Goal: Task Accomplishment & Management: Manage account settings

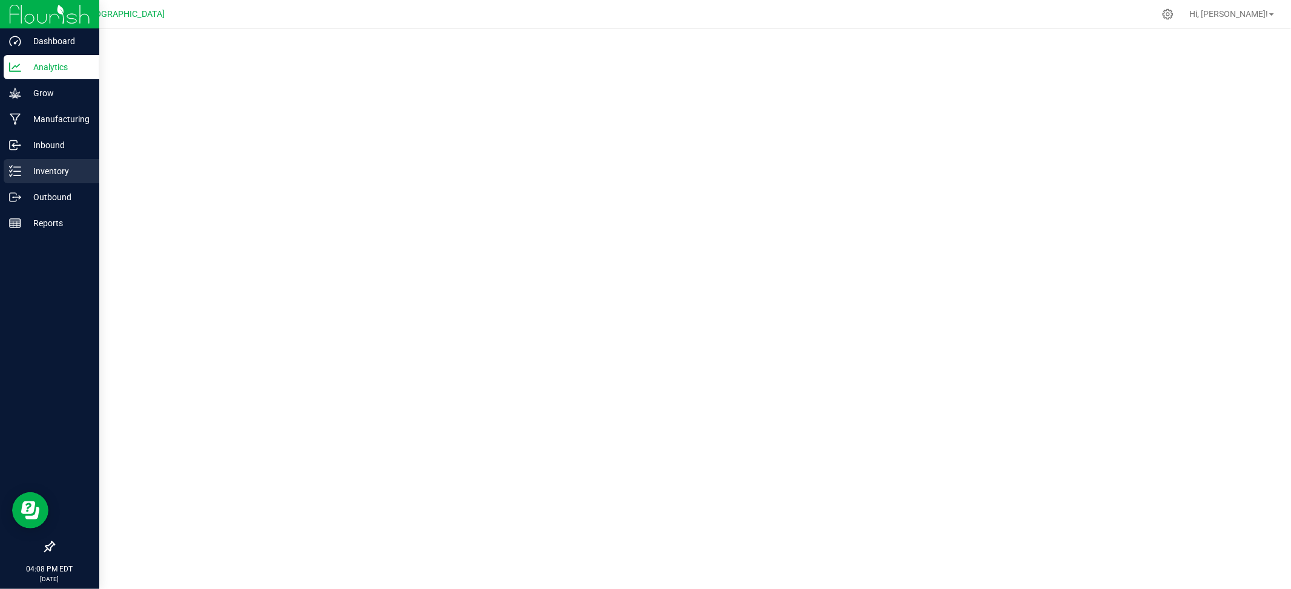
click at [45, 166] on p "Inventory" at bounding box center [57, 171] width 73 height 15
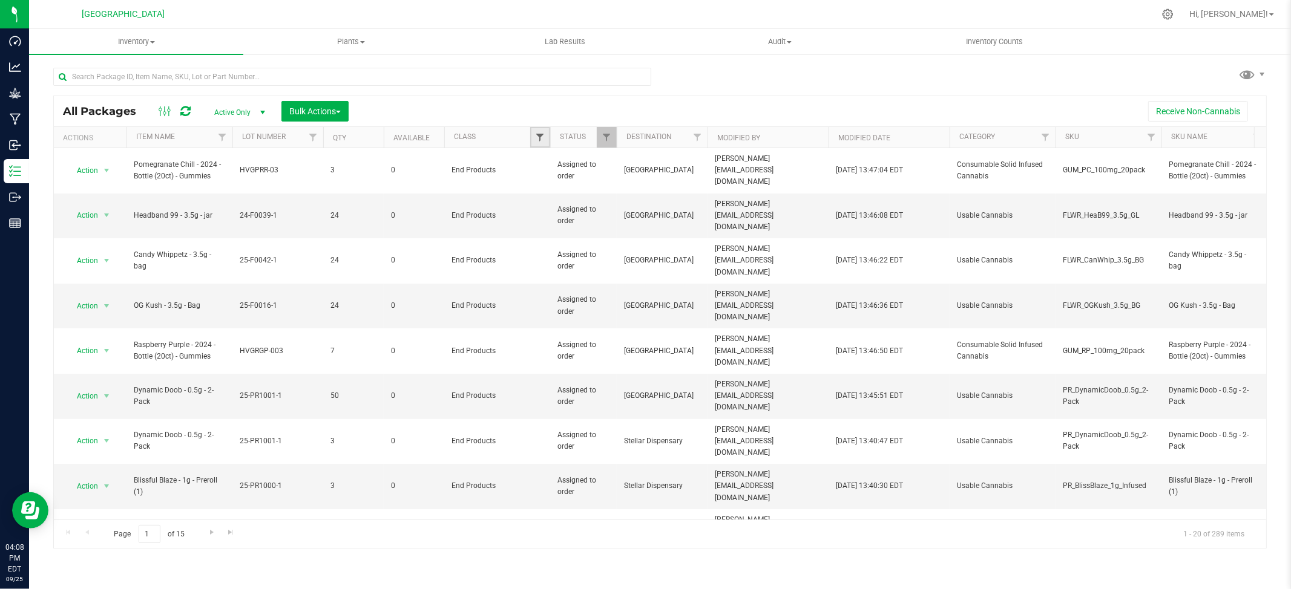
click at [540, 137] on span "Filter" at bounding box center [540, 138] width 10 height 10
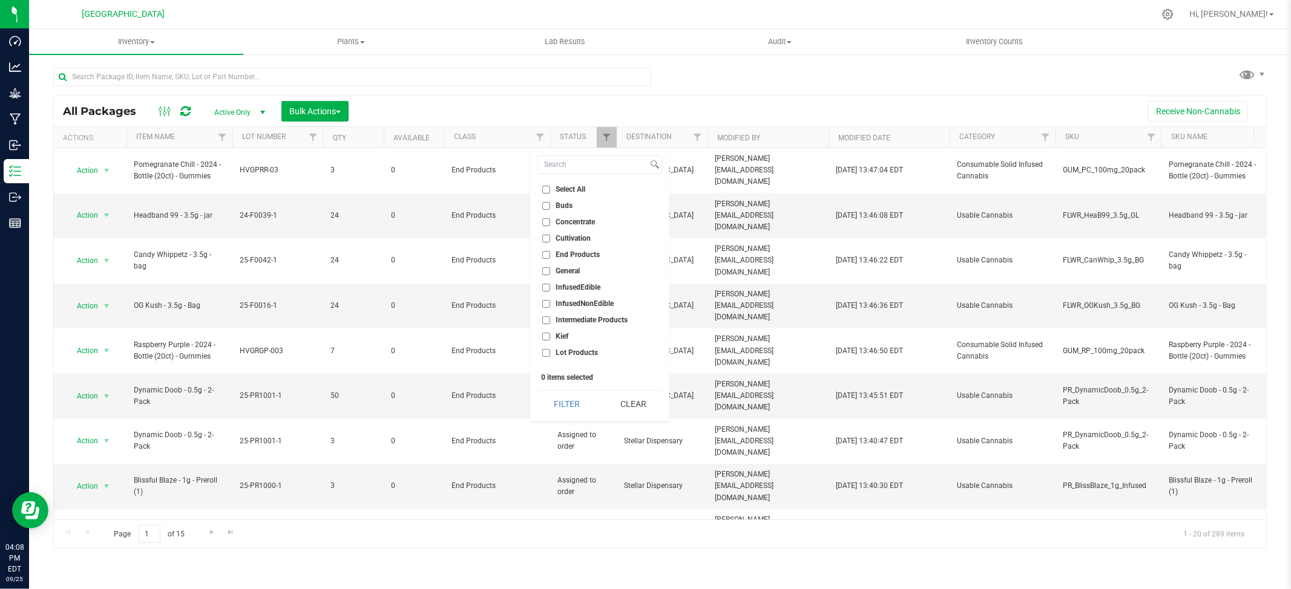
click at [543, 253] on input "End Products" at bounding box center [546, 255] width 8 height 8
checkbox input "true"
click at [577, 404] on button "Filter" at bounding box center [566, 404] width 58 height 27
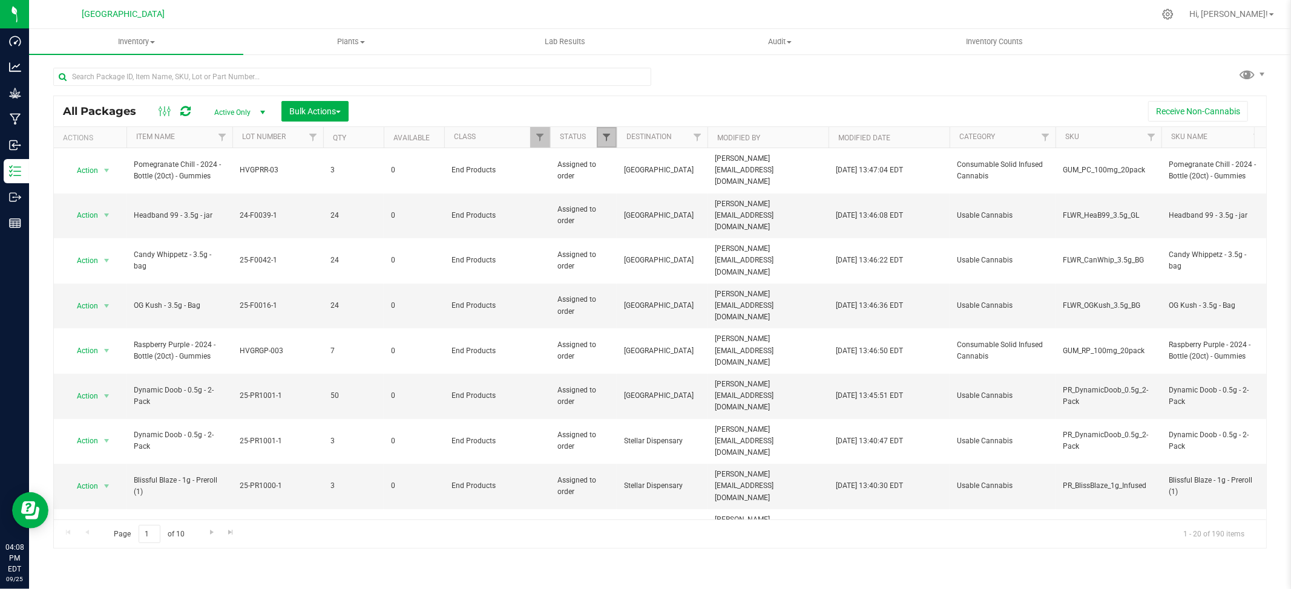
click at [606, 141] on span "Filter" at bounding box center [606, 138] width 10 height 10
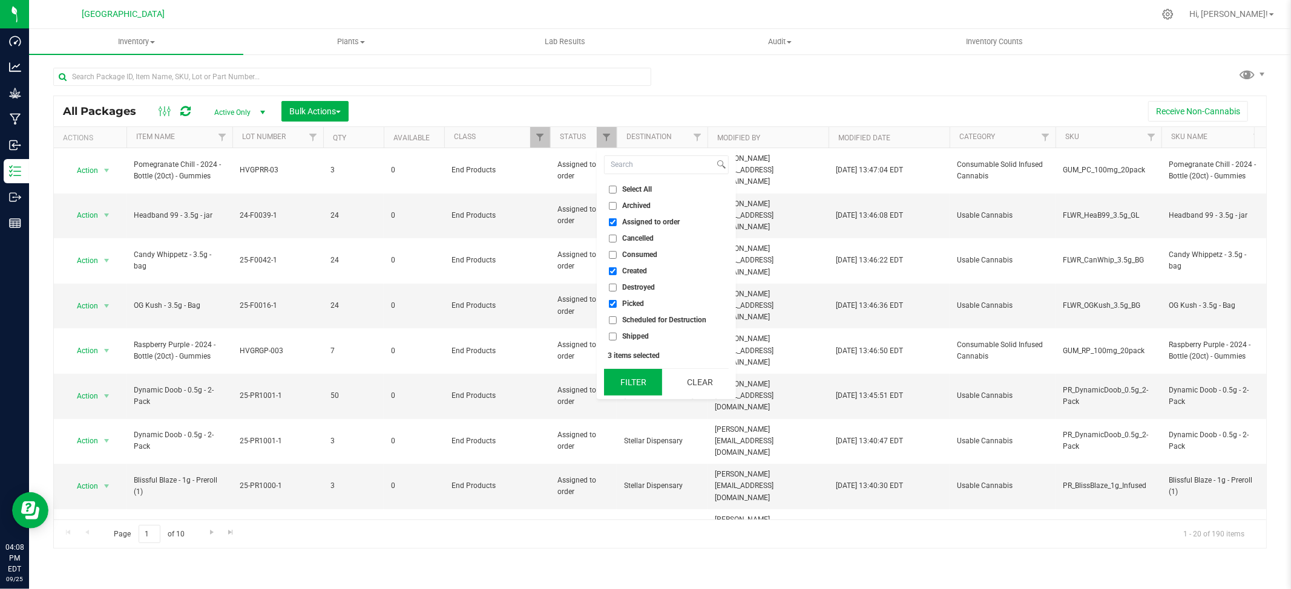
click at [627, 391] on button "Filter" at bounding box center [633, 382] width 58 height 27
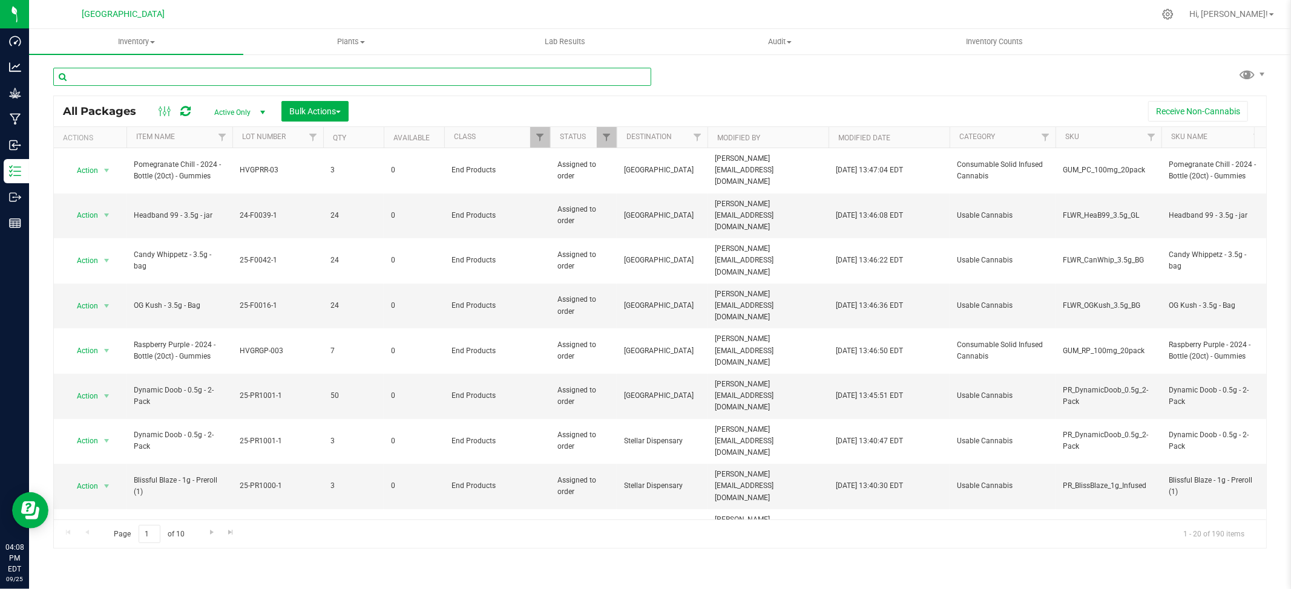
click at [460, 75] on input "text" at bounding box center [352, 77] width 598 height 18
type input "dynamic doob"
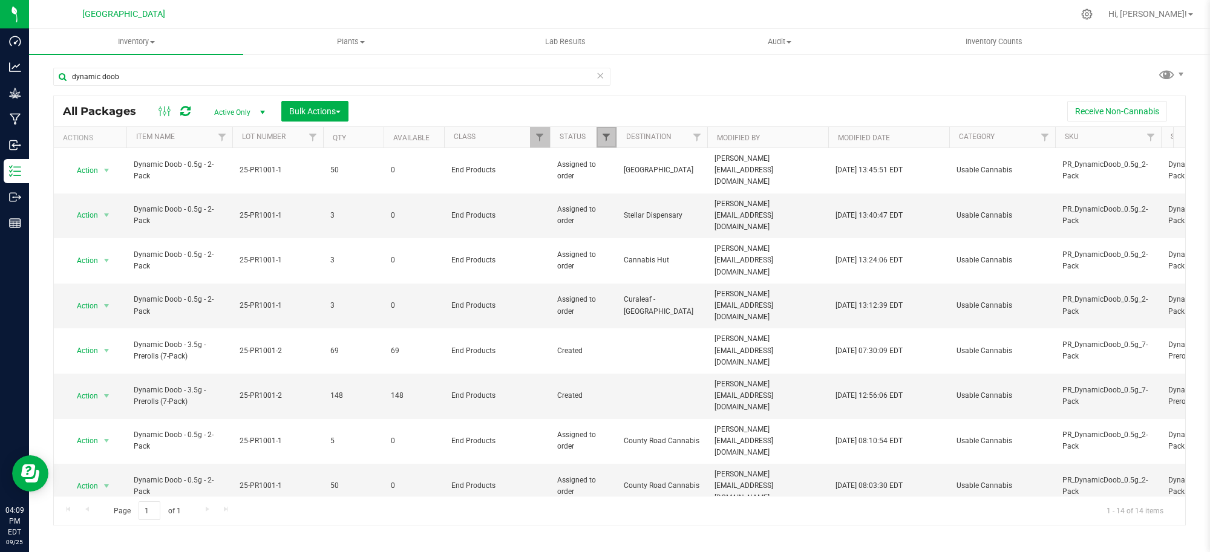
click at [602, 139] on span "Filter" at bounding box center [606, 138] width 10 height 10
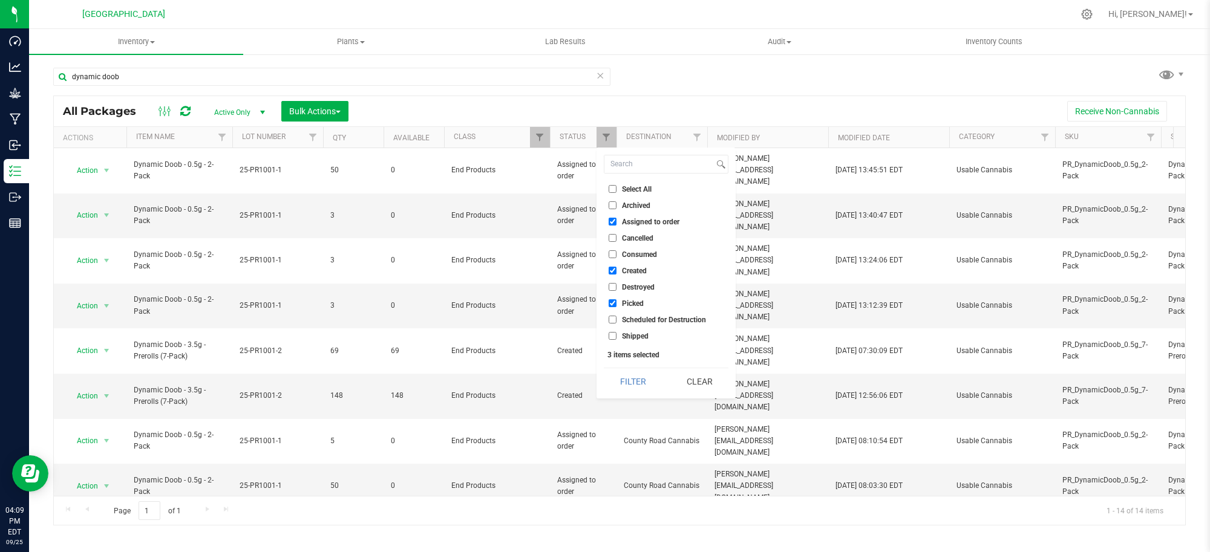
click at [613, 301] on input "Picked" at bounding box center [613, 303] width 8 height 8
checkbox input "false"
click at [613, 221] on input "Assigned to order" at bounding box center [613, 222] width 8 height 8
checkbox input "false"
click at [633, 384] on button "Filter" at bounding box center [633, 381] width 58 height 27
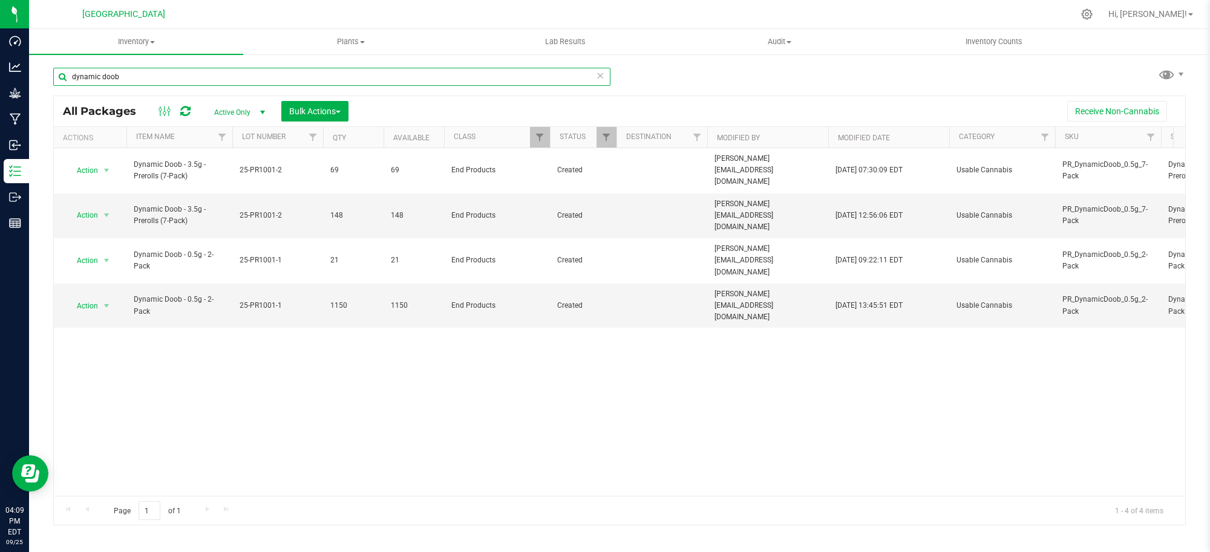
click at [130, 79] on input "dynamic doob" at bounding box center [331, 77] width 557 height 18
type input "d"
drag, startPoint x: 682, startPoint y: 68, endPoint x: 669, endPoint y: 76, distance: 15.2
click at [681, 68] on div "All Packages Active Only Active Only Lab Samples Locked All Bulk Actions Add to…" at bounding box center [619, 291] width 1133 height 470
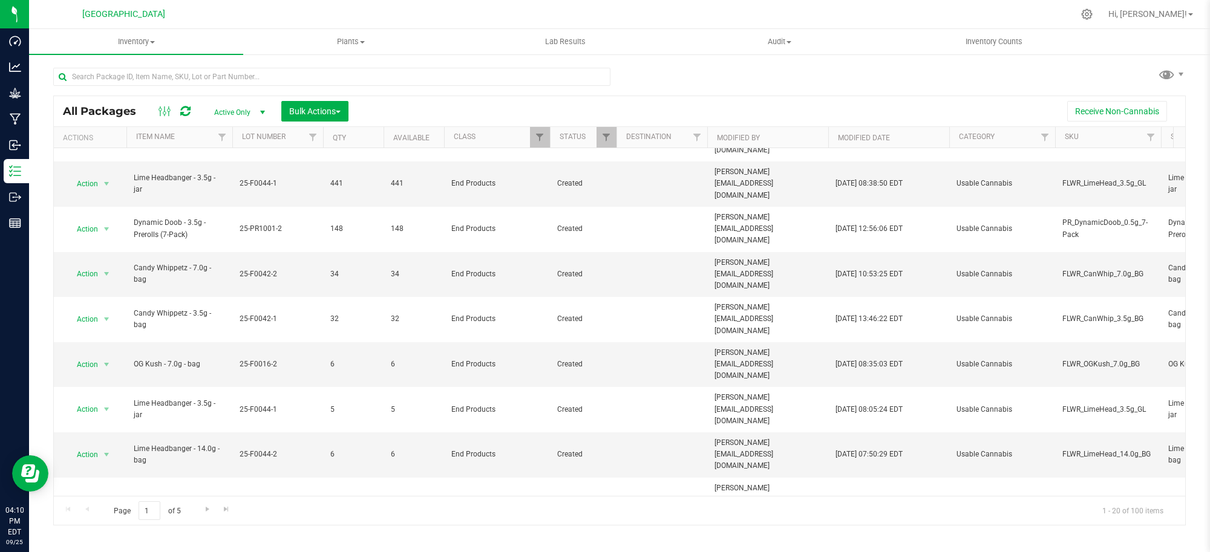
scroll to position [335, 0]
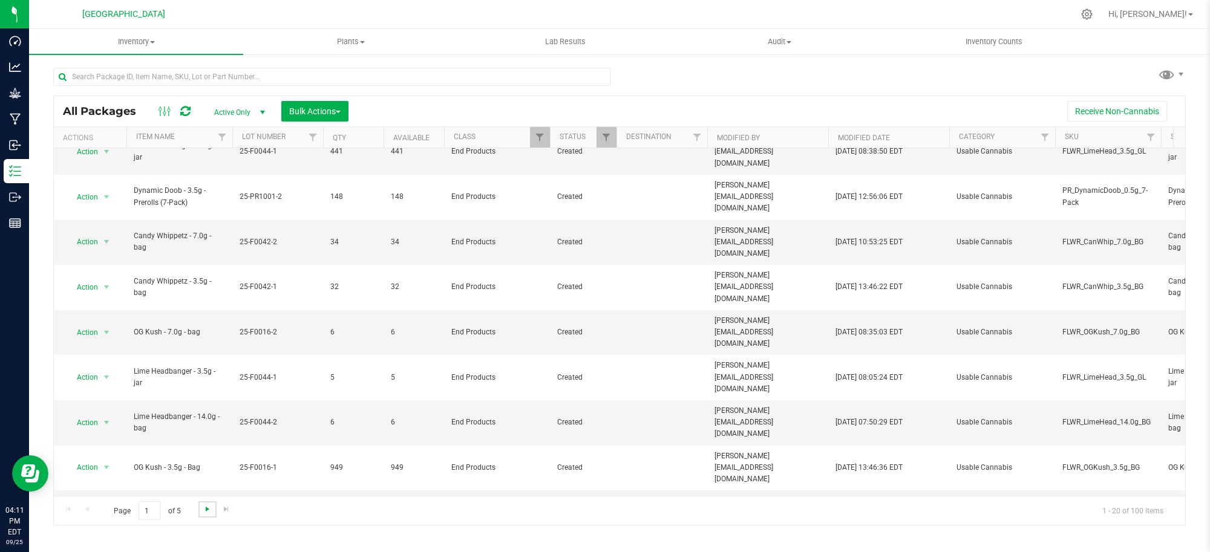
click at [209, 509] on span "Go to the next page" at bounding box center [208, 510] width 10 height 10
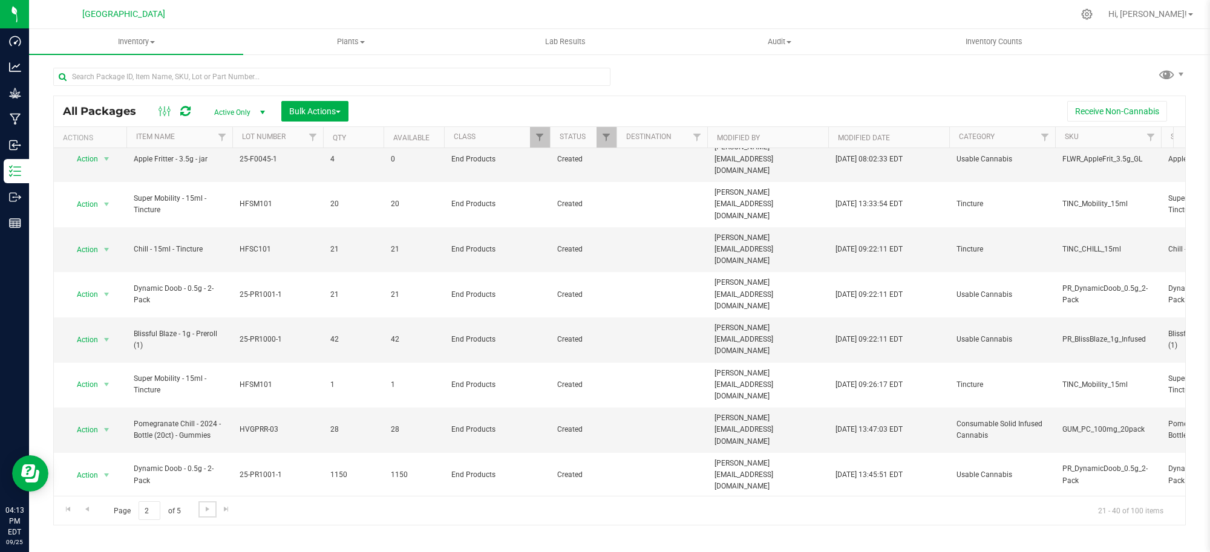
scroll to position [360, 0]
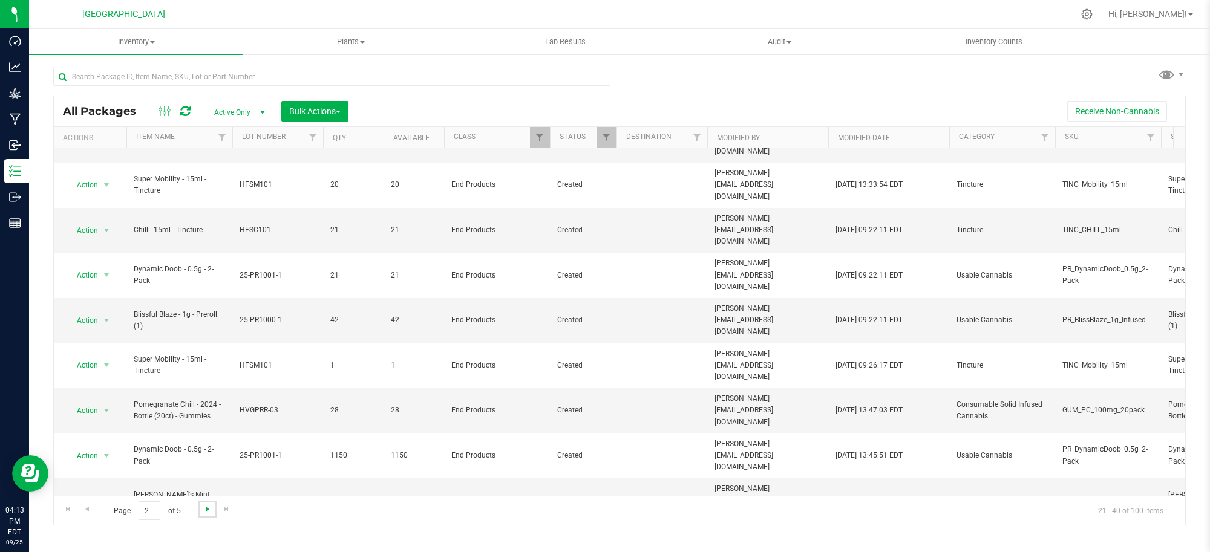
click at [206, 506] on span "Go to the next page" at bounding box center [208, 510] width 10 height 10
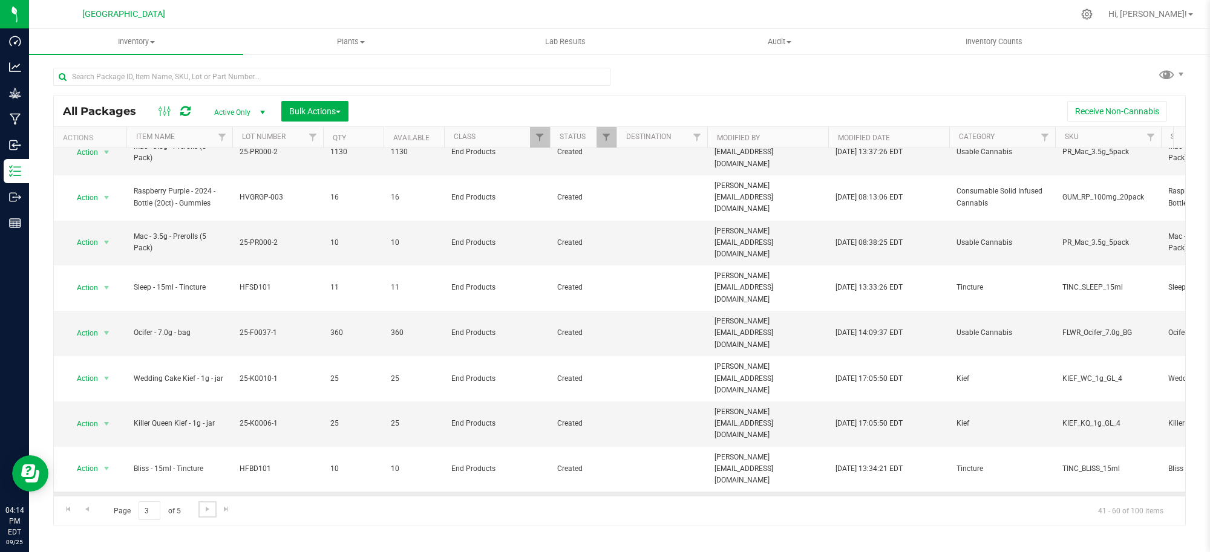
scroll to position [347, 0]
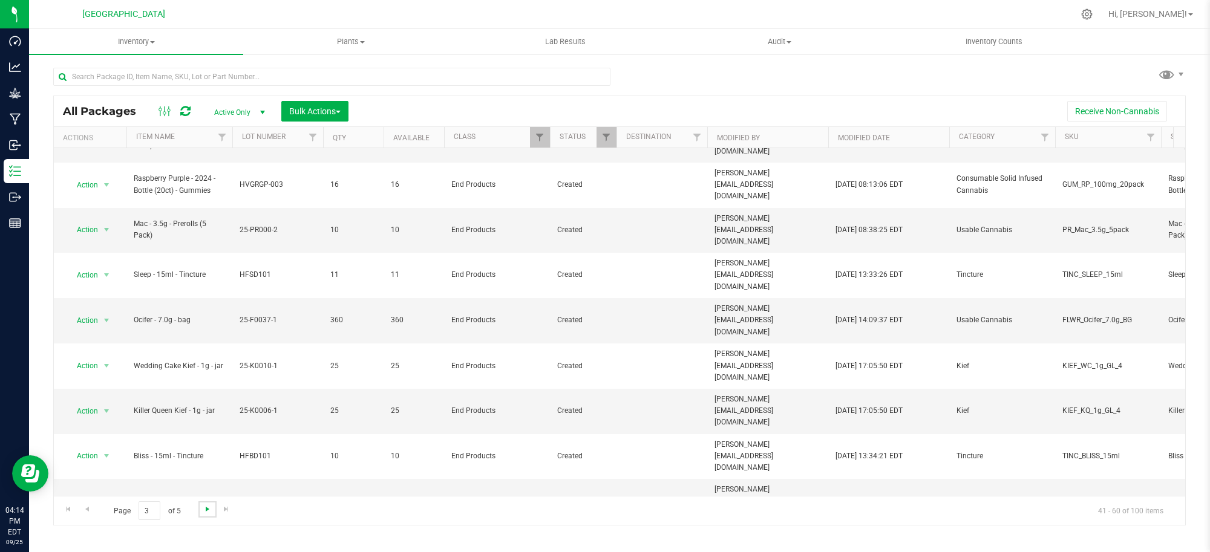
click at [207, 512] on span "Go to the next page" at bounding box center [208, 510] width 10 height 10
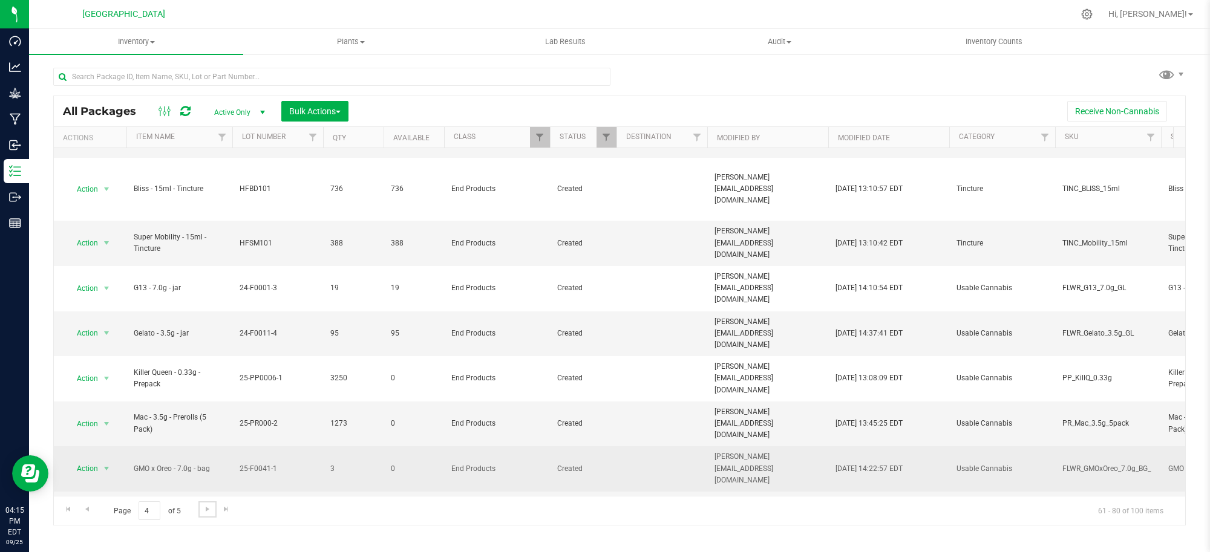
scroll to position [414, 0]
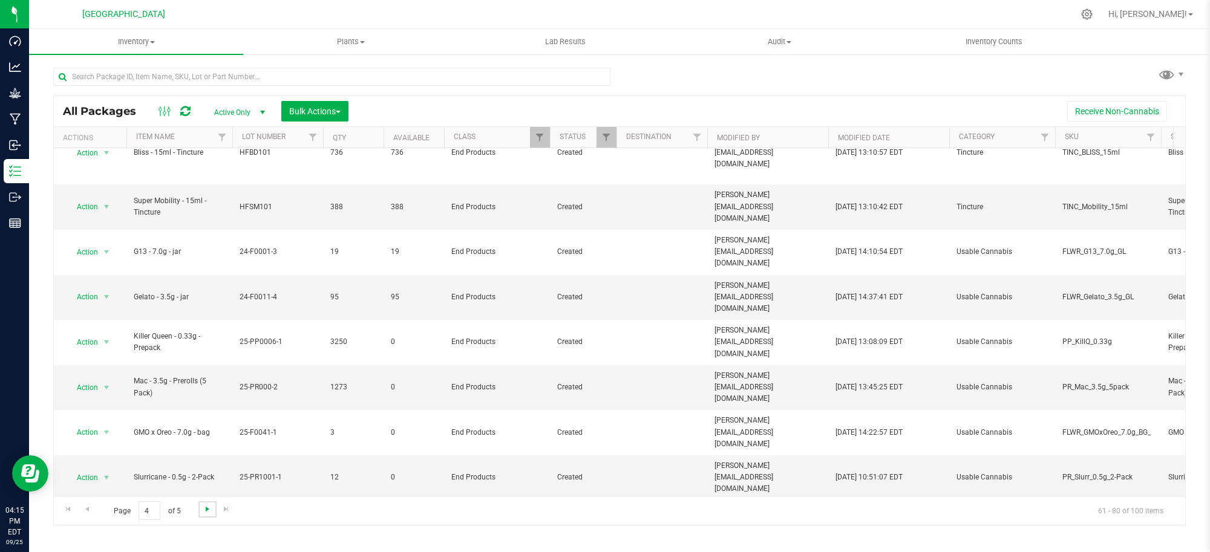
click at [208, 510] on span "Go to the next page" at bounding box center [208, 510] width 10 height 10
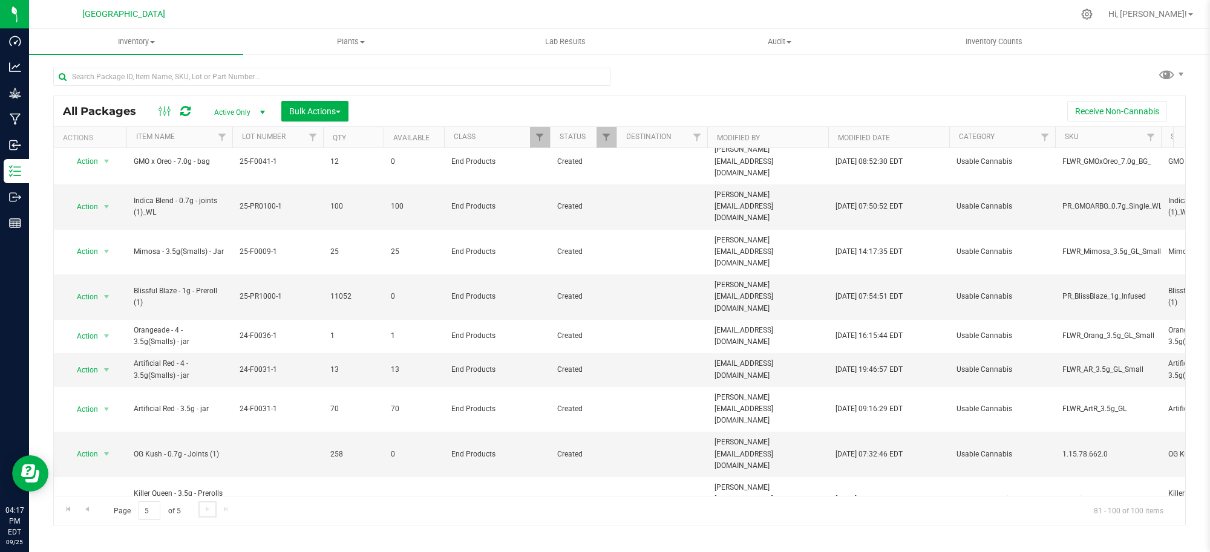
scroll to position [151, 0]
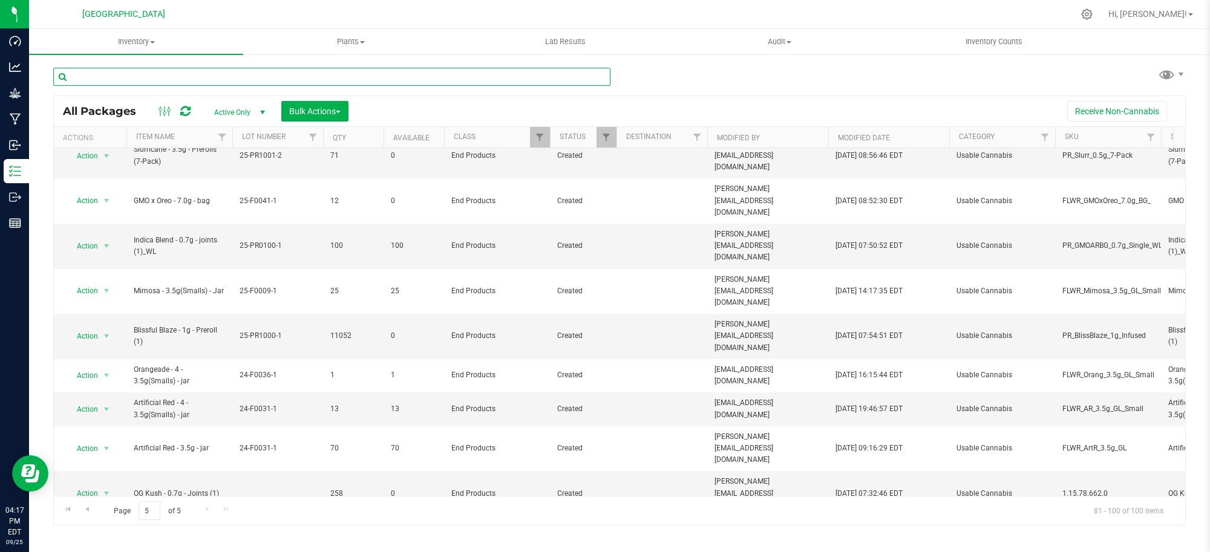
click at [206, 71] on input "text" at bounding box center [331, 77] width 557 height 18
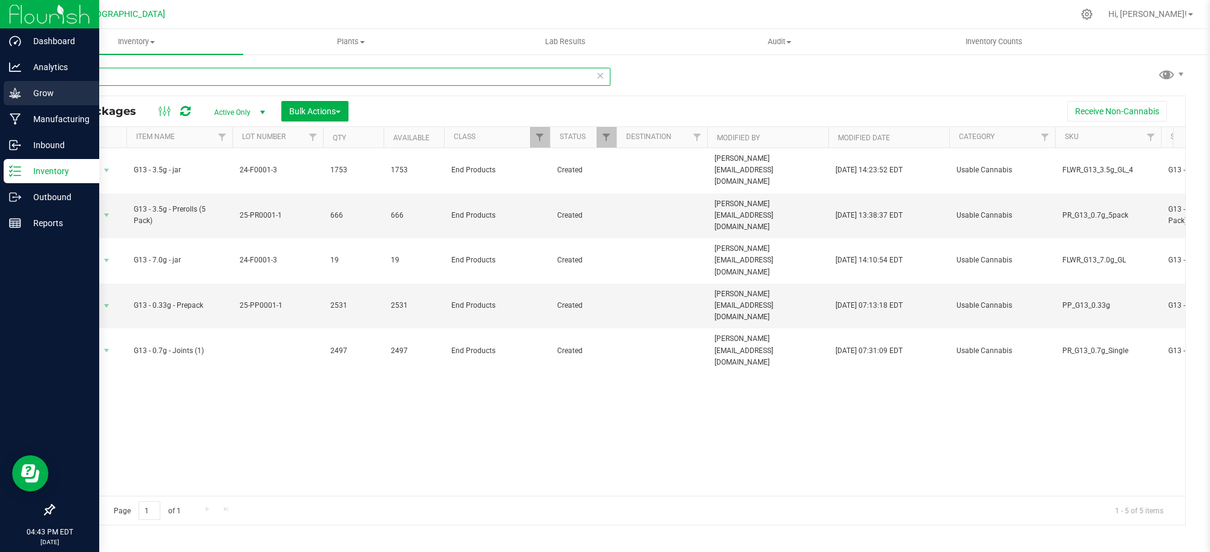
type input "g13"
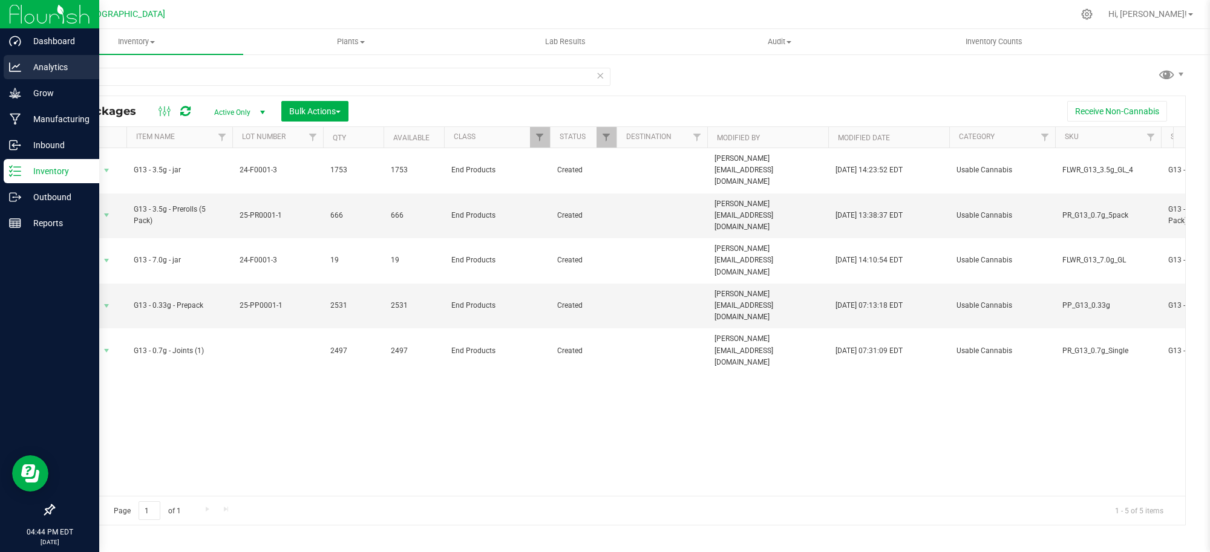
click at [50, 67] on p "Analytics" at bounding box center [57, 67] width 73 height 15
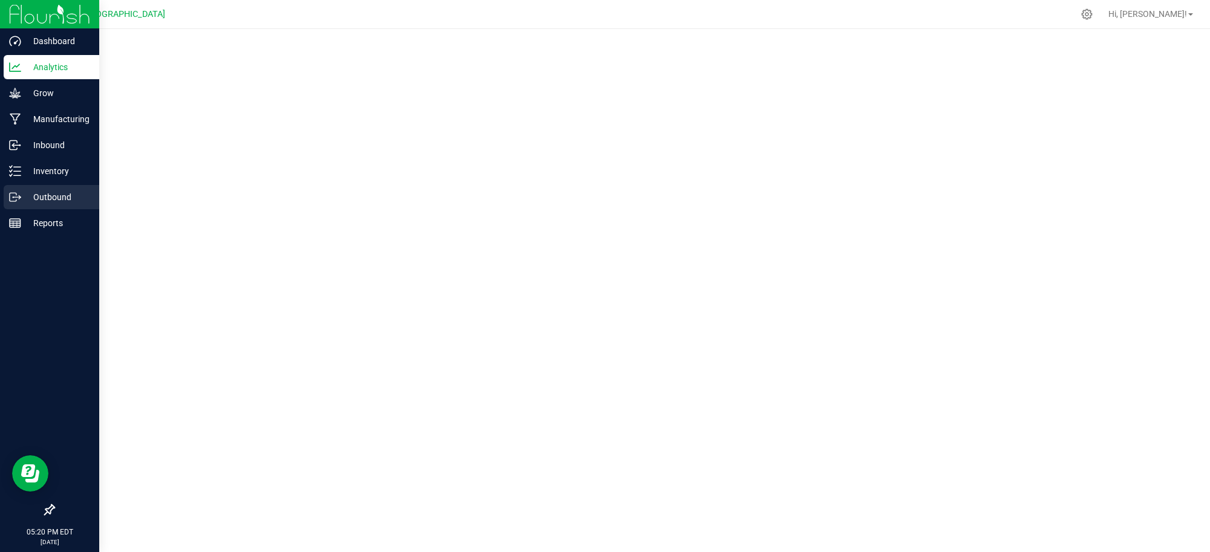
click at [43, 192] on p "Outbound" at bounding box center [57, 197] width 73 height 15
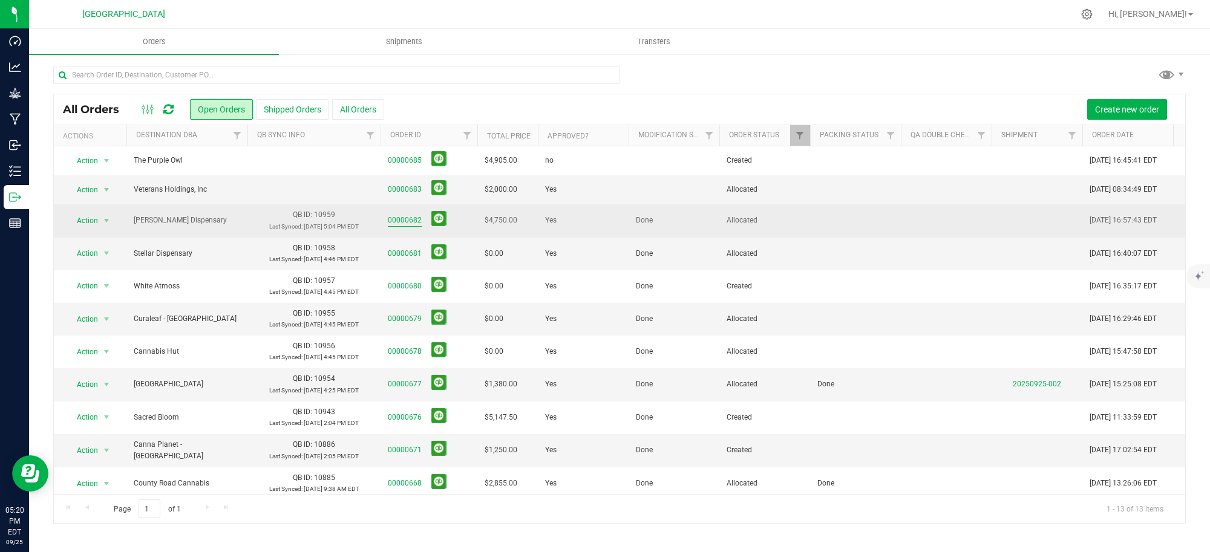
click at [396, 219] on link "00000682" at bounding box center [405, 220] width 34 height 11
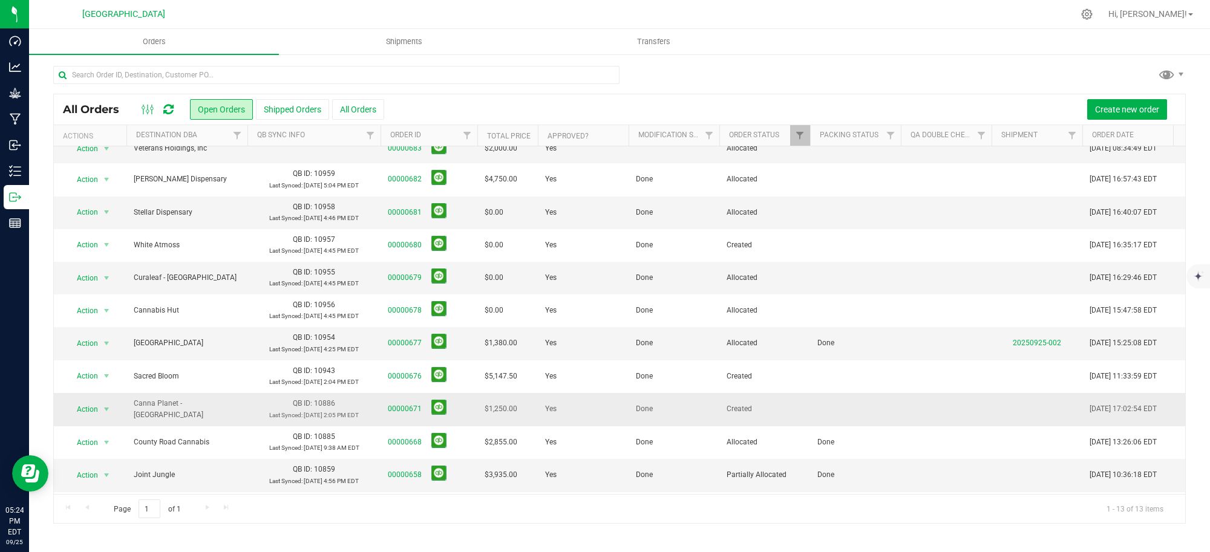
scroll to position [82, 0]
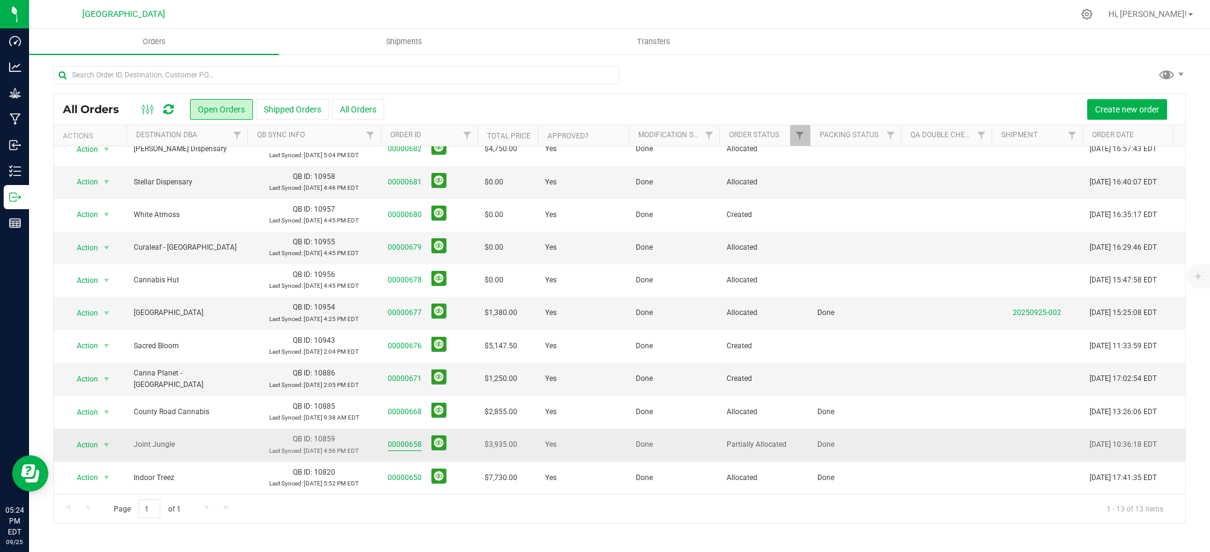
click at [397, 439] on link "00000658" at bounding box center [405, 444] width 34 height 11
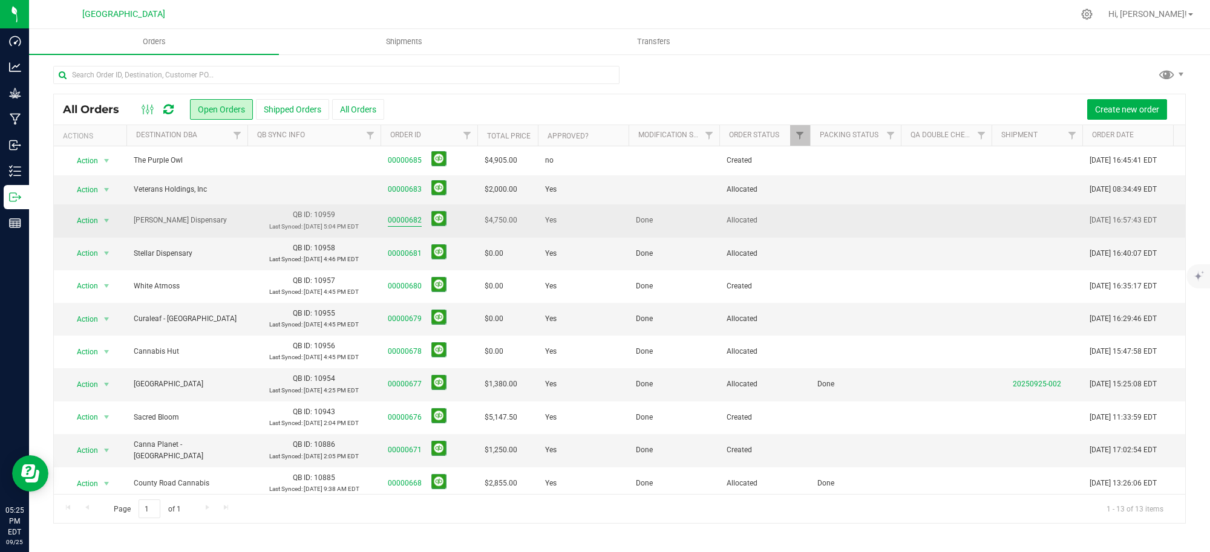
click at [399, 221] on link "00000682" at bounding box center [405, 220] width 34 height 11
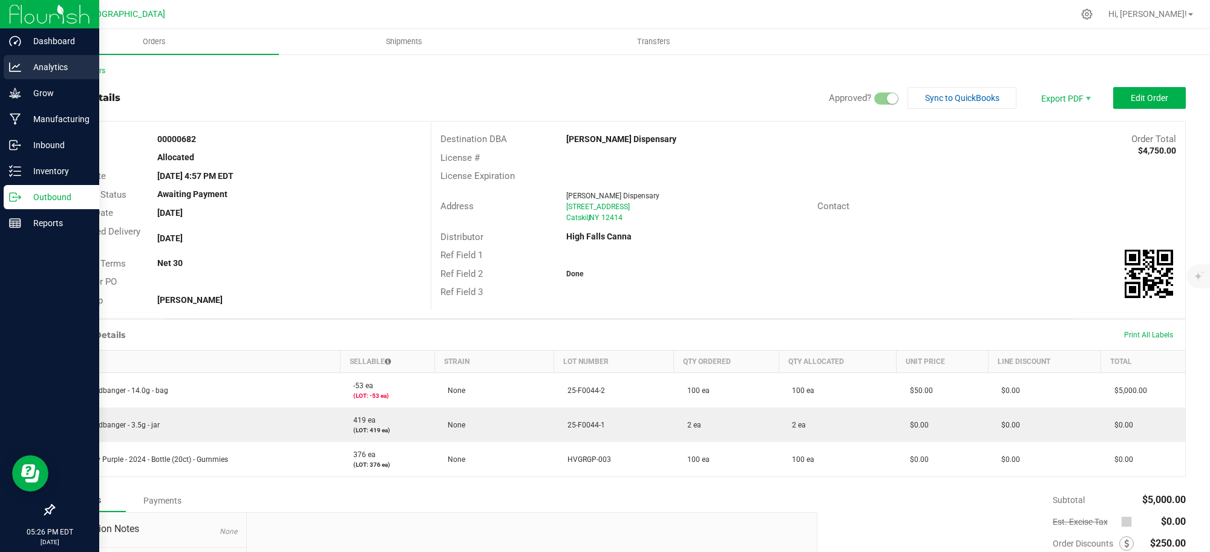
click at [51, 70] on p "Analytics" at bounding box center [57, 67] width 73 height 15
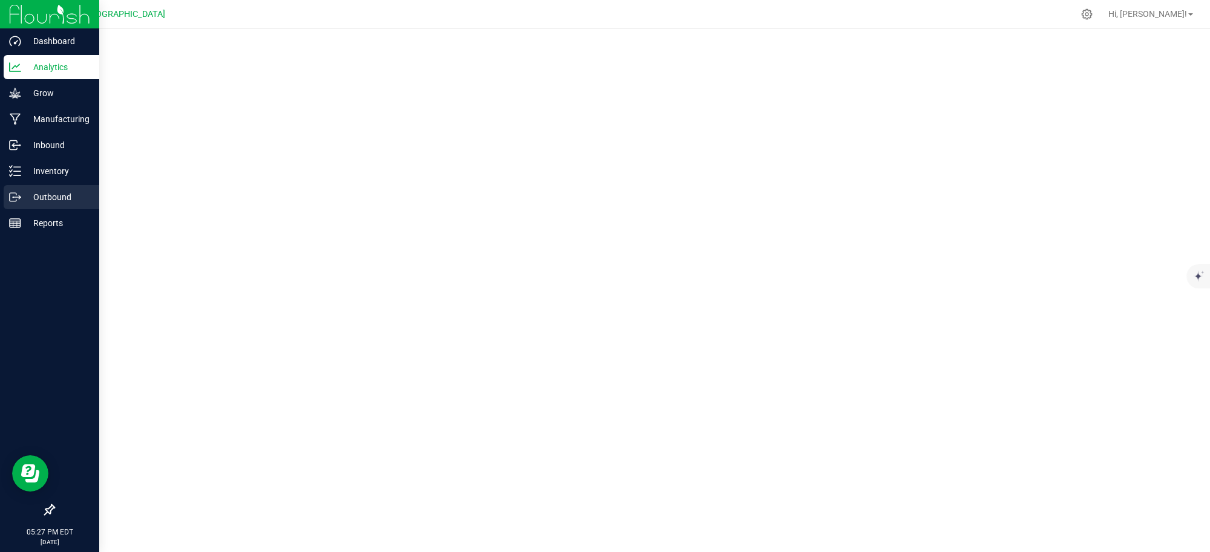
click at [47, 197] on p "Outbound" at bounding box center [57, 197] width 73 height 15
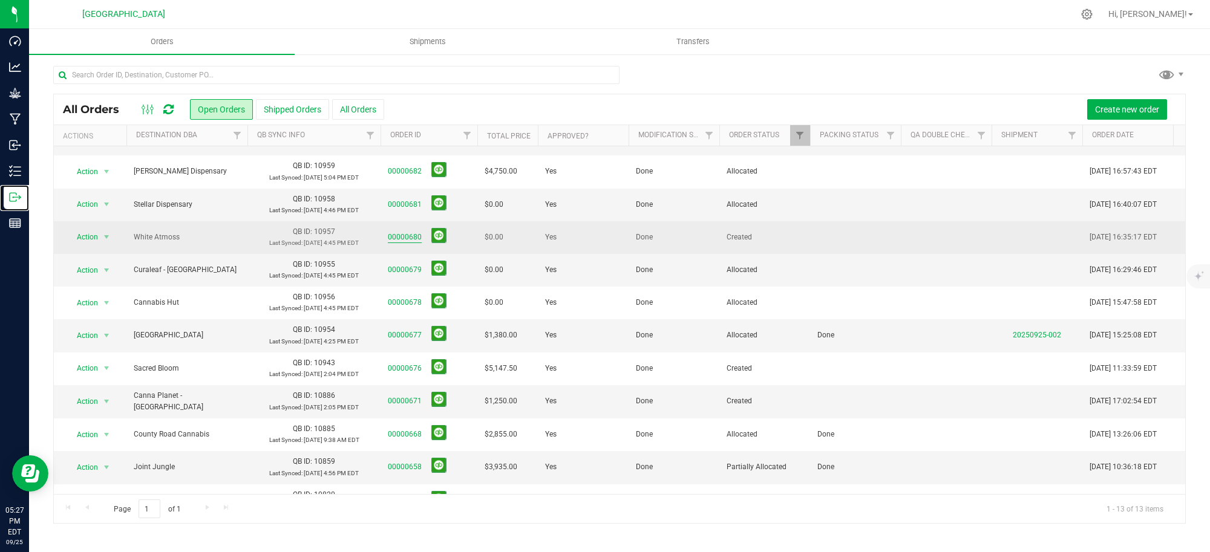
scroll to position [76, 0]
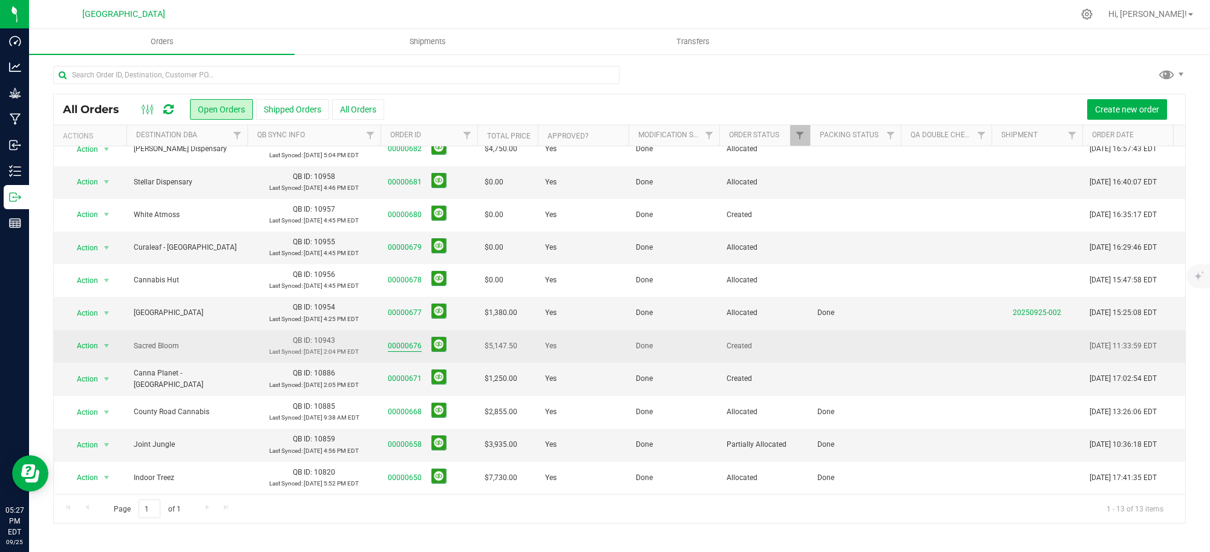
click at [401, 343] on link "00000676" at bounding box center [405, 346] width 34 height 11
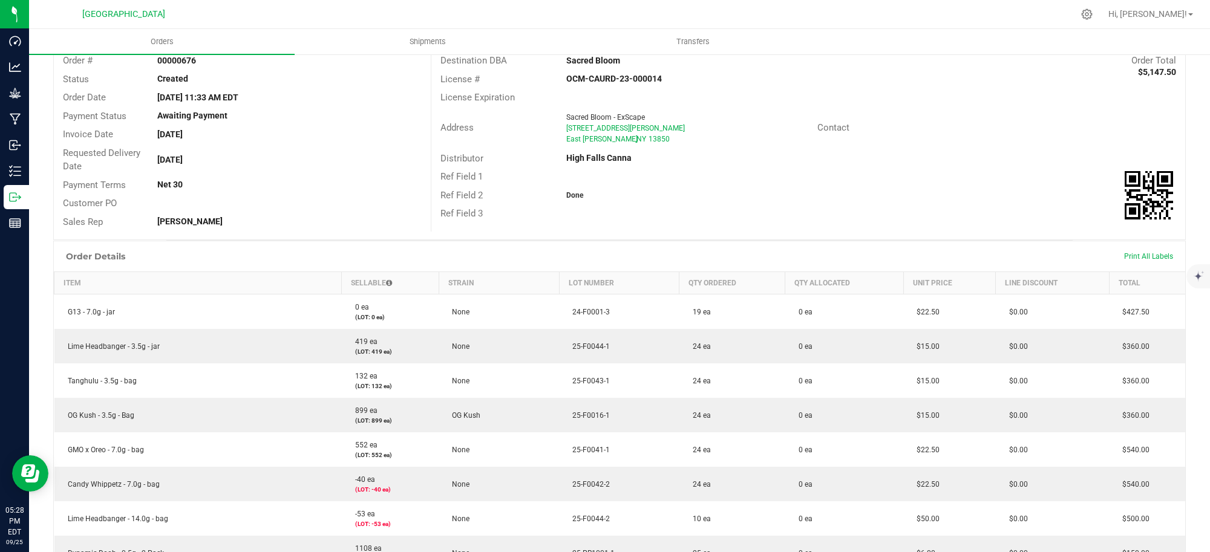
scroll to position [76, 0]
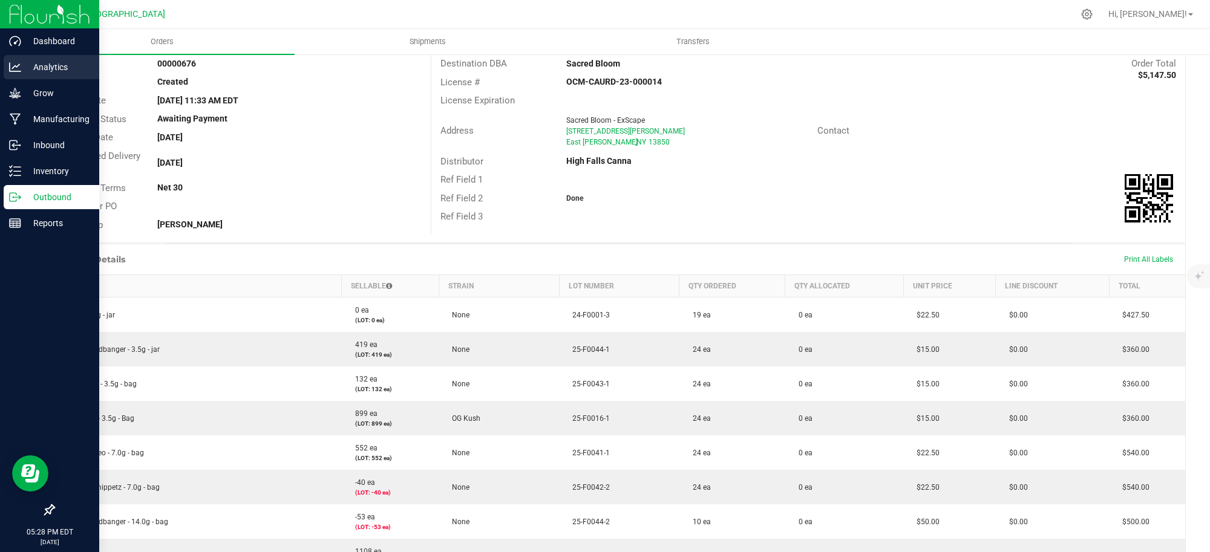
click at [48, 68] on p "Analytics" at bounding box center [57, 67] width 73 height 15
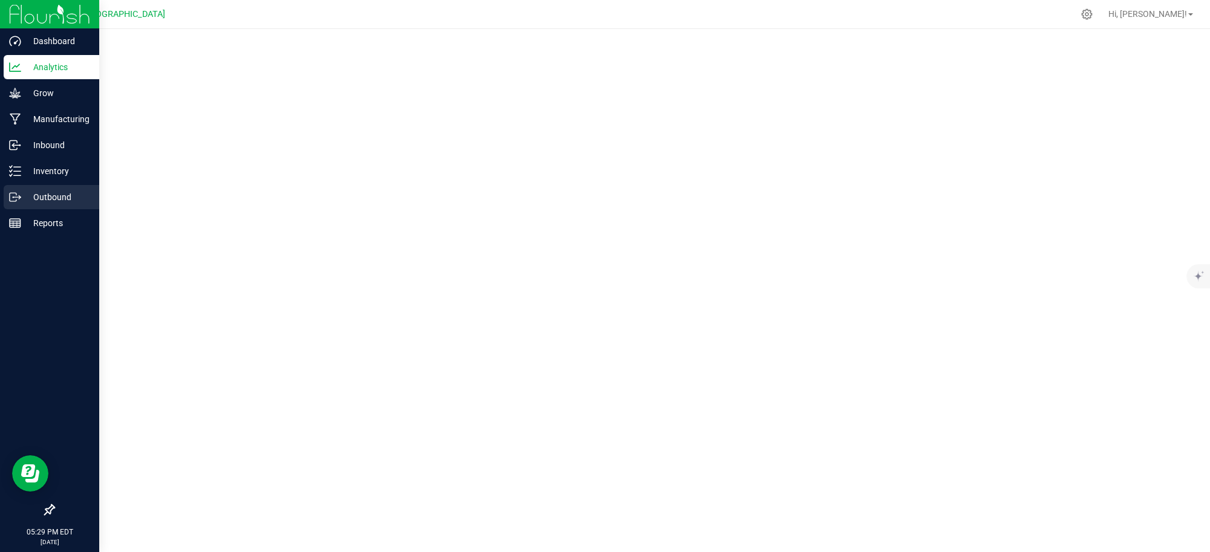
click at [49, 192] on p "Outbound" at bounding box center [57, 197] width 73 height 15
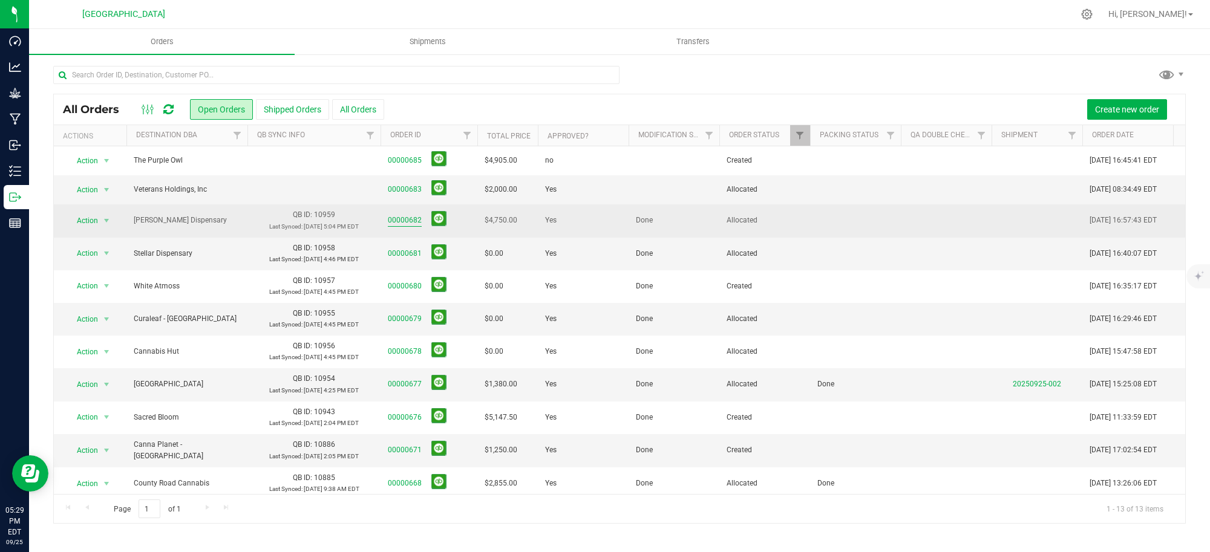
click at [411, 219] on link "00000682" at bounding box center [405, 220] width 34 height 11
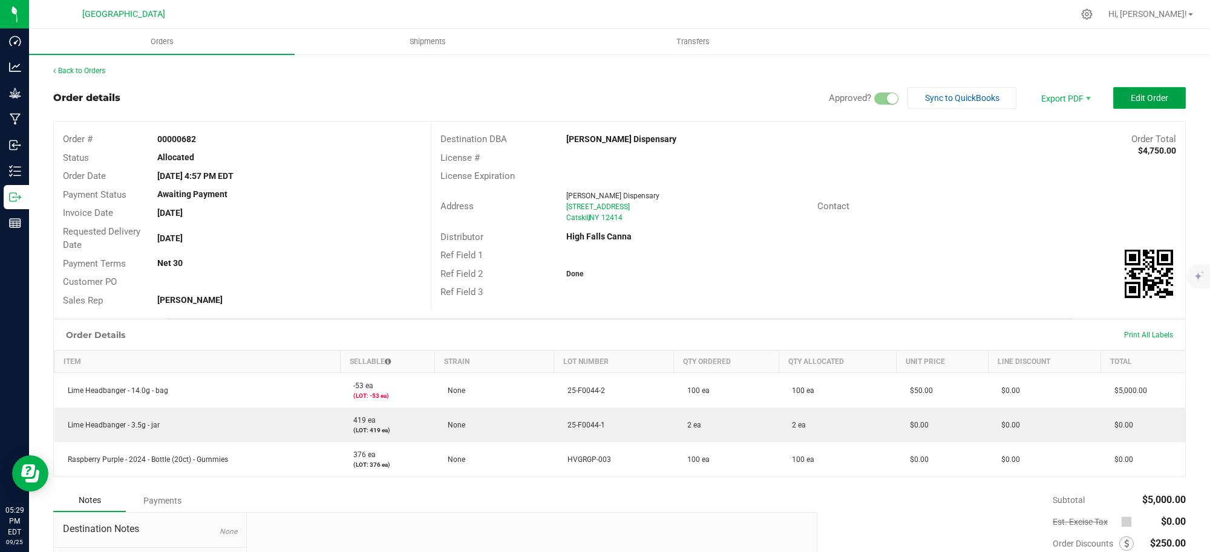
click at [1131, 95] on span "Edit Order" at bounding box center [1150, 98] width 38 height 10
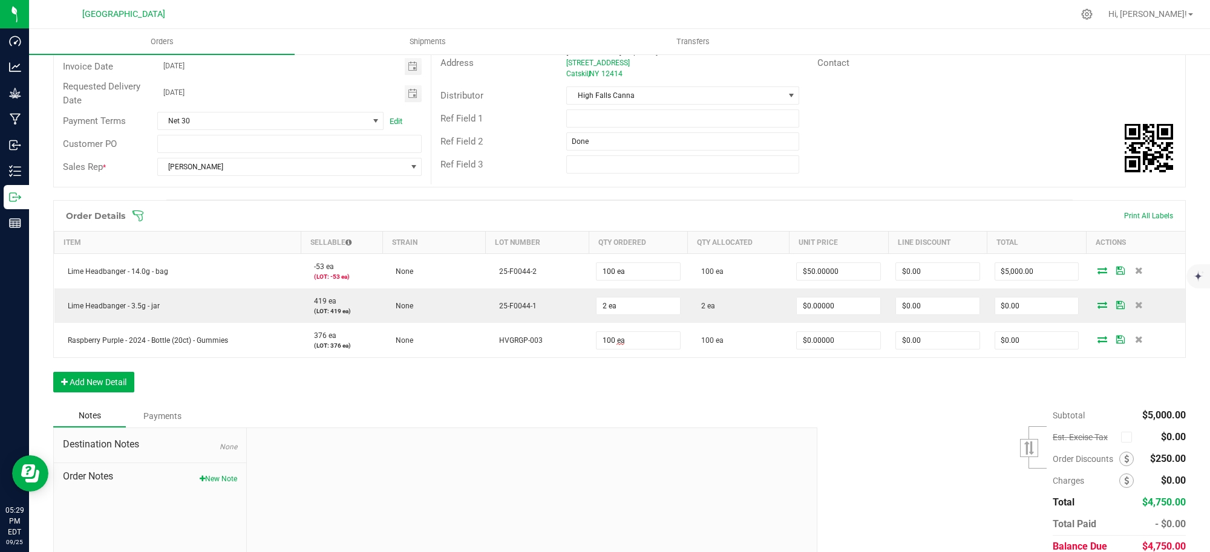
scroll to position [151, 0]
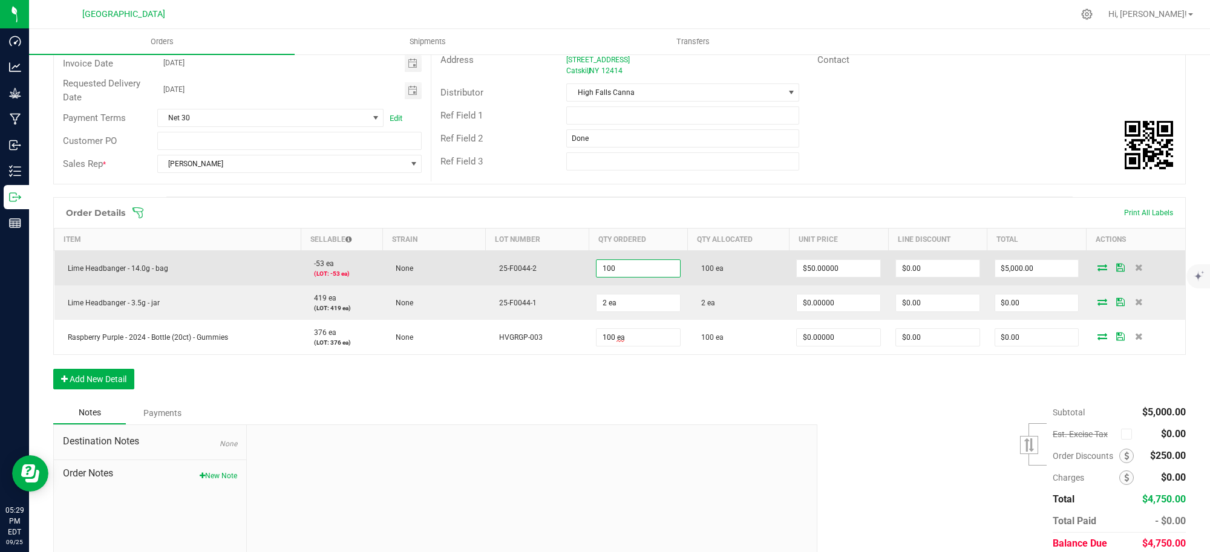
click at [630, 267] on input "100" at bounding box center [638, 268] width 83 height 17
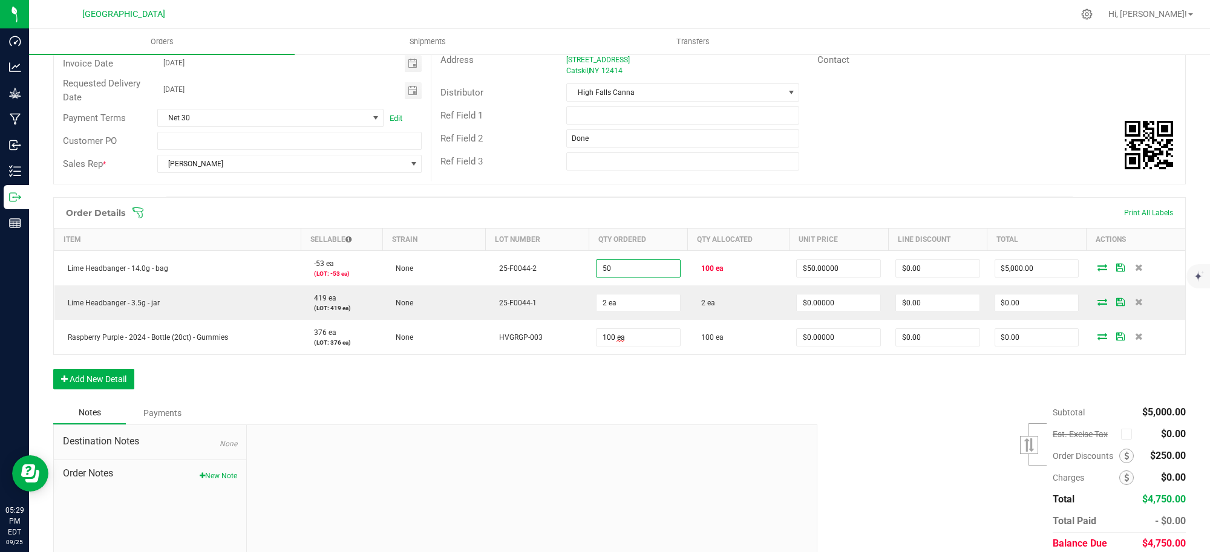
type input "50 ea"
type input "$2,500.00"
click at [909, 153] on div "Ref Field 3" at bounding box center [808, 161] width 754 height 23
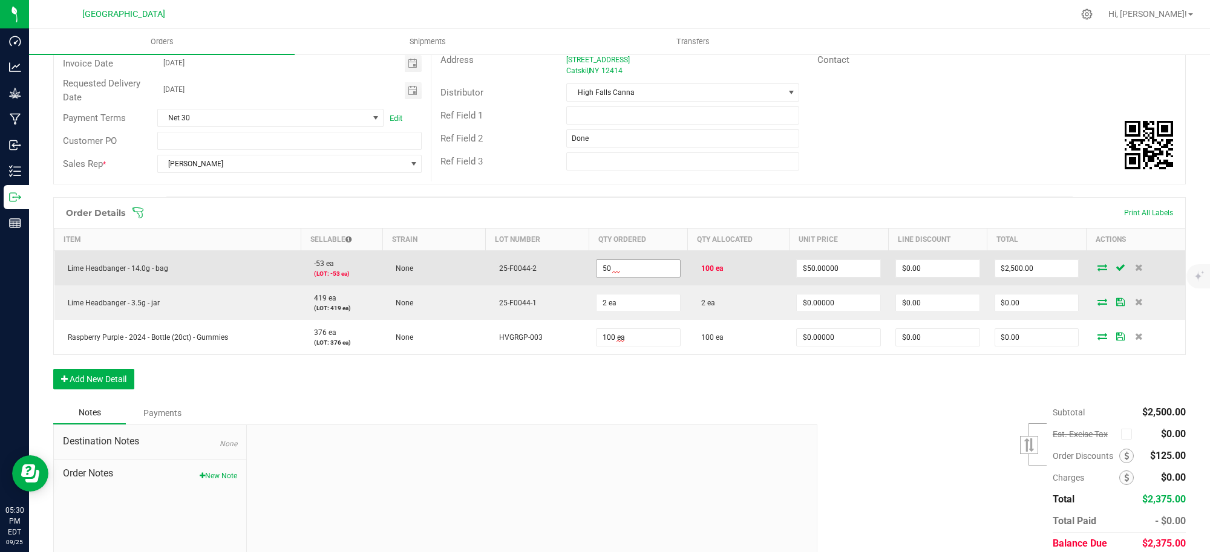
click at [627, 265] on input "50" at bounding box center [638, 268] width 83 height 17
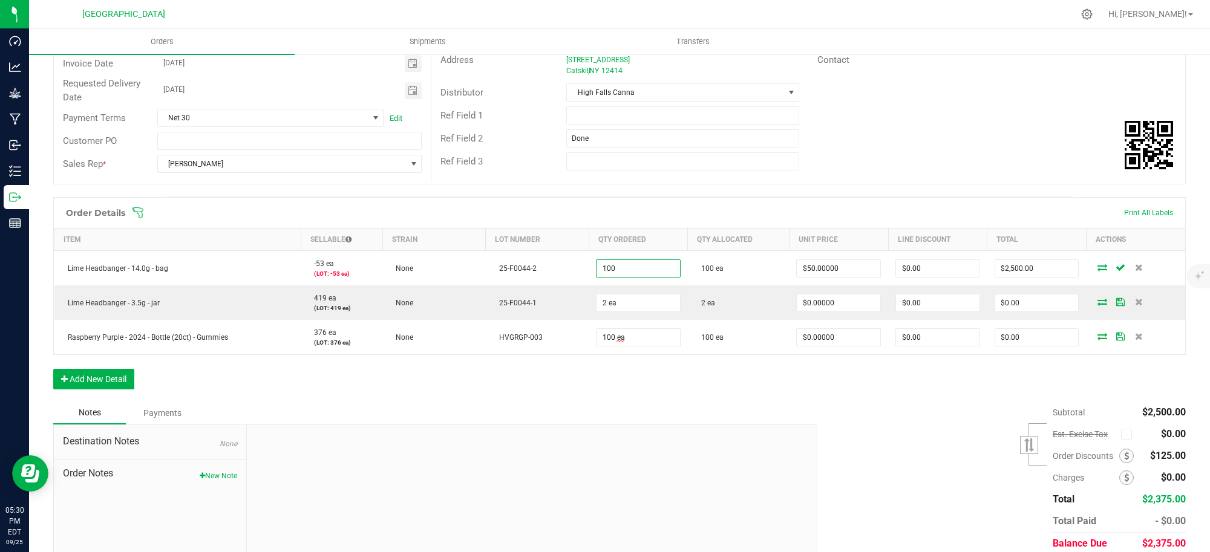
type input "100 ea"
type input "$5,000.00"
click at [637, 373] on div "Order Details Print All Labels Item Sellable Strain Lot Number Qty Ordered Qty …" at bounding box center [619, 299] width 1133 height 205
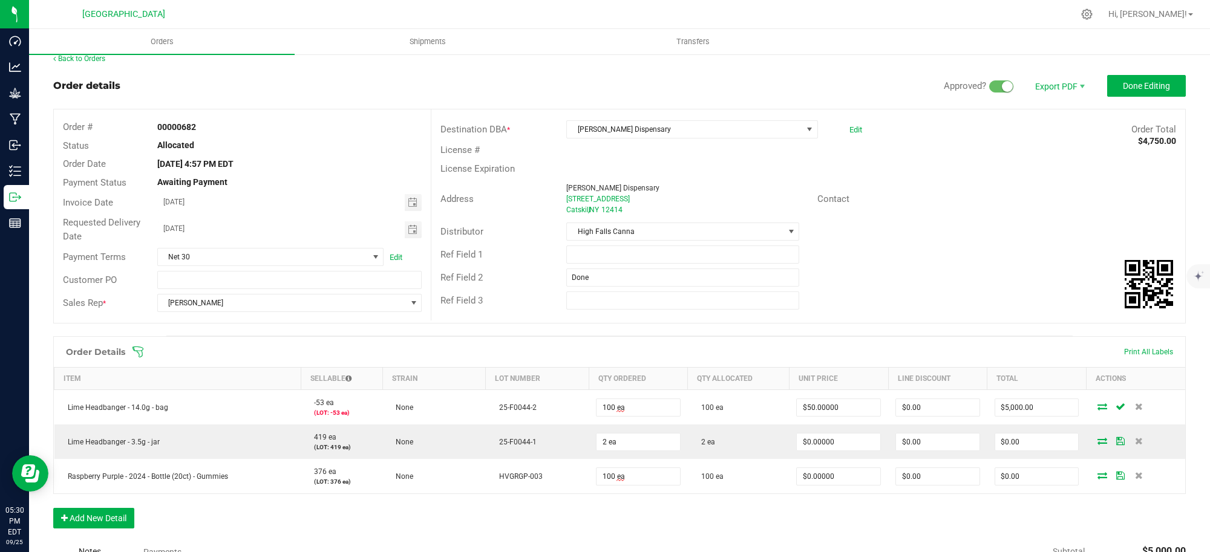
scroll to position [0, 0]
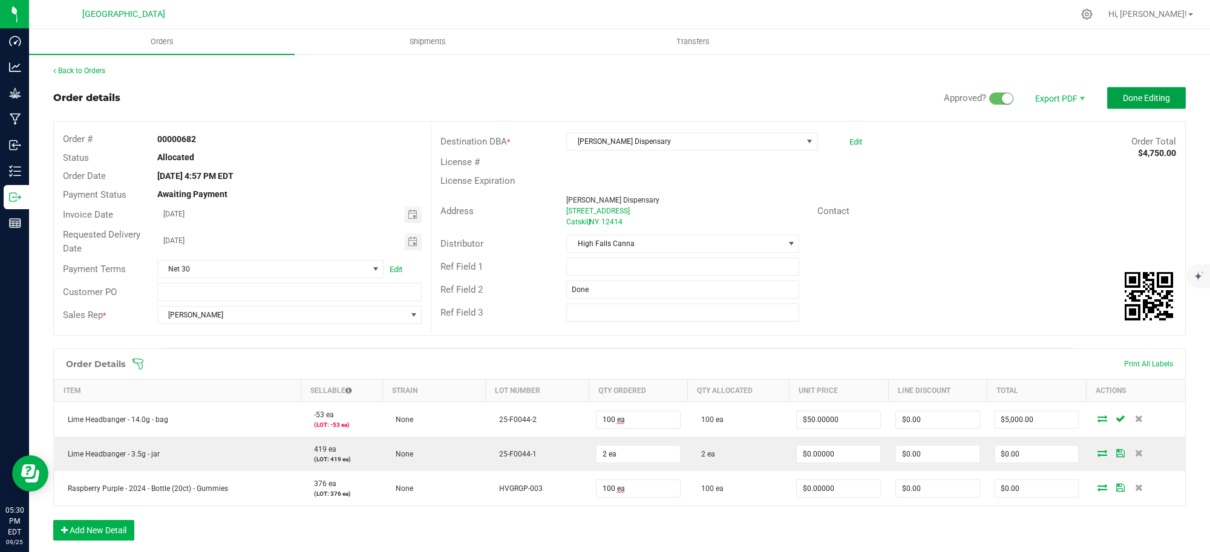
click at [1126, 97] on span "Done Editing" at bounding box center [1146, 98] width 47 height 10
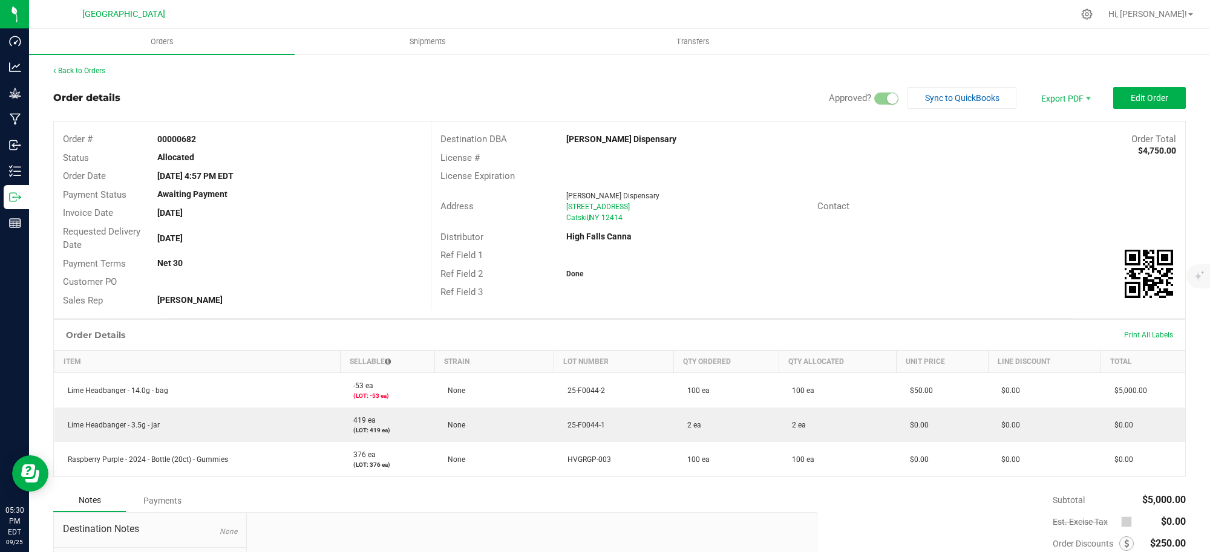
click at [875, 102] on span at bounding box center [886, 99] width 24 height 12
click at [887, 100] on small at bounding box center [892, 98] width 11 height 11
click at [1133, 98] on span "Edit Order" at bounding box center [1150, 98] width 38 height 10
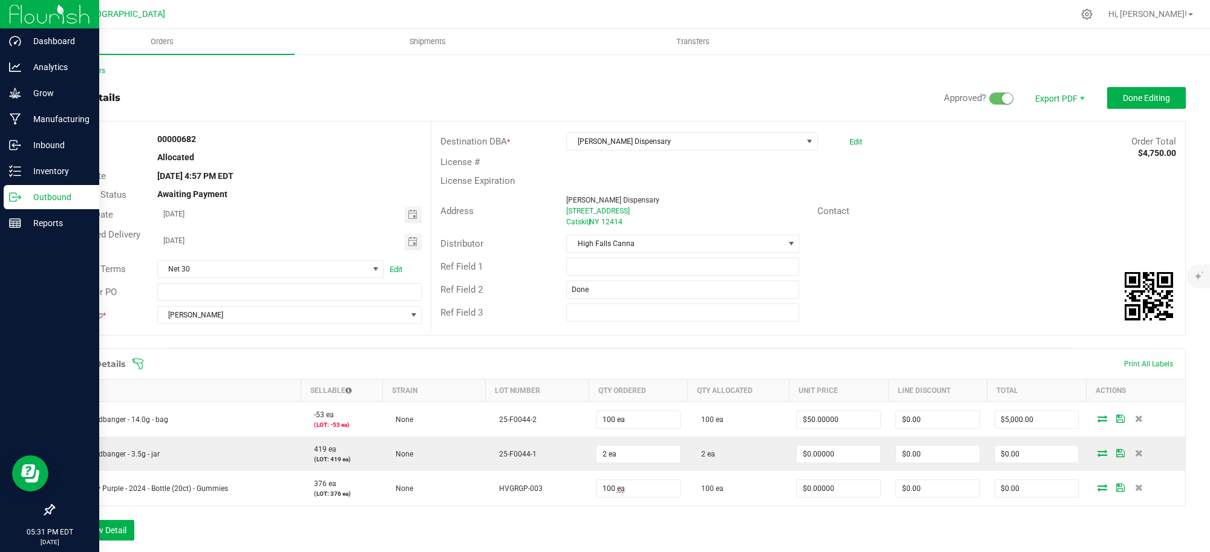
click at [52, 200] on p "Outbound" at bounding box center [57, 197] width 73 height 15
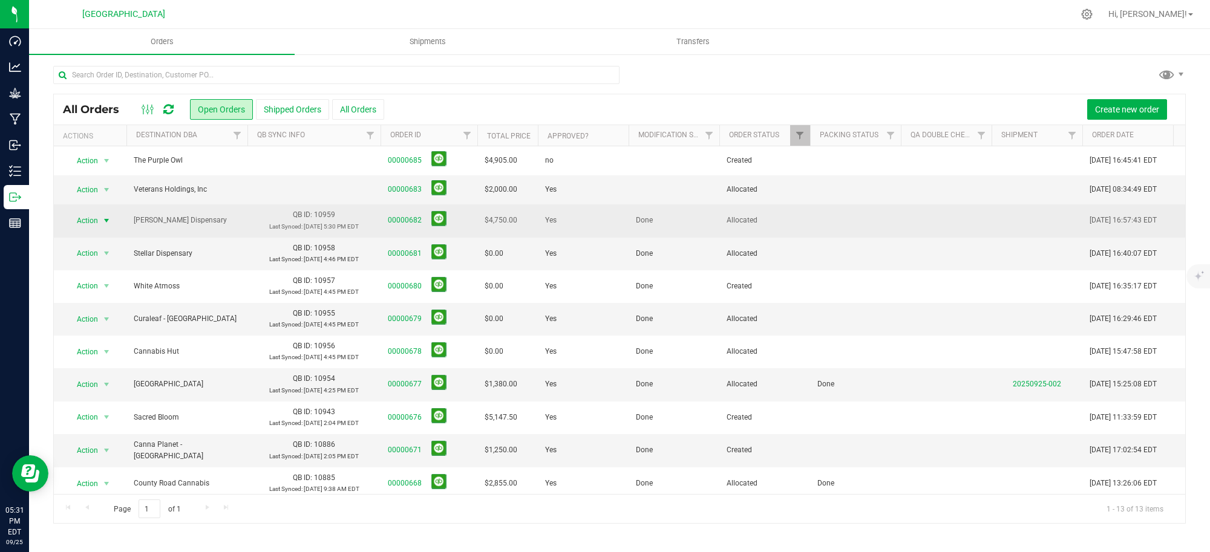
click at [105, 218] on span "select" at bounding box center [107, 221] width 10 height 10
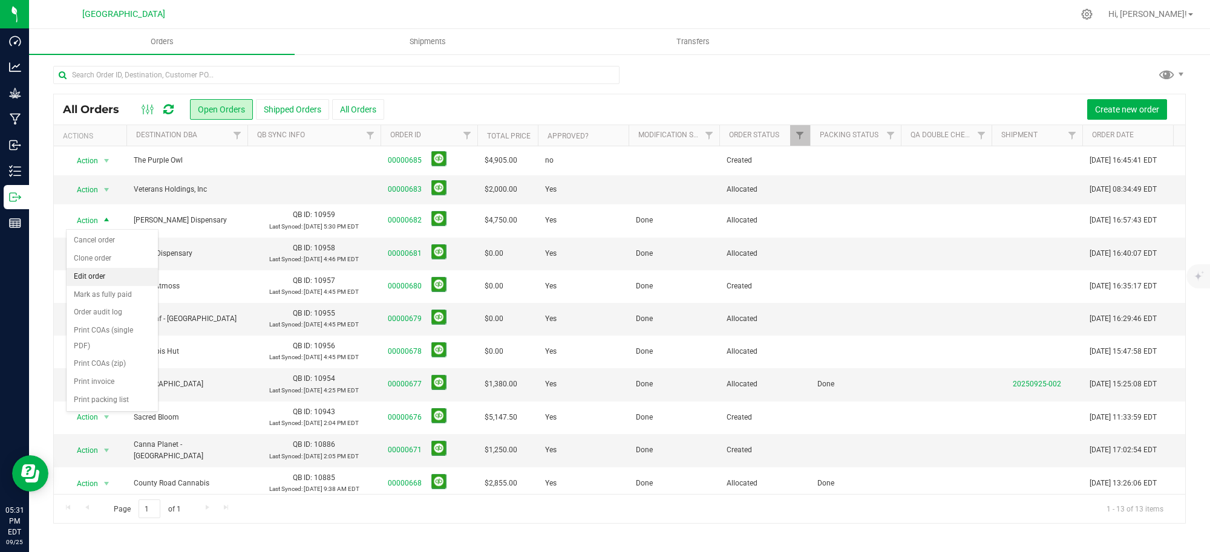
click at [100, 275] on li "Edit order" at bounding box center [112, 277] width 91 height 18
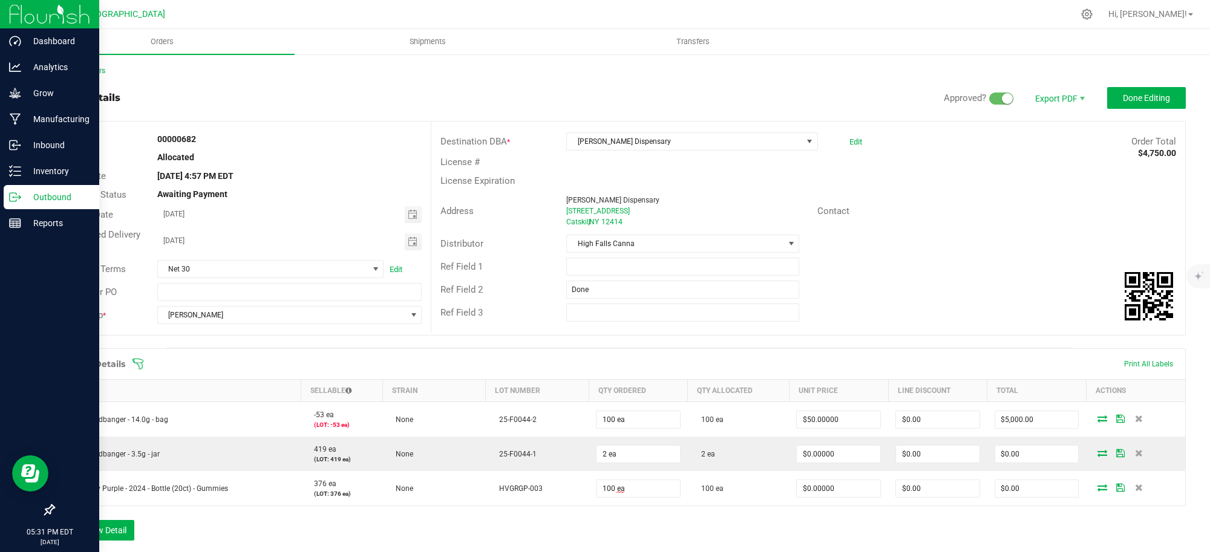
click at [50, 197] on p "Outbound" at bounding box center [57, 197] width 73 height 15
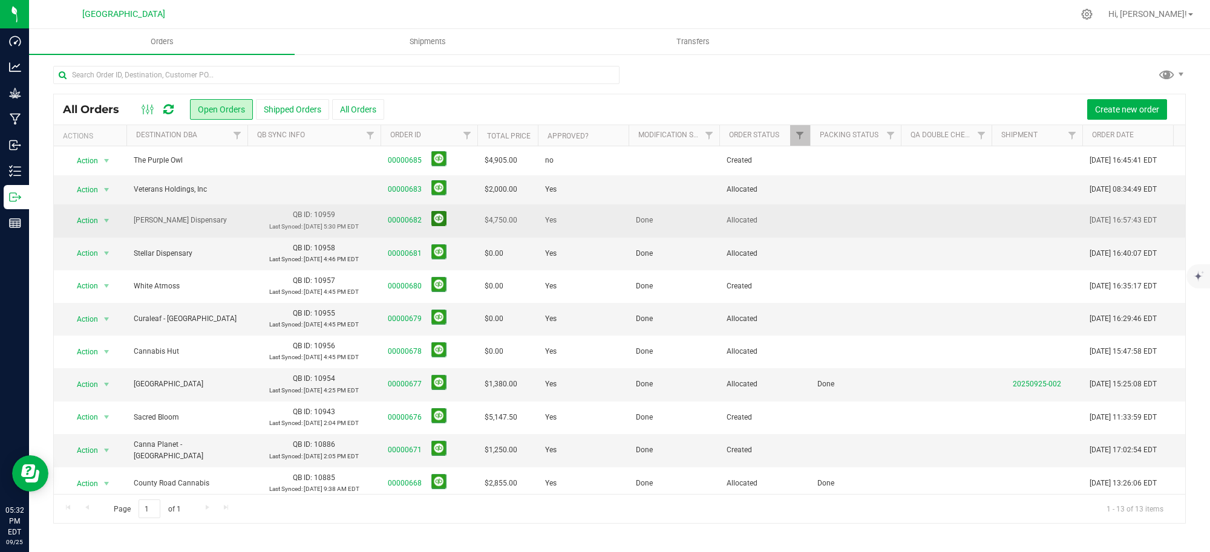
click at [439, 220] on button at bounding box center [438, 218] width 15 height 15
click at [106, 221] on span "select" at bounding box center [107, 221] width 10 height 10
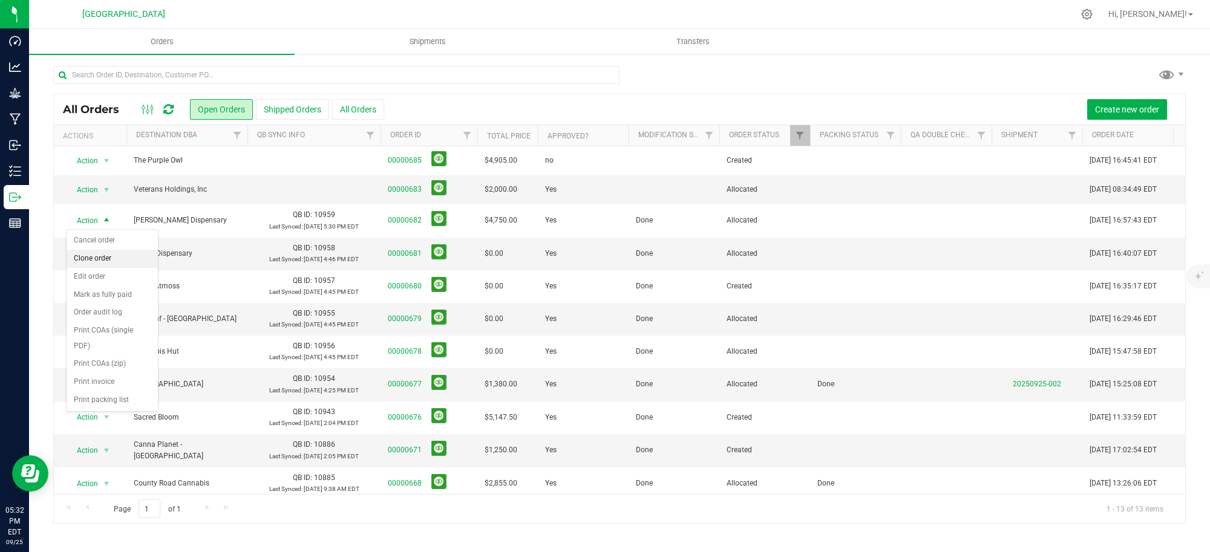
click at [103, 259] on li "Clone order" at bounding box center [112, 259] width 91 height 18
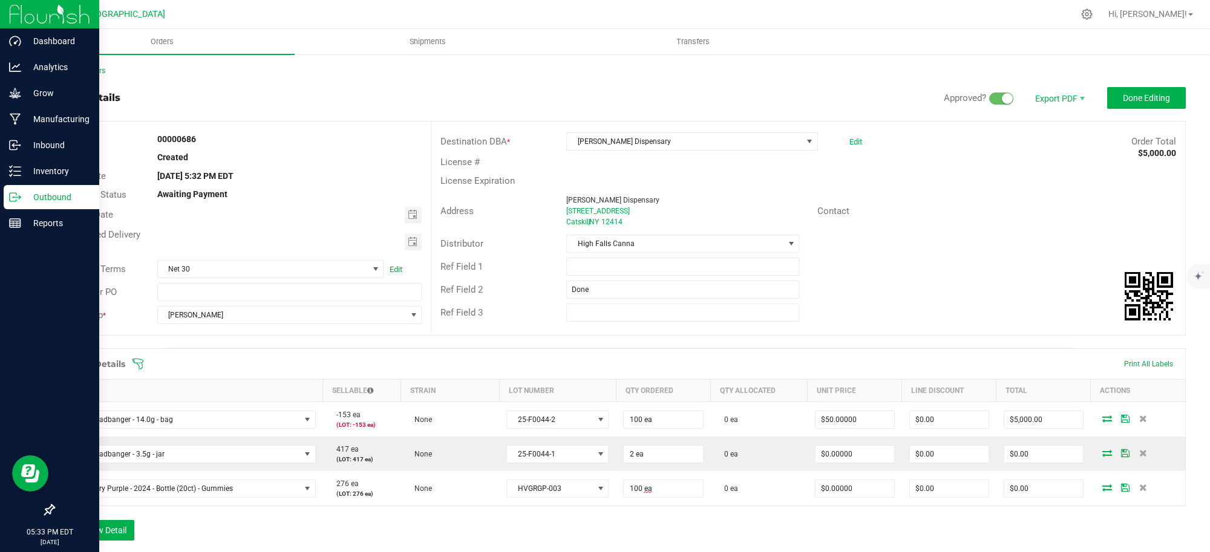
click at [45, 192] on p "Outbound" at bounding box center [57, 197] width 73 height 15
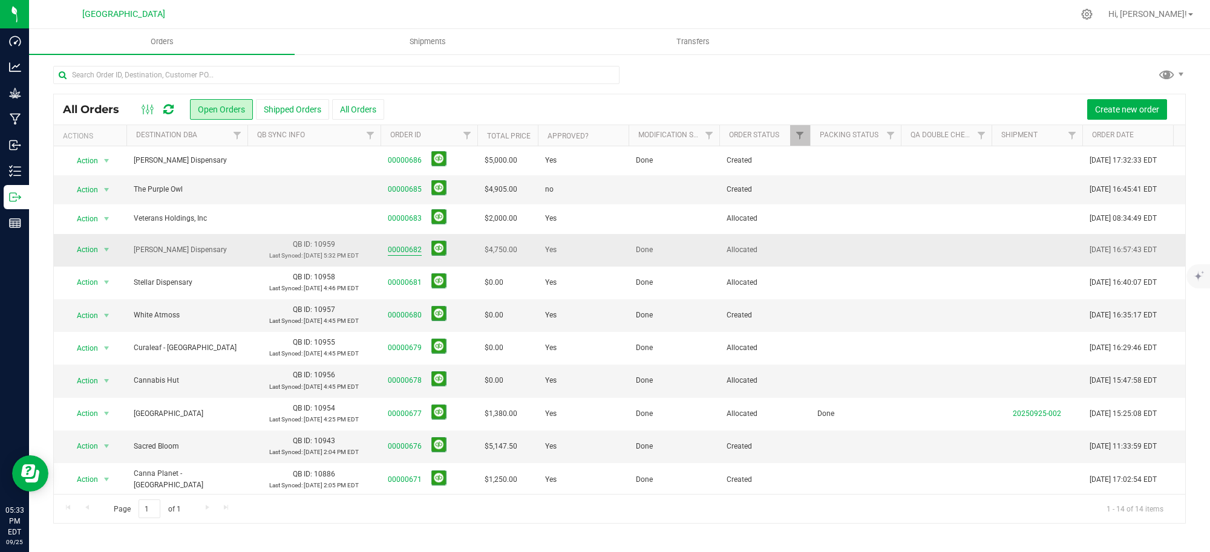
click at [394, 247] on link "00000682" at bounding box center [405, 249] width 34 height 11
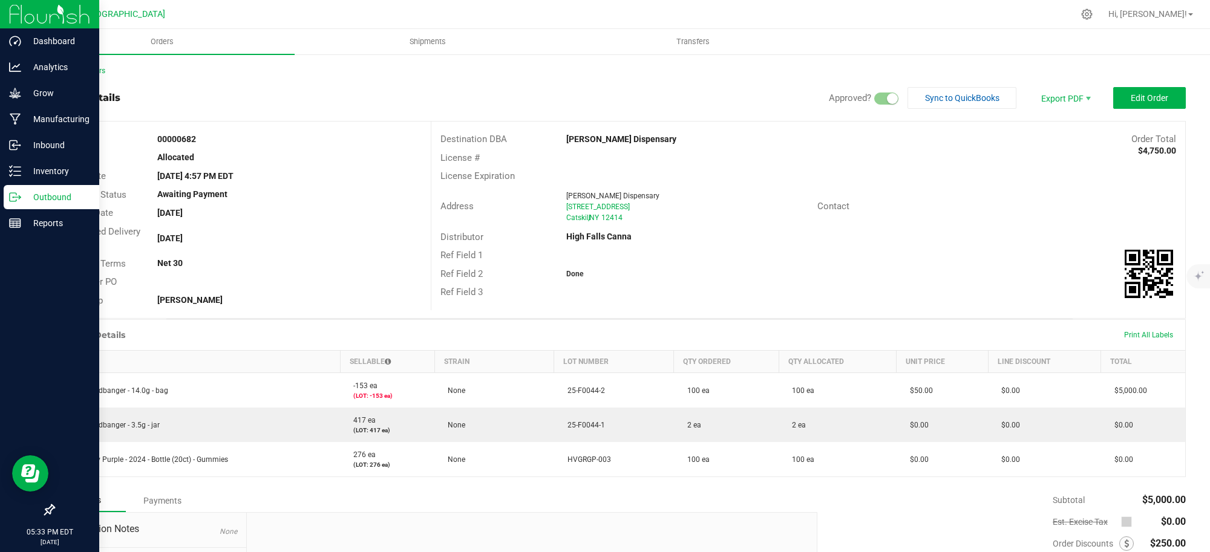
click at [56, 194] on p "Outbound" at bounding box center [57, 197] width 73 height 15
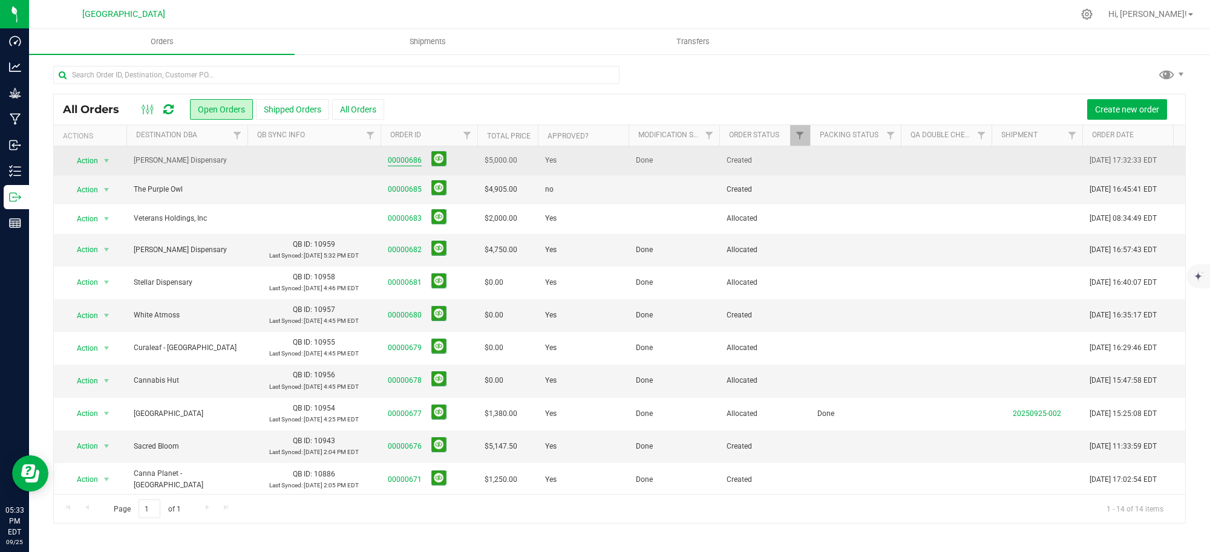
click at [408, 160] on link "00000686" at bounding box center [405, 160] width 34 height 11
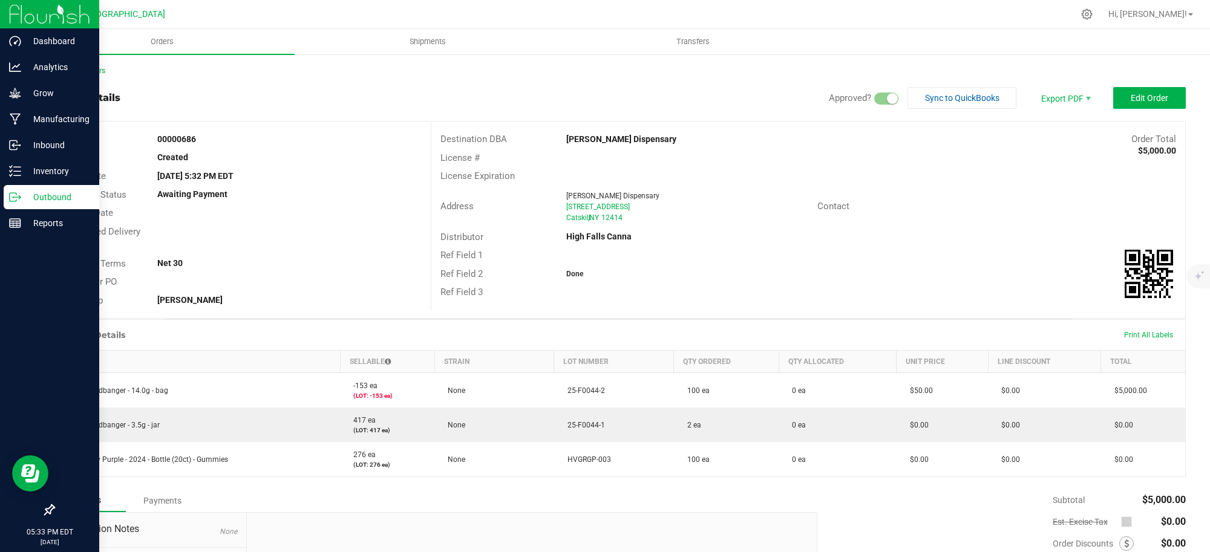
click at [48, 197] on p "Outbound" at bounding box center [57, 197] width 73 height 15
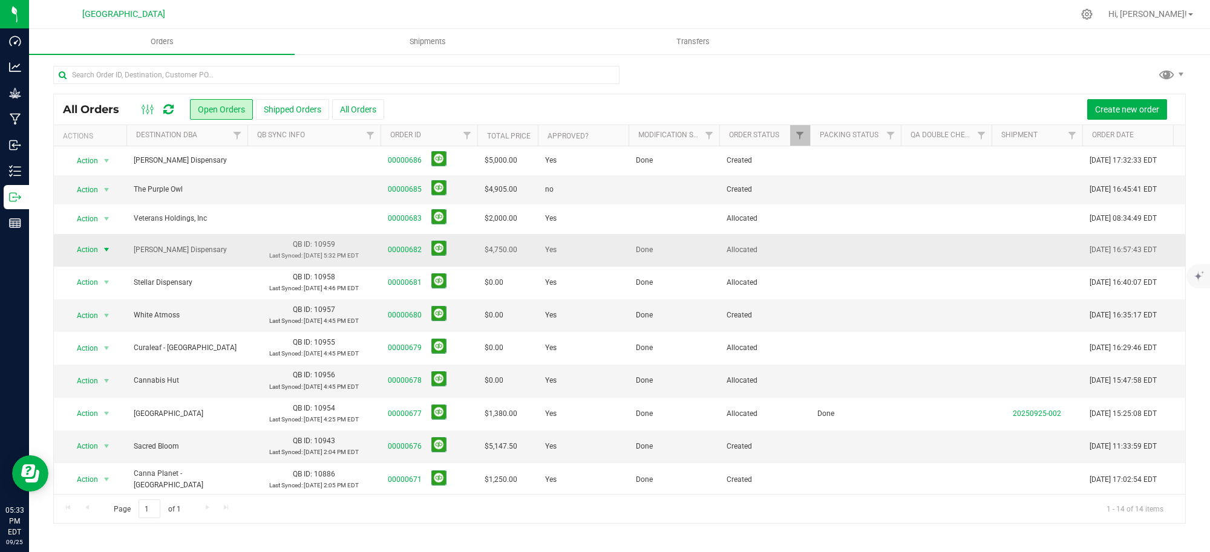
click at [106, 251] on span "select" at bounding box center [107, 250] width 10 height 10
click at [93, 268] on li "Cancel order" at bounding box center [112, 270] width 91 height 18
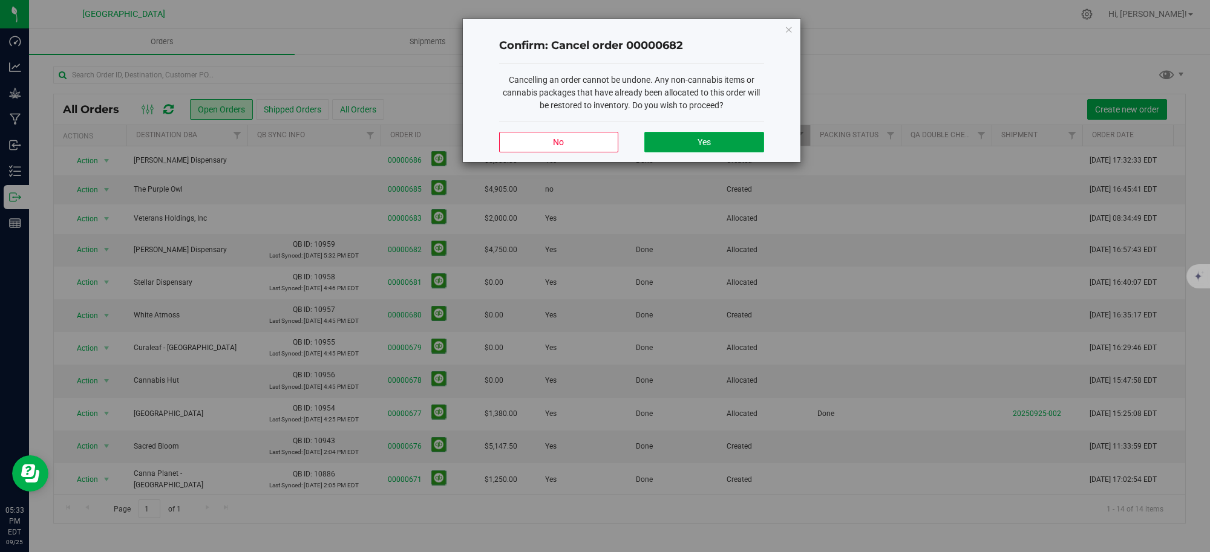
click at [708, 143] on span "Yes" at bounding box center [704, 142] width 13 height 10
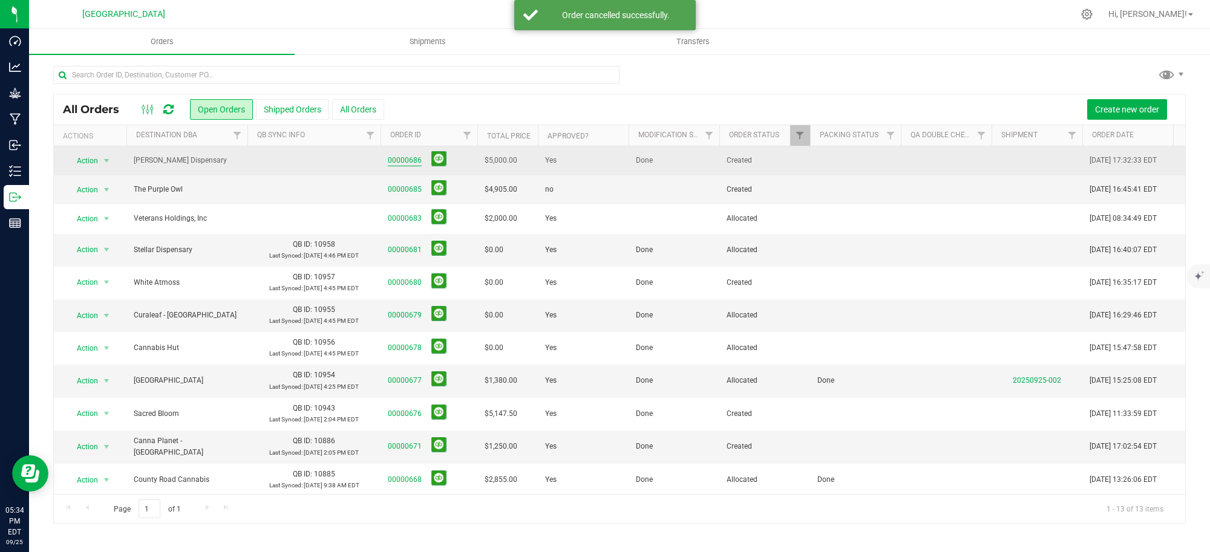
click at [406, 157] on link "00000686" at bounding box center [405, 160] width 34 height 11
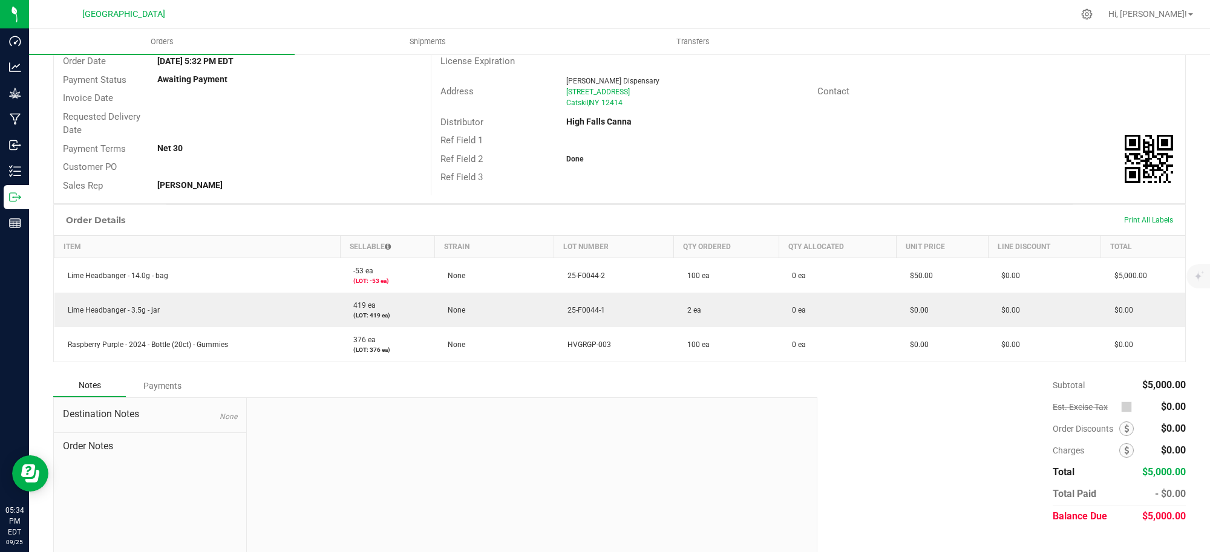
scroll to position [135, 0]
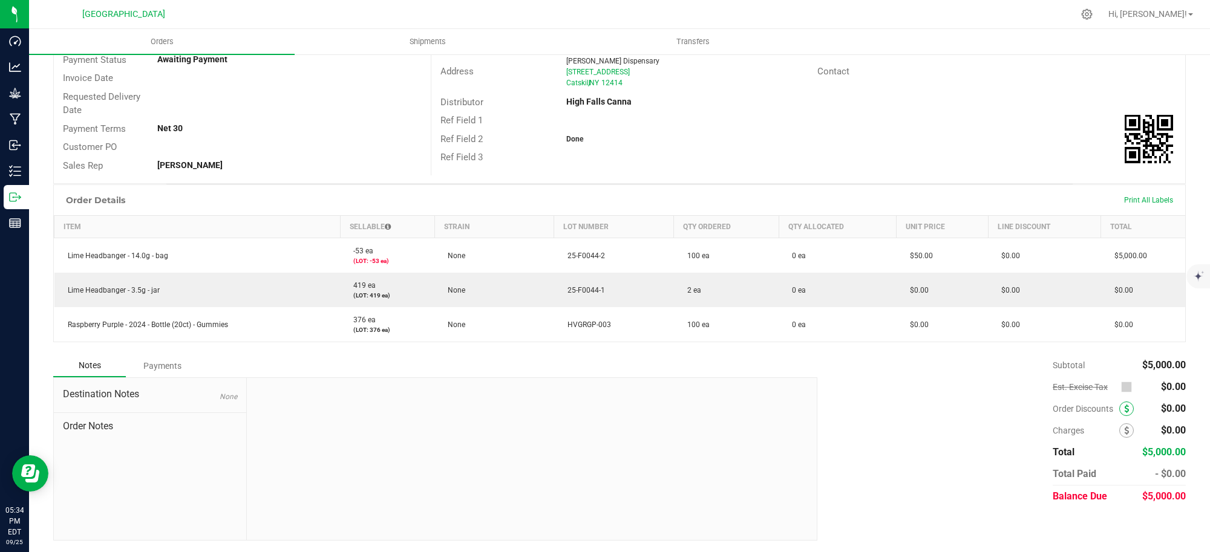
click at [1124, 411] on icon at bounding box center [1126, 409] width 5 height 8
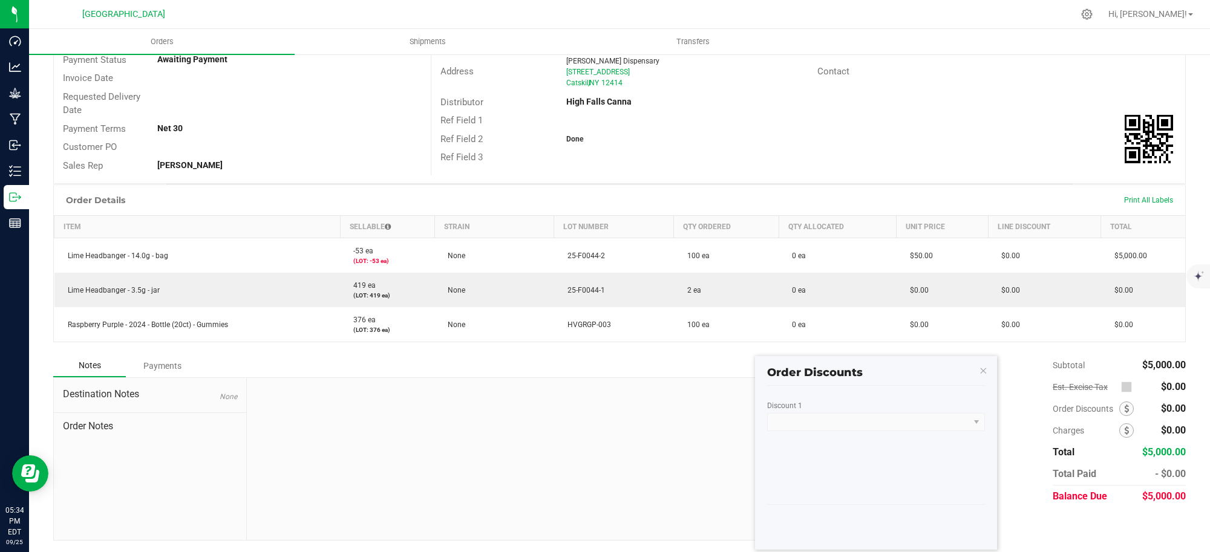
click at [911, 425] on kendo-dropdownlist at bounding box center [876, 422] width 218 height 18
click at [976, 419] on kendo-dropdownlist at bounding box center [876, 422] width 218 height 18
click at [898, 422] on kendo-dropdownlist at bounding box center [876, 422] width 218 height 18
click at [976, 424] on kendo-dropdownlist at bounding box center [876, 422] width 218 height 18
click at [981, 368] on icon "button" at bounding box center [983, 370] width 8 height 15
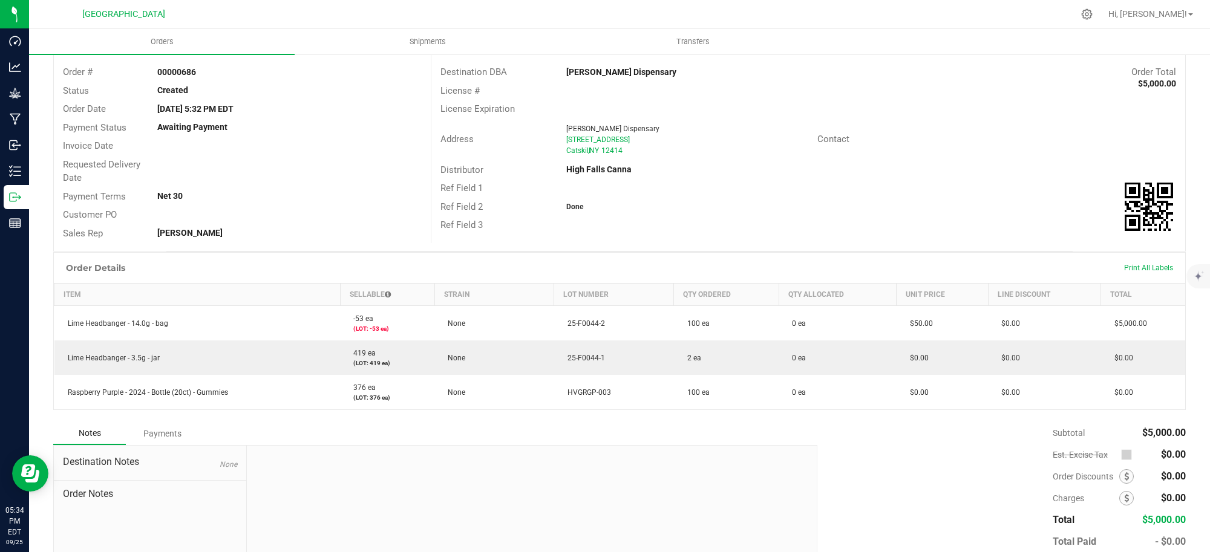
scroll to position [0, 0]
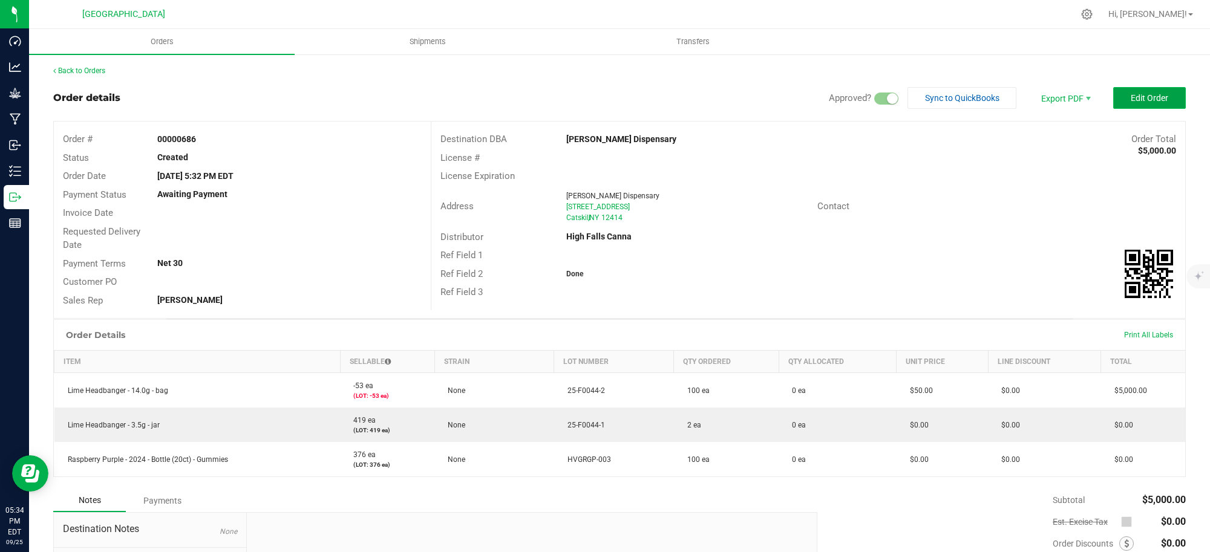
click at [1115, 98] on button "Edit Order" at bounding box center [1149, 98] width 73 height 22
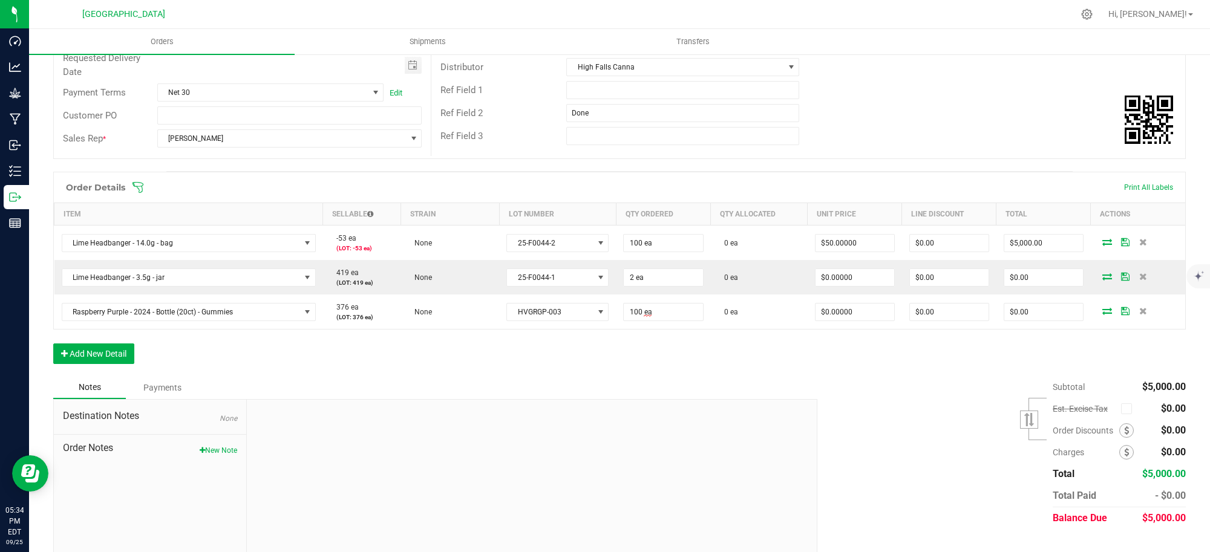
scroll to position [200, 0]
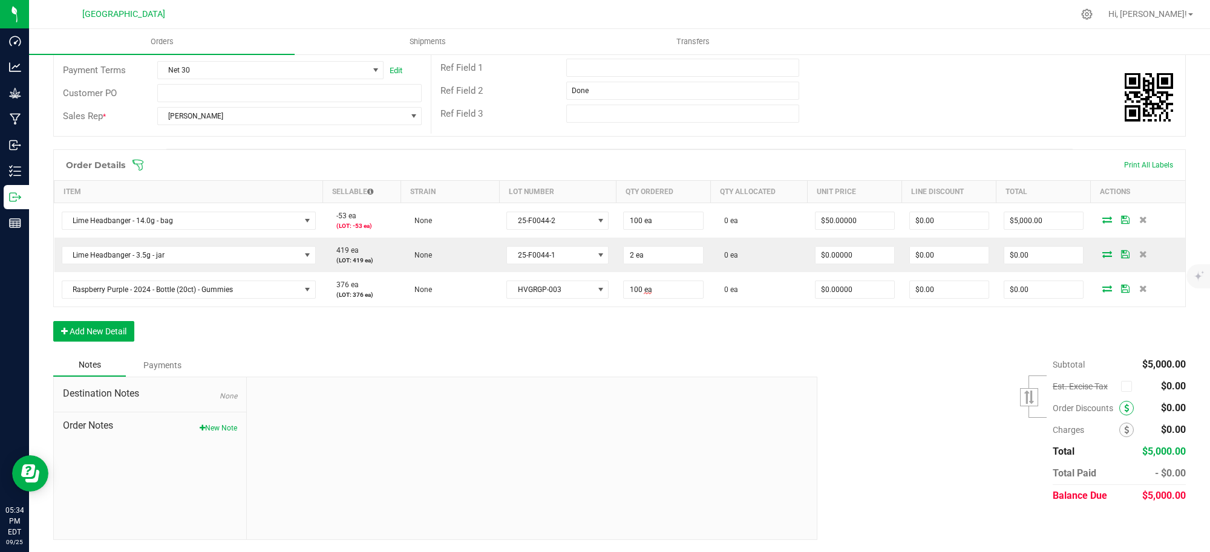
click at [1124, 410] on icon at bounding box center [1126, 408] width 5 height 8
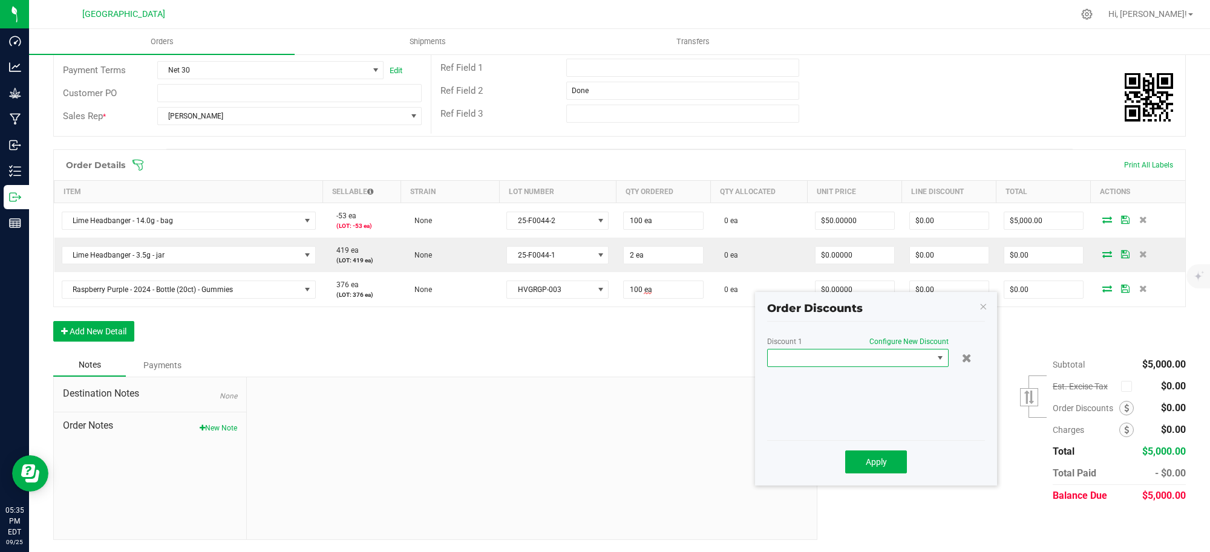
click at [939, 355] on span at bounding box center [940, 358] width 10 height 10
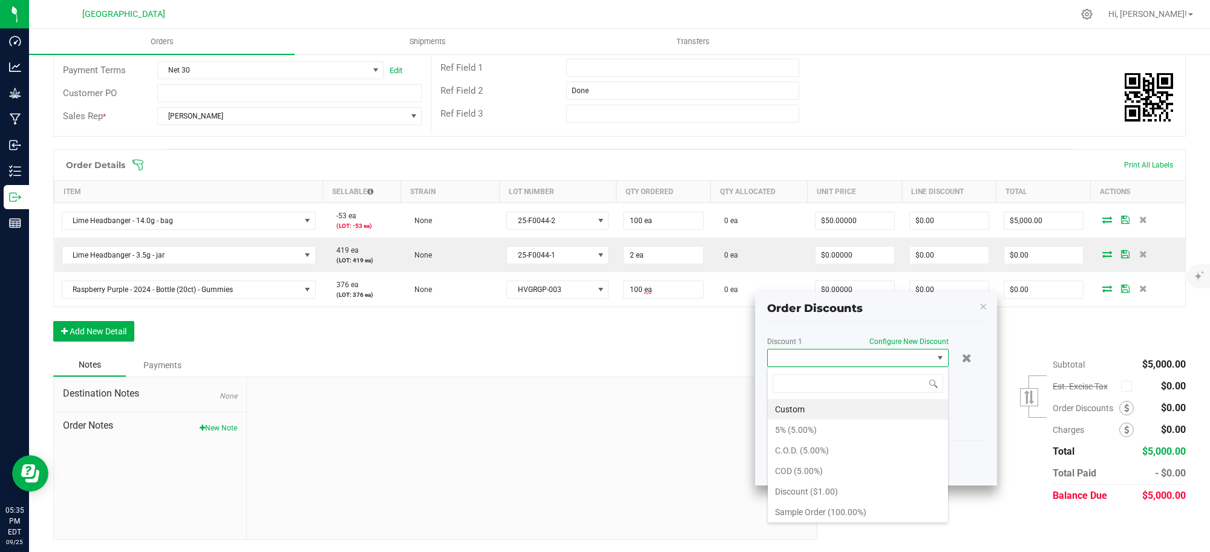
scroll to position [19, 182]
click at [802, 428] on li "5% (5.00%)" at bounding box center [858, 430] width 180 height 21
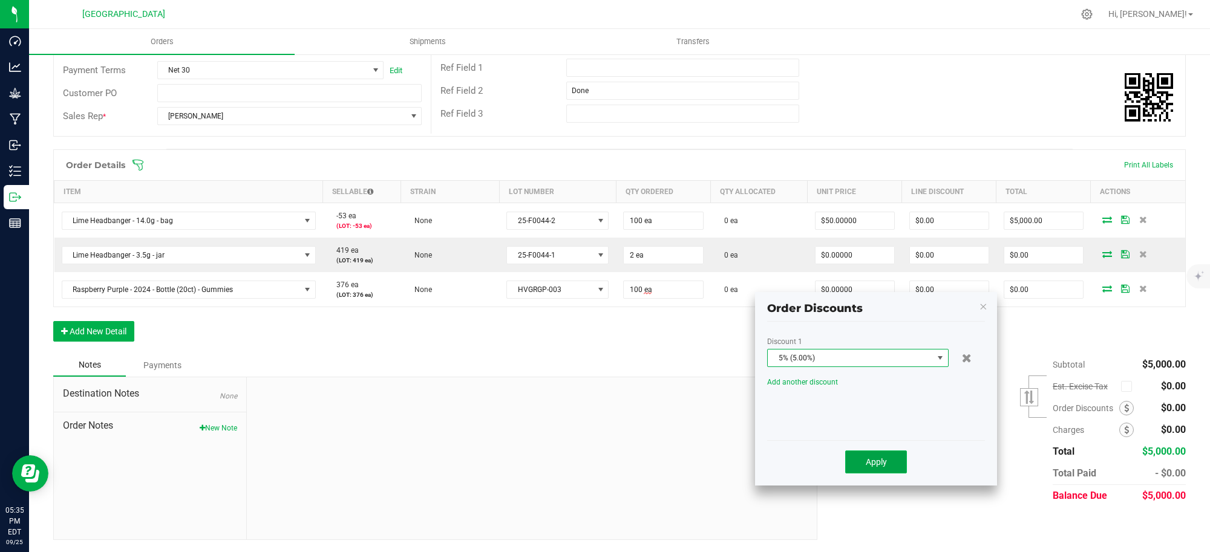
click at [867, 457] on span "Apply" at bounding box center [876, 462] width 21 height 10
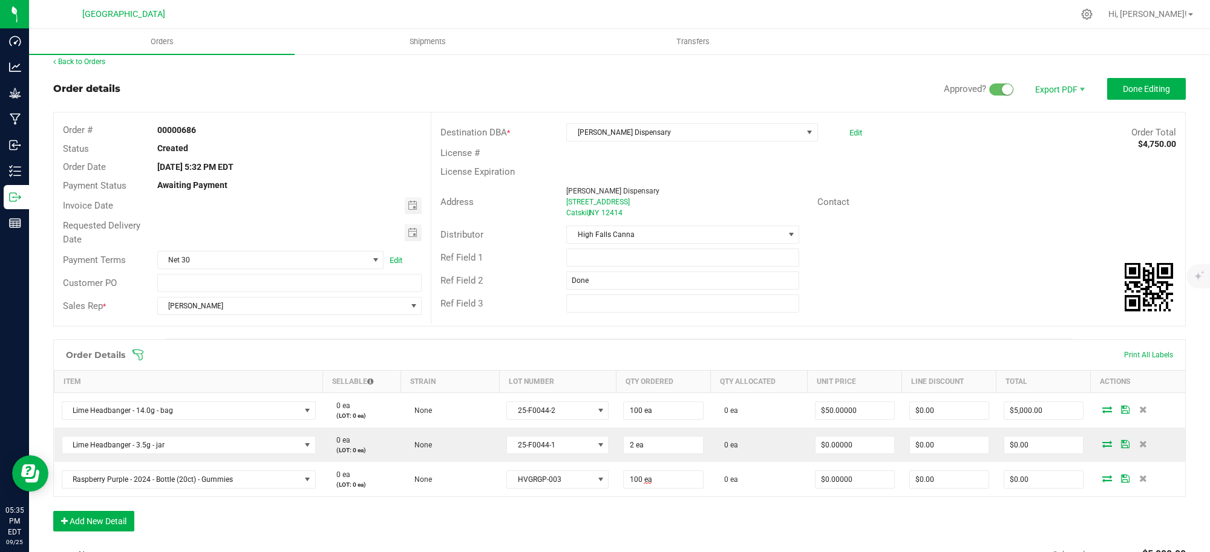
scroll to position [0, 0]
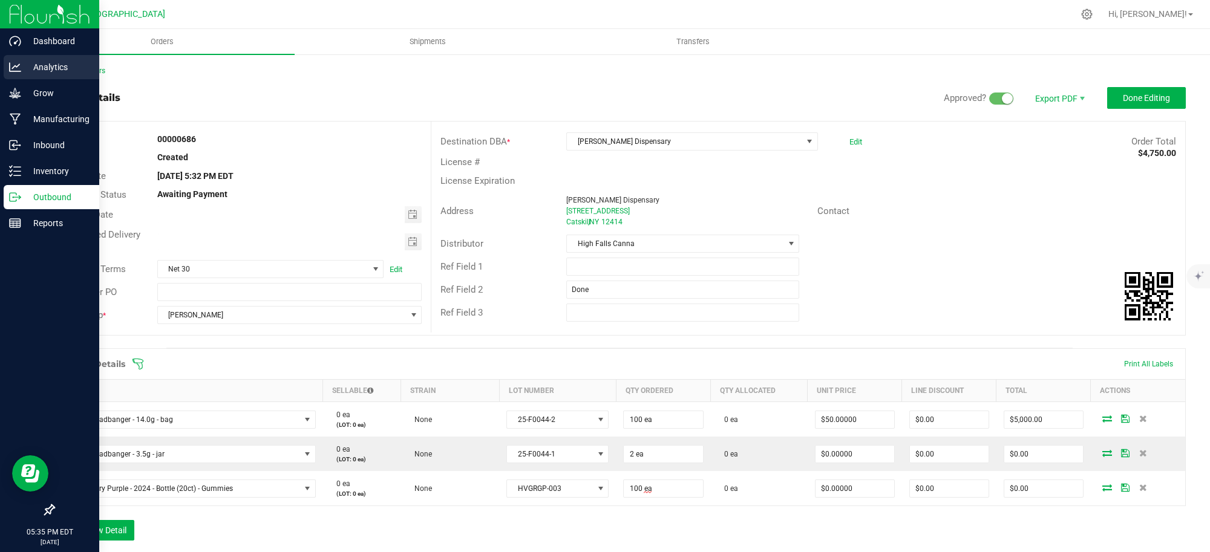
click at [53, 65] on p "Analytics" at bounding box center [57, 67] width 73 height 15
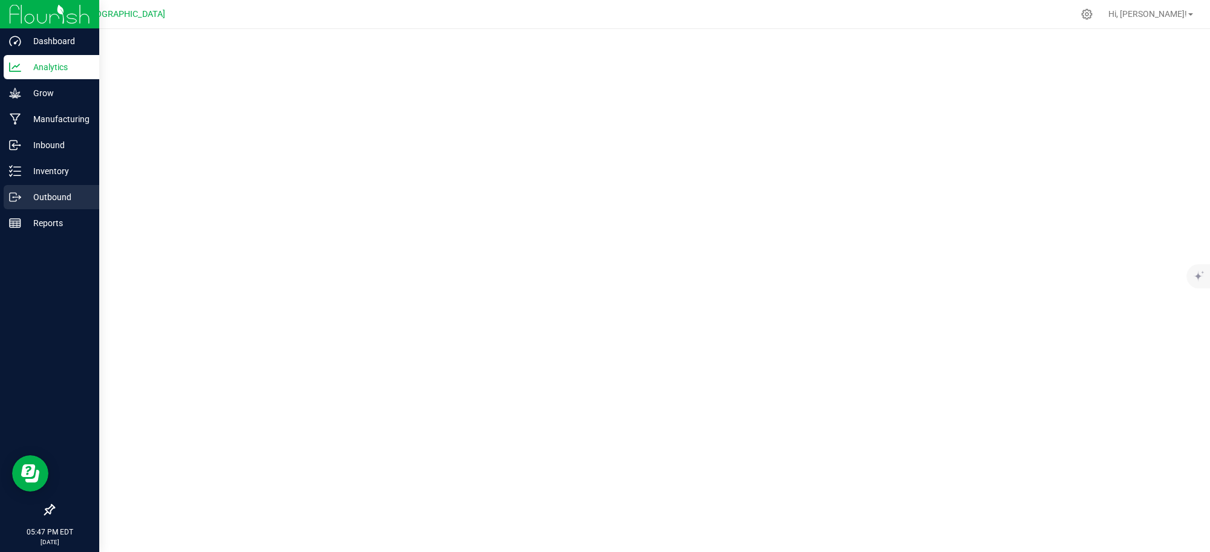
click at [44, 197] on p "Outbound" at bounding box center [57, 197] width 73 height 15
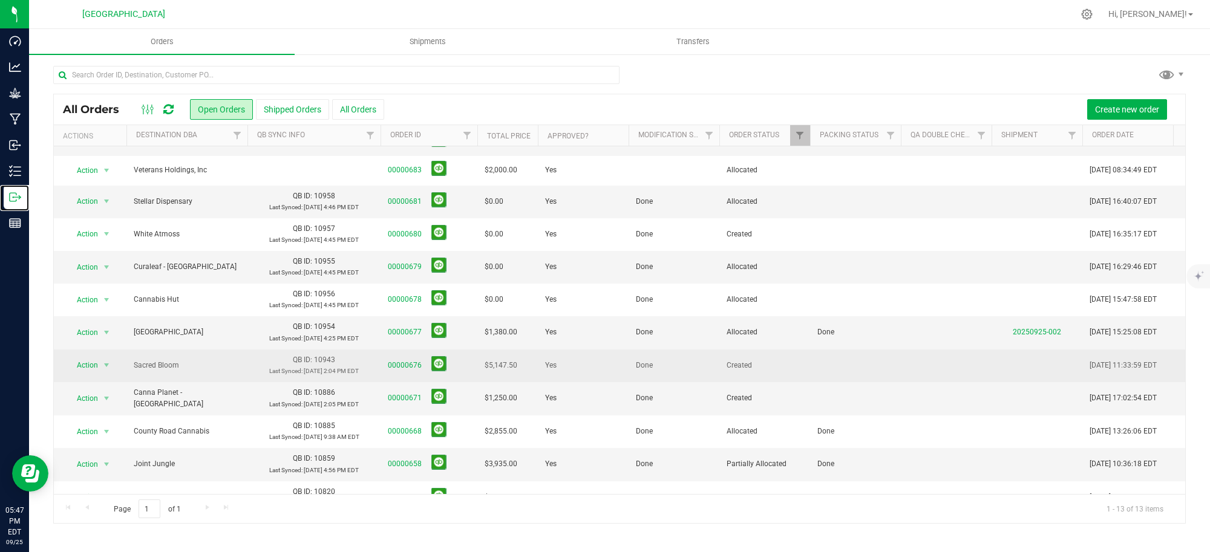
scroll to position [76, 0]
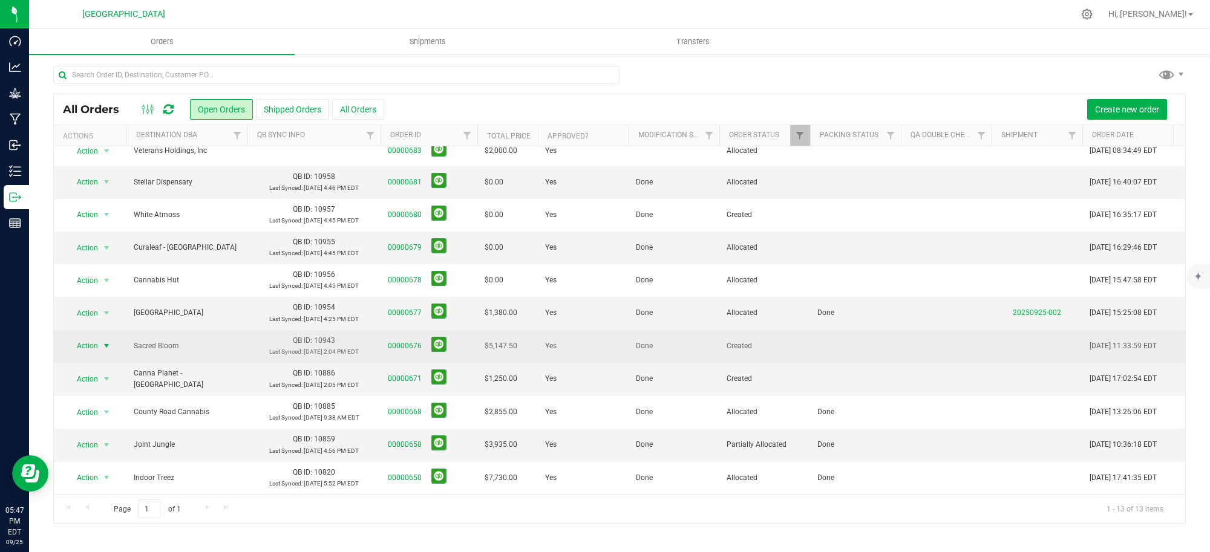
click at [106, 341] on span "select" at bounding box center [107, 346] width 10 height 10
click at [405, 341] on link "00000676" at bounding box center [405, 346] width 34 height 11
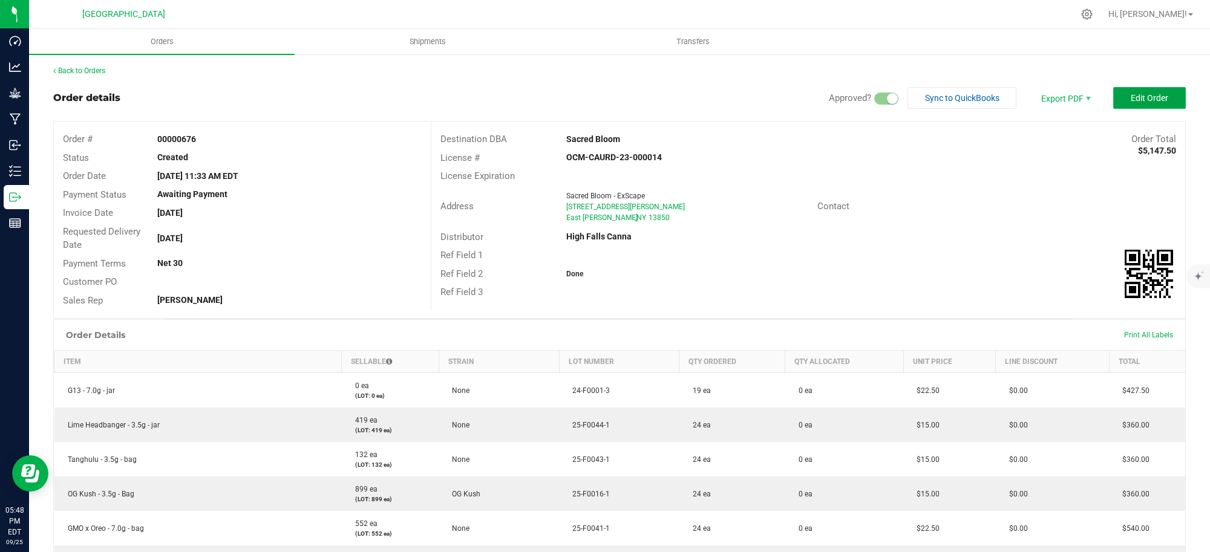
click at [1136, 94] on span "Edit Order" at bounding box center [1150, 98] width 38 height 10
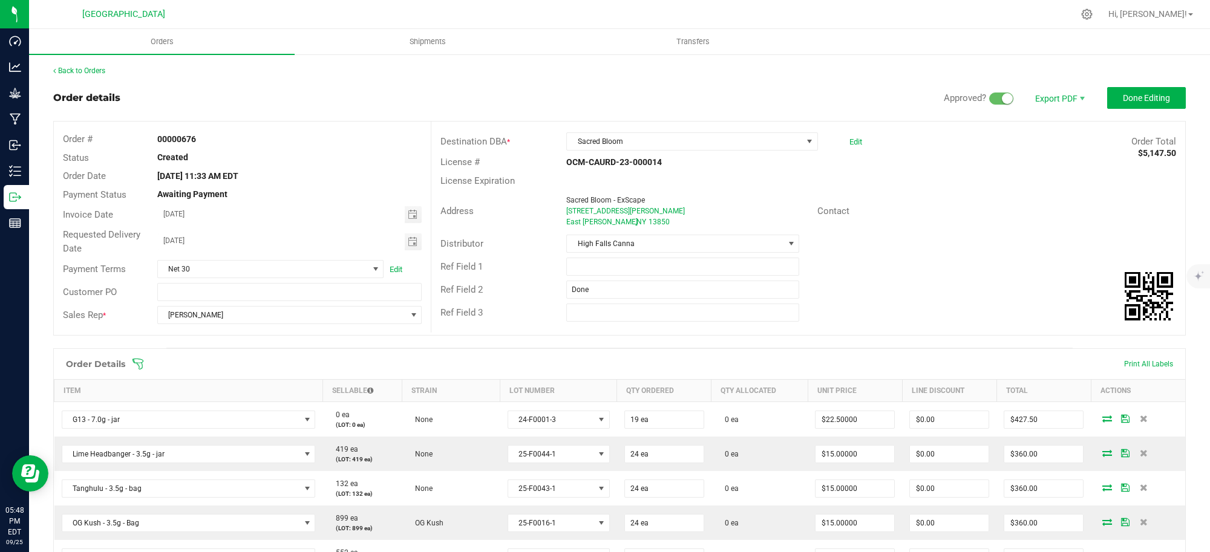
click at [1006, 201] on div "Address Sacred Bloom - ExScape [STREET_ADDRESS][PERSON_NAME][PERSON_NAME] Conta…" at bounding box center [808, 211] width 754 height 42
click at [1124, 94] on span "Done Editing" at bounding box center [1146, 98] width 47 height 10
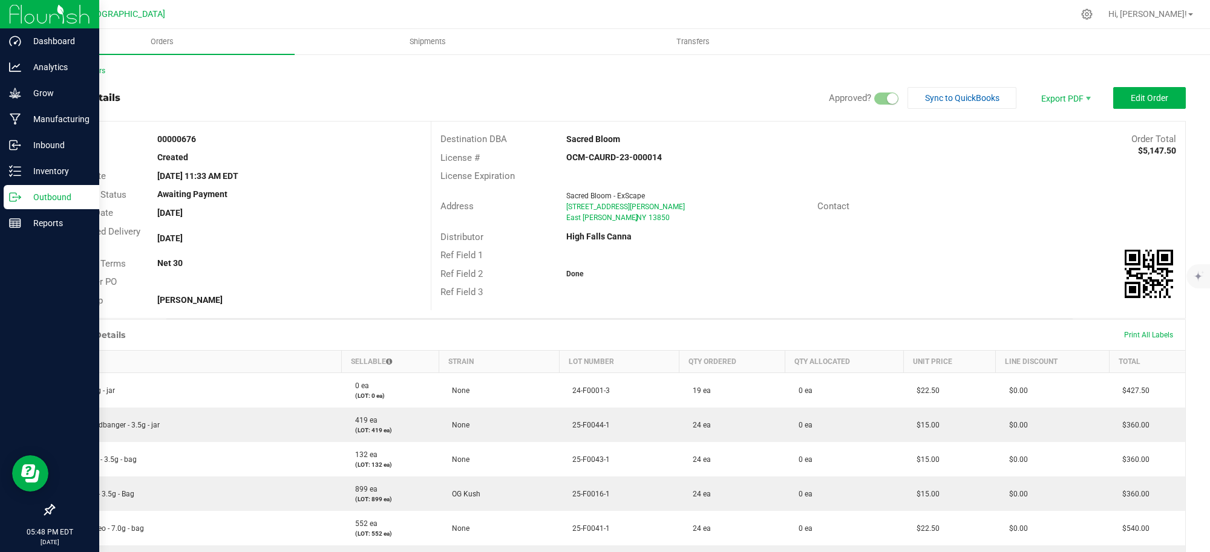
click at [52, 195] on p "Outbound" at bounding box center [57, 197] width 73 height 15
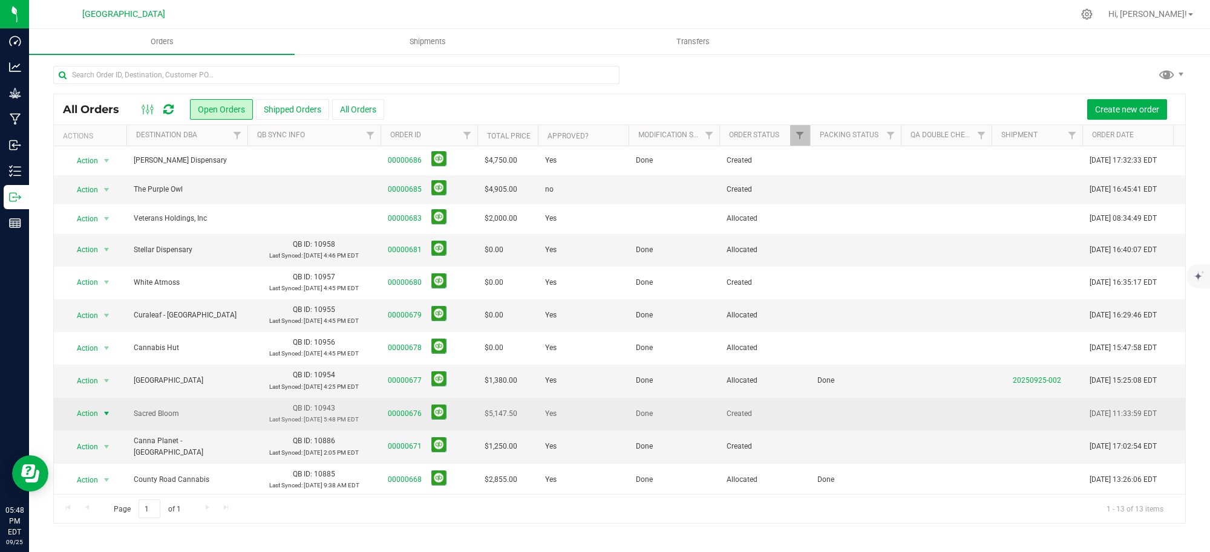
click at [108, 412] on span "select" at bounding box center [107, 414] width 10 height 10
click at [85, 413] on span "Action" at bounding box center [82, 413] width 33 height 17
click at [106, 413] on span "select" at bounding box center [107, 414] width 10 height 10
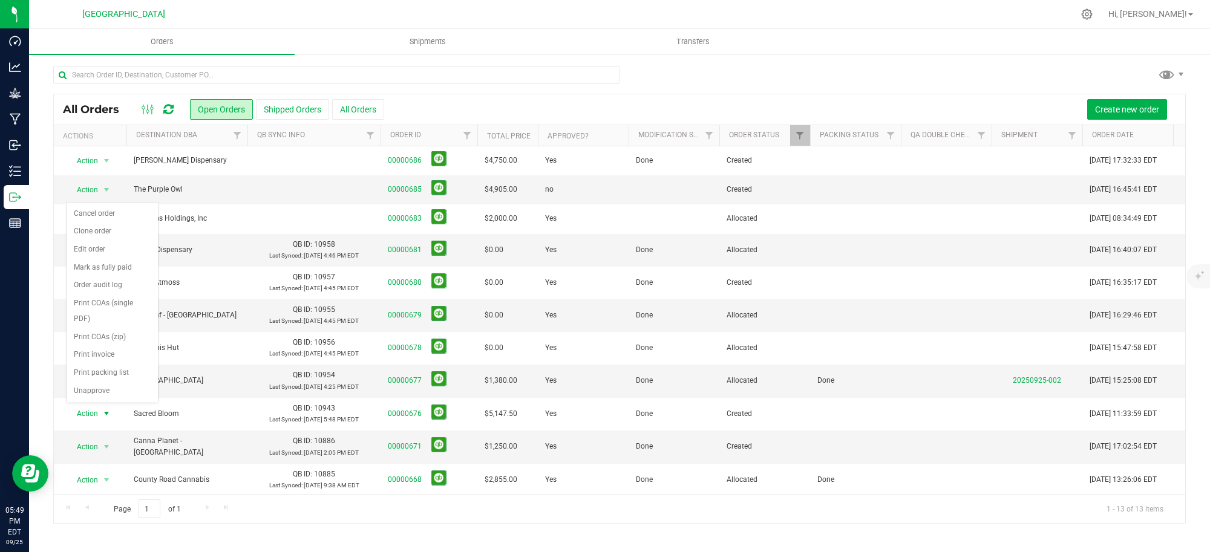
click at [40, 326] on div "All Orders Open Orders Shipped Orders All Orders Create new order Actions Desti…" at bounding box center [619, 294] width 1181 height 483
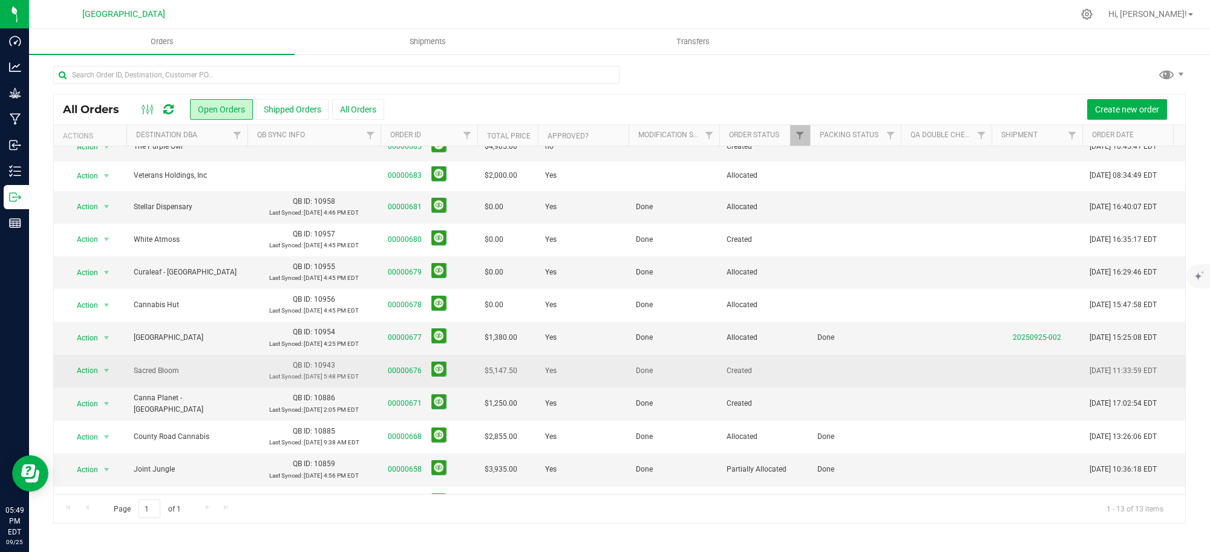
scroll to position [77, 0]
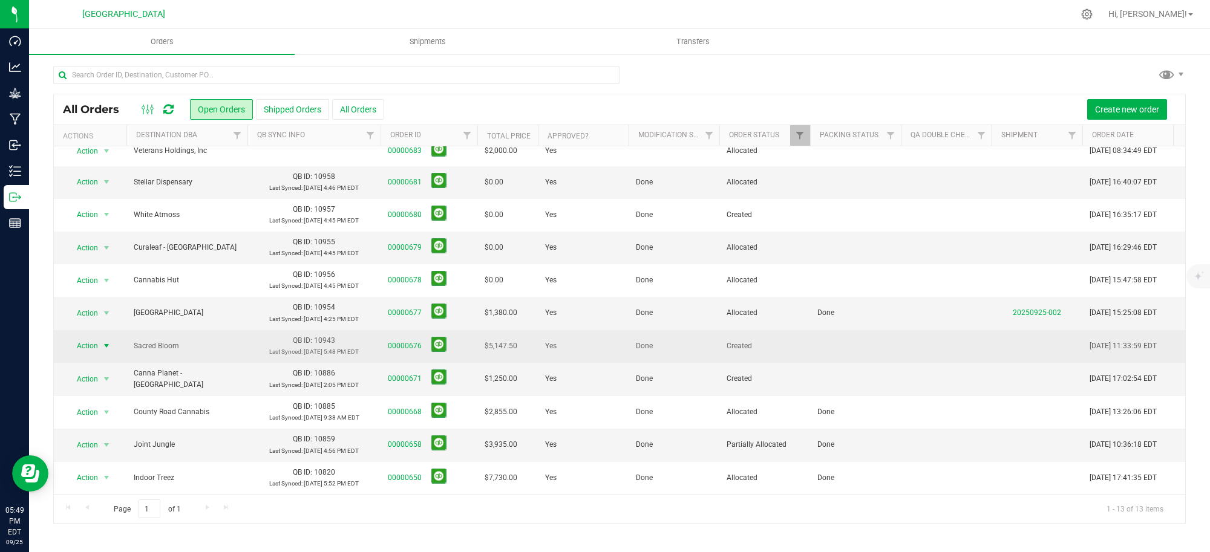
click at [105, 341] on span "select" at bounding box center [107, 346] width 10 height 10
click at [414, 341] on link "00000676" at bounding box center [405, 346] width 34 height 11
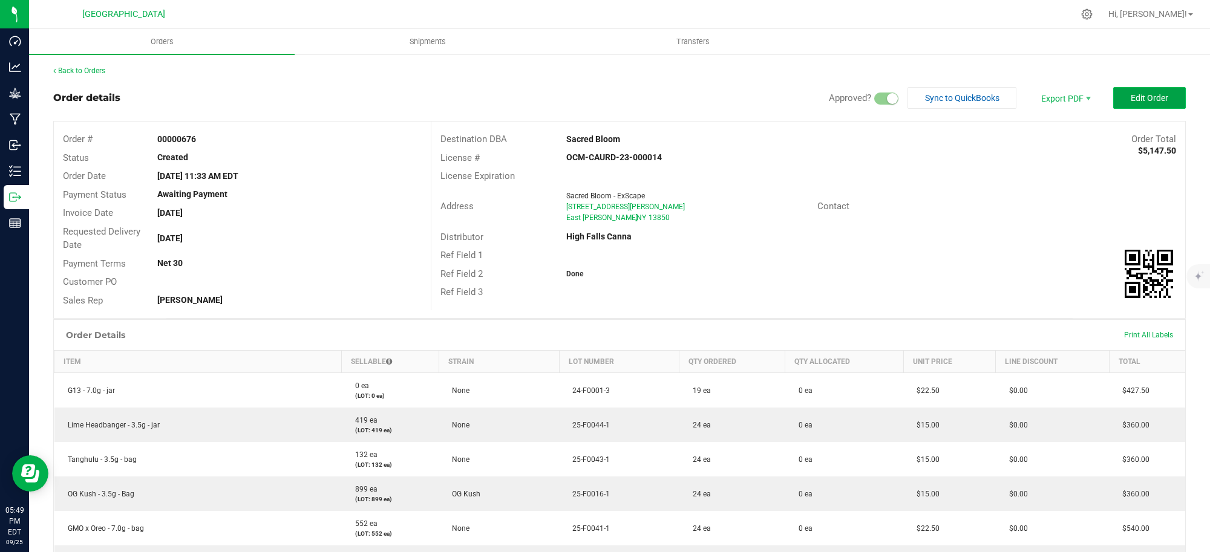
click at [1133, 94] on span "Edit Order" at bounding box center [1150, 98] width 38 height 10
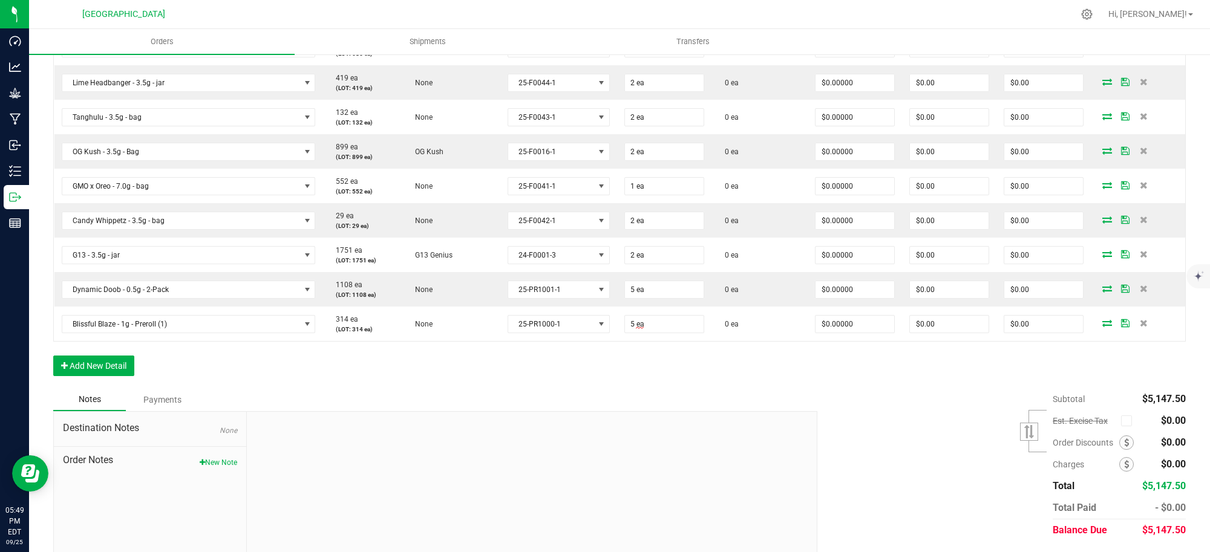
scroll to position [888, 0]
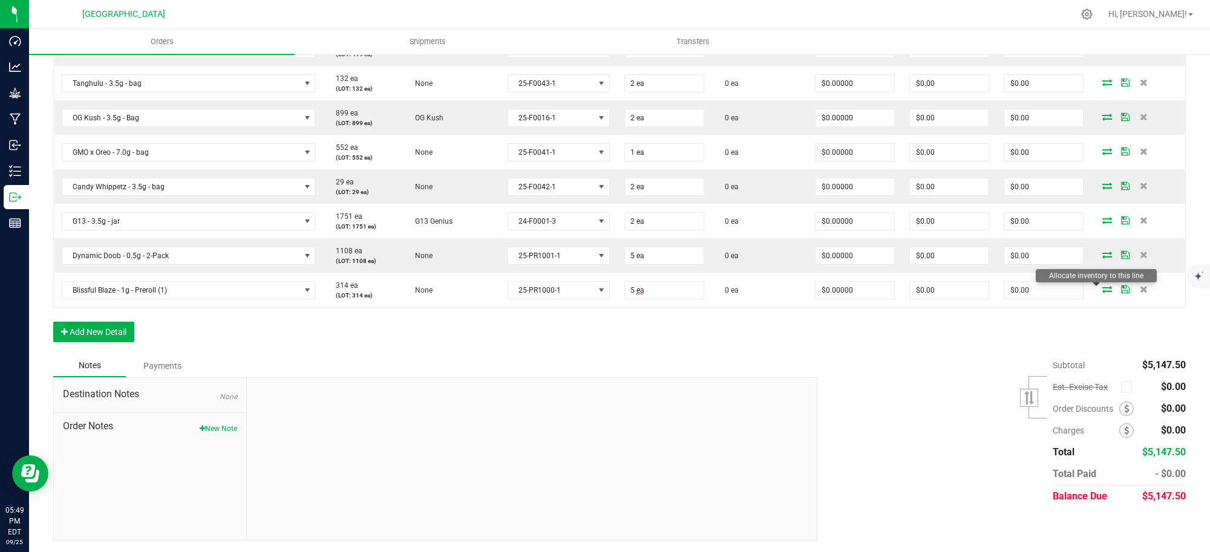
drag, startPoint x: 1096, startPoint y: 288, endPoint x: 1124, endPoint y: 318, distance: 41.1
drag, startPoint x: 1094, startPoint y: 288, endPoint x: 1117, endPoint y: 348, distance: 64.2
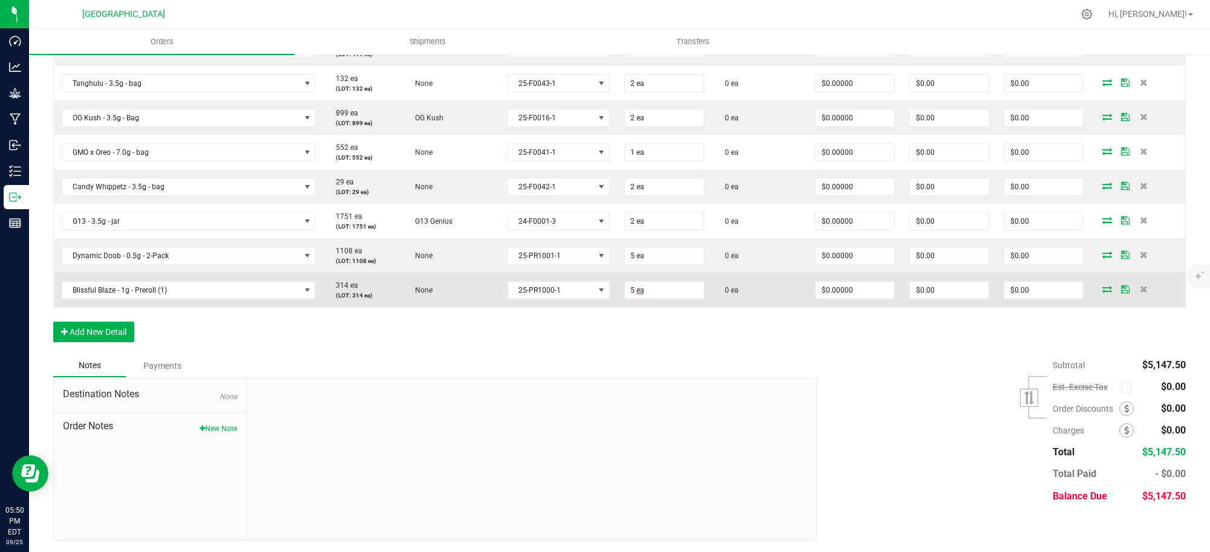
click at [1102, 289] on icon at bounding box center [1107, 289] width 10 height 7
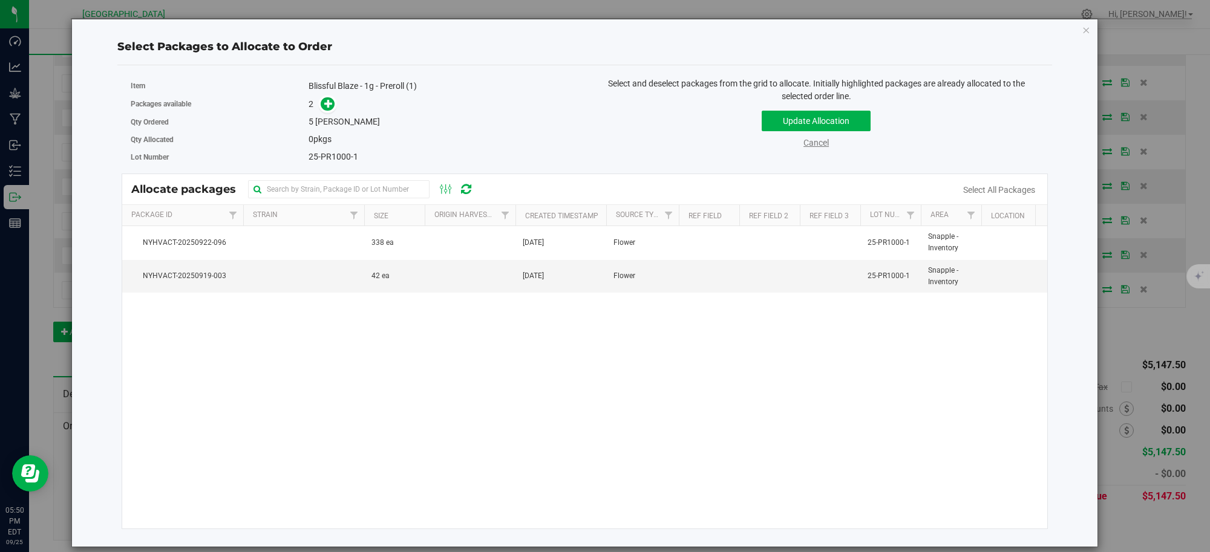
click at [817, 142] on link "Cancel" at bounding box center [815, 143] width 25 height 10
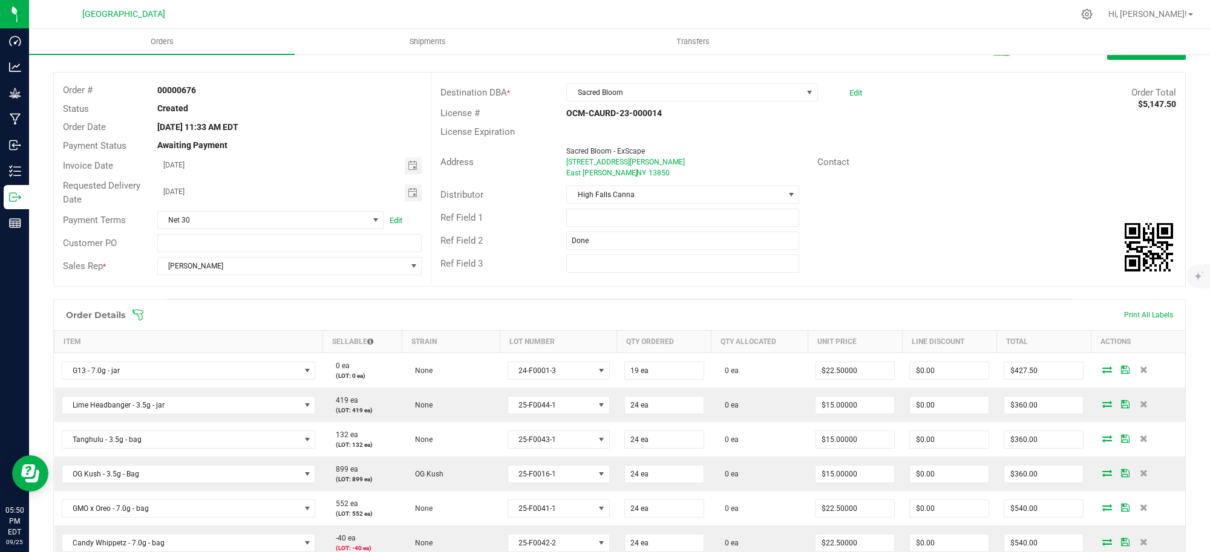
scroll to position [151, 0]
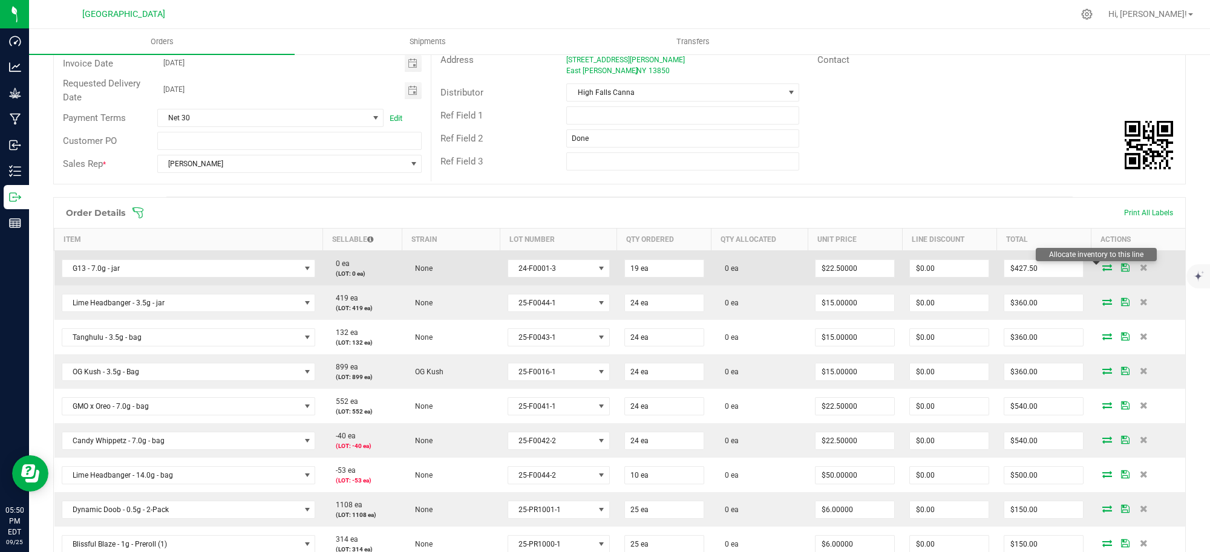
click at [1102, 265] on icon at bounding box center [1107, 267] width 10 height 7
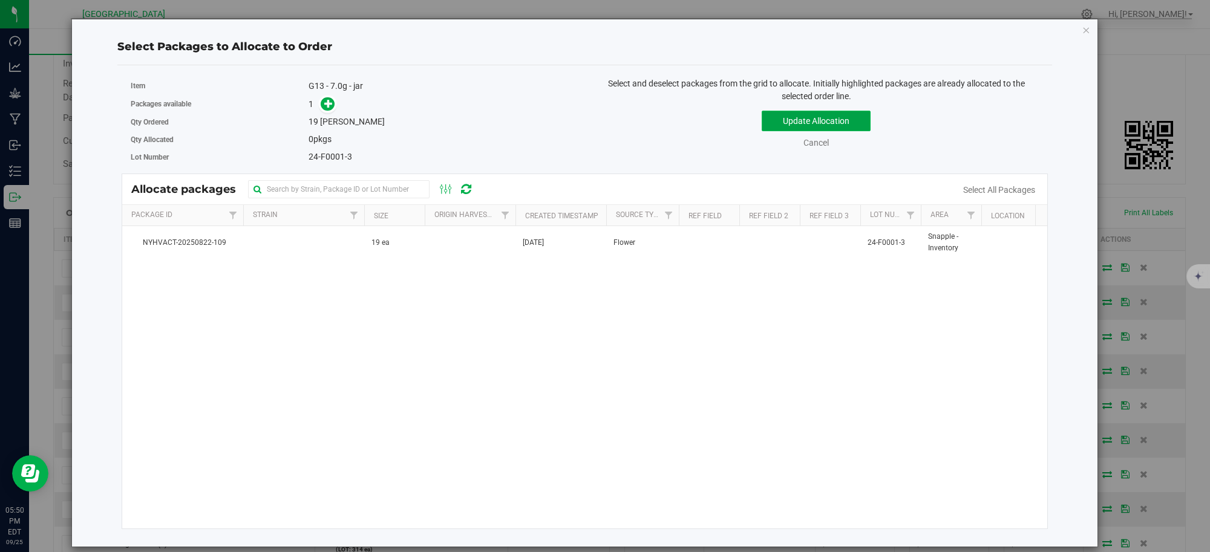
click at [813, 123] on button "Update Allocation" at bounding box center [816, 121] width 109 height 21
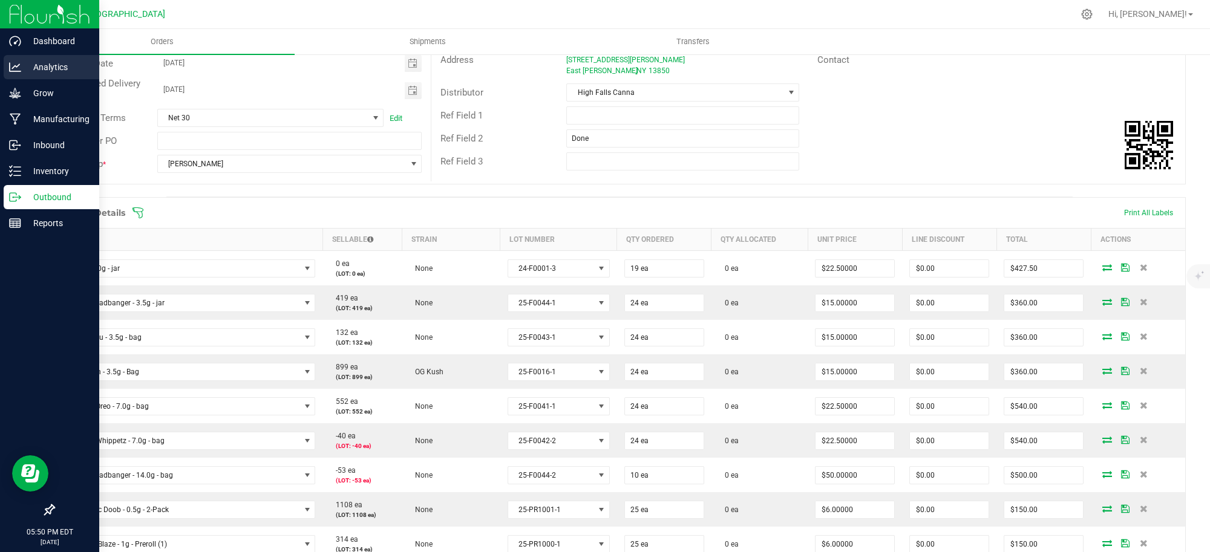
click at [55, 67] on p "Analytics" at bounding box center [57, 67] width 73 height 15
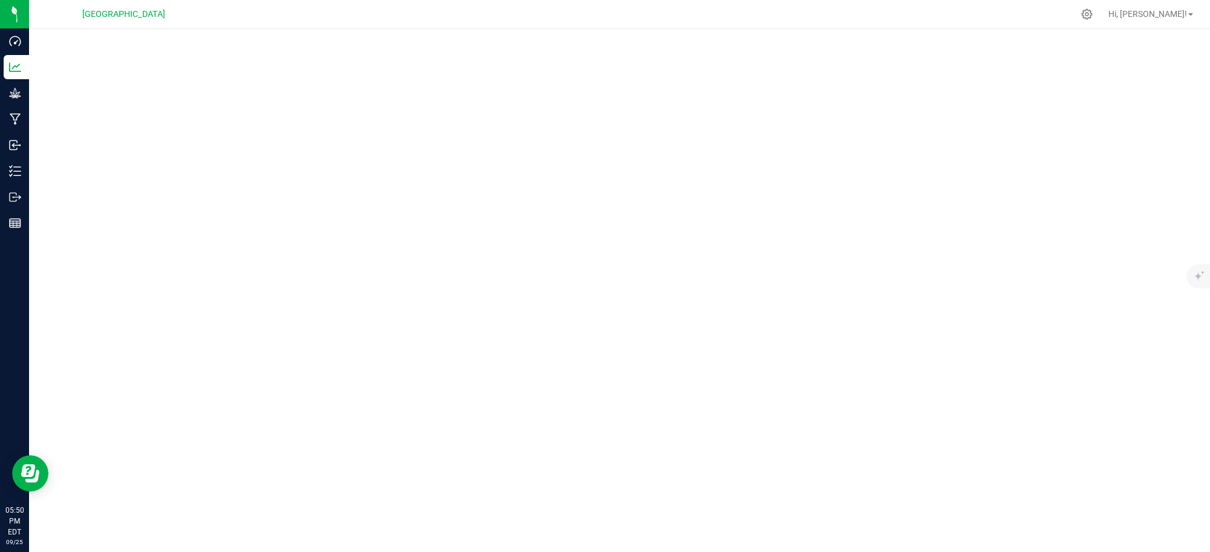
drag, startPoint x: 696, startPoint y: 29, endPoint x: 689, endPoint y: 29, distance: 7.3
click at [695, 29] on div at bounding box center [619, 287] width 1181 height 516
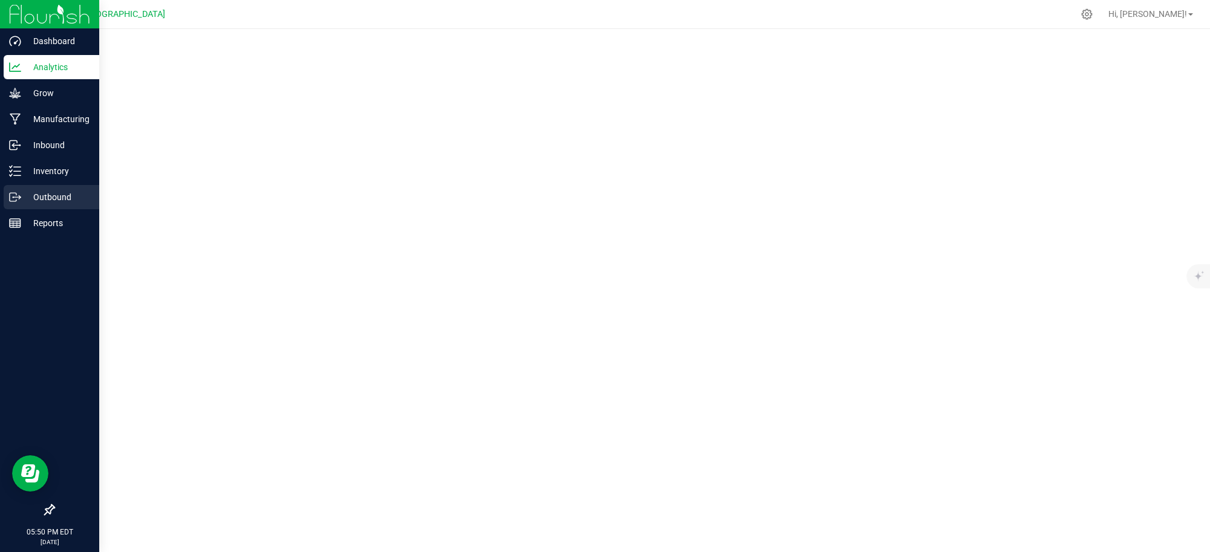
click at [43, 192] on p "Outbound" at bounding box center [57, 197] width 73 height 15
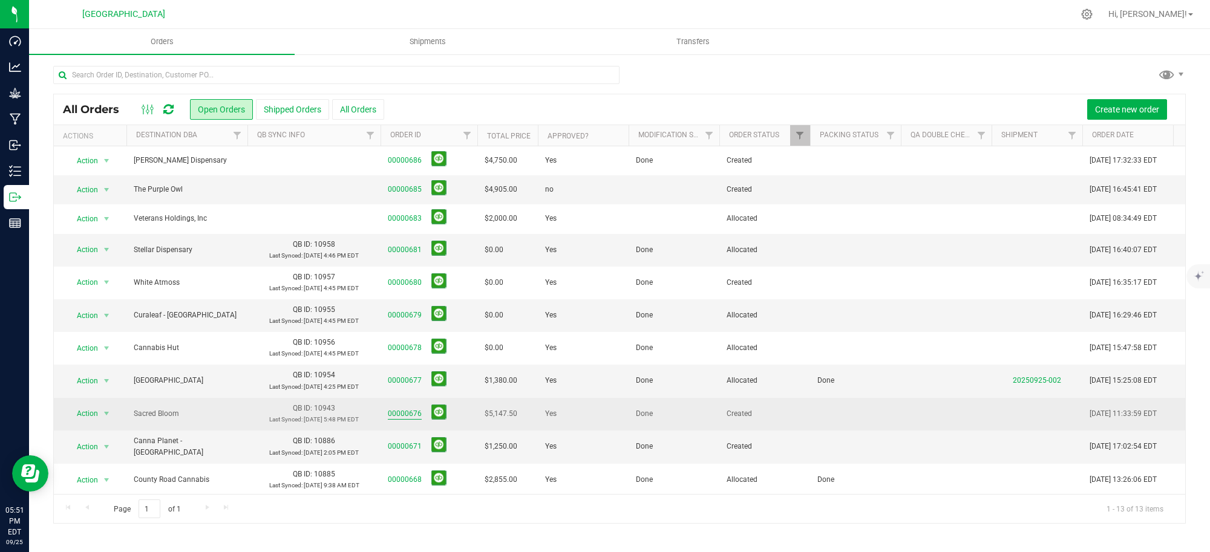
click at [399, 413] on link "00000676" at bounding box center [405, 413] width 34 height 11
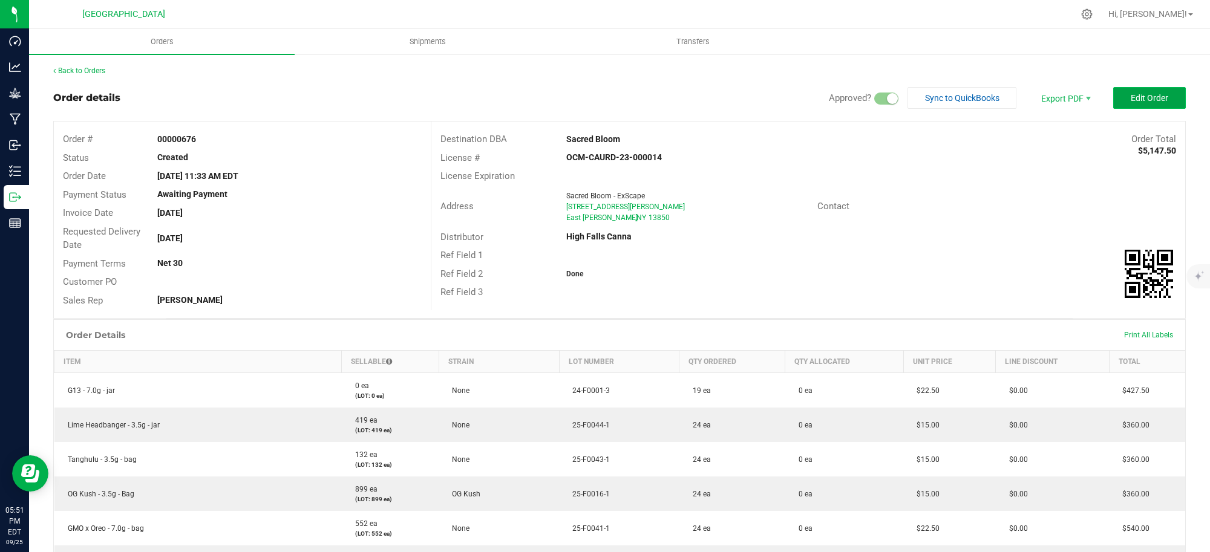
click at [1131, 94] on span "Edit Order" at bounding box center [1150, 98] width 38 height 10
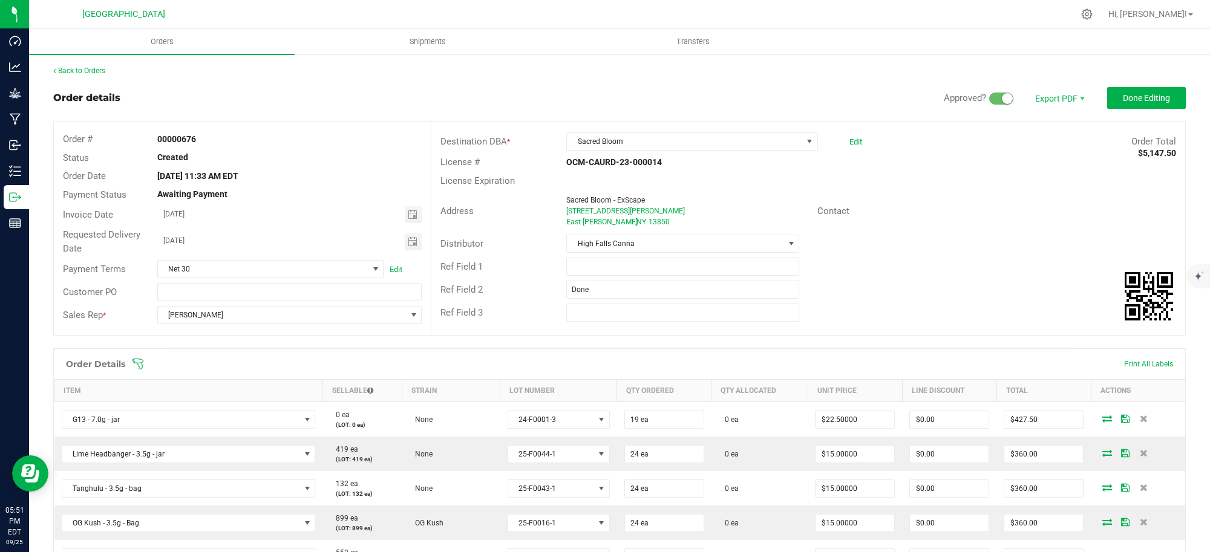
click at [162, 159] on strong "Created" at bounding box center [172, 157] width 31 height 10
click at [77, 159] on span "Status" at bounding box center [76, 157] width 26 height 11
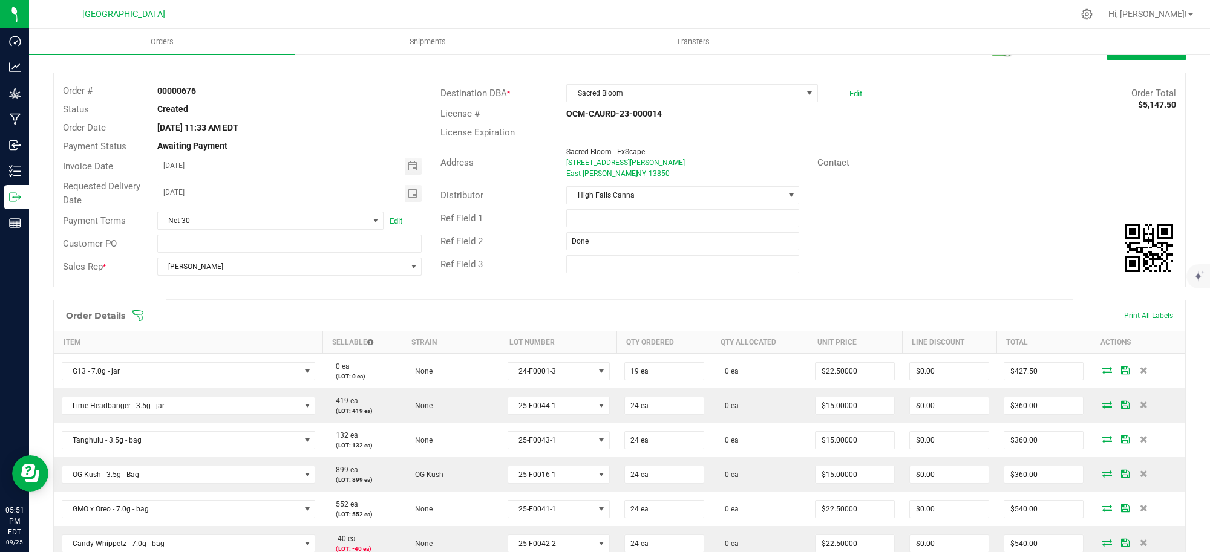
scroll to position [76, 0]
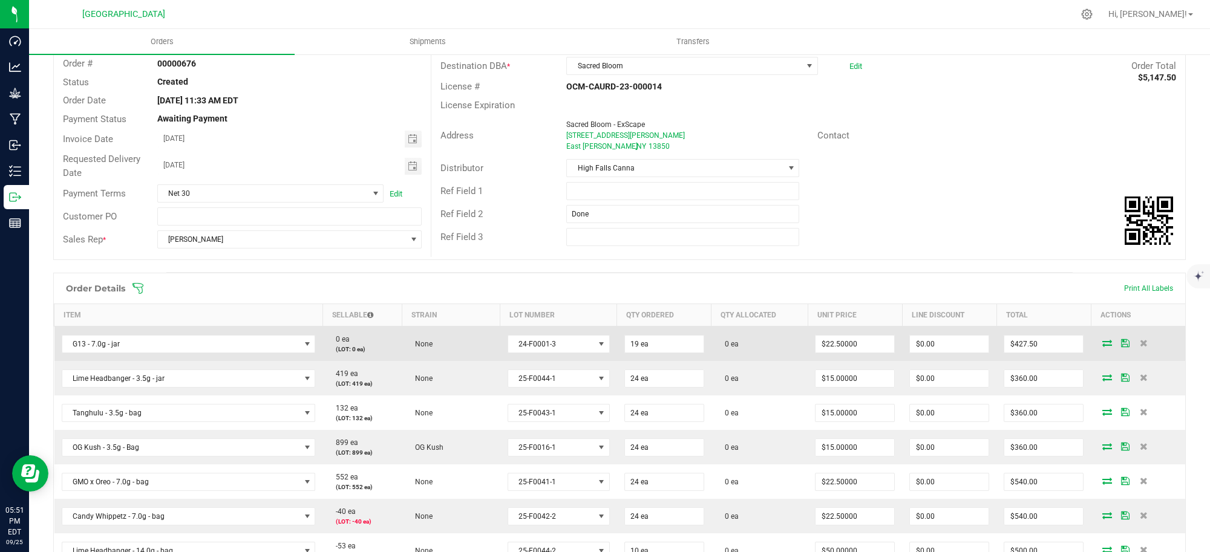
click at [1102, 342] on icon at bounding box center [1107, 342] width 10 height 7
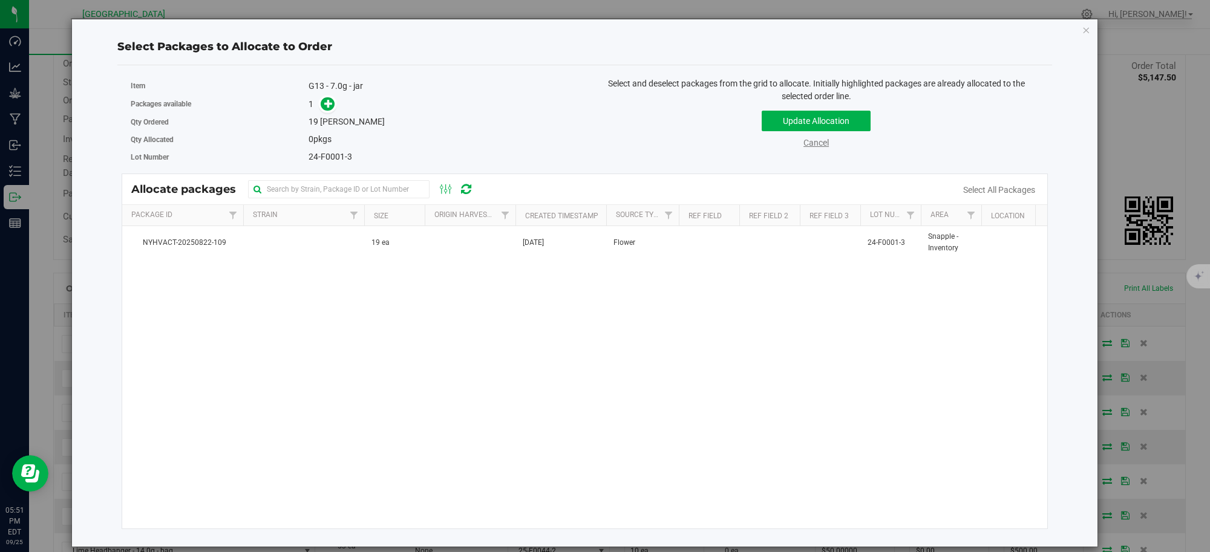
click at [814, 143] on link "Cancel" at bounding box center [815, 143] width 25 height 10
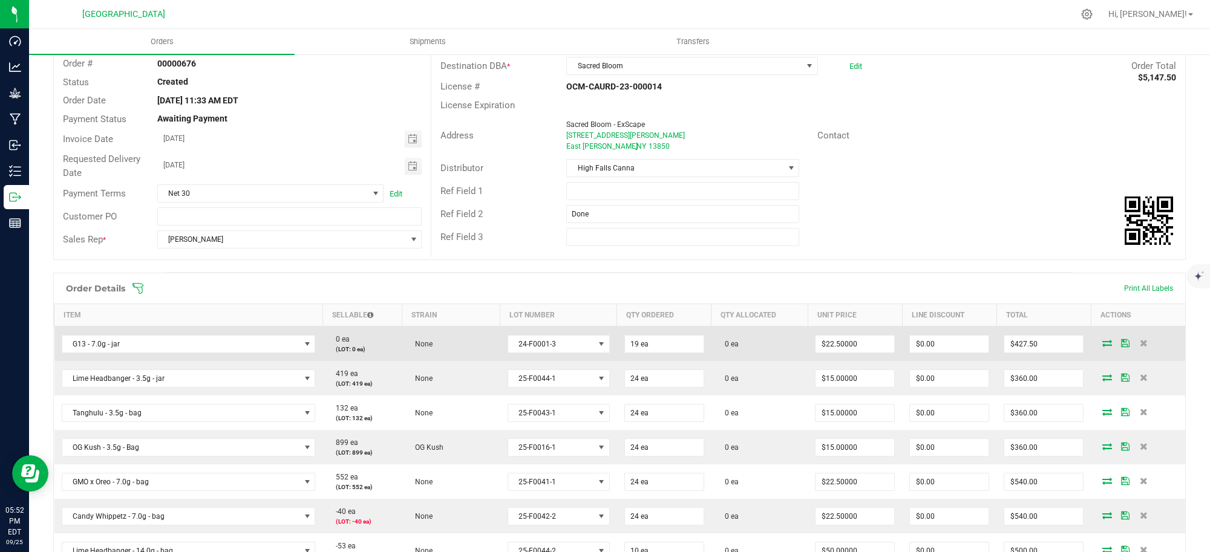
click at [1102, 342] on icon at bounding box center [1107, 342] width 10 height 7
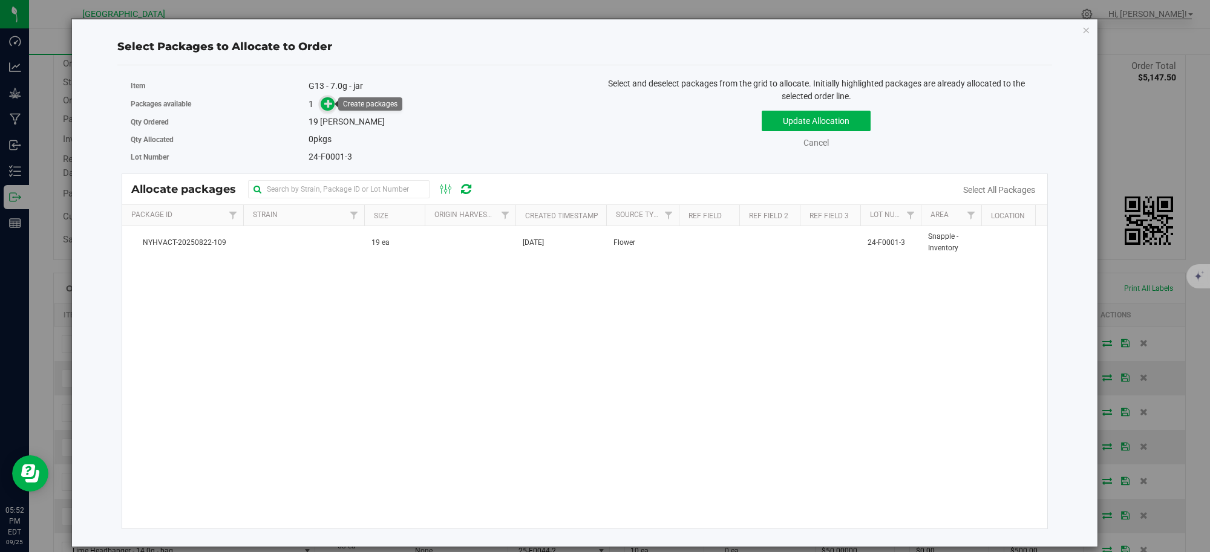
click at [326, 102] on icon at bounding box center [328, 103] width 8 height 8
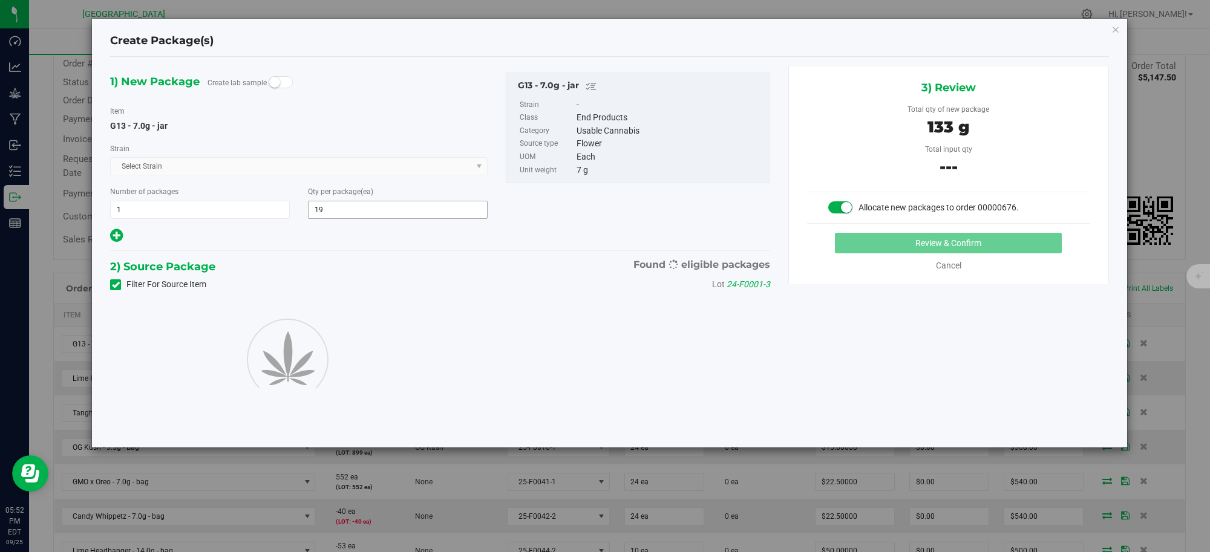
click at [327, 104] on div "1) New Package Create lab sample Item G13 - 7.0g - jar [GEOGRAPHIC_DATA] Select…" at bounding box center [299, 159] width 396 height 172
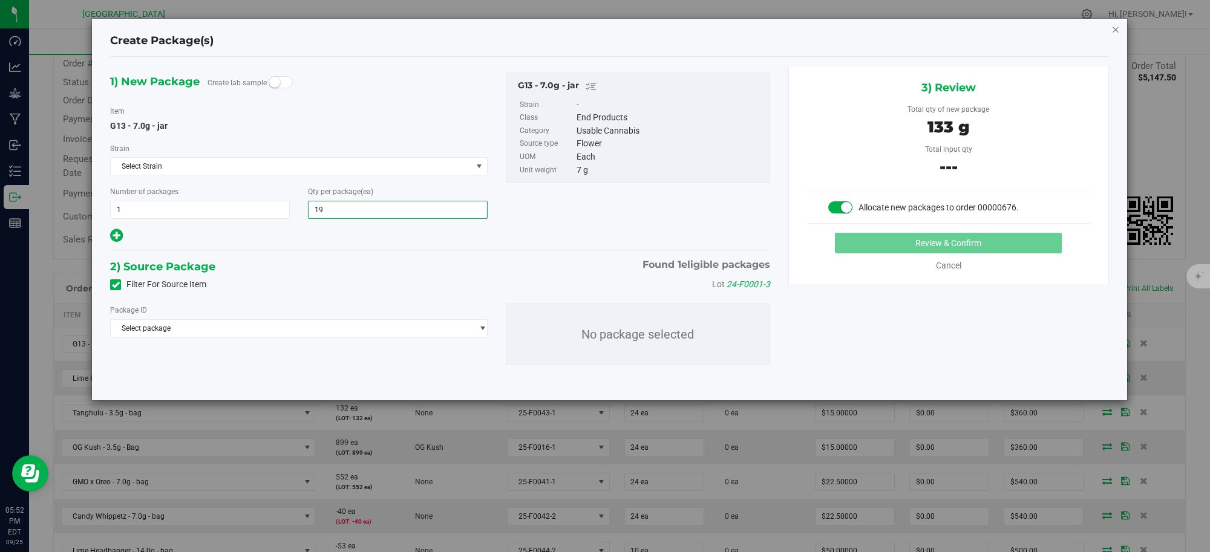
click at [1116, 29] on icon "button" at bounding box center [1115, 29] width 8 height 15
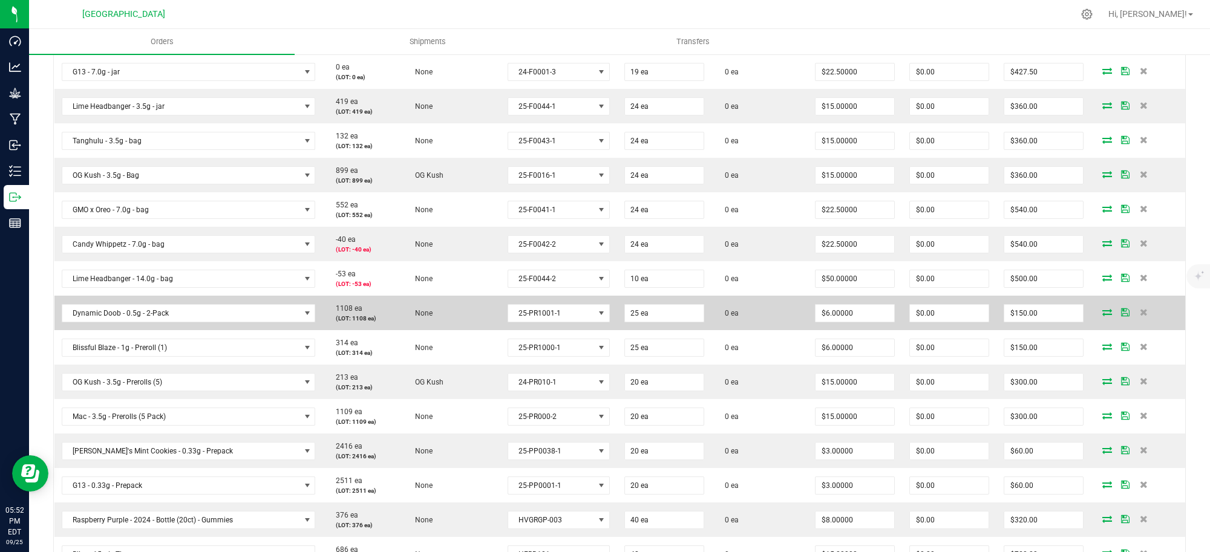
scroll to position [132, 0]
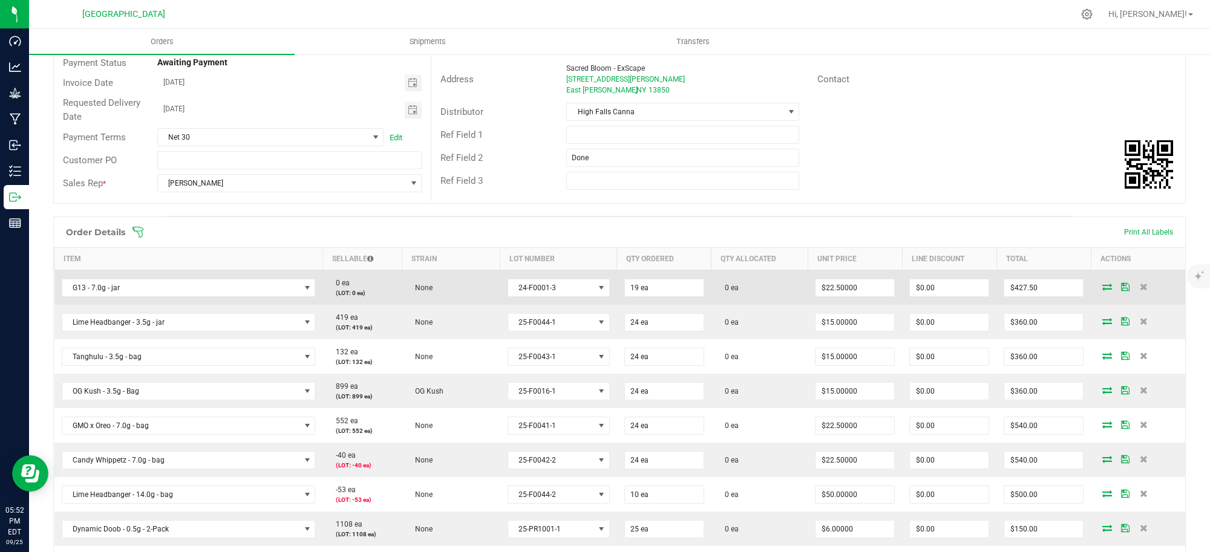
click at [1102, 286] on icon at bounding box center [1107, 286] width 10 height 7
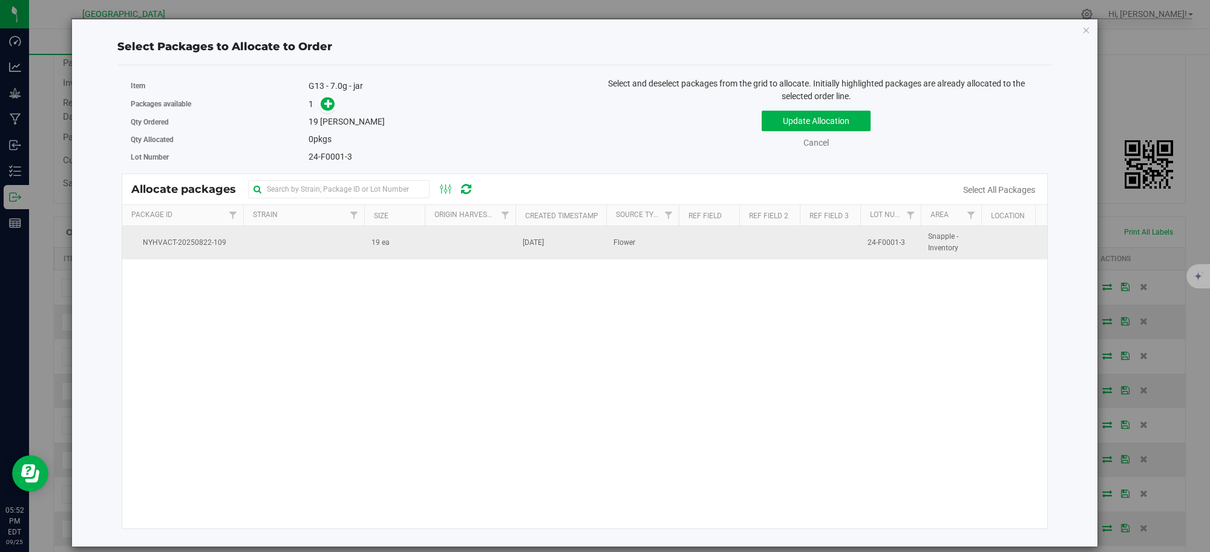
drag, startPoint x: 378, startPoint y: 244, endPoint x: 382, endPoint y: 236, distance: 8.7
click at [381, 240] on span "19 ea" at bounding box center [380, 242] width 18 height 11
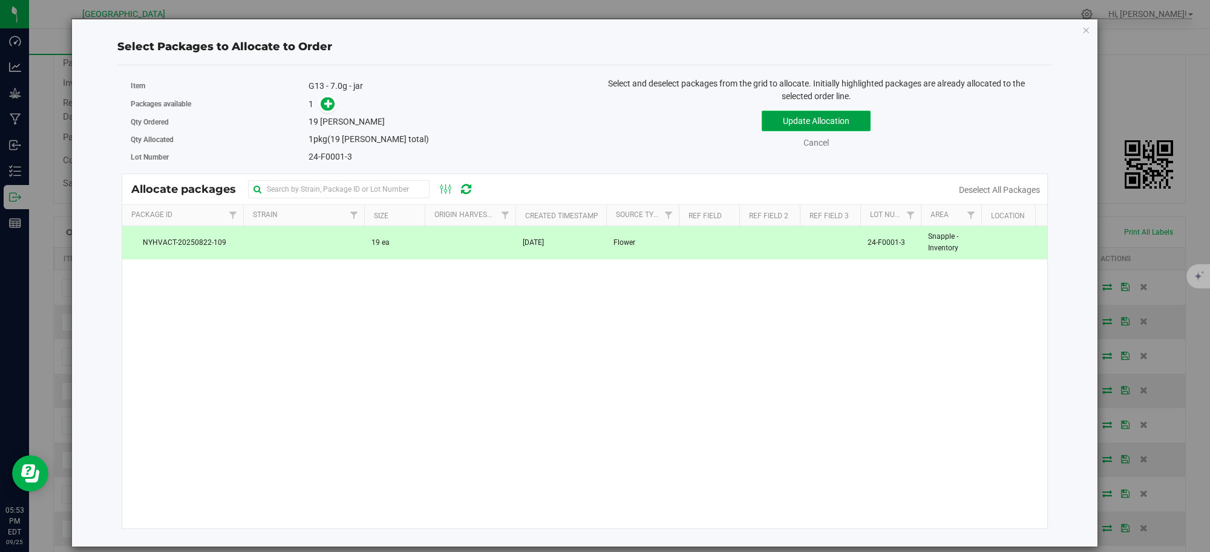
click at [809, 120] on button "Update Allocation" at bounding box center [816, 121] width 109 height 21
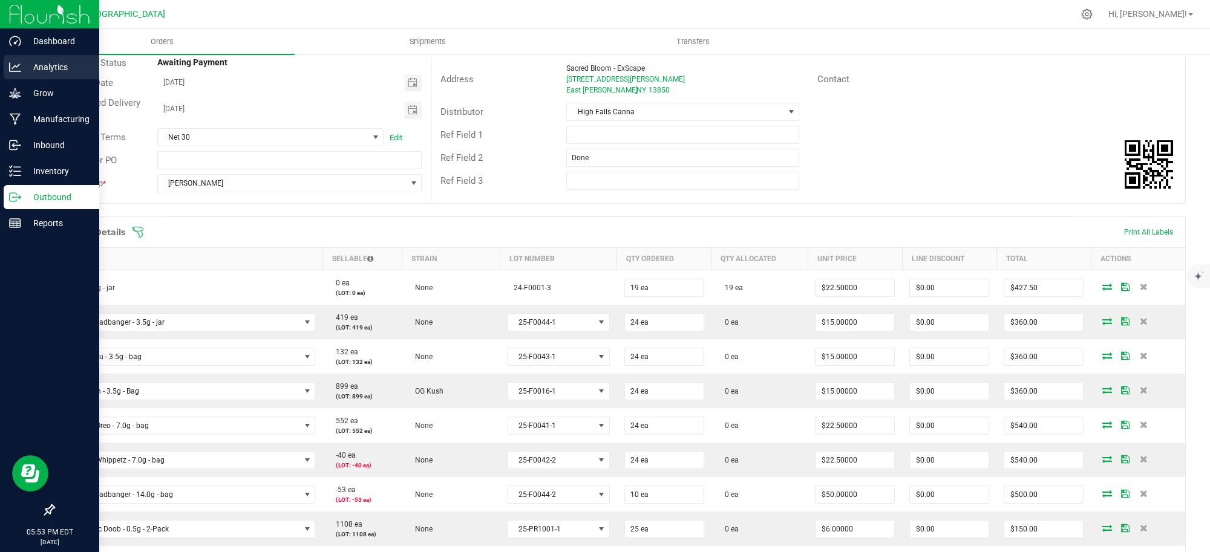
click at [44, 67] on p "Analytics" at bounding box center [57, 67] width 73 height 15
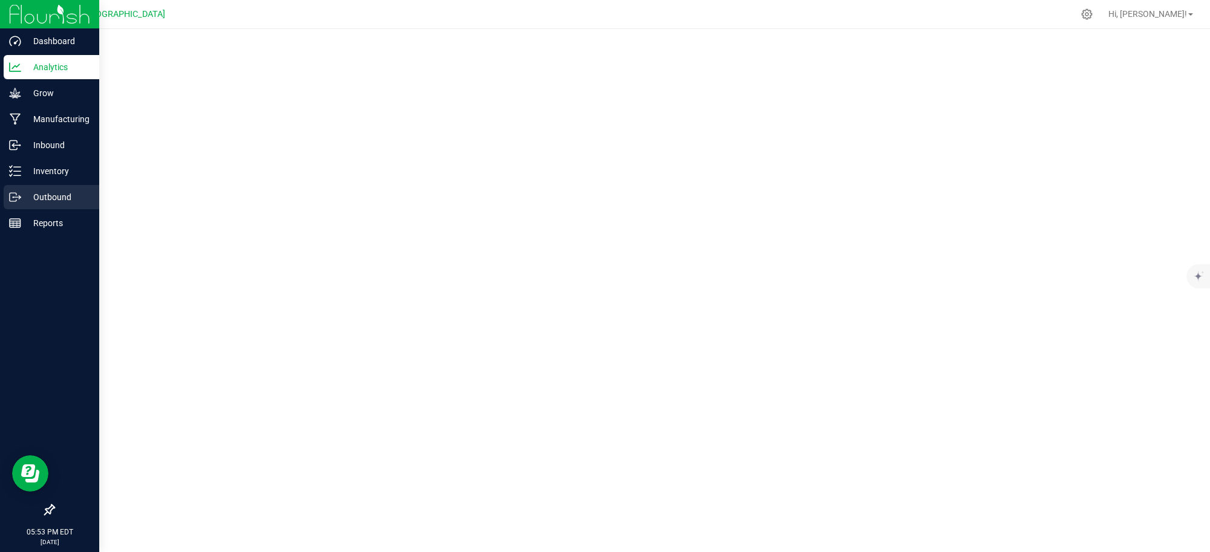
click at [59, 195] on p "Outbound" at bounding box center [57, 197] width 73 height 15
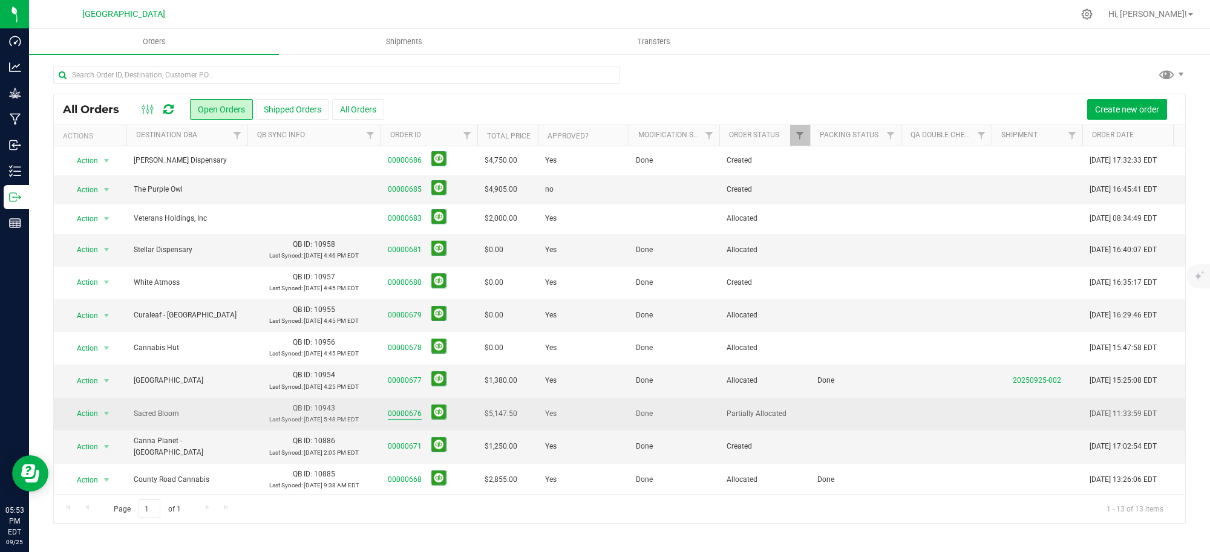
click at [409, 411] on link "00000676" at bounding box center [405, 413] width 34 height 11
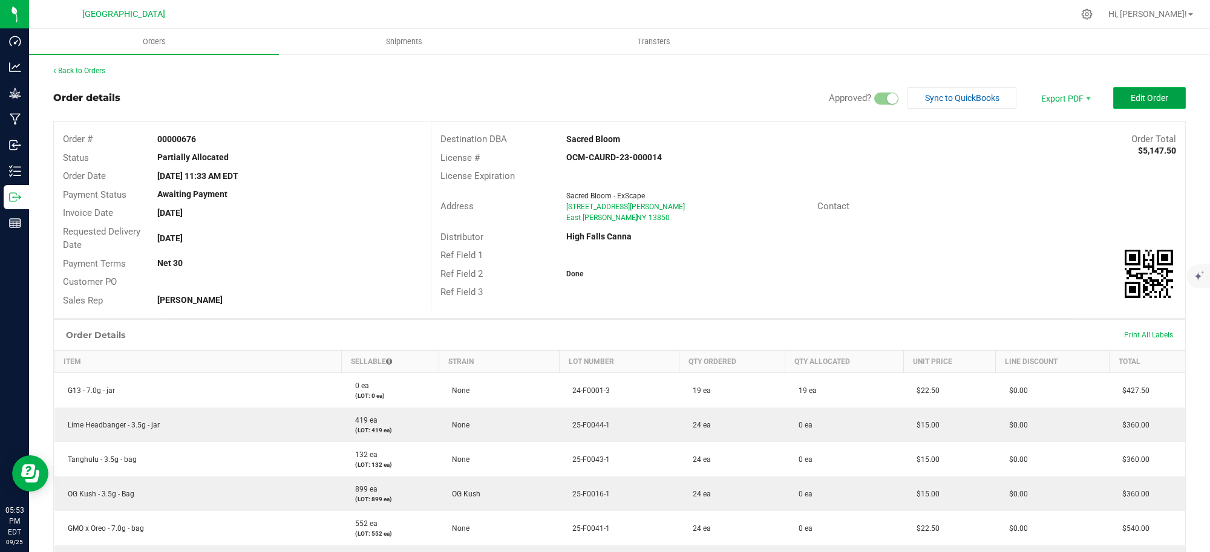
click at [1131, 100] on span "Edit Order" at bounding box center [1150, 98] width 38 height 10
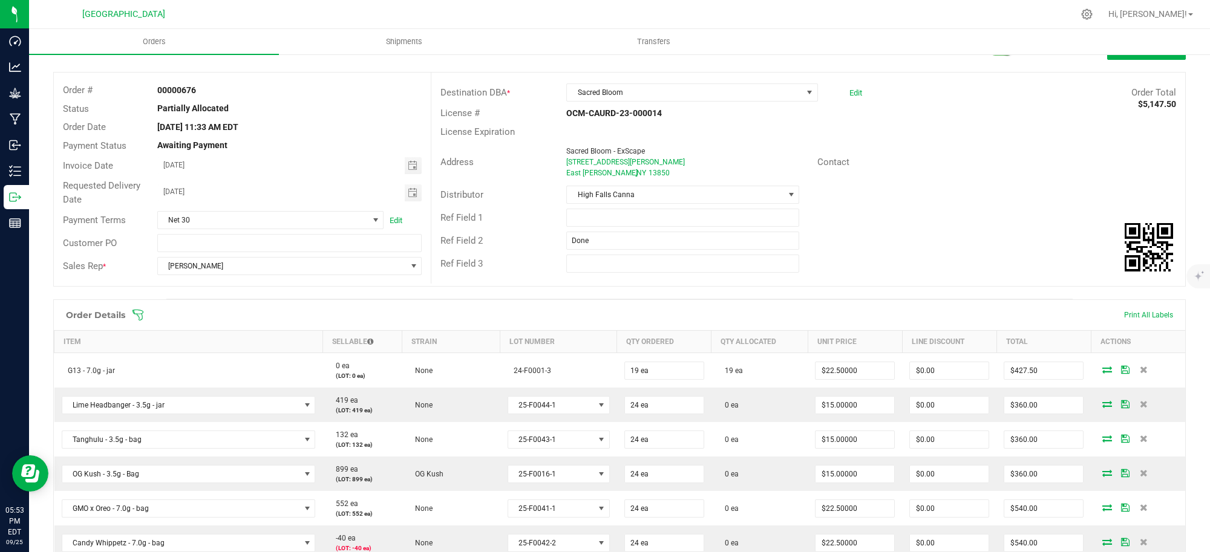
scroll to position [76, 0]
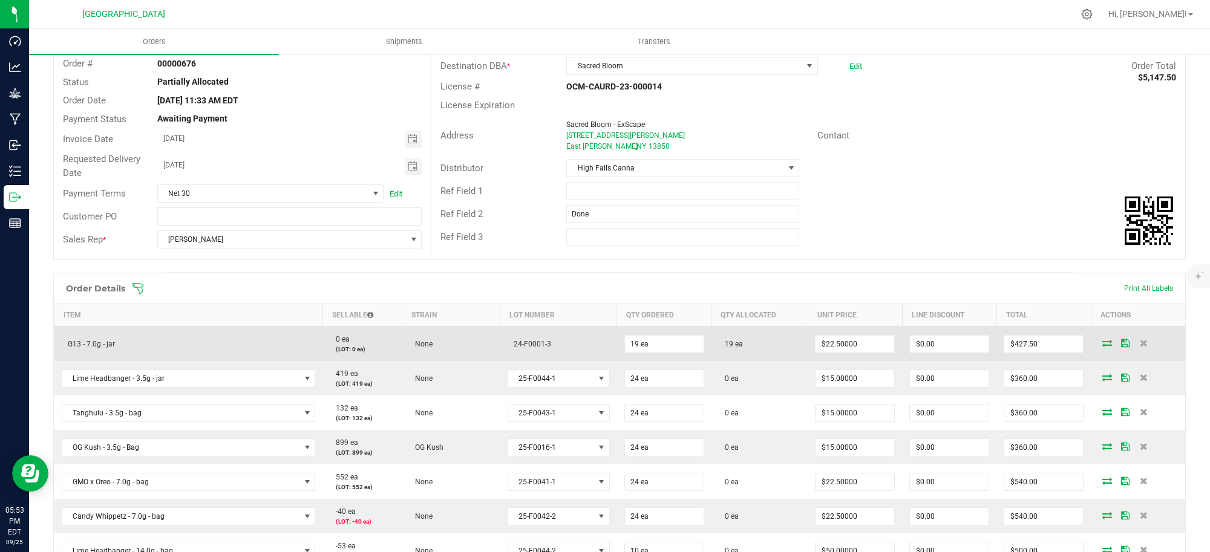
click at [1102, 341] on icon at bounding box center [1107, 342] width 10 height 7
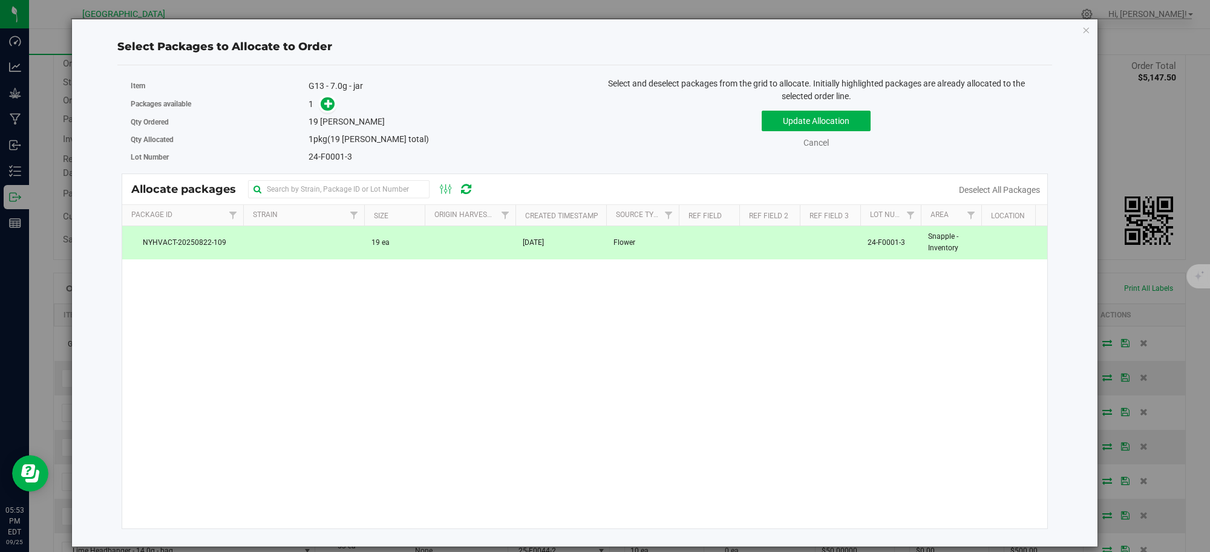
click at [754, 247] on td at bounding box center [769, 242] width 61 height 33
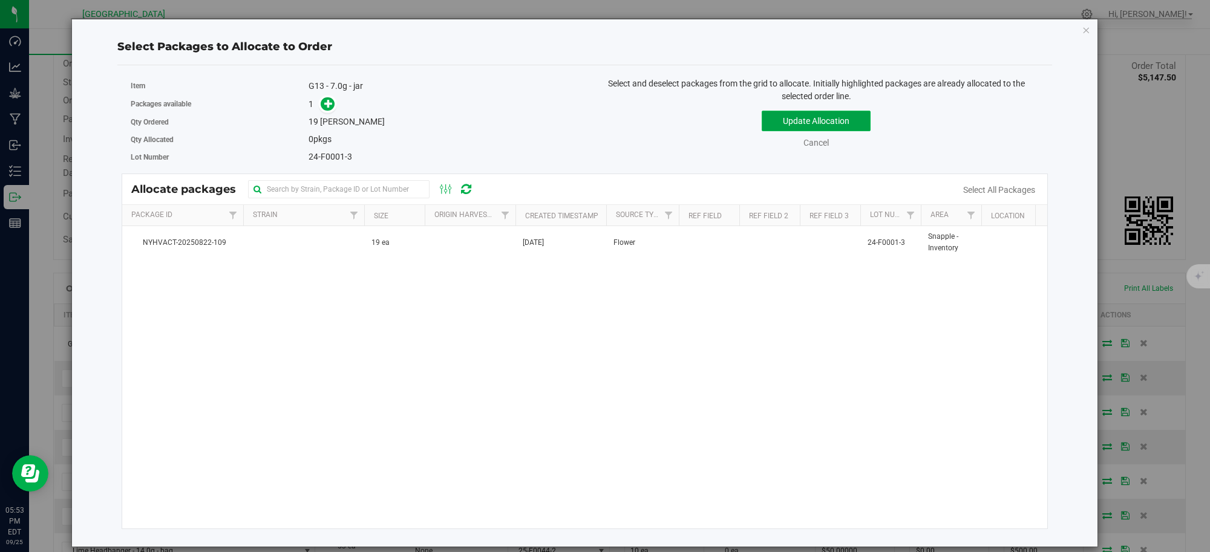
click at [836, 122] on button "Update Allocation" at bounding box center [816, 121] width 109 height 21
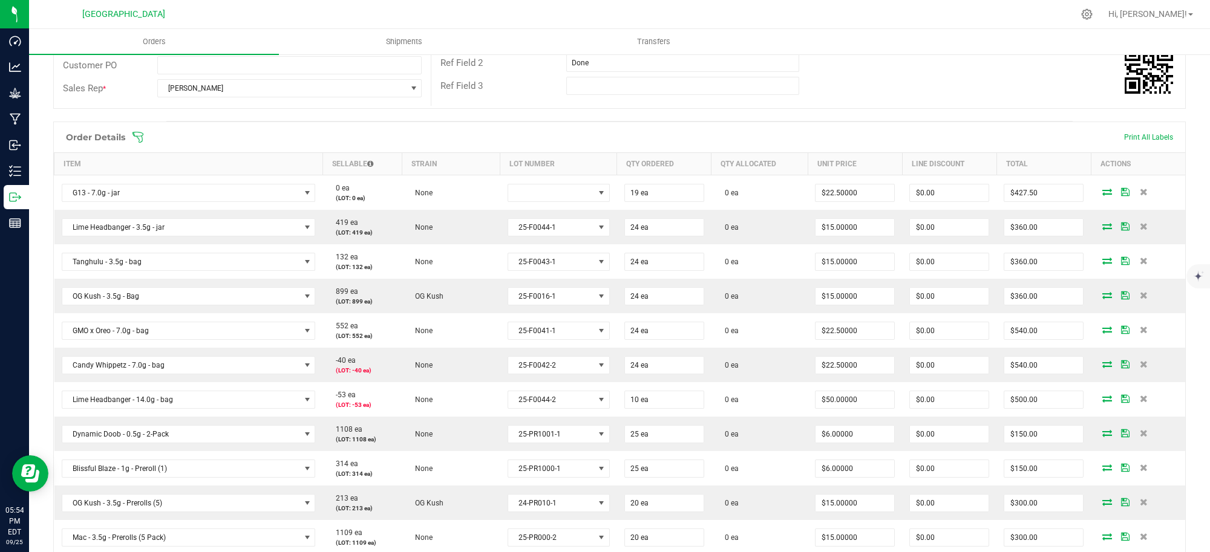
scroll to position [303, 0]
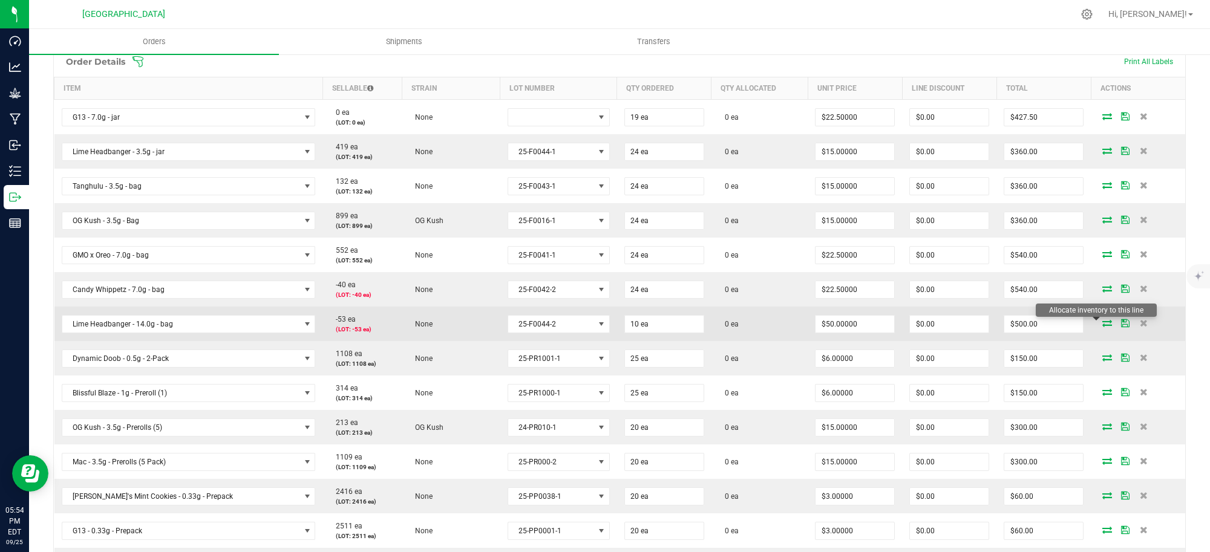
click at [1102, 322] on icon at bounding box center [1107, 322] width 10 height 7
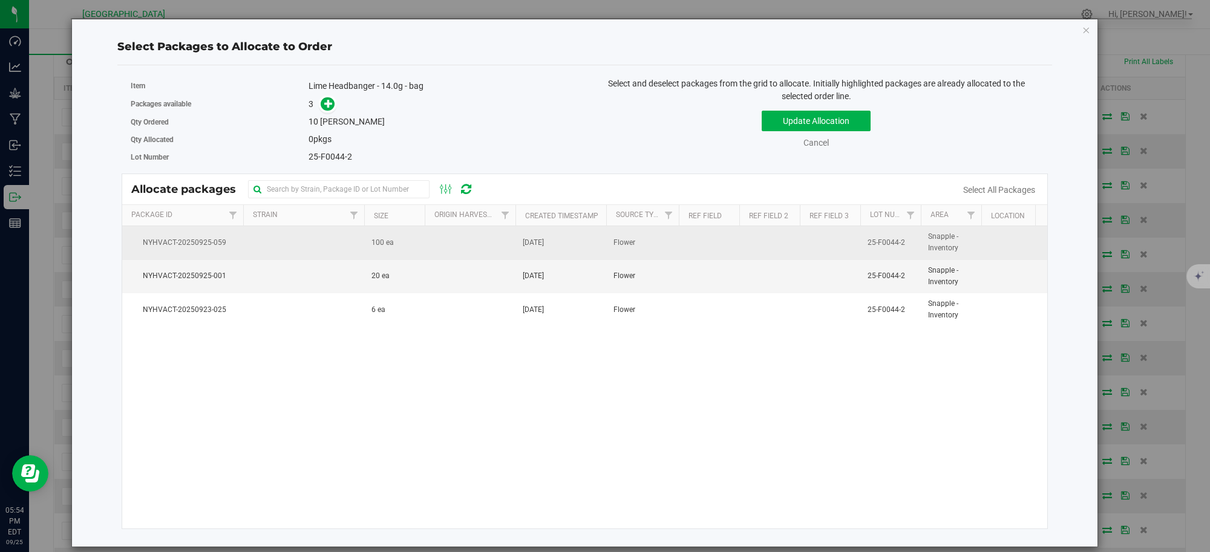
click at [470, 247] on td at bounding box center [470, 242] width 91 height 33
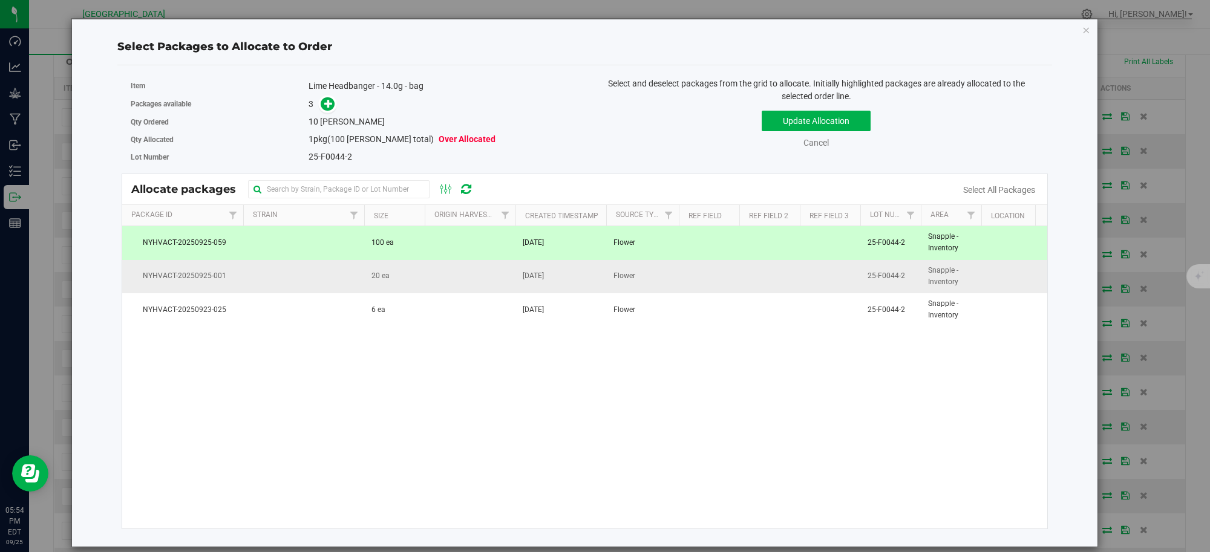
click at [460, 283] on td at bounding box center [470, 276] width 91 height 33
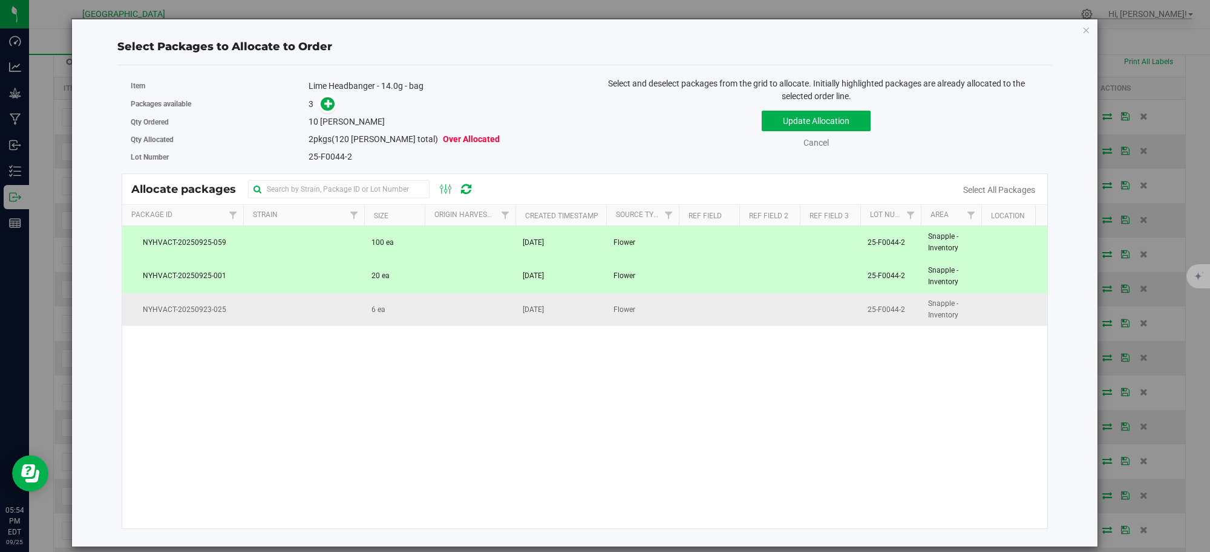
click at [449, 313] on td at bounding box center [470, 309] width 91 height 33
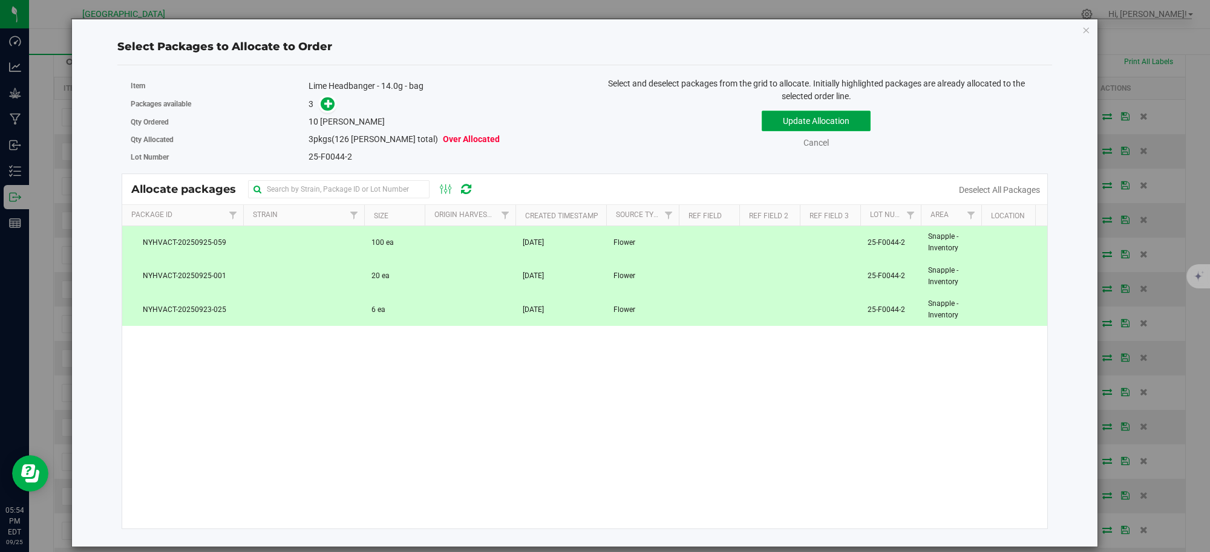
click at [820, 119] on button "Update Allocation" at bounding box center [816, 121] width 109 height 21
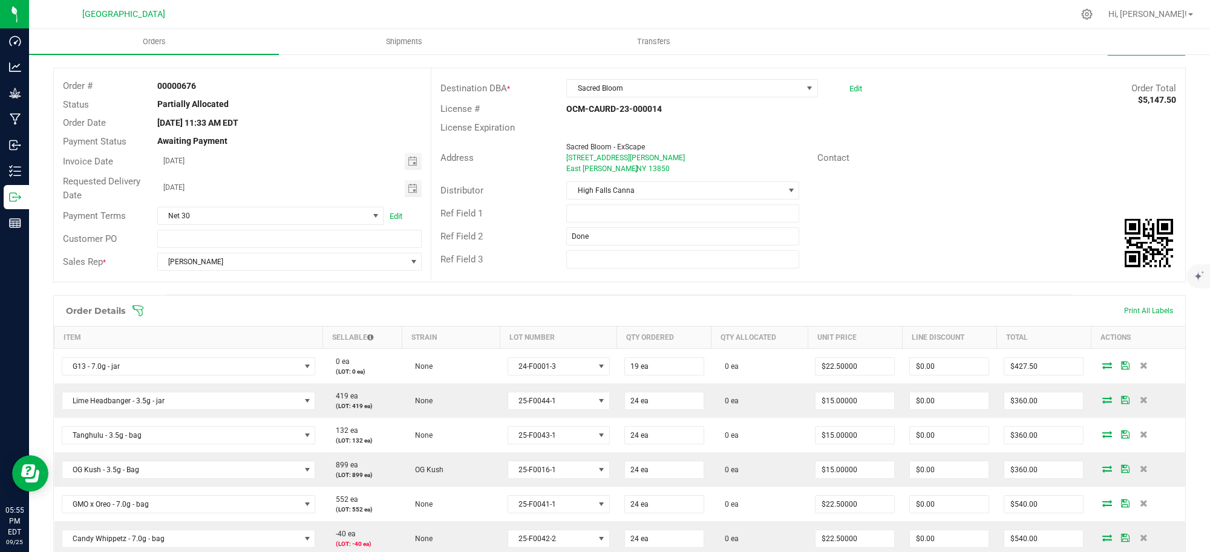
scroll to position [76, 0]
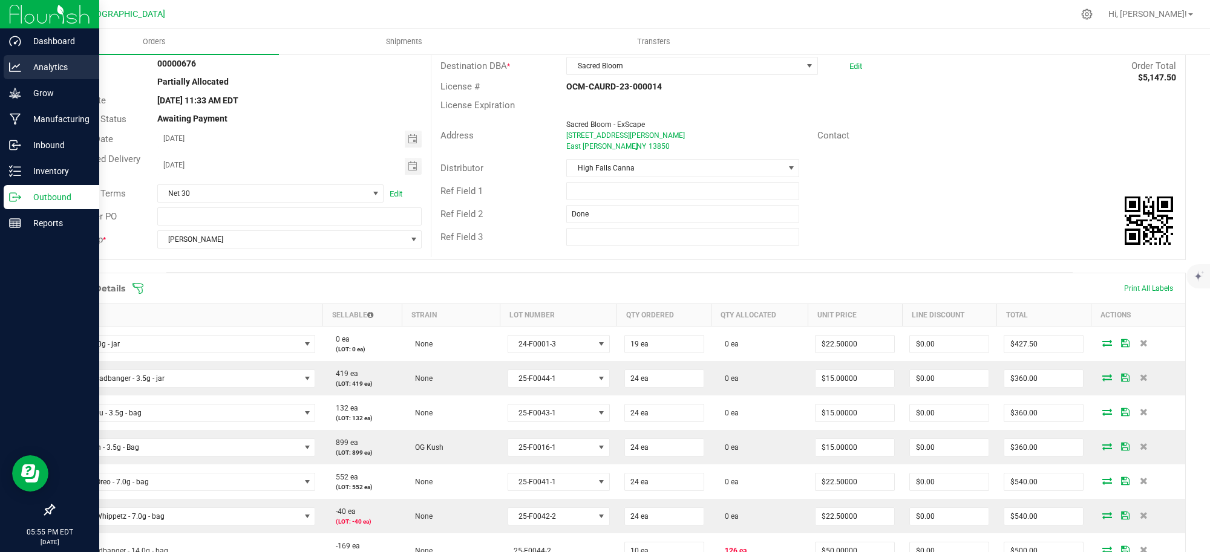
click at [38, 64] on p "Analytics" at bounding box center [57, 67] width 73 height 15
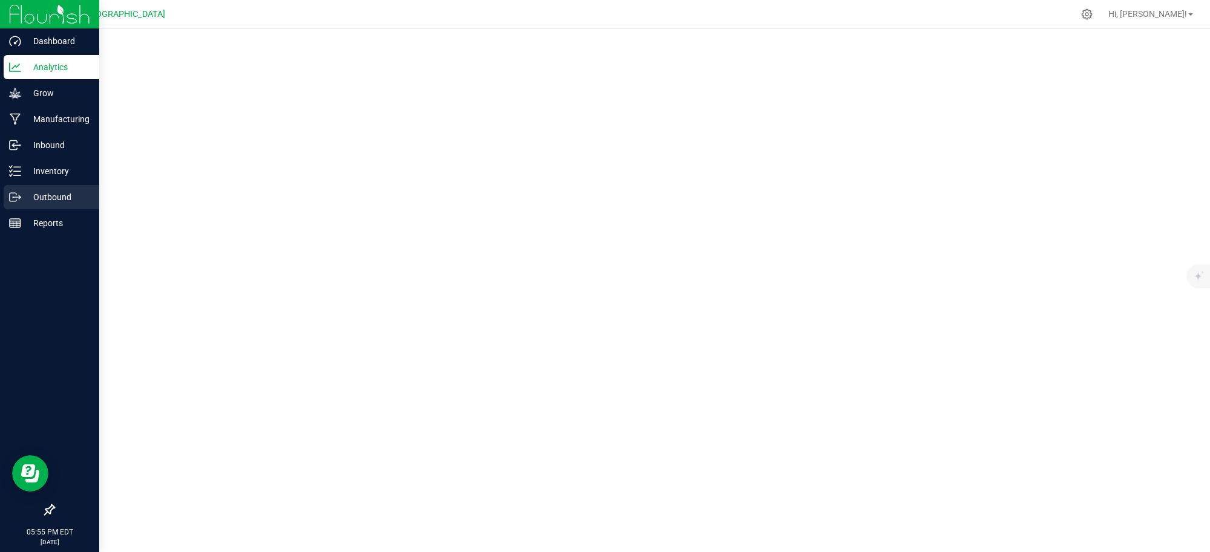
click at [52, 195] on p "Outbound" at bounding box center [57, 197] width 73 height 15
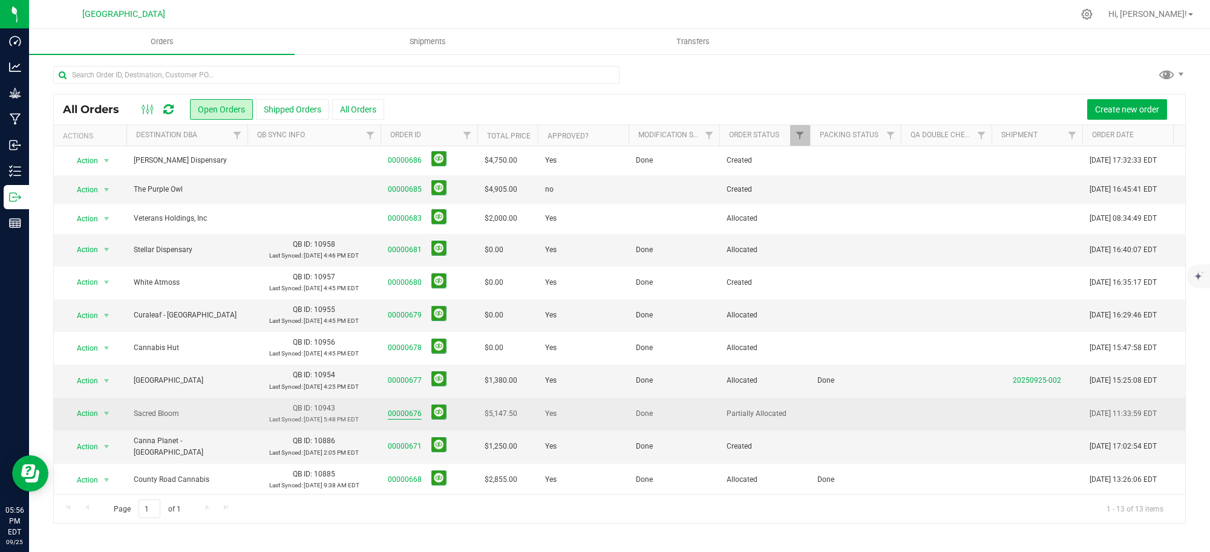
click at [401, 413] on link "00000676" at bounding box center [405, 413] width 34 height 11
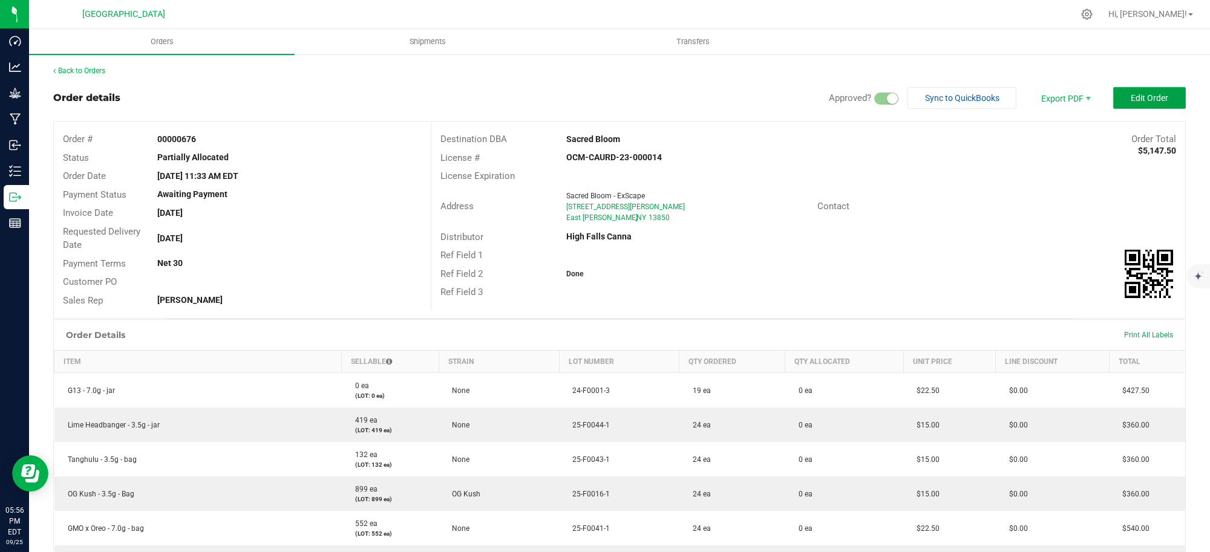
click at [1142, 96] on span "Edit Order" at bounding box center [1150, 98] width 38 height 10
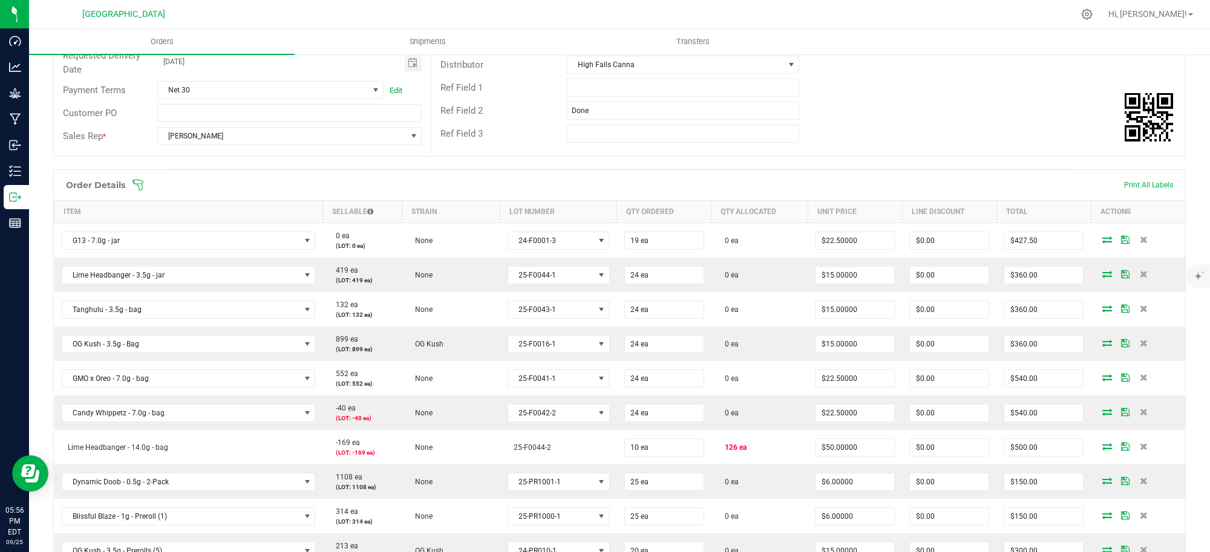
scroll to position [227, 0]
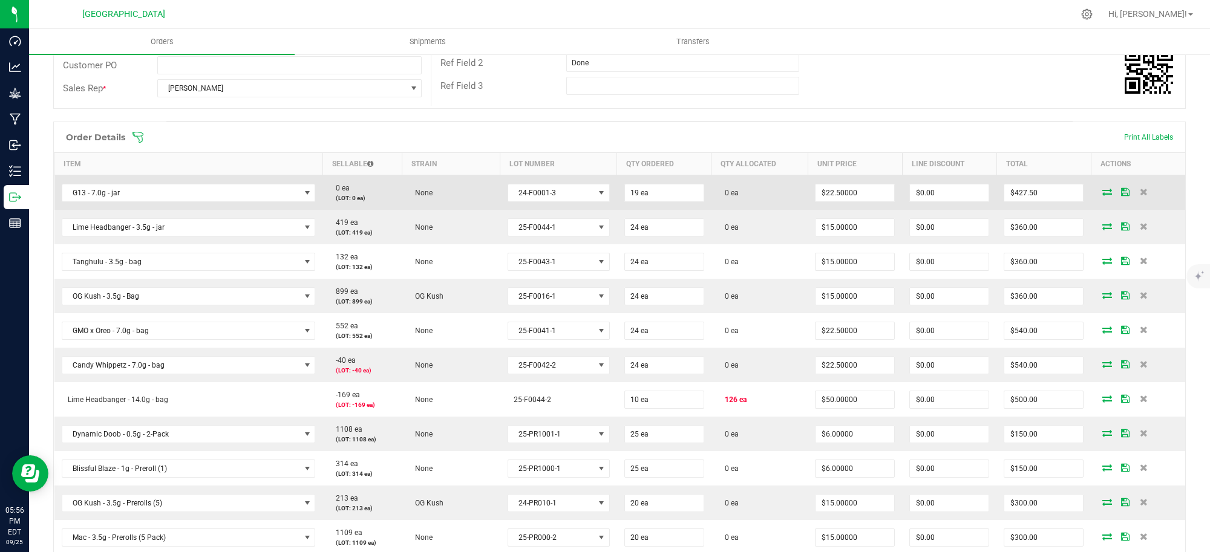
click at [1102, 192] on icon at bounding box center [1107, 191] width 10 height 7
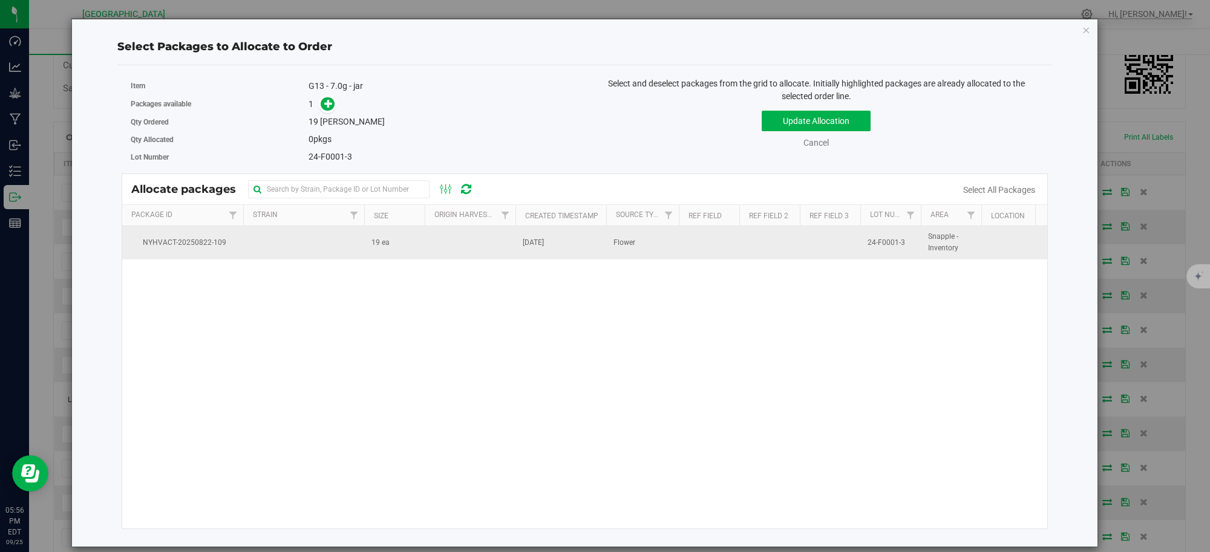
click at [544, 241] on span "[DATE]" at bounding box center [533, 242] width 21 height 11
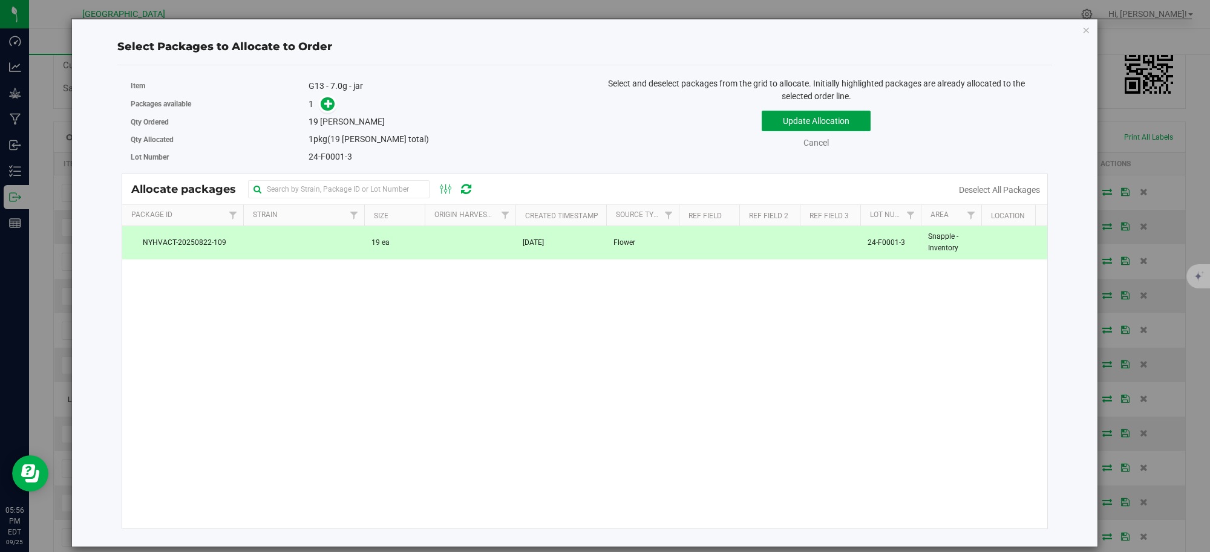
click at [817, 119] on button "Update Allocation" at bounding box center [816, 121] width 109 height 21
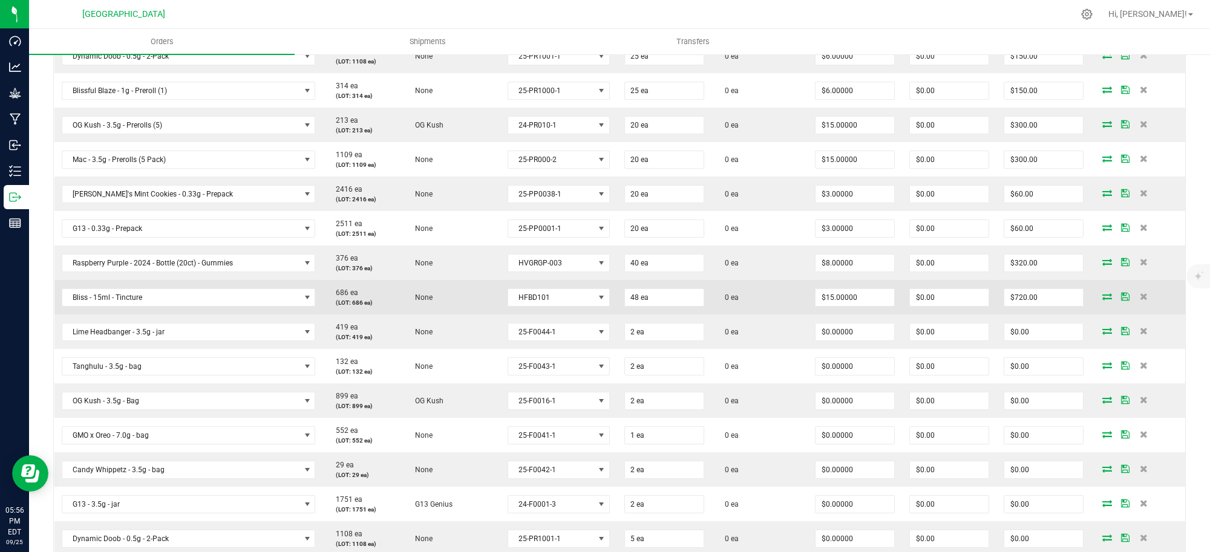
scroll to position [681, 0]
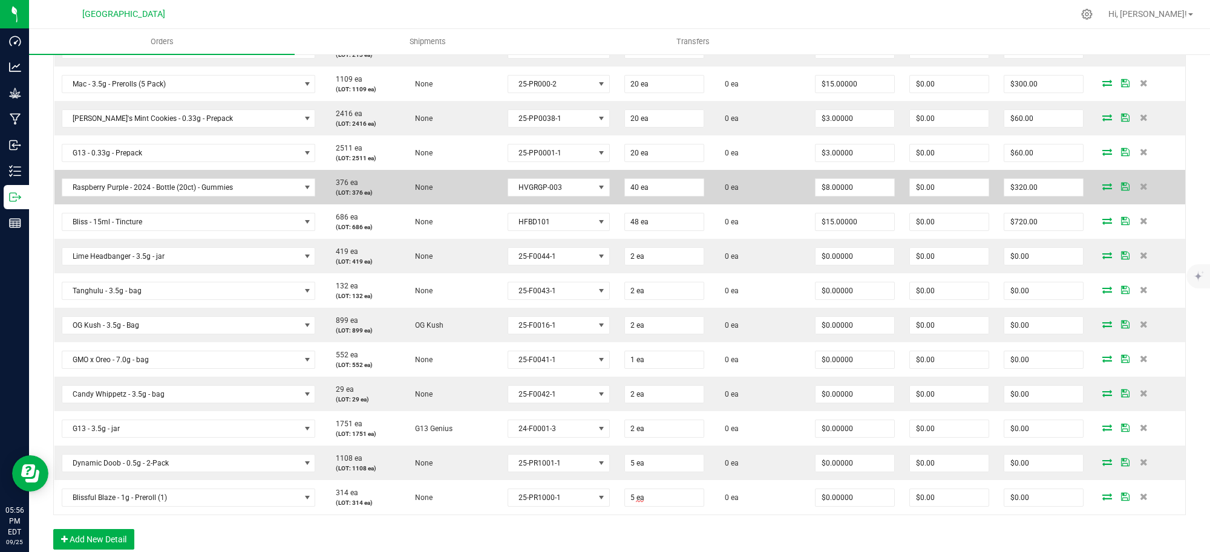
click at [1102, 186] on icon at bounding box center [1107, 186] width 10 height 7
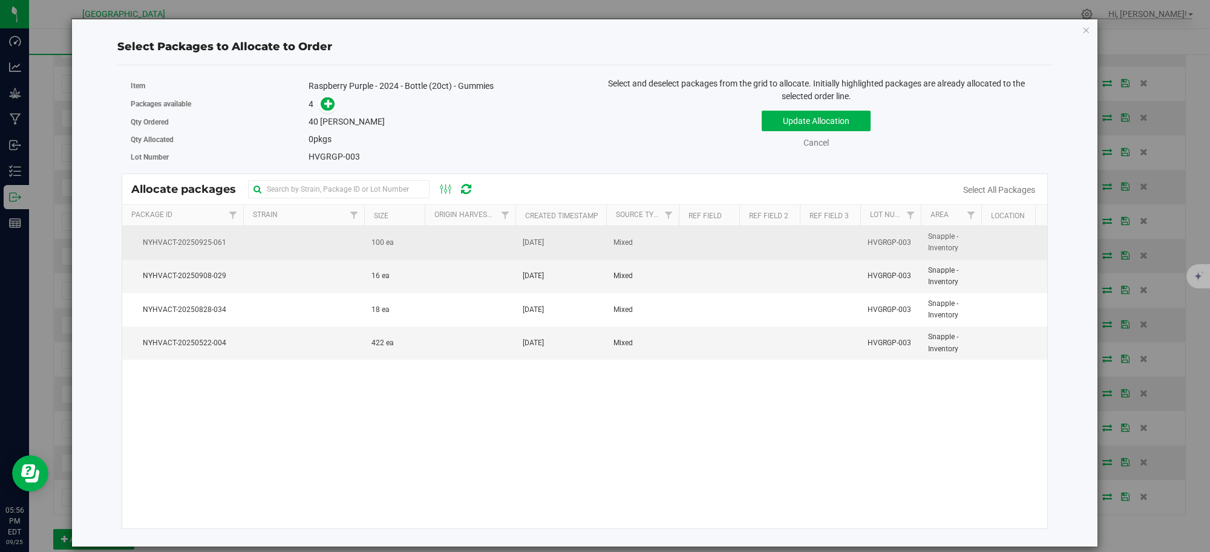
click at [330, 243] on td at bounding box center [303, 242] width 121 height 33
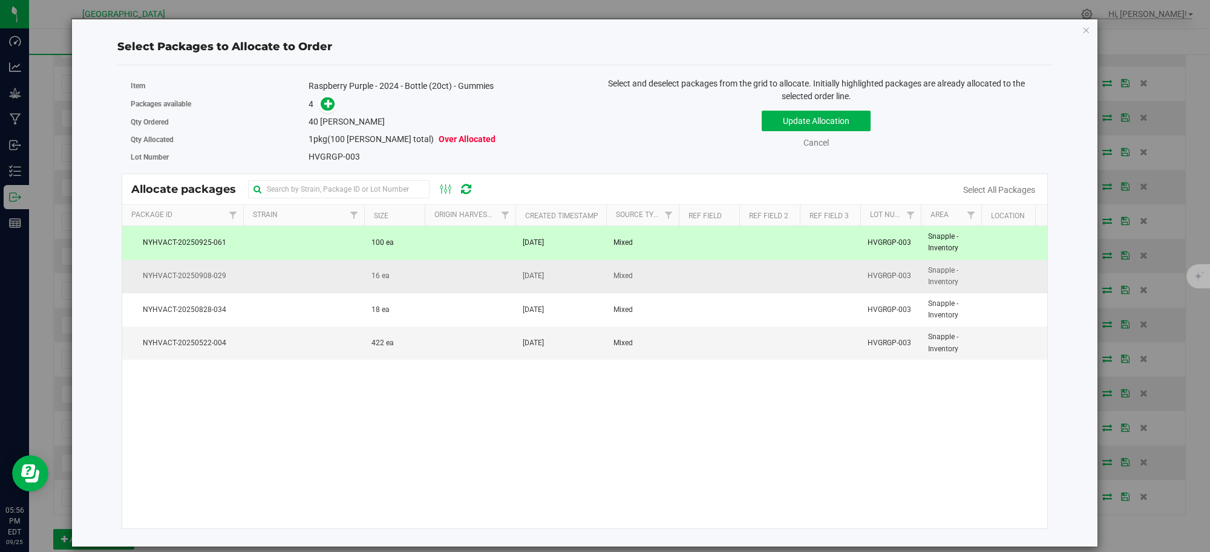
click at [328, 283] on td at bounding box center [303, 276] width 121 height 33
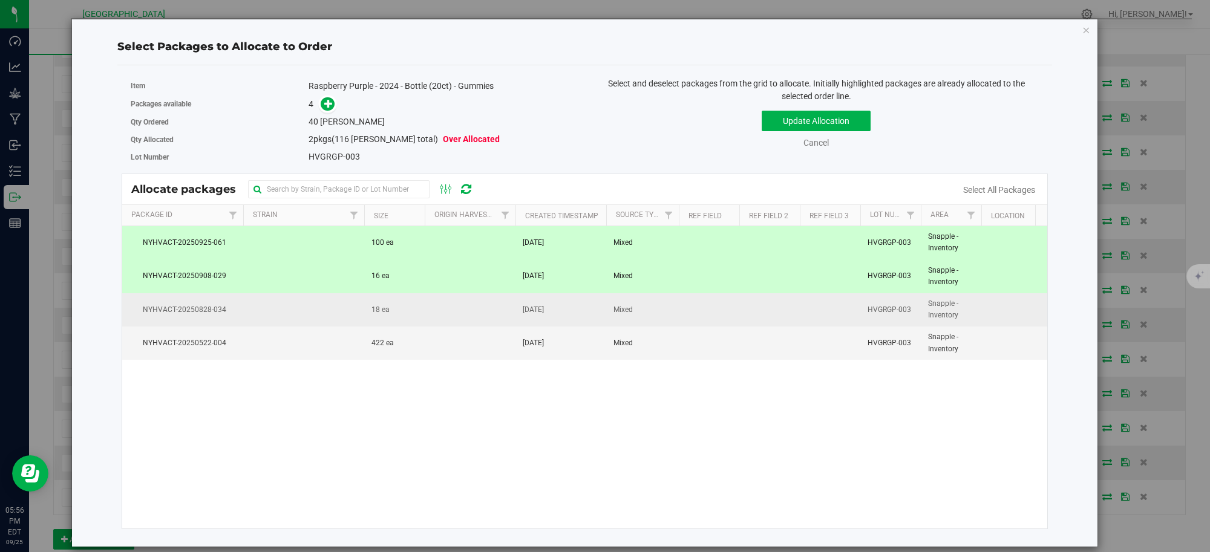
click at [332, 315] on td at bounding box center [303, 309] width 121 height 33
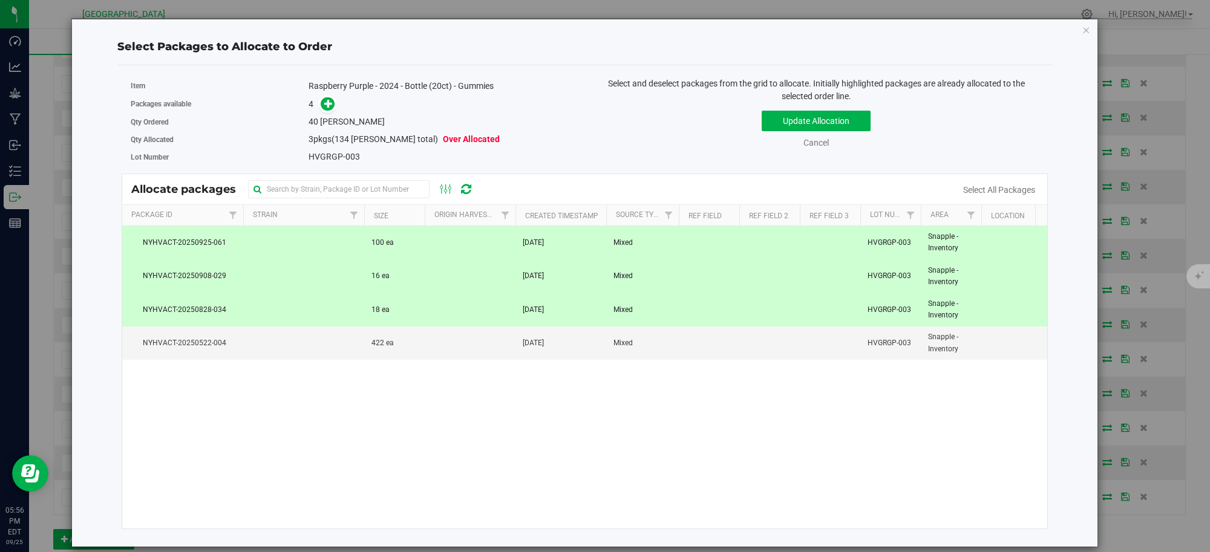
click at [449, 315] on td at bounding box center [470, 309] width 91 height 33
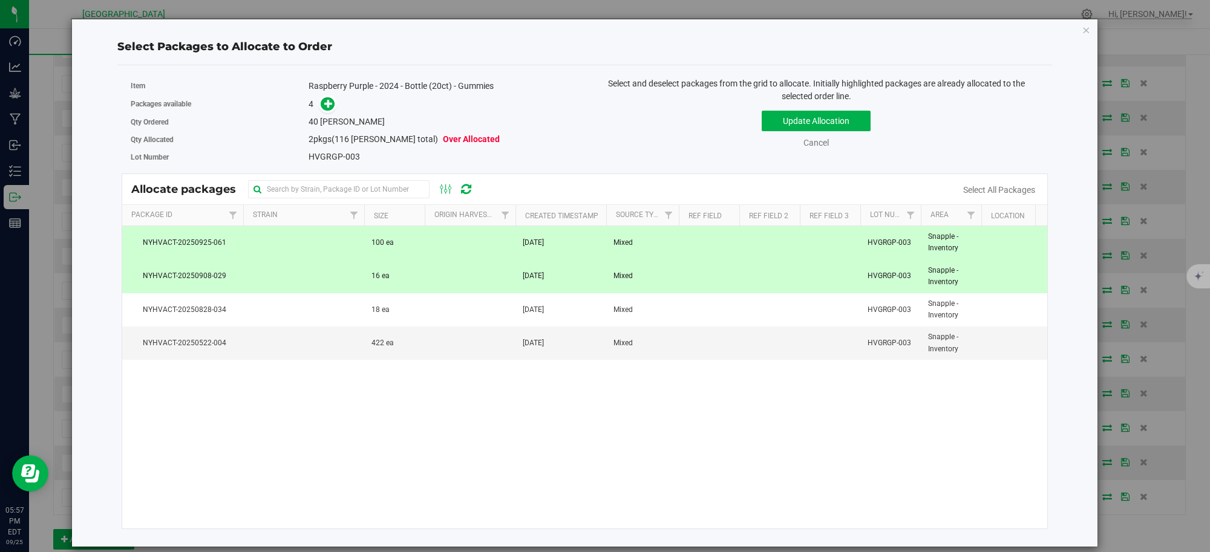
click at [440, 282] on td at bounding box center [470, 276] width 91 height 33
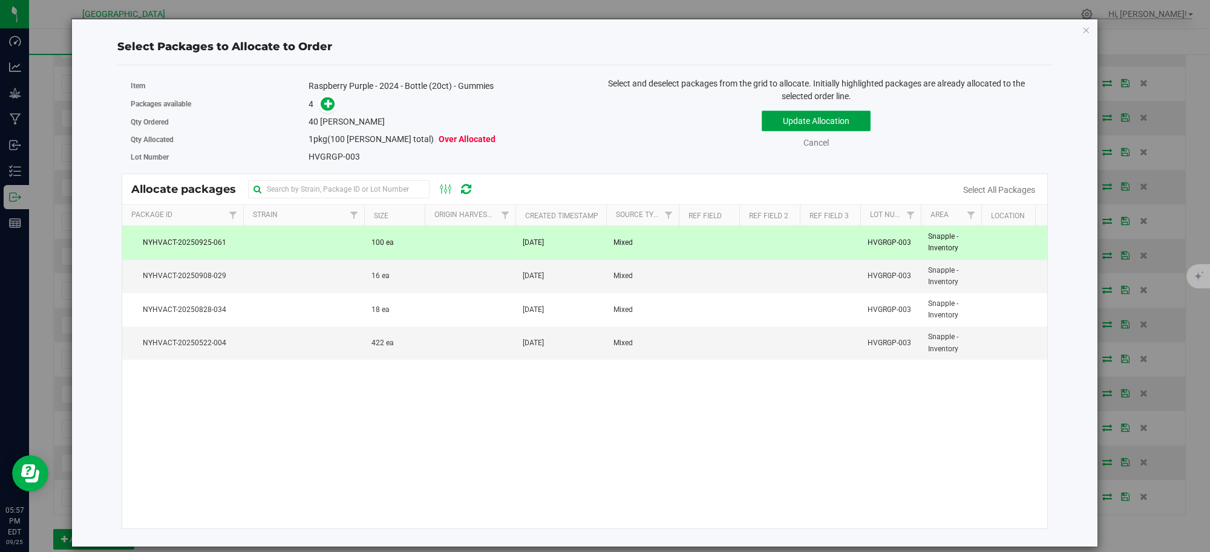
click at [782, 121] on button "Update Allocation" at bounding box center [816, 121] width 109 height 21
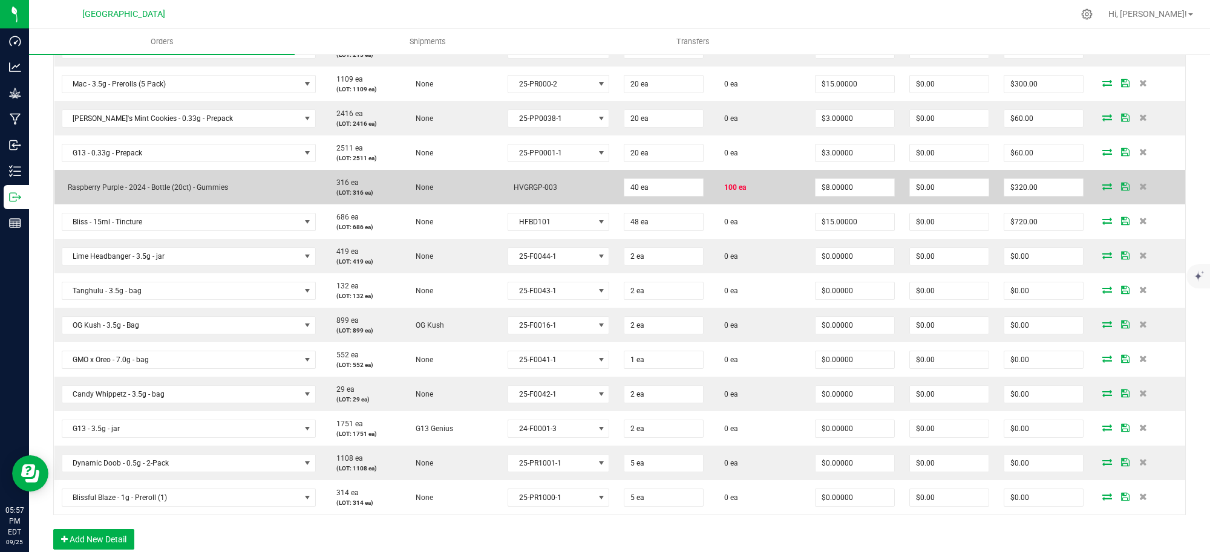
click at [1102, 188] on icon at bounding box center [1107, 186] width 10 height 7
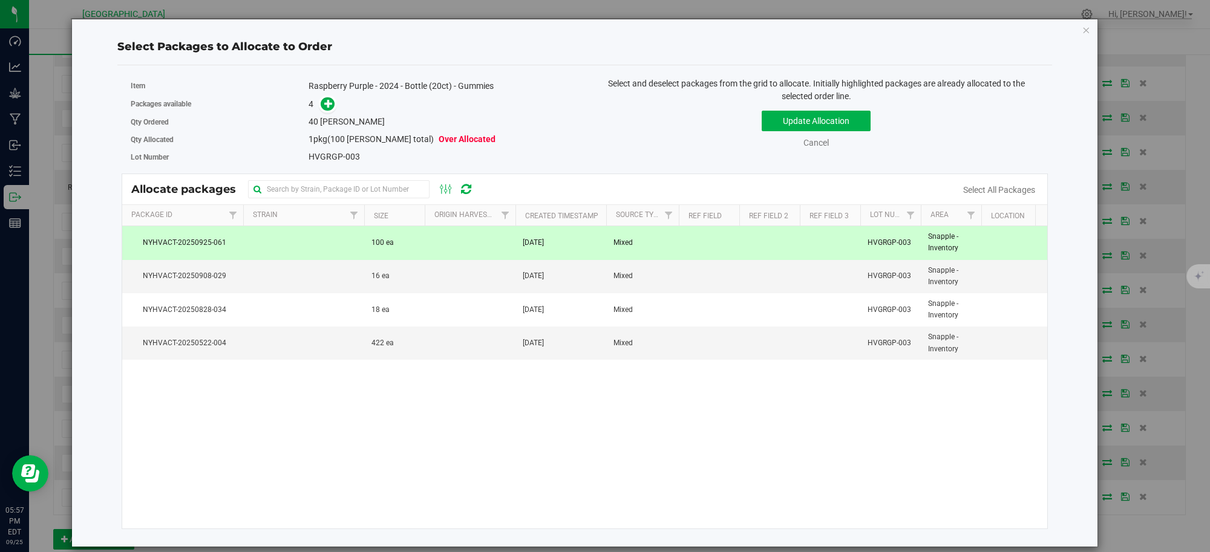
click at [647, 121] on div "Update Allocation Cancel Select All Packages" at bounding box center [816, 127] width 445 height 44
click at [1085, 26] on icon "button" at bounding box center [1086, 29] width 8 height 15
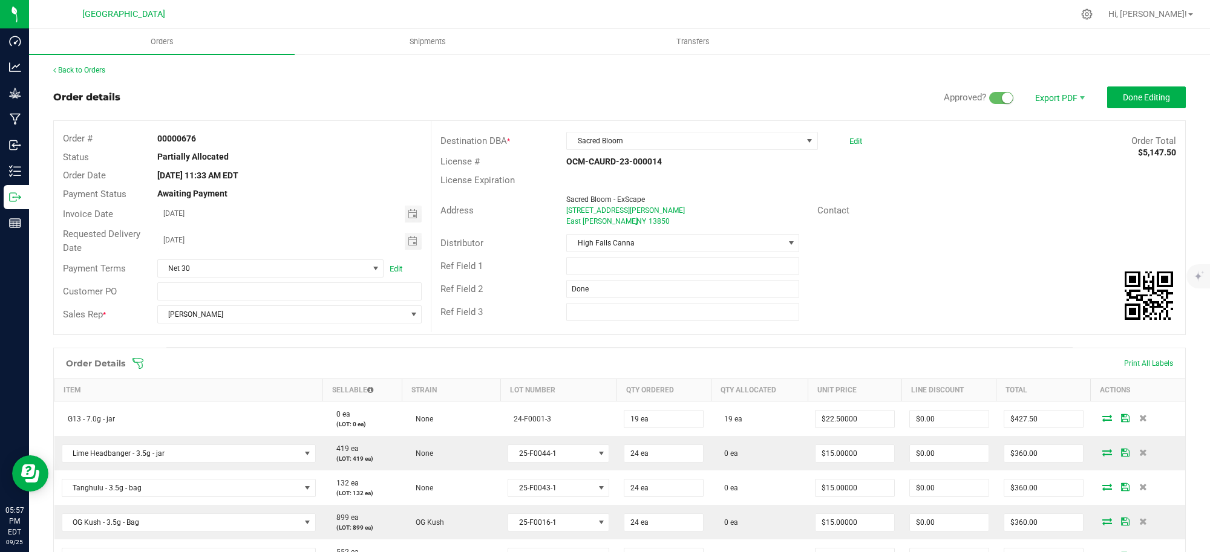
scroll to position [0, 0]
click at [1123, 96] on span "Done Editing" at bounding box center [1146, 98] width 47 height 10
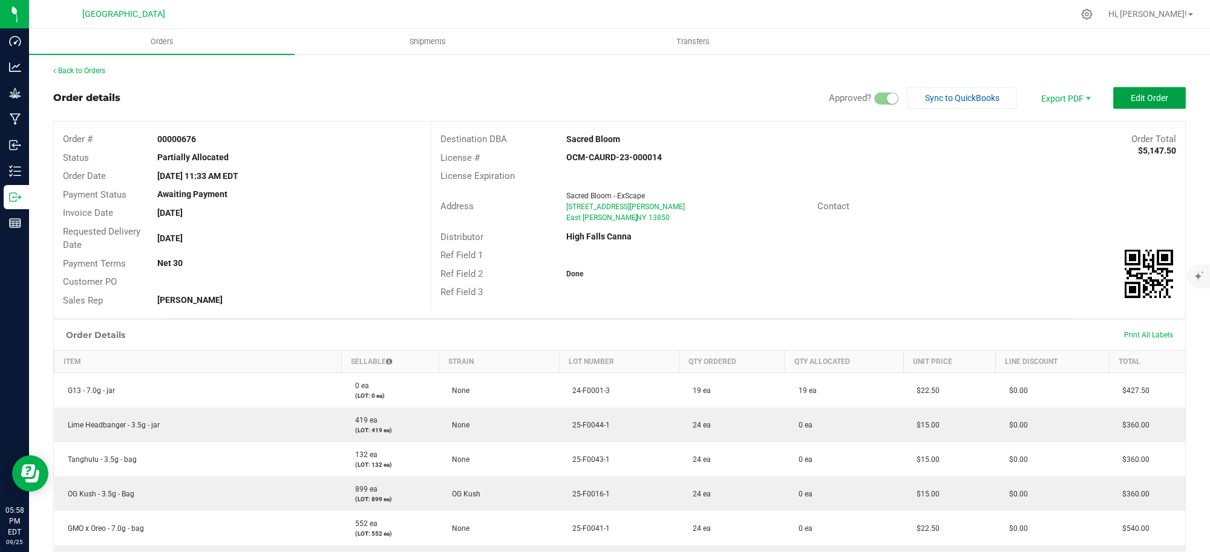
click at [1131, 98] on span "Edit Order" at bounding box center [1150, 98] width 38 height 10
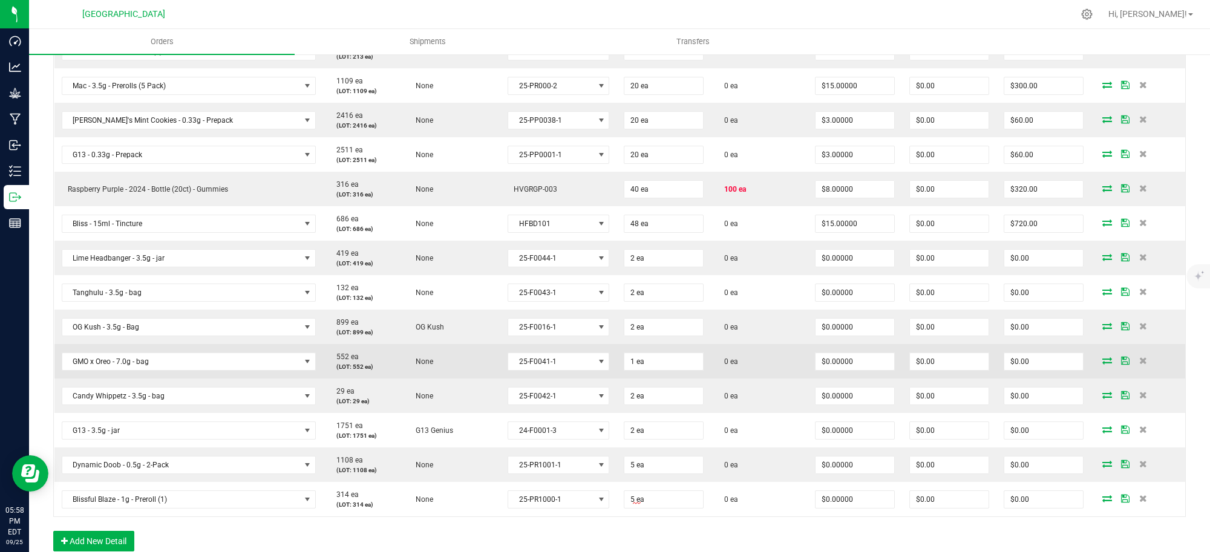
scroll to position [681, 0]
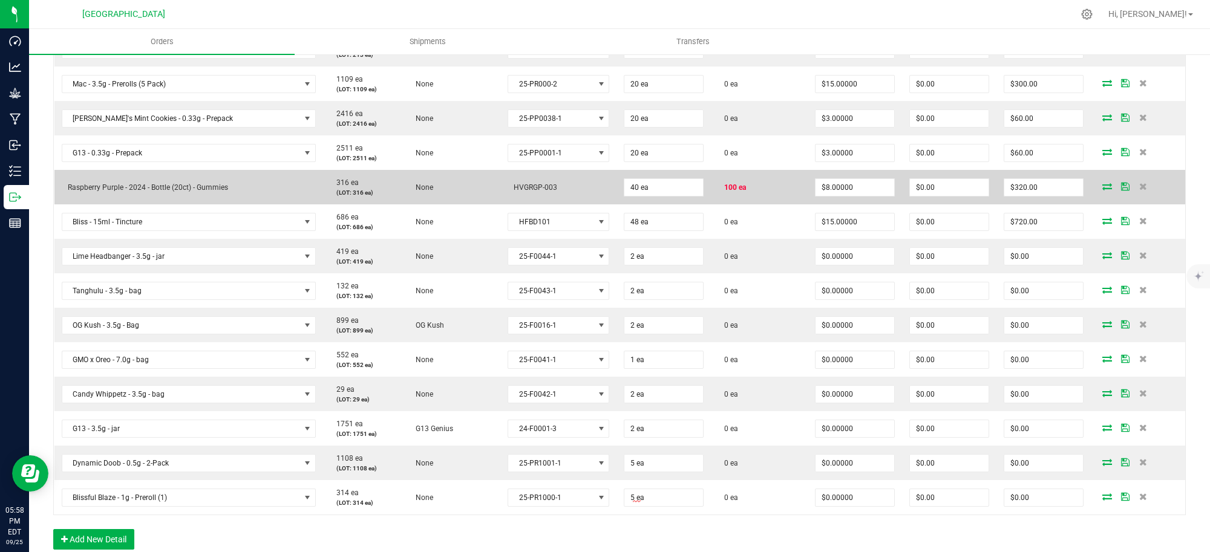
click at [1102, 186] on icon at bounding box center [1107, 186] width 10 height 7
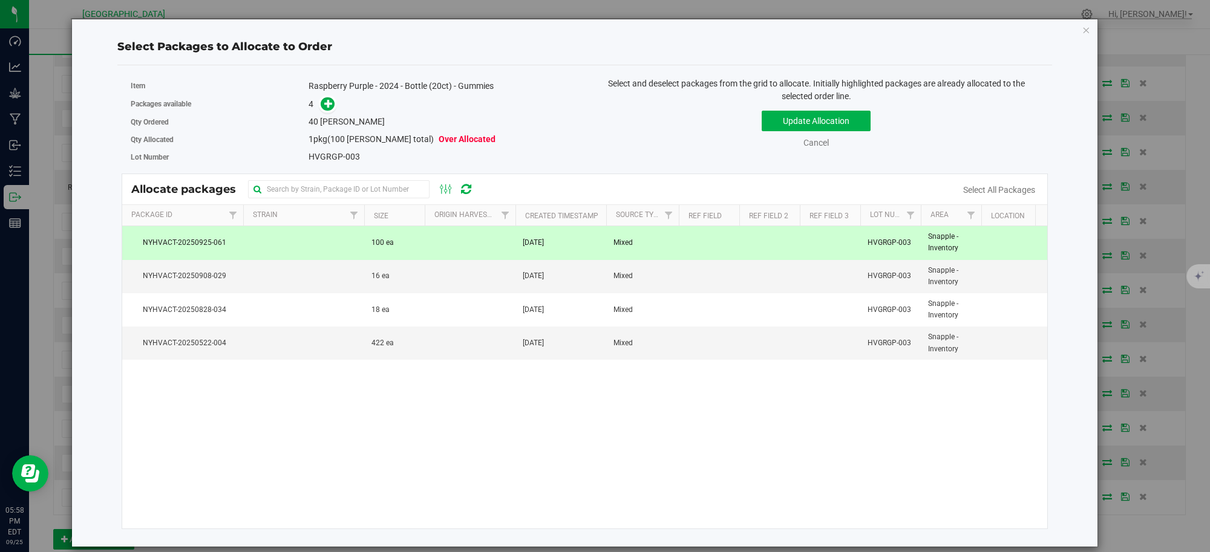
click at [664, 241] on td "Mixed" at bounding box center [642, 242] width 73 height 33
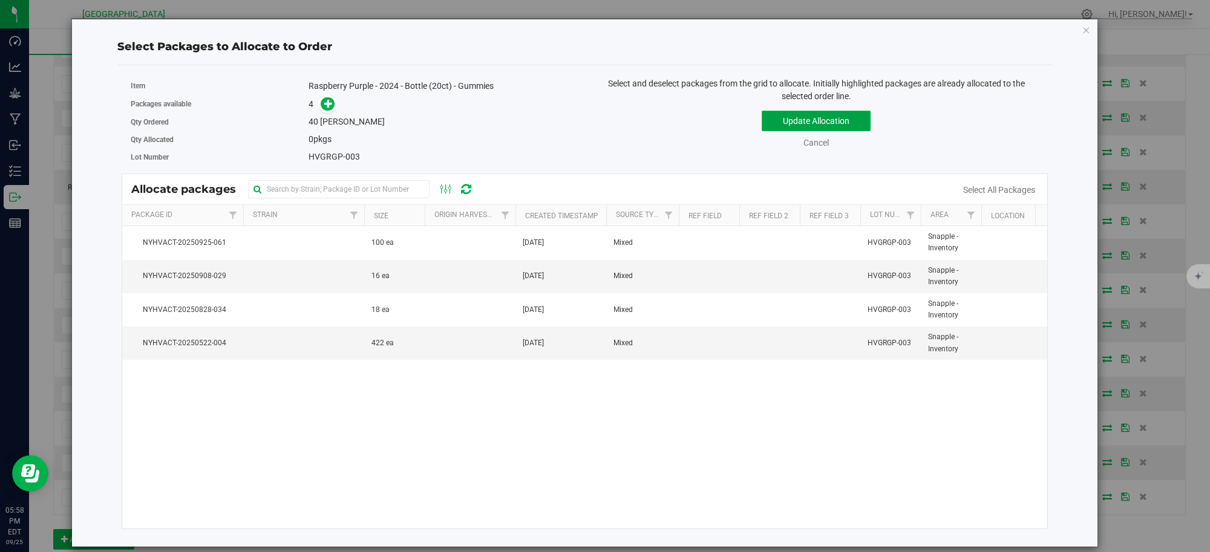
click at [811, 126] on button "Update Allocation" at bounding box center [816, 121] width 109 height 21
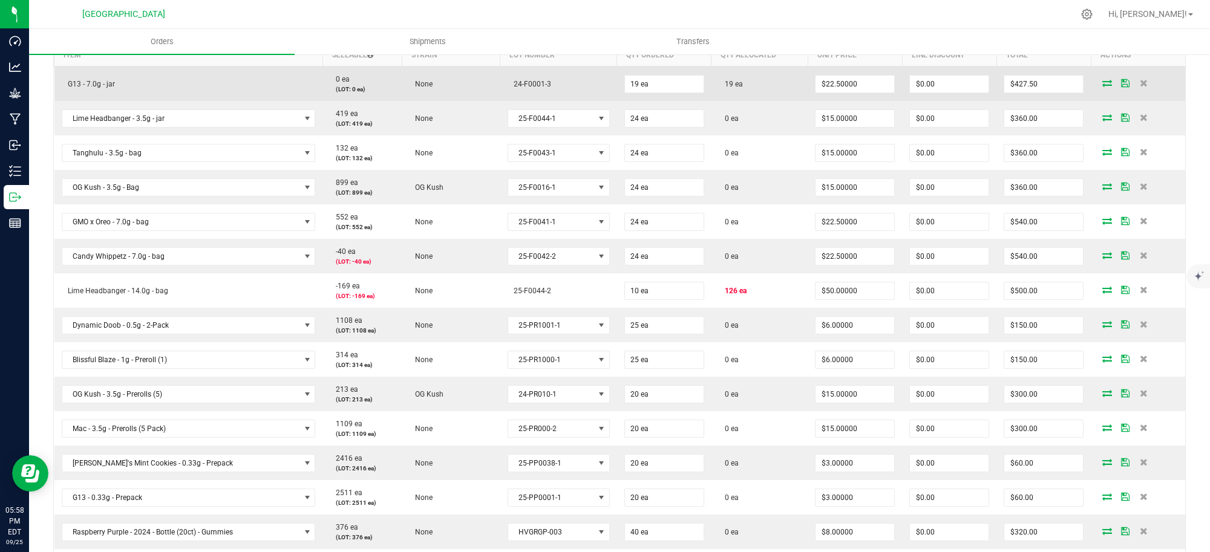
scroll to position [378, 0]
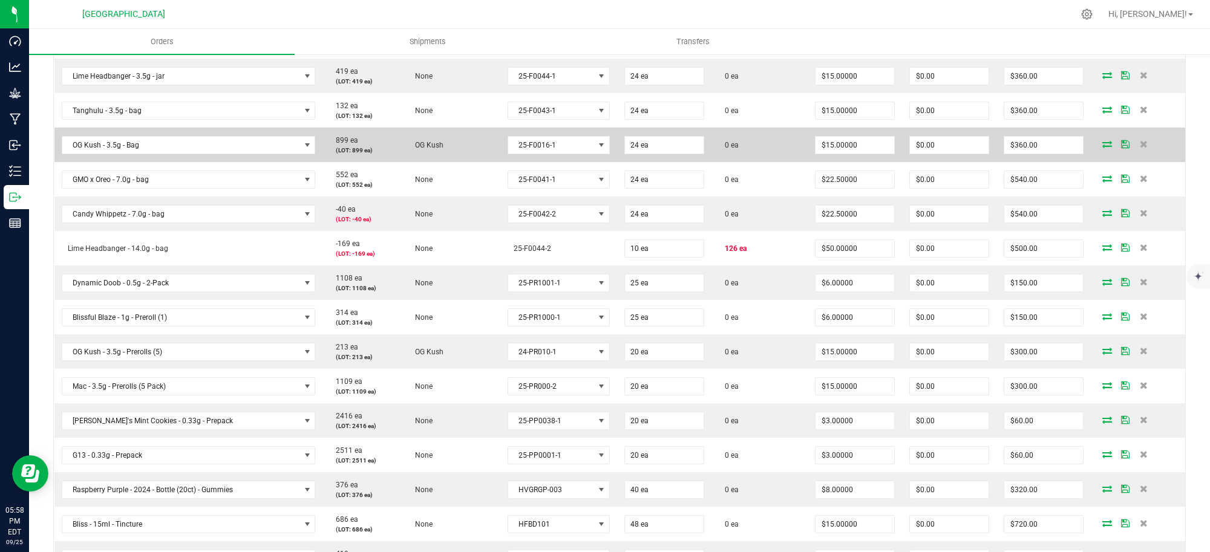
click at [1102, 142] on icon at bounding box center [1107, 143] width 10 height 7
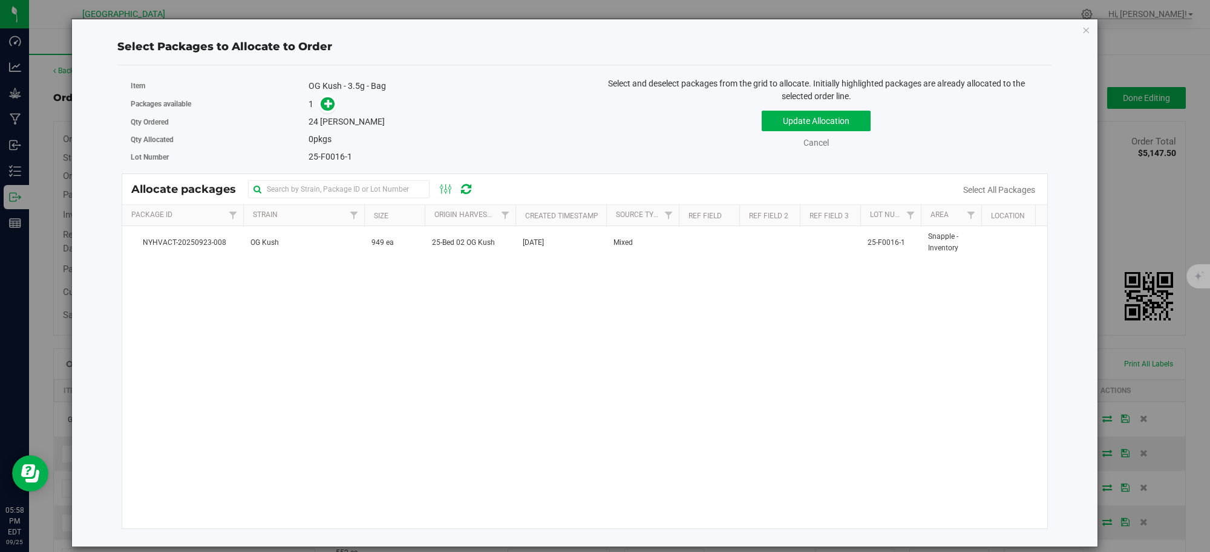
scroll to position [378, 0]
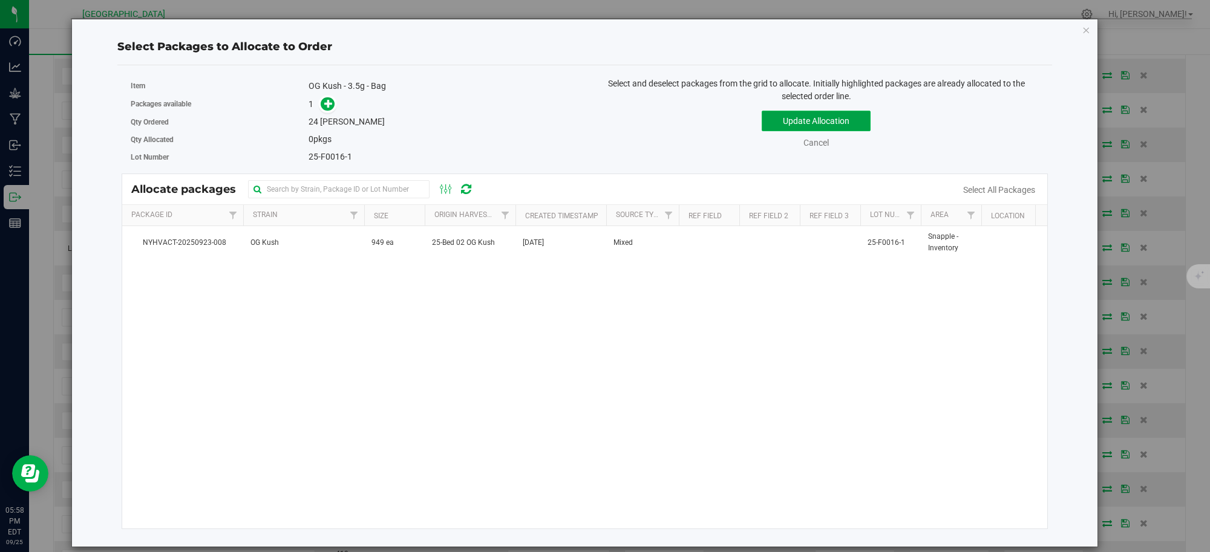
click at [816, 119] on button "Update Allocation" at bounding box center [816, 121] width 109 height 21
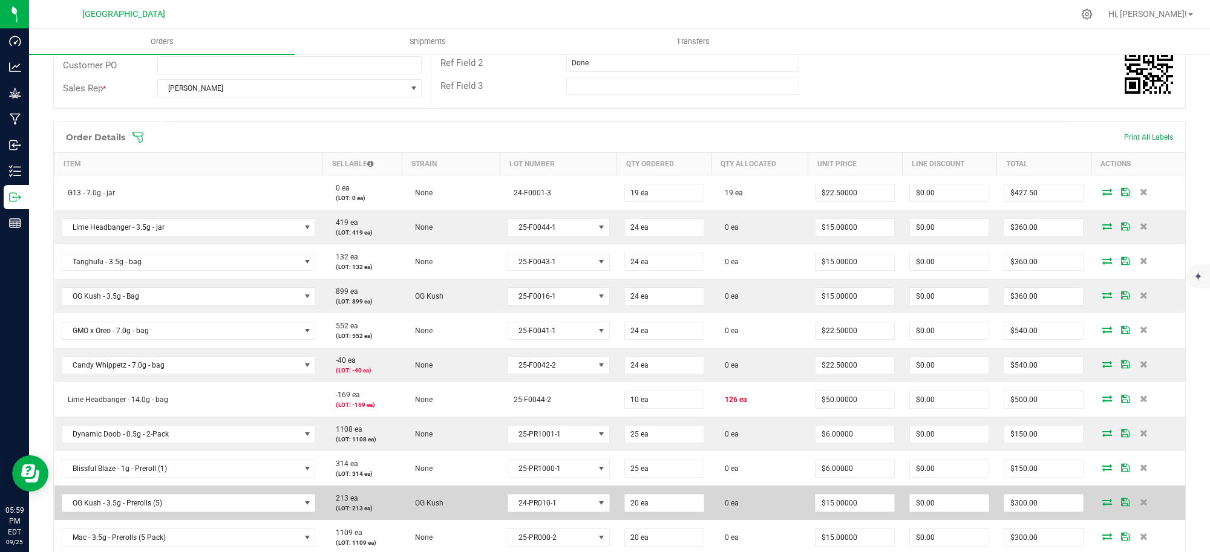
scroll to position [303, 0]
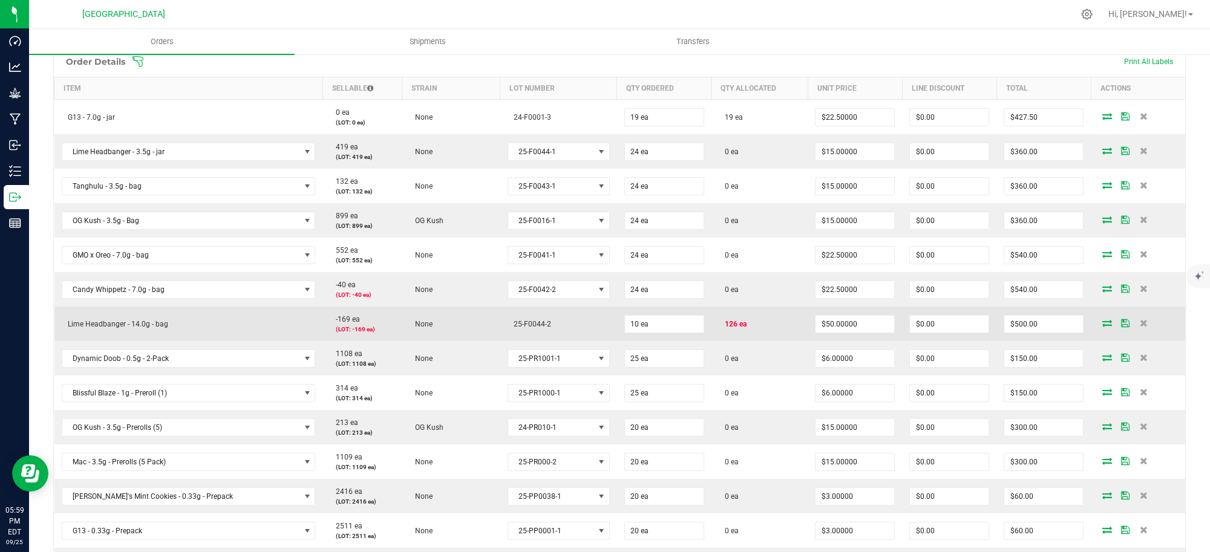
click at [1102, 325] on icon at bounding box center [1107, 322] width 10 height 7
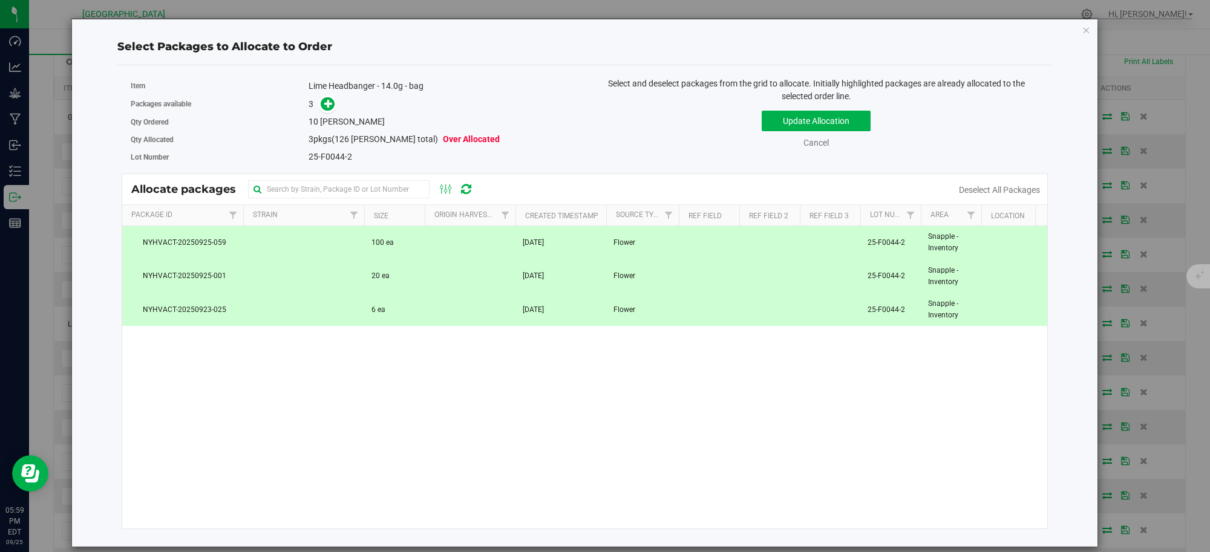
click at [464, 319] on td at bounding box center [470, 309] width 91 height 33
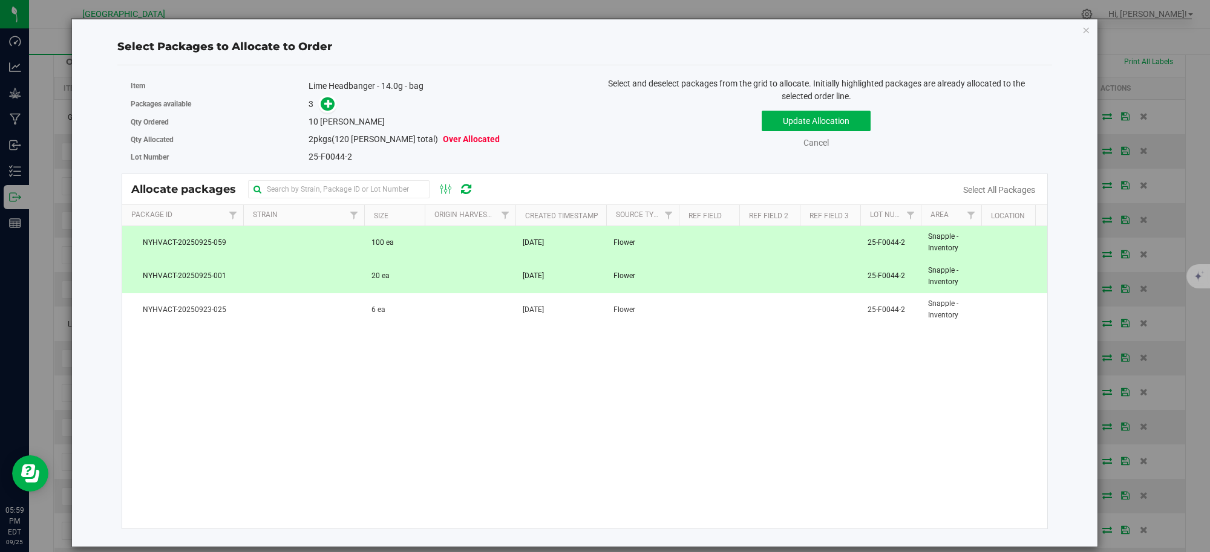
click at [458, 240] on td at bounding box center [470, 242] width 91 height 33
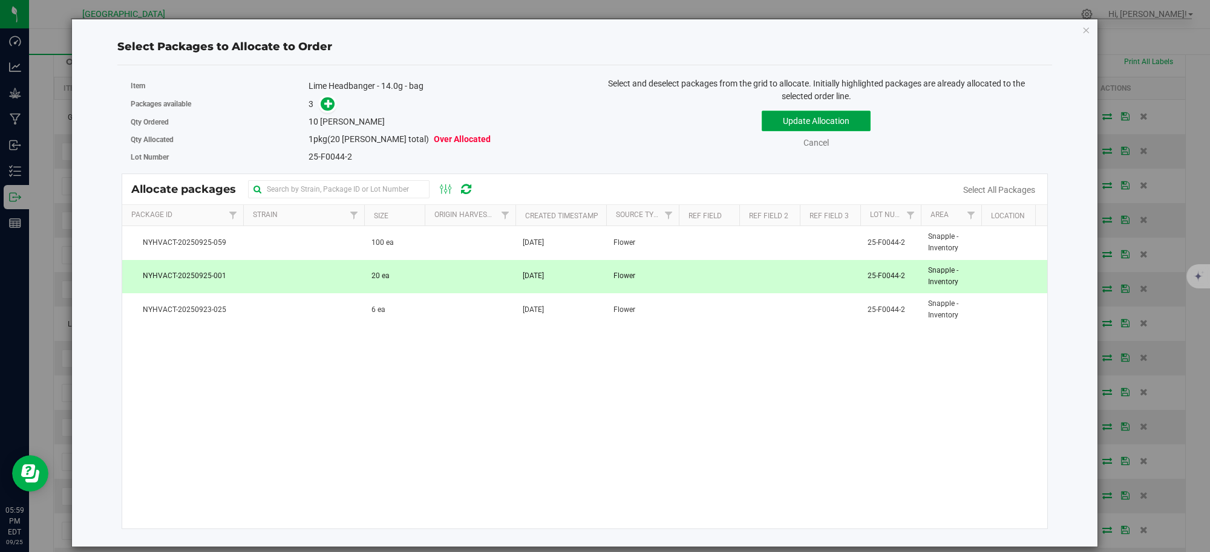
click at [794, 123] on button "Update Allocation" at bounding box center [816, 121] width 109 height 21
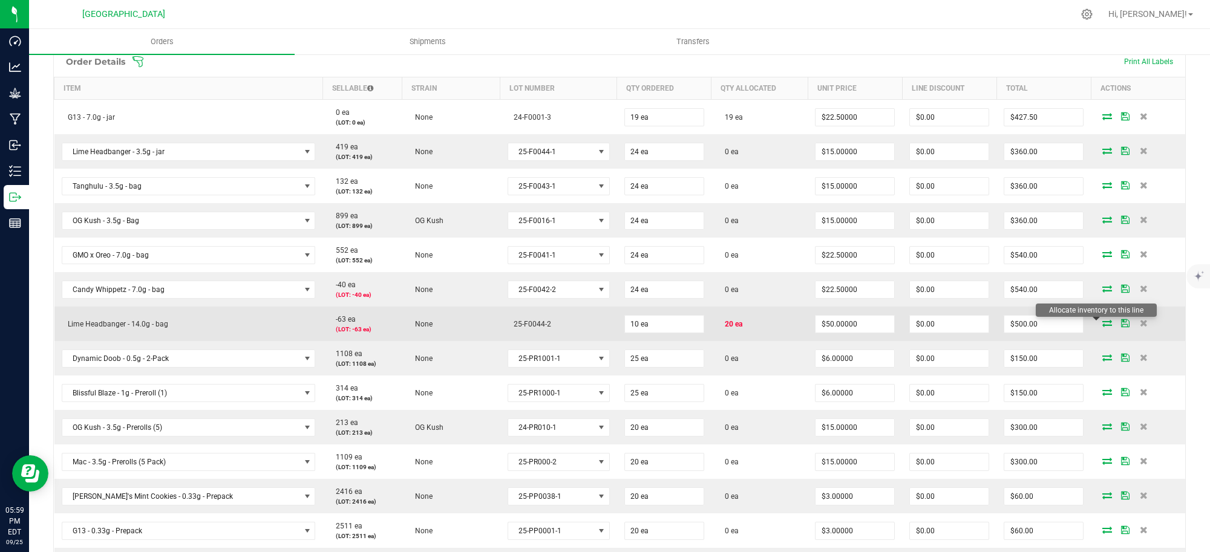
click at [1102, 324] on icon at bounding box center [1107, 322] width 10 height 7
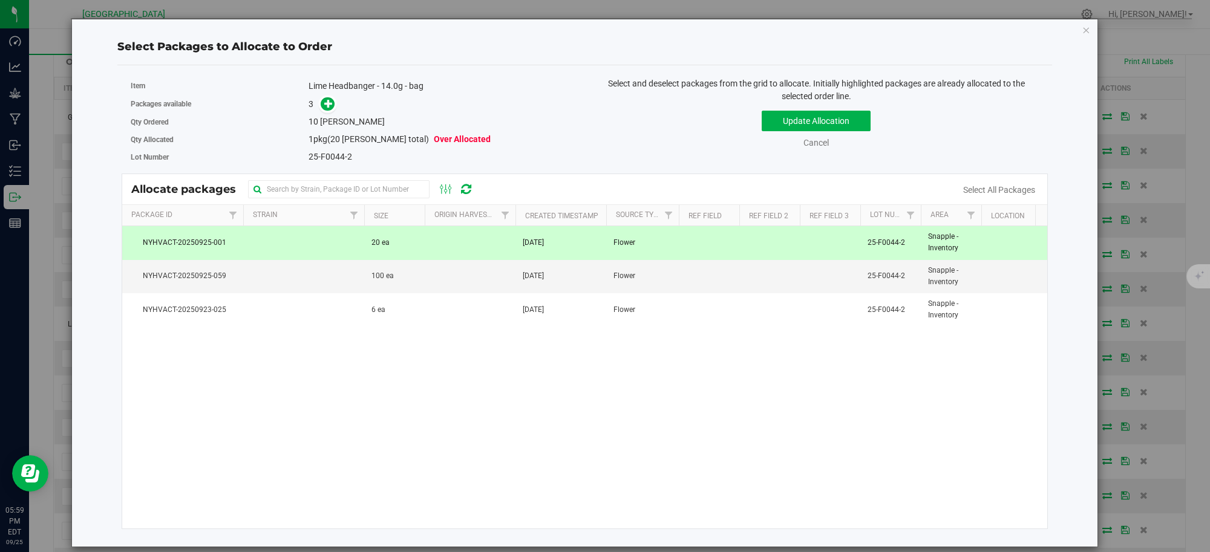
click at [442, 248] on td at bounding box center [470, 242] width 91 height 33
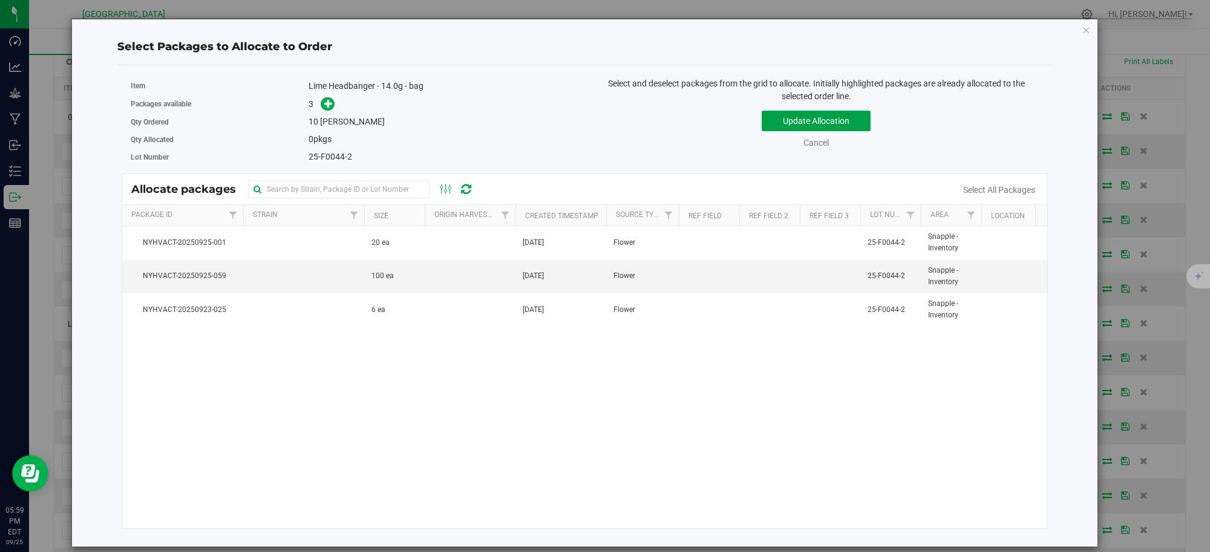
click at [788, 128] on button "Update Allocation" at bounding box center [816, 121] width 109 height 21
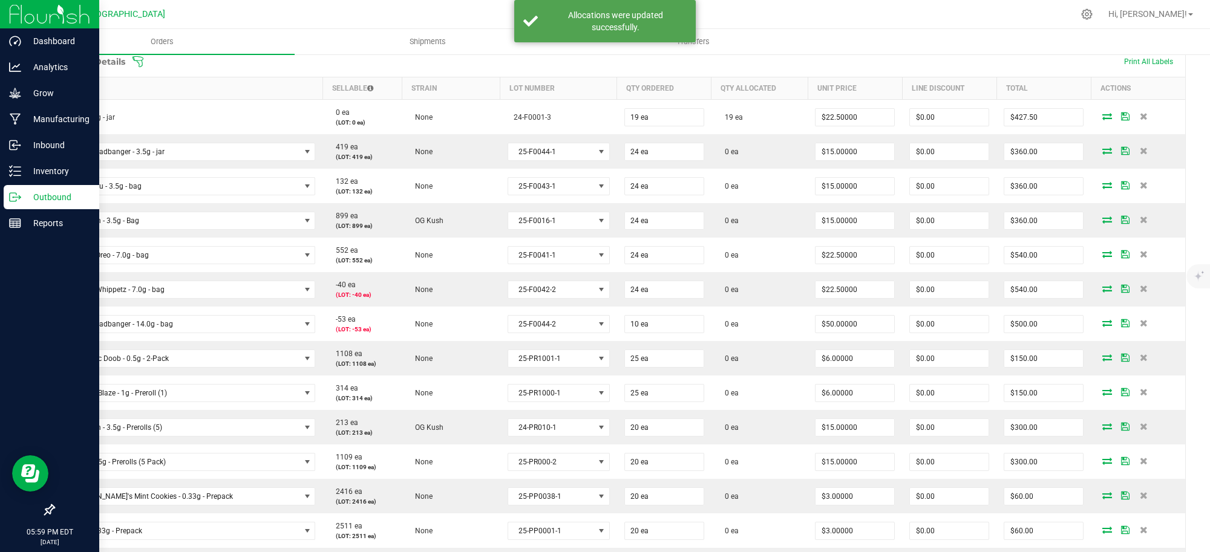
click at [50, 198] on p "Outbound" at bounding box center [57, 197] width 73 height 15
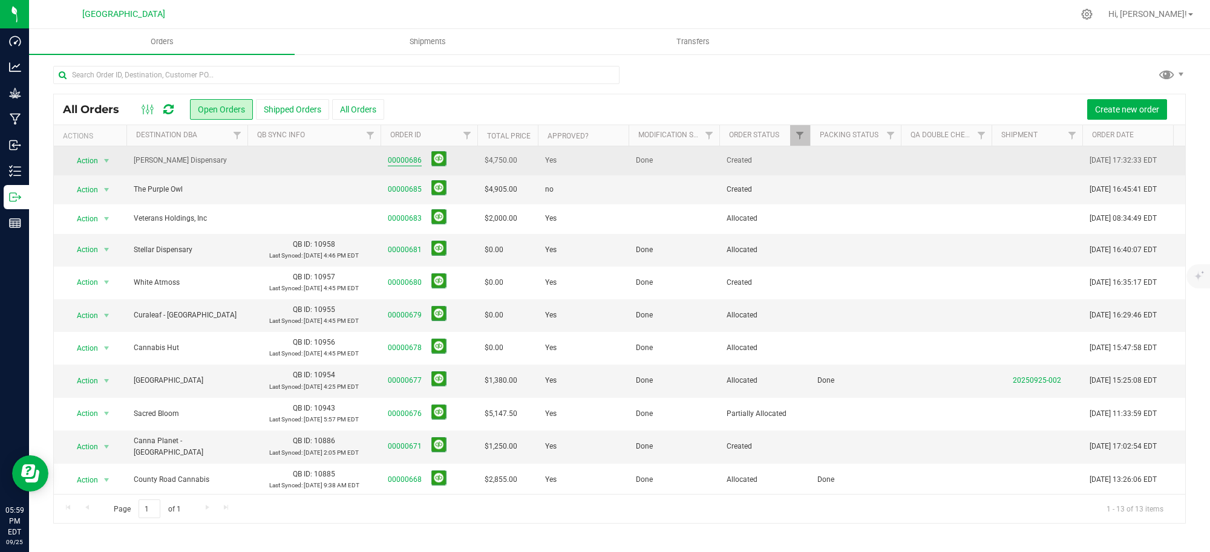
click at [399, 162] on link "00000686" at bounding box center [405, 160] width 34 height 11
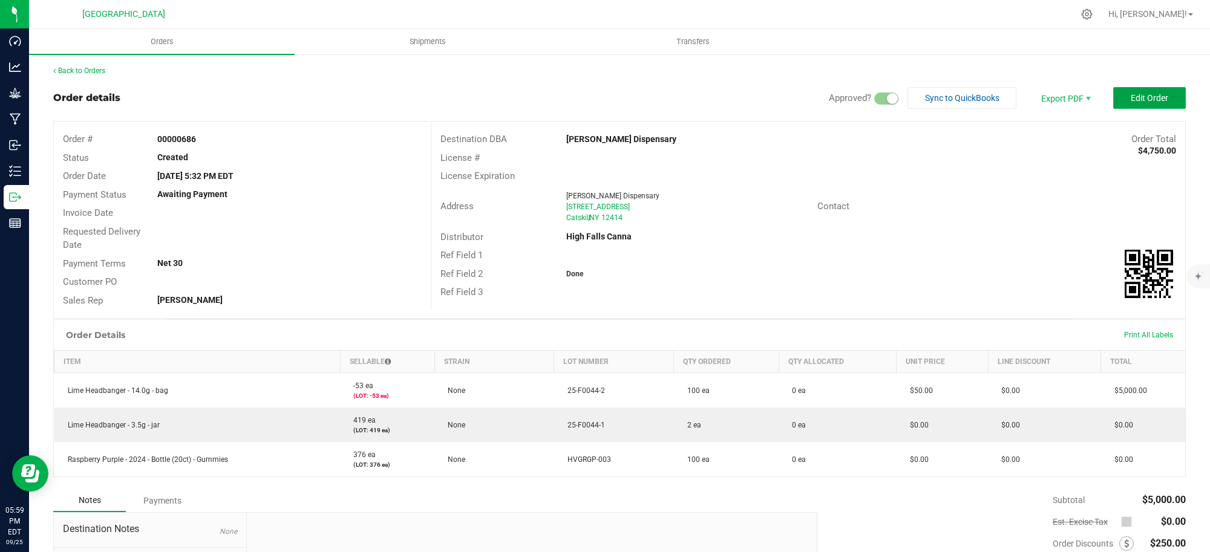
click at [1117, 96] on button "Edit Order" at bounding box center [1149, 98] width 73 height 22
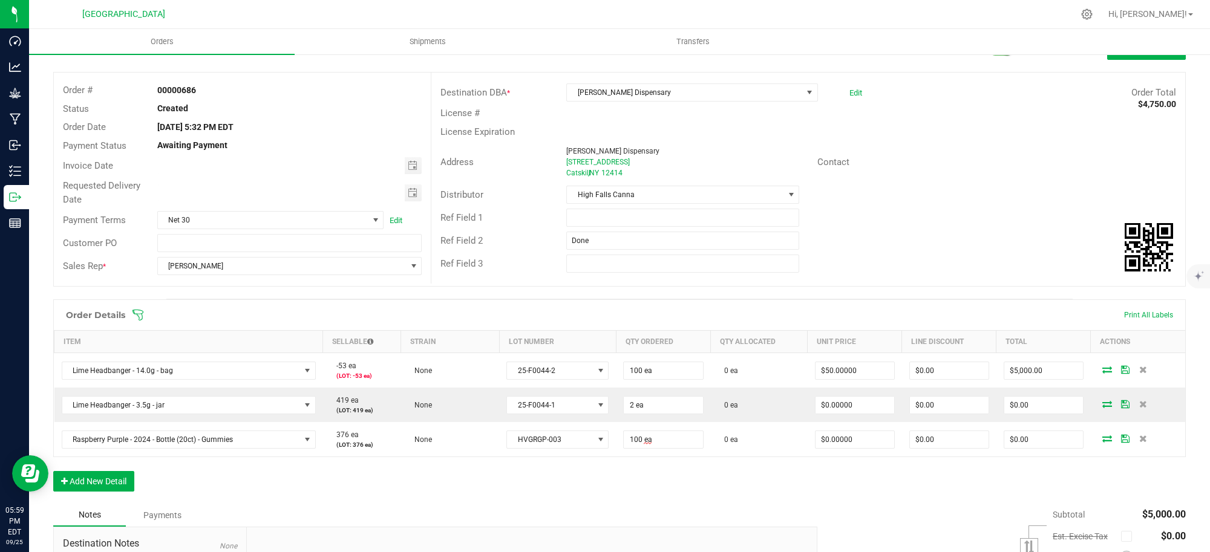
scroll to position [76, 0]
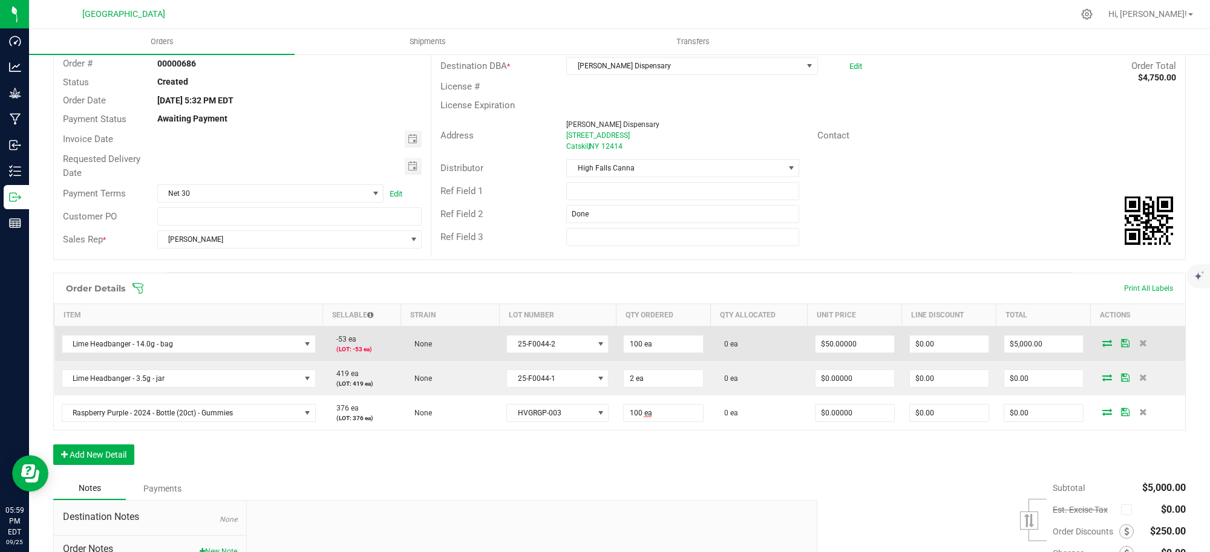
click at [1102, 342] on icon at bounding box center [1107, 342] width 10 height 7
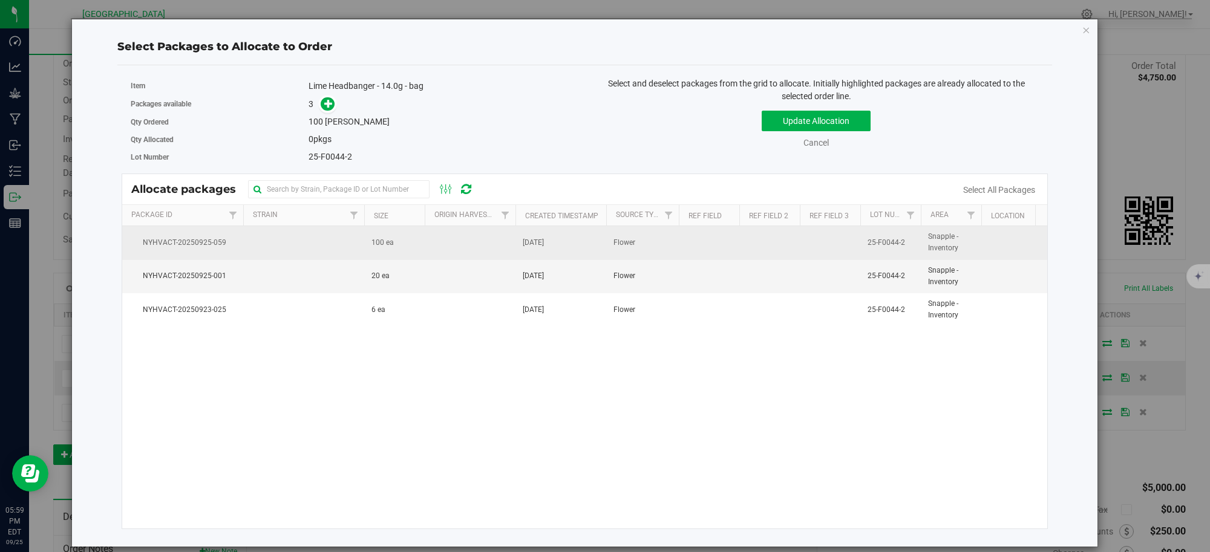
click at [450, 245] on td at bounding box center [470, 242] width 91 height 33
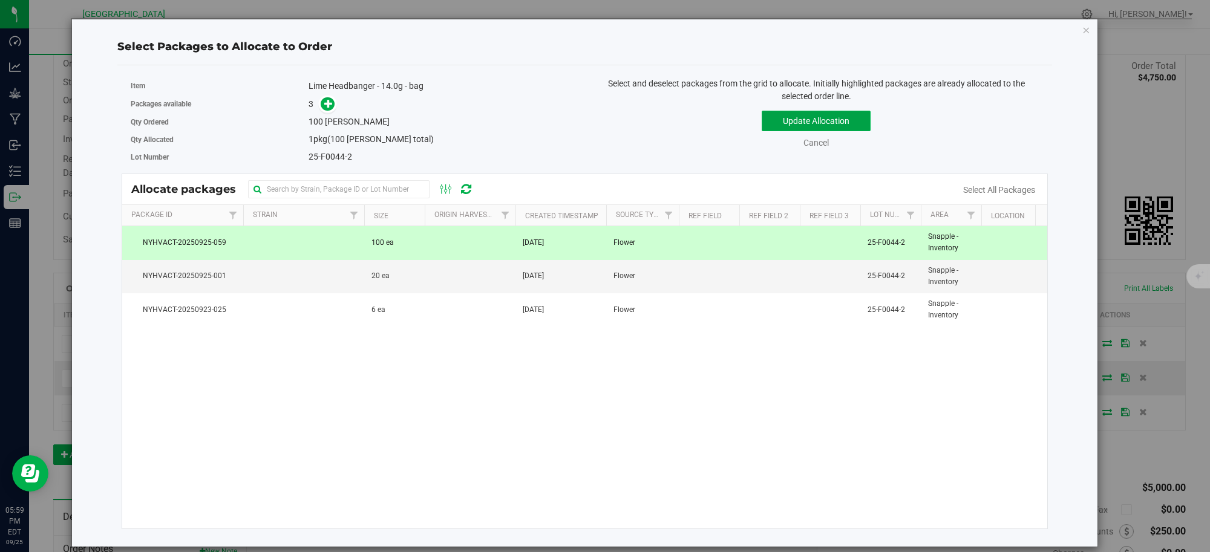
click at [788, 123] on button "Update Allocation" at bounding box center [816, 121] width 109 height 21
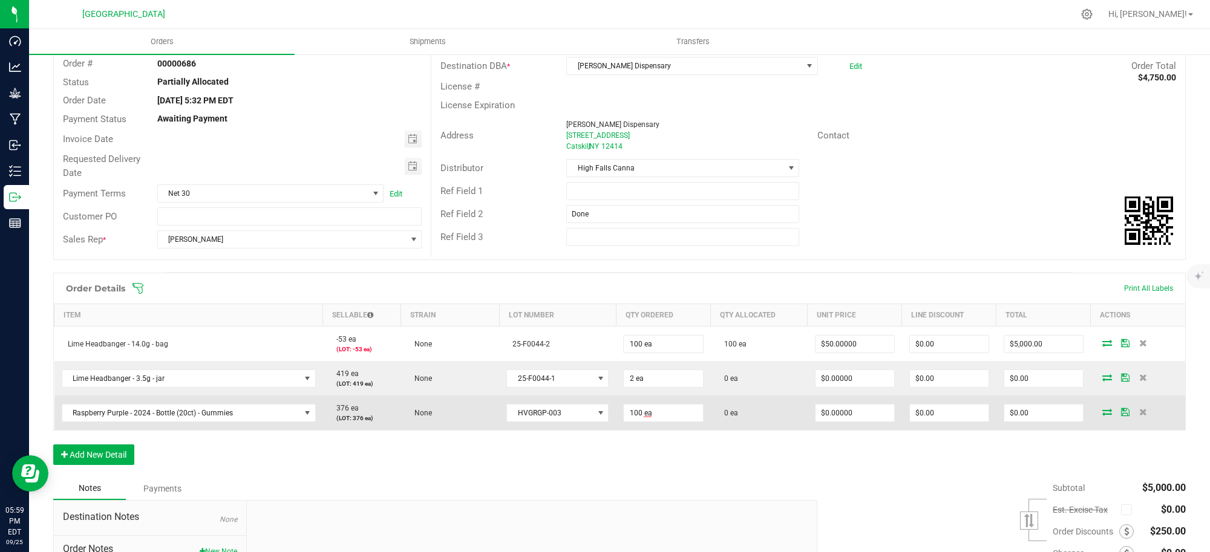
click at [1102, 416] on icon at bounding box center [1107, 411] width 10 height 7
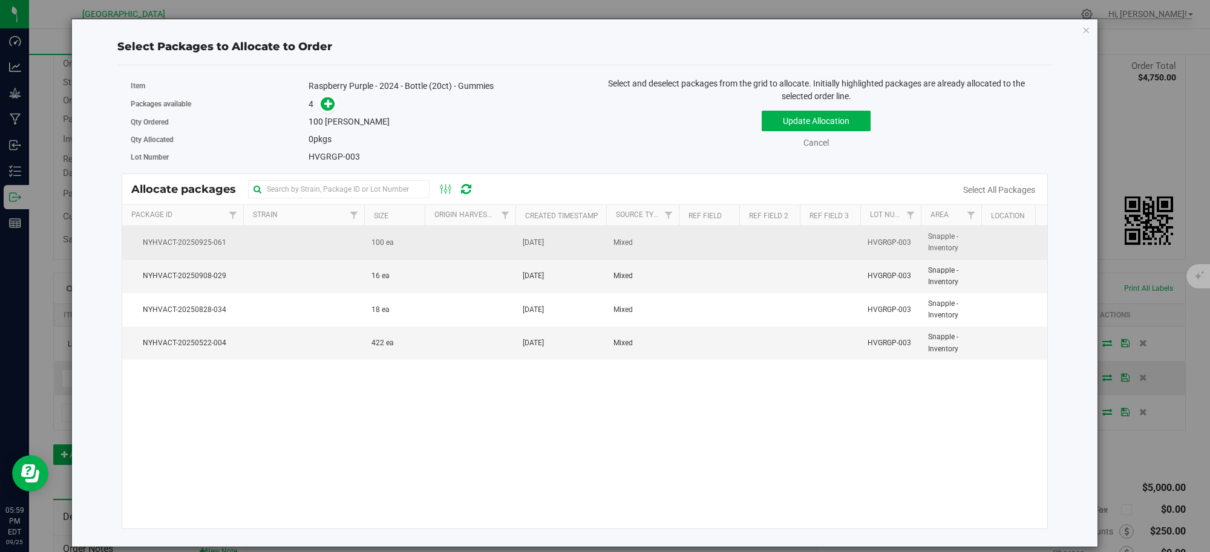
click at [457, 245] on td at bounding box center [470, 242] width 91 height 33
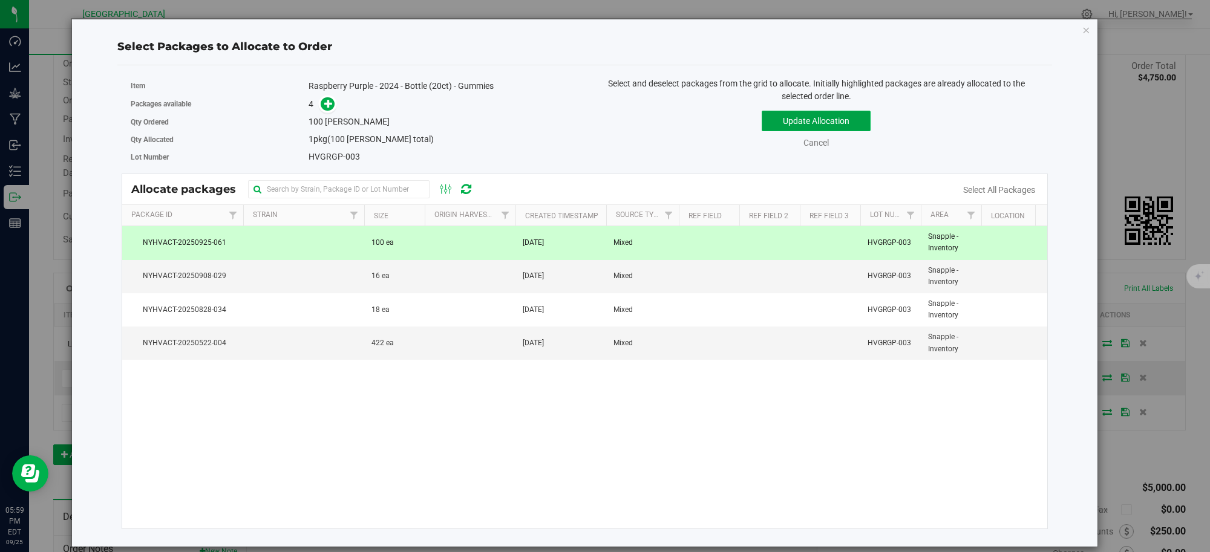
click at [811, 118] on button "Update Allocation" at bounding box center [816, 121] width 109 height 21
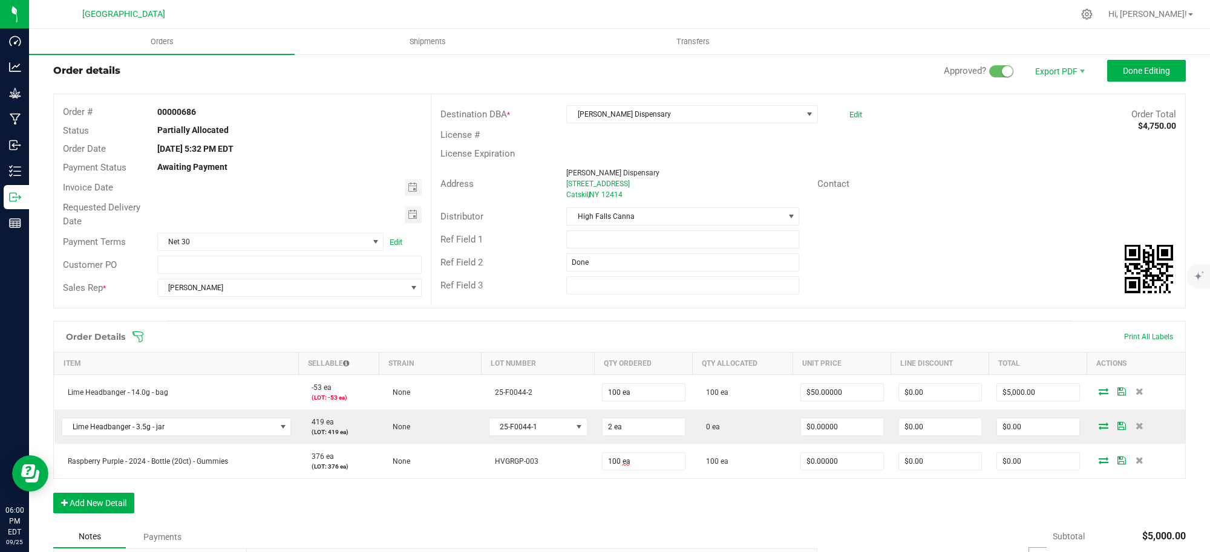
scroll to position [0, 0]
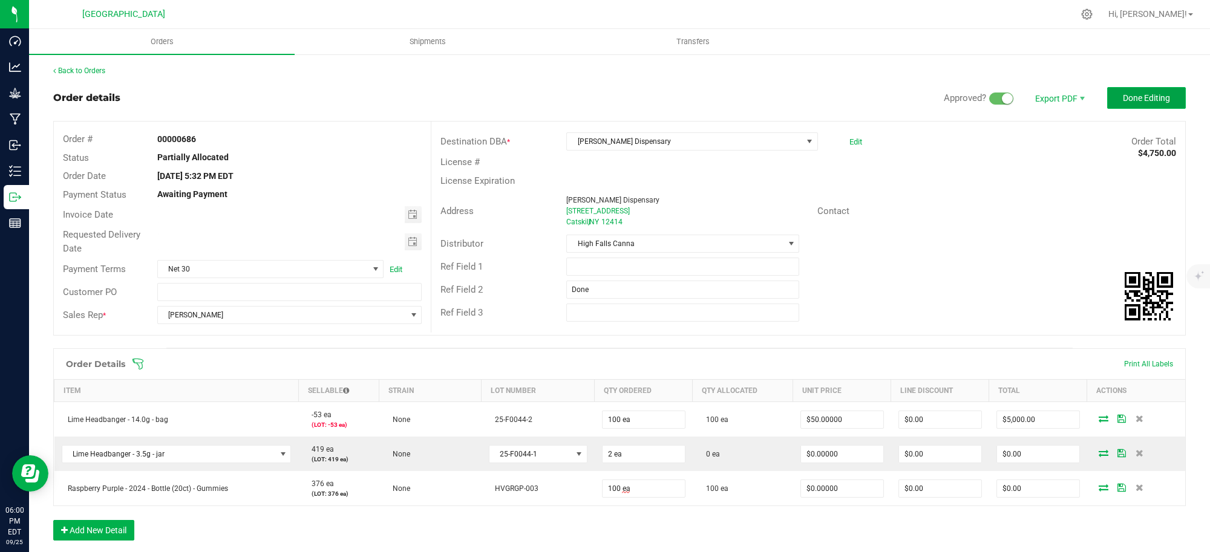
click at [1123, 94] on span "Done Editing" at bounding box center [1146, 98] width 47 height 10
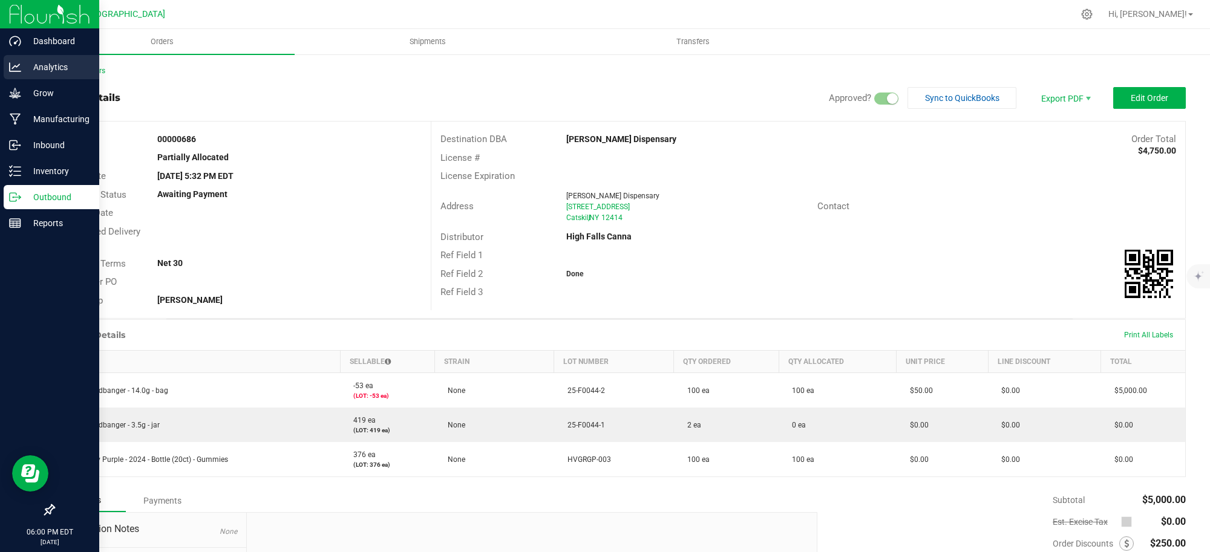
click at [52, 68] on p "Analytics" at bounding box center [57, 67] width 73 height 15
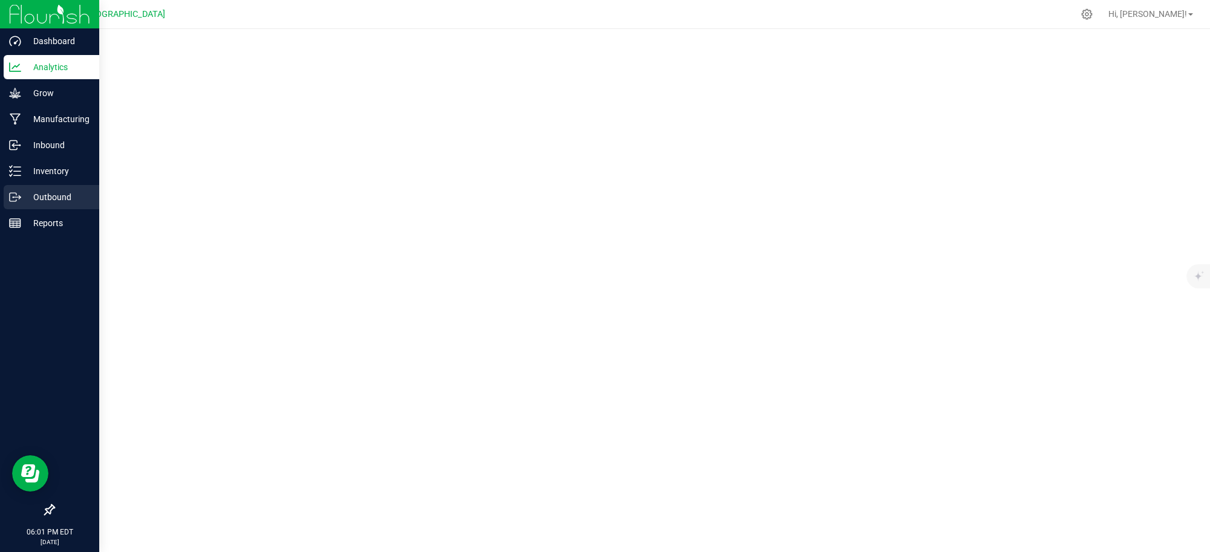
click at [50, 188] on div "Outbound" at bounding box center [52, 197] width 96 height 24
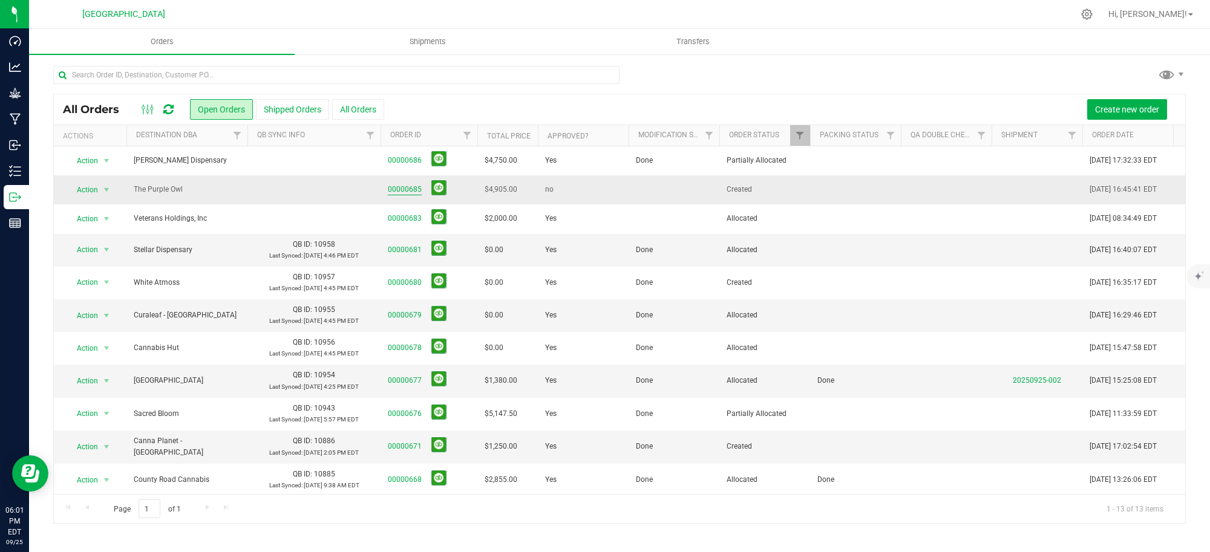
click at [408, 189] on link "00000685" at bounding box center [405, 189] width 34 height 11
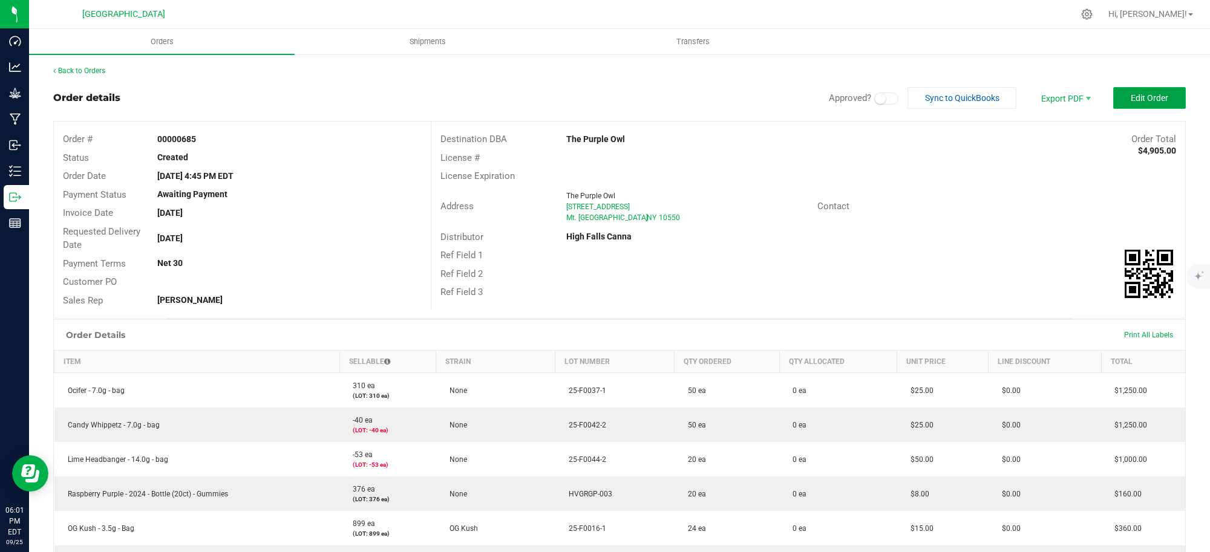
click at [1131, 90] on button "Edit Order" at bounding box center [1149, 98] width 73 height 22
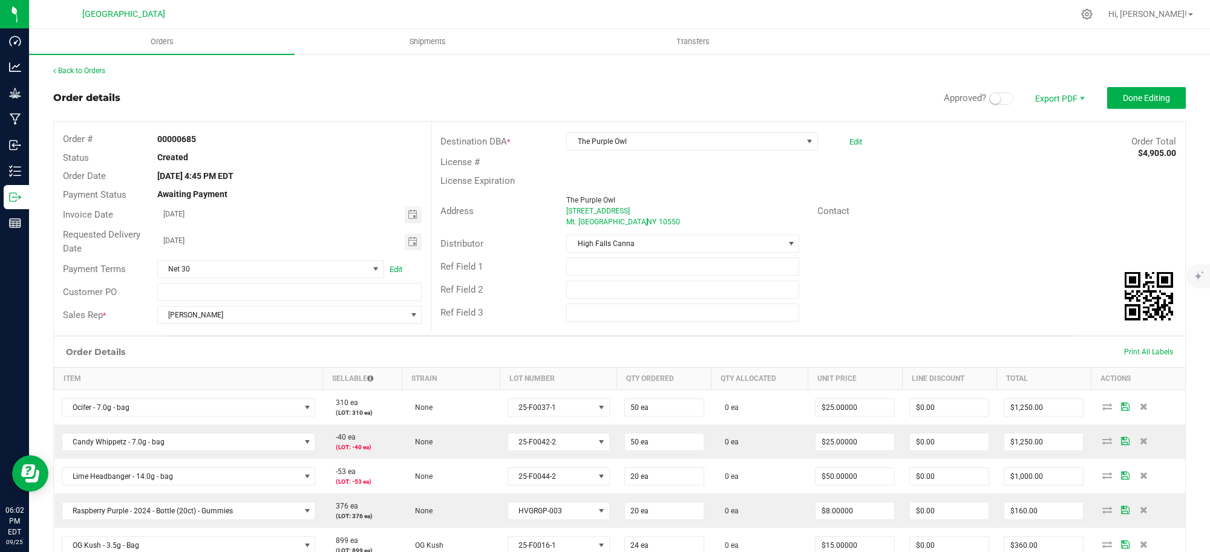
click at [990, 97] on span at bounding box center [1001, 99] width 24 height 12
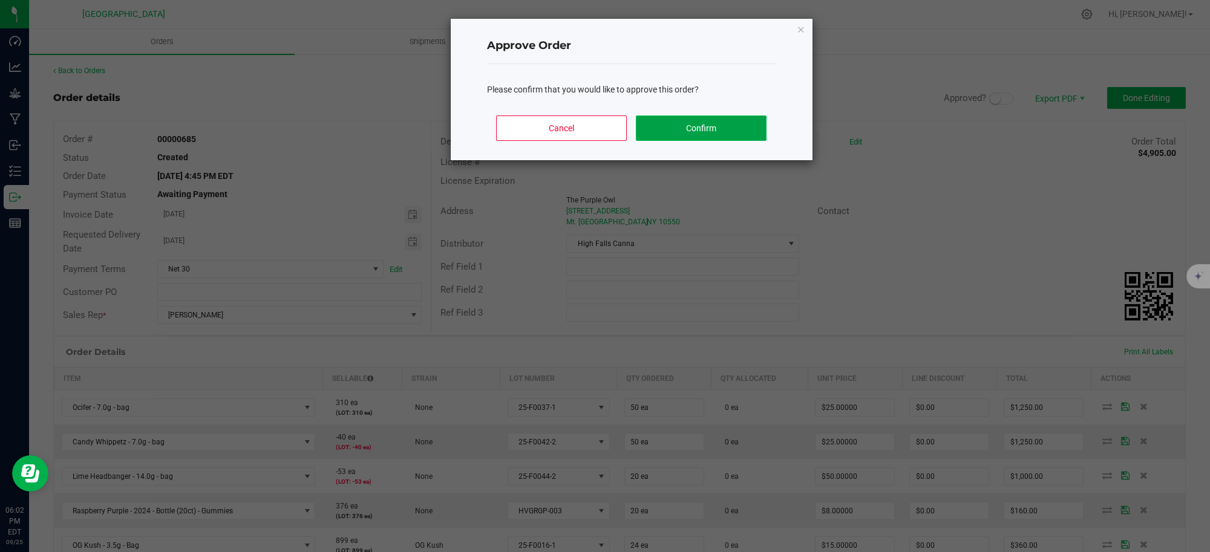
click at [717, 129] on button "Confirm" at bounding box center [701, 128] width 130 height 25
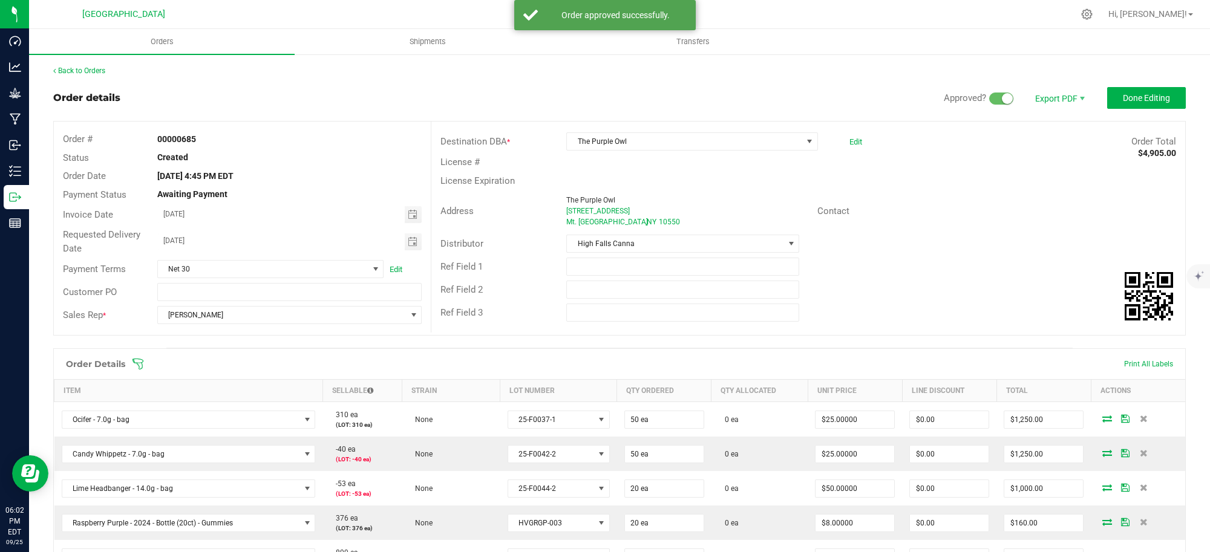
click at [1002, 96] on small at bounding box center [1007, 98] width 11 height 11
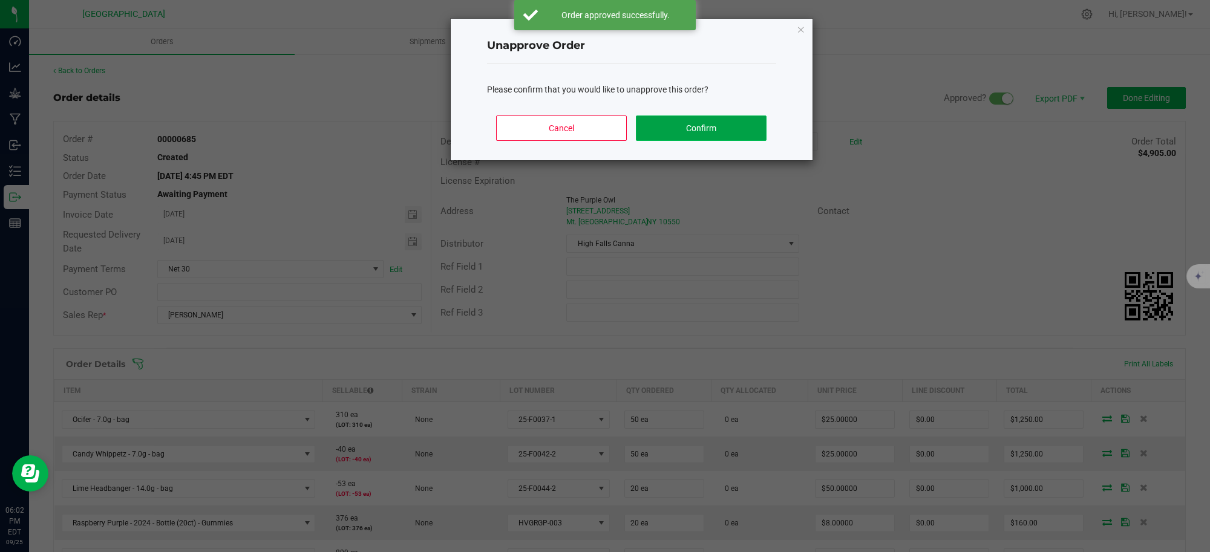
click at [687, 128] on button "Confirm" at bounding box center [701, 128] width 130 height 25
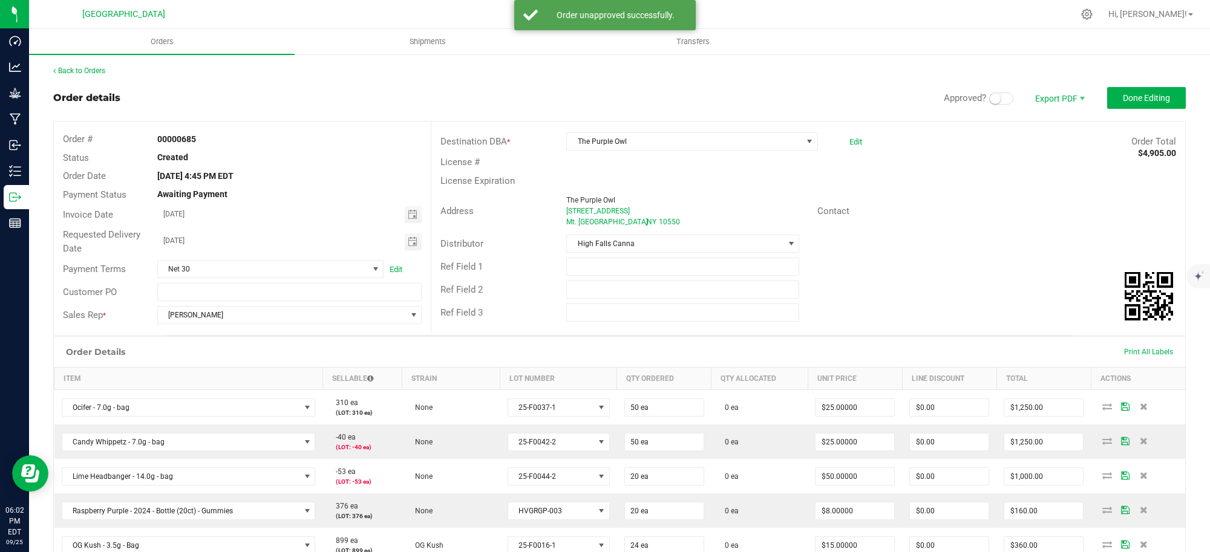
click at [990, 97] on small at bounding box center [995, 98] width 11 height 11
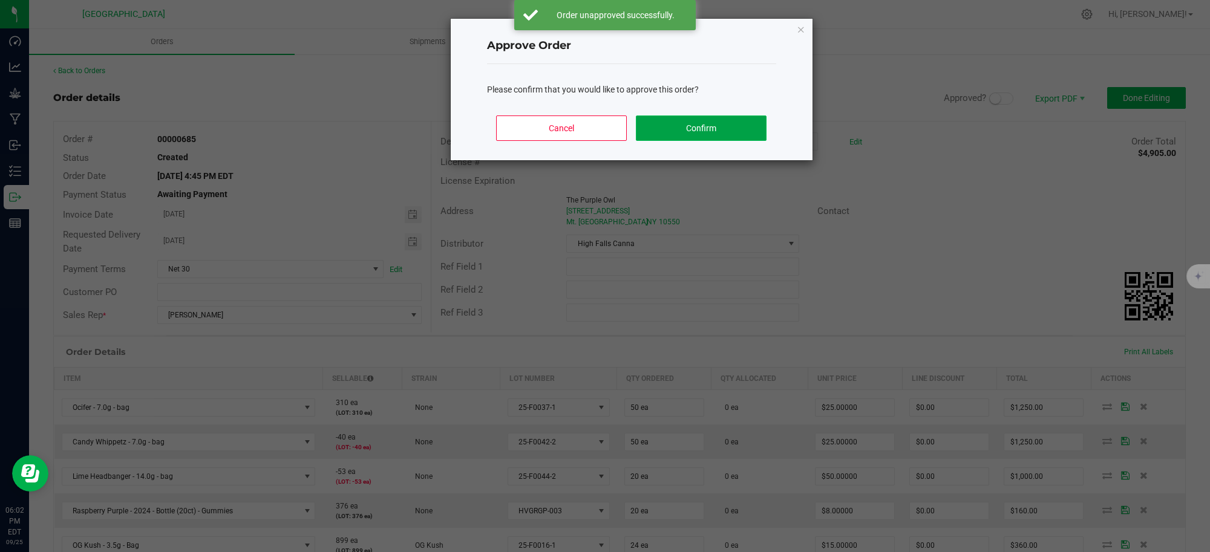
click at [708, 133] on button "Confirm" at bounding box center [701, 128] width 130 height 25
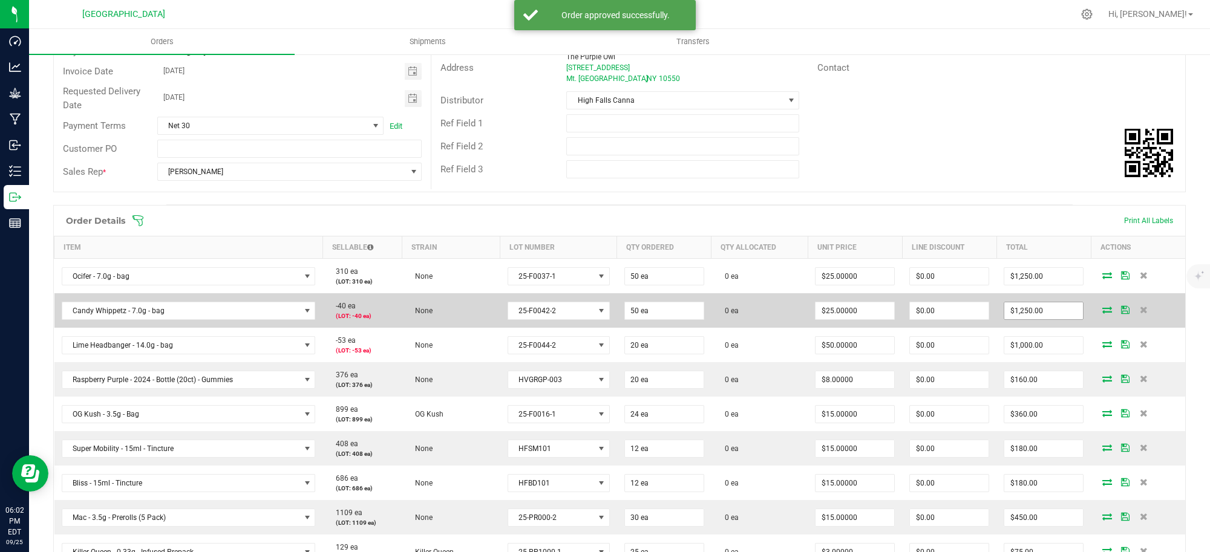
scroll to position [151, 0]
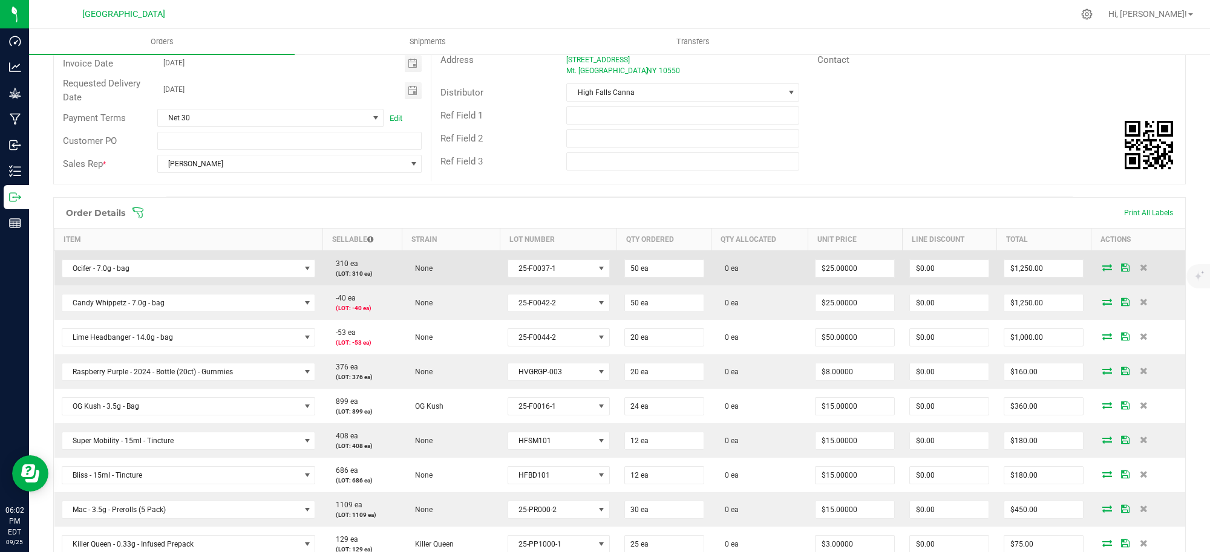
click at [1102, 270] on icon at bounding box center [1107, 267] width 10 height 7
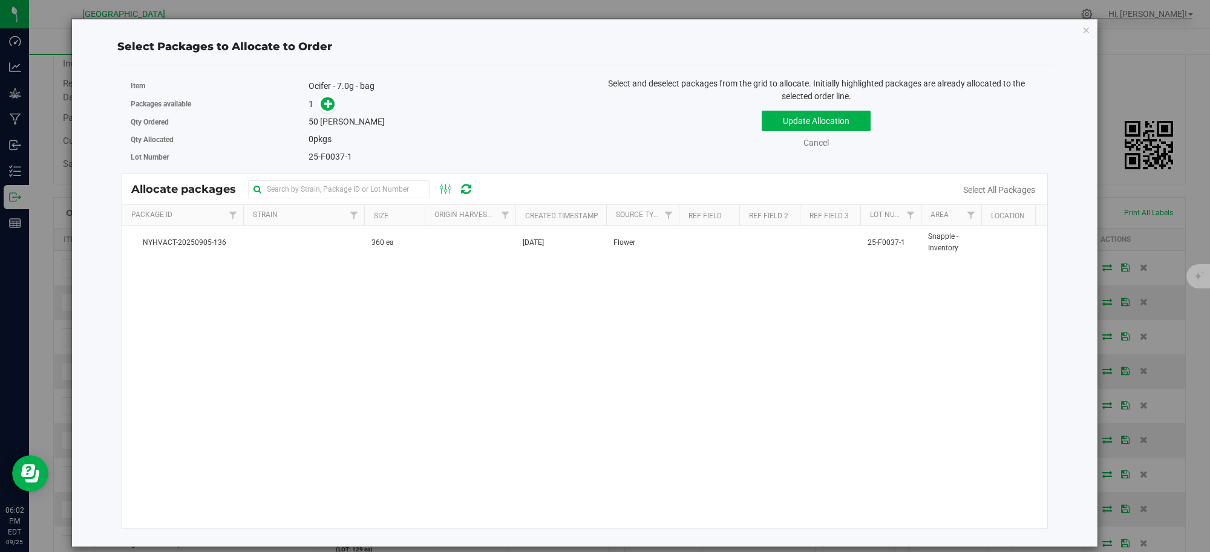
click at [606, 119] on div "Update Allocation Cancel Select All Packages" at bounding box center [816, 127] width 445 height 44
click at [1084, 28] on icon "button" at bounding box center [1086, 29] width 8 height 15
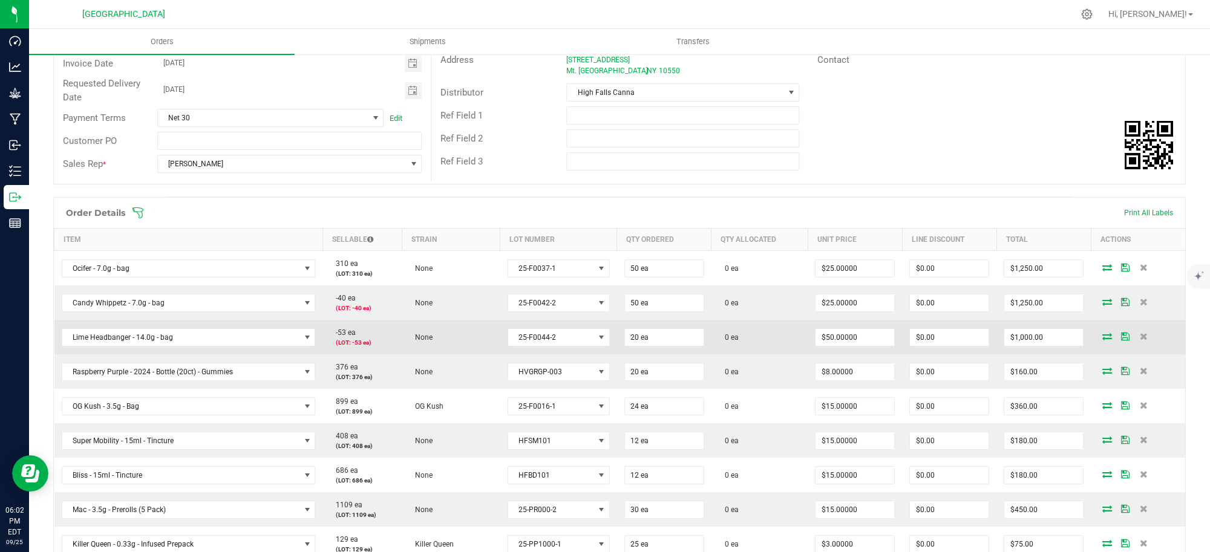
click at [1102, 339] on icon at bounding box center [1107, 336] width 10 height 7
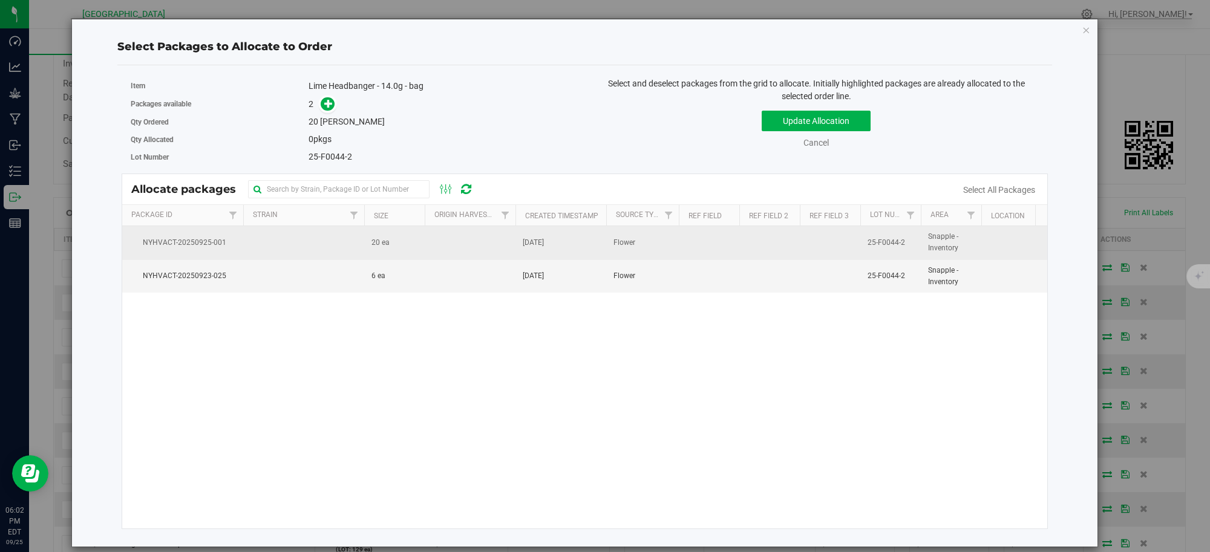
click at [442, 247] on td at bounding box center [470, 242] width 91 height 33
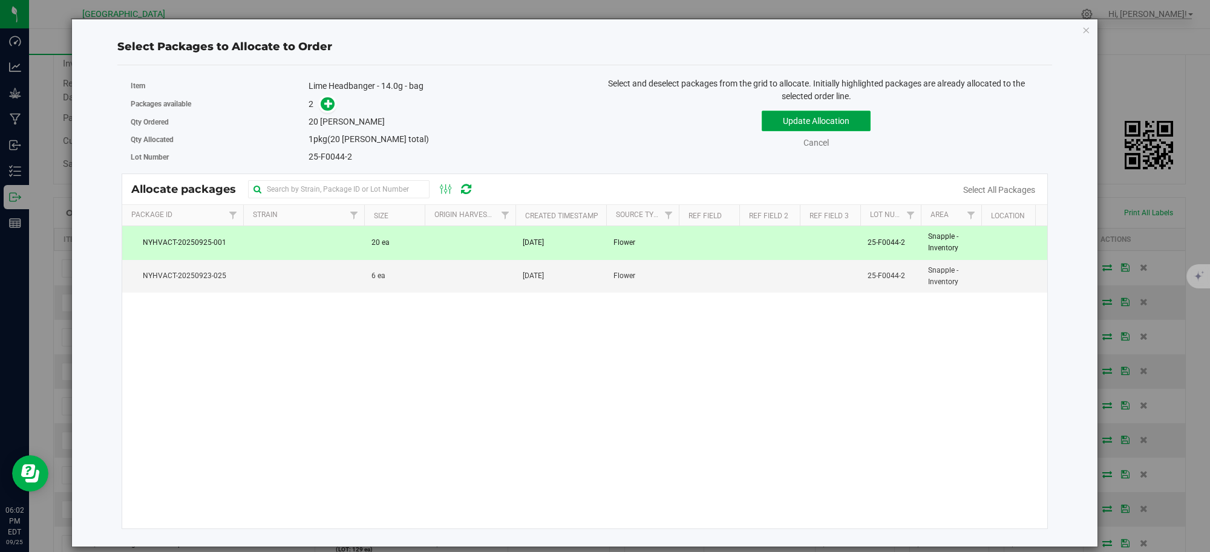
click at [785, 121] on button "Update Allocation" at bounding box center [816, 121] width 109 height 21
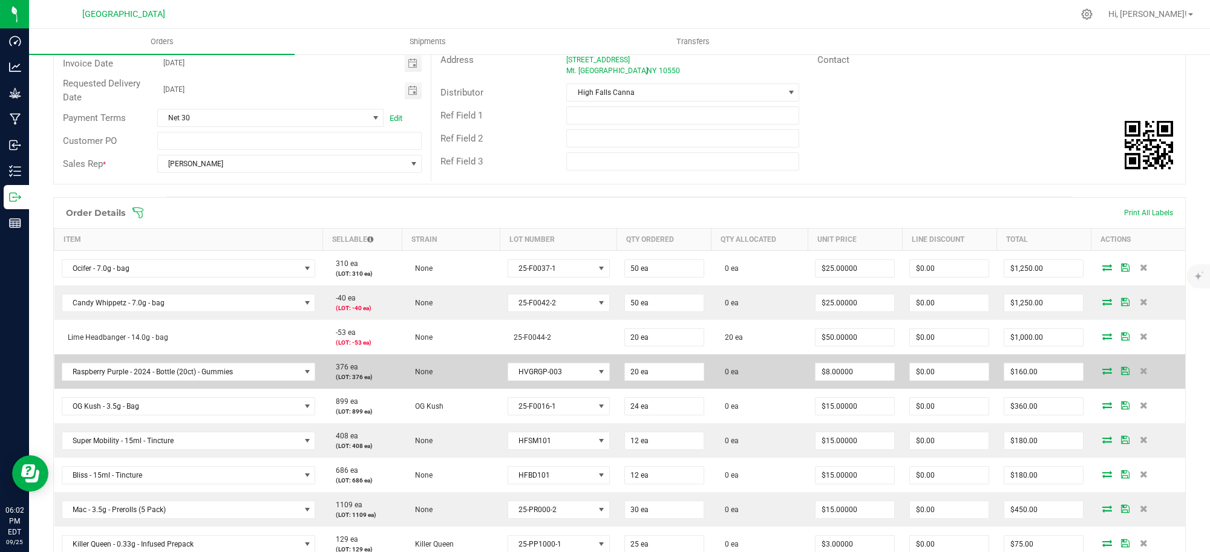
click at [1102, 371] on icon at bounding box center [1107, 370] width 10 height 7
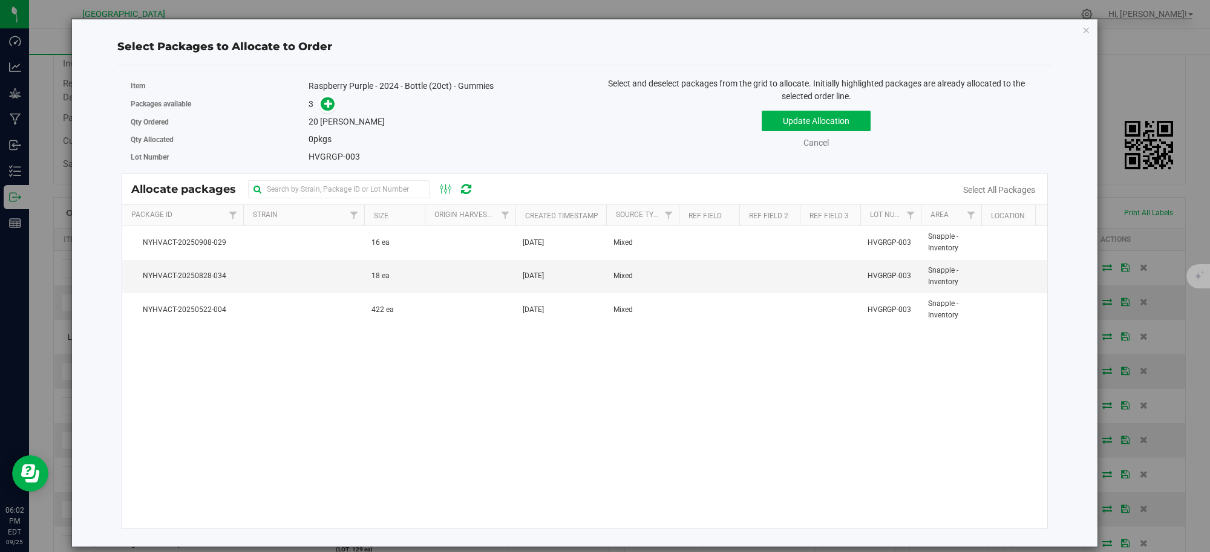
click at [1090, 29] on div "Select Packages to Allocate to Order Item Raspberry Purple - 2024 - Bottle (20c…" at bounding box center [584, 283] width 1027 height 529
click at [1086, 29] on icon "button" at bounding box center [1086, 29] width 8 height 15
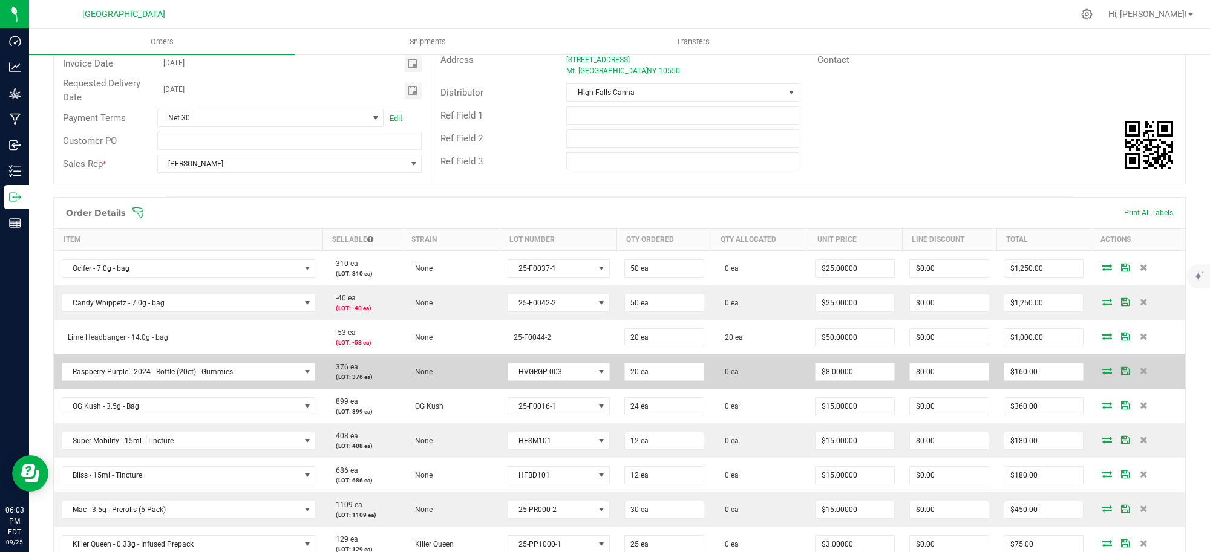
click at [1102, 373] on icon at bounding box center [1107, 370] width 10 height 7
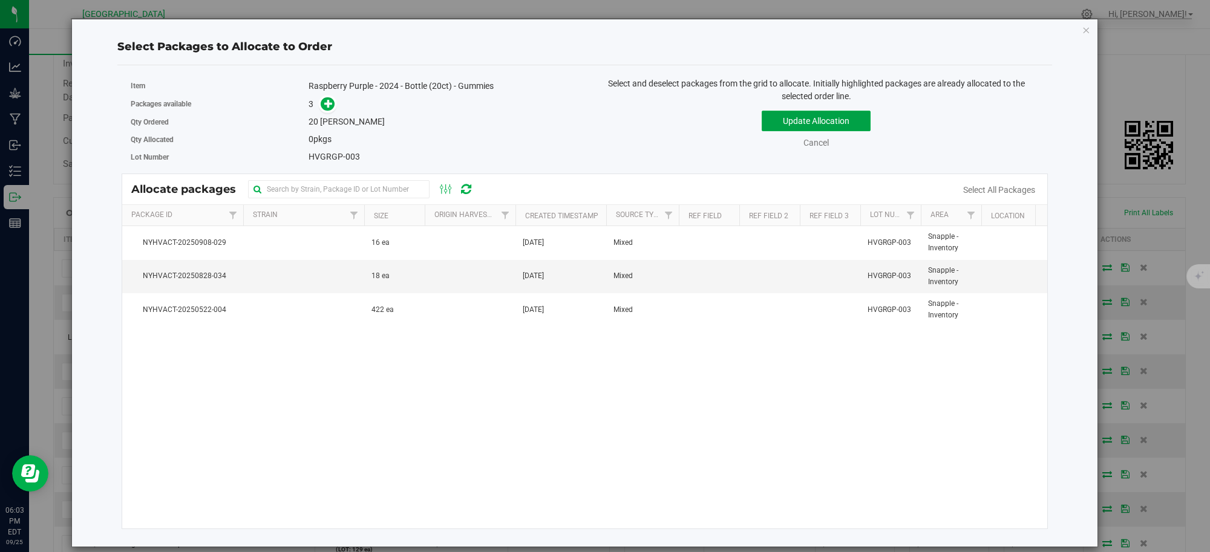
drag, startPoint x: 790, startPoint y: 122, endPoint x: 543, endPoint y: 137, distance: 246.7
click at [543, 137] on div "Item Raspberry Purple - 2024 - Bottle (20ct) - Gummies Packages available 3 Qty…" at bounding box center [585, 125] width 926 height 96
click at [1084, 28] on icon "button" at bounding box center [1086, 29] width 8 height 15
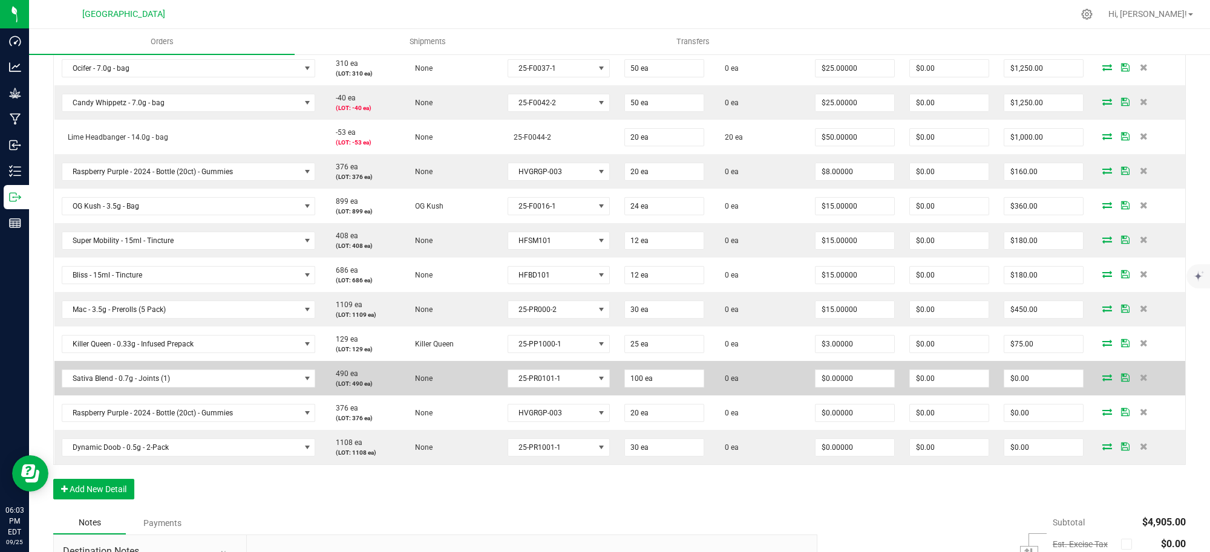
scroll to position [378, 0]
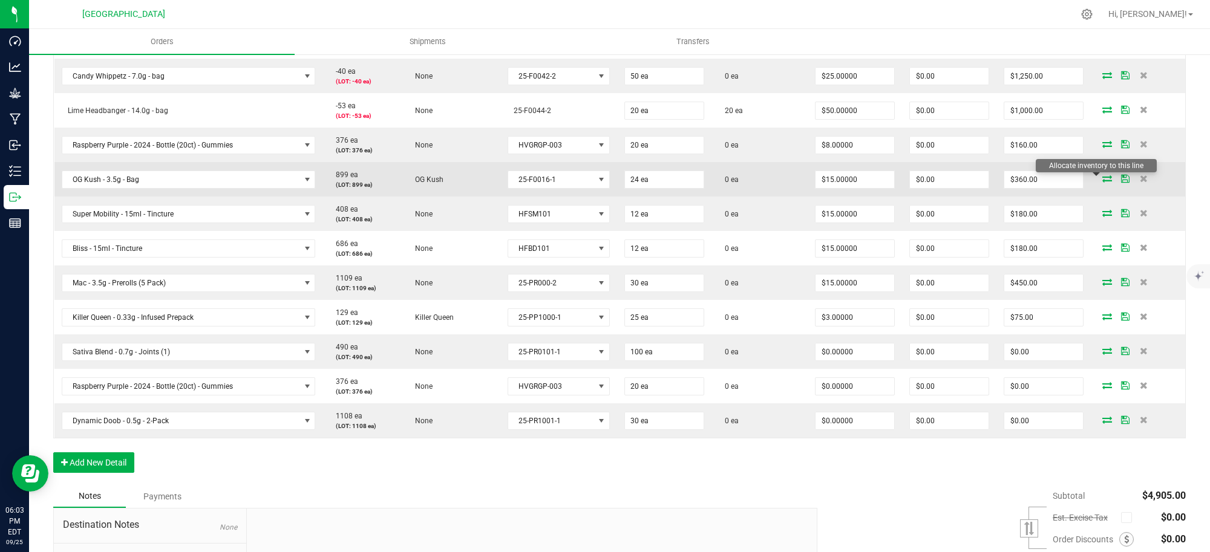
click at [1102, 179] on icon at bounding box center [1107, 178] width 10 height 7
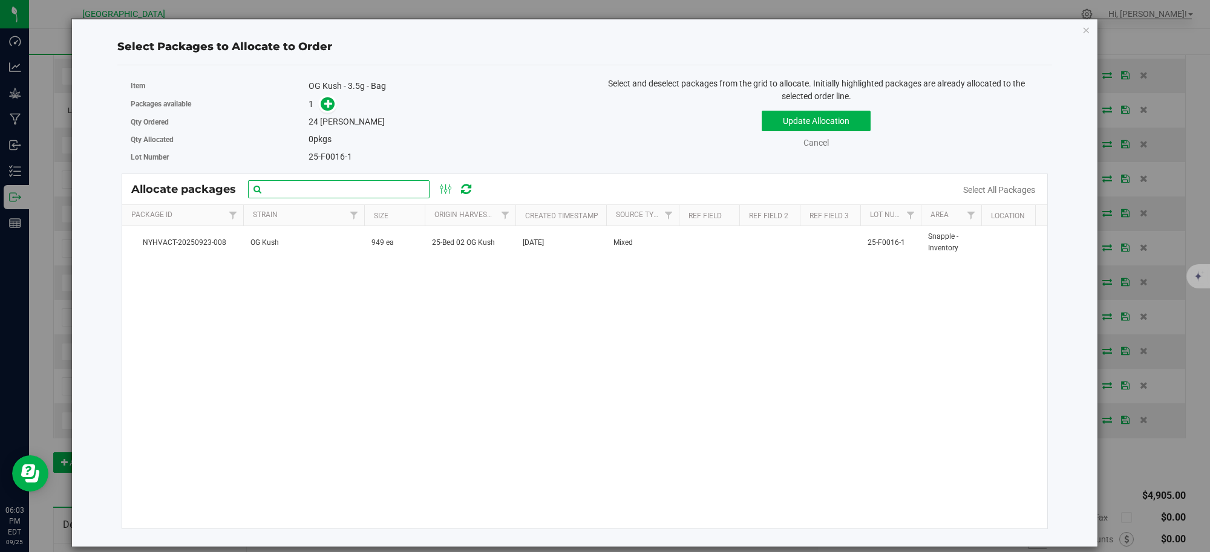
drag, startPoint x: 339, startPoint y: 188, endPoint x: 344, endPoint y: 182, distance: 7.7
click at [344, 185] on input "text" at bounding box center [339, 189] width 182 height 18
type input "og"
click button "Update Allocation" at bounding box center [816, 121] width 109 height 21
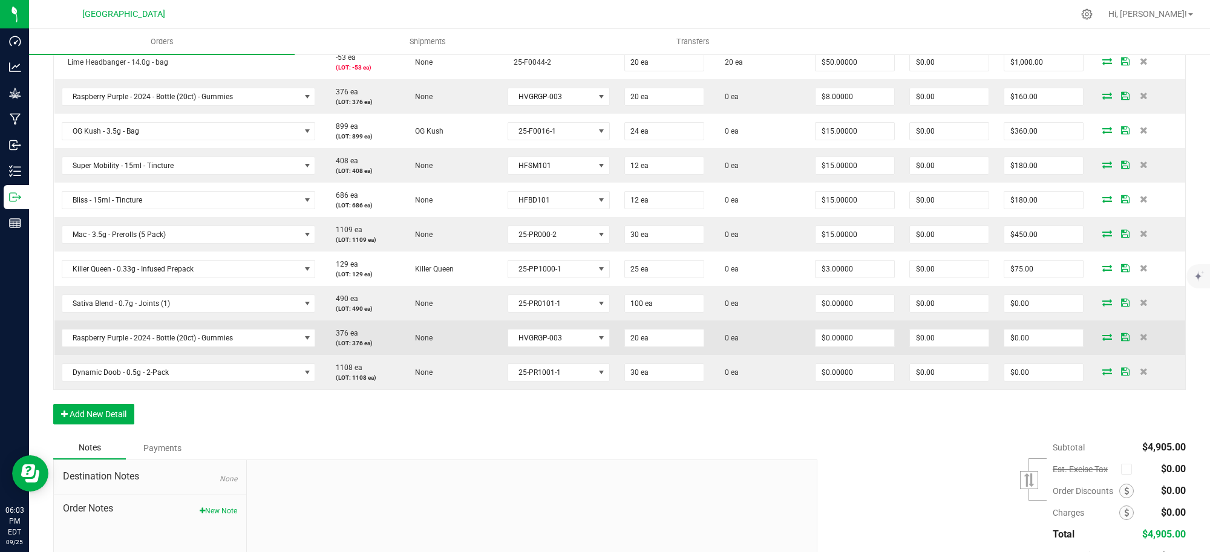
scroll to position [509, 0]
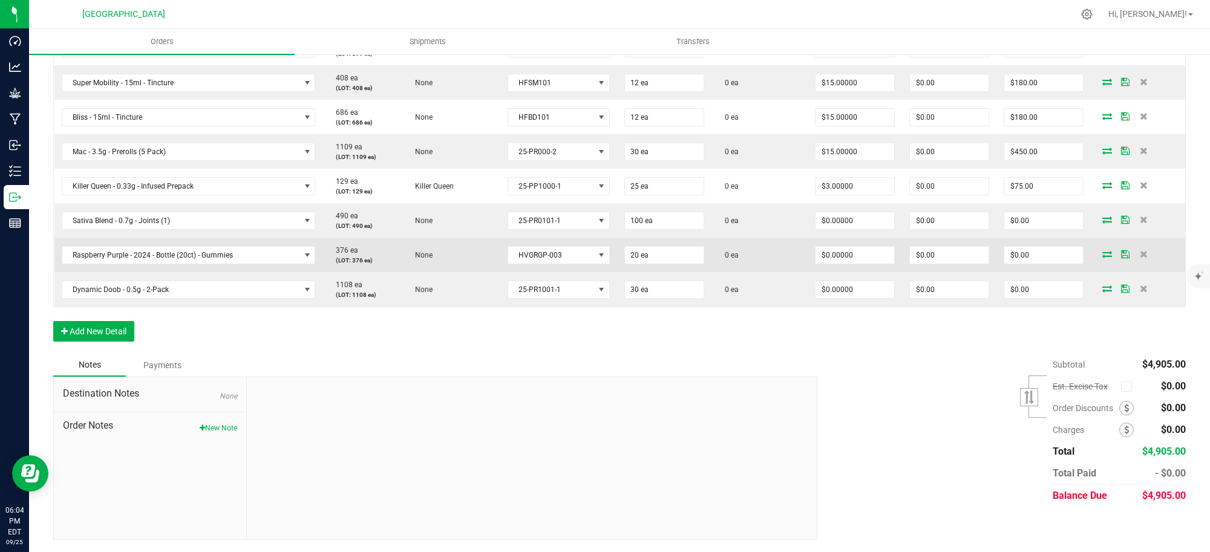
click at [1102, 257] on icon at bounding box center [1107, 253] width 10 height 7
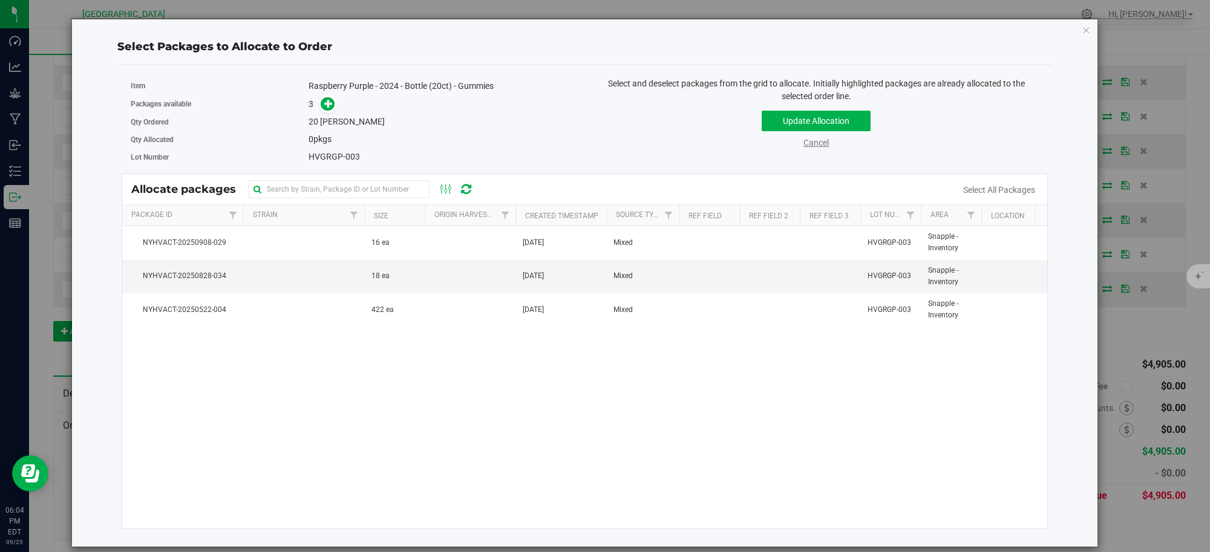
click at [815, 142] on link "Cancel" at bounding box center [815, 143] width 25 height 10
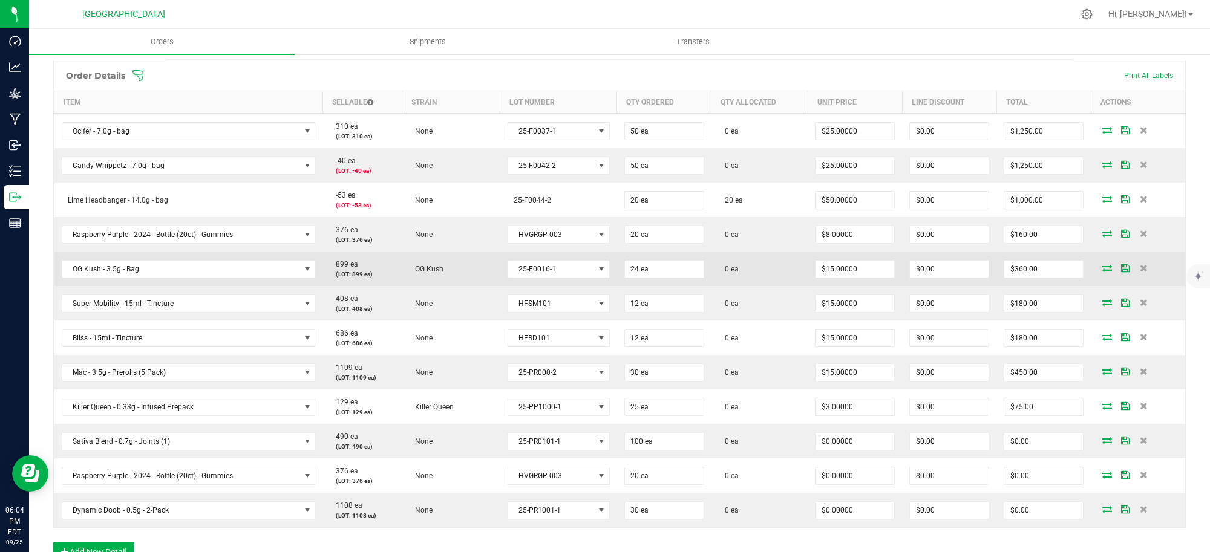
scroll to position [283, 0]
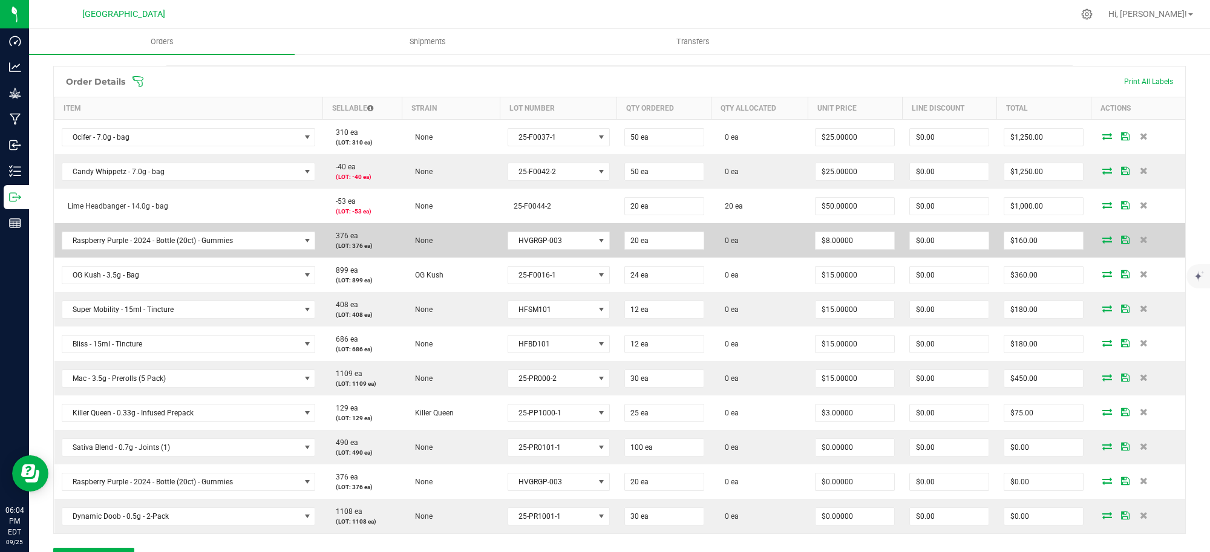
click at [1102, 239] on icon at bounding box center [1107, 239] width 10 height 7
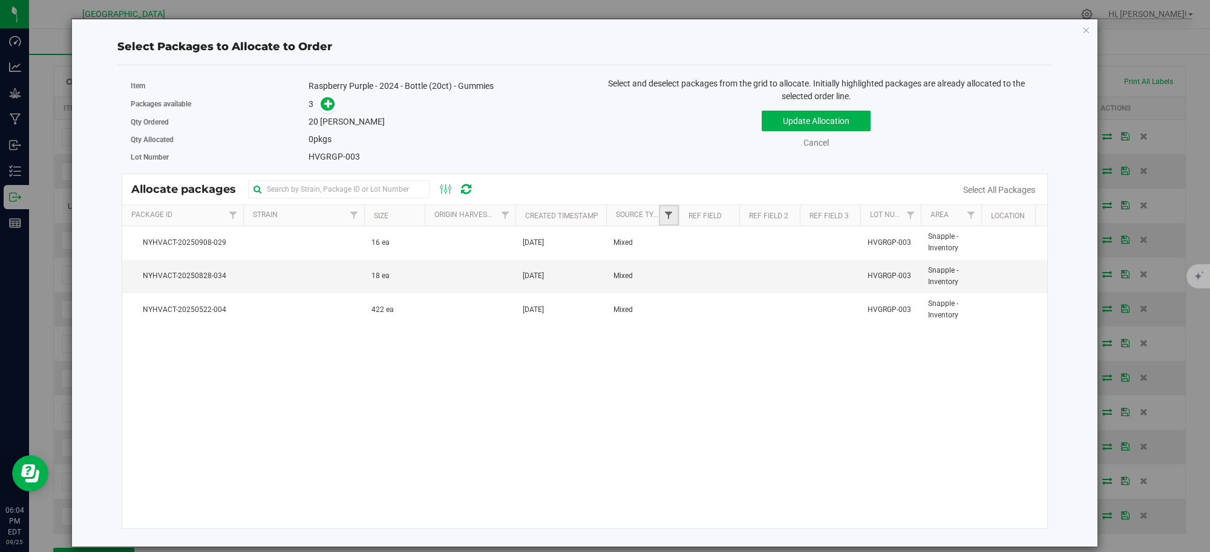
click at [669, 217] on span "Filter" at bounding box center [669, 216] width 10 height 10
click at [649, 155] on div "Select and deselect packages from the grid to allocate. Initially highlighted p…" at bounding box center [815, 125] width 463 height 96
click at [816, 140] on link "Cancel" at bounding box center [815, 143] width 25 height 10
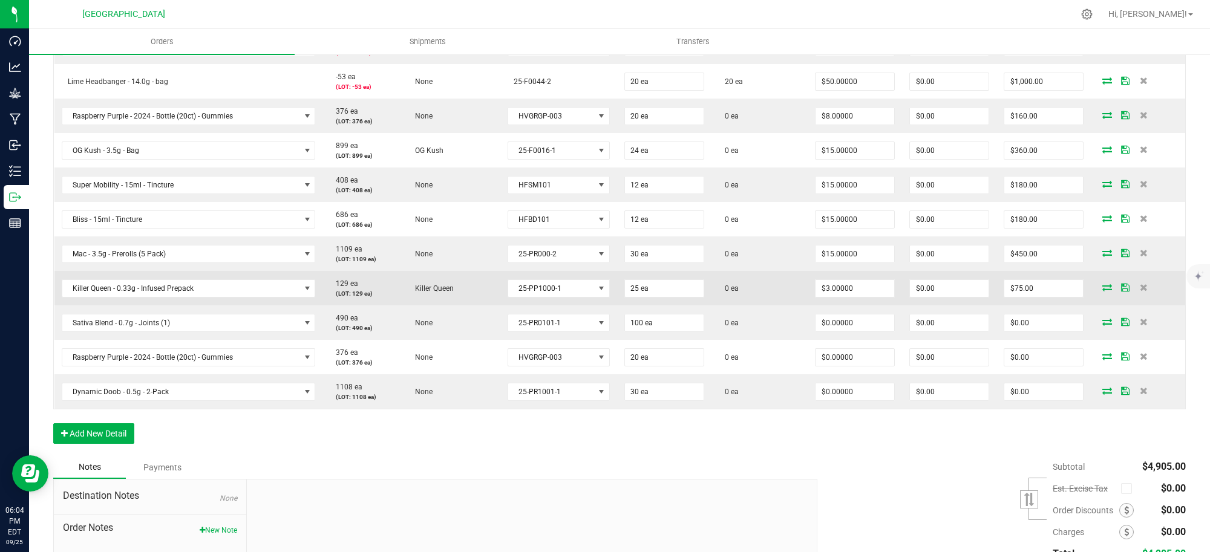
scroll to position [434, 0]
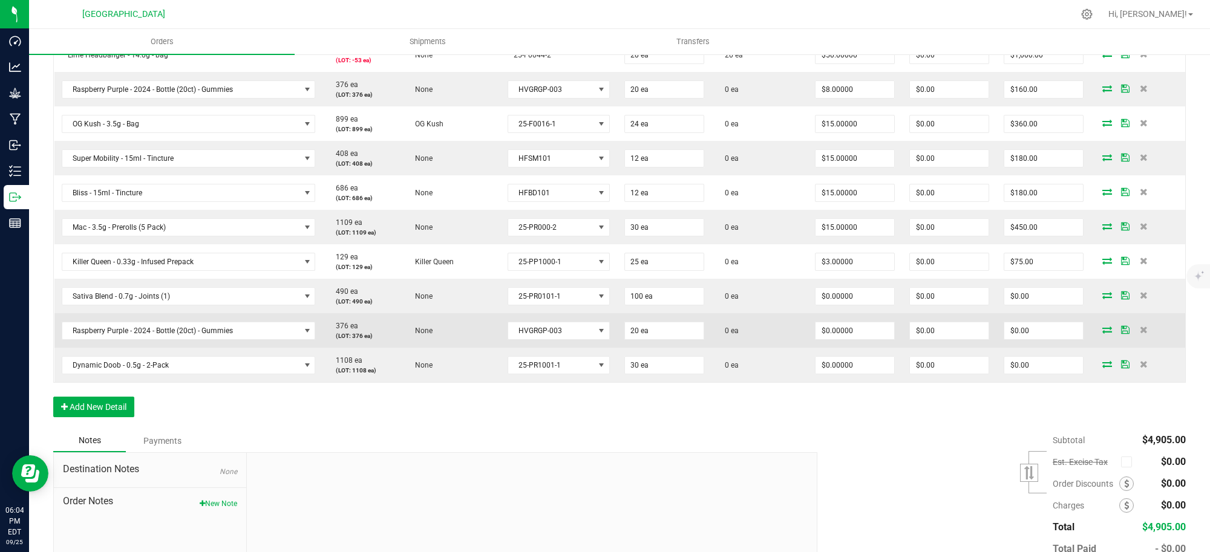
click at [1102, 332] on icon at bounding box center [1107, 329] width 10 height 7
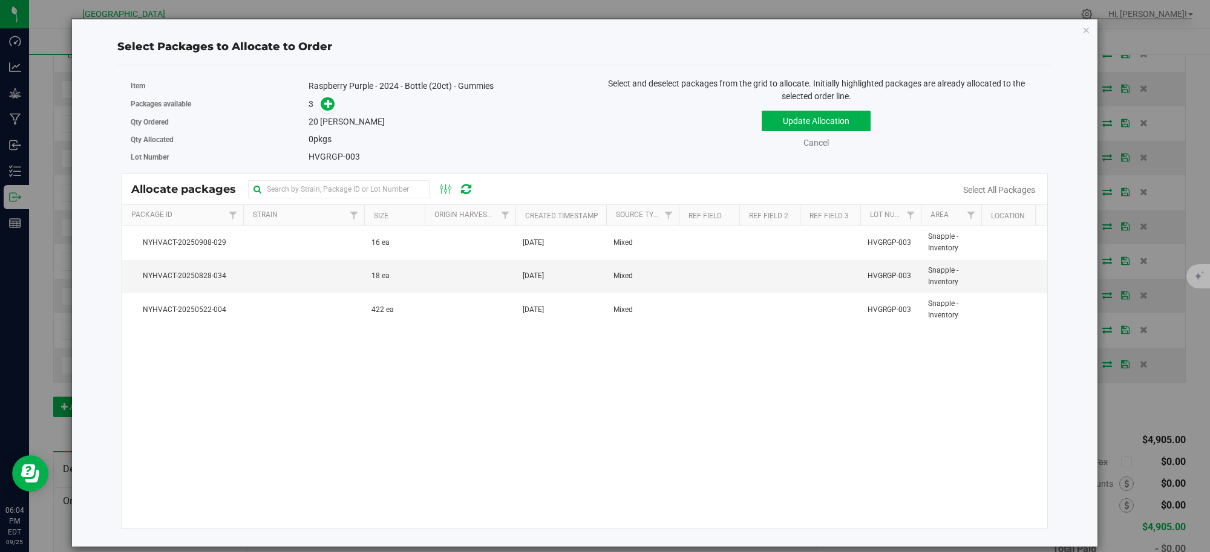
click at [612, 129] on div "Update Allocation Cancel Select All Packages" at bounding box center [816, 127] width 445 height 44
click at [817, 145] on link "Cancel" at bounding box center [815, 143] width 25 height 10
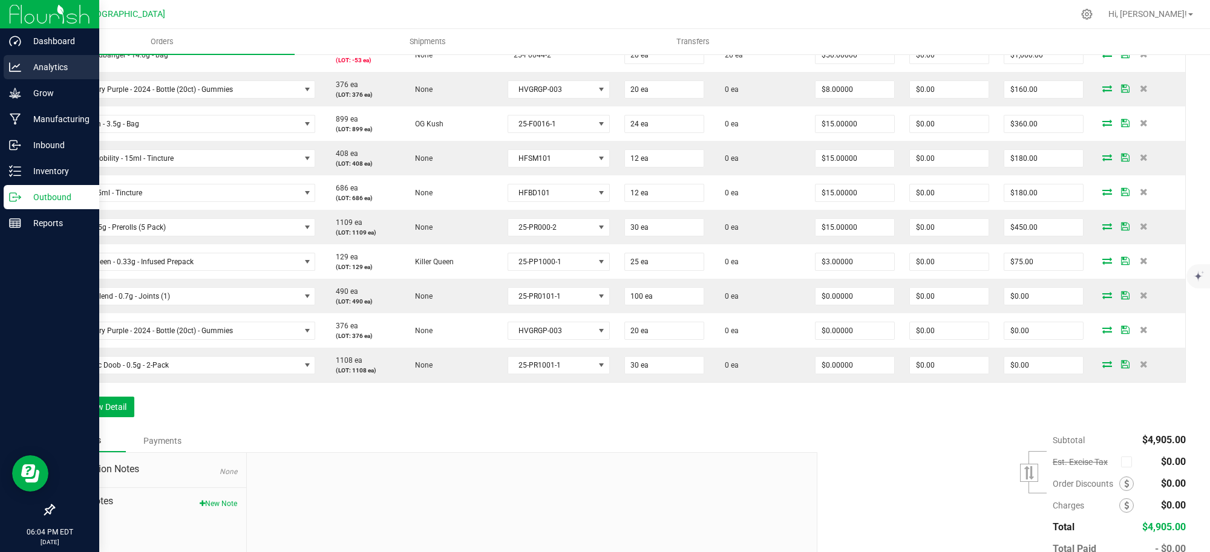
click at [57, 68] on p "Analytics" at bounding box center [57, 67] width 73 height 15
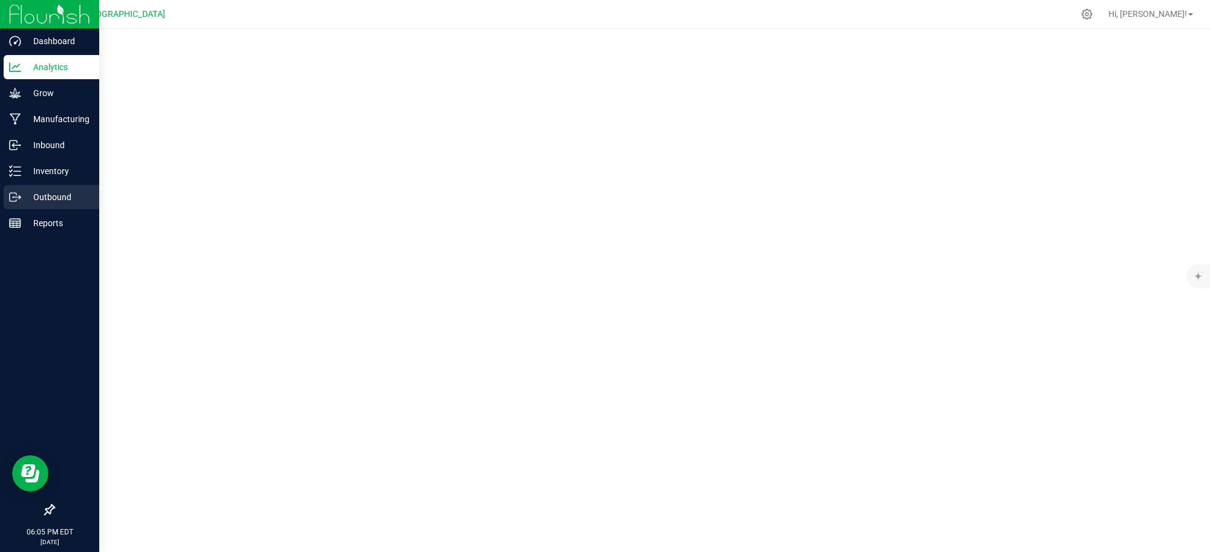
click at [54, 192] on p "Outbound" at bounding box center [57, 197] width 73 height 15
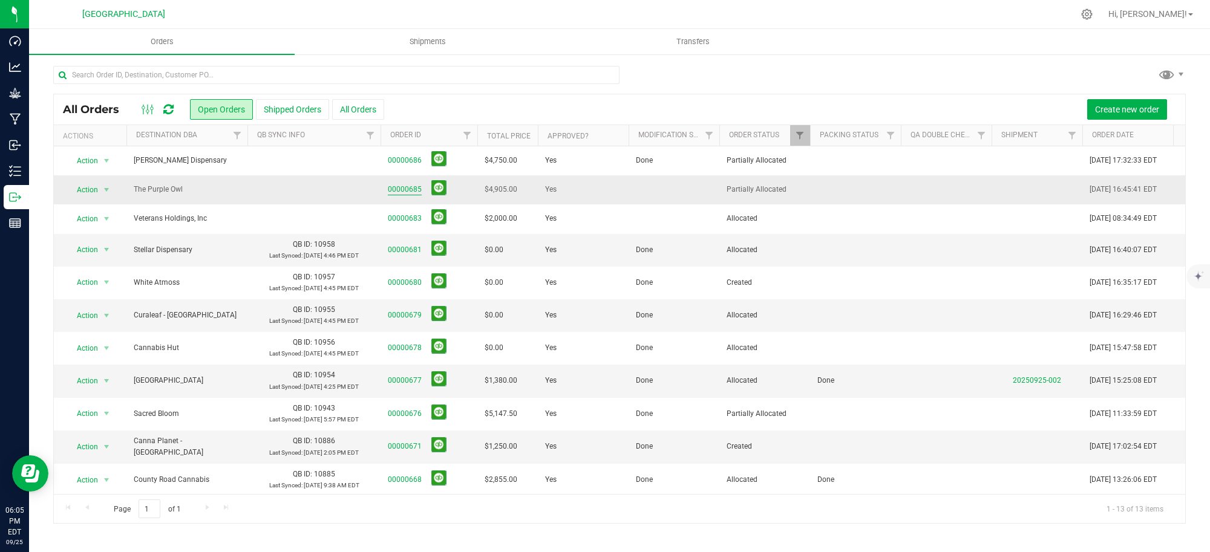
click at [407, 191] on link "00000685" at bounding box center [405, 189] width 34 height 11
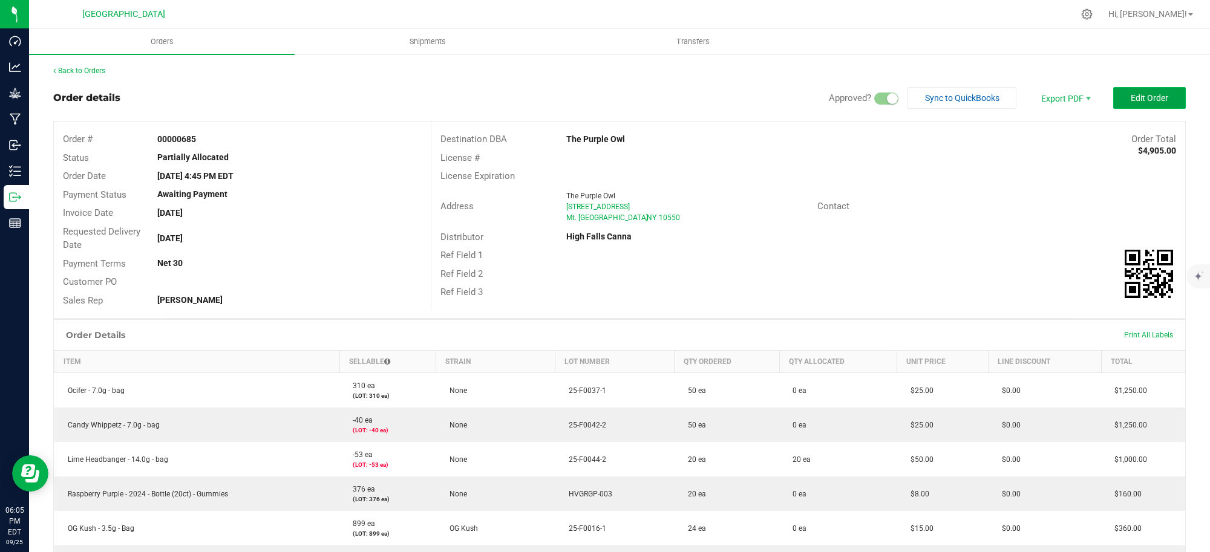
click at [1134, 93] on span "Edit Order" at bounding box center [1150, 98] width 38 height 10
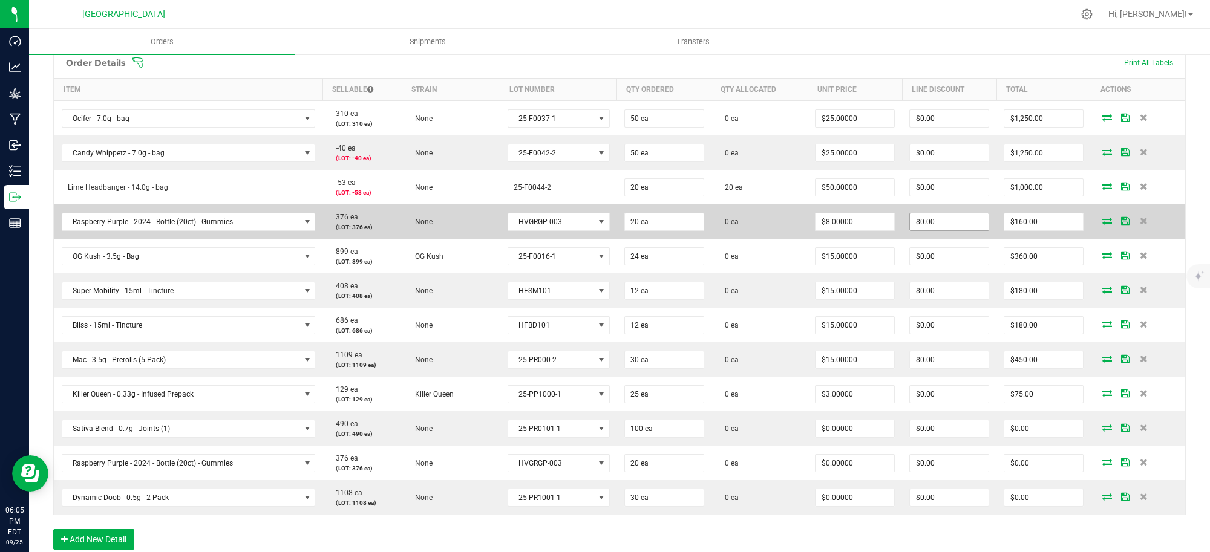
scroll to position [303, 0]
click at [1102, 219] on icon at bounding box center [1107, 219] width 10 height 7
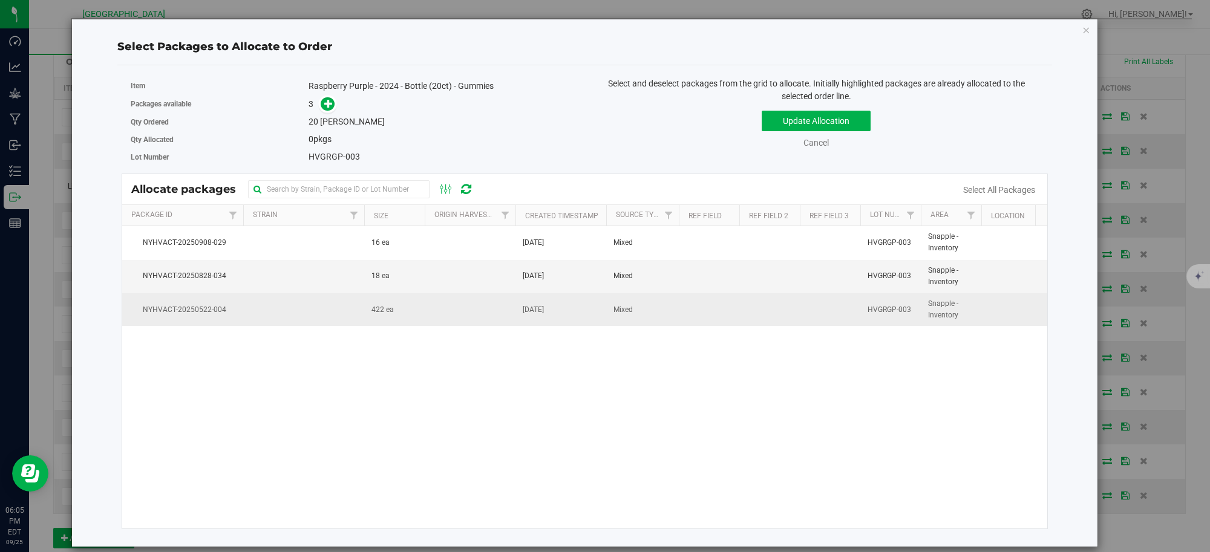
click at [420, 309] on td "422 ea" at bounding box center [394, 309] width 61 height 33
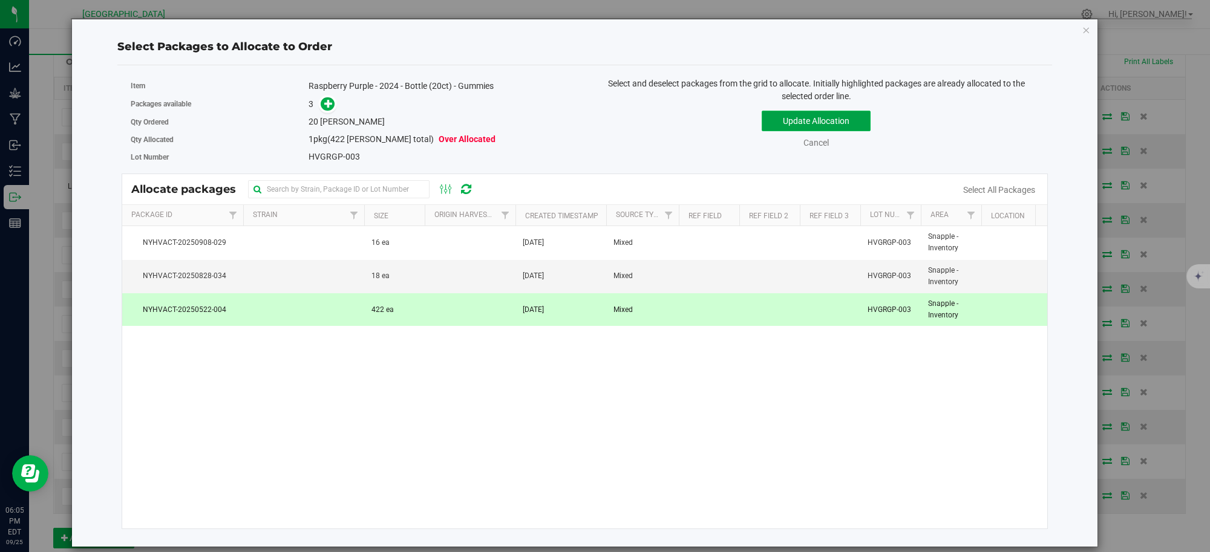
click at [811, 121] on button "Update Allocation" at bounding box center [816, 121] width 109 height 21
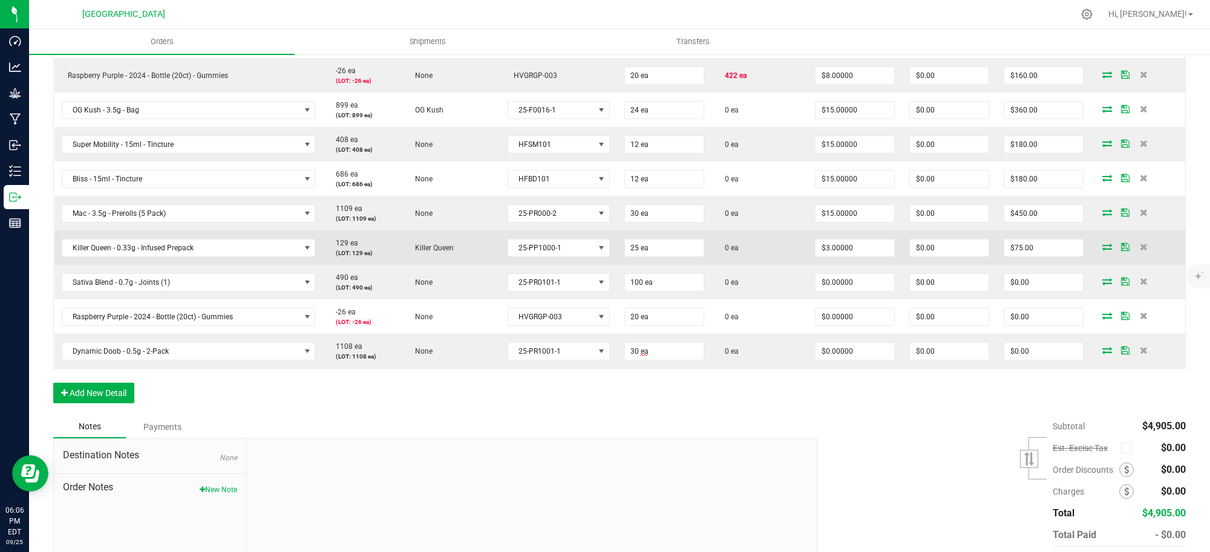
scroll to position [454, 0]
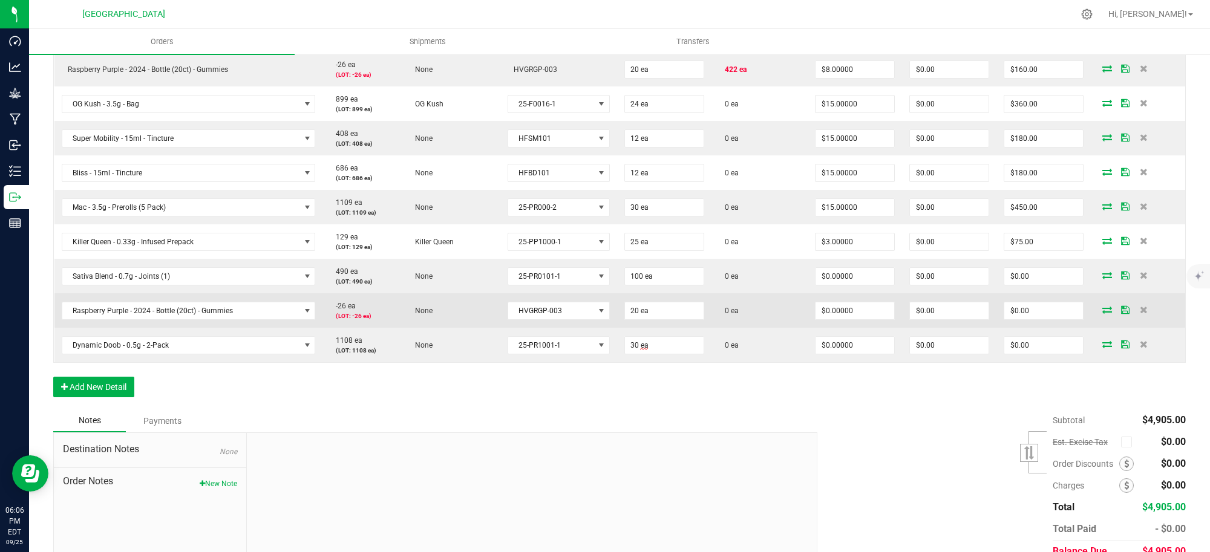
click at [1102, 310] on icon at bounding box center [1107, 309] width 10 height 7
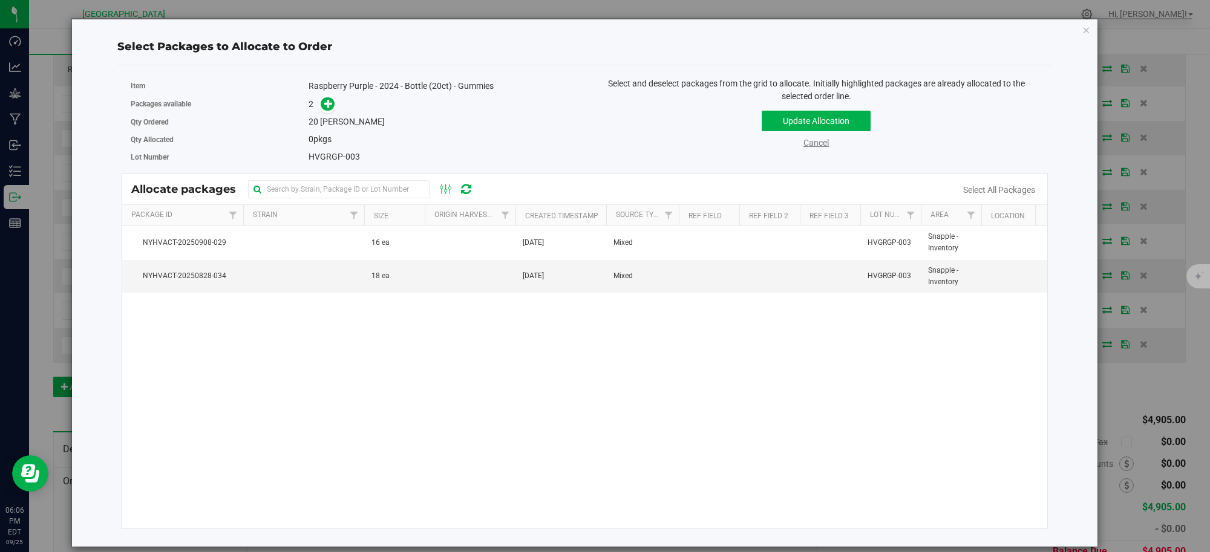
click at [811, 141] on link "Cancel" at bounding box center [815, 143] width 25 height 10
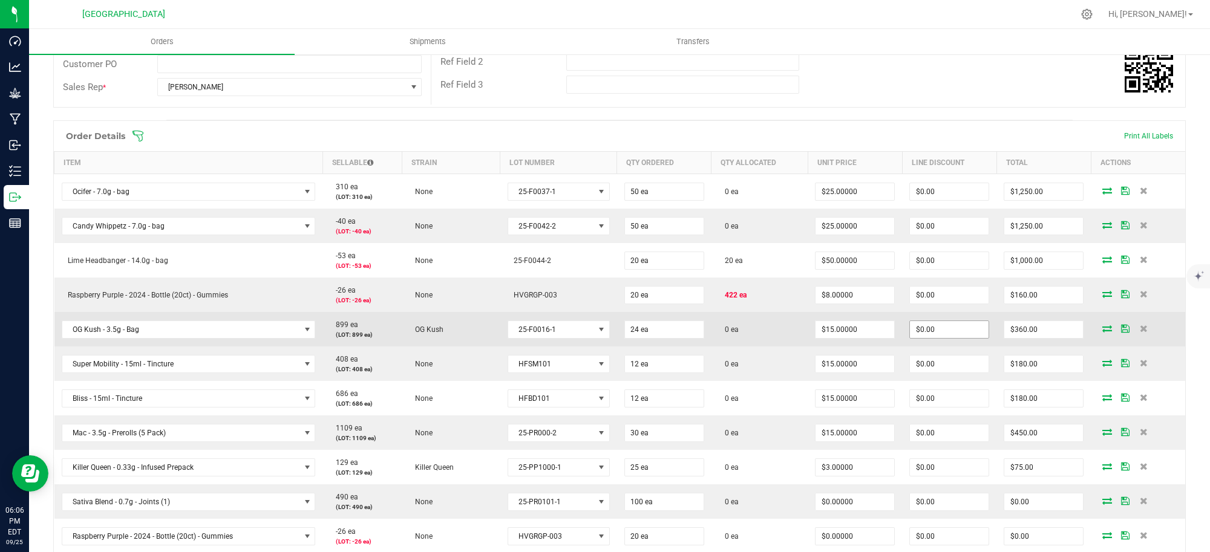
scroll to position [227, 0]
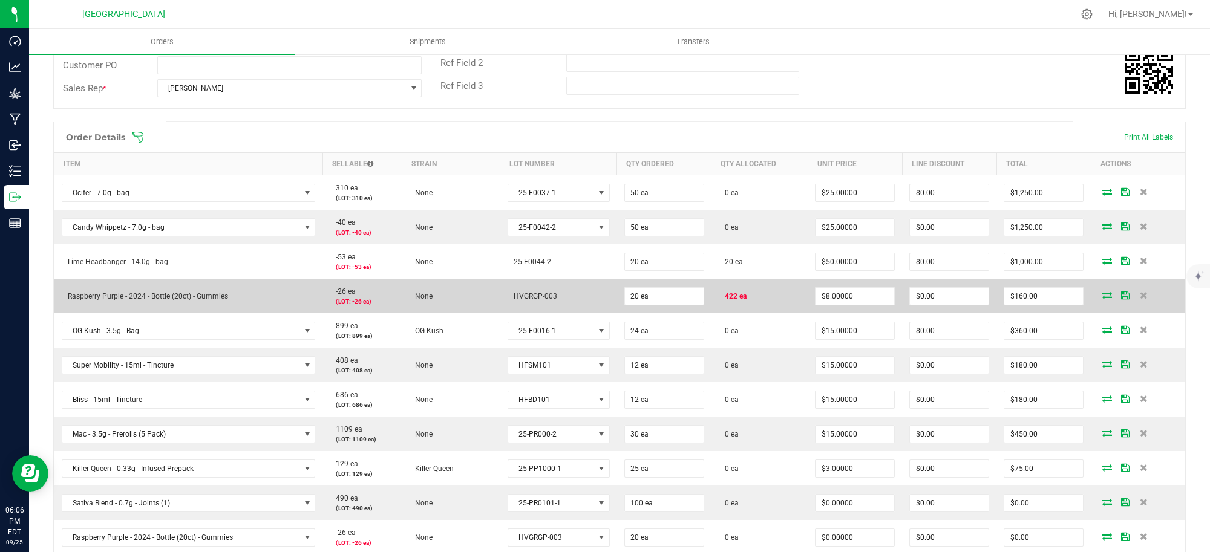
click at [1102, 293] on icon at bounding box center [1107, 295] width 10 height 7
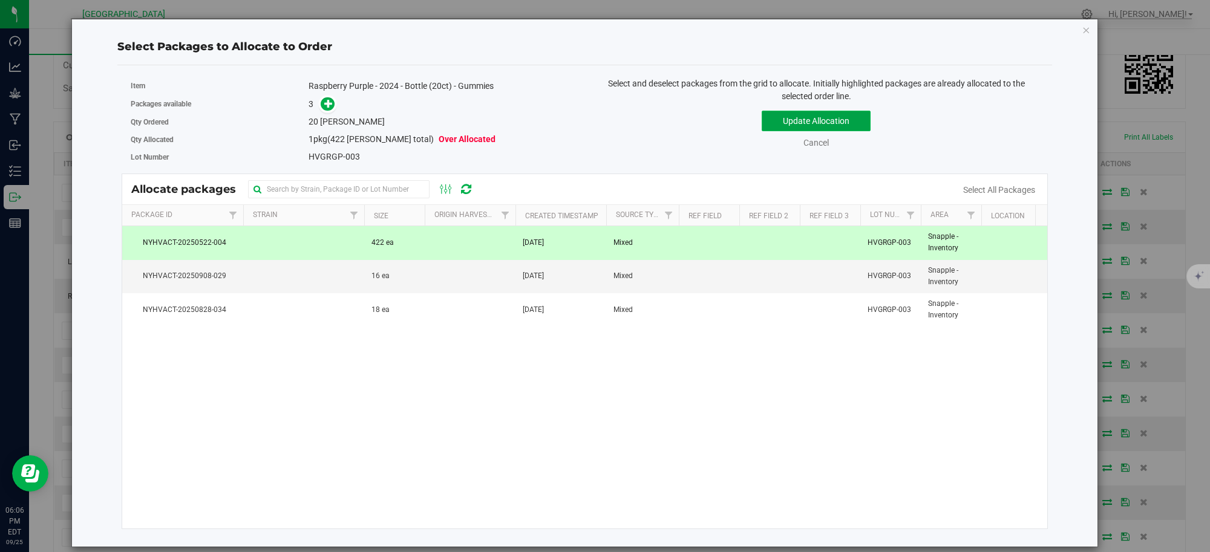
click at [805, 122] on button "Update Allocation" at bounding box center [816, 121] width 109 height 21
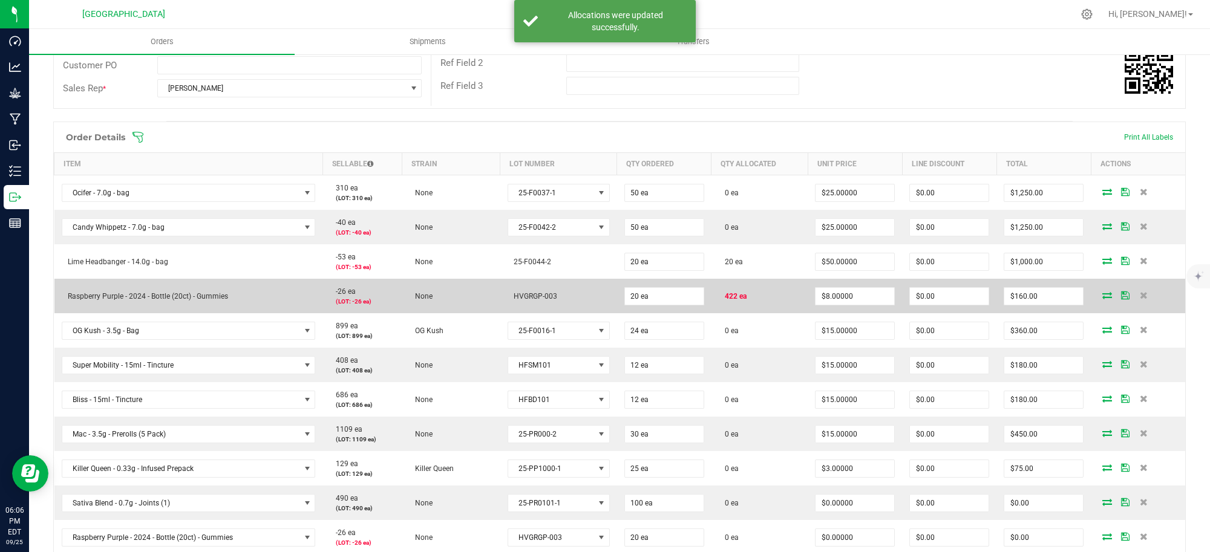
click at [1102, 292] on icon at bounding box center [1107, 295] width 10 height 7
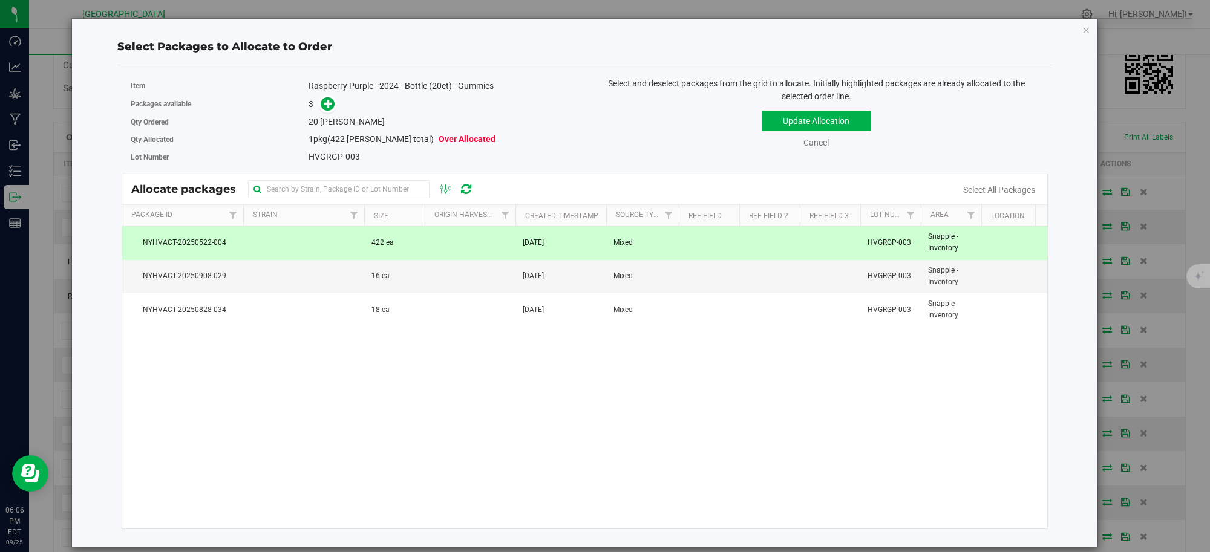
click at [498, 247] on td at bounding box center [470, 242] width 91 height 33
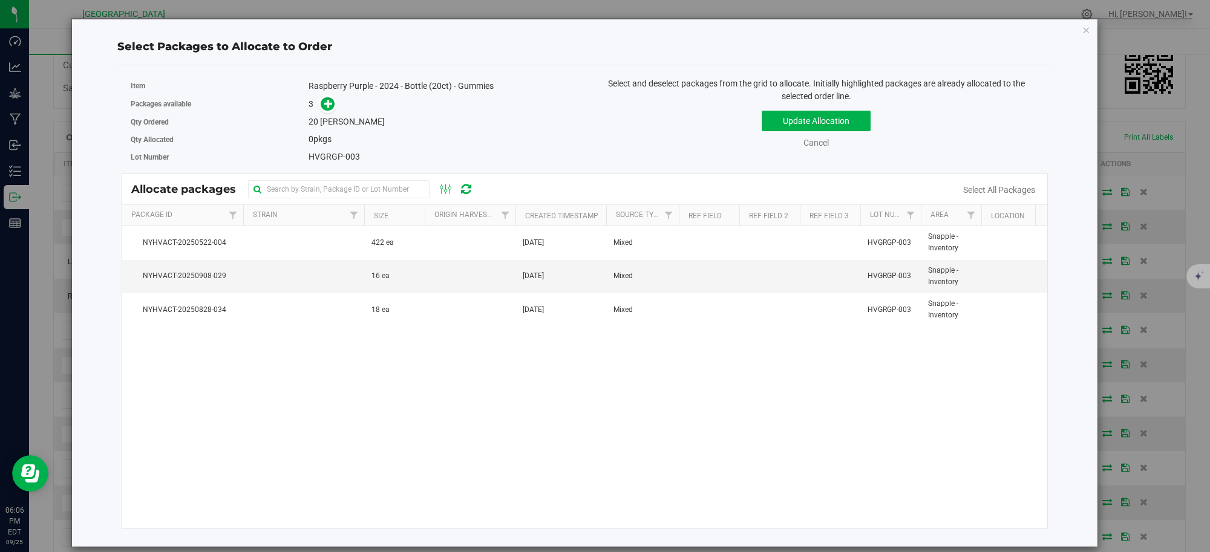
click at [487, 110] on div "3" at bounding box center [442, 104] width 267 height 14
click at [1086, 26] on icon "button" at bounding box center [1086, 29] width 8 height 15
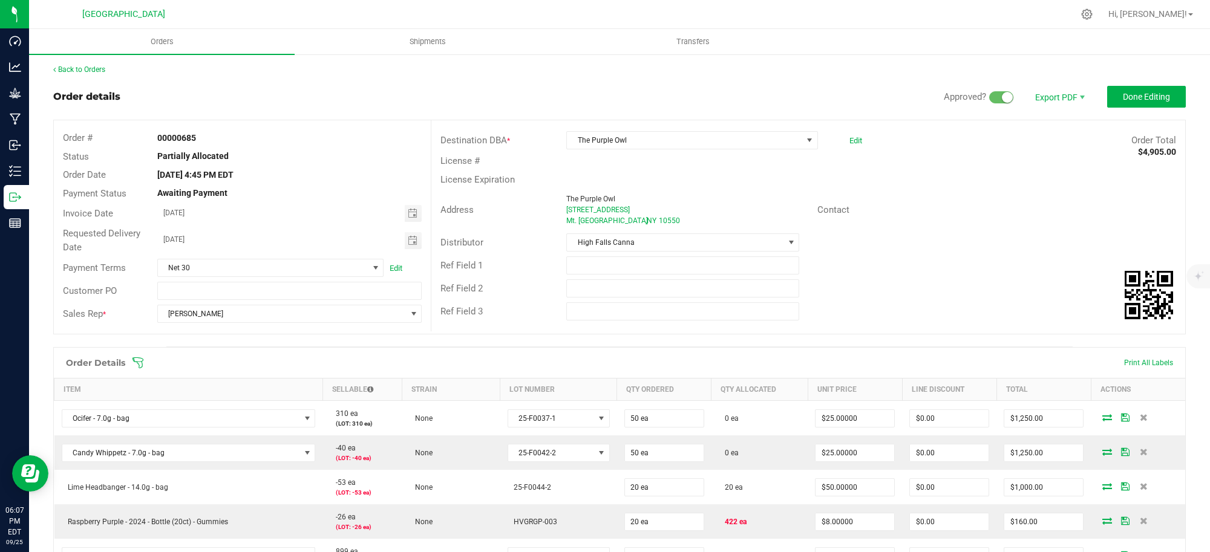
scroll to position [0, 0]
click at [1136, 93] on span "Done Editing" at bounding box center [1146, 98] width 47 height 10
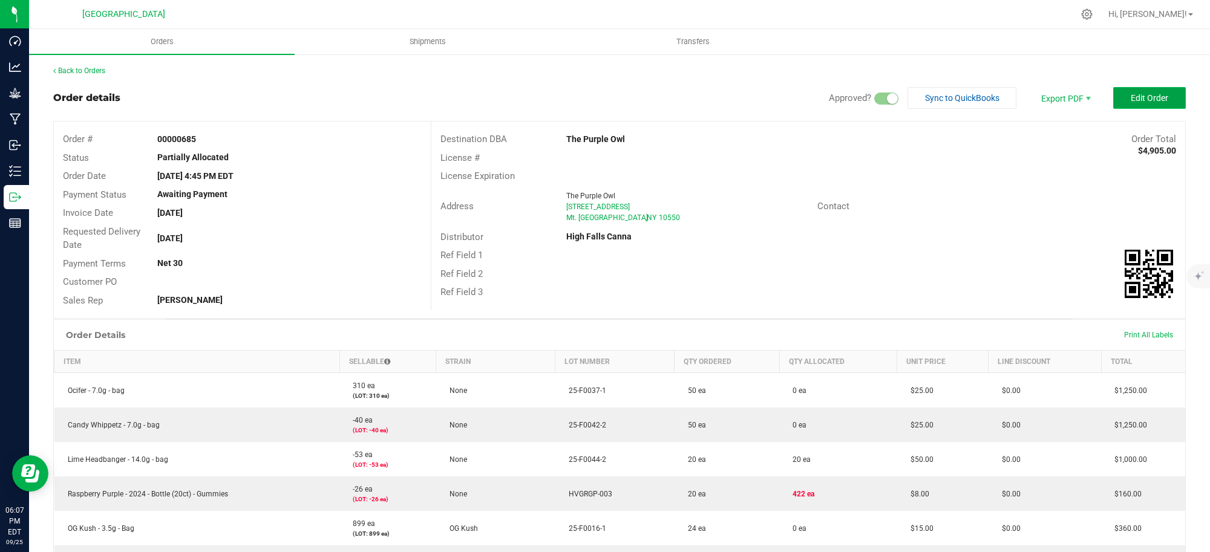
click at [1131, 94] on span "Edit Order" at bounding box center [1150, 98] width 38 height 10
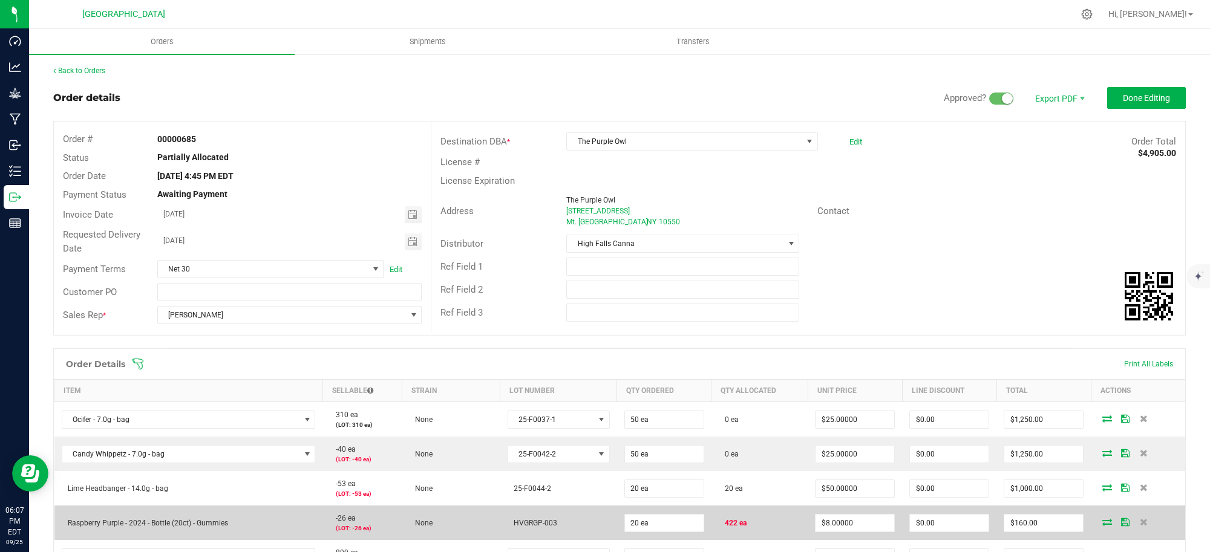
click at [1102, 524] on icon at bounding box center [1107, 522] width 10 height 7
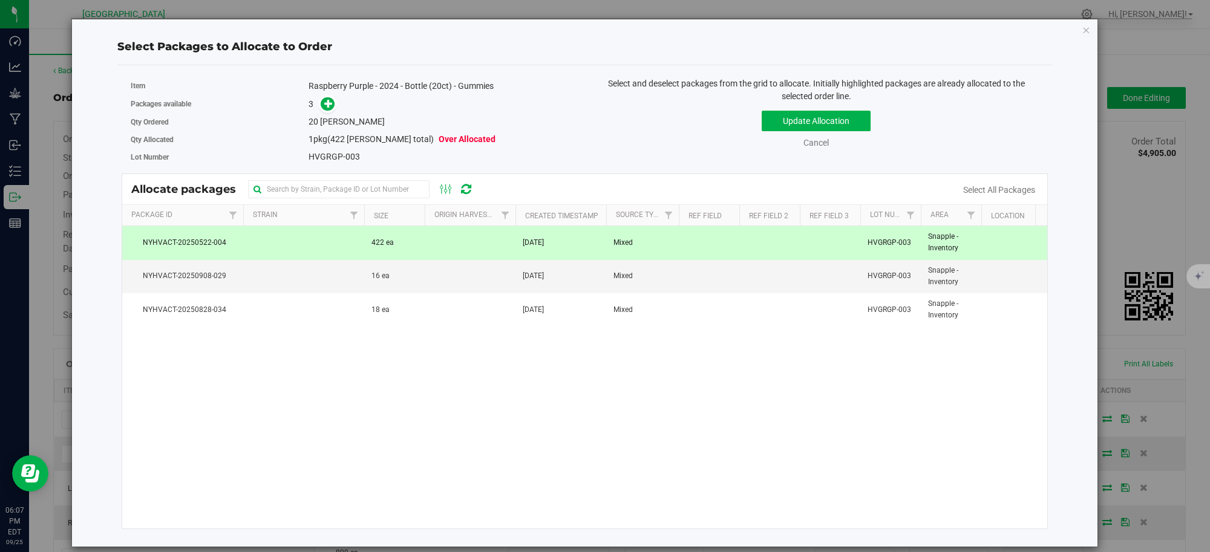
click at [449, 247] on td at bounding box center [470, 242] width 91 height 33
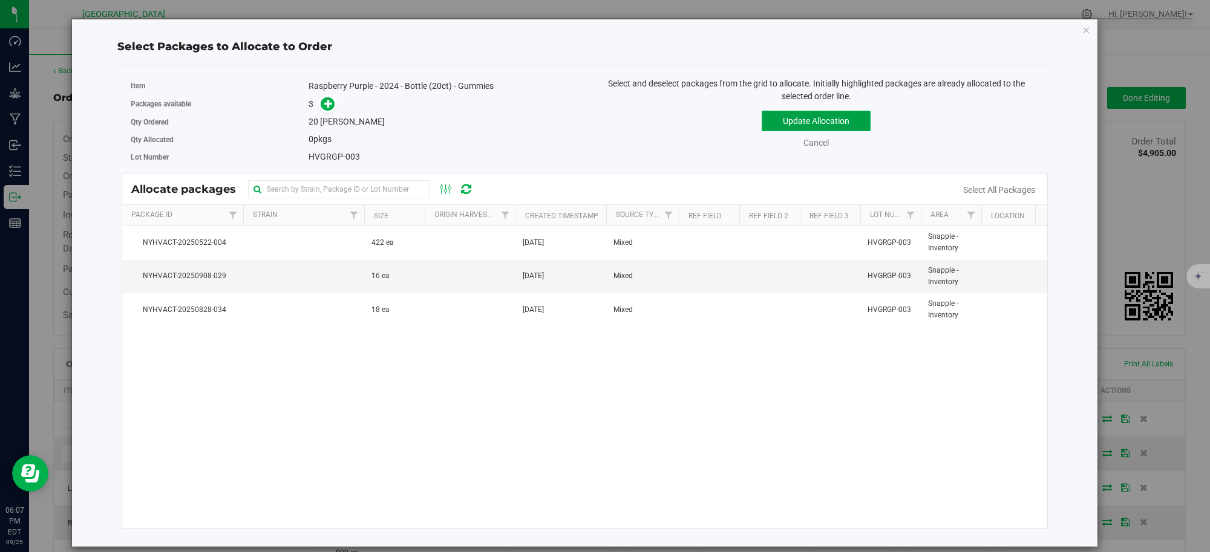
click at [811, 119] on button "Update Allocation" at bounding box center [816, 121] width 109 height 21
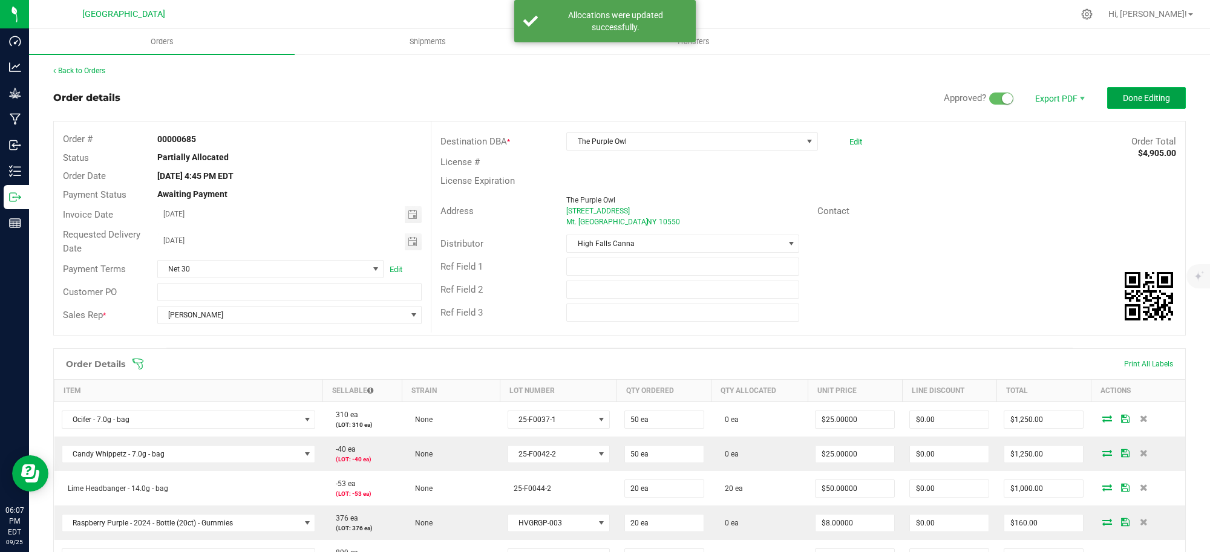
click at [1127, 94] on span "Done Editing" at bounding box center [1146, 98] width 47 height 10
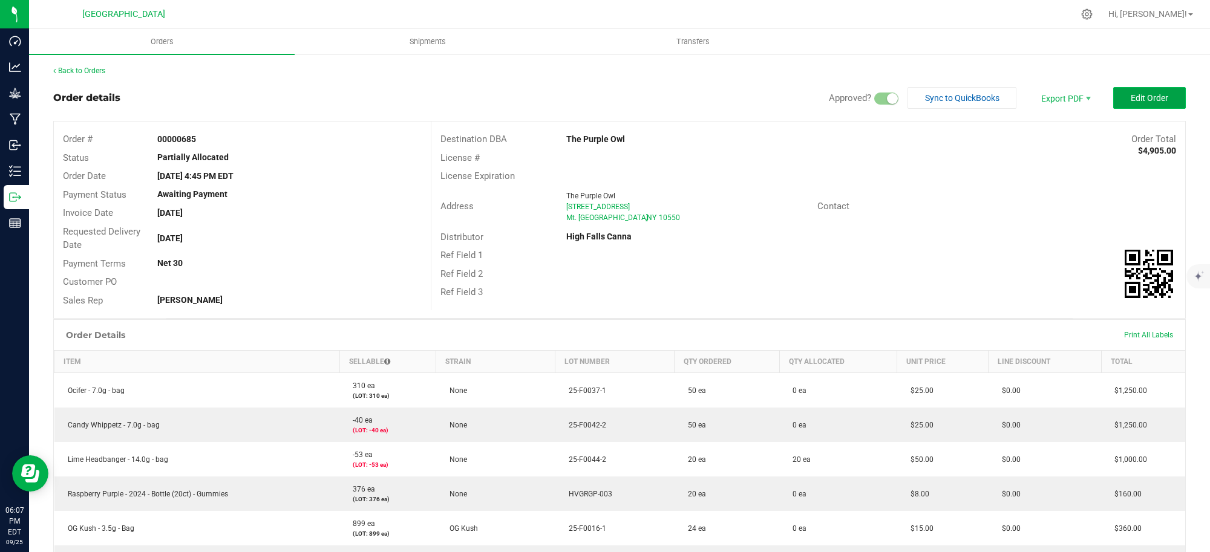
click at [1131, 96] on span "Edit Order" at bounding box center [1150, 98] width 38 height 10
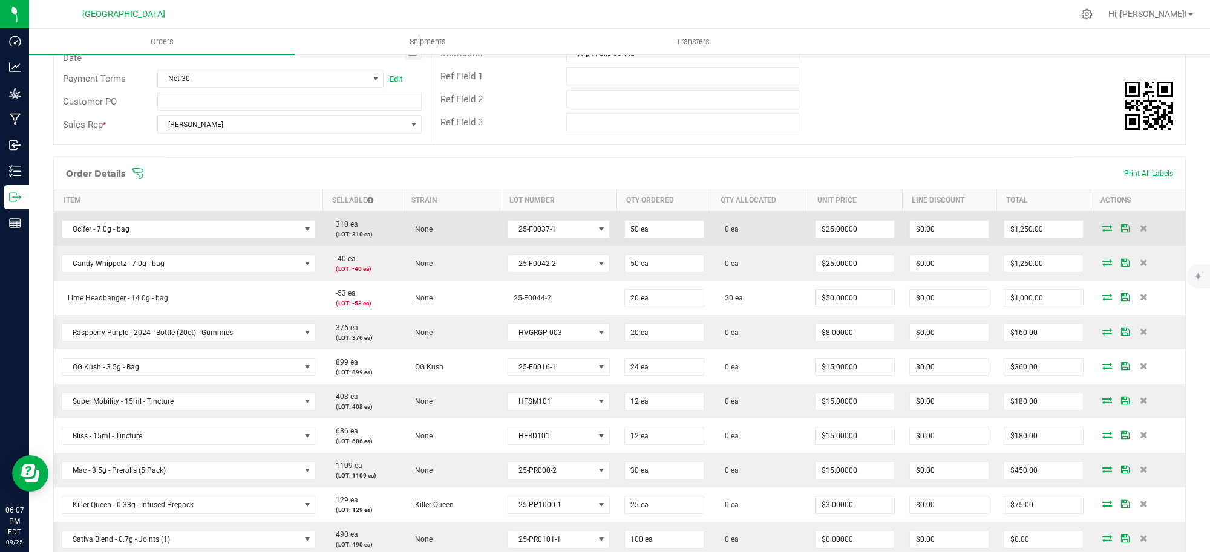
scroll to position [227, 0]
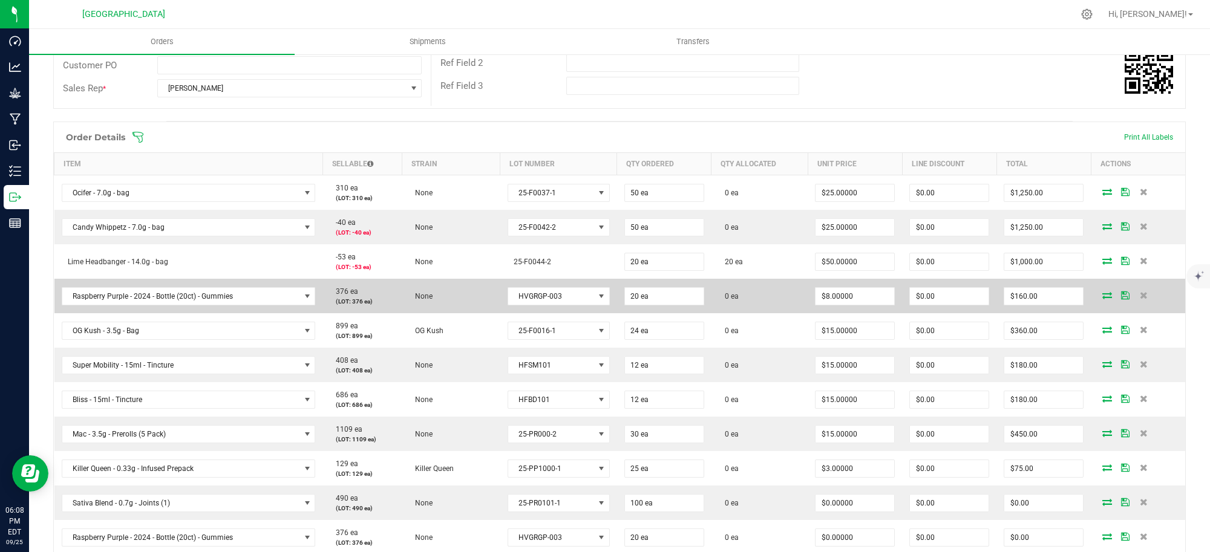
click at [1102, 295] on icon at bounding box center [1107, 295] width 10 height 7
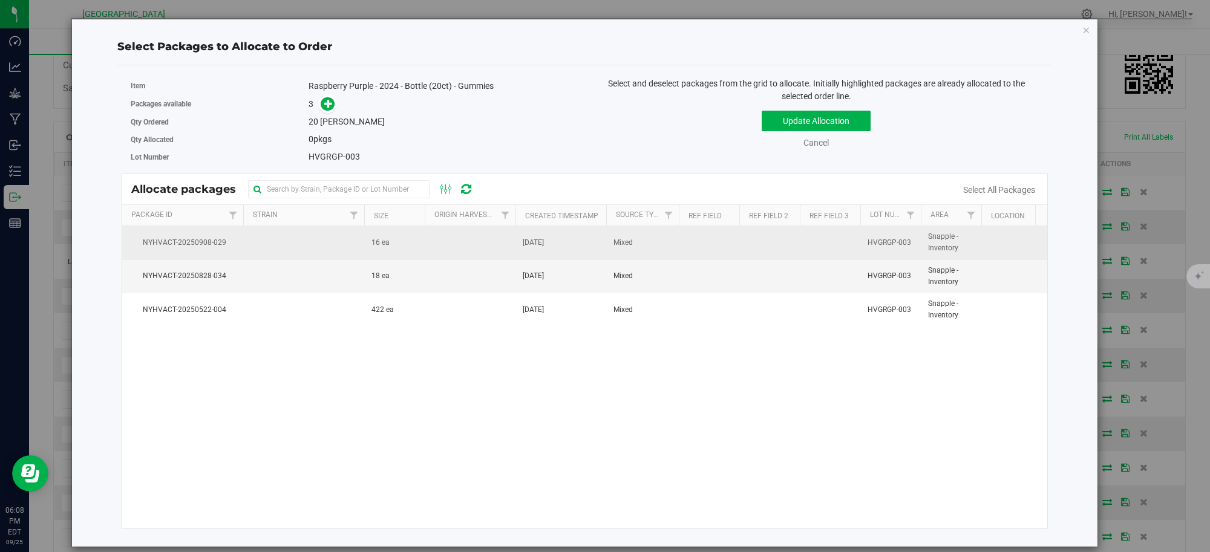
click at [422, 251] on td "16 ea" at bounding box center [394, 242] width 61 height 33
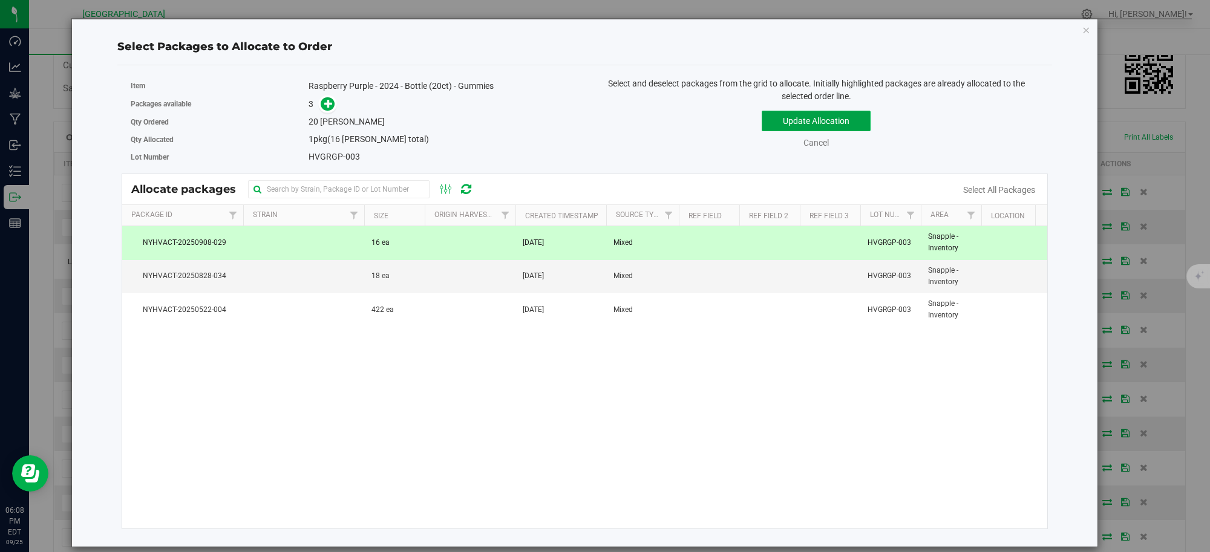
click at [803, 118] on button "Update Allocation" at bounding box center [816, 121] width 109 height 21
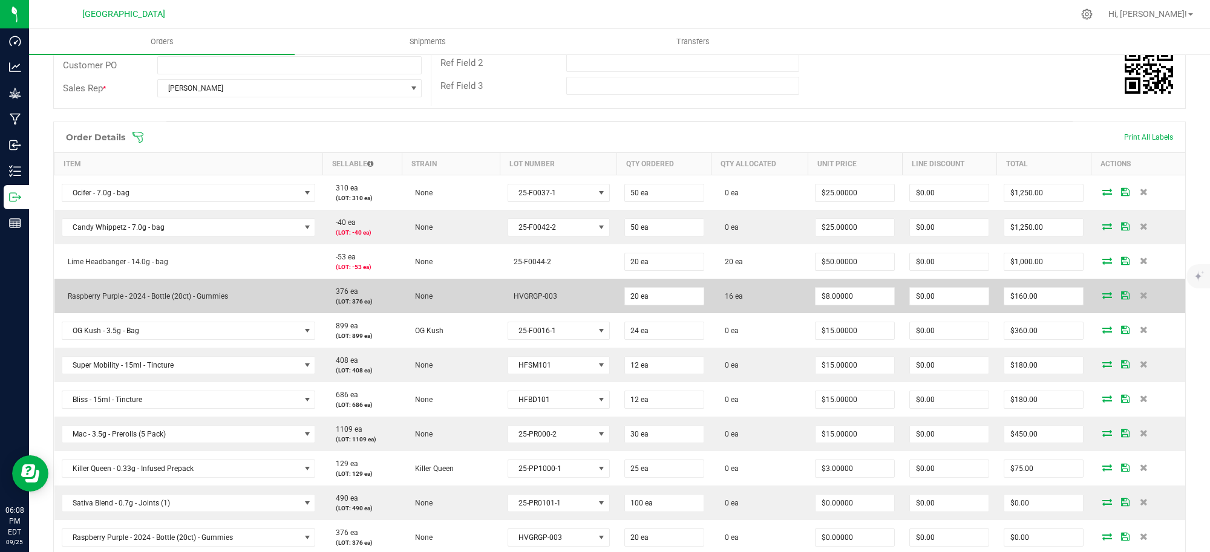
click at [1102, 298] on icon at bounding box center [1107, 295] width 10 height 7
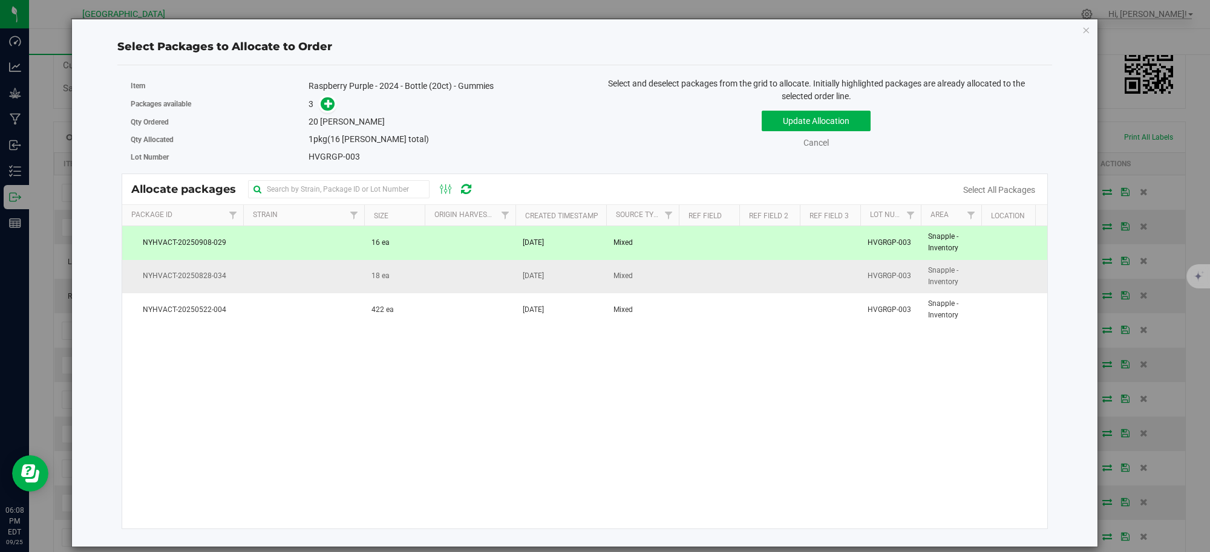
click at [544, 279] on span "[DATE]" at bounding box center [533, 275] width 21 height 11
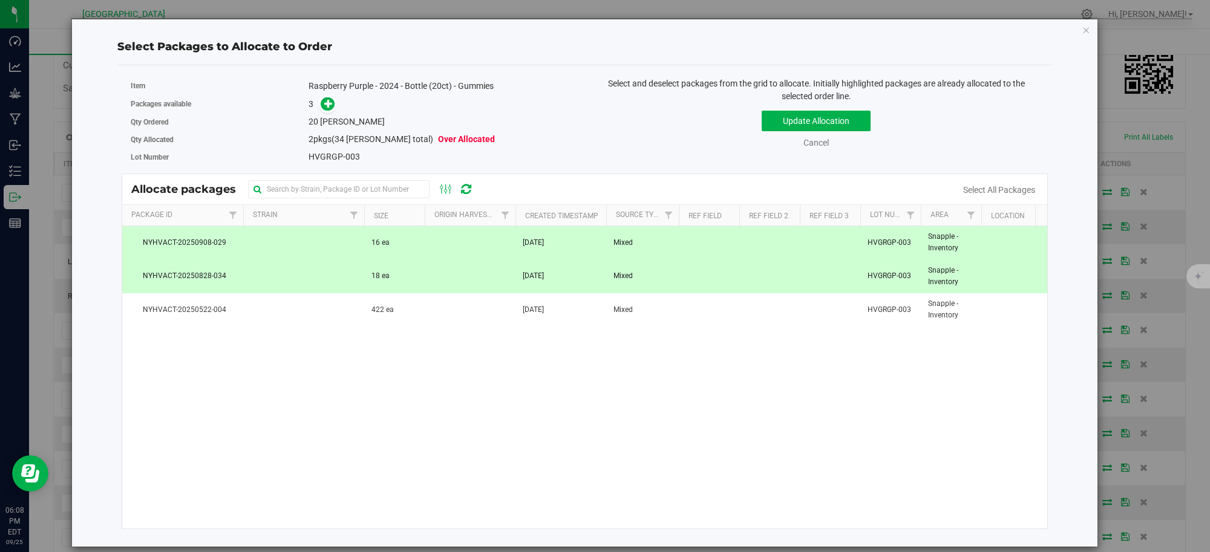
click at [528, 248] on span "[DATE]" at bounding box center [533, 242] width 21 height 11
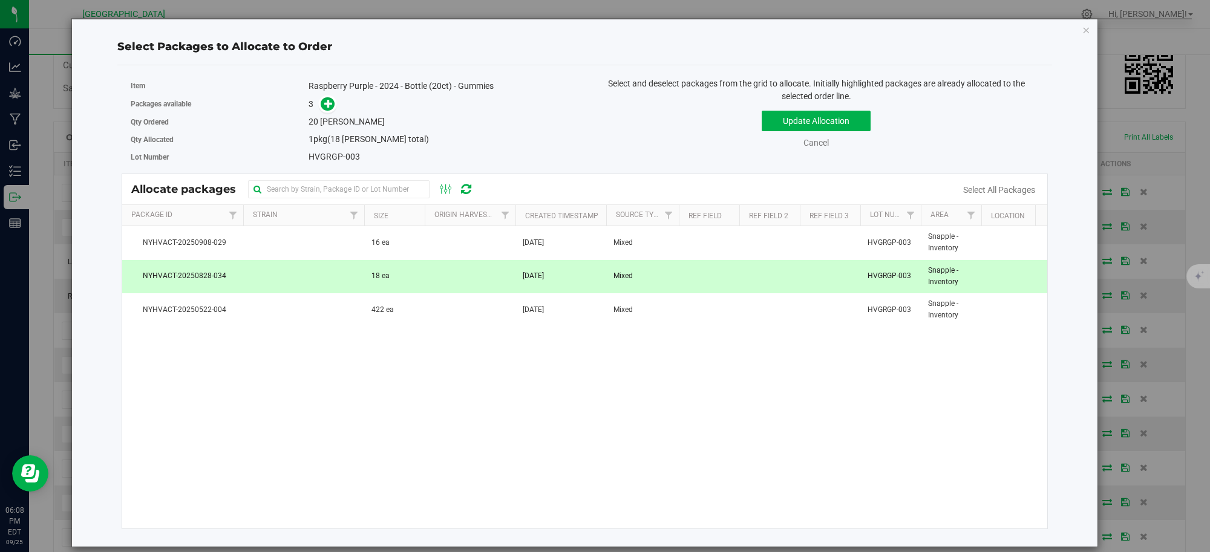
drag, startPoint x: 462, startPoint y: 284, endPoint x: 471, endPoint y: 280, distance: 10.0
click at [470, 282] on td at bounding box center [470, 276] width 91 height 33
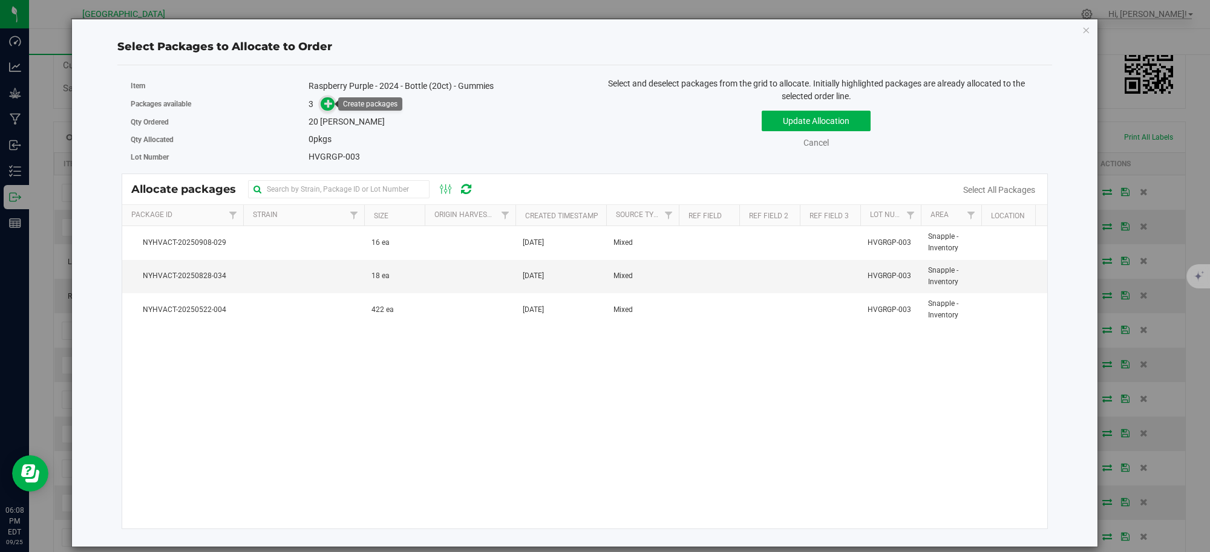
click at [327, 104] on icon at bounding box center [328, 103] width 8 height 8
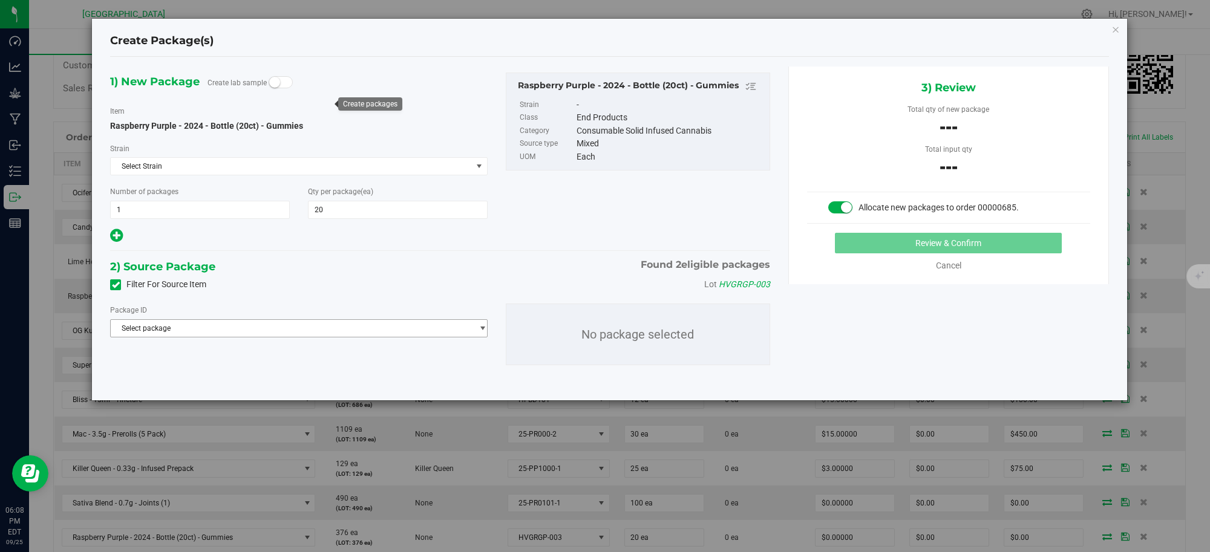
click at [260, 333] on span "Select package" at bounding box center [291, 328] width 361 height 17
click at [1118, 27] on icon "button" at bounding box center [1115, 29] width 8 height 15
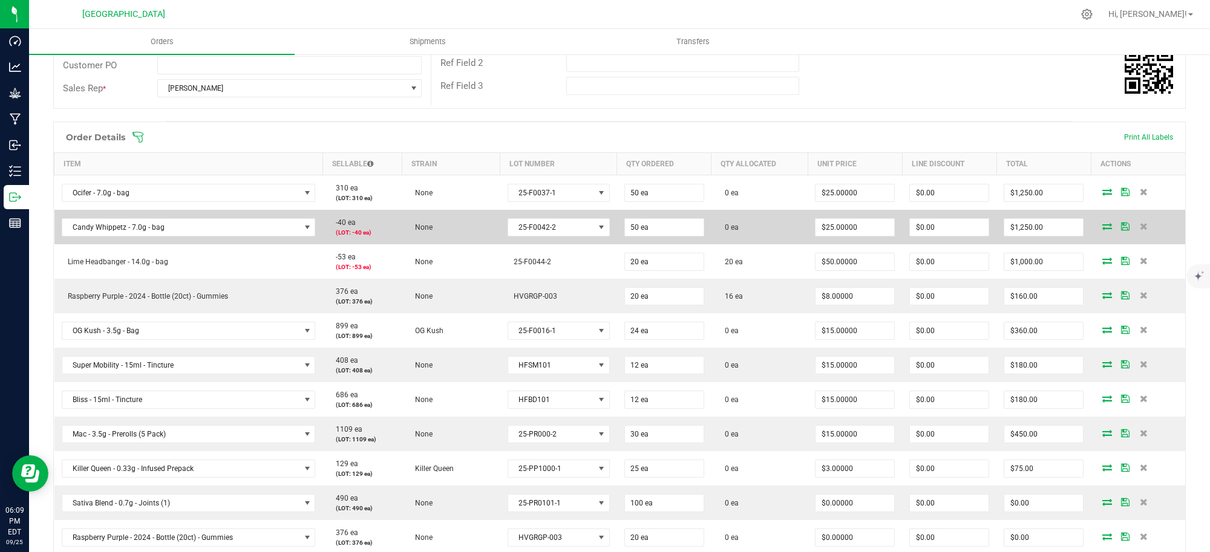
click at [1102, 224] on icon at bounding box center [1107, 226] width 10 height 7
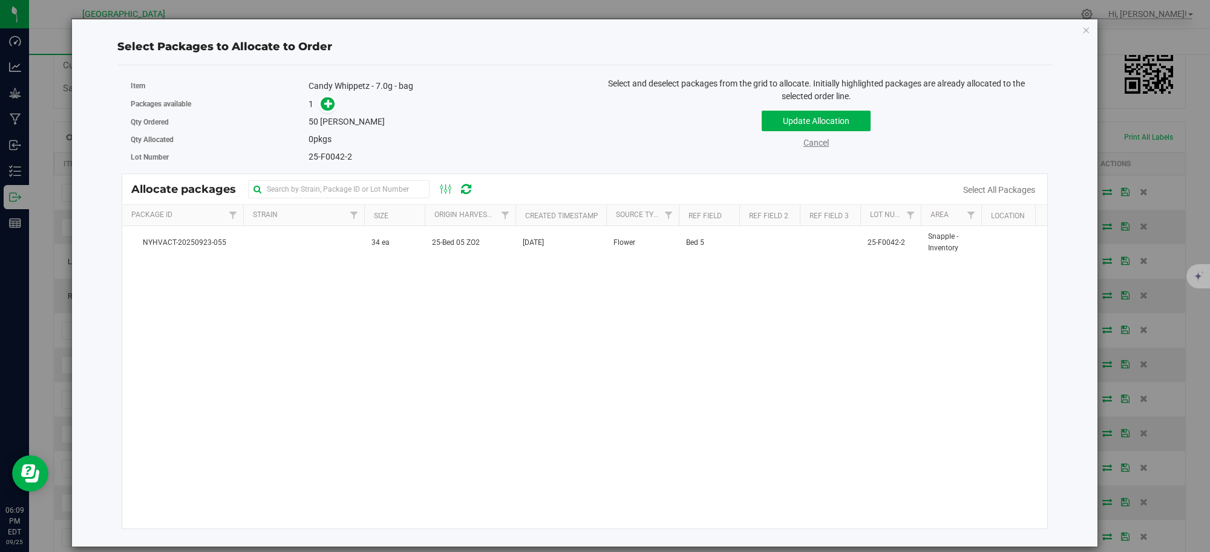
click at [821, 143] on link "Cancel" at bounding box center [815, 143] width 25 height 10
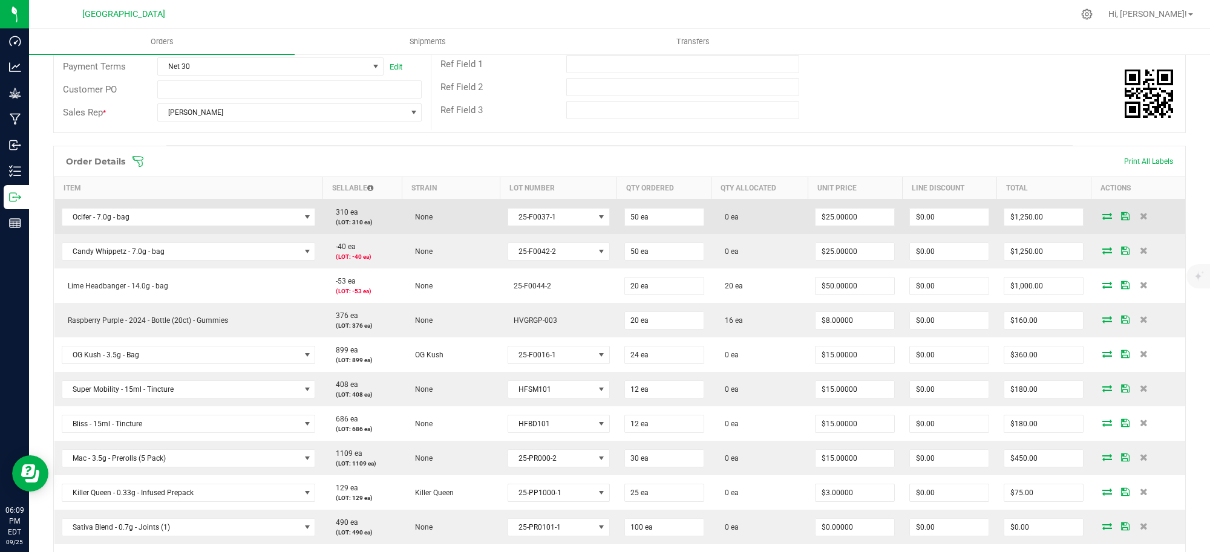
scroll to position [227, 0]
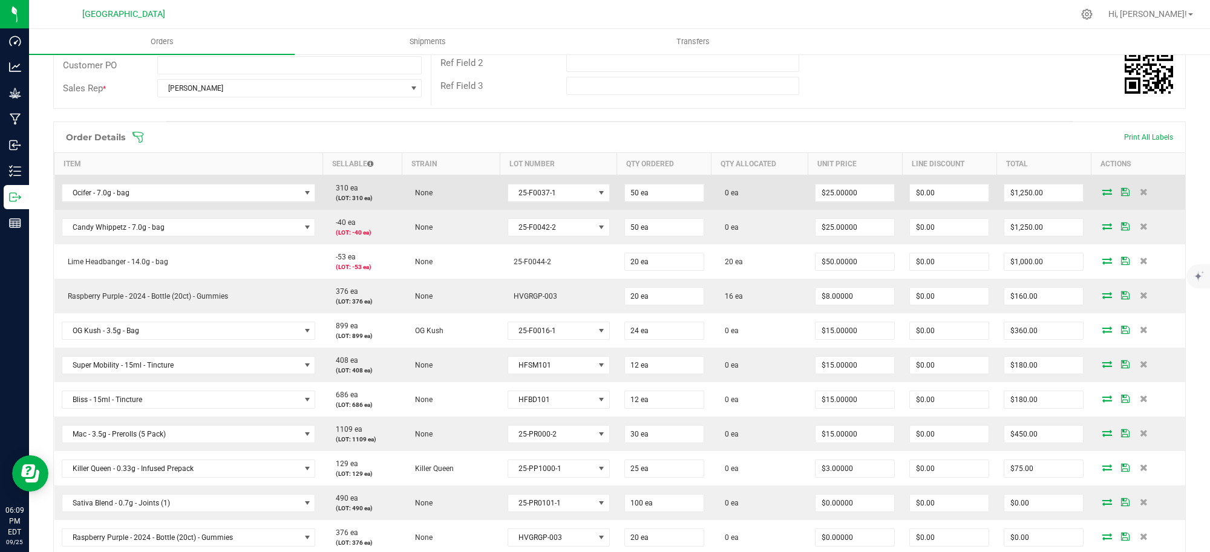
click at [1102, 194] on icon at bounding box center [1107, 191] width 10 height 7
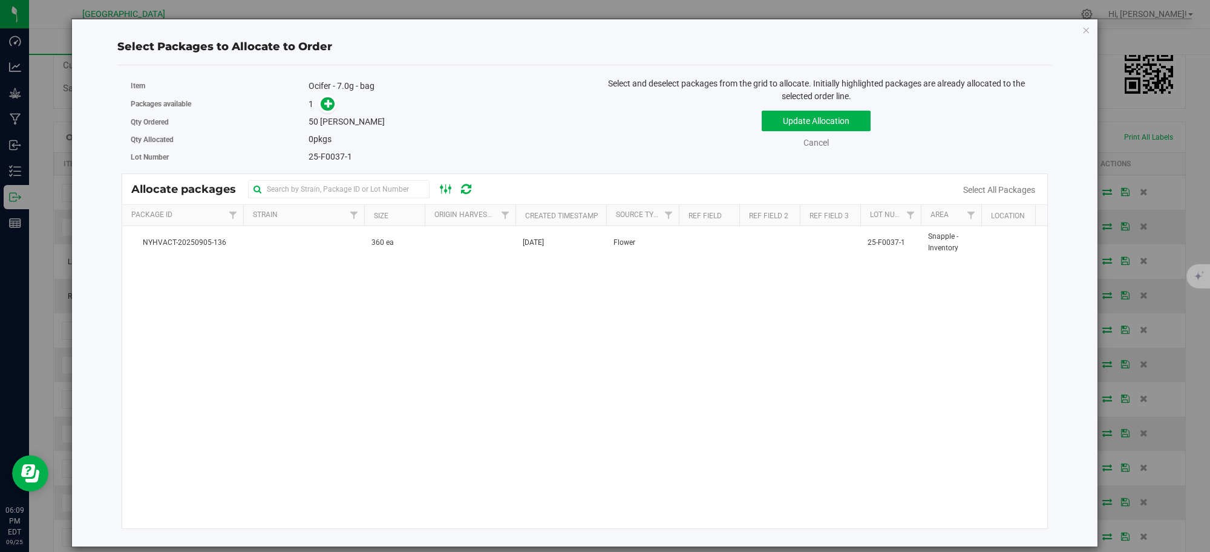
click at [445, 192] on ellipse at bounding box center [445, 191] width 3 height 3
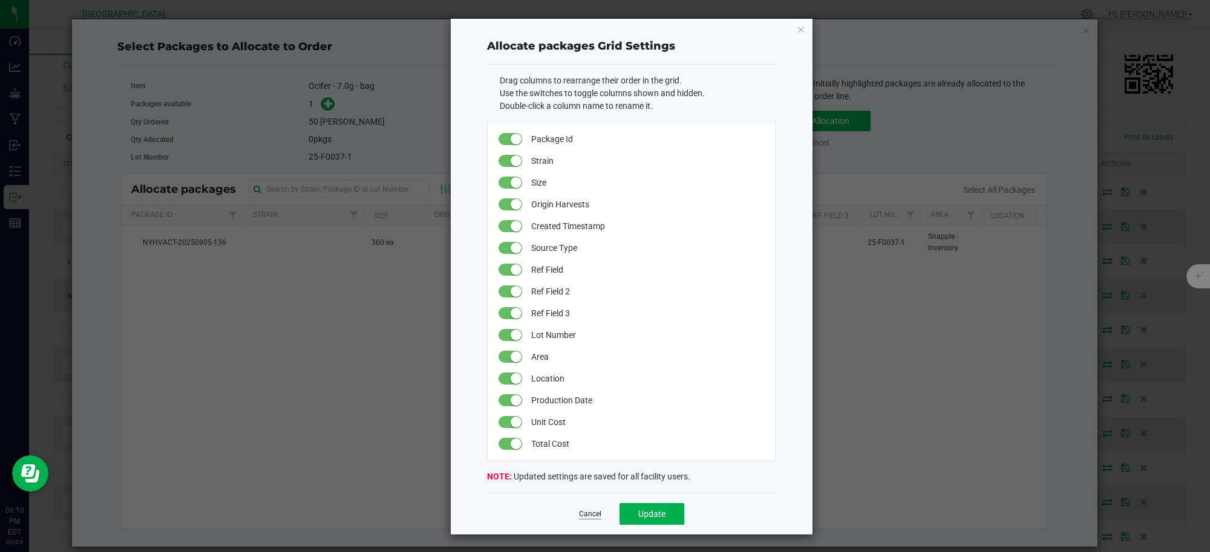
click at [584, 511] on link "Cancel" at bounding box center [590, 514] width 22 height 10
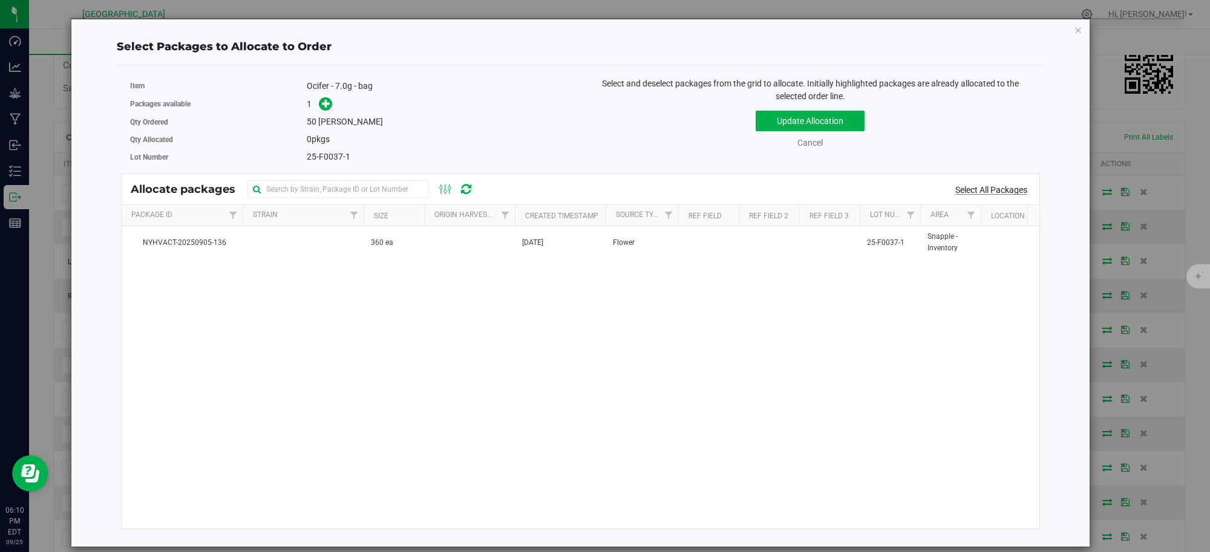
click at [978, 191] on link "Select All Packages" at bounding box center [991, 190] width 72 height 10
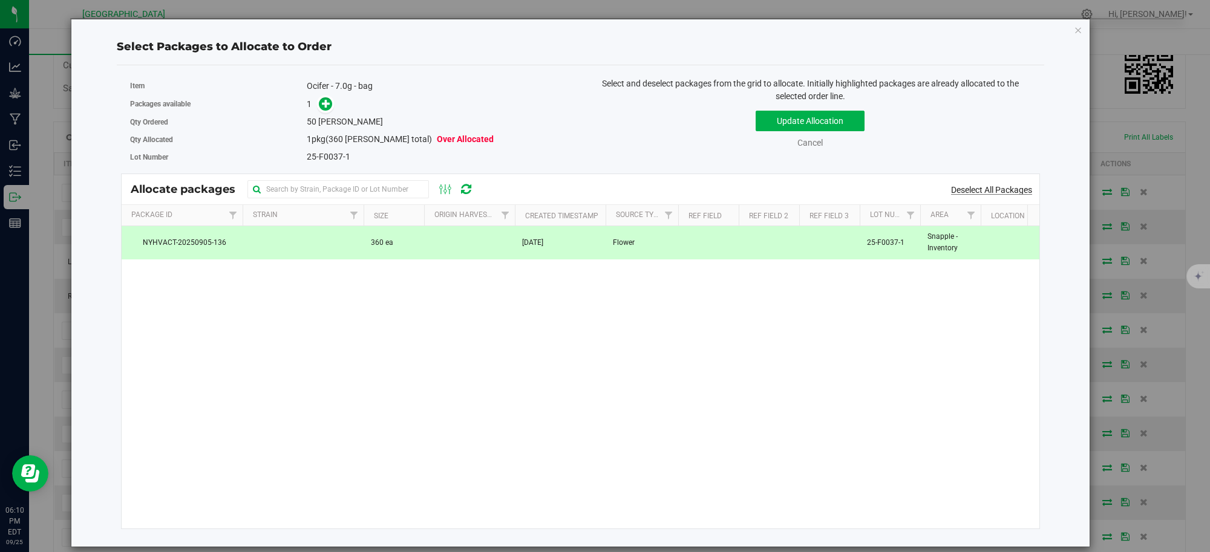
click at [981, 191] on link "Deselect All Packages" at bounding box center [991, 190] width 81 height 10
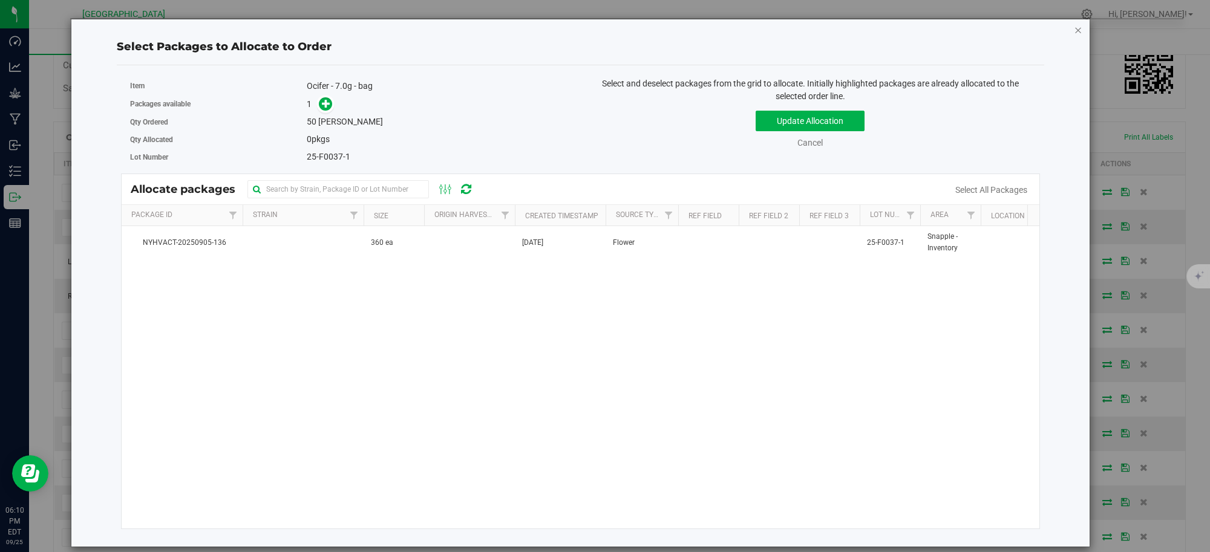
click at [1081, 30] on icon "button" at bounding box center [1078, 29] width 8 height 15
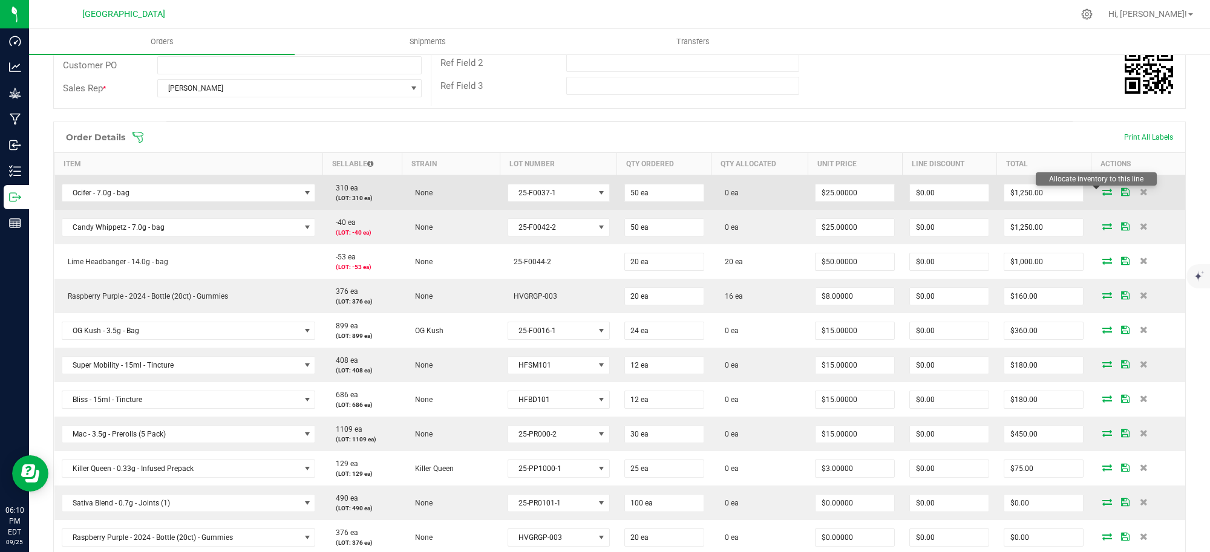
click at [1102, 191] on icon at bounding box center [1107, 191] width 10 height 7
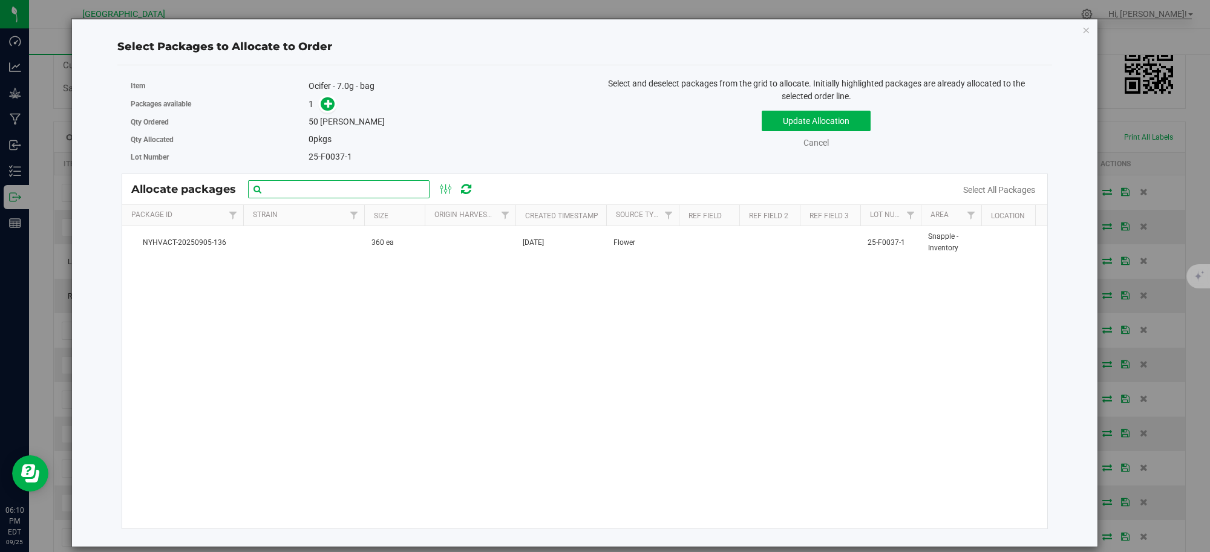
click at [336, 188] on input "text" at bounding box center [339, 189] width 182 height 18
type input "ocifer"
click button "Update Allocation" at bounding box center [816, 121] width 109 height 21
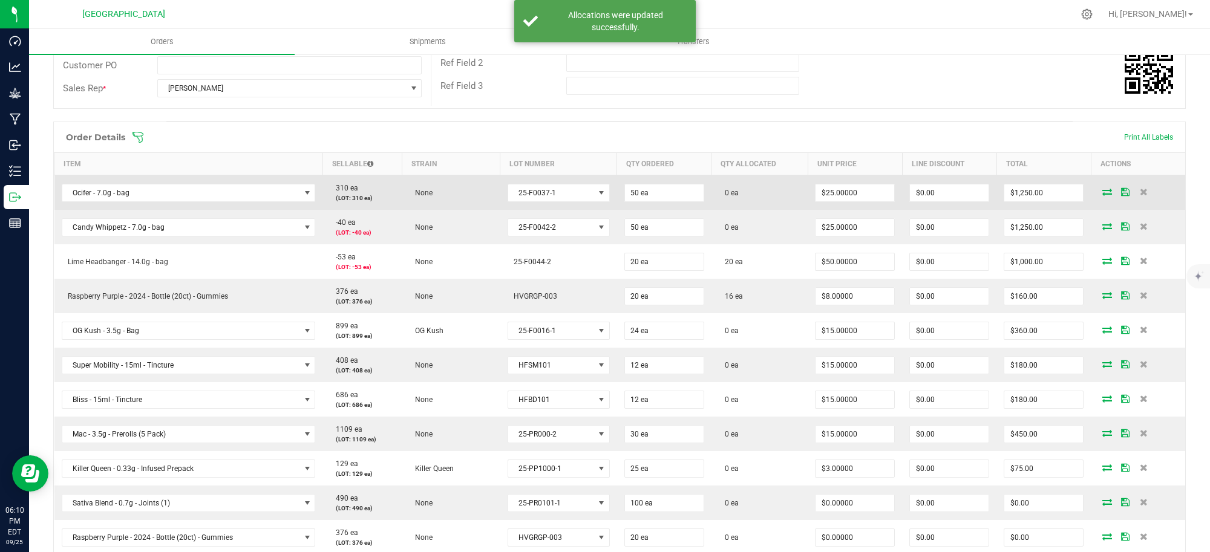
click at [1102, 192] on icon at bounding box center [1107, 191] width 10 height 7
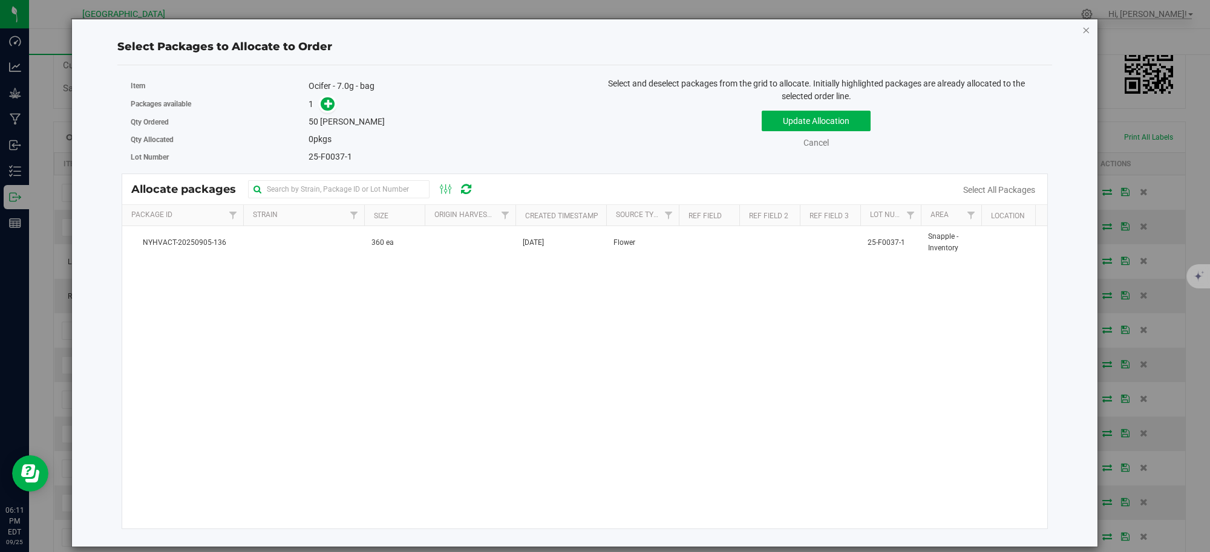
click at [1085, 26] on icon "button" at bounding box center [1086, 29] width 8 height 15
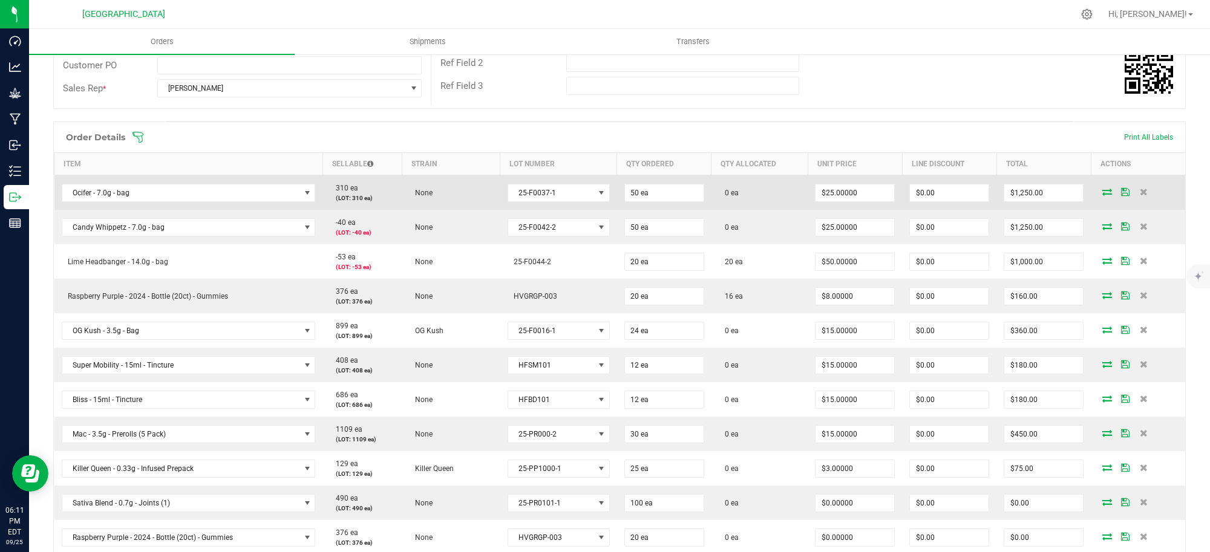
click at [1102, 189] on icon at bounding box center [1107, 191] width 10 height 7
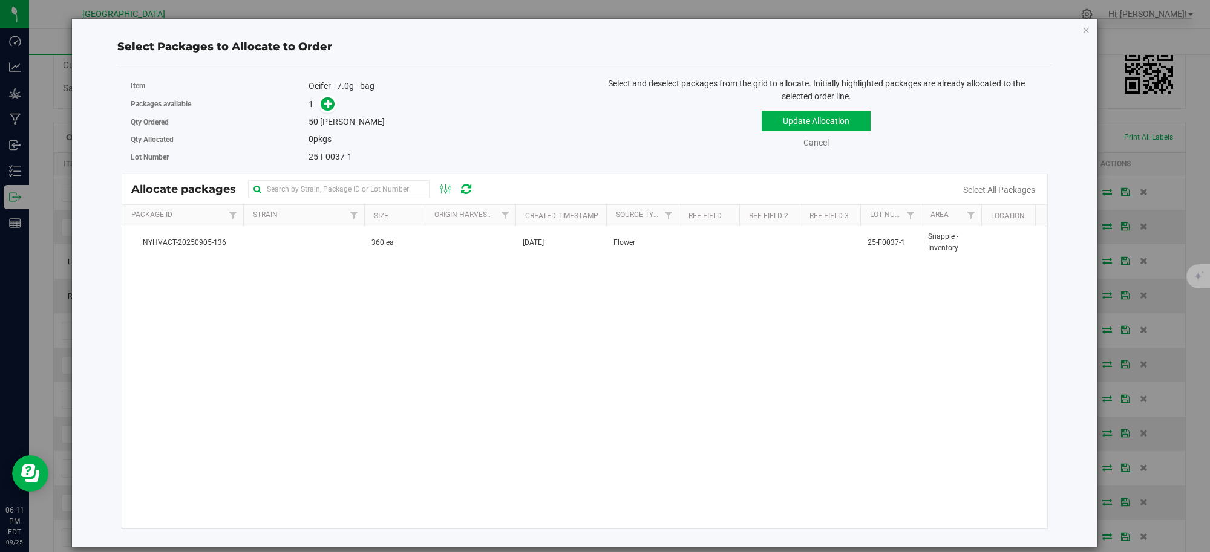
click at [318, 139] on span "0 pkgs" at bounding box center [320, 139] width 23 height 10
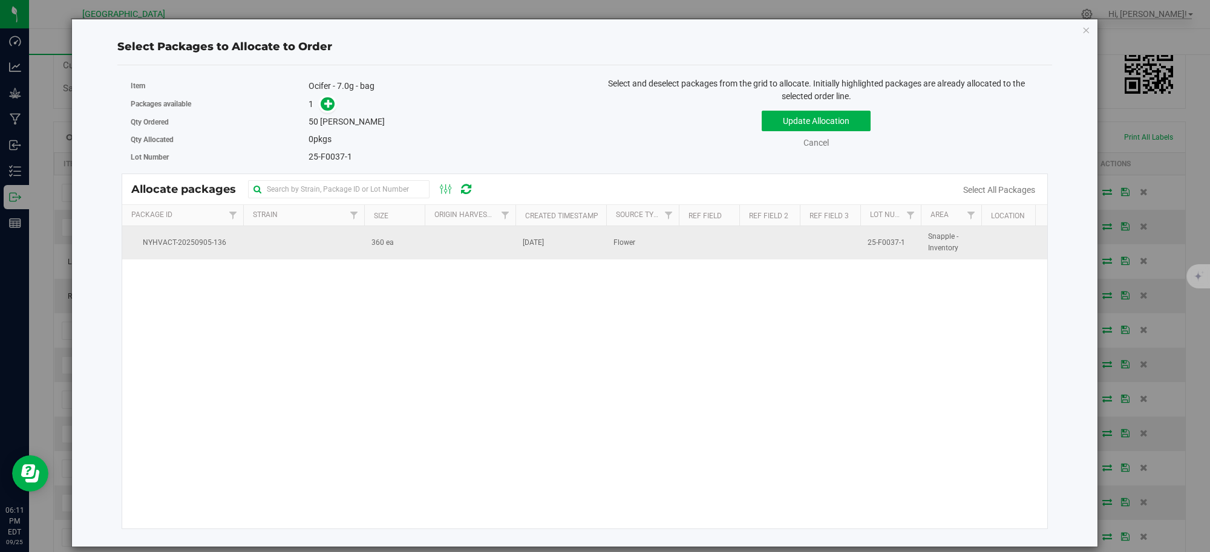
click at [316, 248] on td at bounding box center [303, 242] width 121 height 33
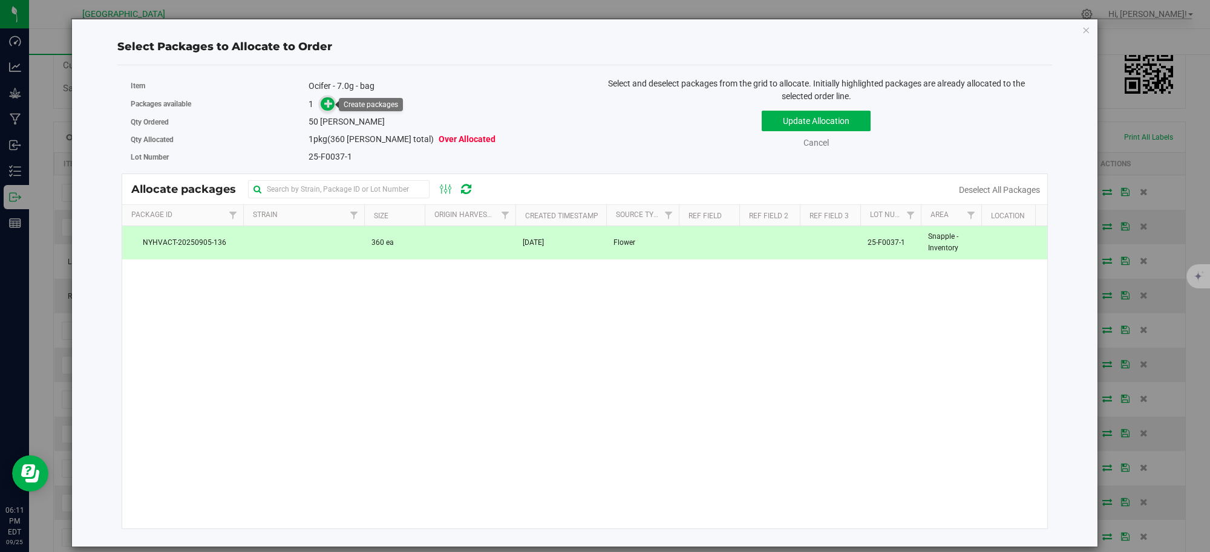
click at [327, 105] on icon at bounding box center [328, 103] width 8 height 8
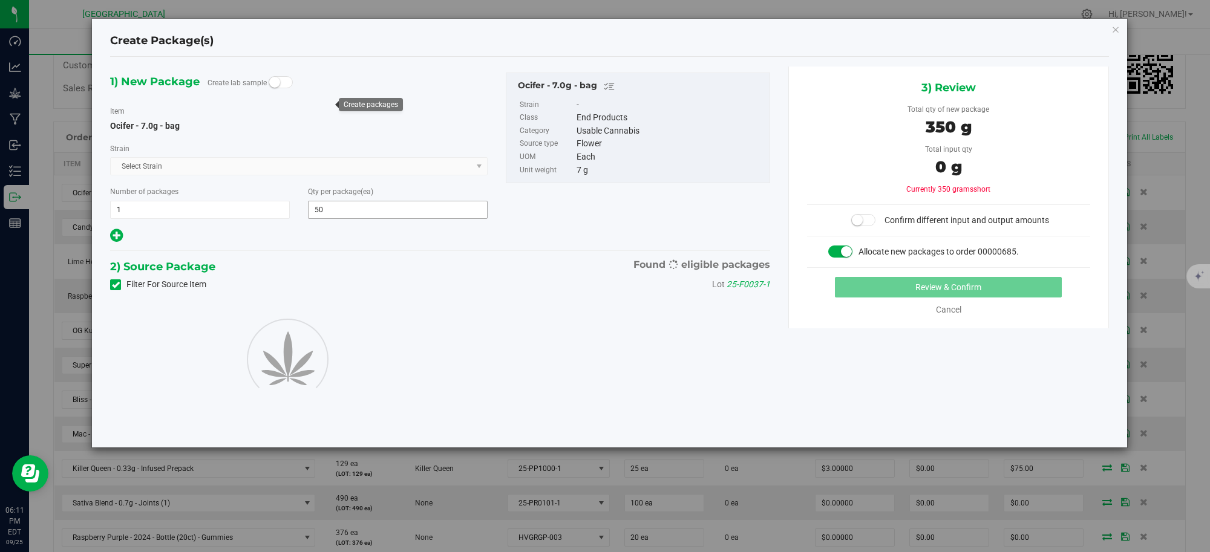
type input "50"
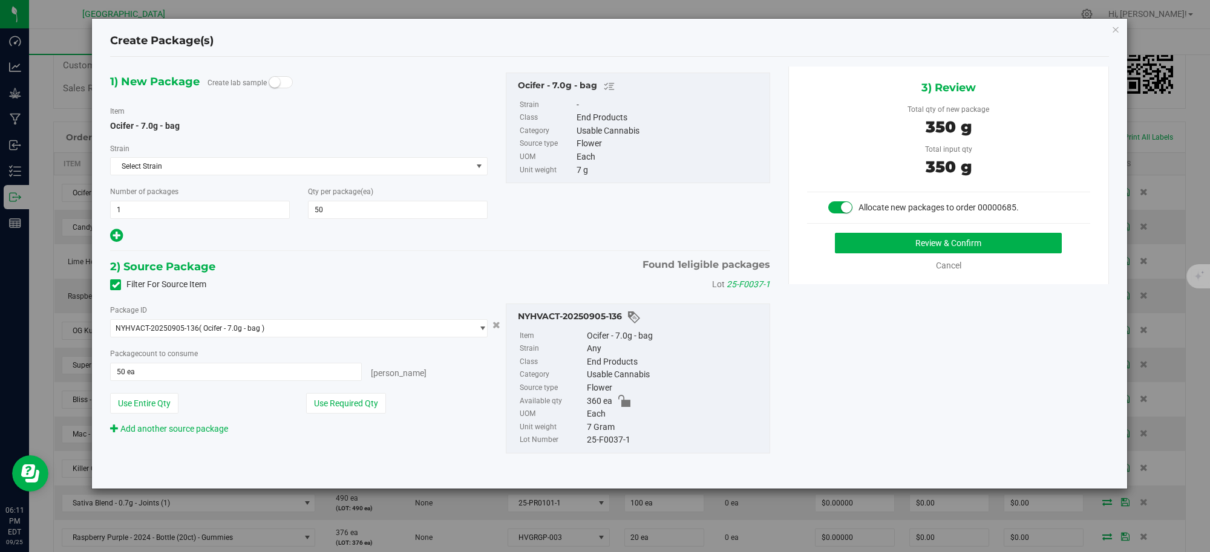
click at [327, 105] on div "Item Ocifer - 7.0g - bag" at bounding box center [299, 119] width 378 height 28
click at [1119, 28] on icon "button" at bounding box center [1115, 29] width 8 height 15
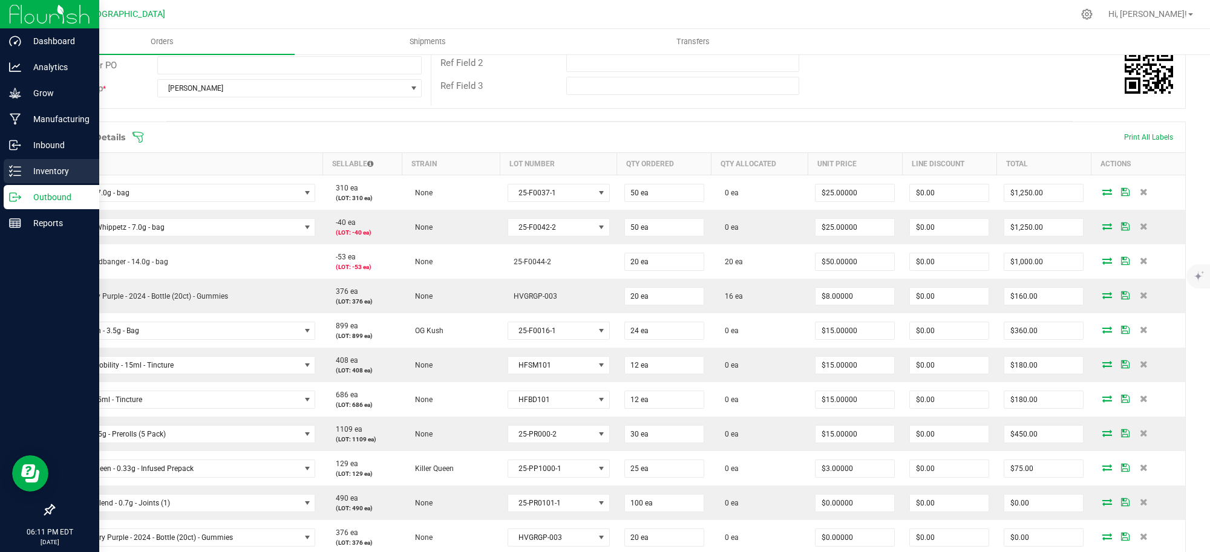
click at [44, 168] on p "Inventory" at bounding box center [57, 171] width 73 height 15
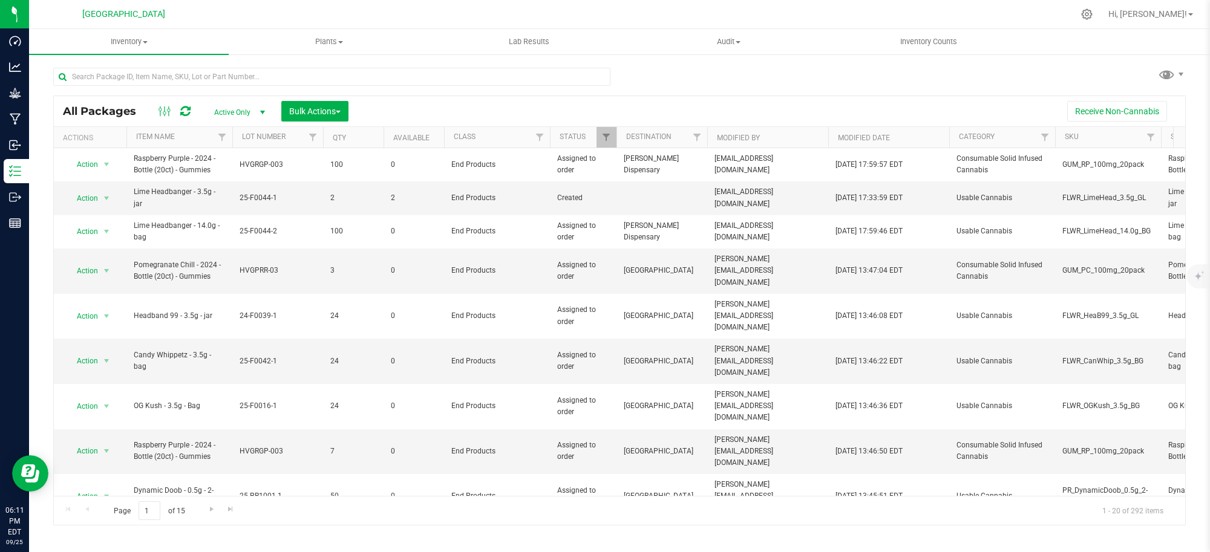
click at [260, 109] on span "select" at bounding box center [263, 113] width 10 height 10
click at [416, 107] on div "Receive Non-Cannabis" at bounding box center [767, 111] width 819 height 21
click at [164, 109] on rect at bounding box center [164, 111] width 1 height 10
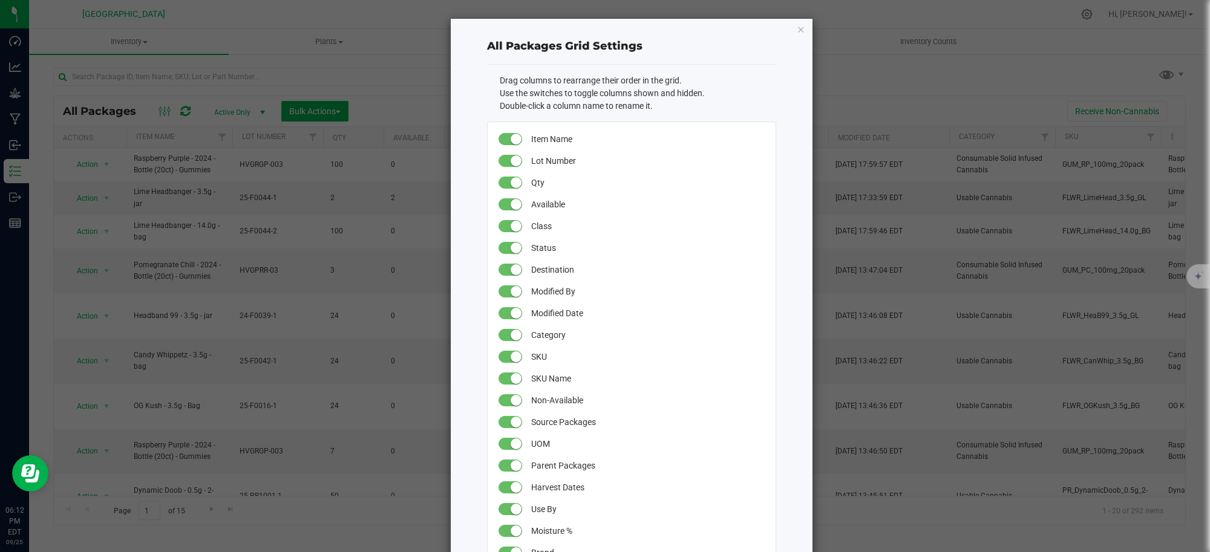
click at [797, 28] on icon "button" at bounding box center [801, 29] width 8 height 15
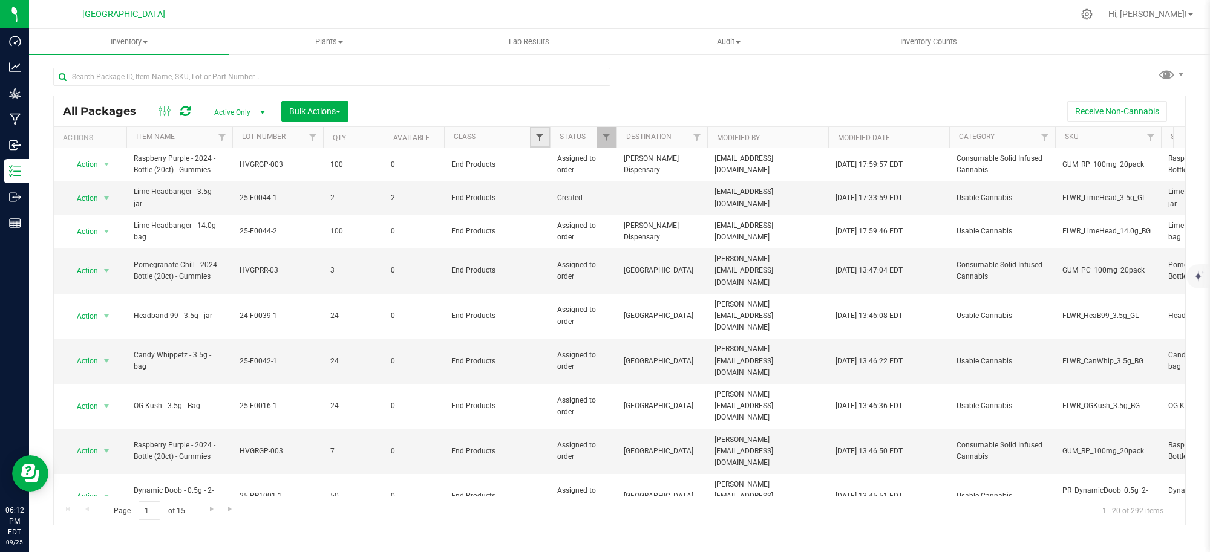
click at [542, 135] on span "Filter" at bounding box center [540, 138] width 10 height 10
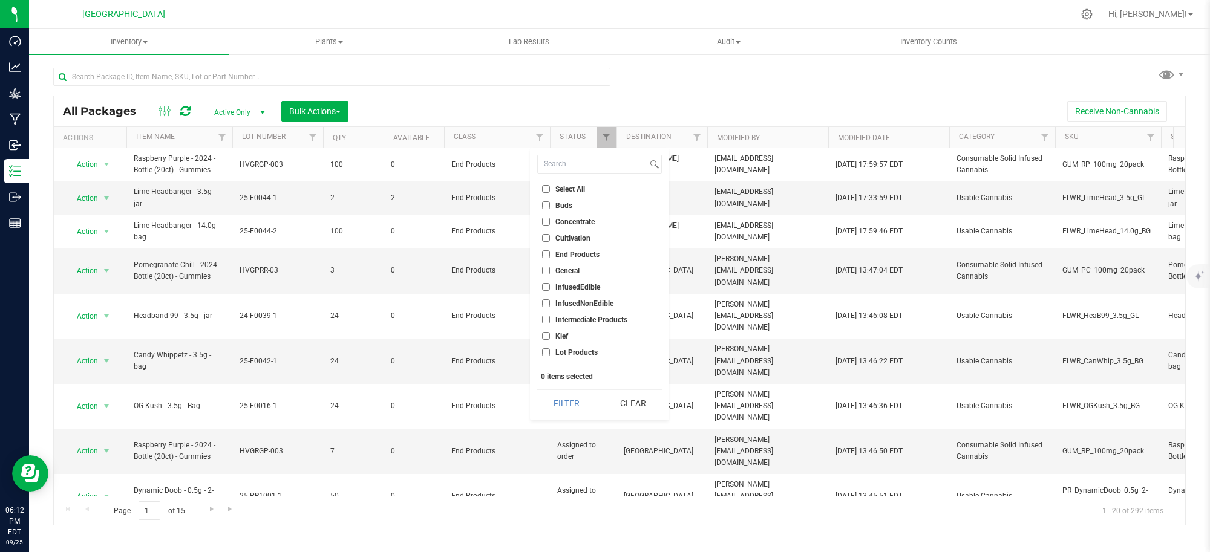
click at [548, 252] on input "End Products" at bounding box center [546, 254] width 8 height 8
checkbox input "true"
click at [563, 399] on button "Filter" at bounding box center [566, 403] width 58 height 27
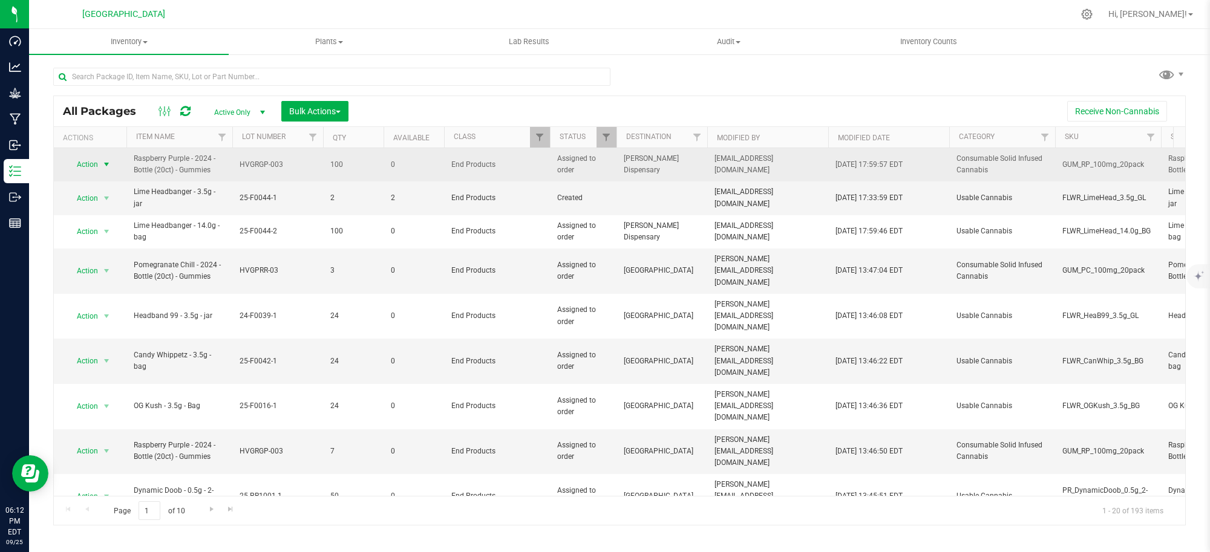
click at [108, 164] on span "select" at bounding box center [107, 165] width 10 height 10
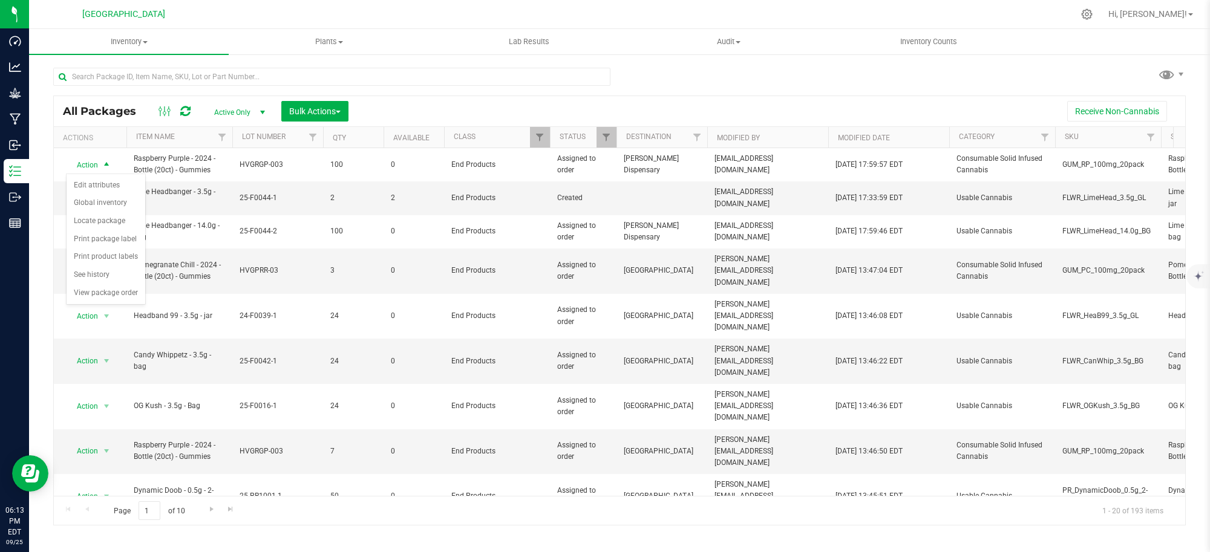
click at [711, 68] on div "All Packages Active Only Active Only Lab Samples Locked All Bulk Actions Add to…" at bounding box center [619, 291] width 1133 height 470
click at [606, 134] on span "Filter" at bounding box center [606, 138] width 10 height 10
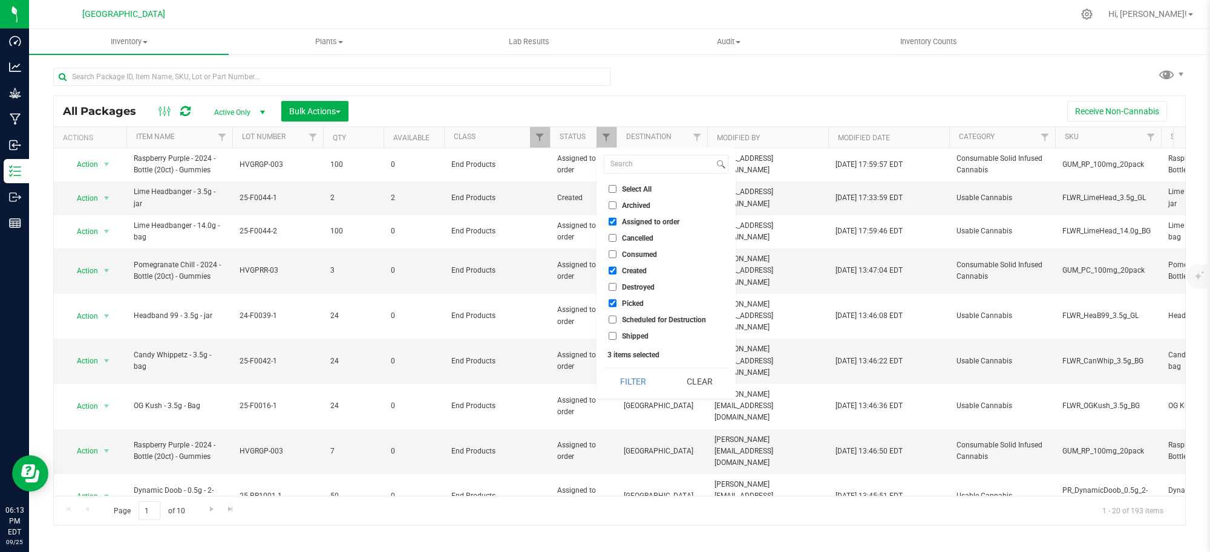
click at [613, 304] on input "Picked" at bounding box center [613, 303] width 8 height 8
checkbox input "false"
click at [629, 380] on button "Filter" at bounding box center [633, 381] width 58 height 27
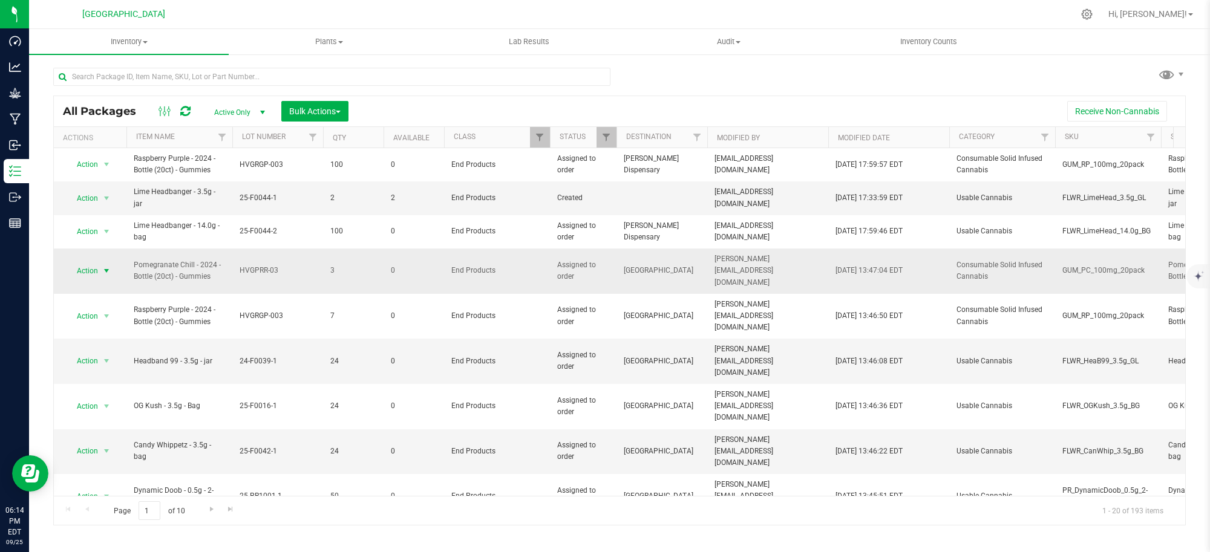
click at [91, 269] on span "Action" at bounding box center [82, 271] width 33 height 17
click at [481, 106] on div "Receive Non-Cannabis" at bounding box center [767, 111] width 819 height 21
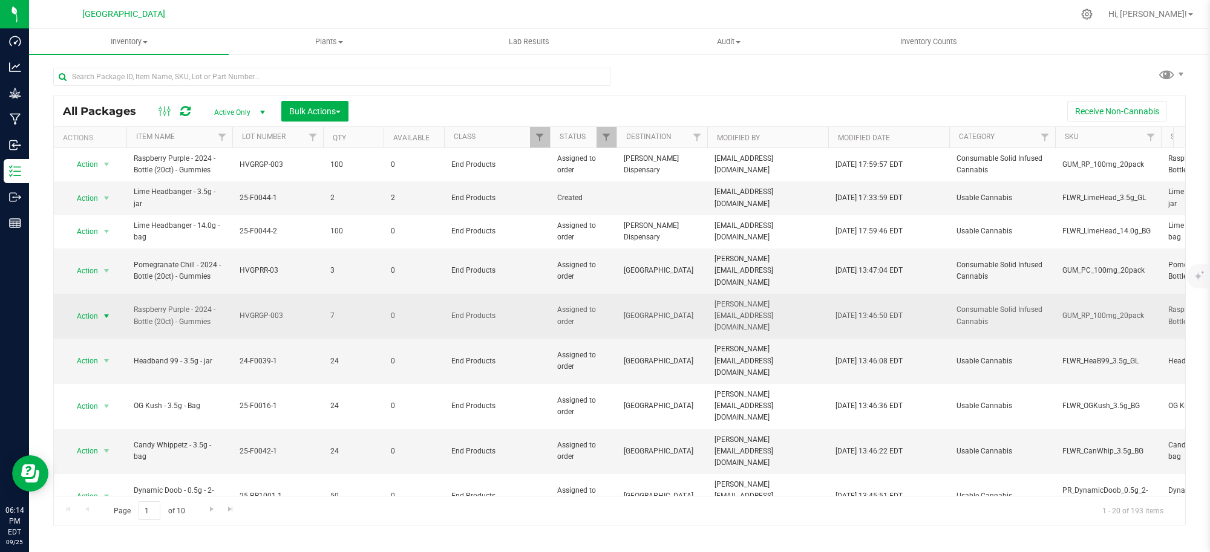
click at [106, 312] on span "select" at bounding box center [107, 317] width 10 height 10
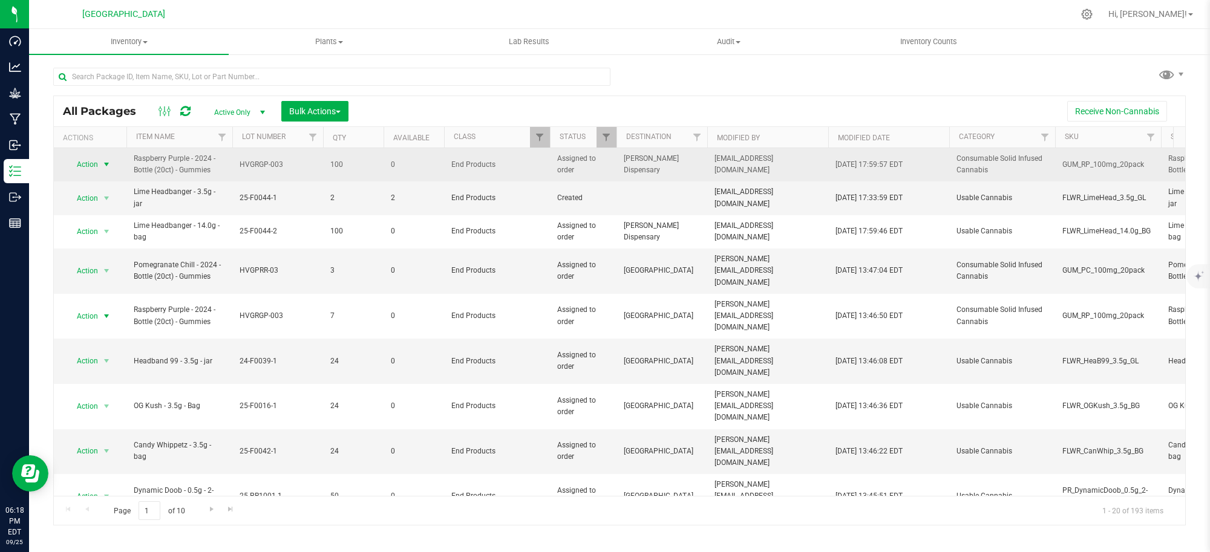
click at [110, 161] on span "select" at bounding box center [107, 165] width 10 height 10
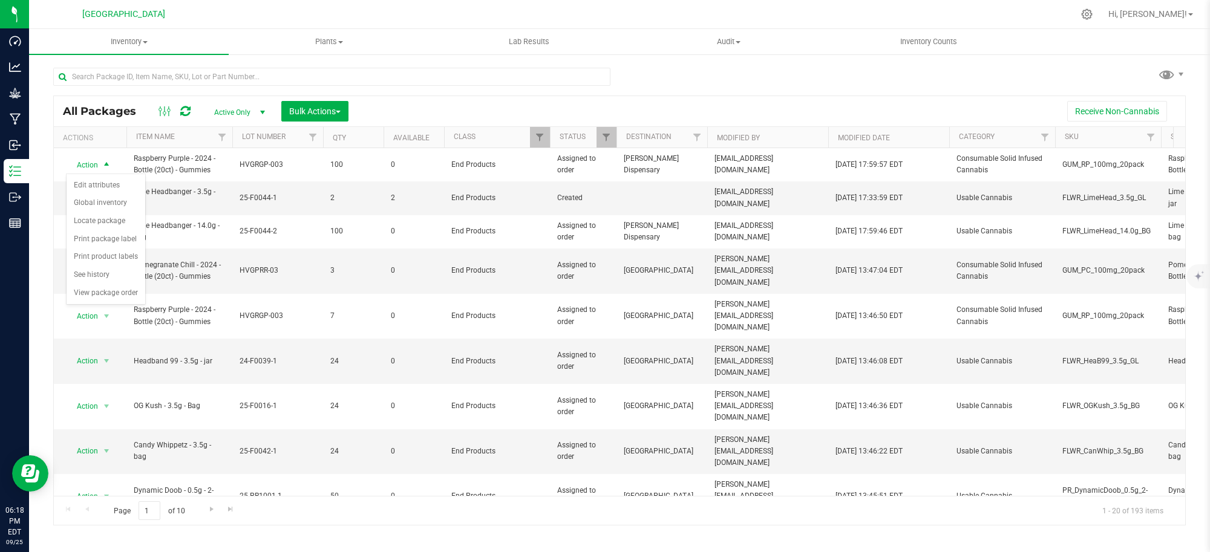
click at [756, 71] on div "All Packages Active Only Active Only Lab Samples Locked All Bulk Actions Add to…" at bounding box center [619, 291] width 1133 height 470
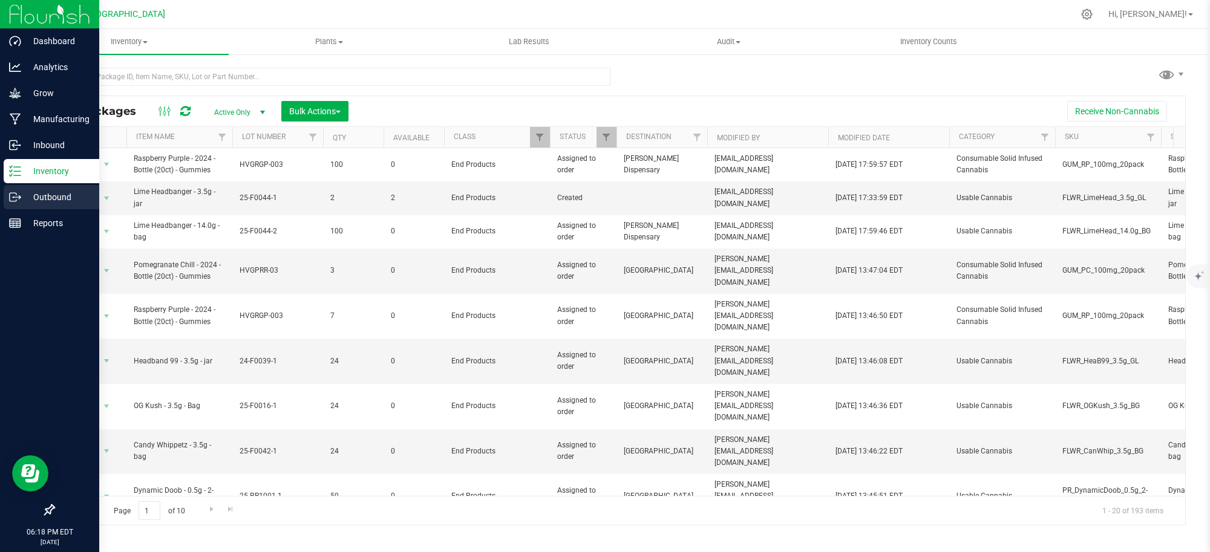
click at [47, 195] on p "Outbound" at bounding box center [57, 197] width 73 height 15
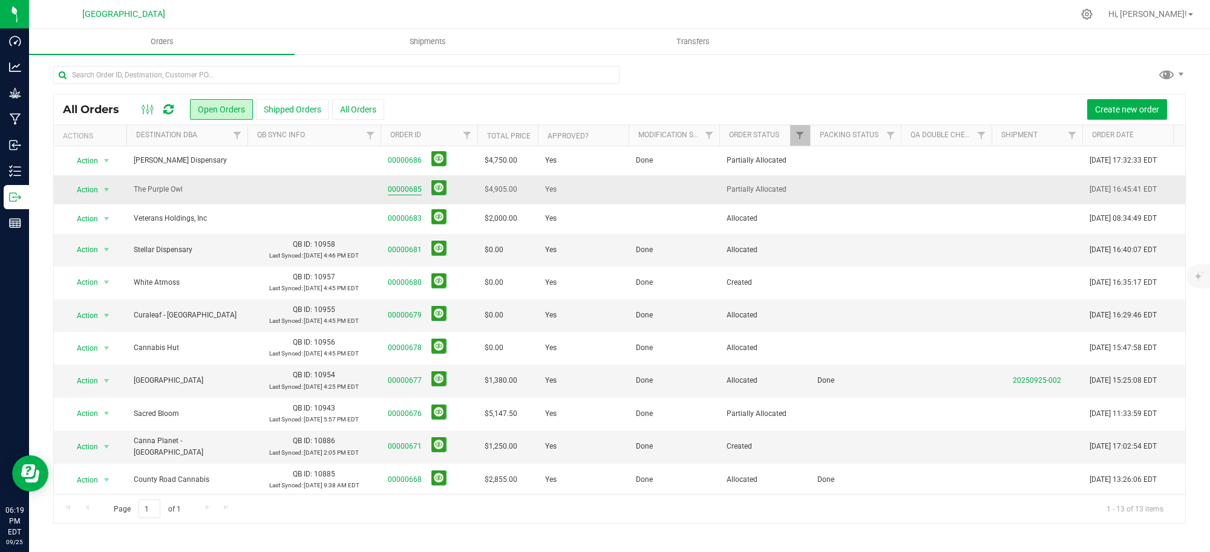
click at [408, 186] on link "00000685" at bounding box center [405, 189] width 34 height 11
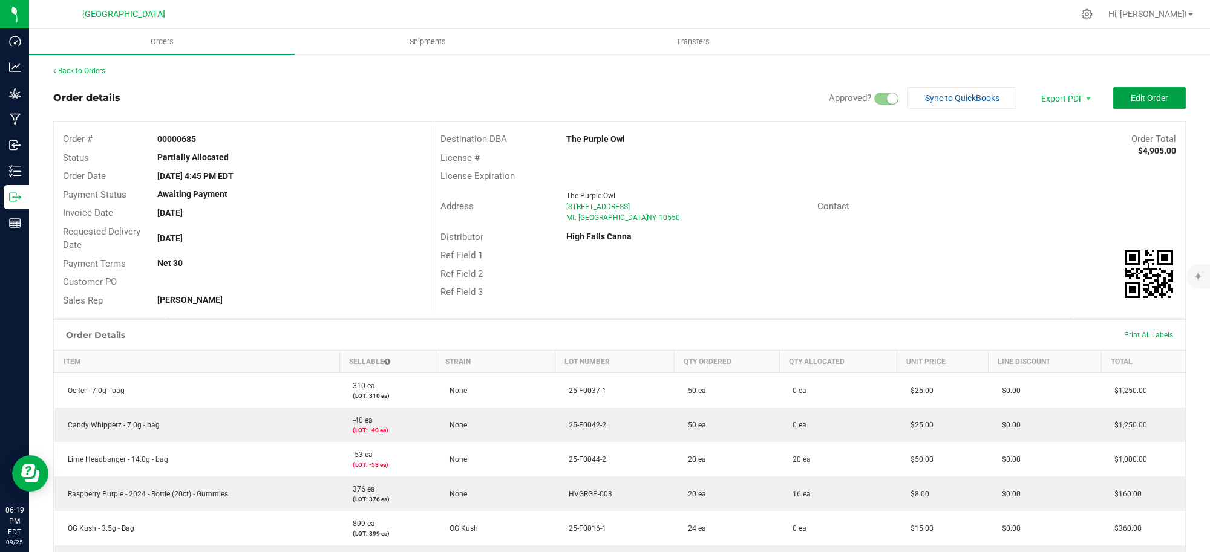
click at [1139, 91] on button "Edit Order" at bounding box center [1149, 98] width 73 height 22
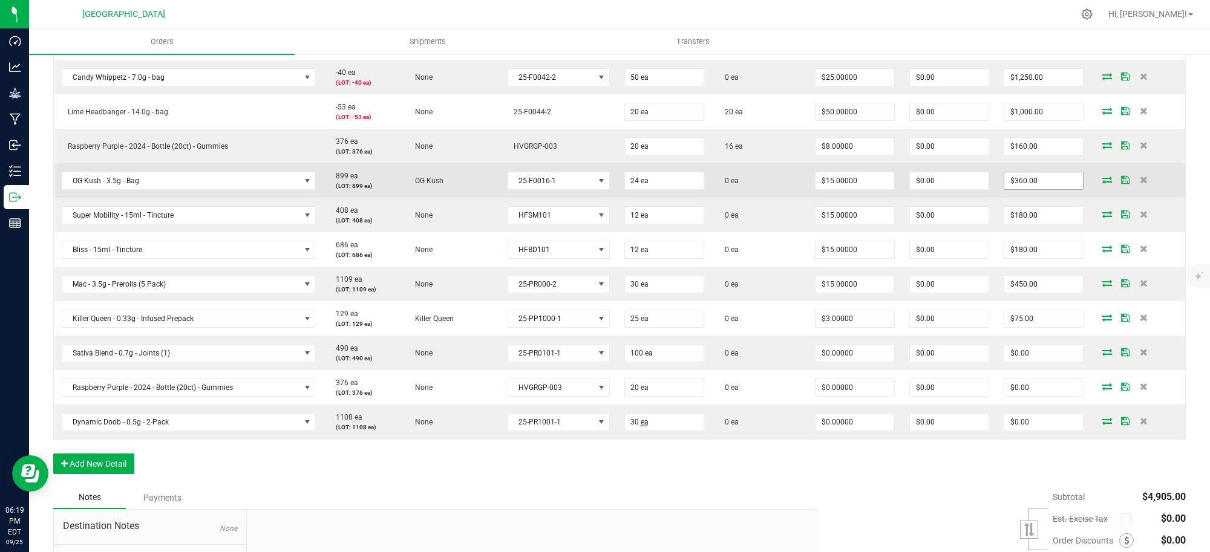
scroll to position [378, 0]
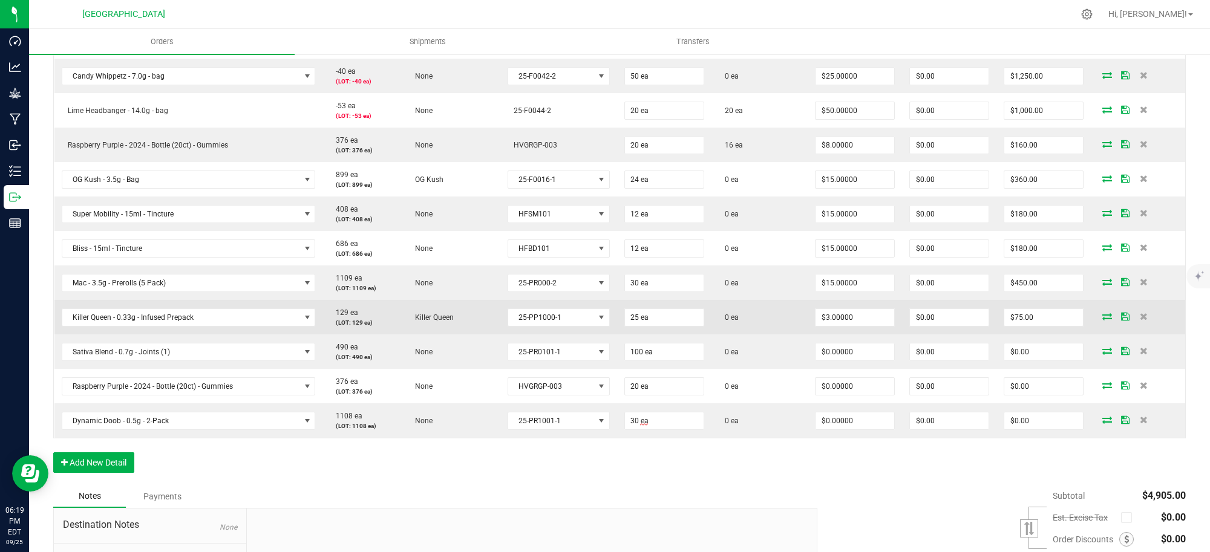
click at [1102, 315] on icon at bounding box center [1107, 316] width 10 height 7
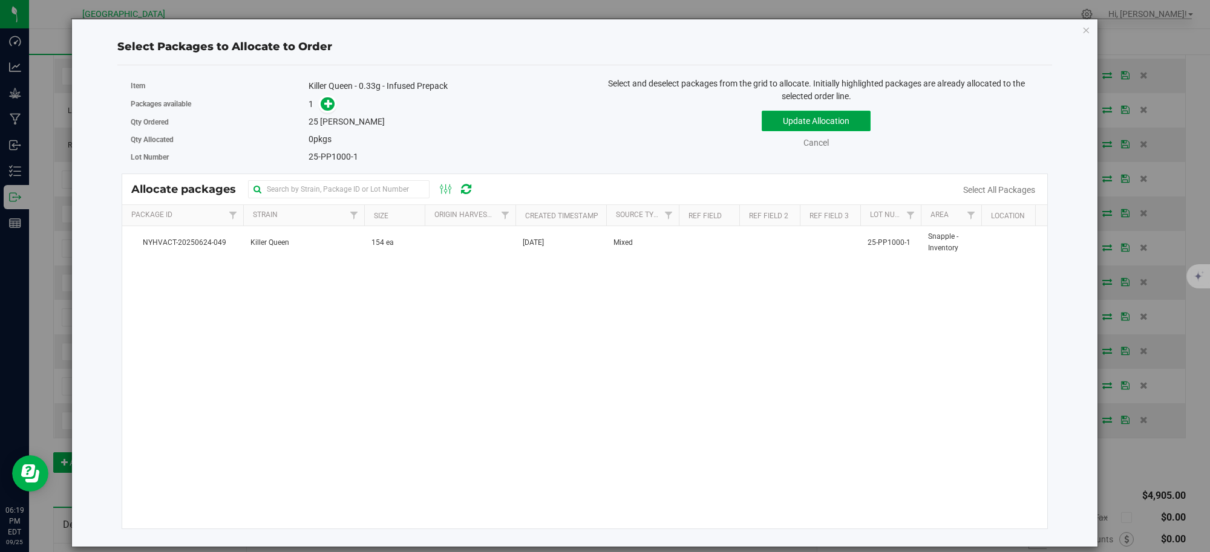
click at [838, 119] on button "Update Allocation" at bounding box center [816, 121] width 109 height 21
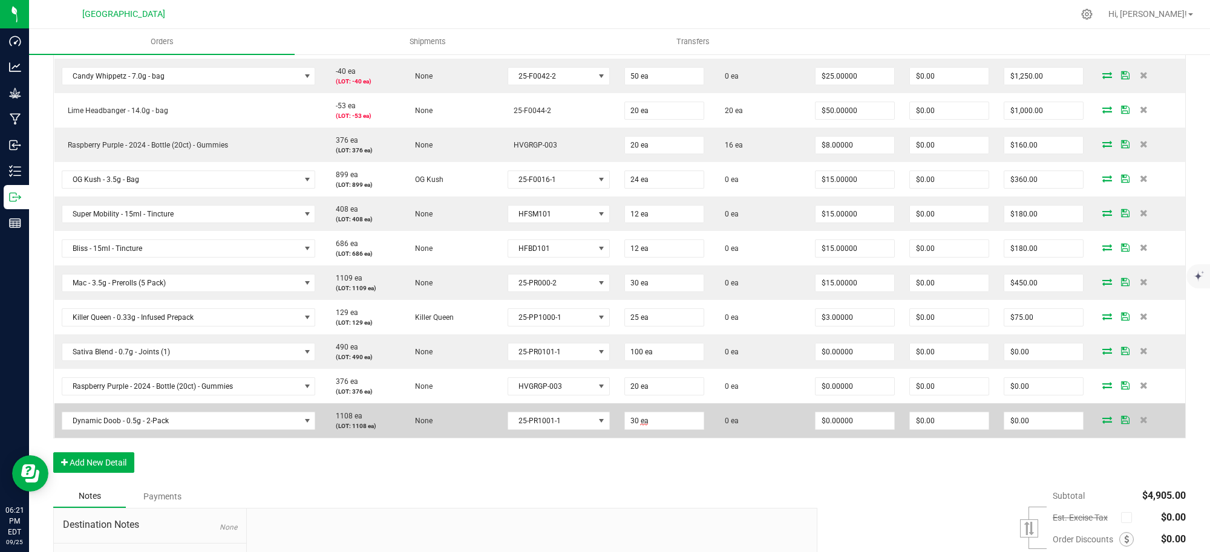
click at [1102, 419] on icon at bounding box center [1107, 419] width 10 height 7
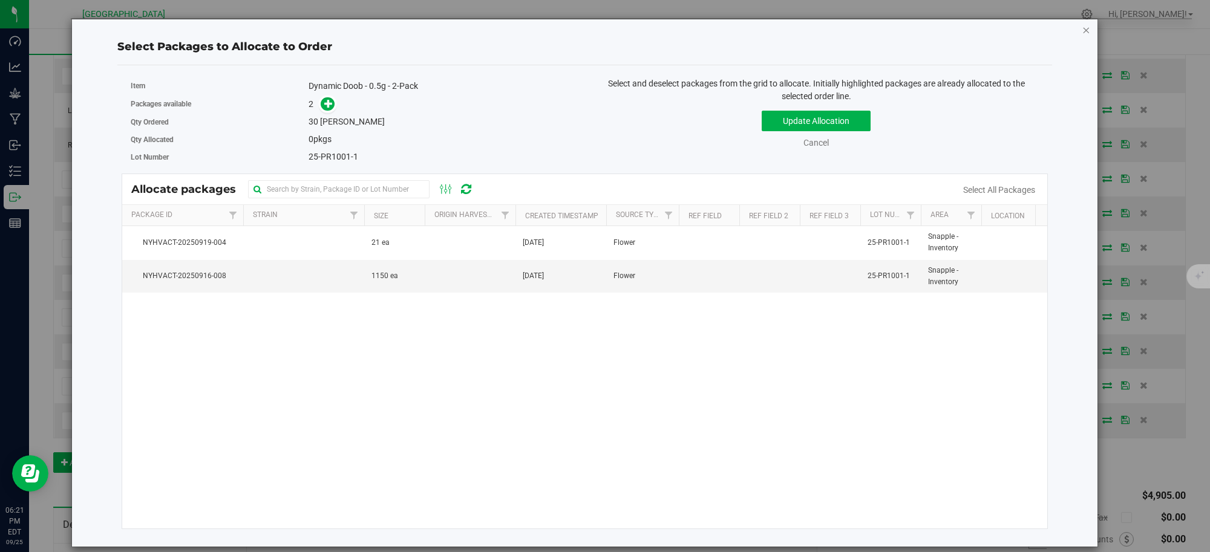
click at [1087, 27] on icon "button" at bounding box center [1086, 29] width 8 height 15
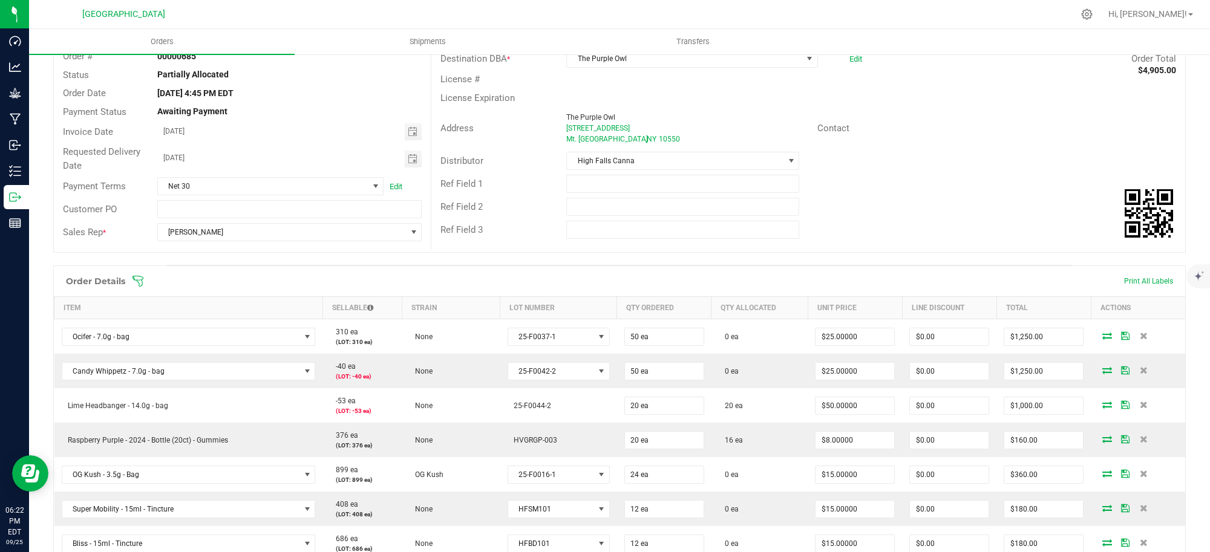
scroll to position [76, 0]
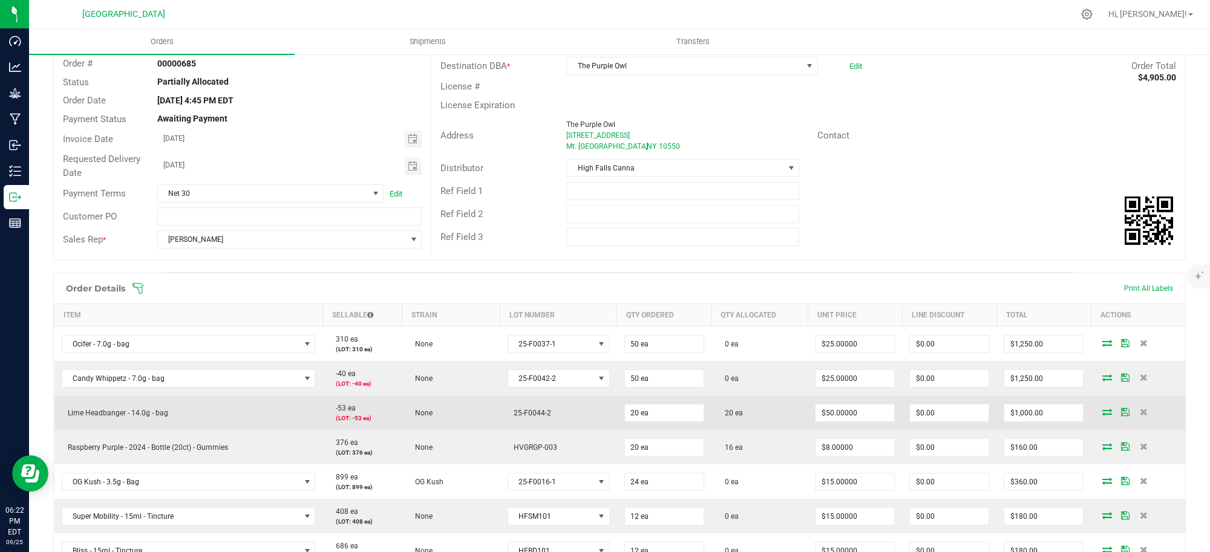
click at [1102, 412] on icon at bounding box center [1107, 411] width 10 height 7
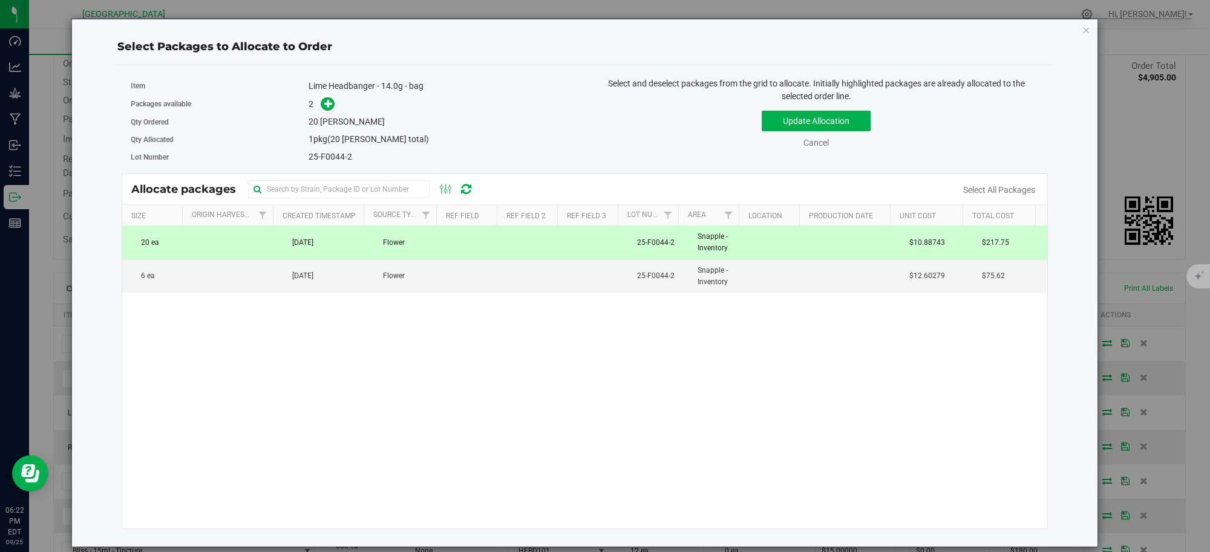
scroll to position [0, 0]
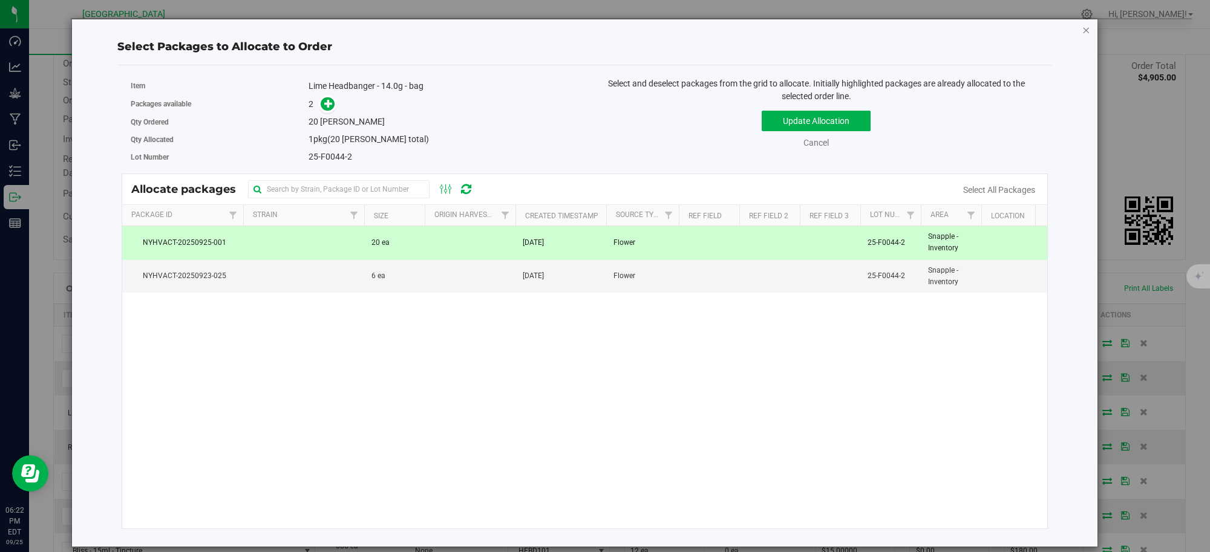
click at [1087, 29] on icon "button" at bounding box center [1086, 29] width 8 height 15
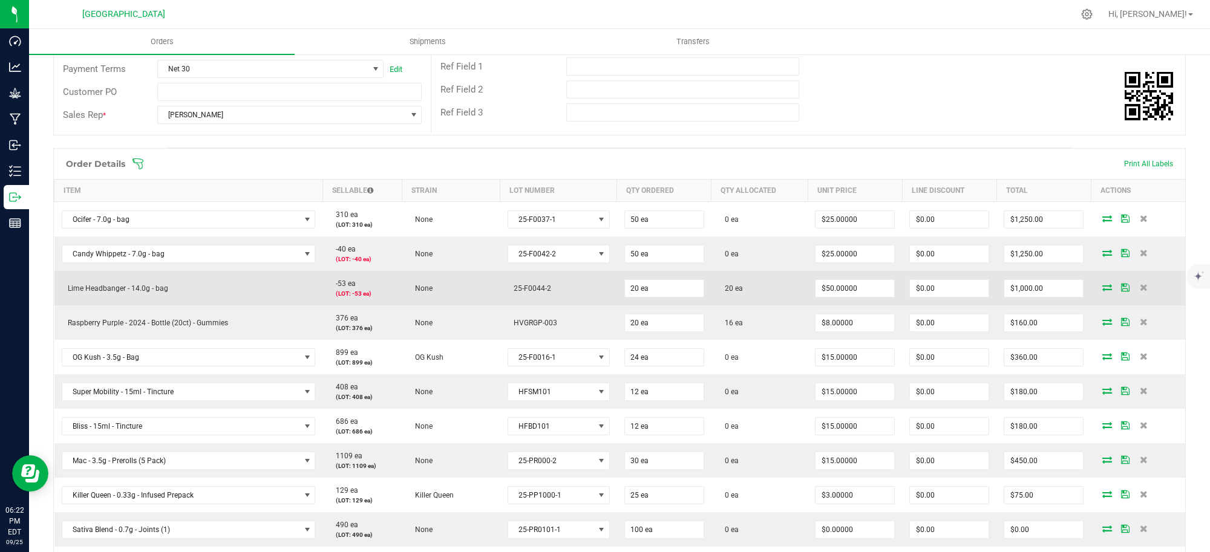
scroll to position [227, 0]
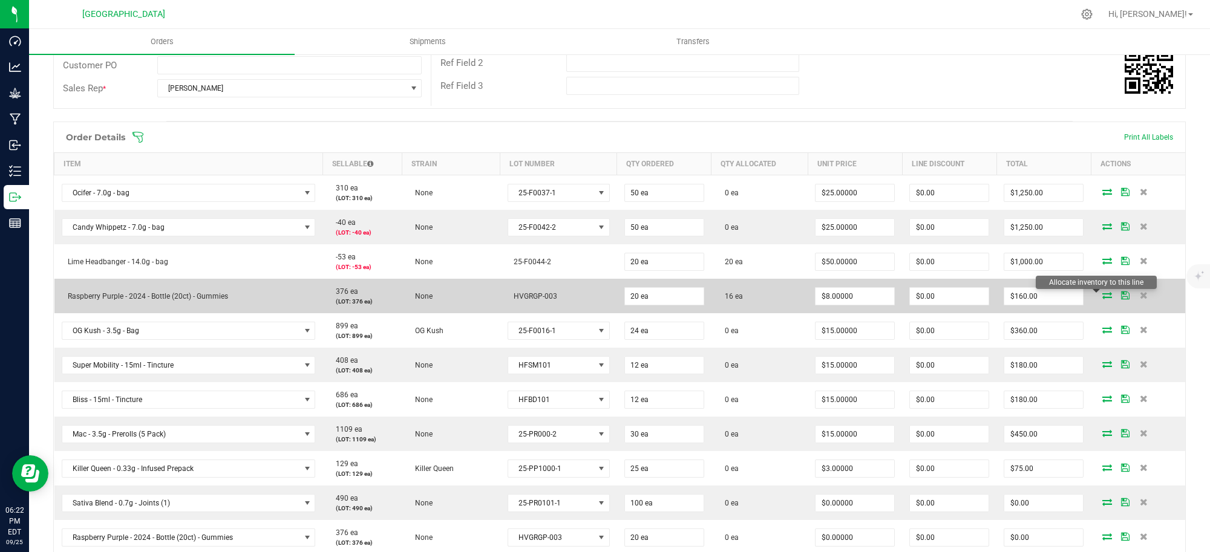
click at [1102, 295] on icon at bounding box center [1107, 295] width 10 height 7
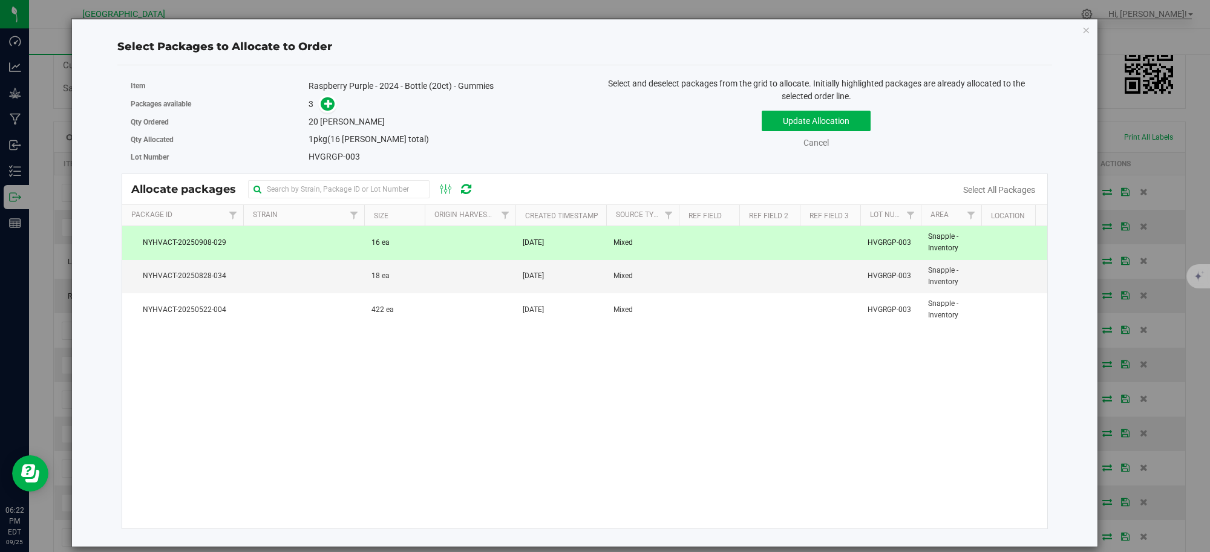
click at [451, 249] on td at bounding box center [470, 242] width 91 height 33
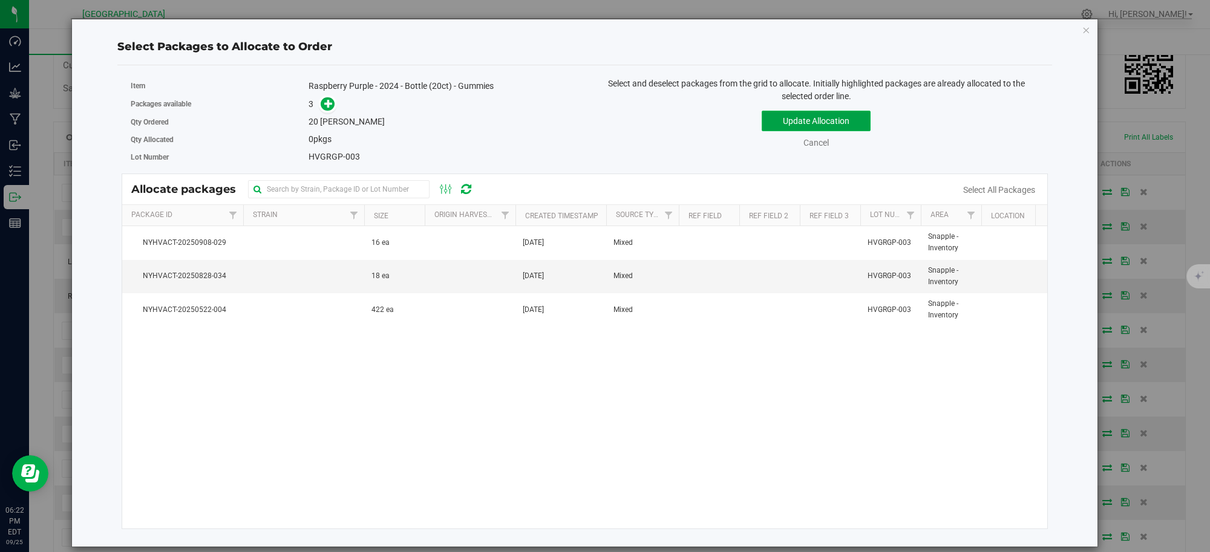
click at [802, 121] on button "Update Allocation" at bounding box center [816, 121] width 109 height 21
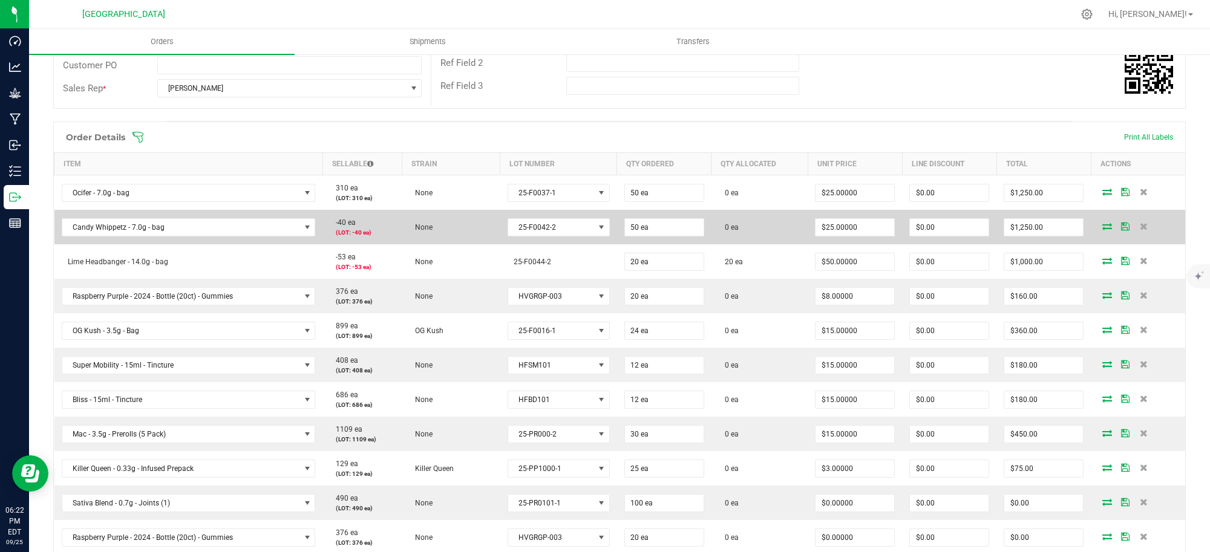
click at [1102, 223] on icon at bounding box center [1107, 226] width 10 height 7
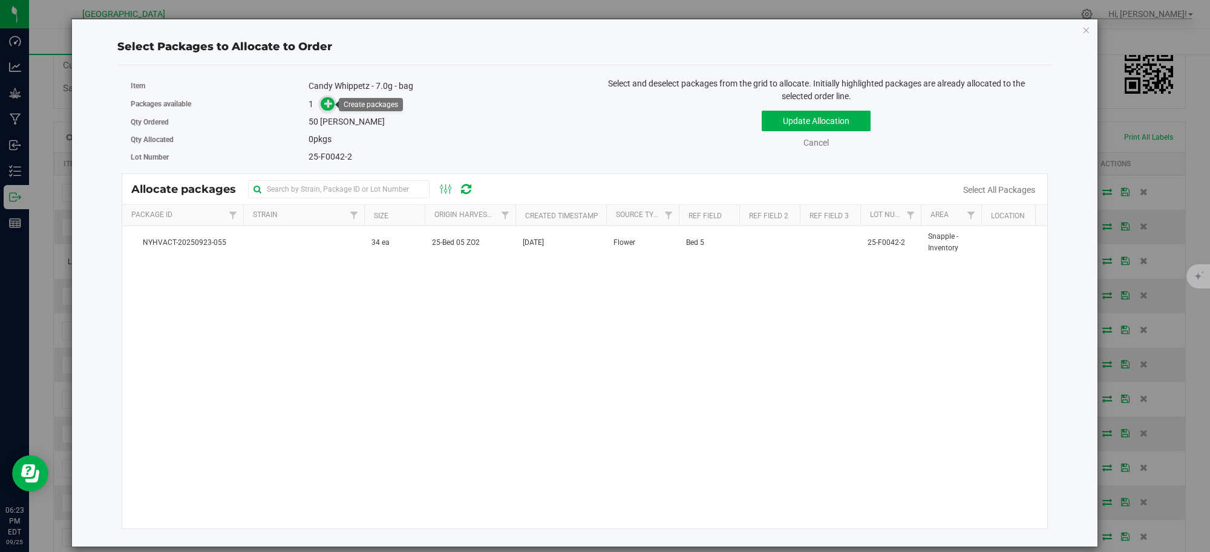
click at [328, 104] on icon at bounding box center [328, 103] width 8 height 8
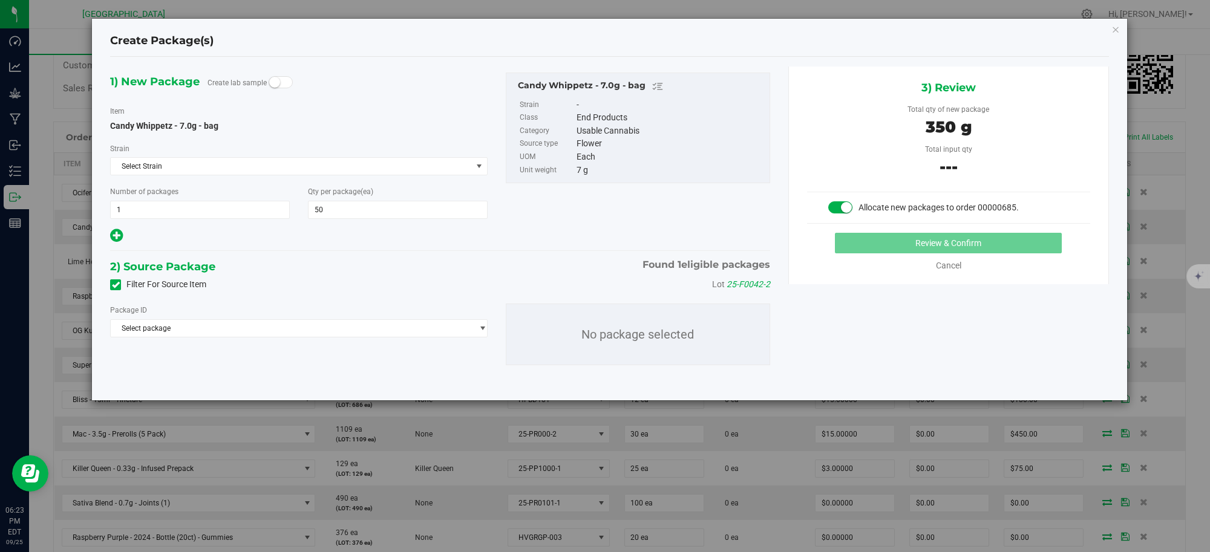
click at [837, 203] on span at bounding box center [840, 207] width 24 height 12
click at [841, 208] on span at bounding box center [840, 207] width 24 height 12
click at [1116, 27] on icon "button" at bounding box center [1115, 29] width 8 height 15
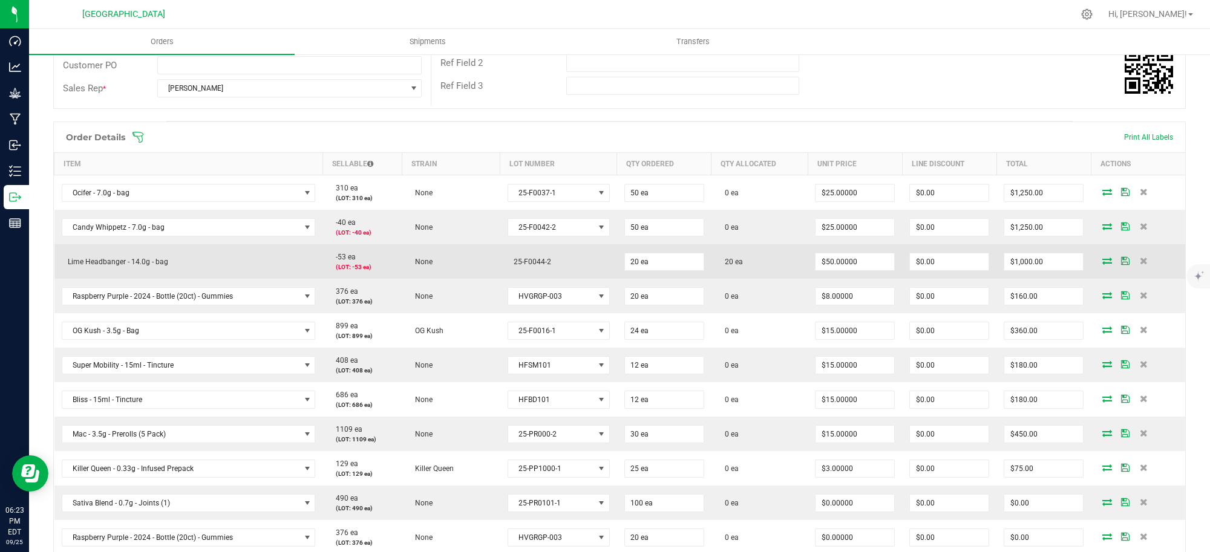
click at [1102, 260] on icon at bounding box center [1107, 260] width 10 height 7
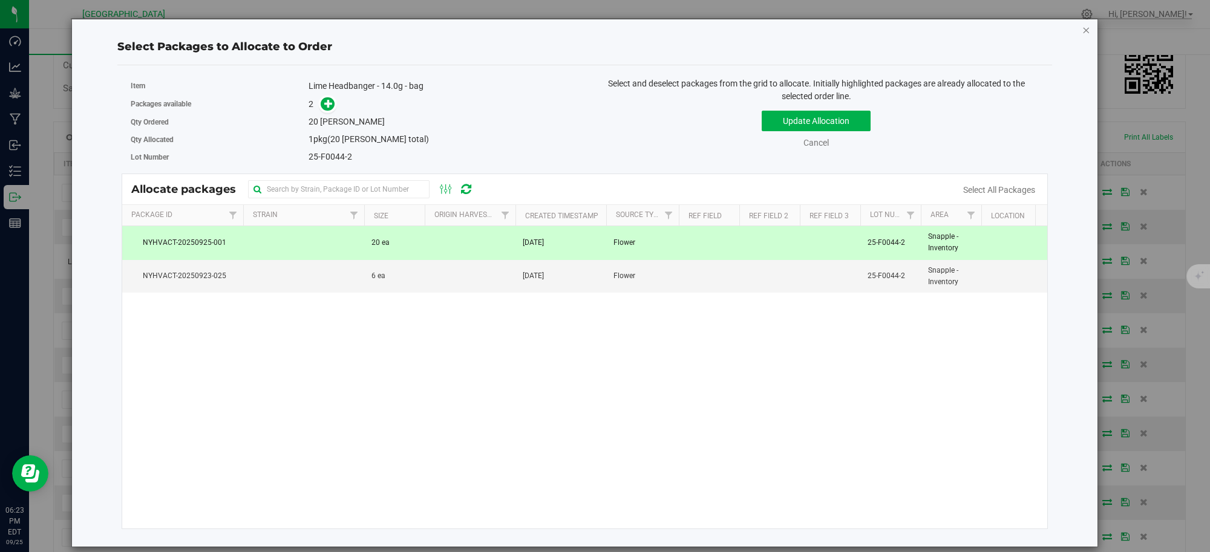
click at [1088, 28] on icon "button" at bounding box center [1086, 29] width 8 height 15
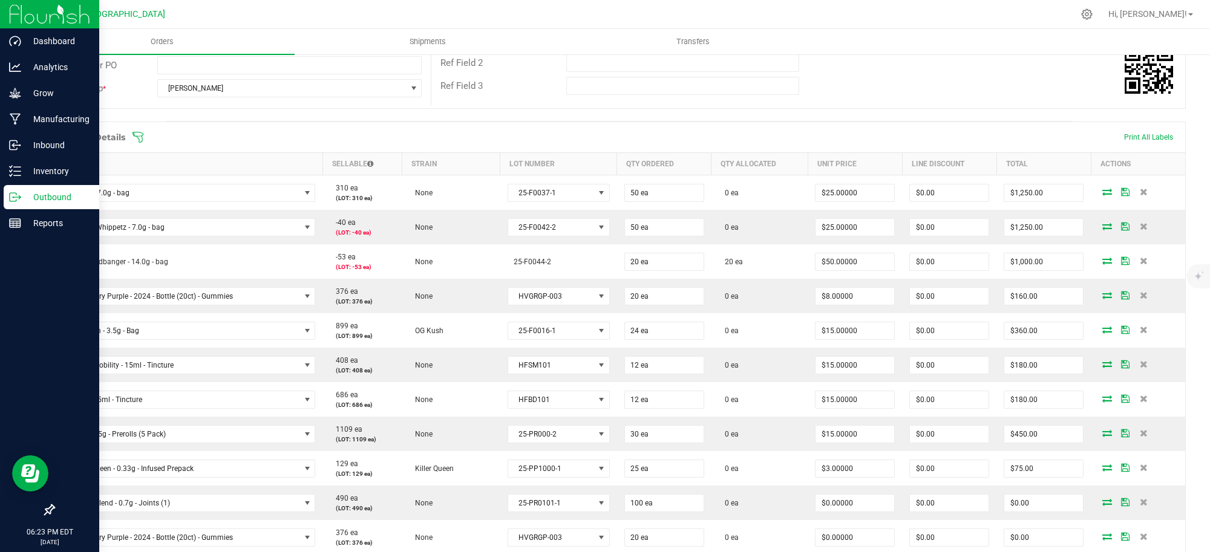
click at [47, 197] on p "Outbound" at bounding box center [57, 197] width 73 height 15
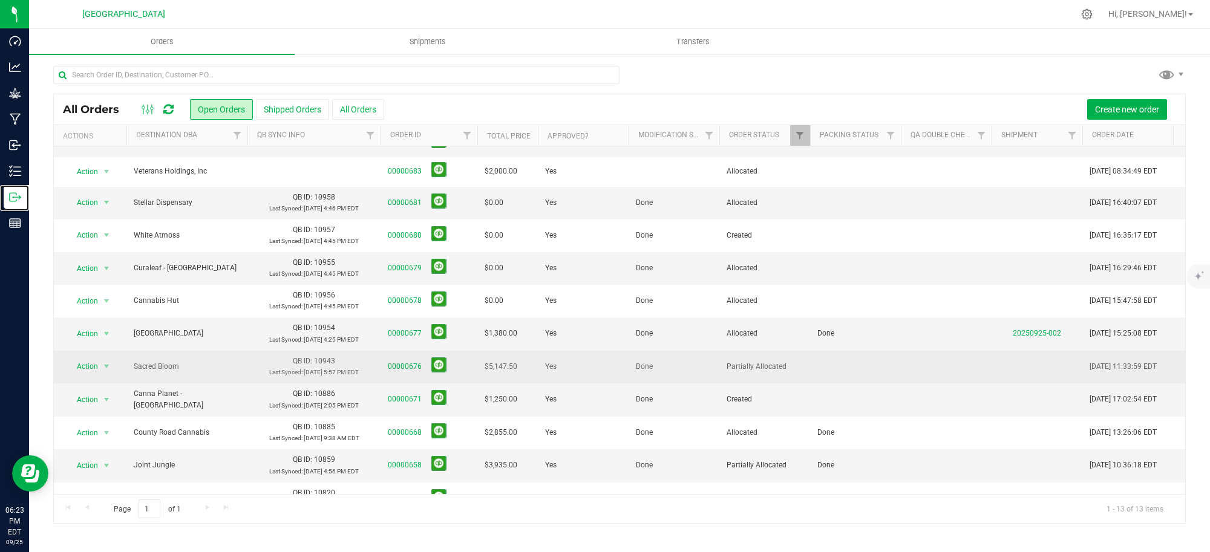
scroll to position [77, 0]
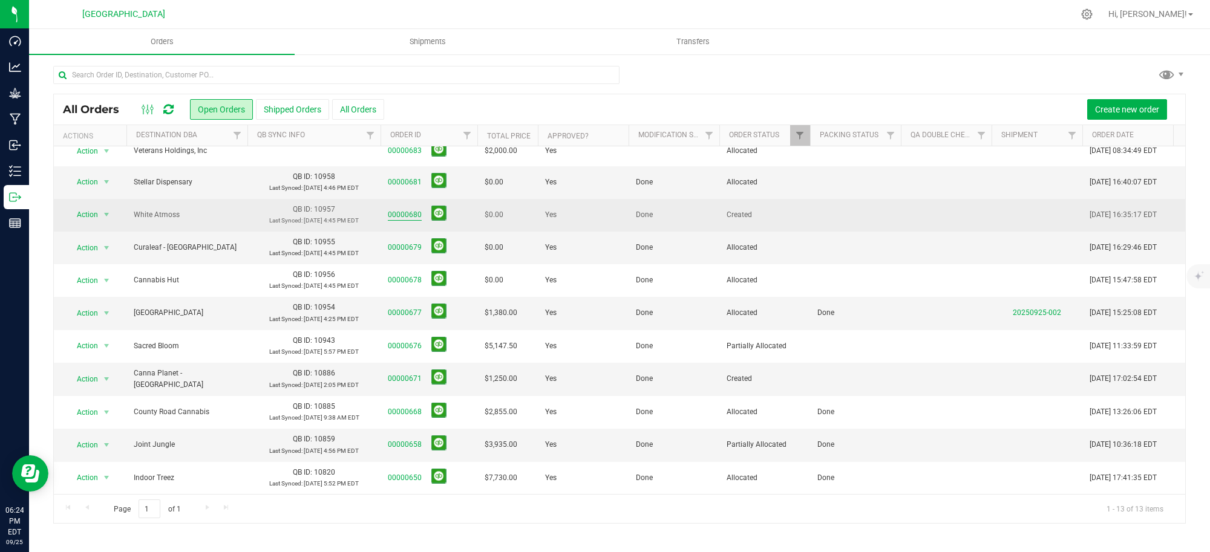
click at [407, 209] on link "00000680" at bounding box center [405, 214] width 34 height 11
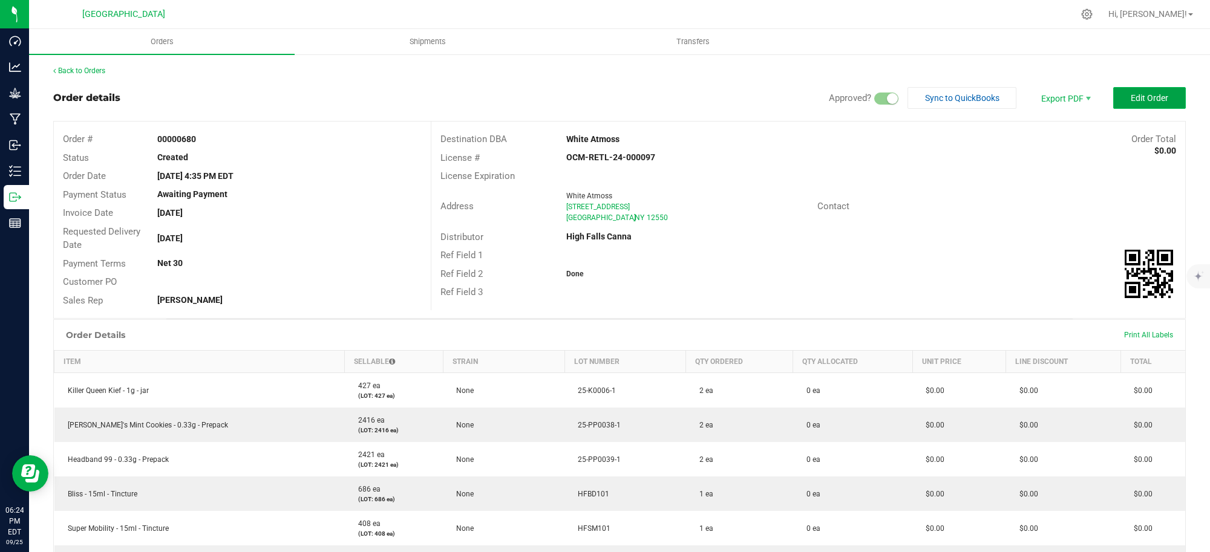
click at [1137, 102] on span "Edit Order" at bounding box center [1150, 98] width 38 height 10
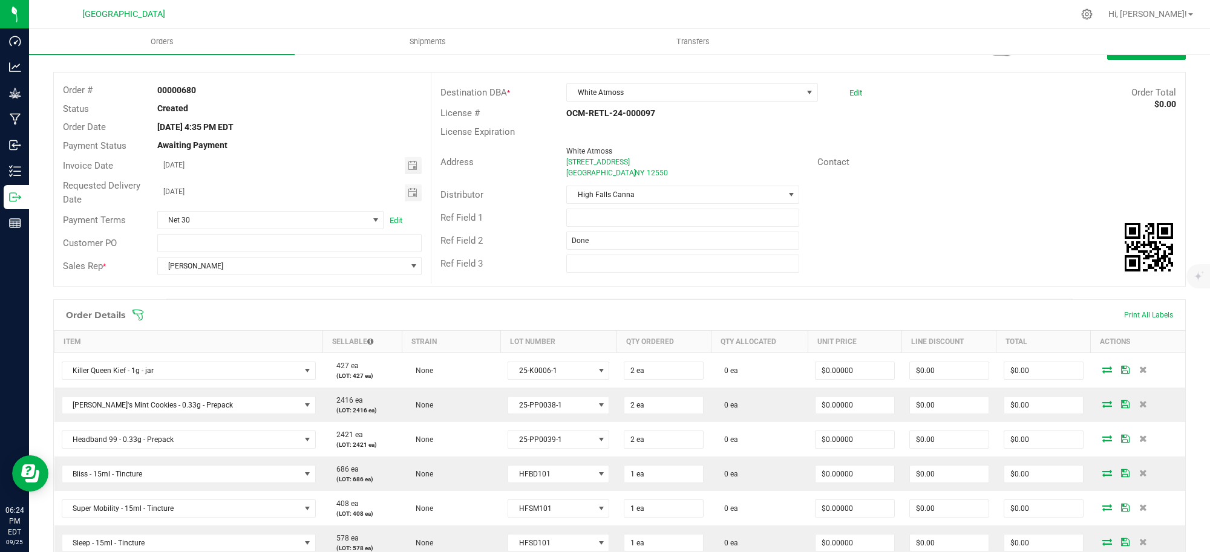
scroll to position [76, 0]
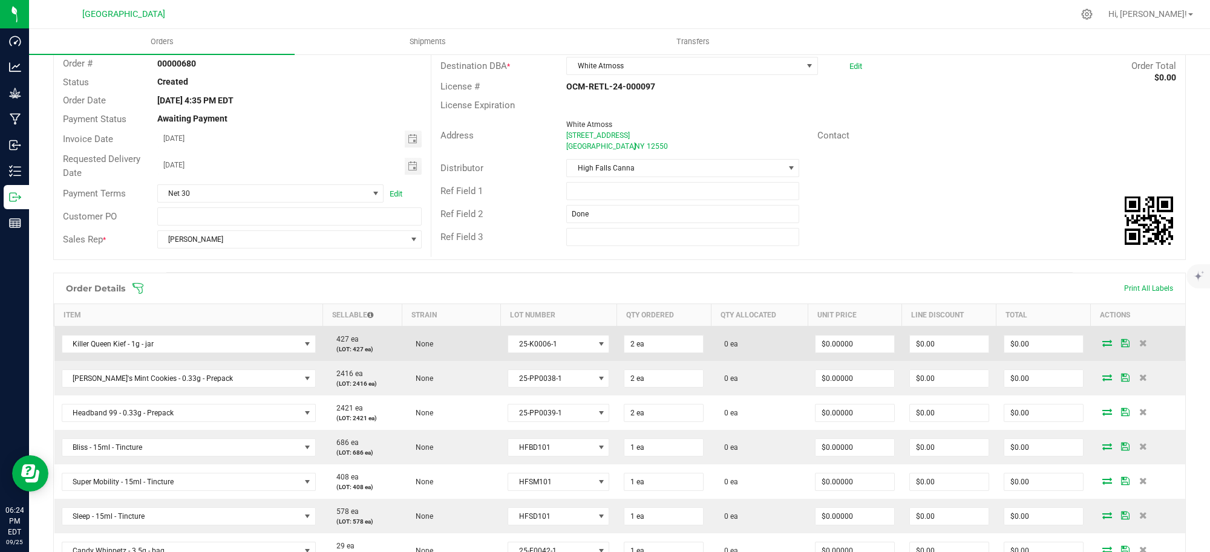
click at [1102, 345] on icon at bounding box center [1107, 342] width 10 height 7
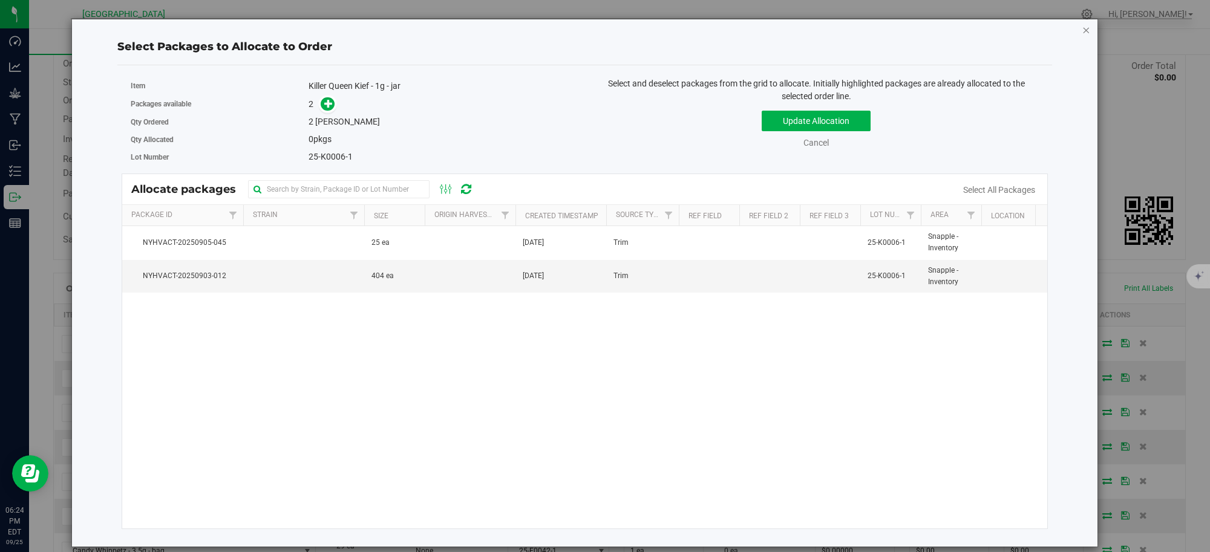
click at [1089, 27] on icon "button" at bounding box center [1086, 29] width 8 height 15
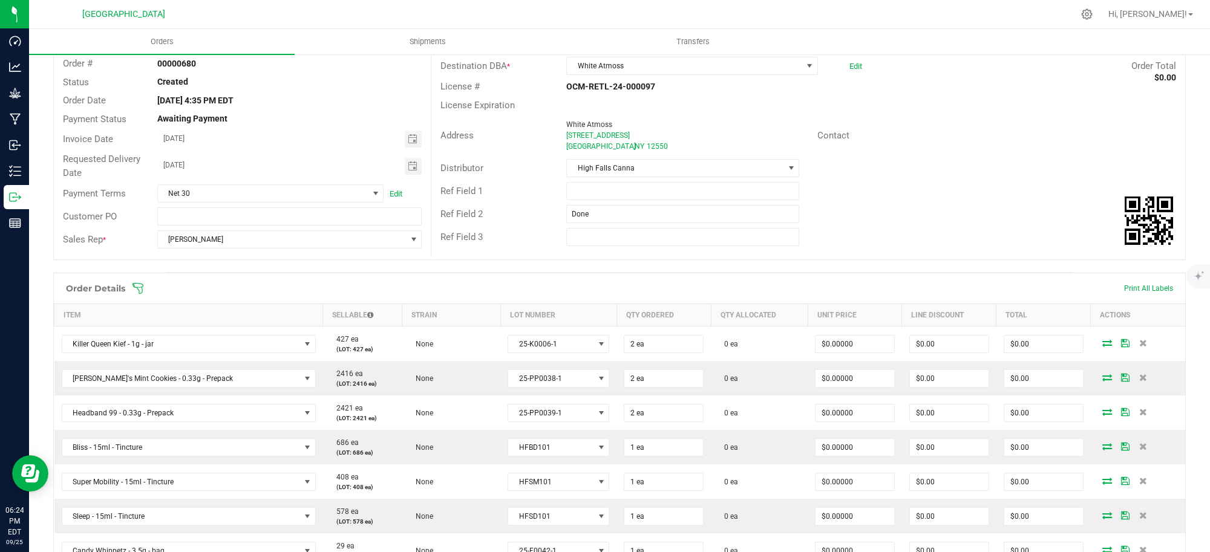
click at [982, 166] on div "Distributor High Falls Canna" at bounding box center [808, 168] width 754 height 23
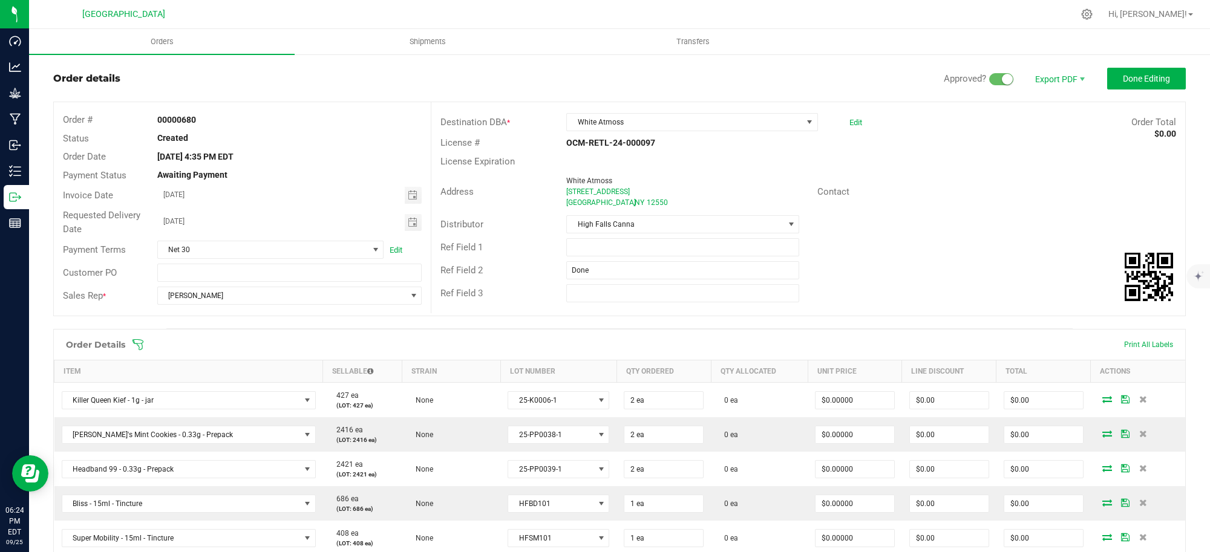
scroll to position [0, 0]
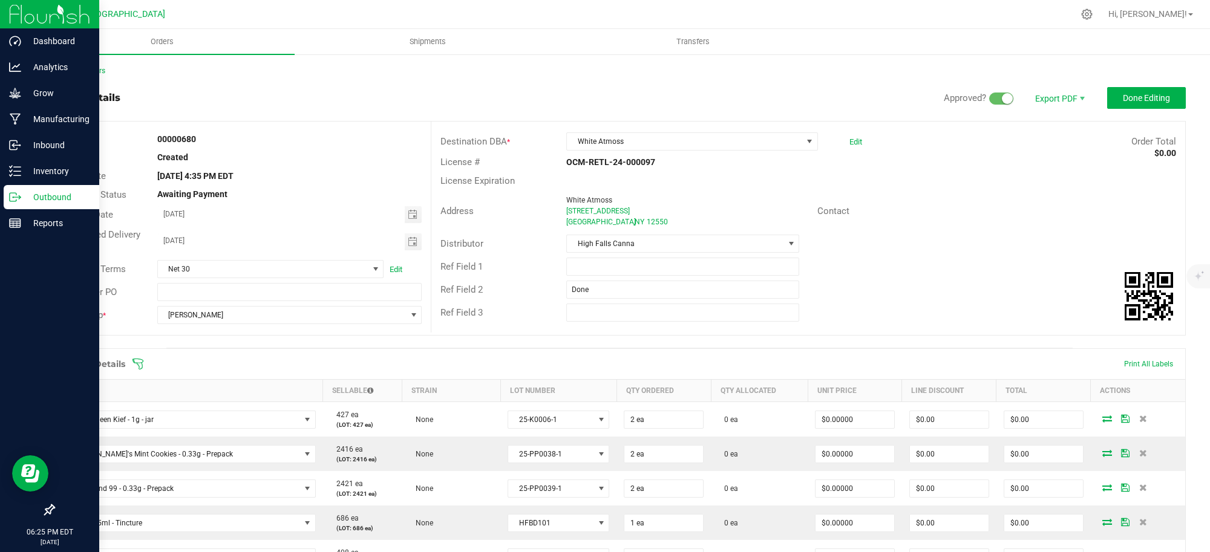
click at [52, 195] on p "Outbound" at bounding box center [57, 197] width 73 height 15
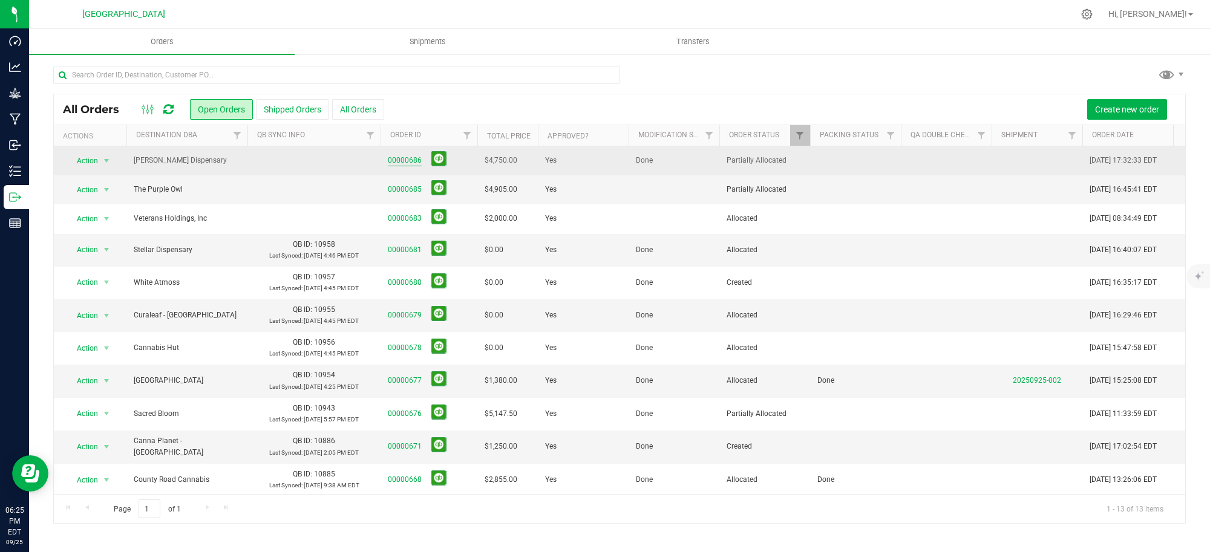
click at [402, 161] on link "00000686" at bounding box center [405, 160] width 34 height 11
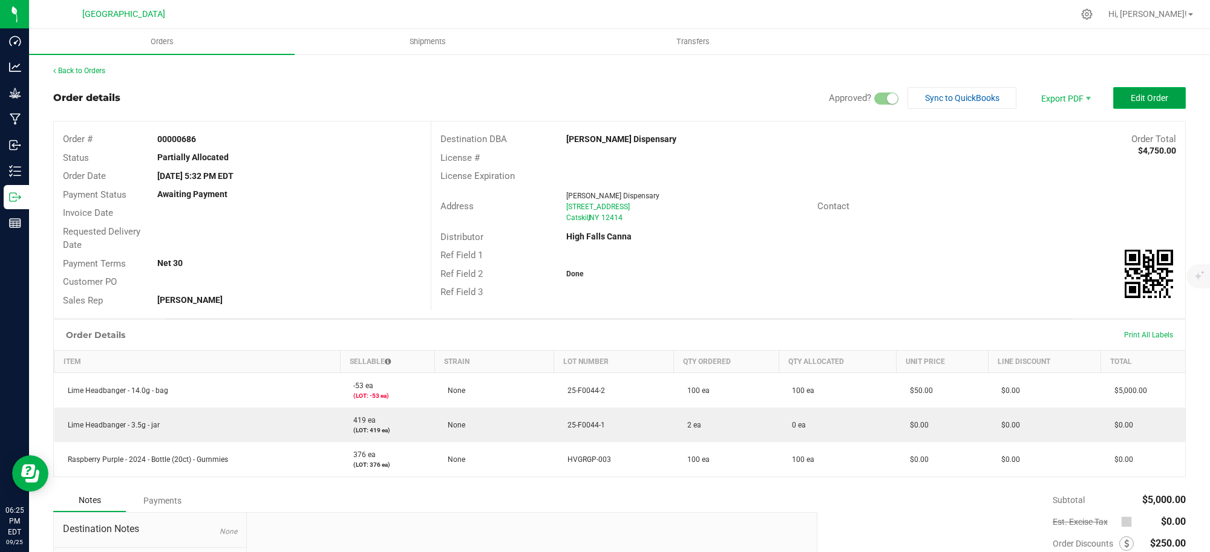
click at [1134, 94] on span "Edit Order" at bounding box center [1150, 98] width 38 height 10
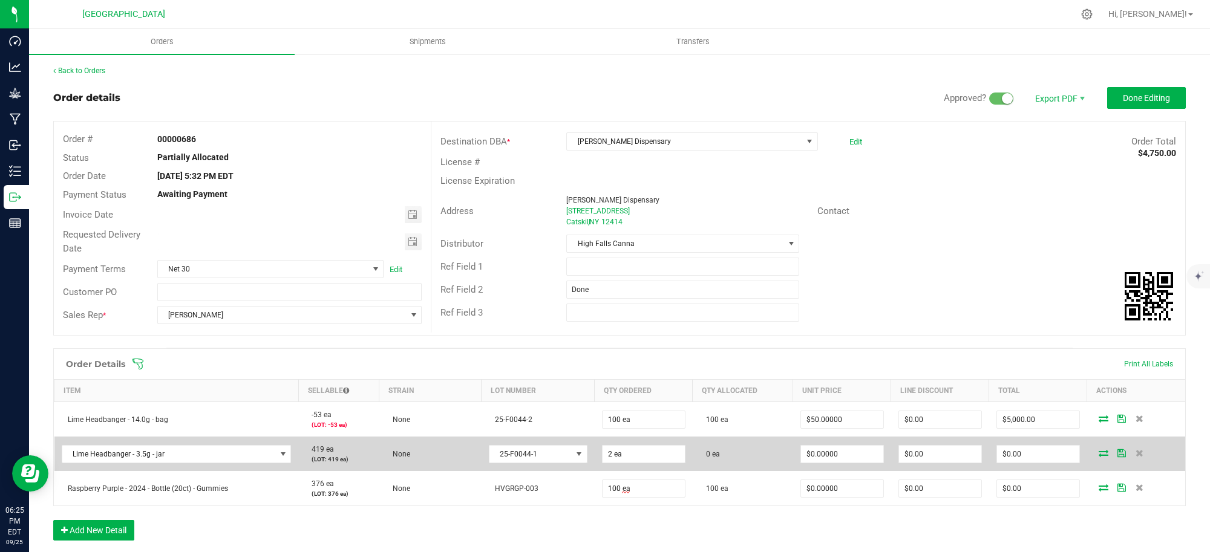
click at [1095, 451] on span at bounding box center [1104, 453] width 18 height 7
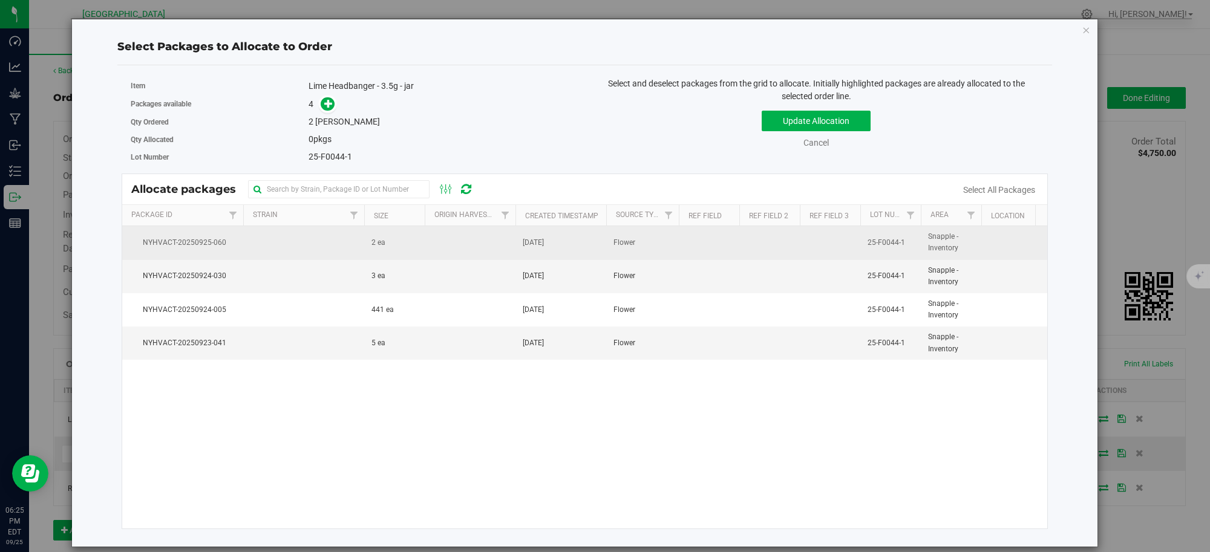
click at [442, 245] on td at bounding box center [470, 242] width 91 height 33
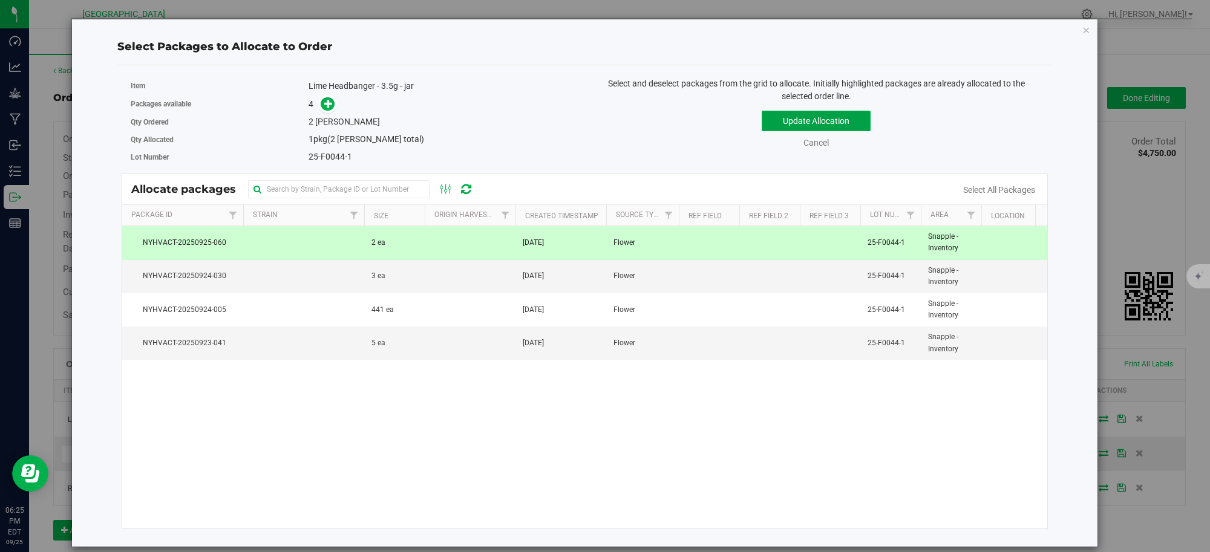
click at [829, 117] on button "Update Allocation" at bounding box center [816, 121] width 109 height 21
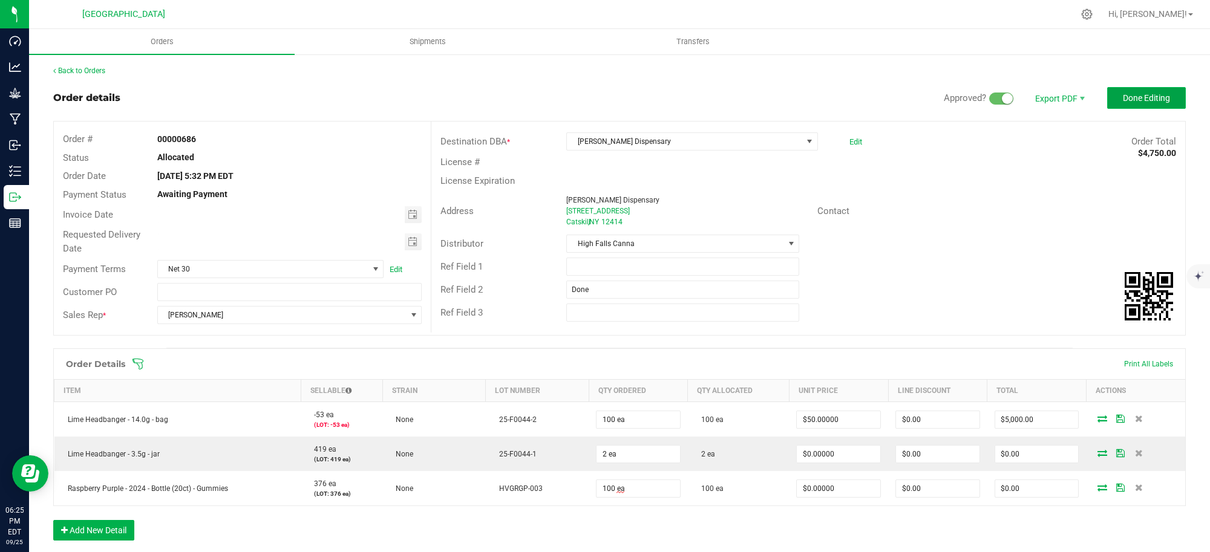
click at [1145, 96] on span "Done Editing" at bounding box center [1146, 98] width 47 height 10
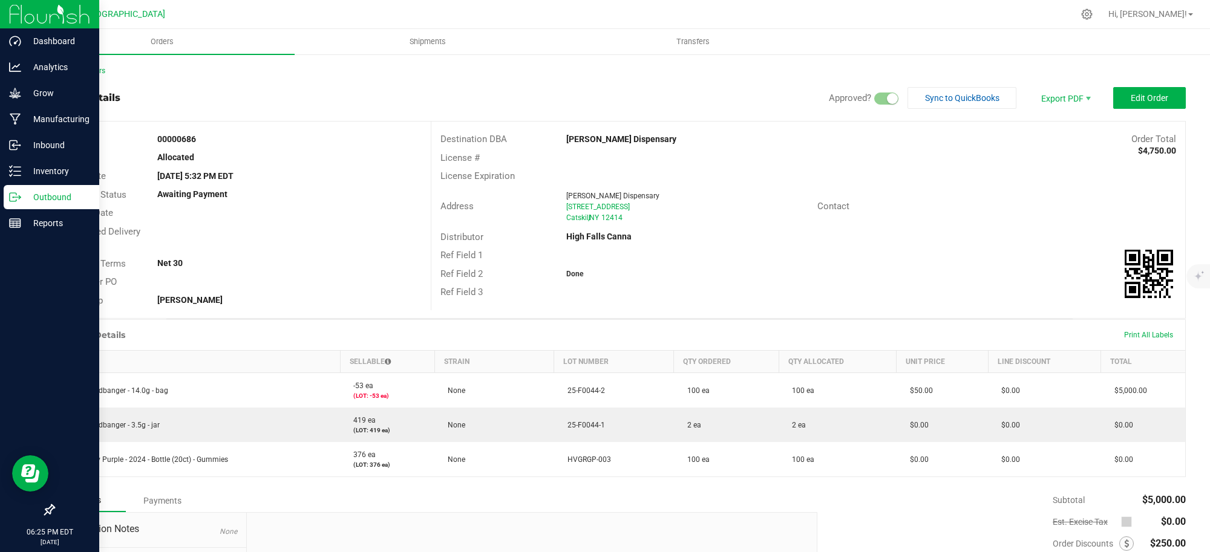
click at [53, 195] on p "Outbound" at bounding box center [57, 197] width 73 height 15
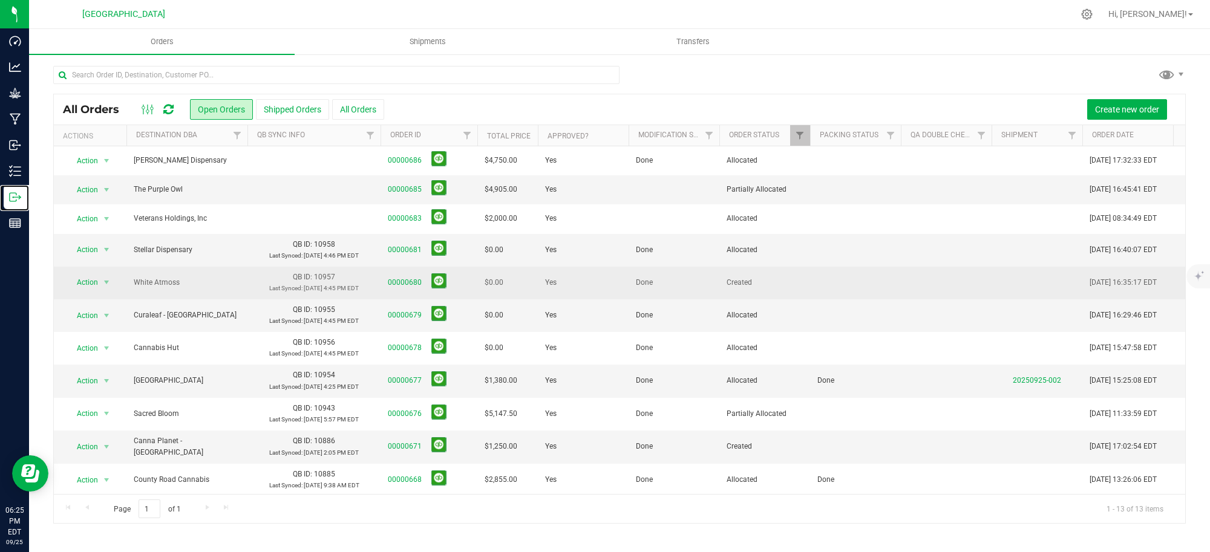
scroll to position [77, 0]
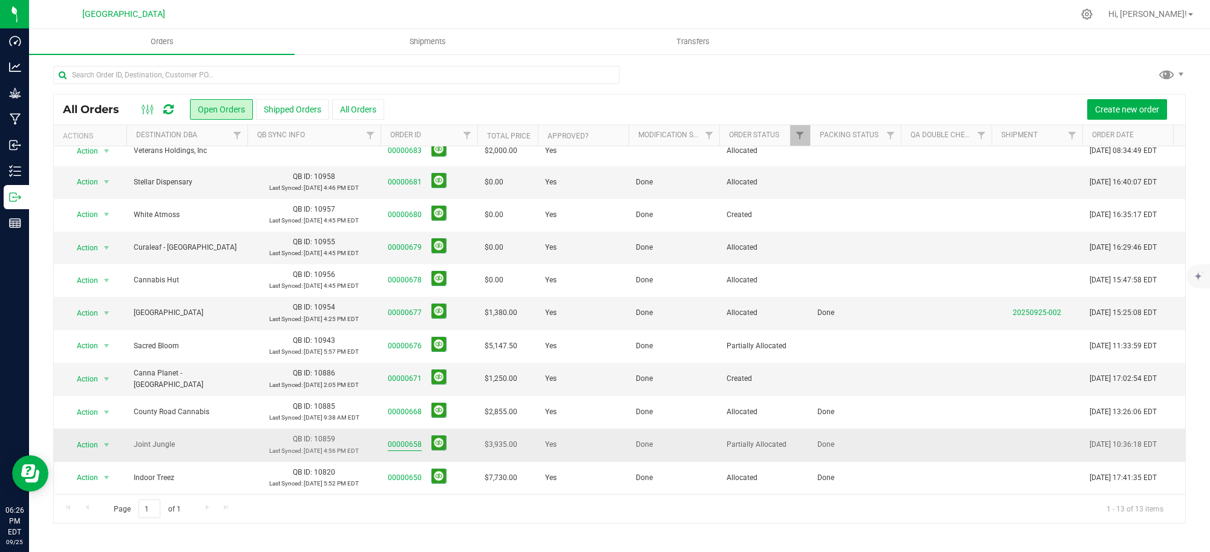
click at [401, 439] on link "00000658" at bounding box center [405, 444] width 34 height 11
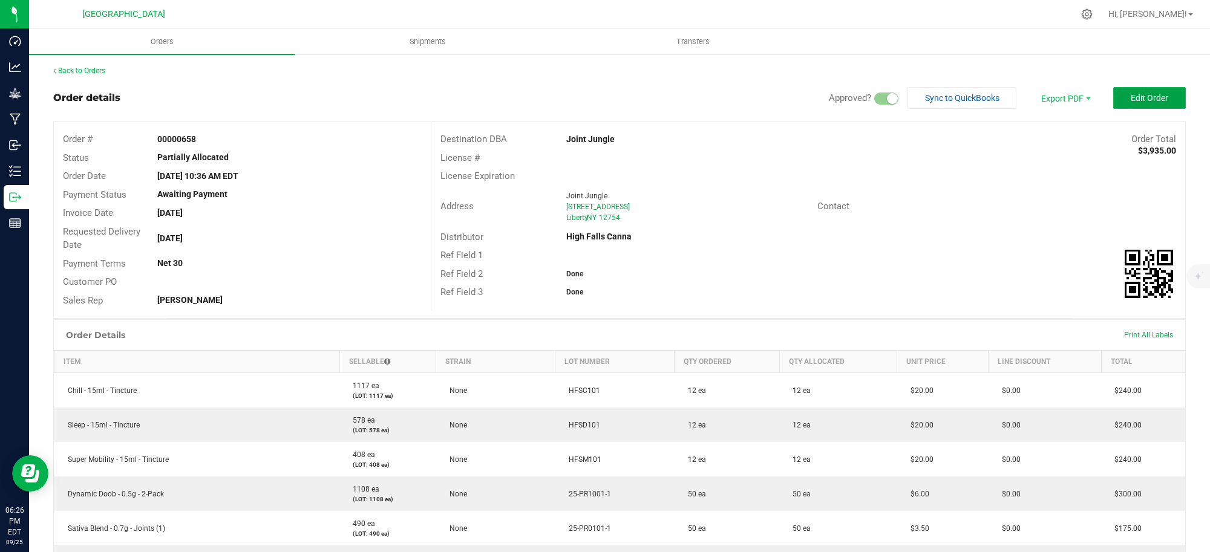
click at [1131, 93] on span "Edit Order" at bounding box center [1150, 98] width 38 height 10
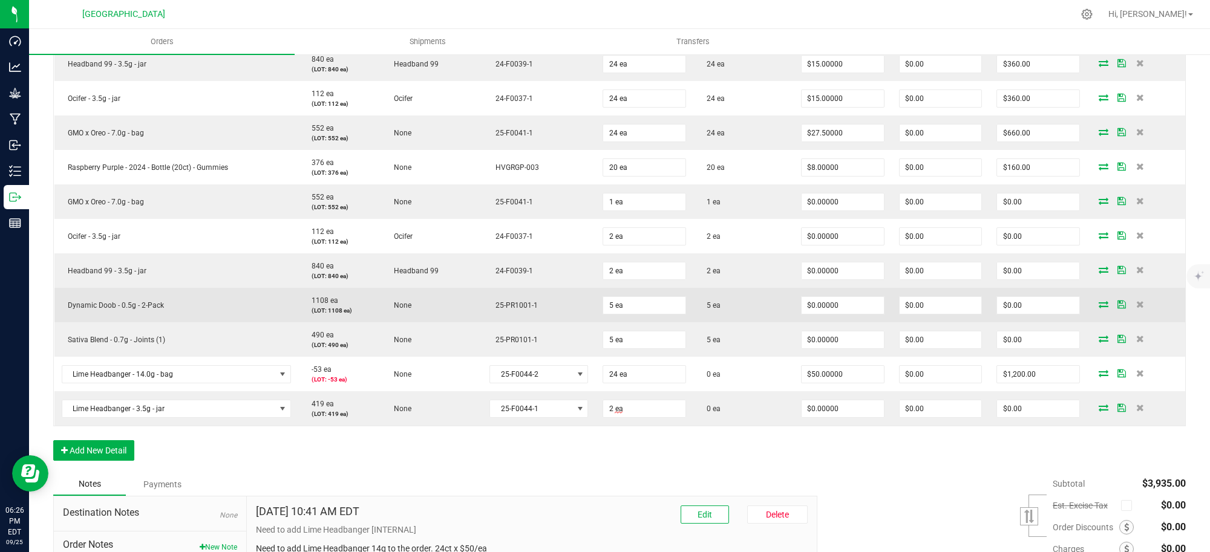
scroll to position [529, 0]
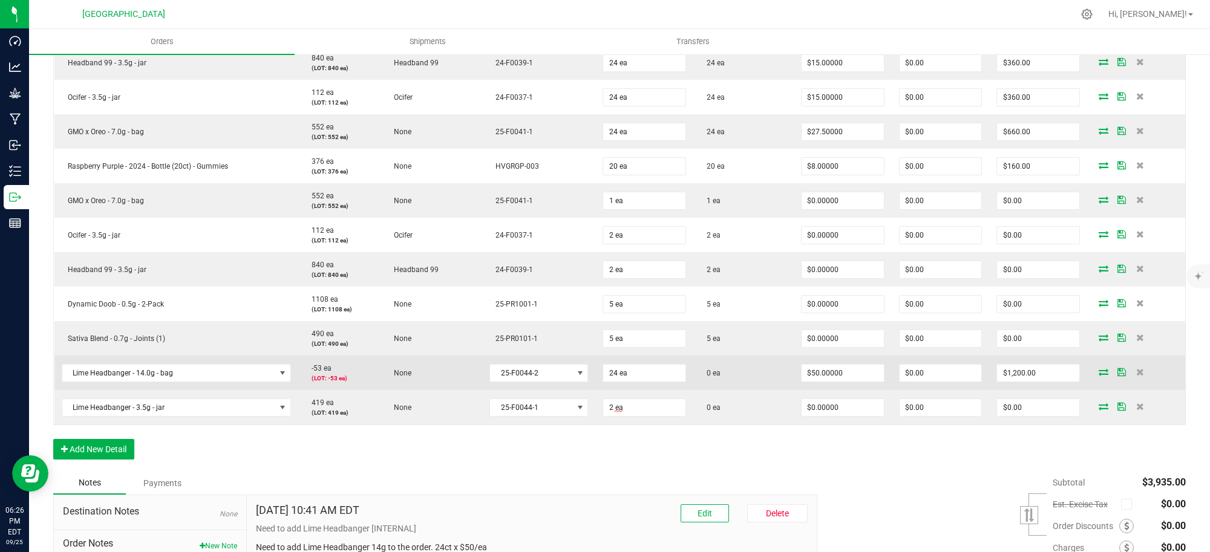
click at [1099, 371] on icon at bounding box center [1104, 371] width 10 height 7
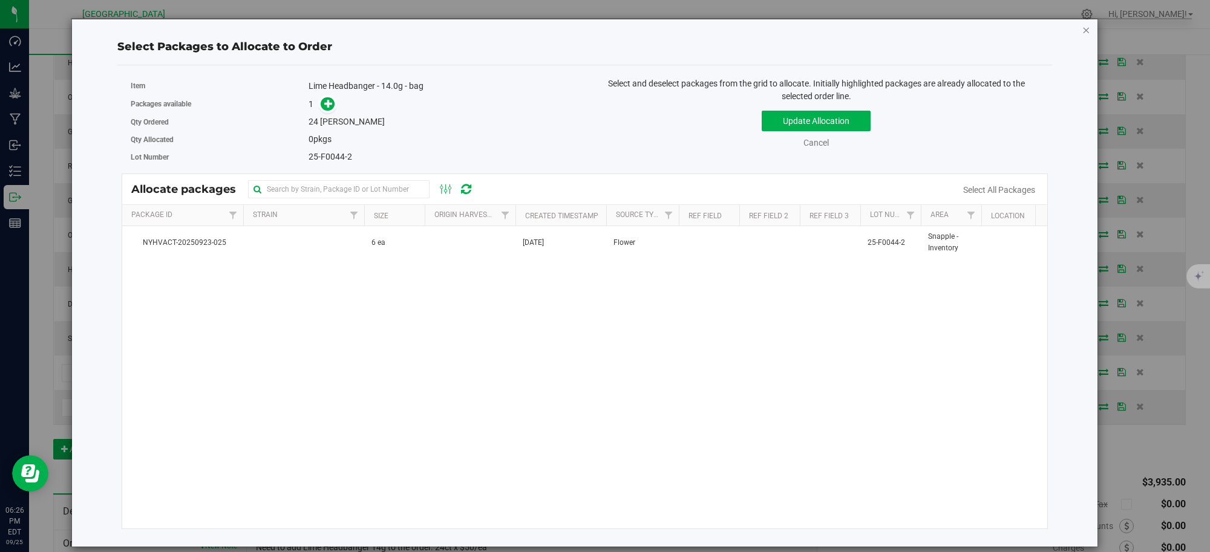
click at [1087, 27] on icon "button" at bounding box center [1086, 29] width 8 height 15
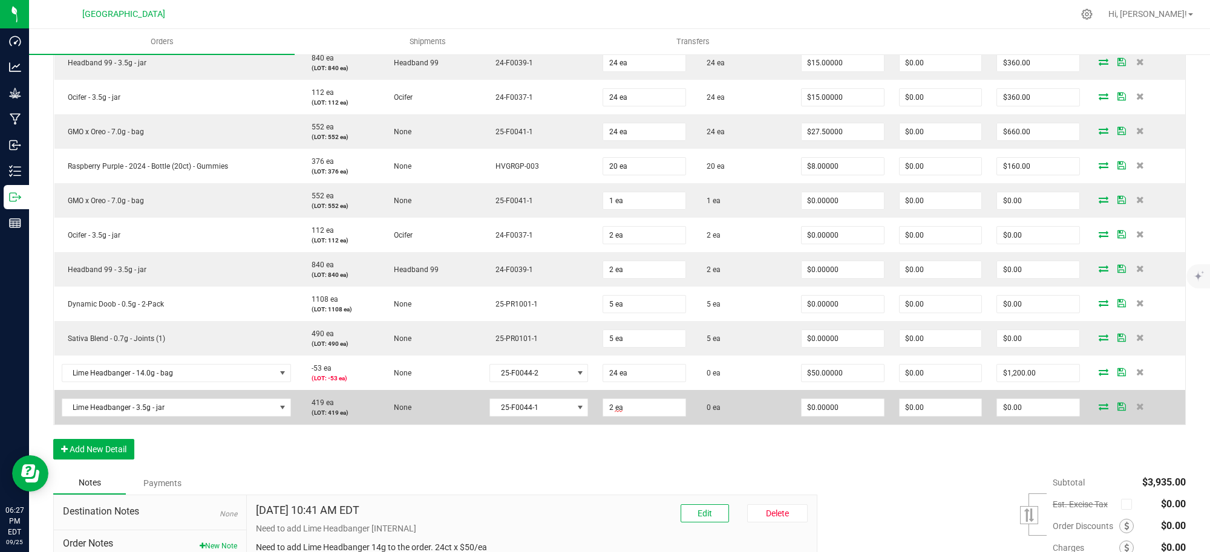
click at [1099, 406] on icon at bounding box center [1104, 406] width 10 height 7
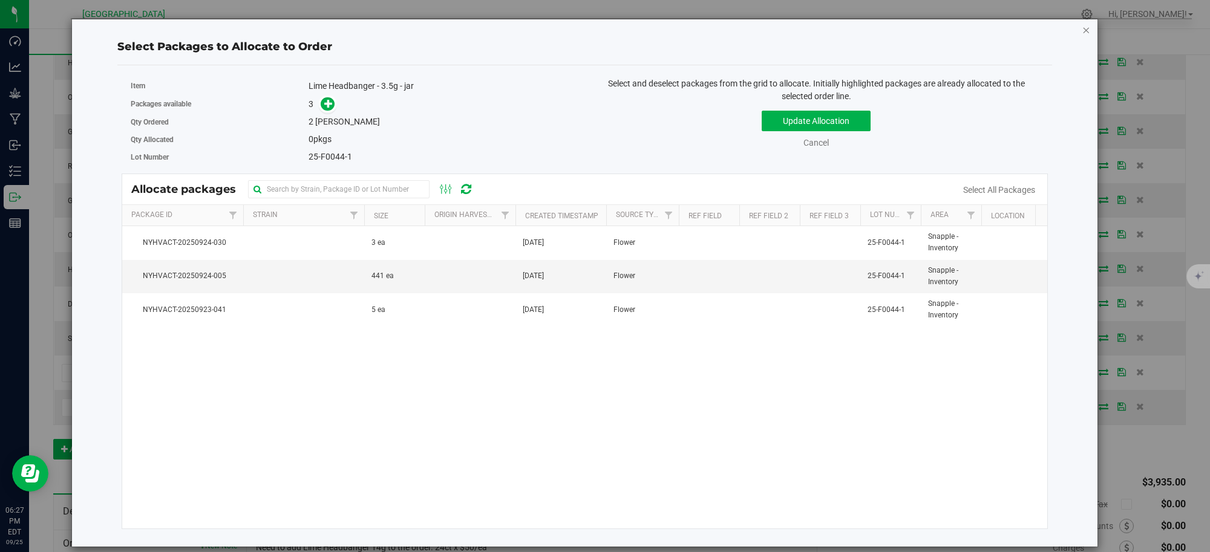
click at [1085, 29] on icon "button" at bounding box center [1086, 29] width 8 height 15
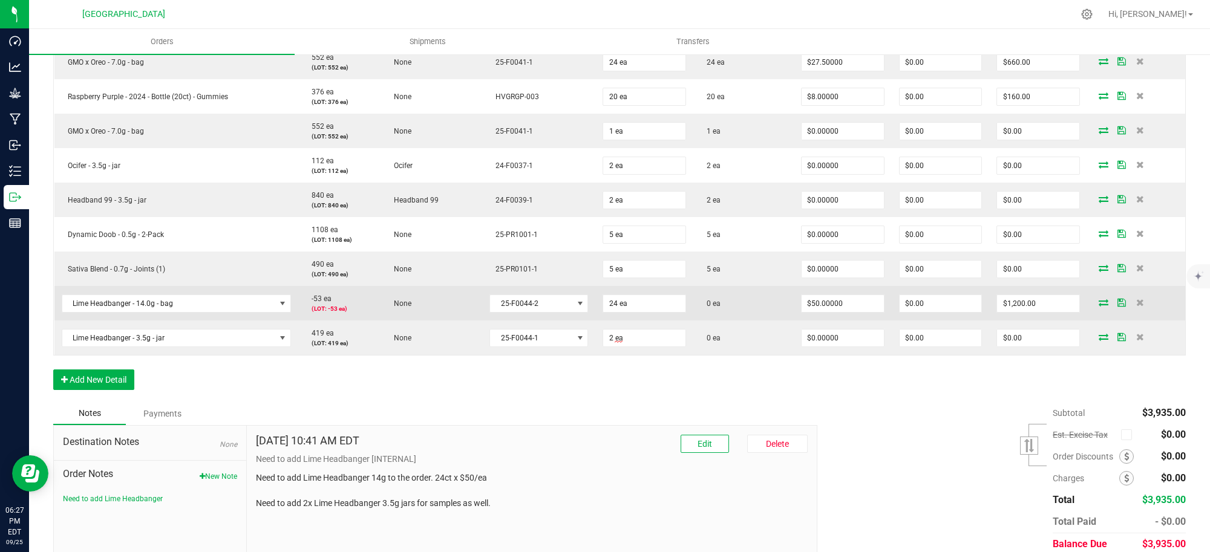
scroll to position [605, 0]
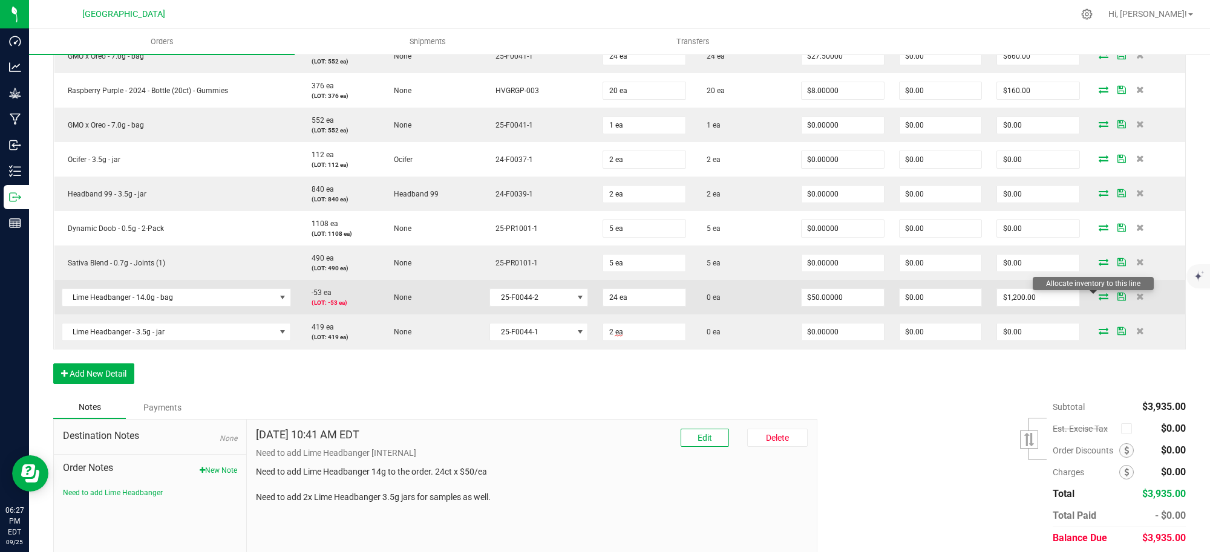
click at [1099, 295] on icon at bounding box center [1104, 296] width 10 height 7
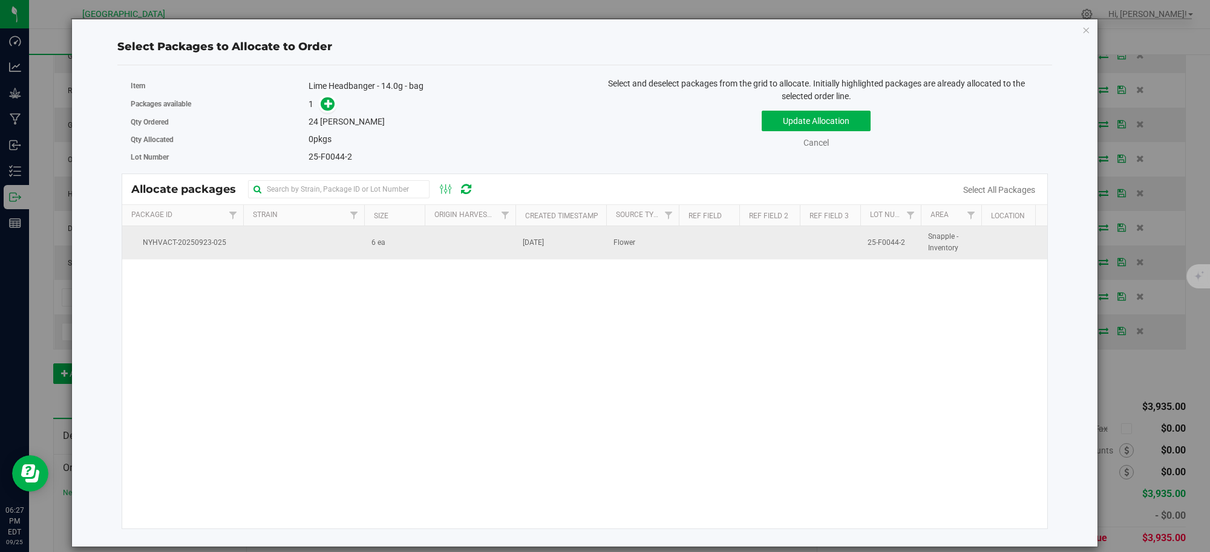
click at [447, 246] on td at bounding box center [470, 242] width 91 height 33
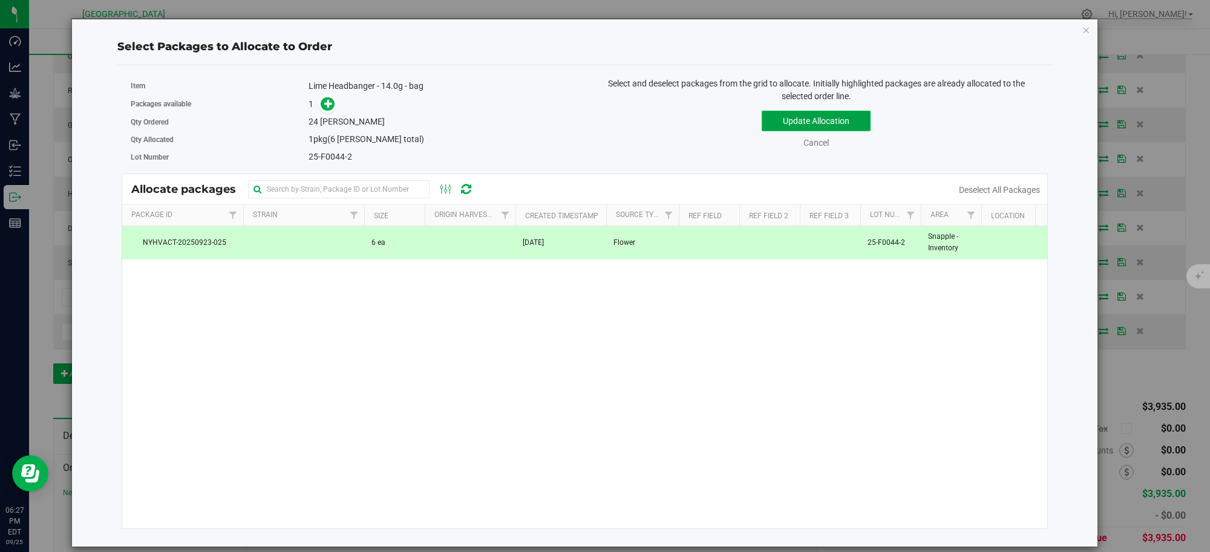
click at [793, 119] on button "Update Allocation" at bounding box center [816, 121] width 109 height 21
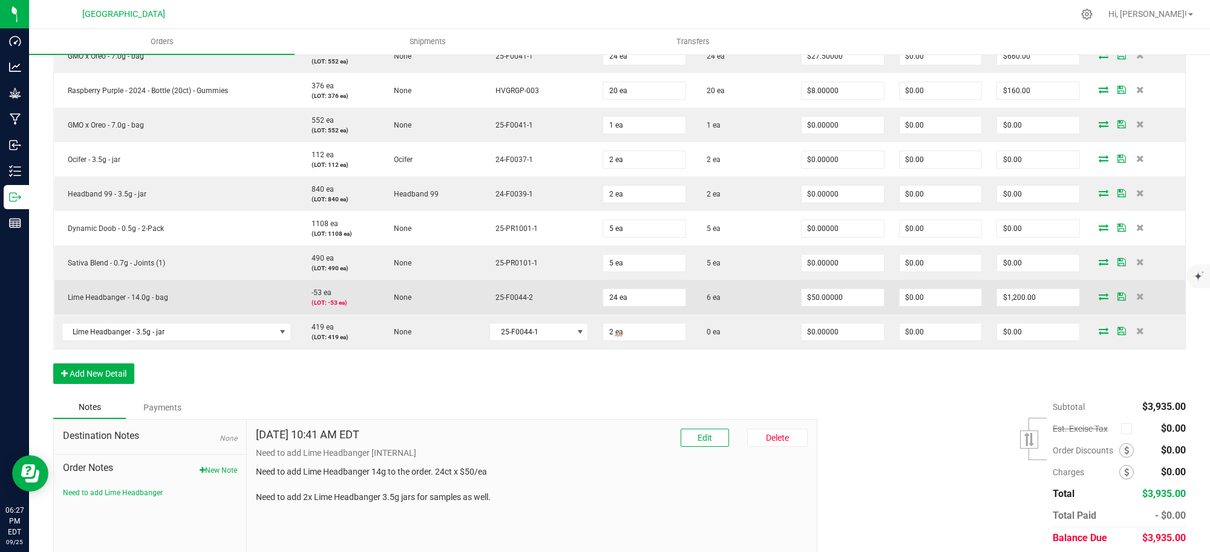
click at [1099, 299] on icon at bounding box center [1104, 296] width 10 height 7
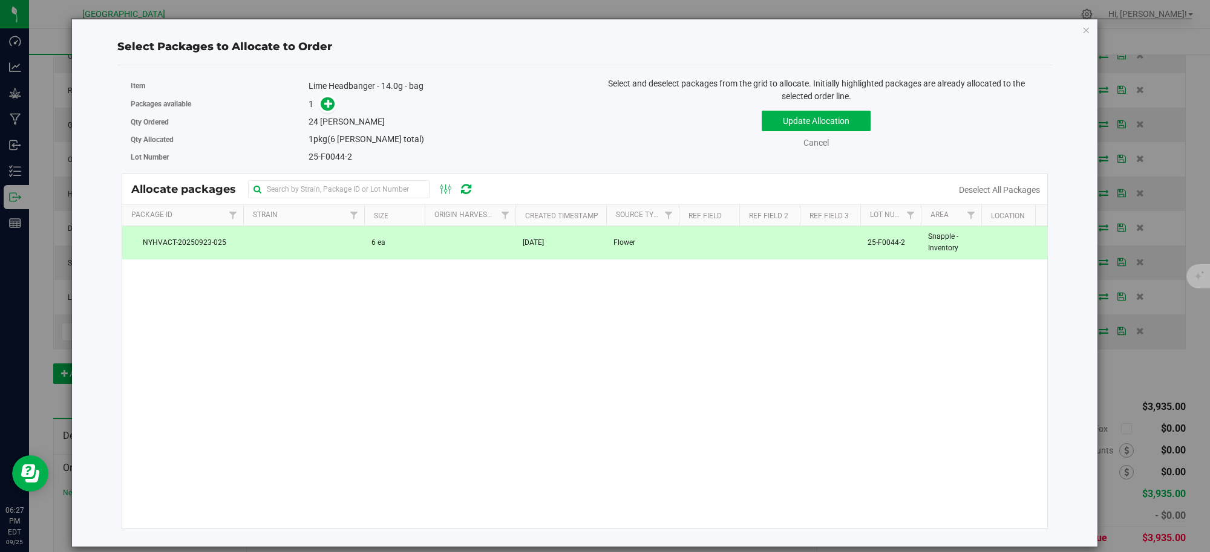
click at [479, 245] on td at bounding box center [470, 242] width 91 height 33
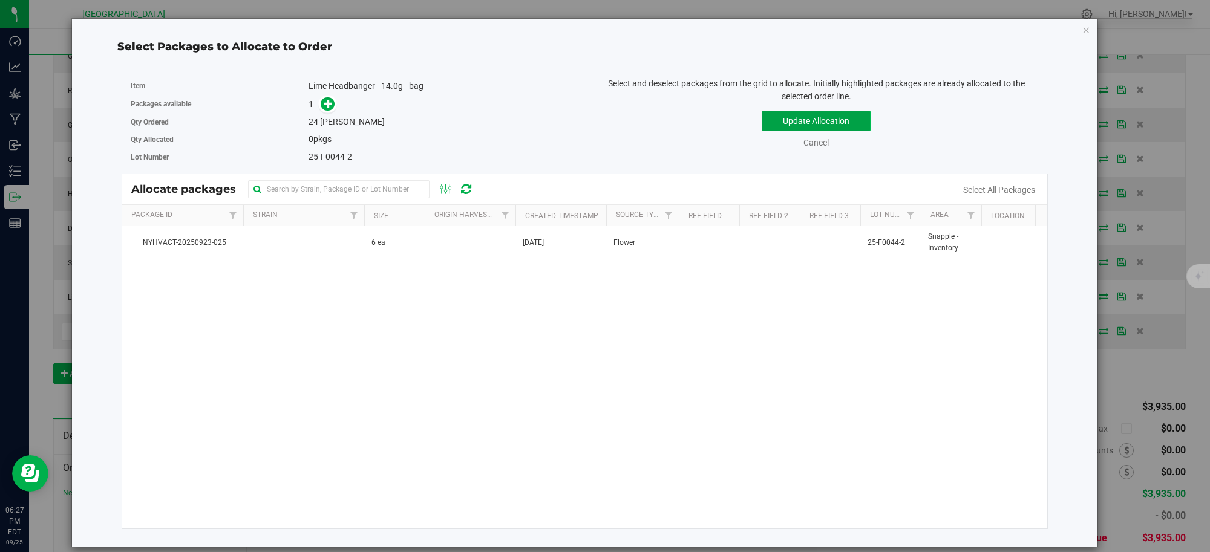
click at [793, 121] on button "Update Allocation" at bounding box center [816, 121] width 109 height 21
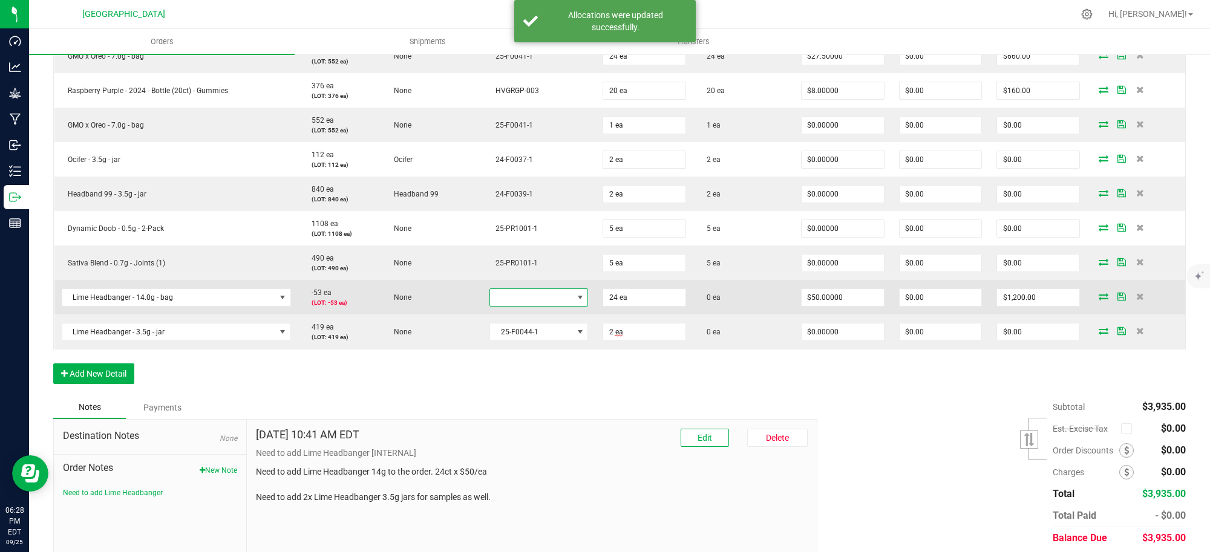
click at [575, 298] on span at bounding box center [580, 298] width 10 height 10
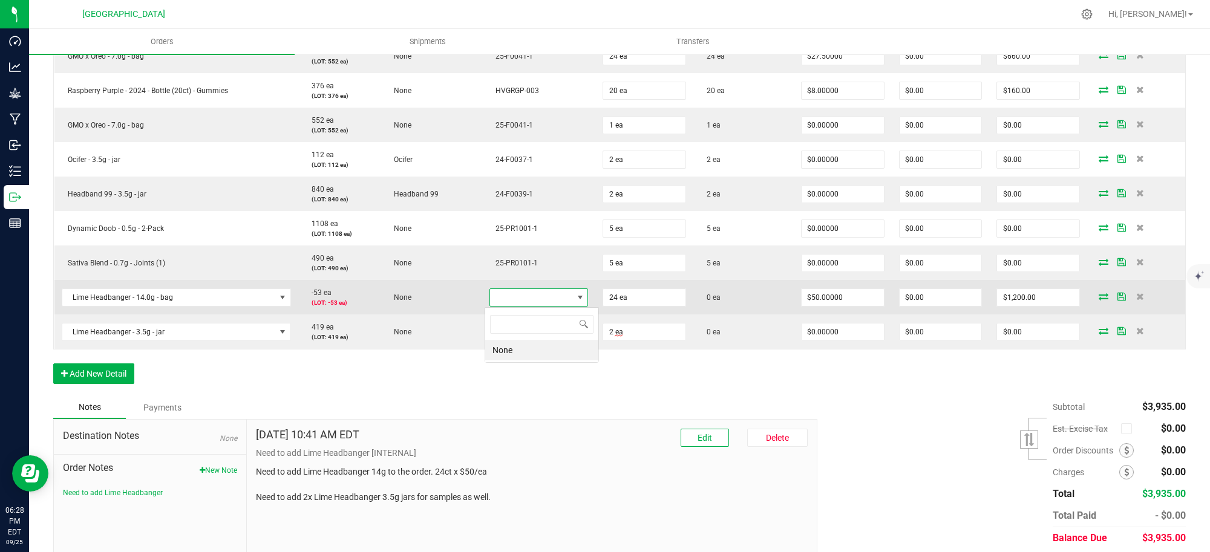
scroll to position [19, 97]
click at [575, 298] on span at bounding box center [580, 298] width 10 height 10
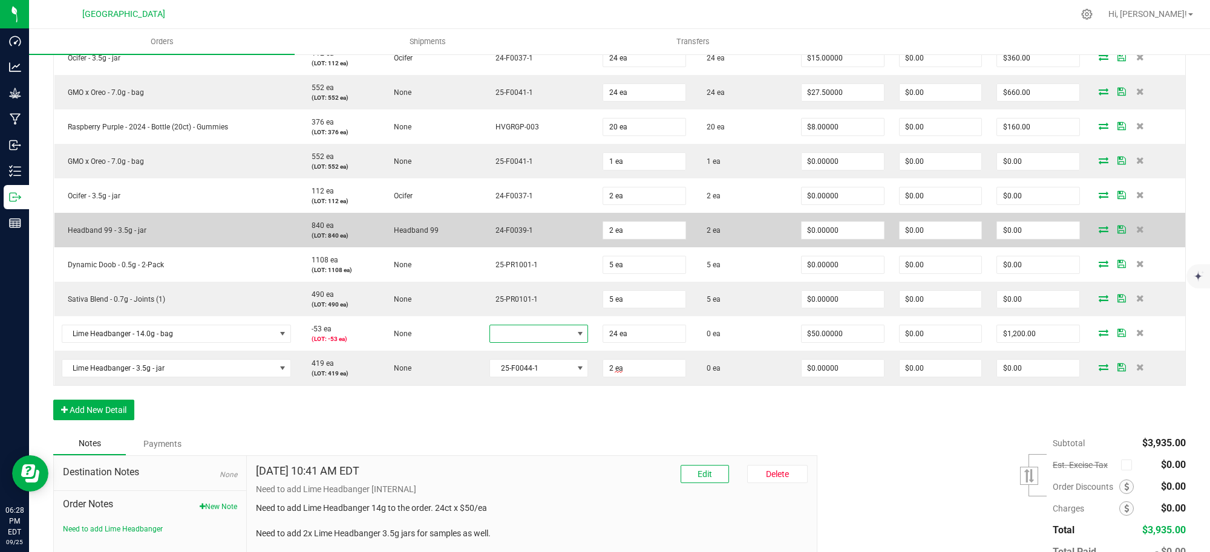
scroll to position [605, 0]
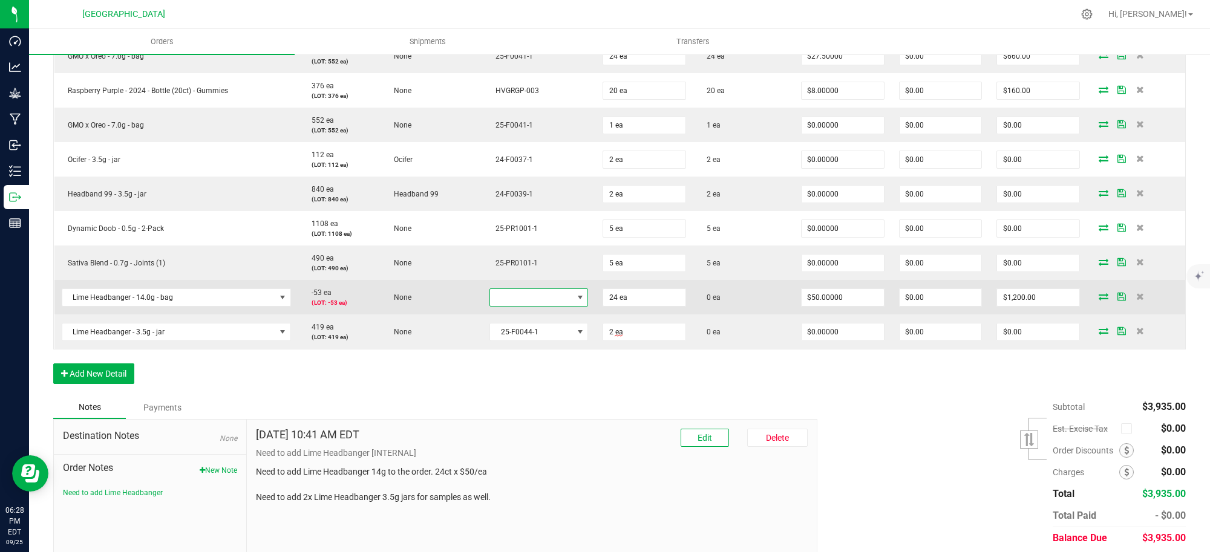
click at [572, 292] on span at bounding box center [579, 297] width 15 height 17
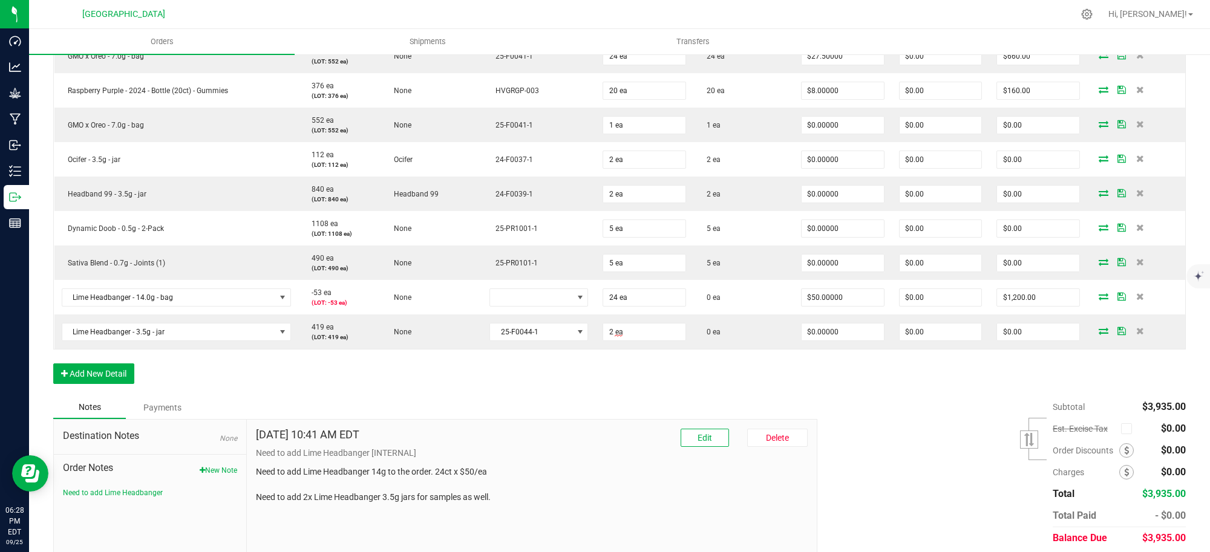
click at [834, 398] on div "Subtotal $3,935.00 Est. Excise Tax" at bounding box center [997, 472] width 378 height 153
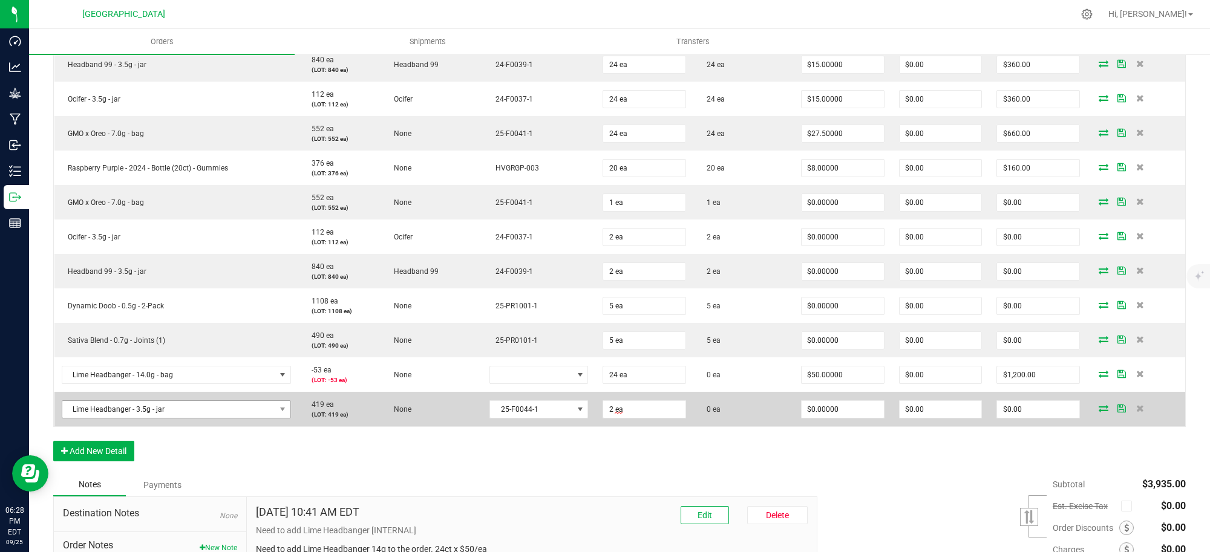
scroll to position [529, 0]
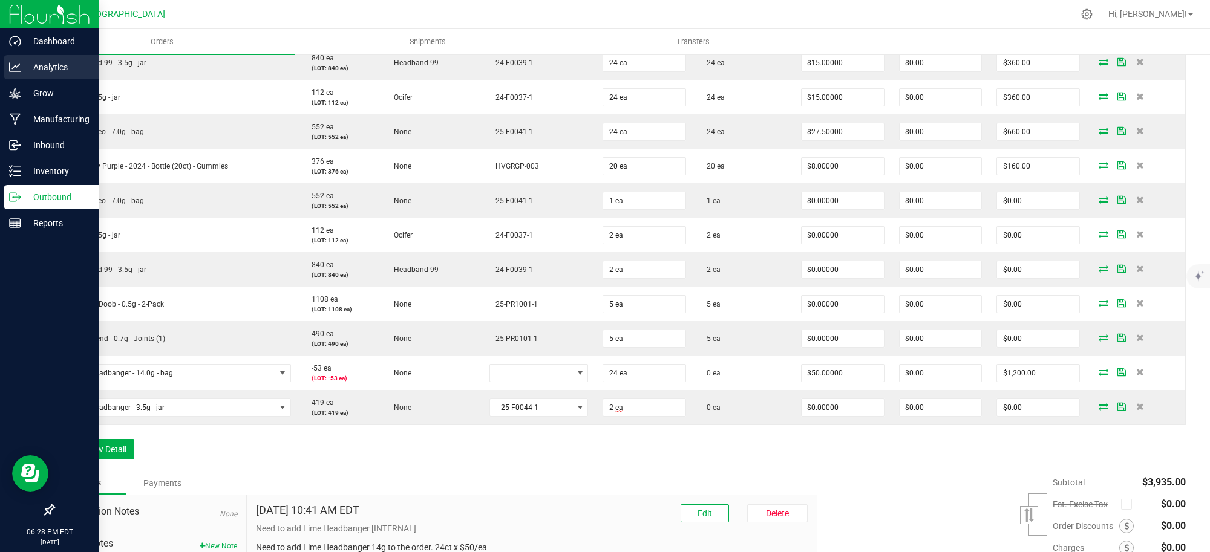
click at [41, 68] on p "Analytics" at bounding box center [57, 67] width 73 height 15
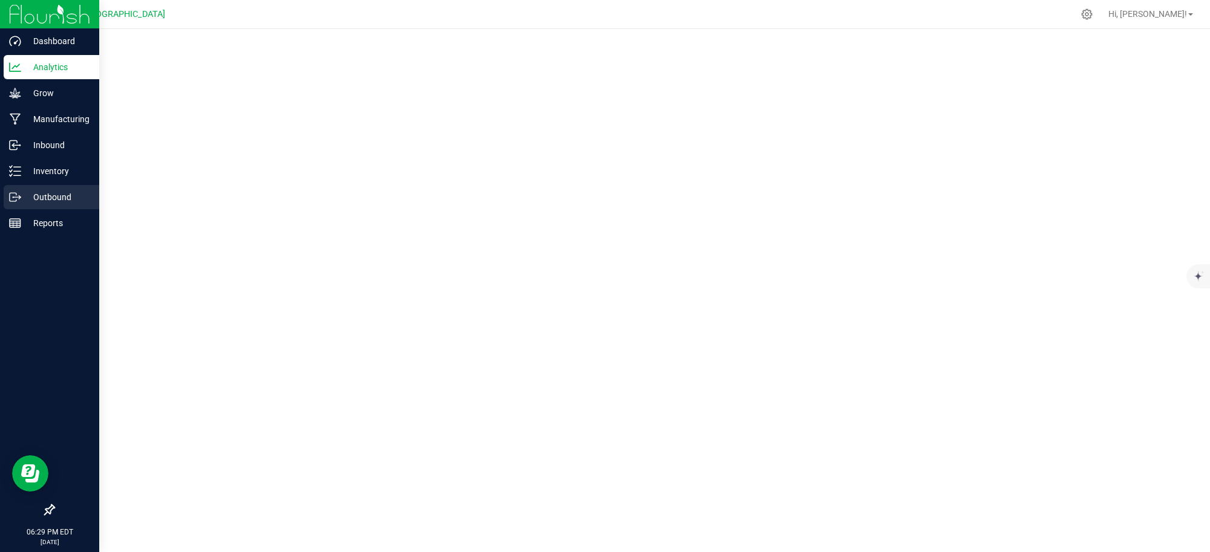
click at [57, 197] on p "Outbound" at bounding box center [57, 197] width 73 height 15
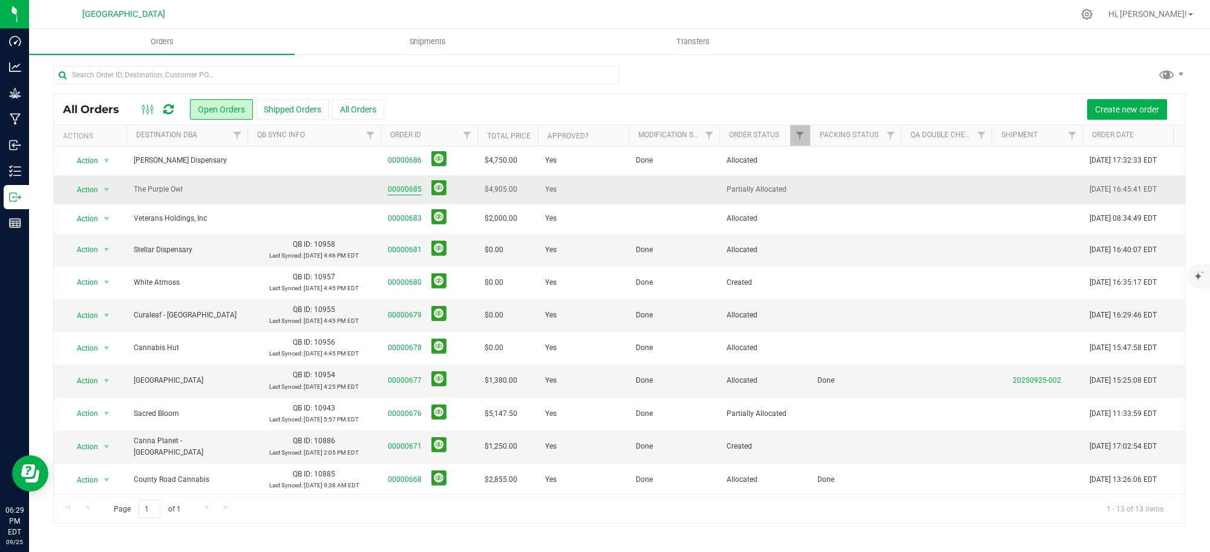
click at [403, 191] on link "00000685" at bounding box center [405, 189] width 34 height 11
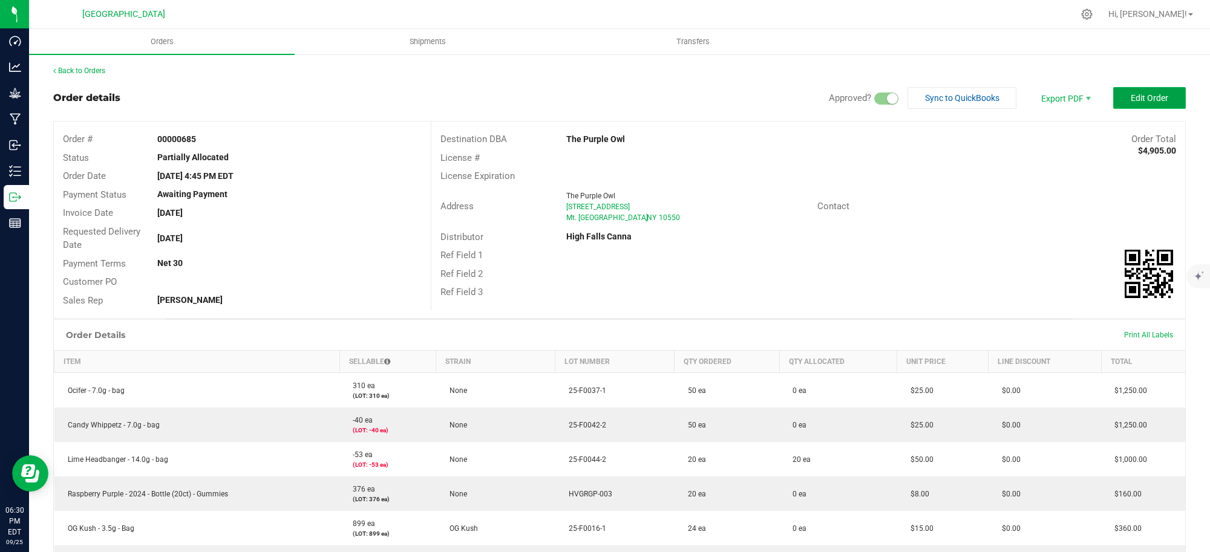
click at [1136, 94] on span "Edit Order" at bounding box center [1150, 98] width 38 height 10
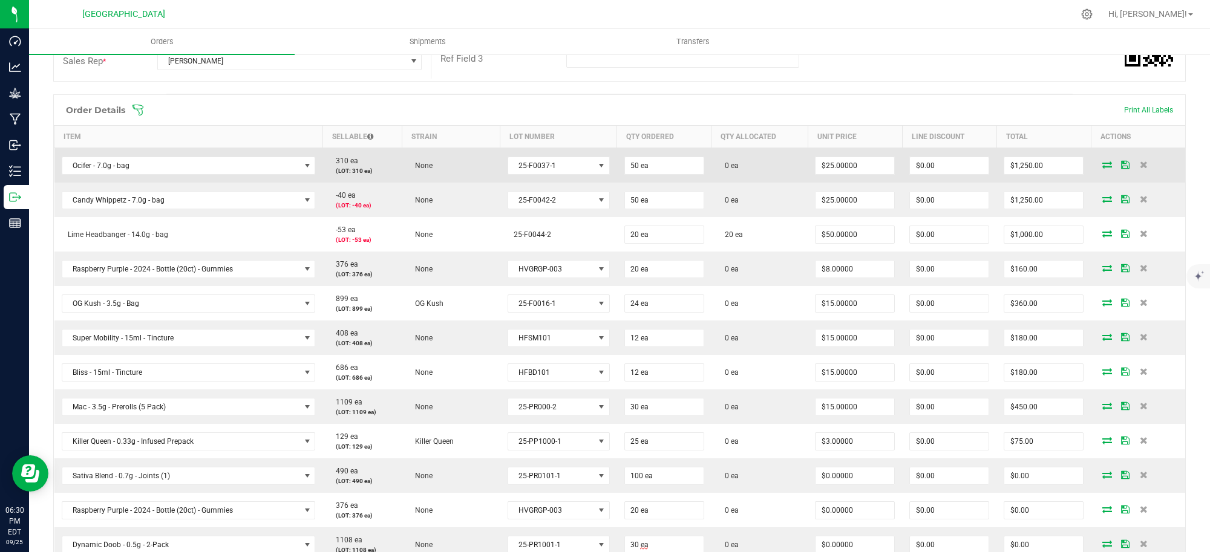
scroll to position [227, 0]
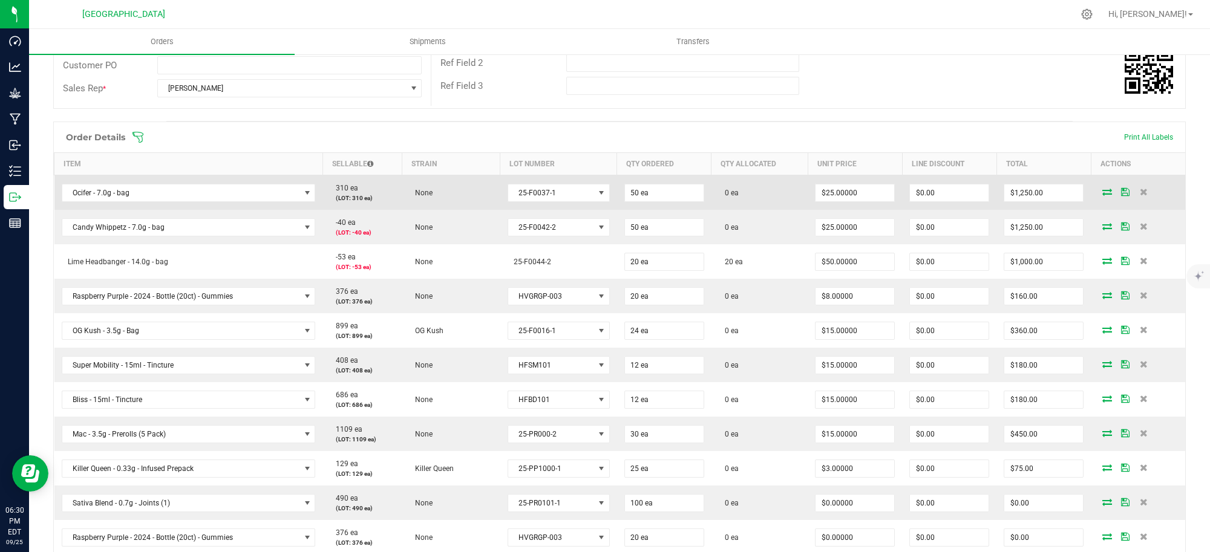
click at [1102, 192] on icon at bounding box center [1107, 191] width 10 height 7
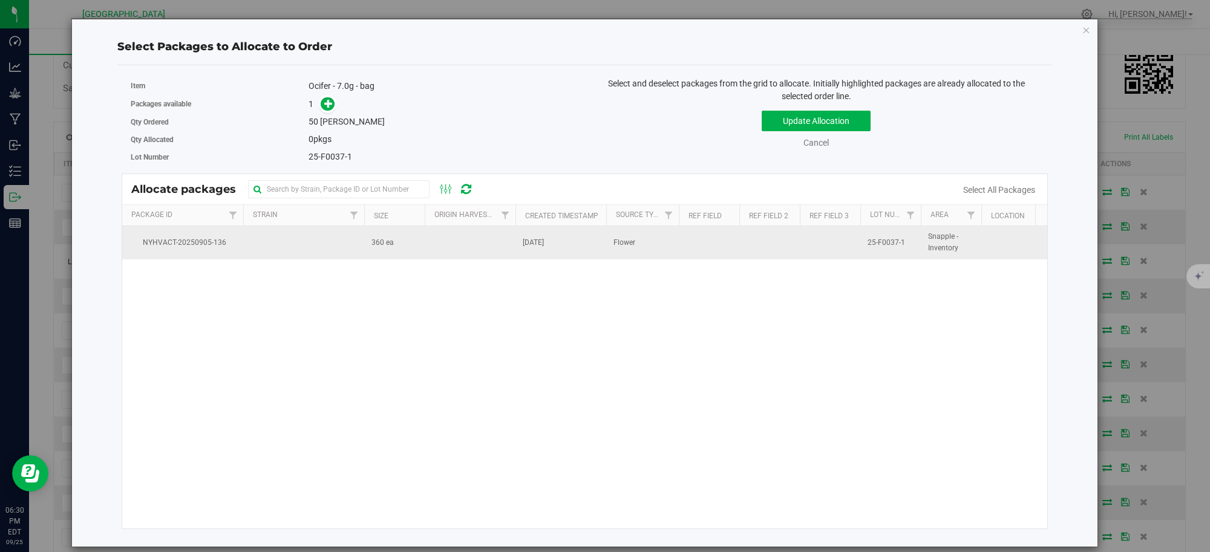
click at [393, 241] on span "360 ea" at bounding box center [382, 242] width 22 height 11
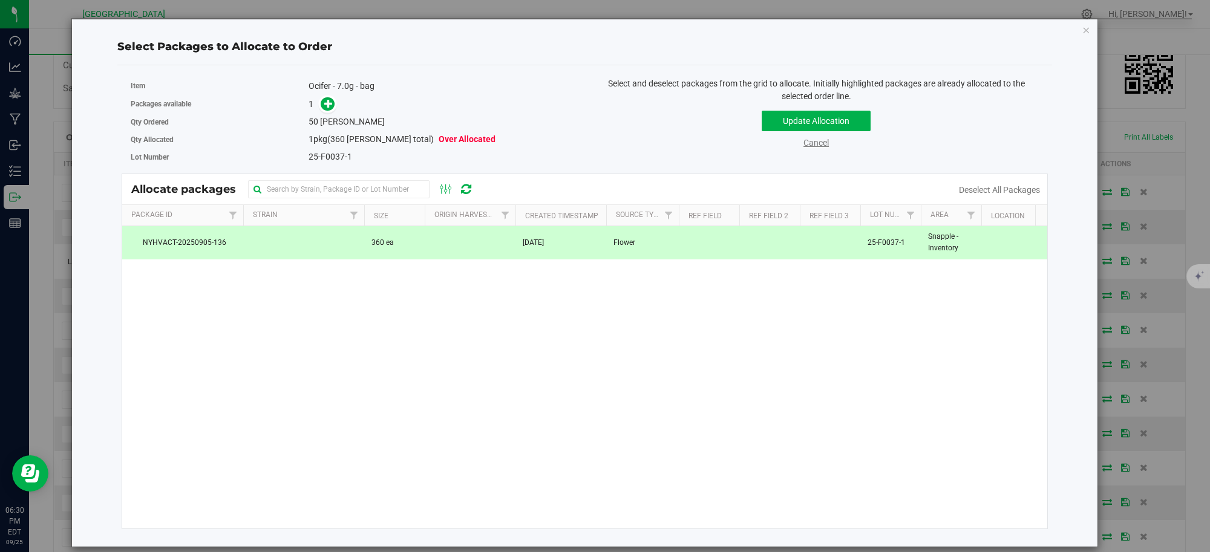
click at [812, 140] on link "Cancel" at bounding box center [815, 143] width 25 height 10
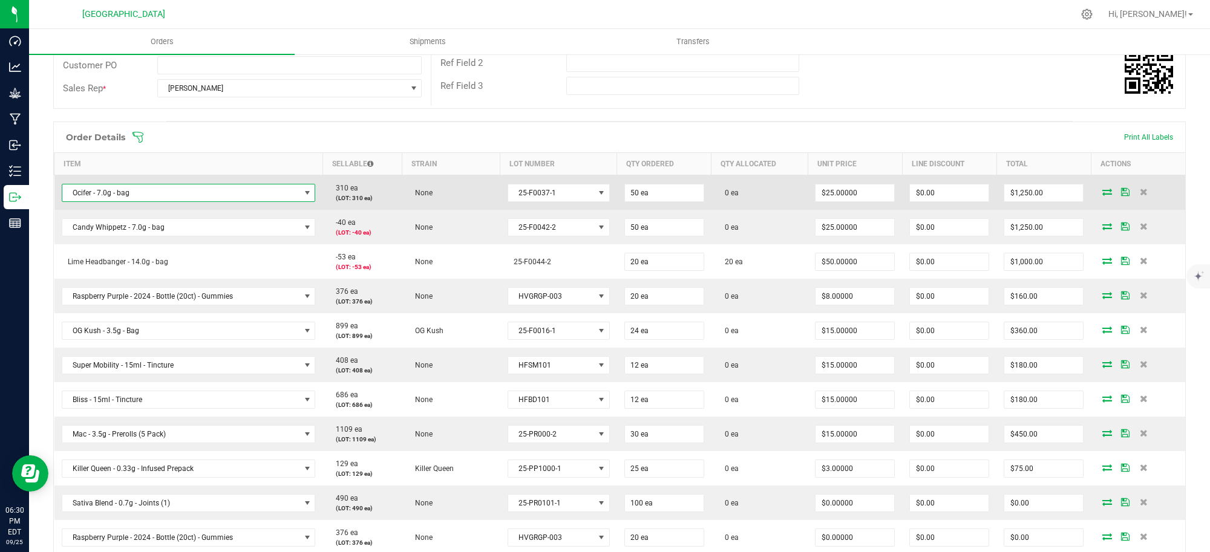
click at [306, 198] on span "NO DATA FOUND" at bounding box center [308, 193] width 10 height 10
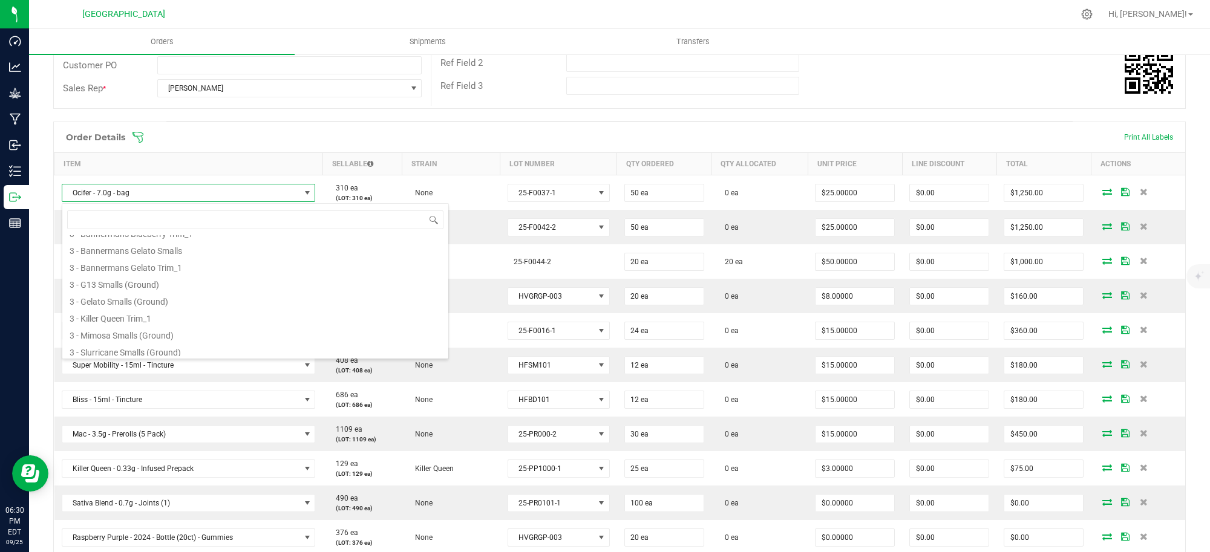
scroll to position [0, 0]
click at [255, 218] on input at bounding box center [255, 220] width 376 height 19
click at [427, 219] on input at bounding box center [255, 220] width 376 height 19
click at [87, 220] on input at bounding box center [255, 220] width 376 height 19
click at [443, 131] on div "Order Details Print All Labels" at bounding box center [619, 137] width 1131 height 30
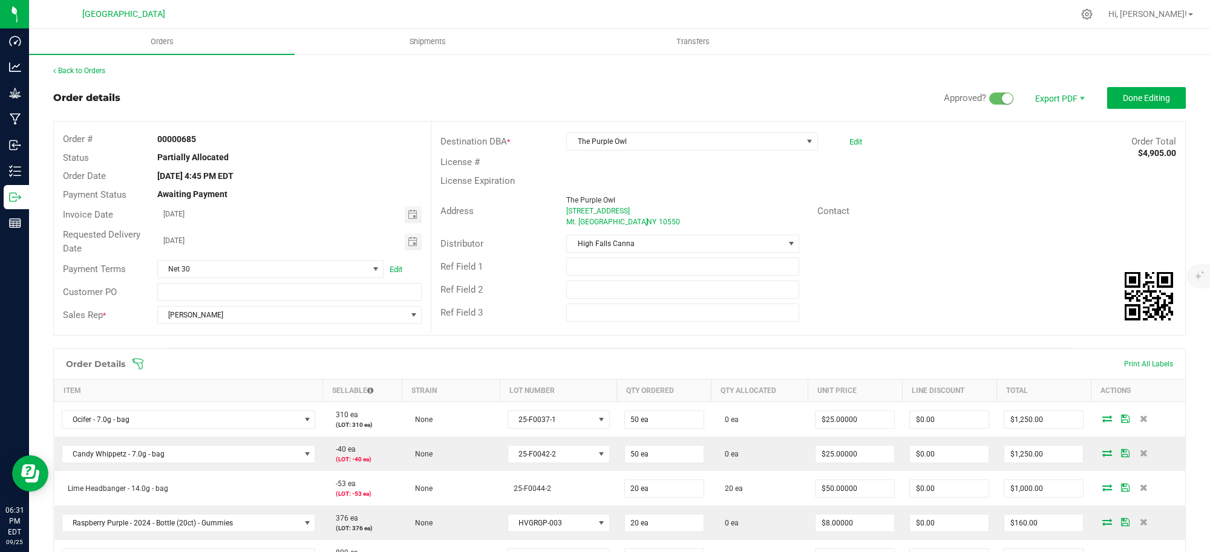
click at [1002, 100] on small at bounding box center [1007, 98] width 11 height 11
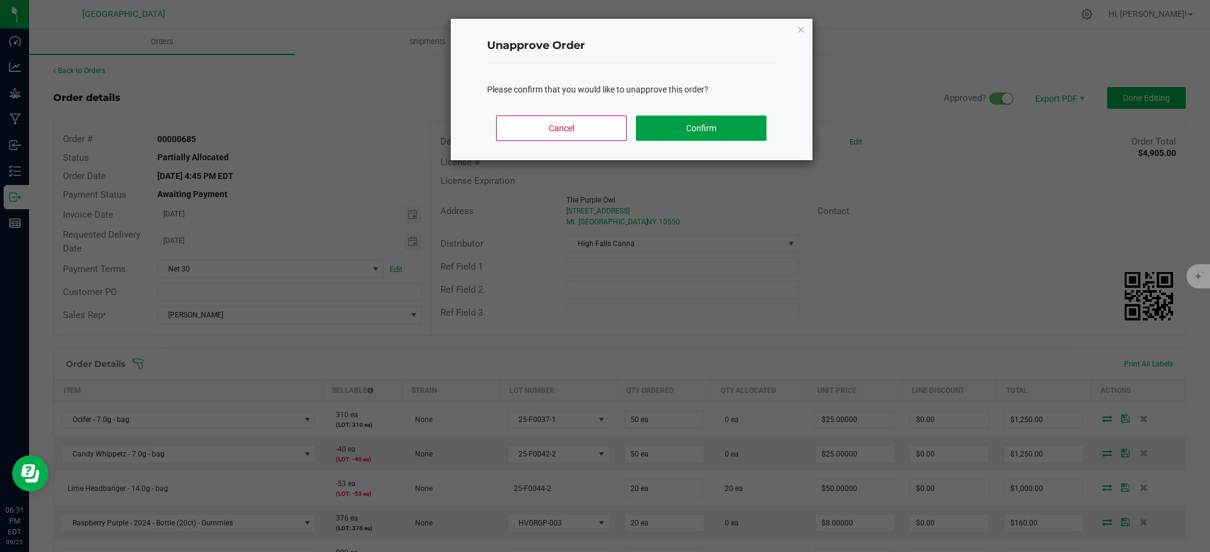
click at [733, 127] on button "Confirm" at bounding box center [701, 128] width 130 height 25
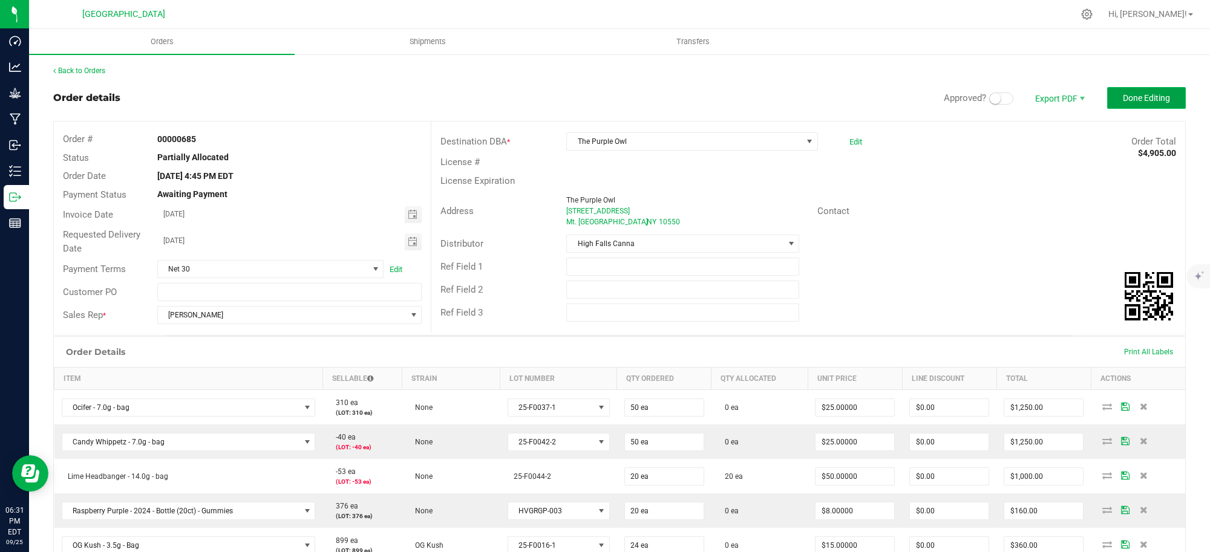
click at [1123, 98] on span "Done Editing" at bounding box center [1146, 98] width 47 height 10
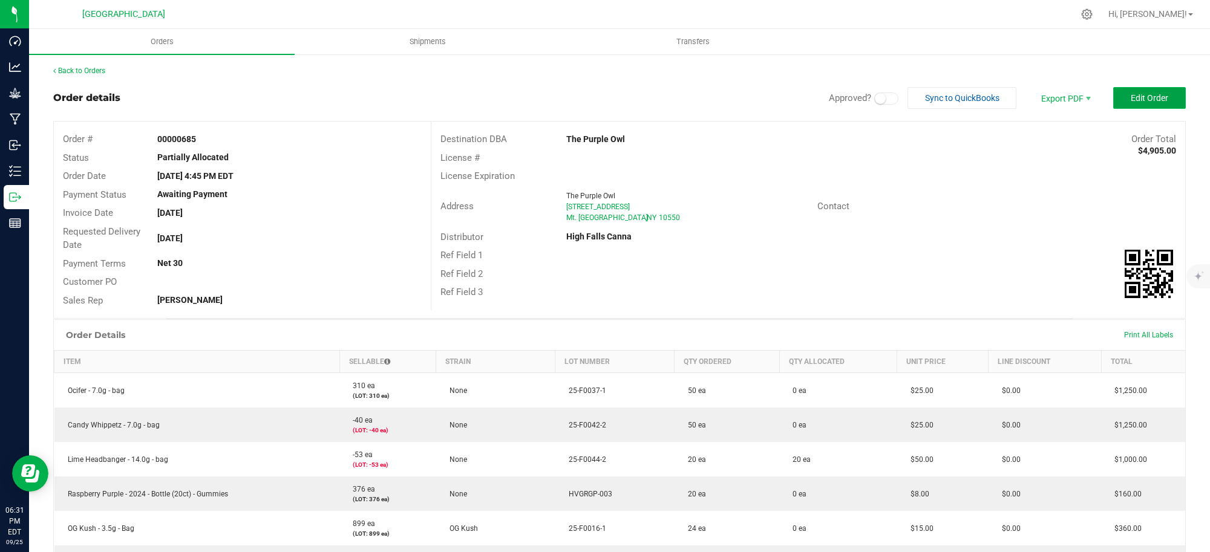
click at [1133, 94] on span "Edit Order" at bounding box center [1150, 98] width 38 height 10
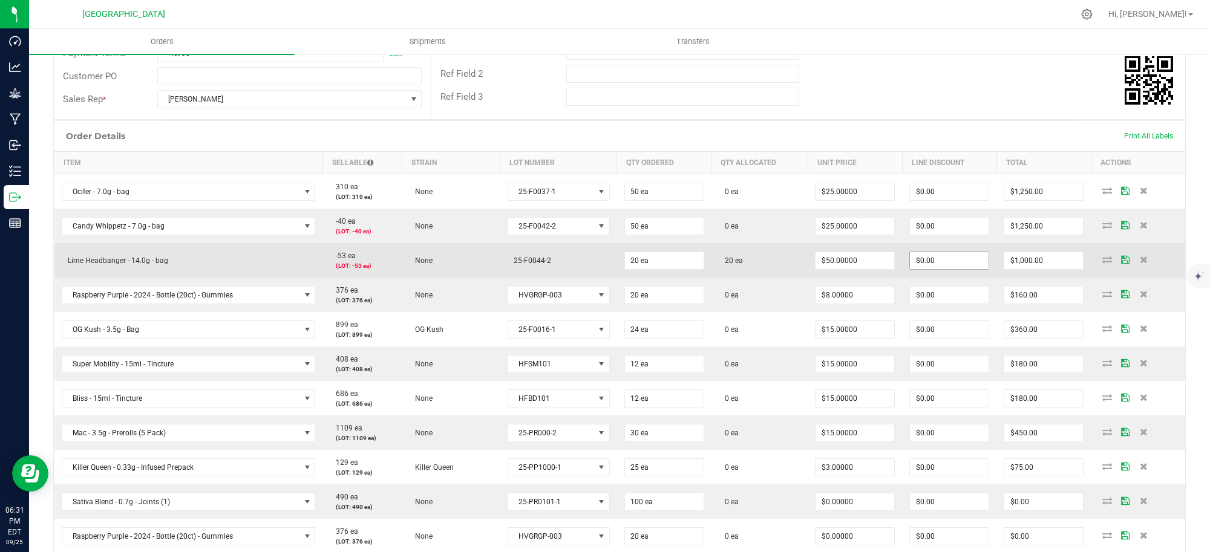
scroll to position [227, 0]
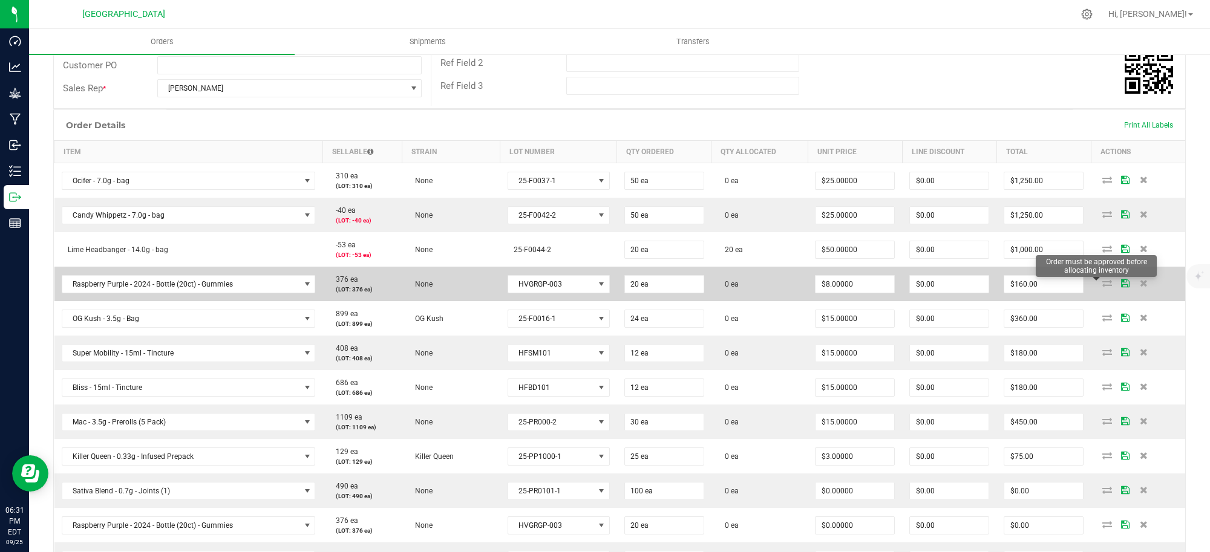
click at [1102, 283] on icon at bounding box center [1107, 283] width 10 height 7
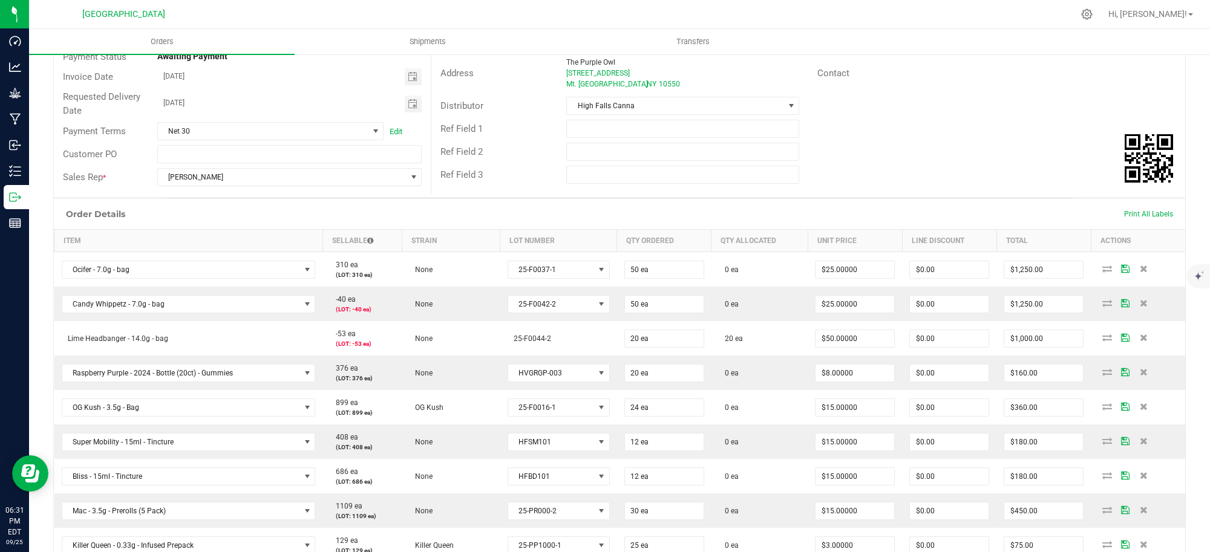
scroll to position [0, 0]
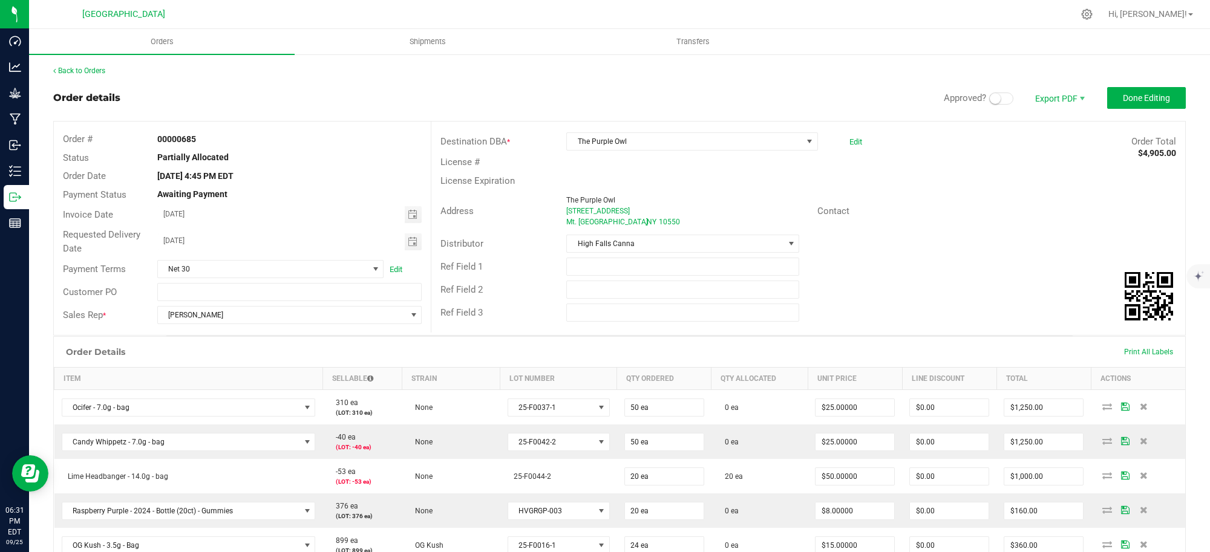
click at [991, 97] on span at bounding box center [1001, 99] width 24 height 12
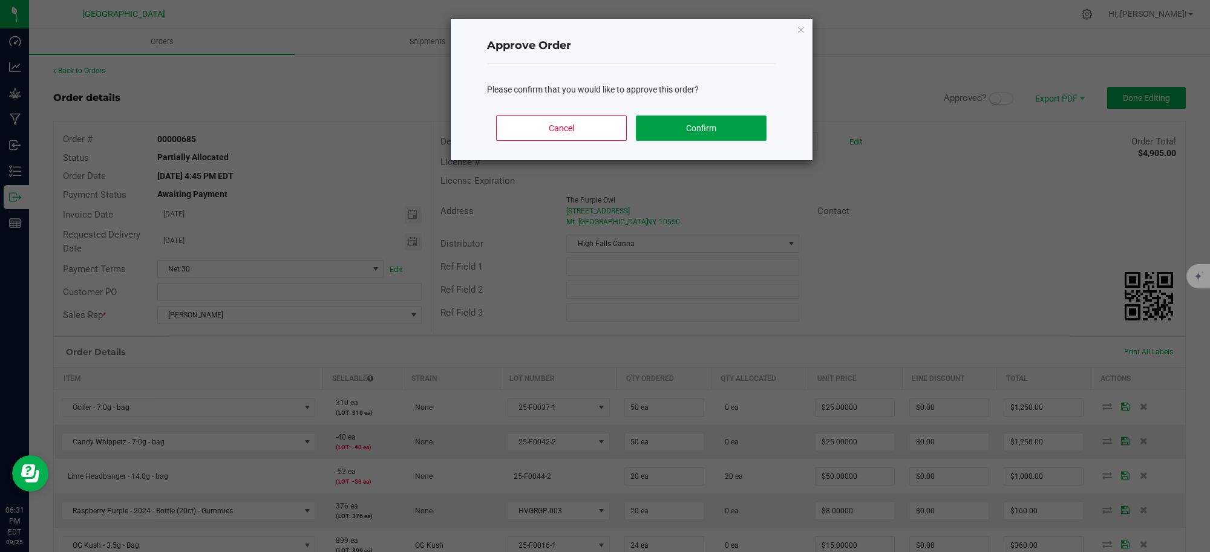
click at [728, 129] on button "Confirm" at bounding box center [701, 128] width 130 height 25
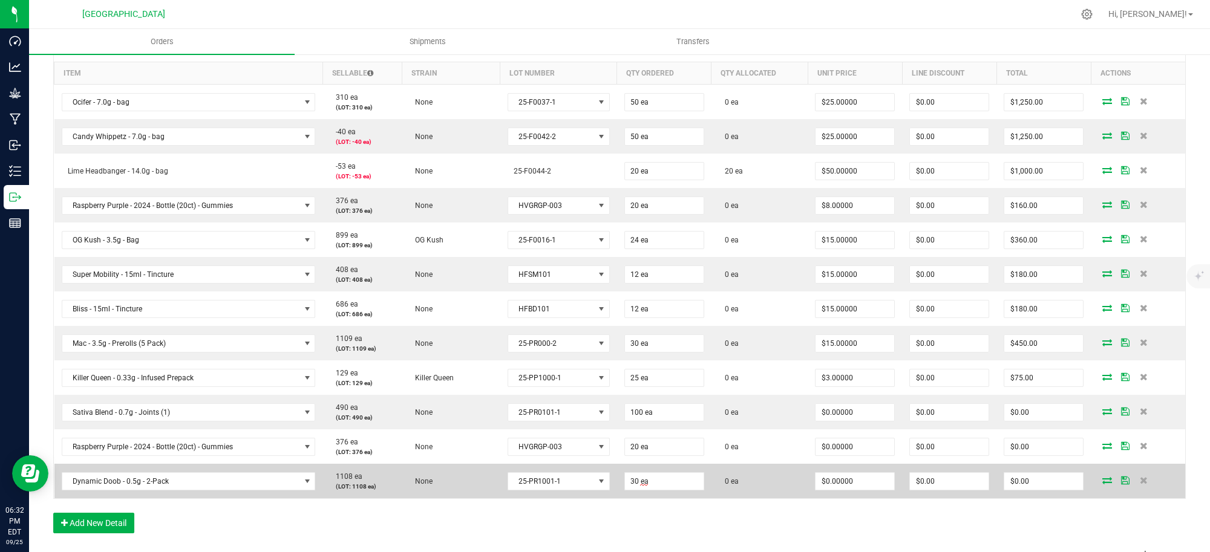
scroll to position [283, 0]
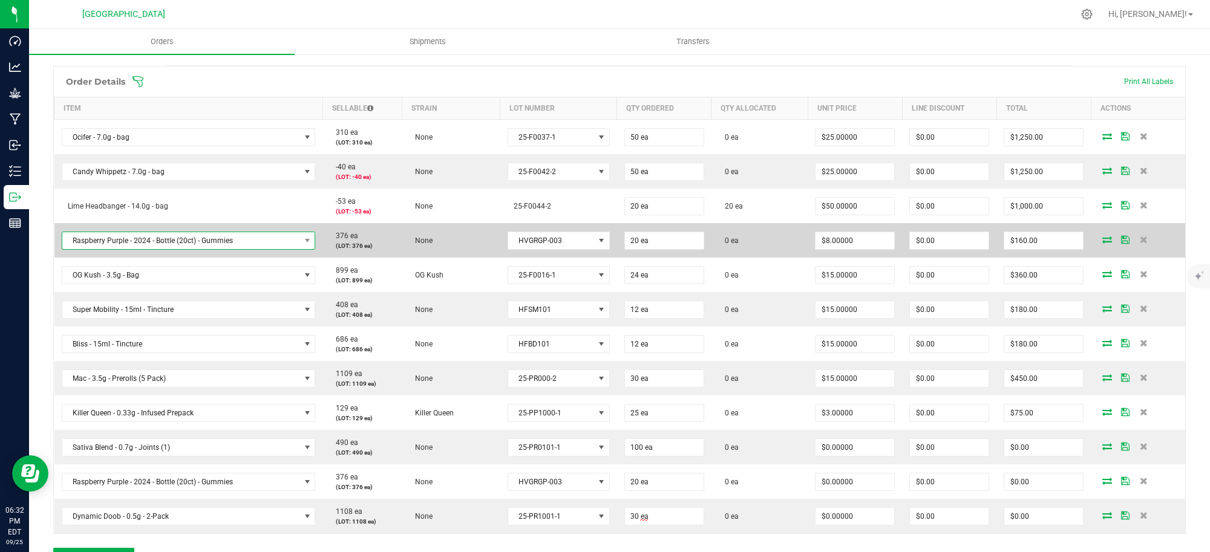
click at [299, 241] on span "NO DATA FOUND" at bounding box center [306, 240] width 15 height 17
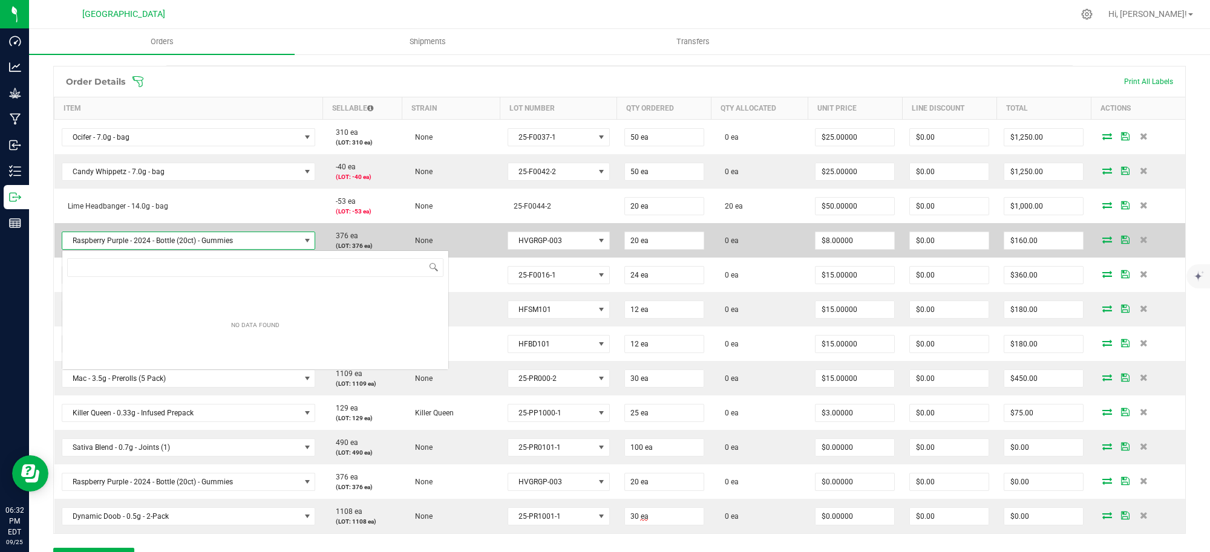
scroll to position [19, 250]
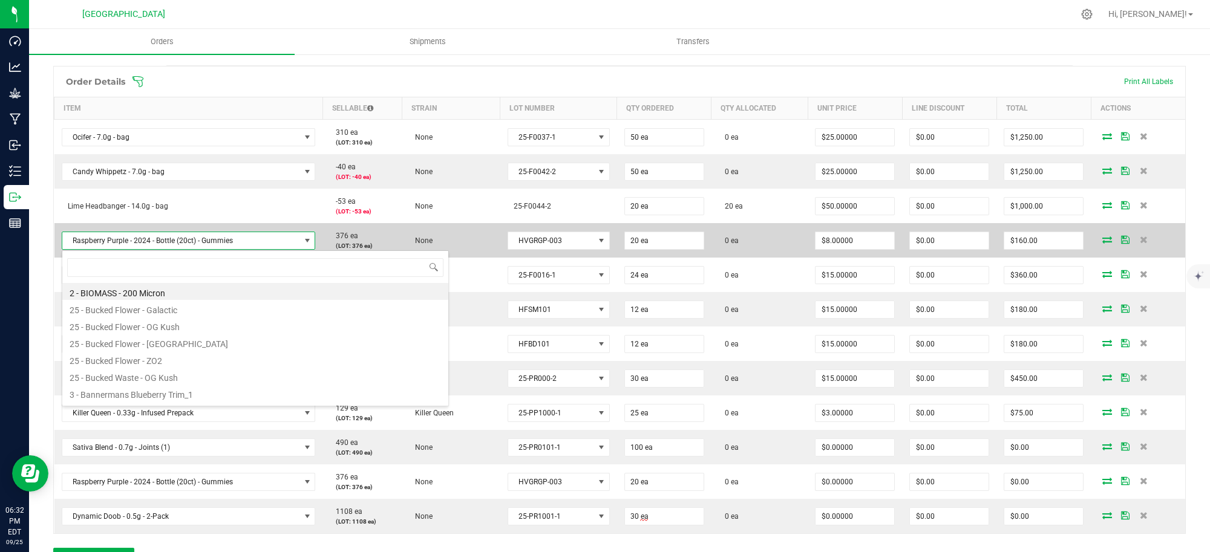
click at [299, 241] on span at bounding box center [306, 240] width 15 height 17
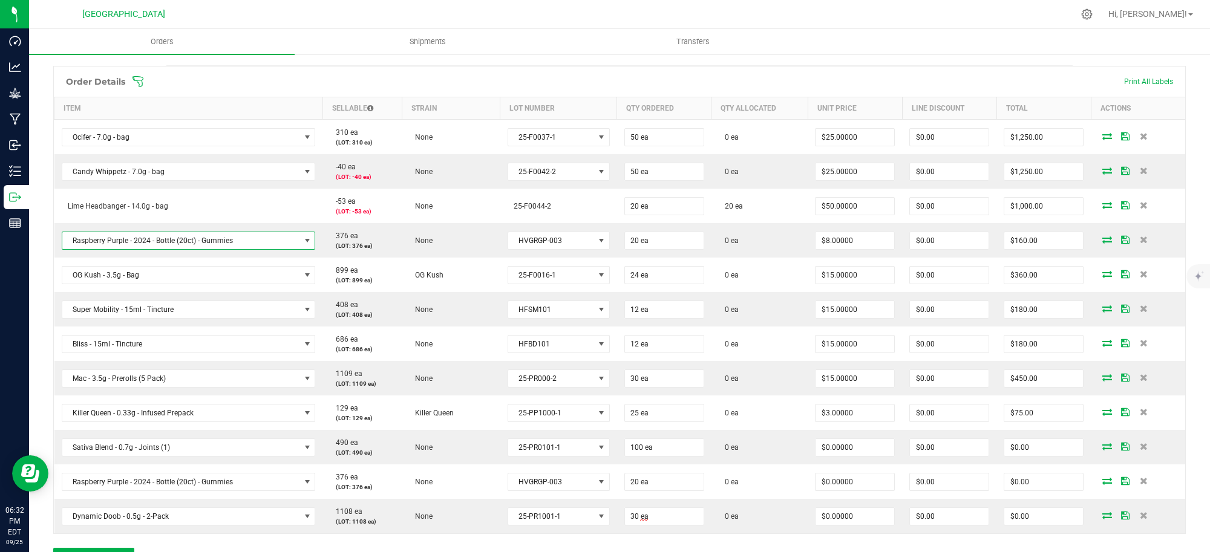
click at [519, 73] on div "Order Details Print All Labels" at bounding box center [619, 82] width 1131 height 30
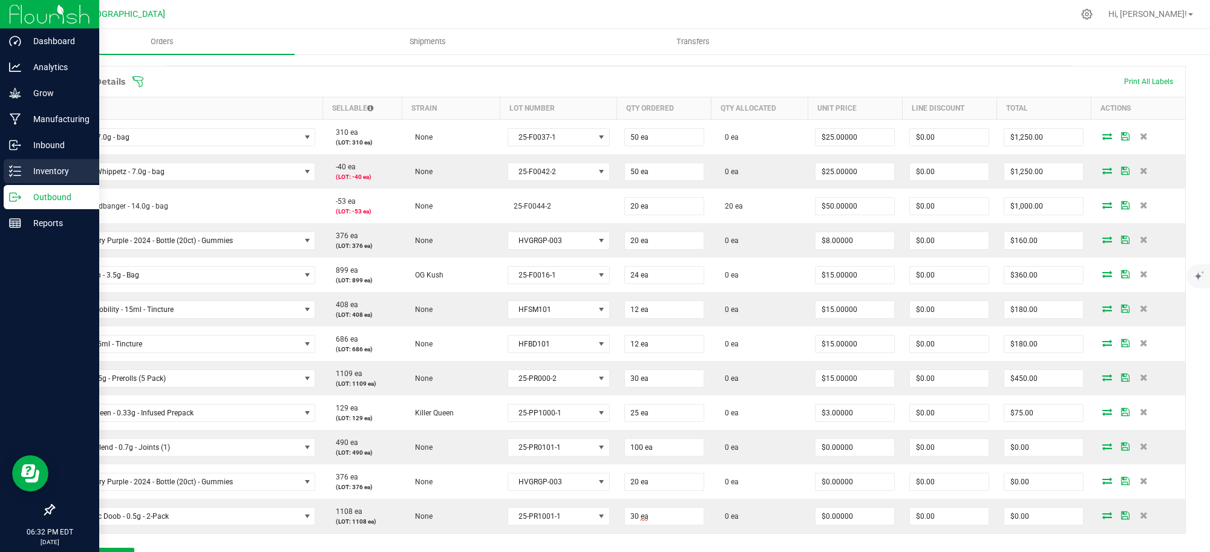
click at [50, 165] on p "Inventory" at bounding box center [57, 171] width 73 height 15
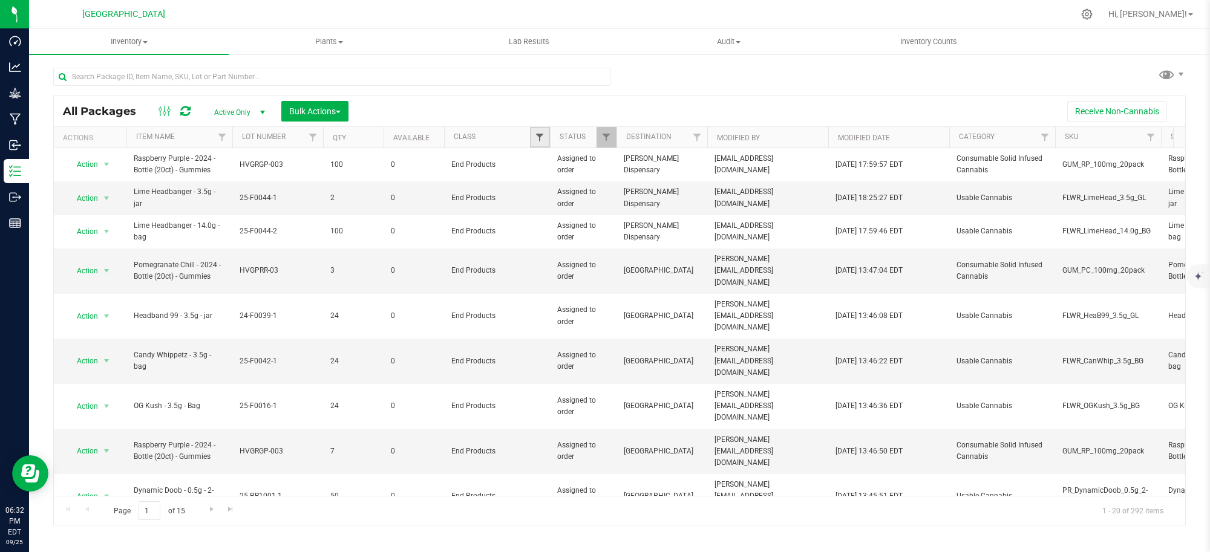
click at [540, 135] on span "Filter" at bounding box center [540, 138] width 10 height 10
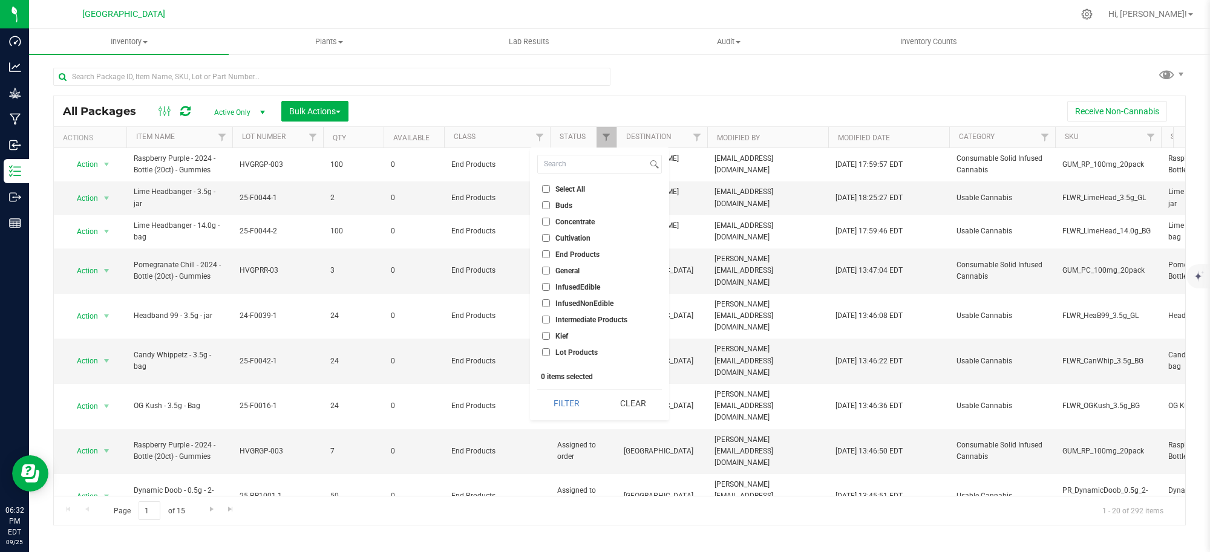
click at [595, 103] on div "Receive Non-Cannabis" at bounding box center [767, 111] width 819 height 21
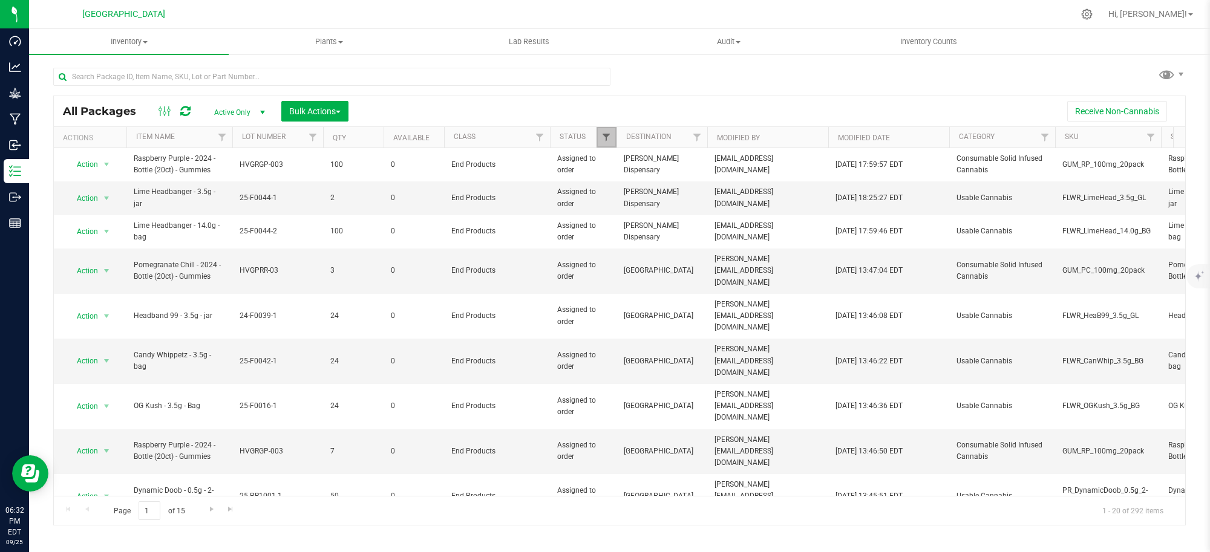
click at [611, 138] on span "Filter" at bounding box center [606, 138] width 10 height 10
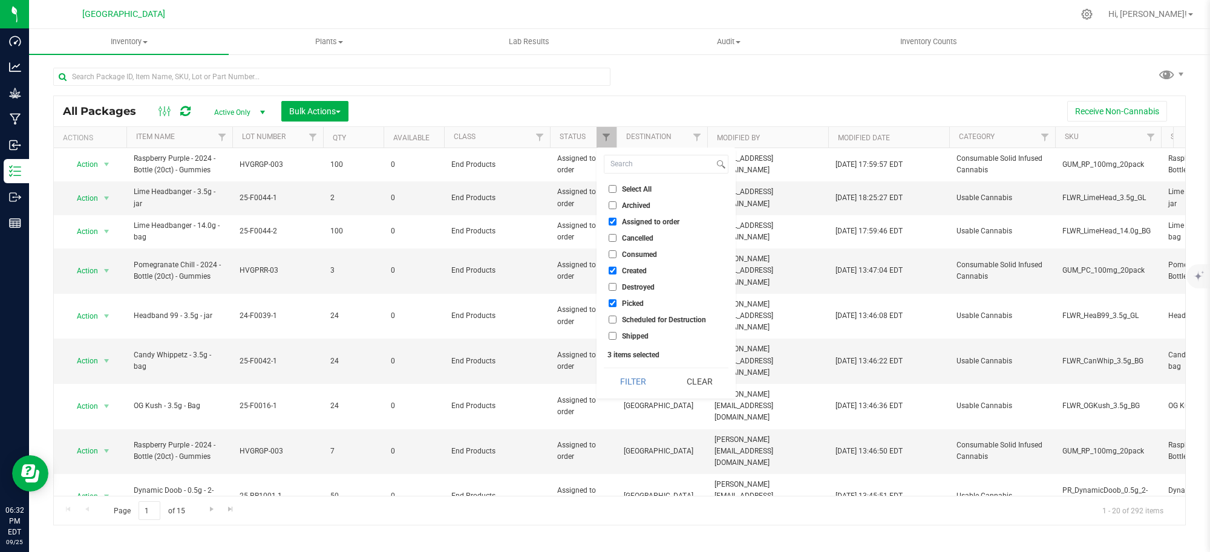
click at [610, 303] on input "Picked" at bounding box center [613, 303] width 8 height 8
checkbox input "false"
click at [630, 382] on button "Filter" at bounding box center [633, 381] width 58 height 27
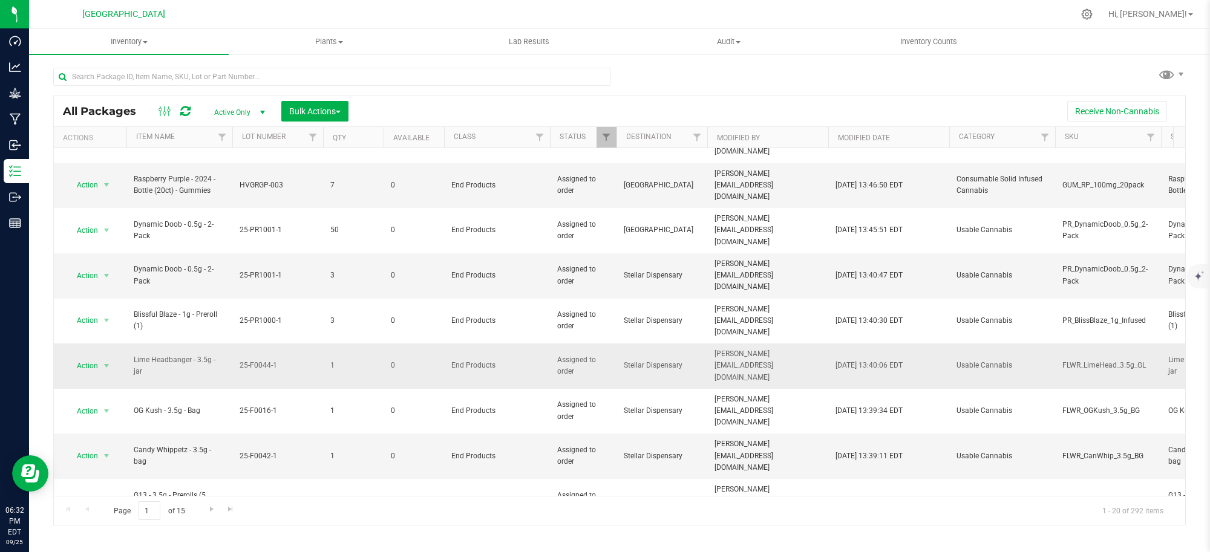
scroll to position [335, 0]
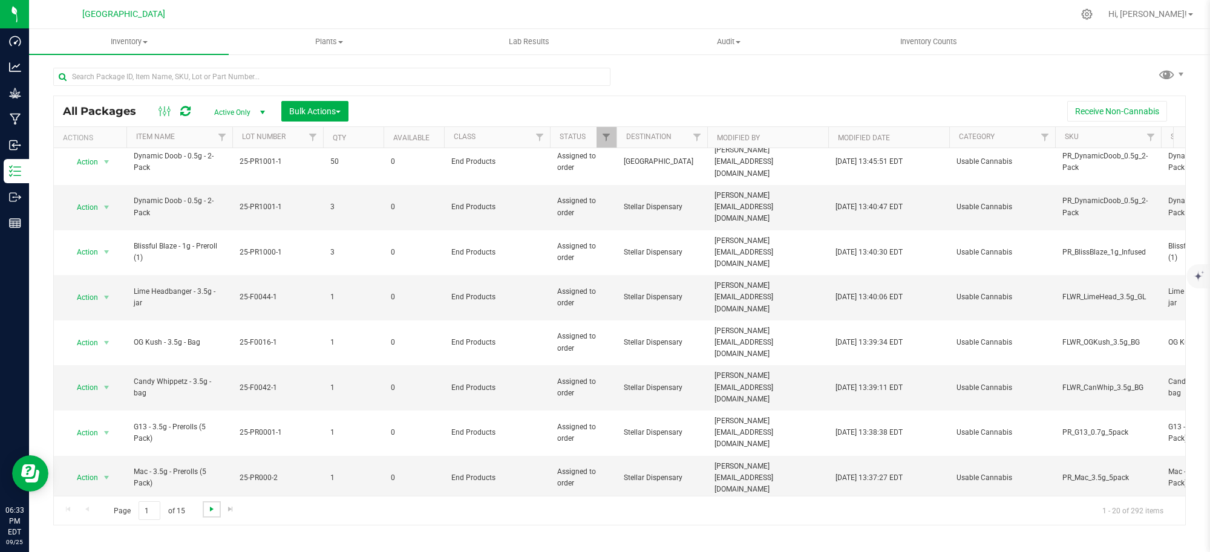
click at [210, 509] on span "Go to the next page" at bounding box center [212, 510] width 10 height 10
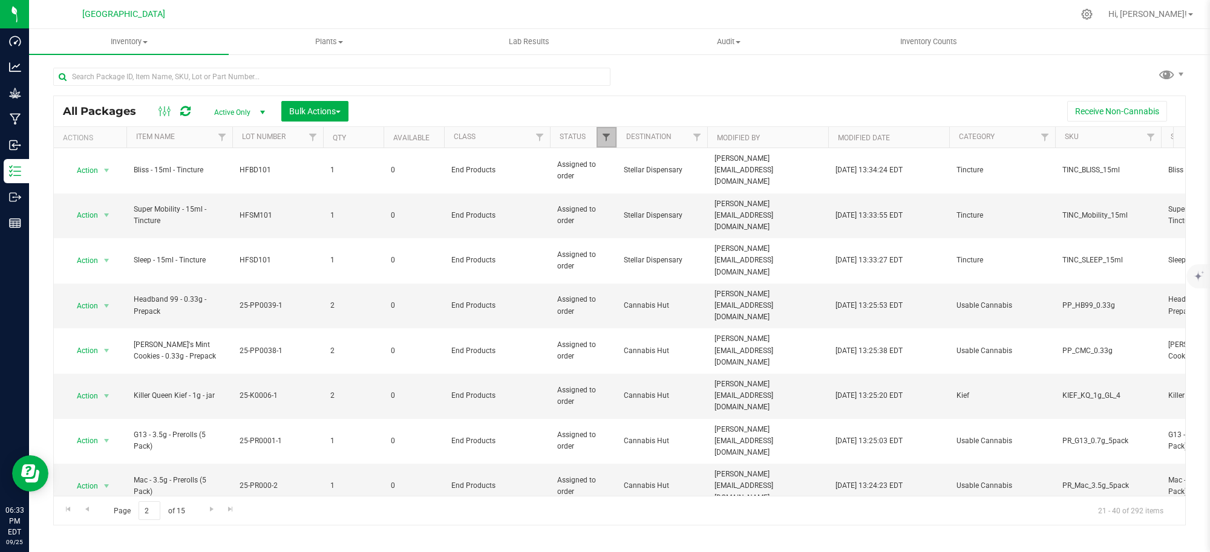
click at [603, 142] on span "Filter" at bounding box center [606, 138] width 10 height 10
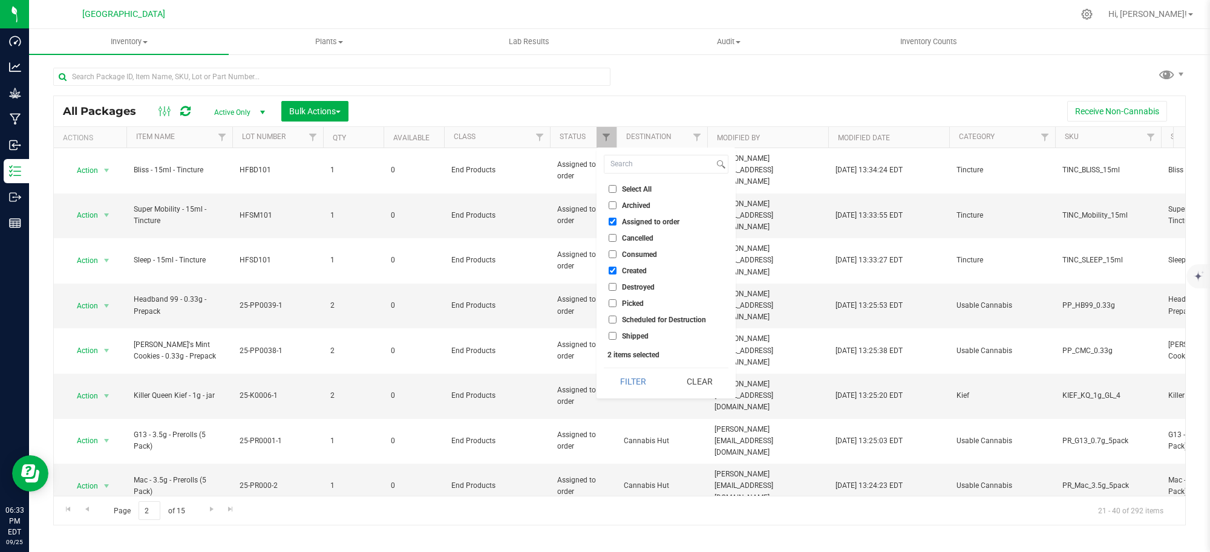
click at [609, 221] on input "Assigned to order" at bounding box center [613, 222] width 8 height 8
checkbox input "false"
click at [633, 382] on button "Filter" at bounding box center [633, 381] width 58 height 27
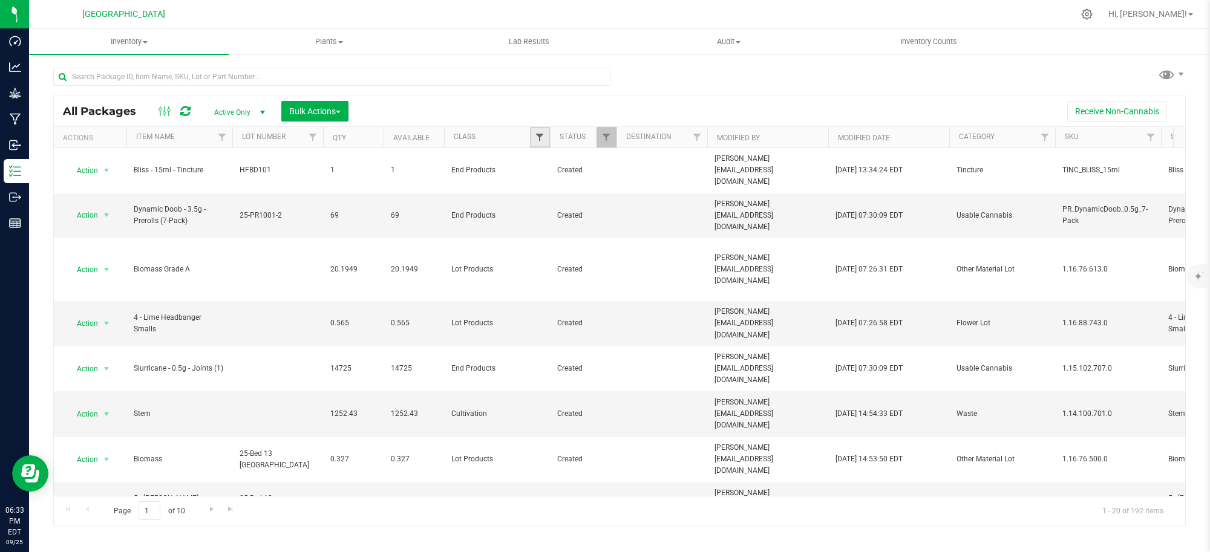
click at [540, 135] on span "Filter" at bounding box center [540, 138] width 10 height 10
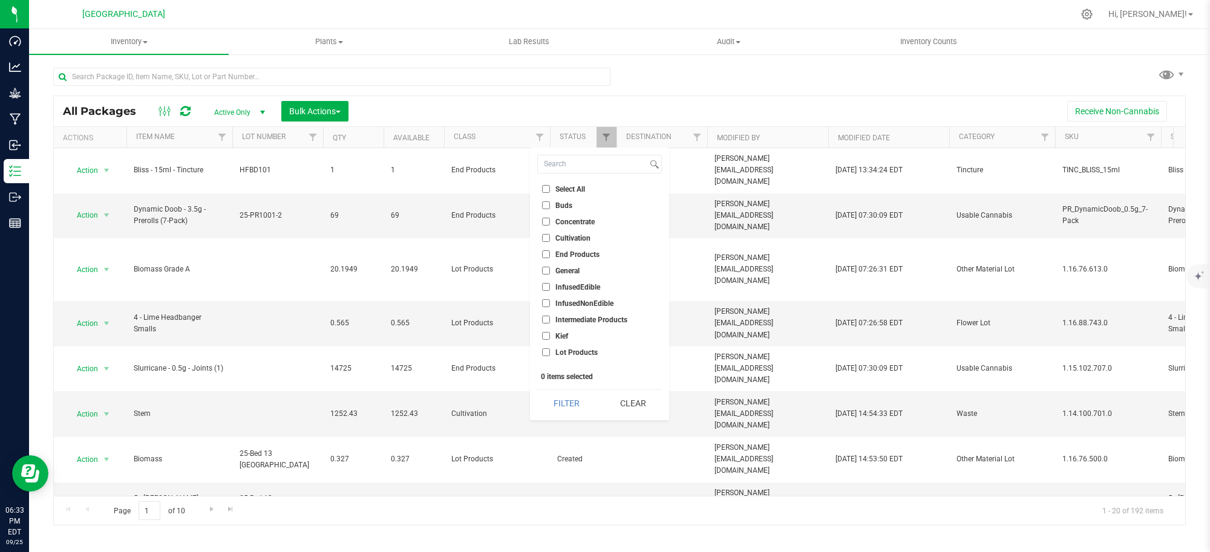
click at [548, 255] on input "End Products" at bounding box center [546, 254] width 8 height 8
checkbox input "true"
click at [572, 401] on button "Filter" at bounding box center [566, 403] width 58 height 27
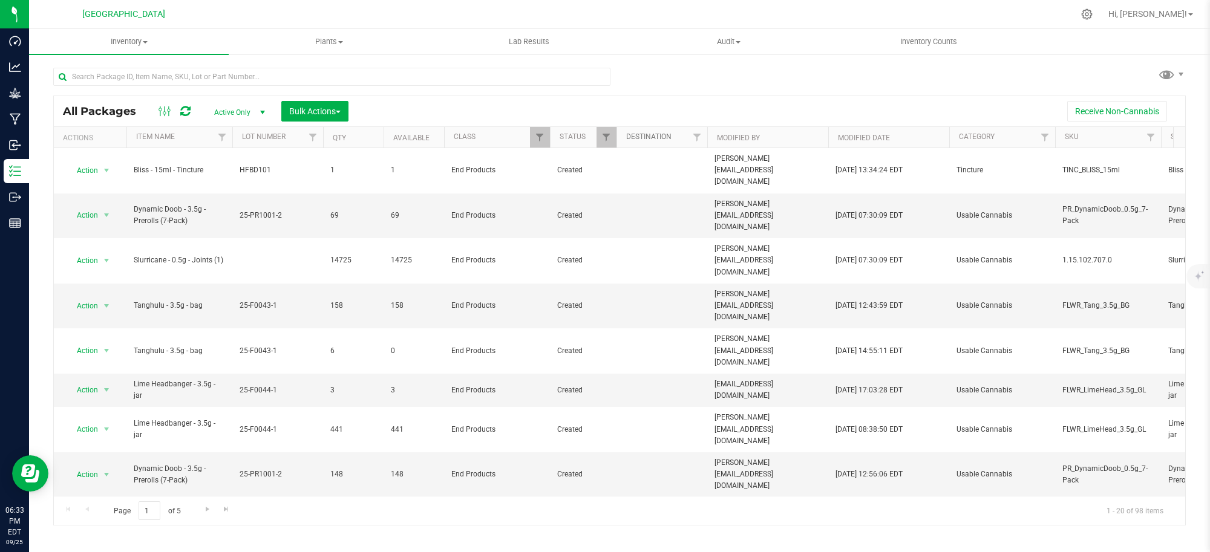
click at [645, 137] on link "Destination" at bounding box center [648, 137] width 45 height 8
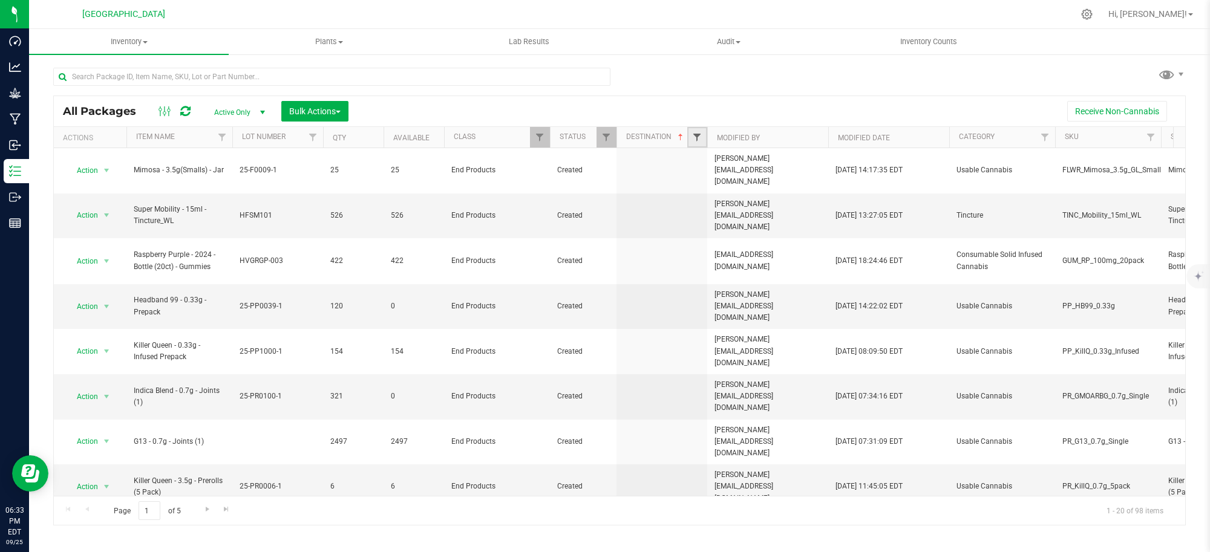
click at [702, 137] on span "Filter" at bounding box center [697, 138] width 10 height 10
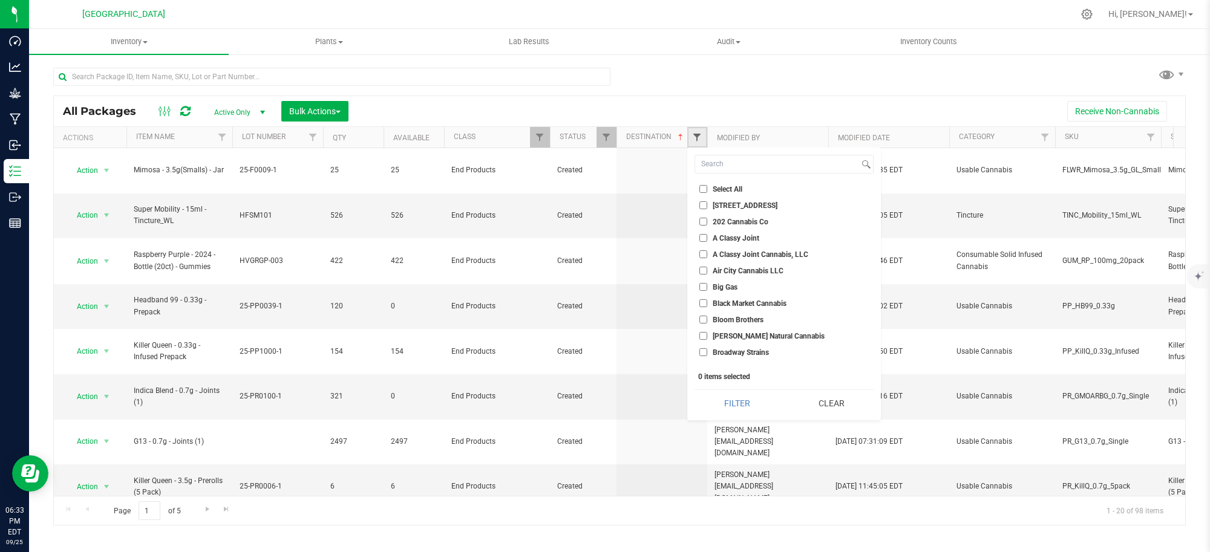
click at [702, 137] on span "Filter" at bounding box center [697, 138] width 10 height 10
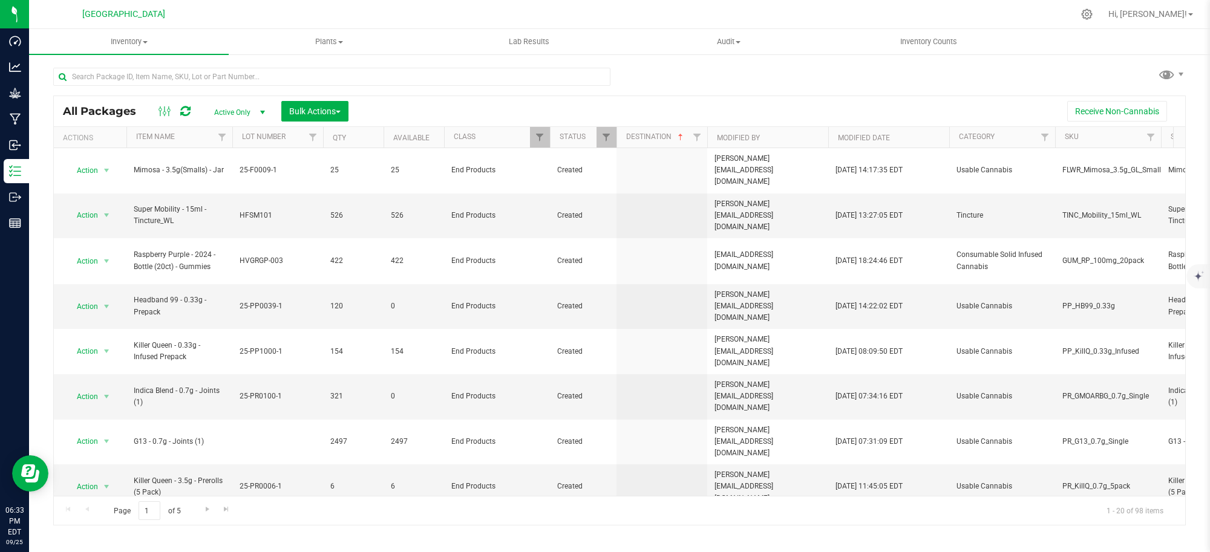
click at [702, 117] on div "Receive Non-Cannabis" at bounding box center [767, 111] width 819 height 21
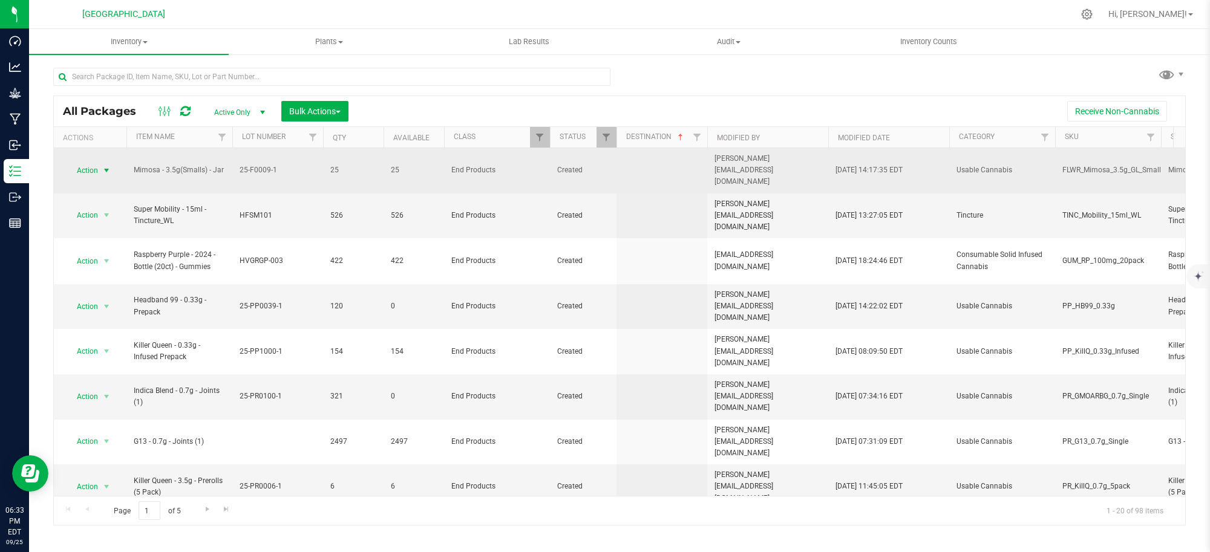
click at [97, 165] on span "Action" at bounding box center [82, 170] width 33 height 17
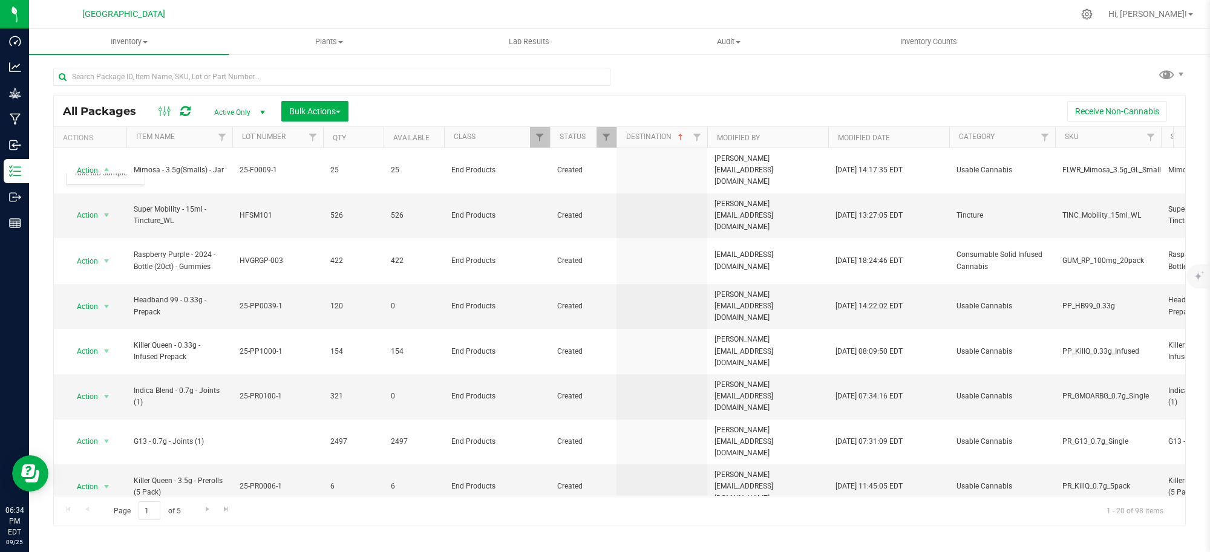
click at [650, 83] on div "All Packages Active Only Active Only Lab Samples Locked All Bulk Actions Add to…" at bounding box center [619, 291] width 1133 height 470
click at [537, 135] on span "Filter" at bounding box center [540, 138] width 10 height 10
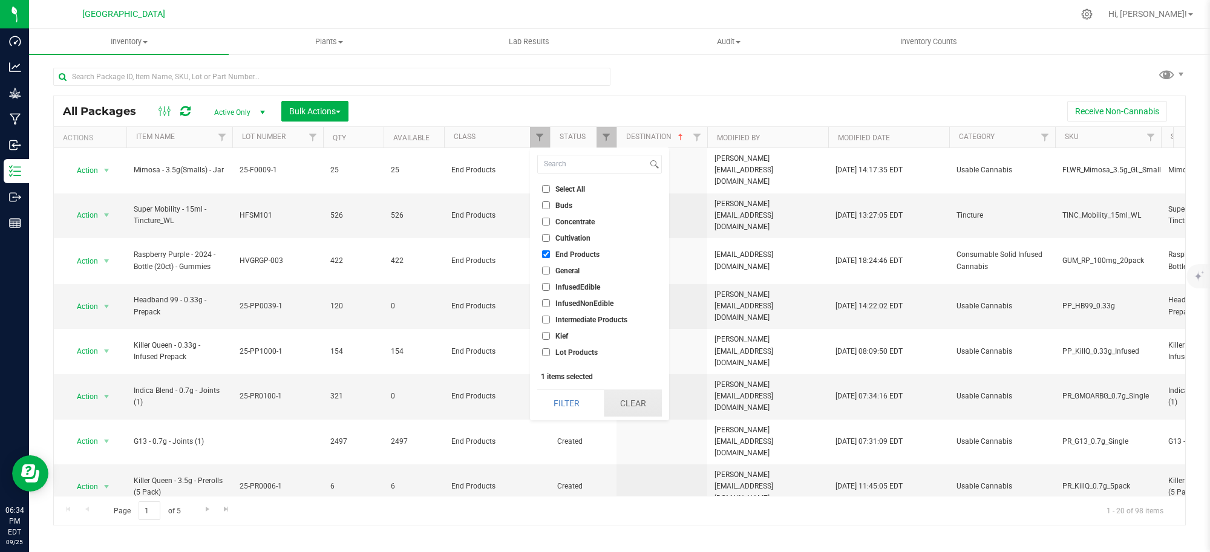
click at [633, 398] on button "Clear" at bounding box center [633, 403] width 58 height 27
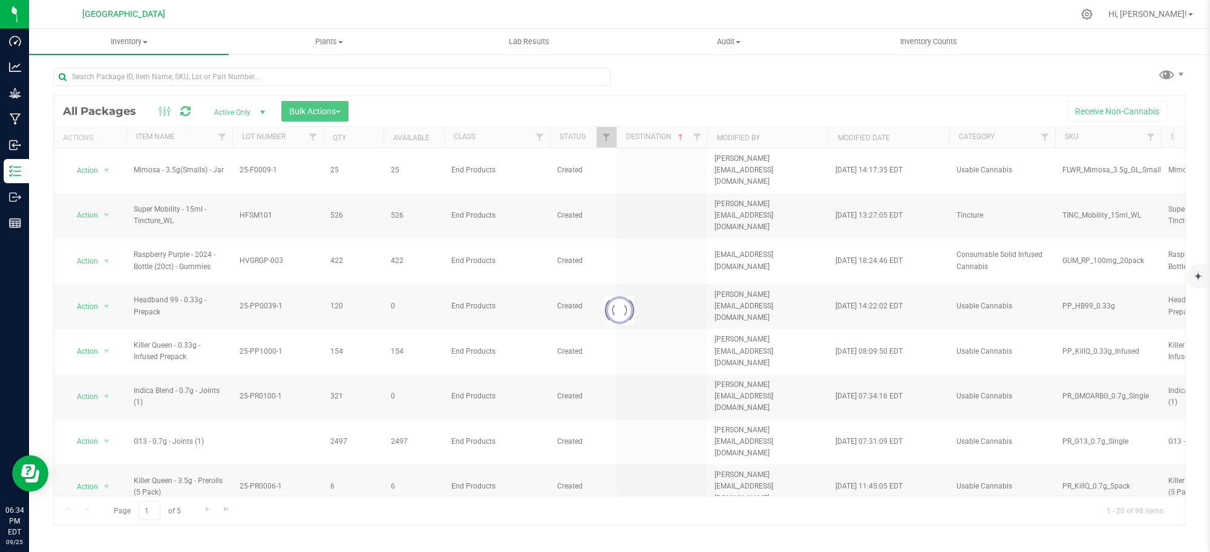
checkbox input "true"
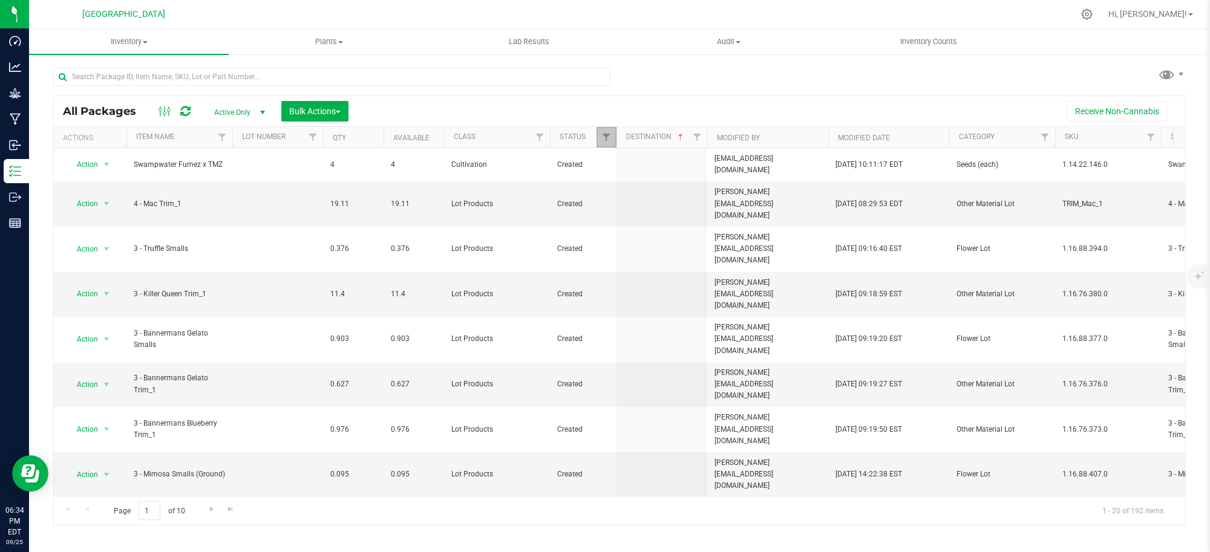
click at [600, 134] on link "Filter" at bounding box center [607, 137] width 20 height 21
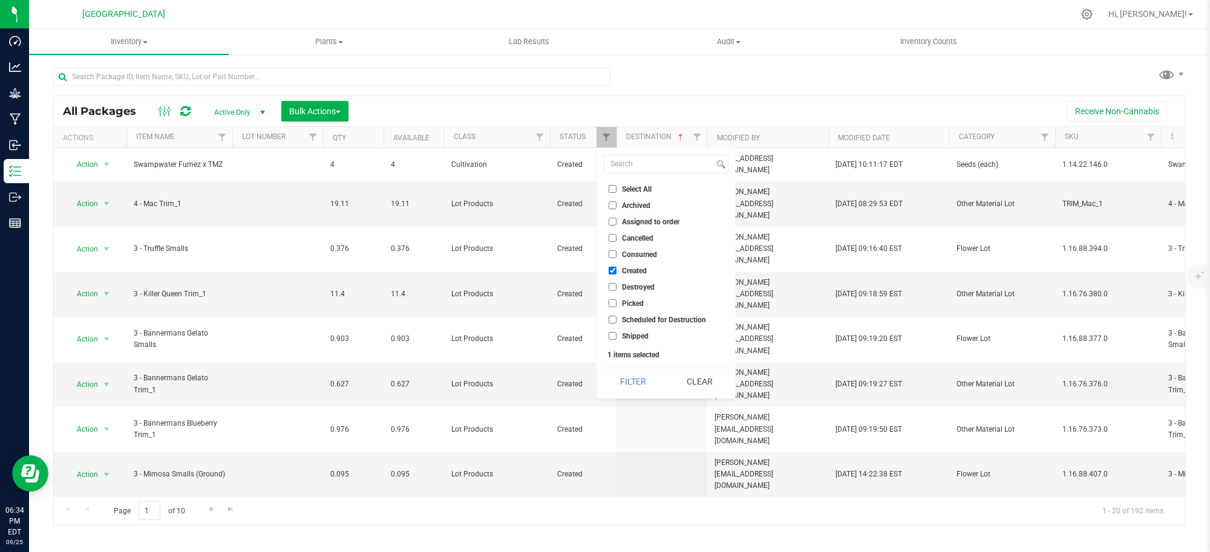
click at [615, 221] on input "Assigned to order" at bounding box center [613, 222] width 8 height 8
checkbox input "true"
click at [610, 268] on input "Created" at bounding box center [613, 271] width 8 height 8
checkbox input "false"
click at [630, 385] on button "Filter" at bounding box center [633, 381] width 58 height 27
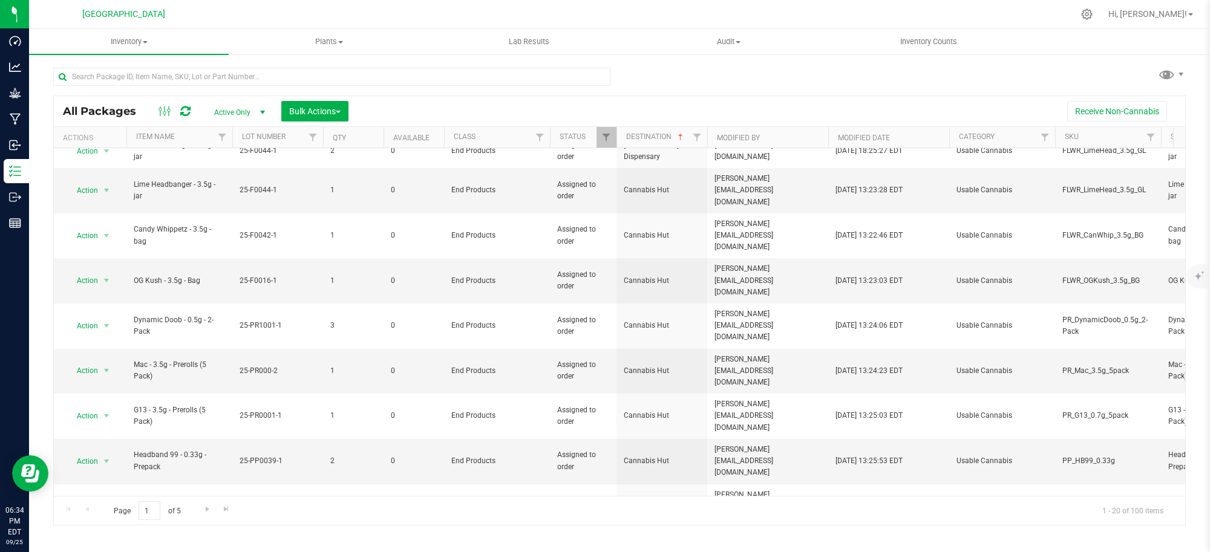
scroll to position [335, 0]
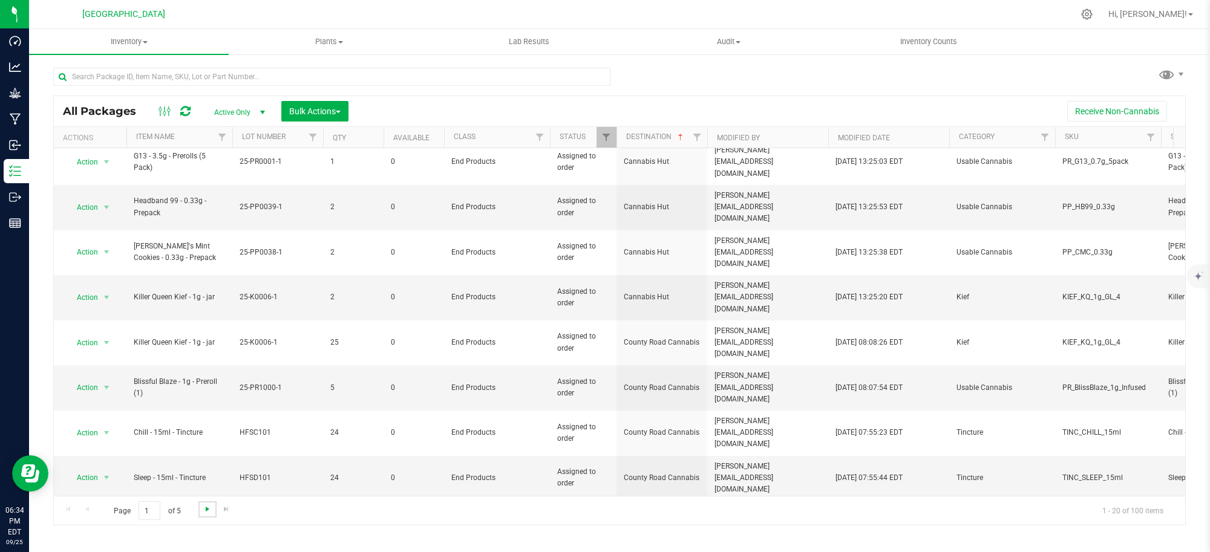
click at [207, 512] on span "Go to the next page" at bounding box center [208, 510] width 10 height 10
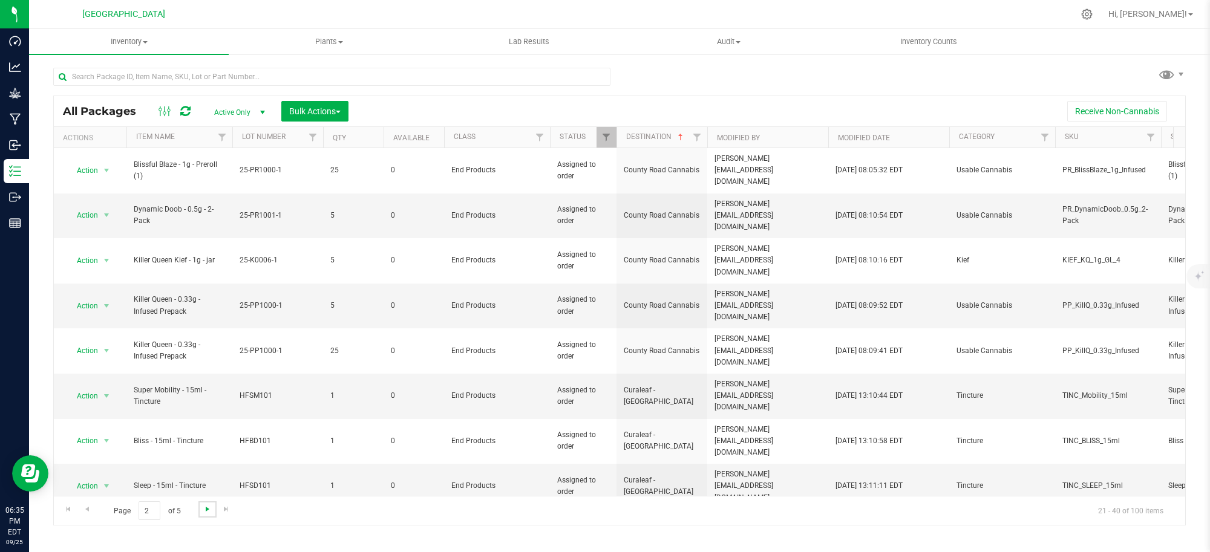
click at [206, 509] on span "Go to the next page" at bounding box center [208, 510] width 10 height 10
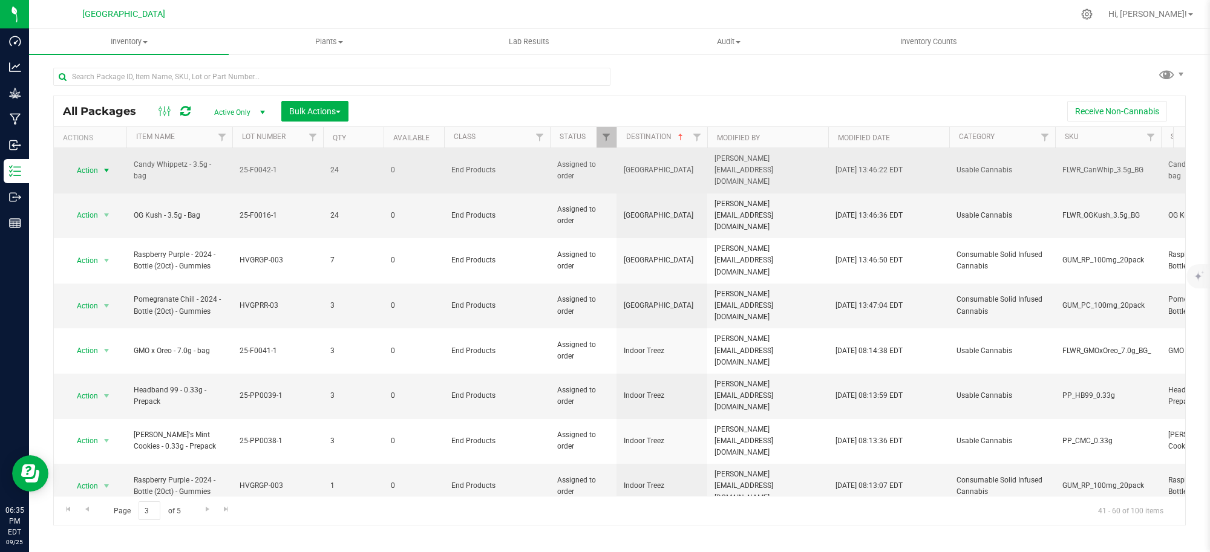
click at [109, 166] on span "select" at bounding box center [107, 171] width 10 height 10
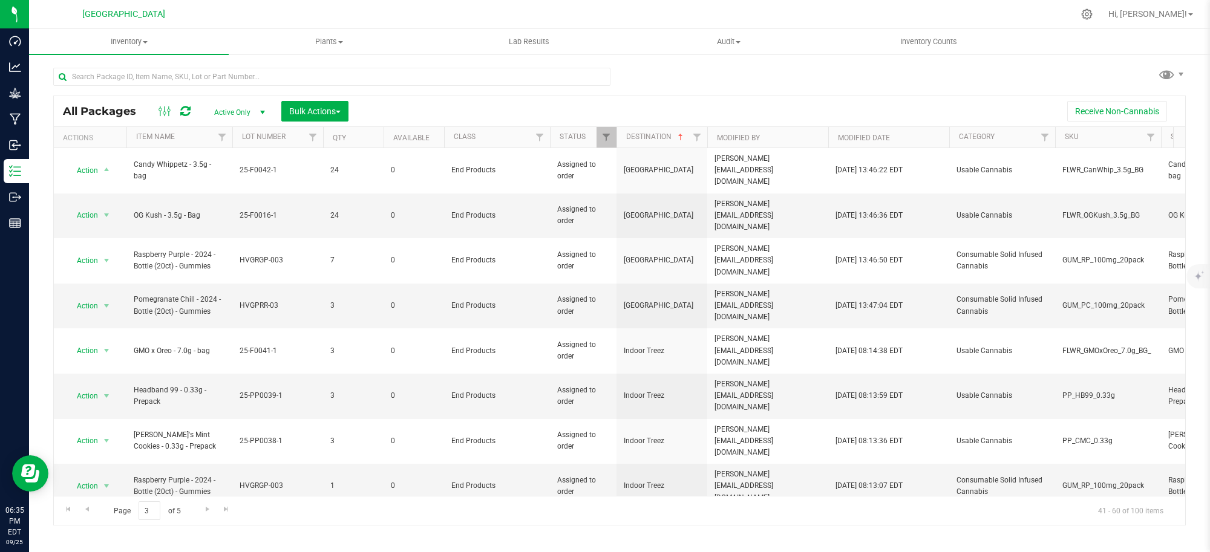
click at [436, 110] on div "Receive Non-Cannabis" at bounding box center [767, 111] width 819 height 21
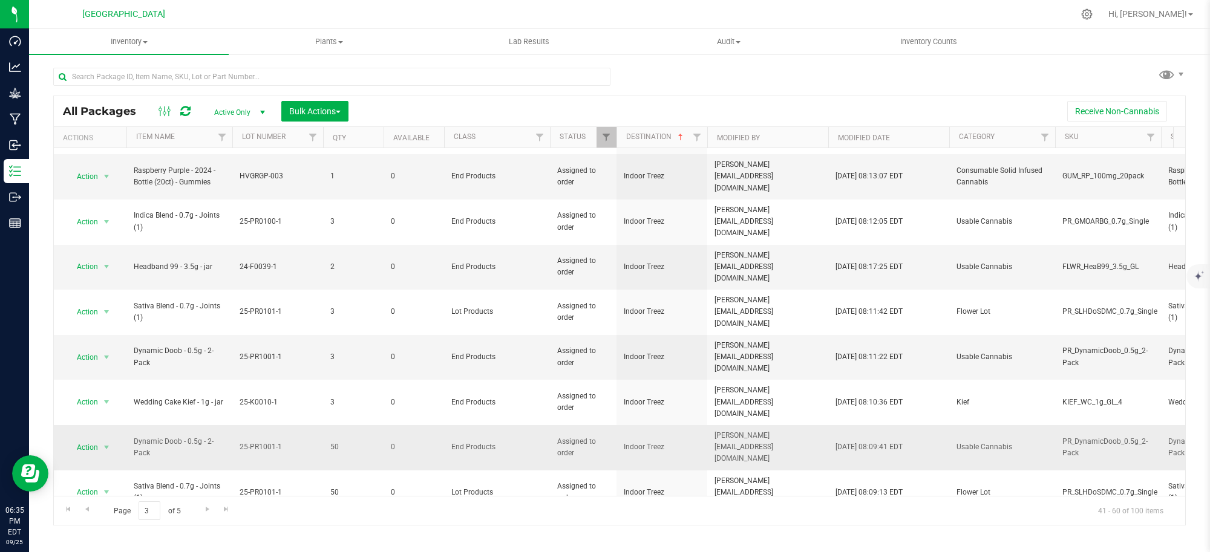
scroll to position [335, 0]
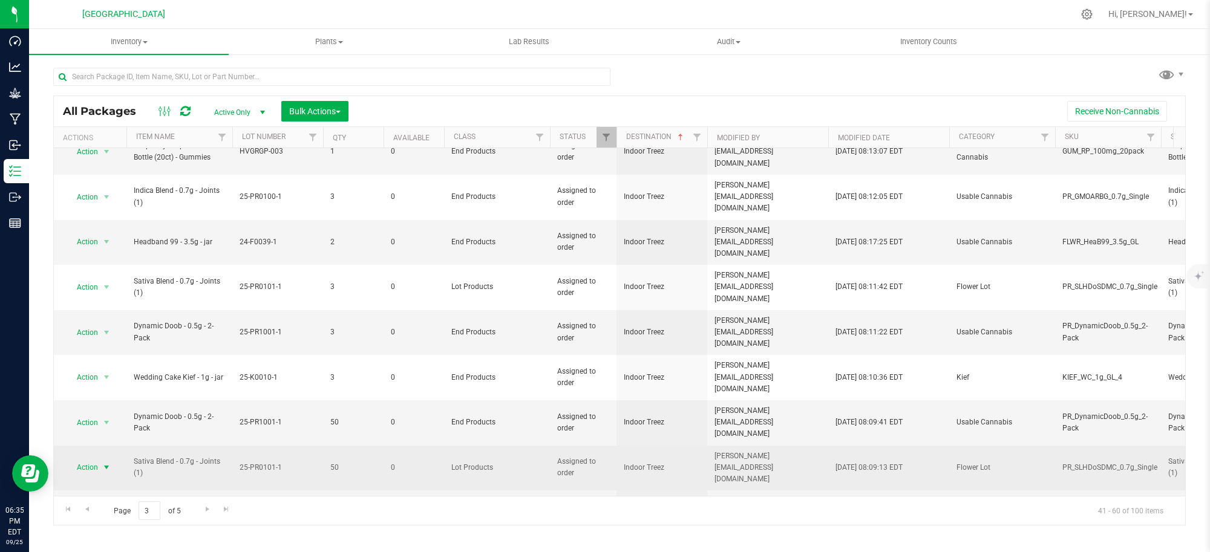
click at [109, 463] on span "select" at bounding box center [107, 468] width 10 height 10
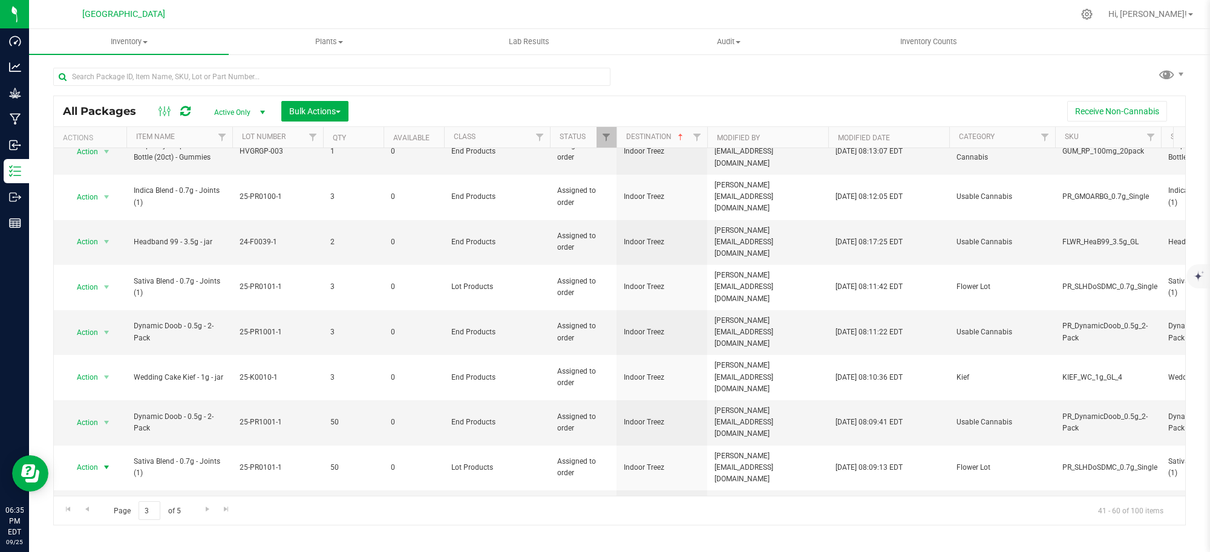
click at [469, 107] on div "Receive Non-Cannabis" at bounding box center [767, 111] width 819 height 21
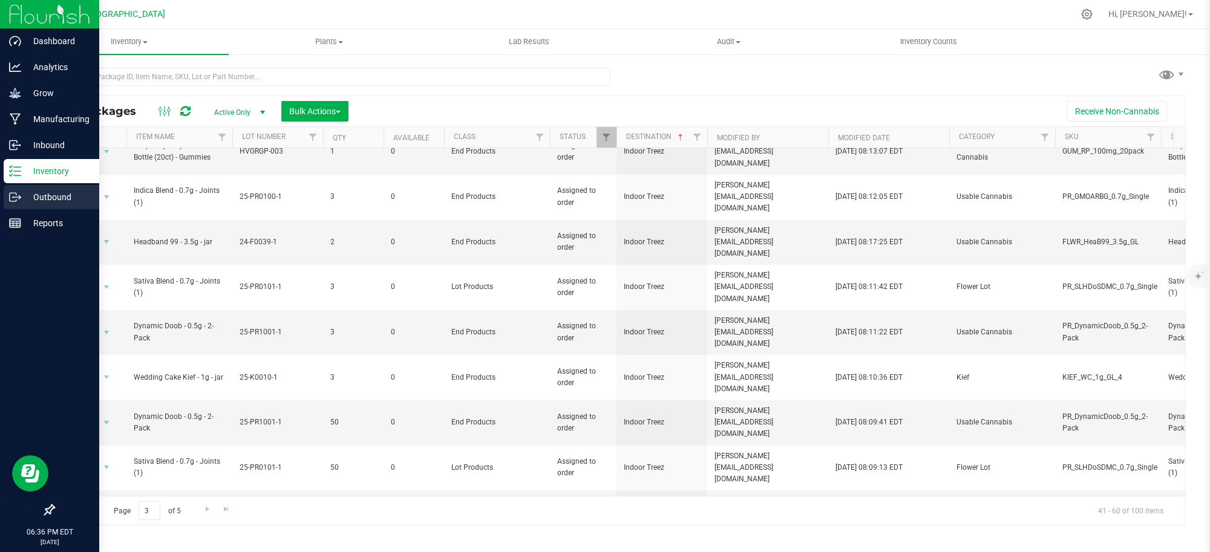
click at [51, 198] on p "Outbound" at bounding box center [57, 197] width 73 height 15
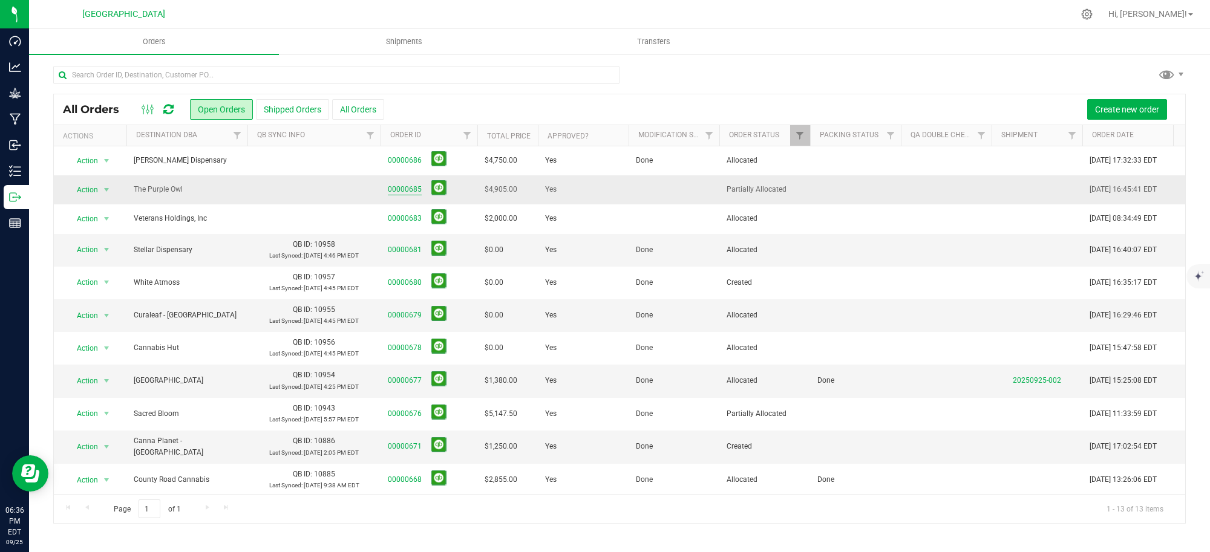
click at [402, 188] on link "00000685" at bounding box center [405, 189] width 34 height 11
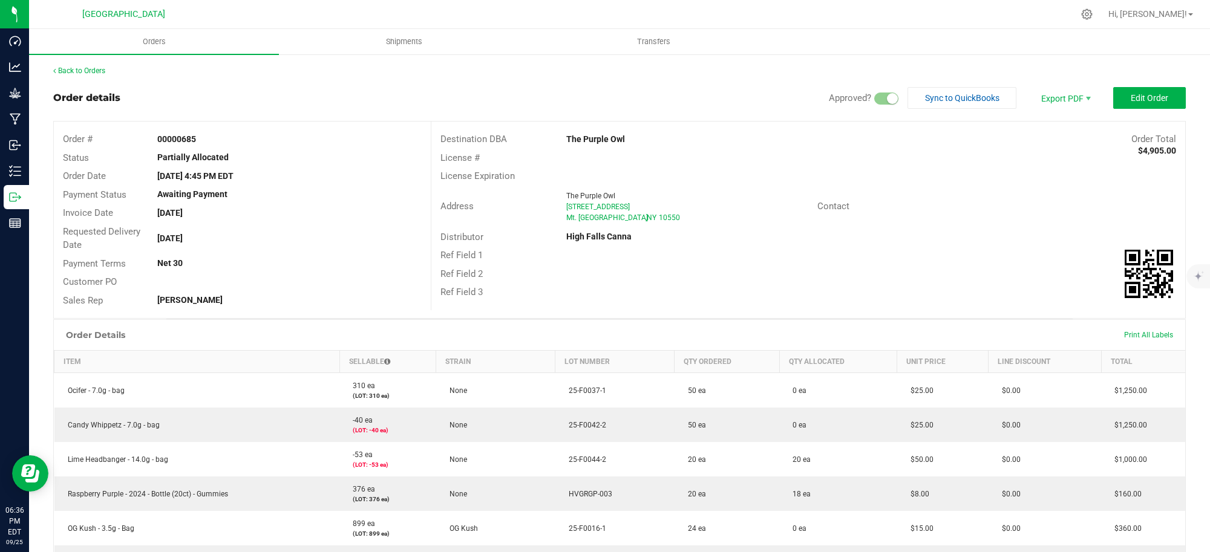
click at [183, 159] on strong "Partially Allocated" at bounding box center [192, 157] width 71 height 10
click at [1131, 94] on span "Edit Order" at bounding box center [1150, 98] width 38 height 10
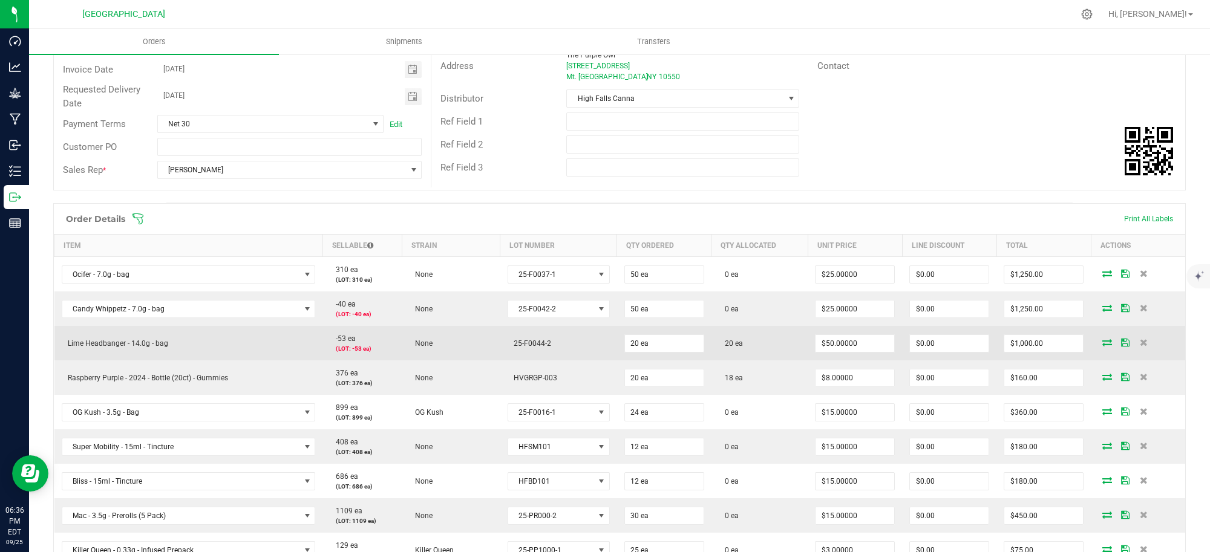
scroll to position [151, 0]
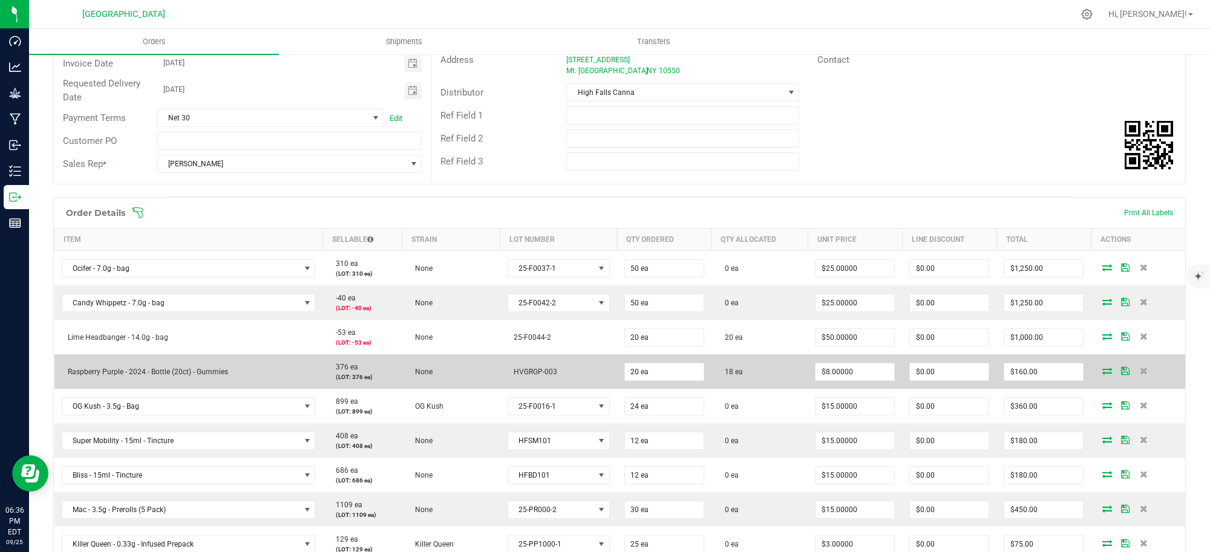
click at [1102, 372] on icon at bounding box center [1107, 370] width 10 height 7
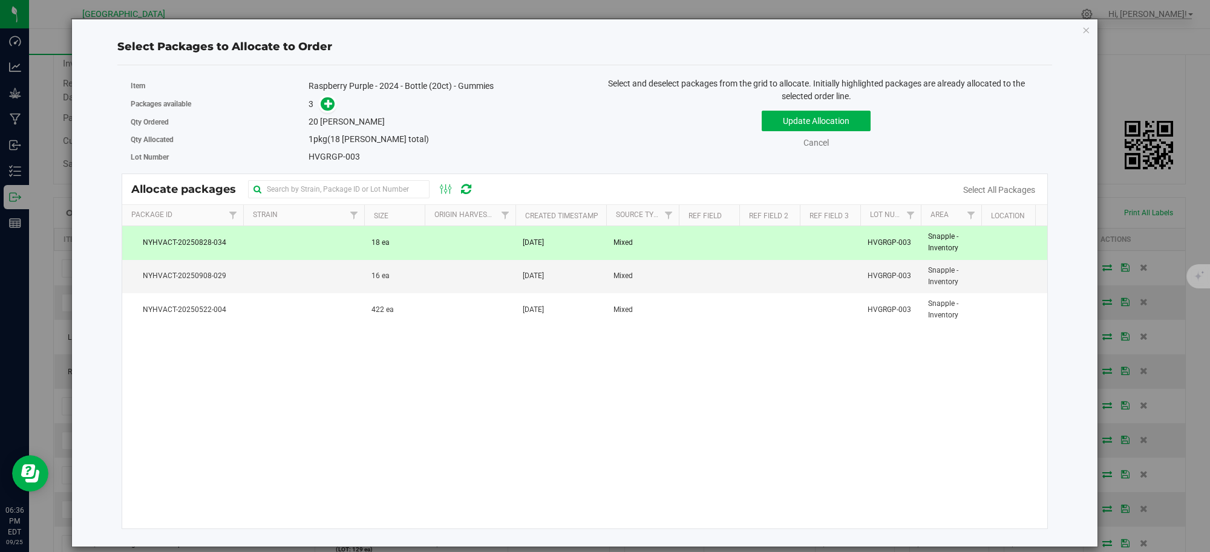
click at [439, 248] on td at bounding box center [470, 242] width 91 height 33
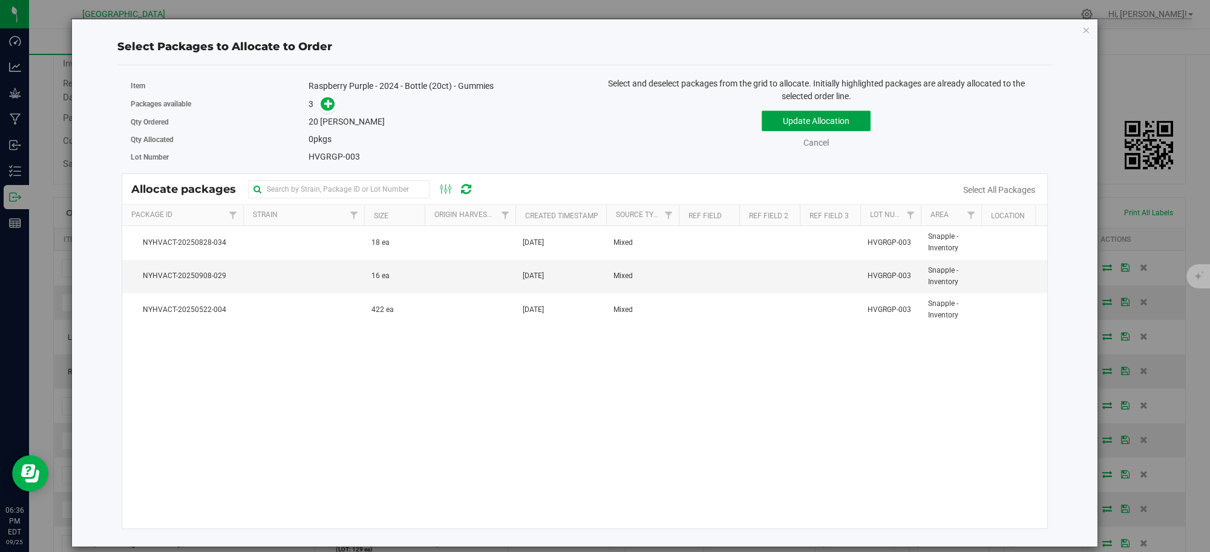
click at [797, 115] on button "Update Allocation" at bounding box center [816, 121] width 109 height 21
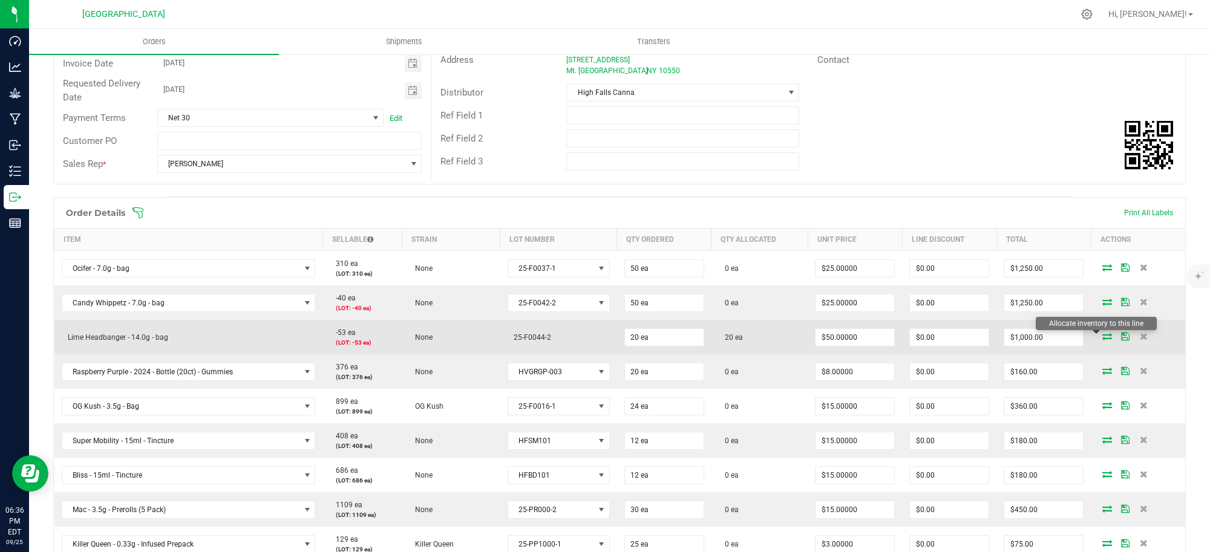
click at [1102, 333] on icon at bounding box center [1107, 336] width 10 height 7
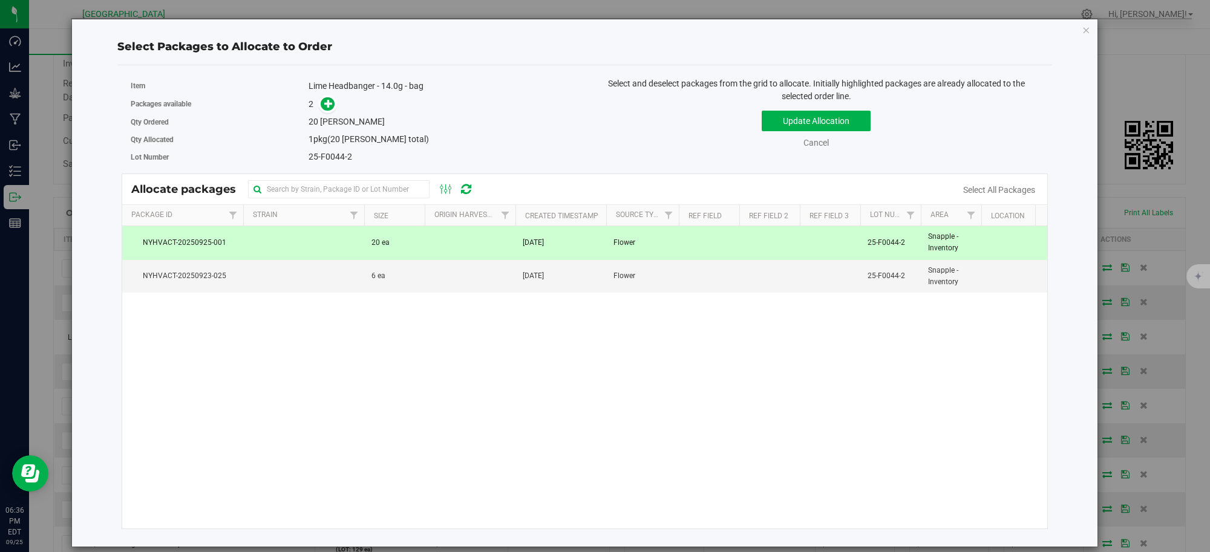
click at [491, 246] on td at bounding box center [470, 242] width 91 height 33
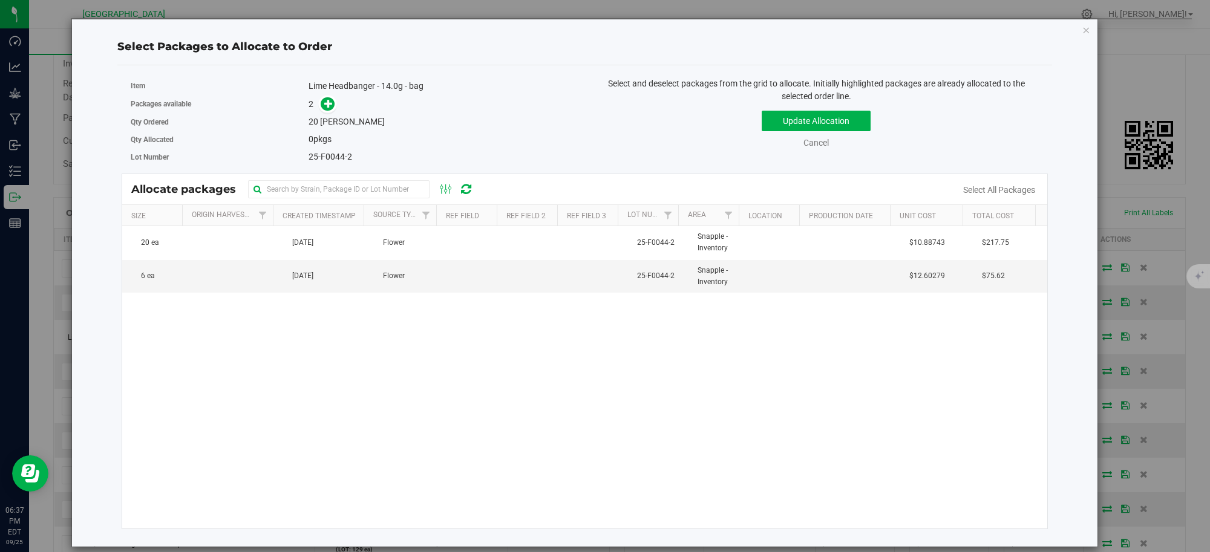
scroll to position [0, 0]
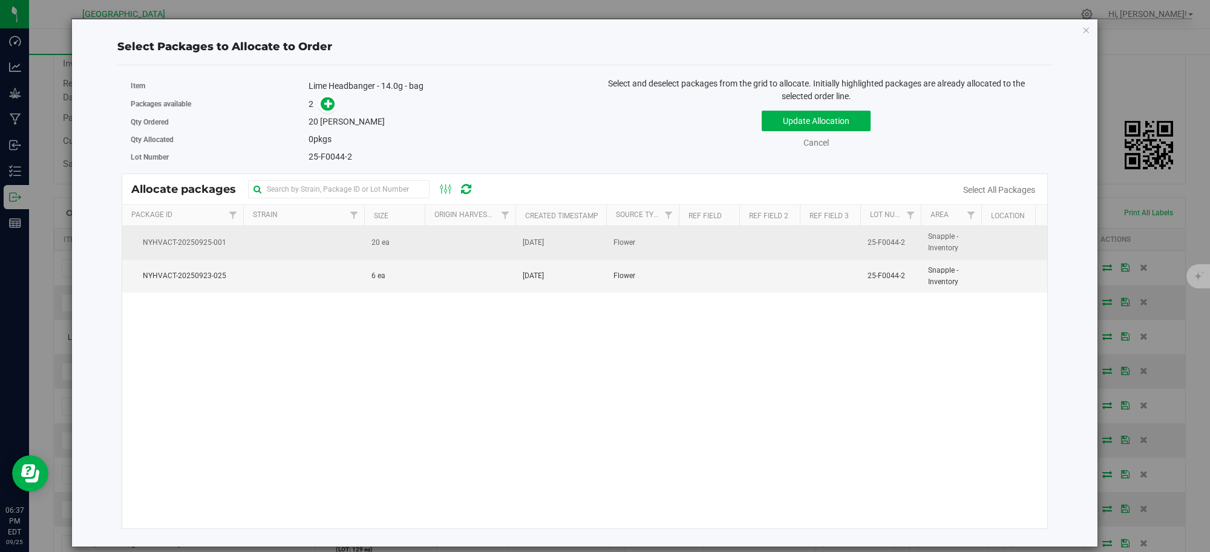
click at [169, 241] on span "NYHVACT-20250925-001" at bounding box center [182, 242] width 106 height 11
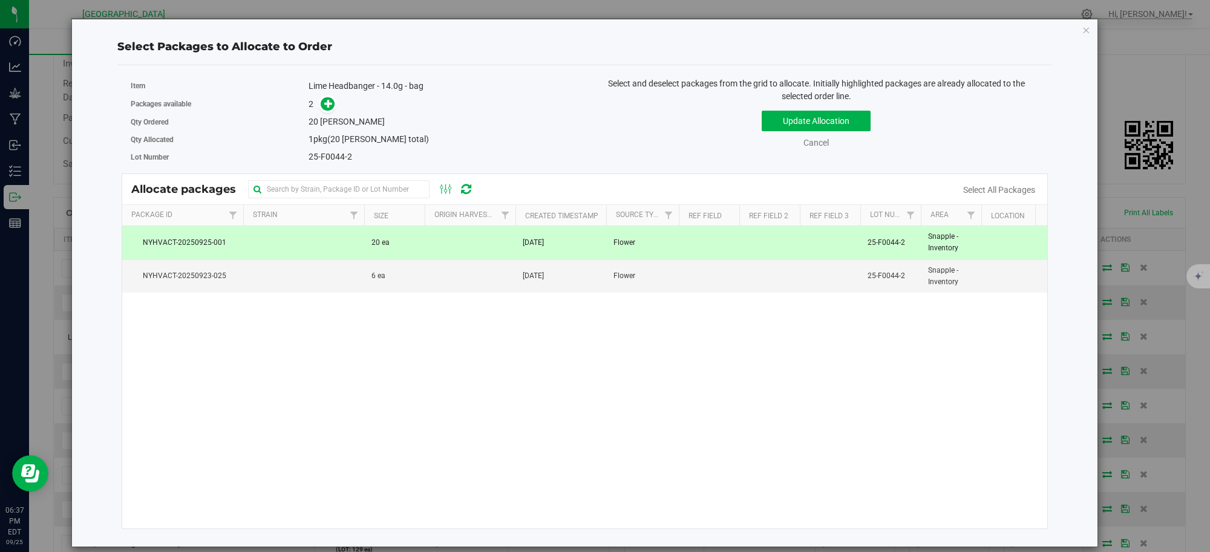
click at [174, 242] on span "NYHVACT-20250925-001" at bounding box center [182, 242] width 106 height 11
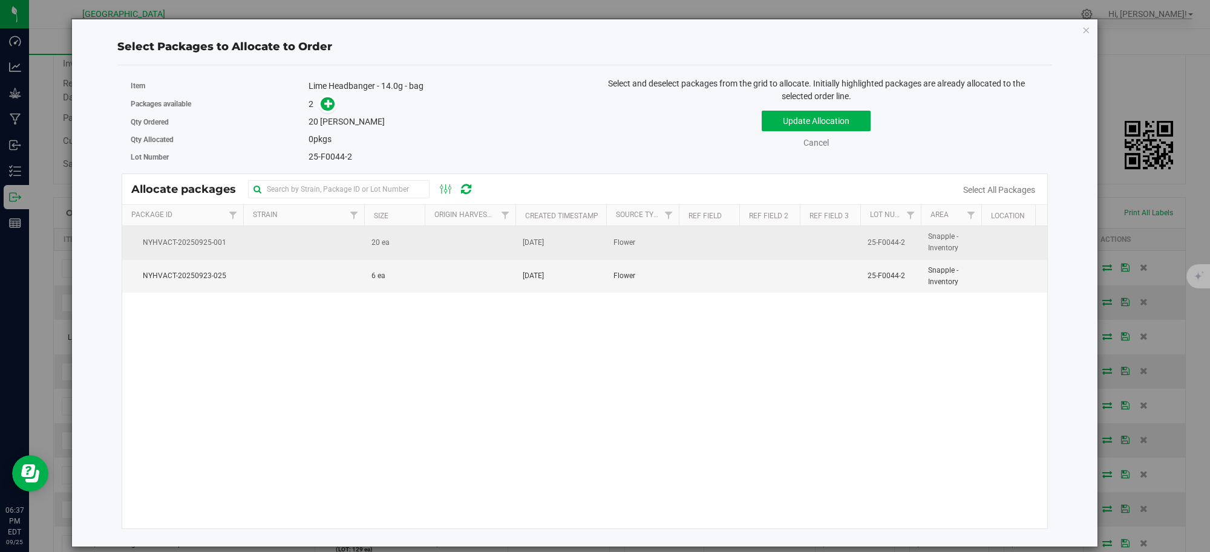
click at [212, 242] on span "NYHVACT-20250925-001" at bounding box center [182, 242] width 106 height 11
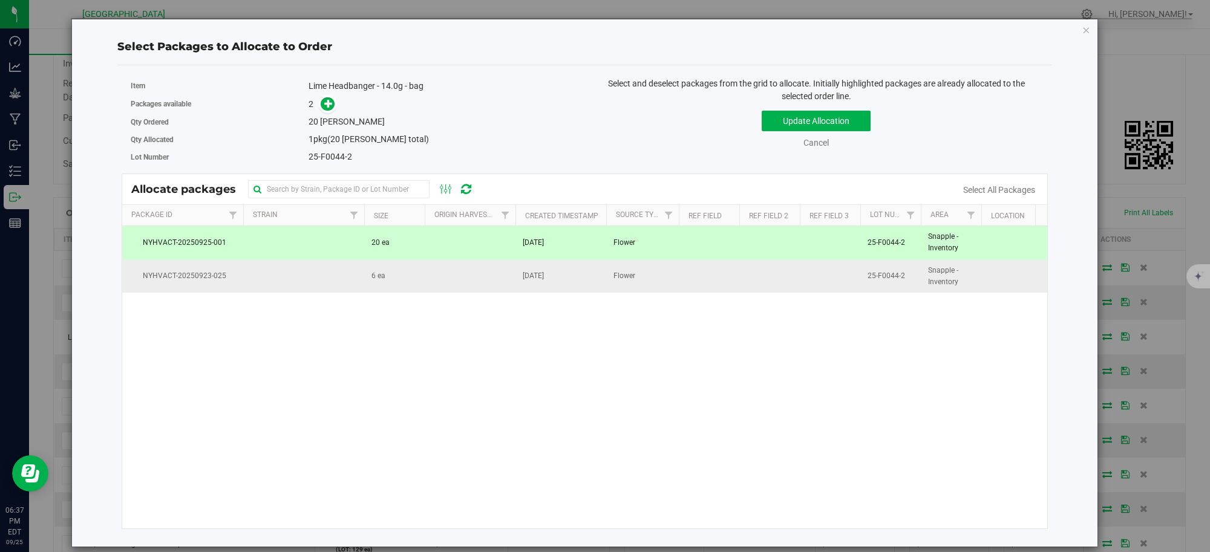
click at [178, 278] on span "NYHVACT-20250923-025" at bounding box center [182, 275] width 106 height 11
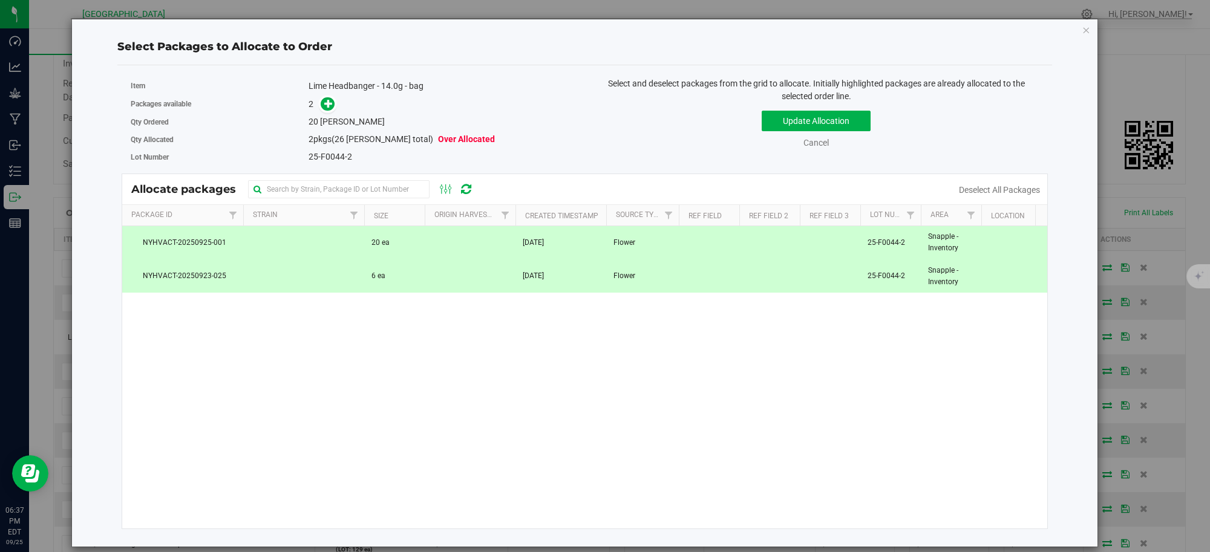
click at [186, 234] on td "NYHVACT-20250925-001" at bounding box center [182, 242] width 121 height 33
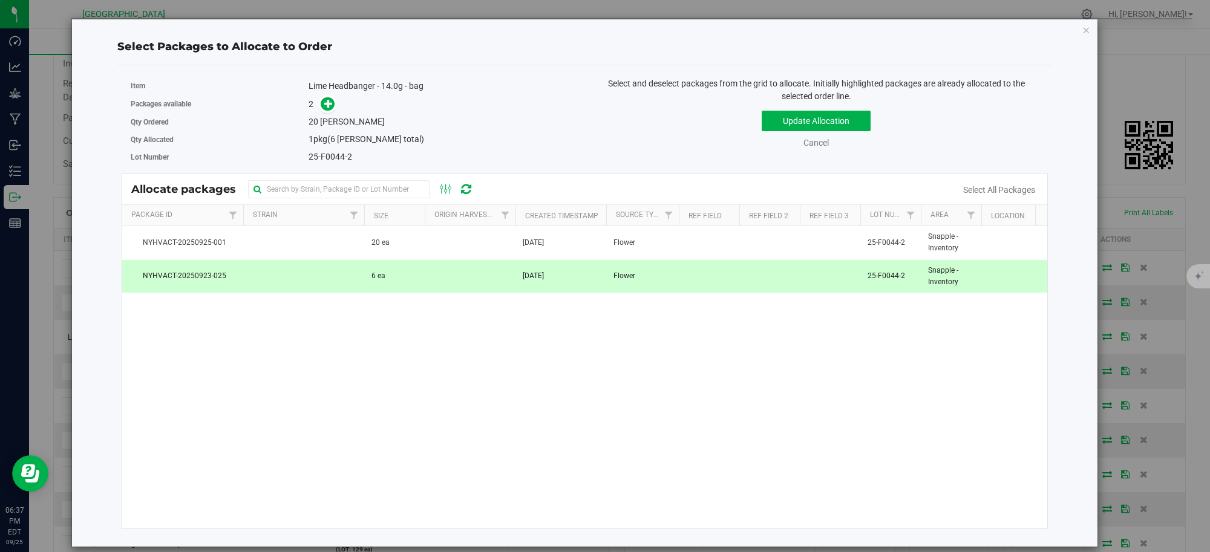
click at [192, 285] on td "NYHVACT-20250923-025" at bounding box center [182, 276] width 121 height 33
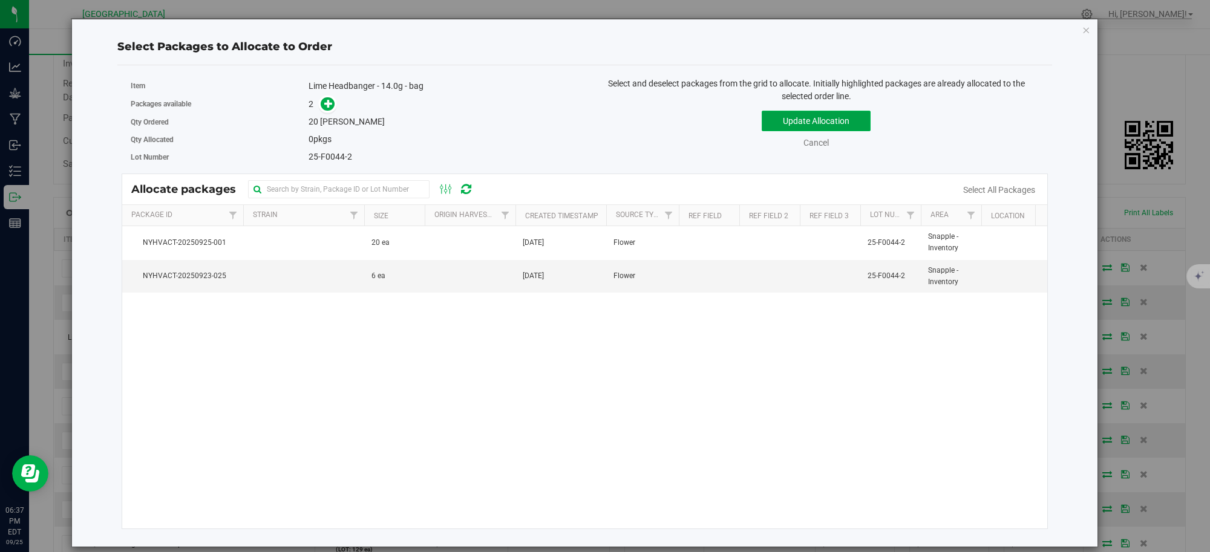
click at [810, 125] on button "Update Allocation" at bounding box center [816, 121] width 109 height 21
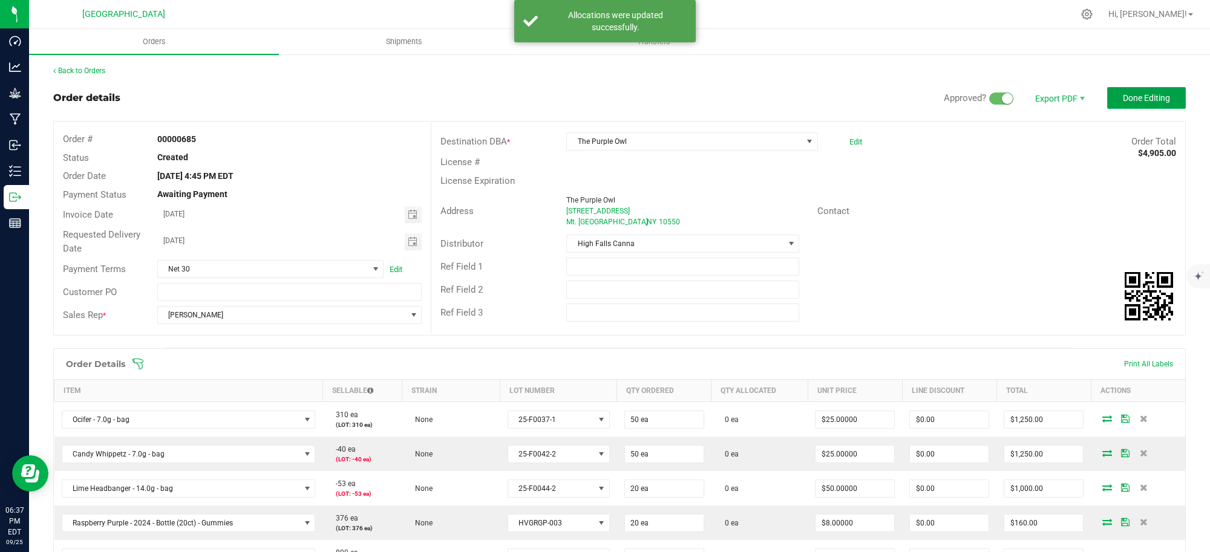
click at [1123, 95] on span "Done Editing" at bounding box center [1146, 98] width 47 height 10
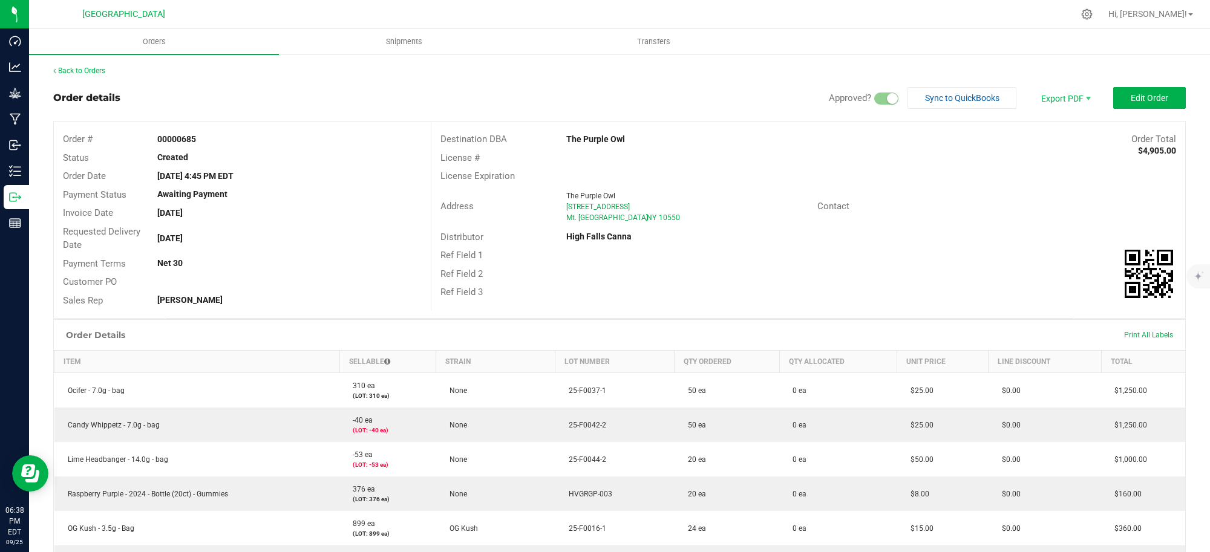
click at [170, 157] on strong "Created" at bounding box center [172, 157] width 31 height 10
click at [1145, 100] on span "Edit Order" at bounding box center [1150, 98] width 38 height 10
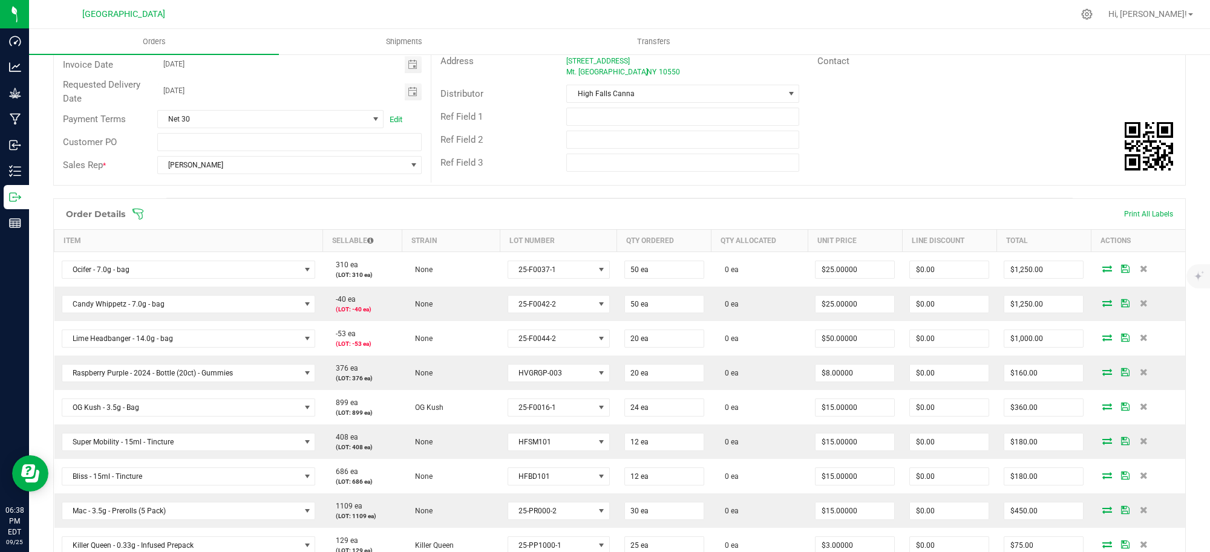
scroll to position [151, 0]
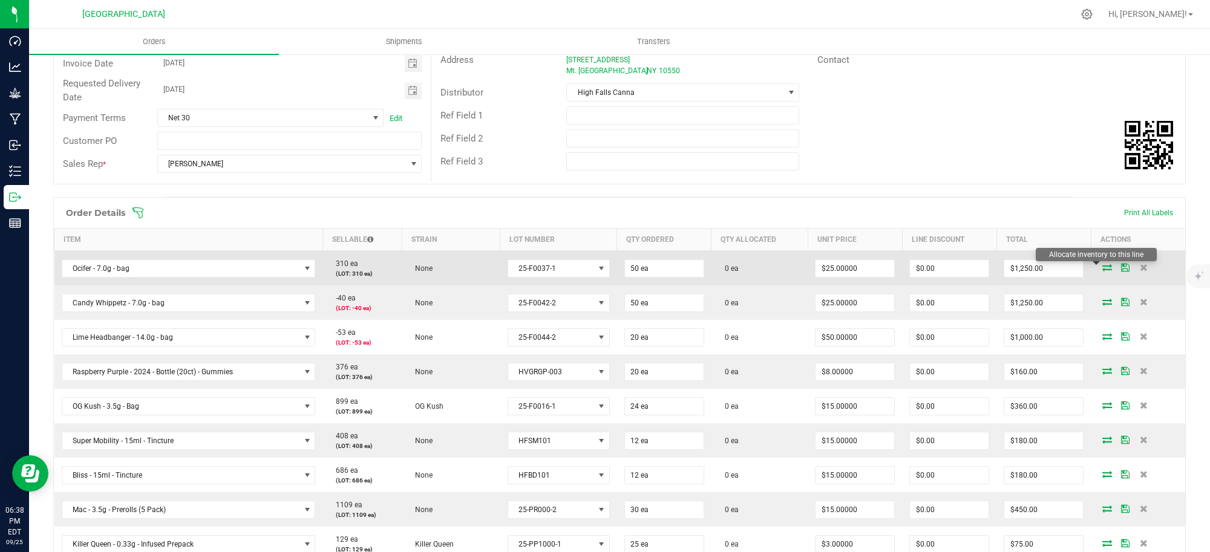
click at [1102, 269] on icon at bounding box center [1107, 267] width 10 height 7
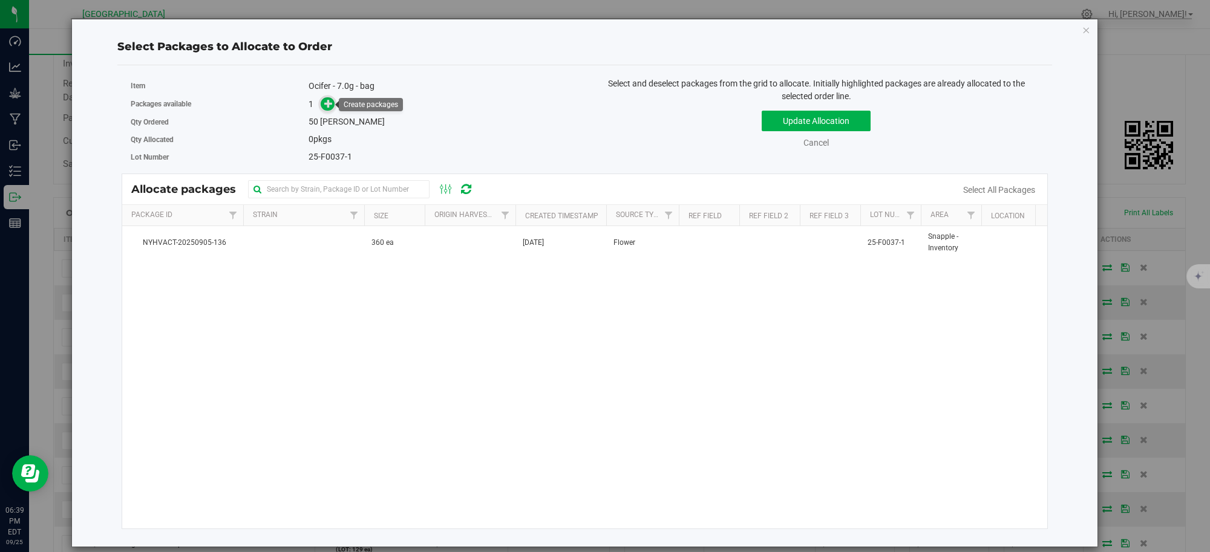
click at [330, 106] on icon at bounding box center [328, 103] width 8 height 8
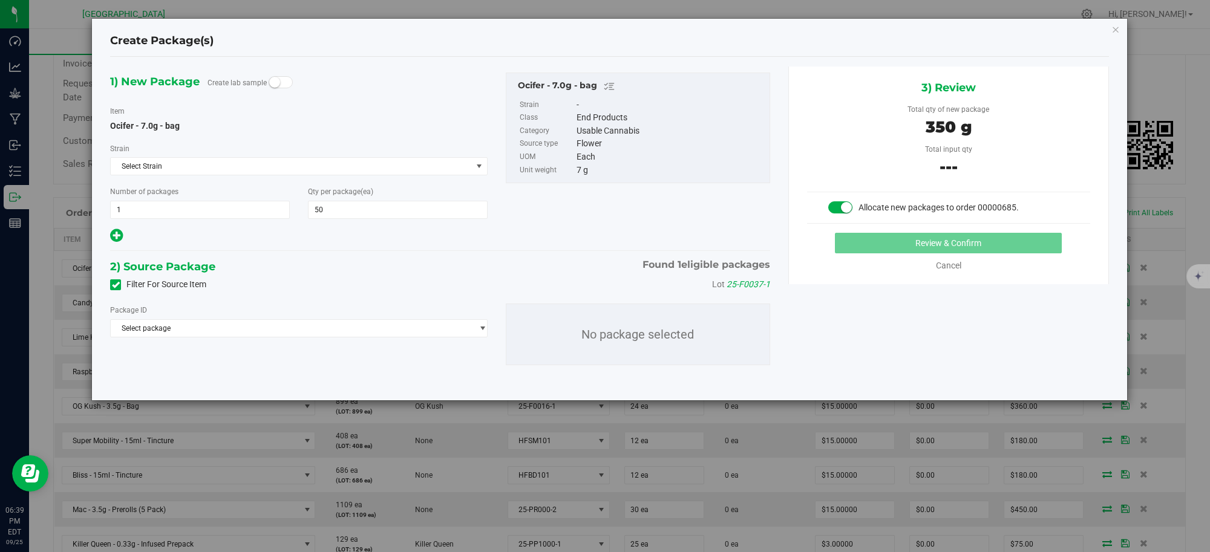
click at [845, 210] on small at bounding box center [846, 207] width 11 height 11
click at [843, 206] on span at bounding box center [840, 207] width 24 height 12
click at [306, 328] on span "Select package" at bounding box center [291, 328] width 361 height 17
click at [185, 383] on span "NYHVACT-20250905-136" at bounding box center [159, 380] width 83 height 8
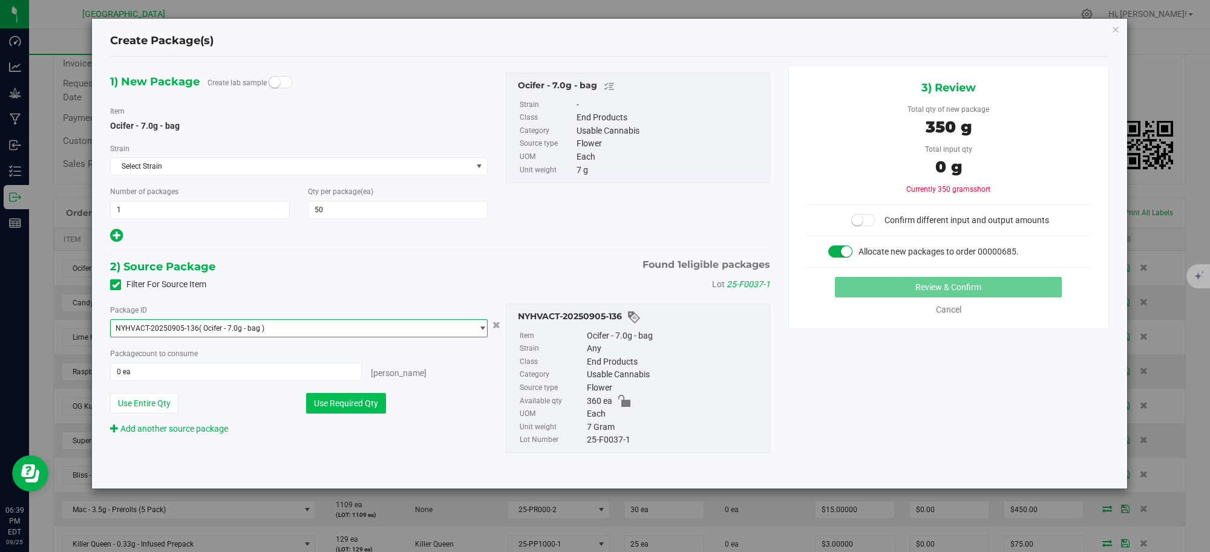
click at [347, 407] on button "Use Required Qty" at bounding box center [346, 403] width 80 height 21
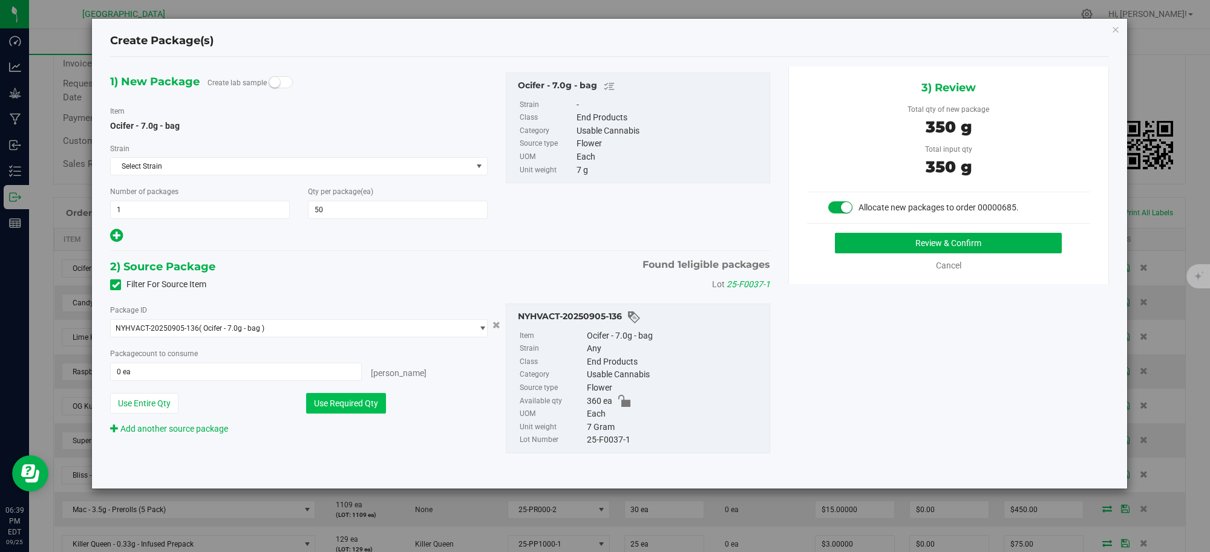
type input "50 ea"
click at [868, 244] on button "Review & Confirm" at bounding box center [948, 243] width 227 height 21
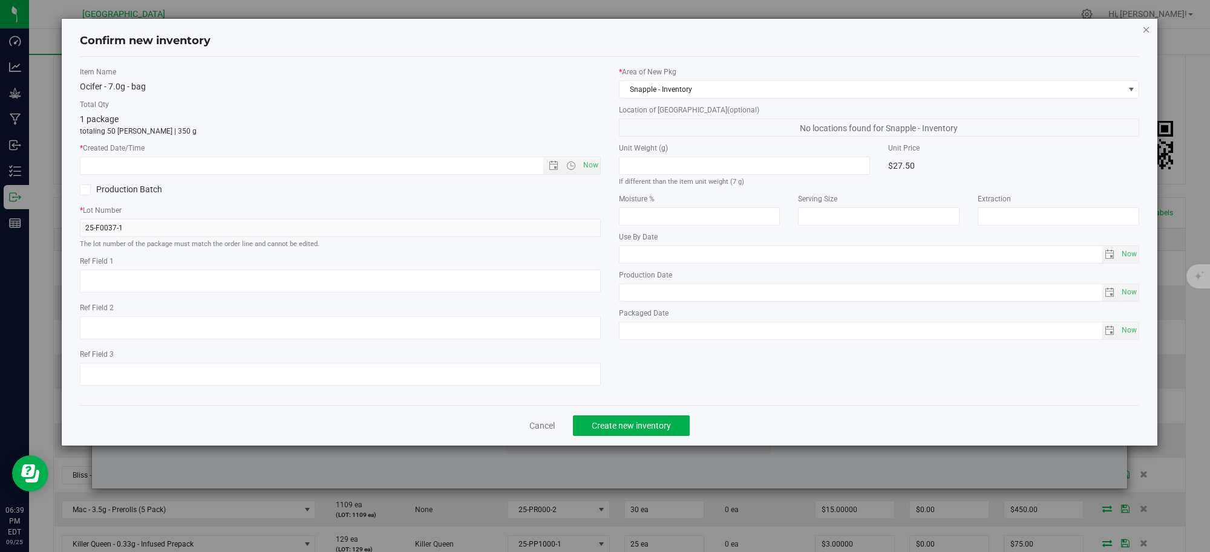
click at [1147, 28] on icon "button" at bounding box center [1146, 29] width 8 height 15
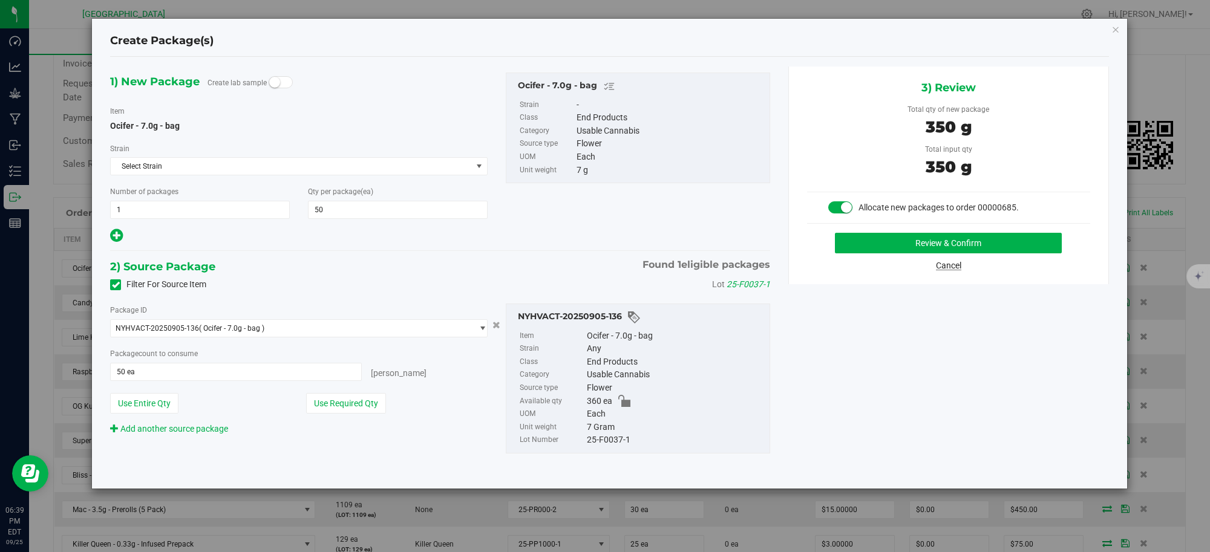
click at [945, 264] on link "Cancel" at bounding box center [948, 266] width 25 height 10
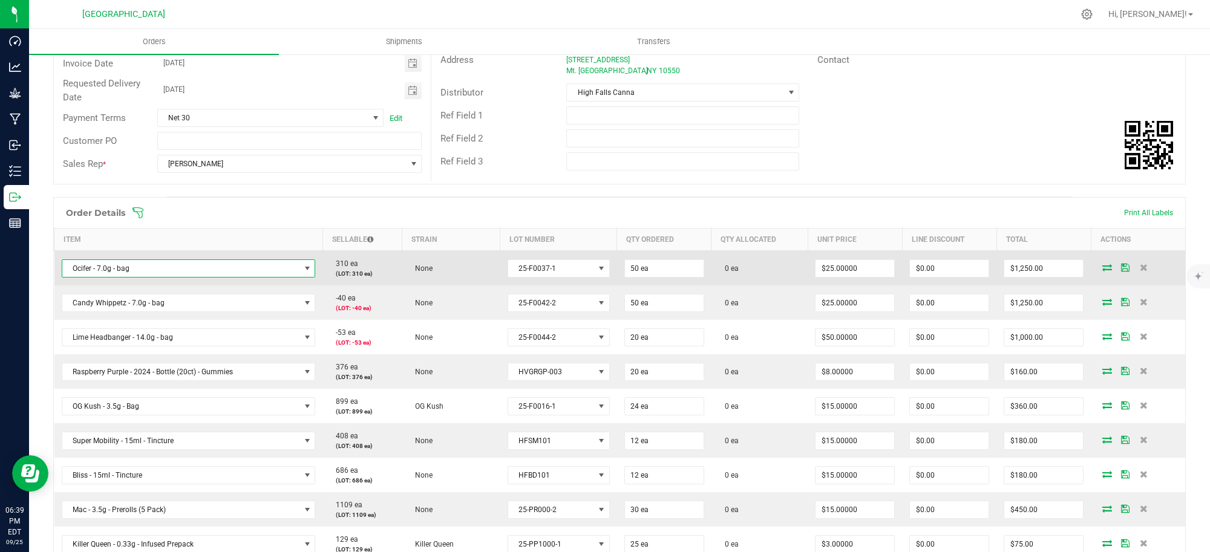
click at [303, 272] on span "NO DATA FOUND" at bounding box center [308, 269] width 10 height 10
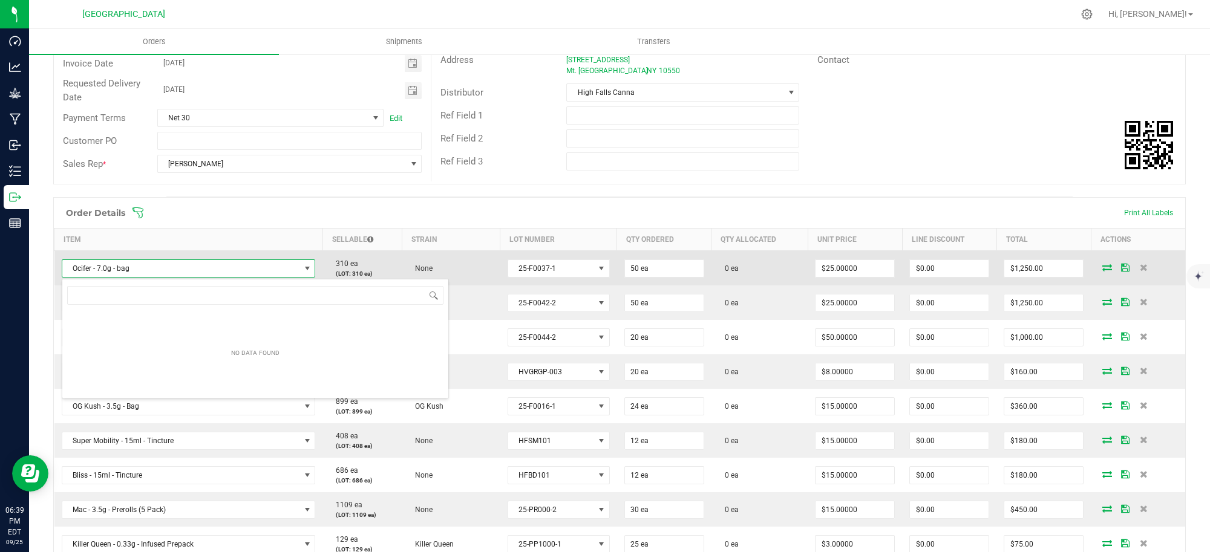
scroll to position [19, 250]
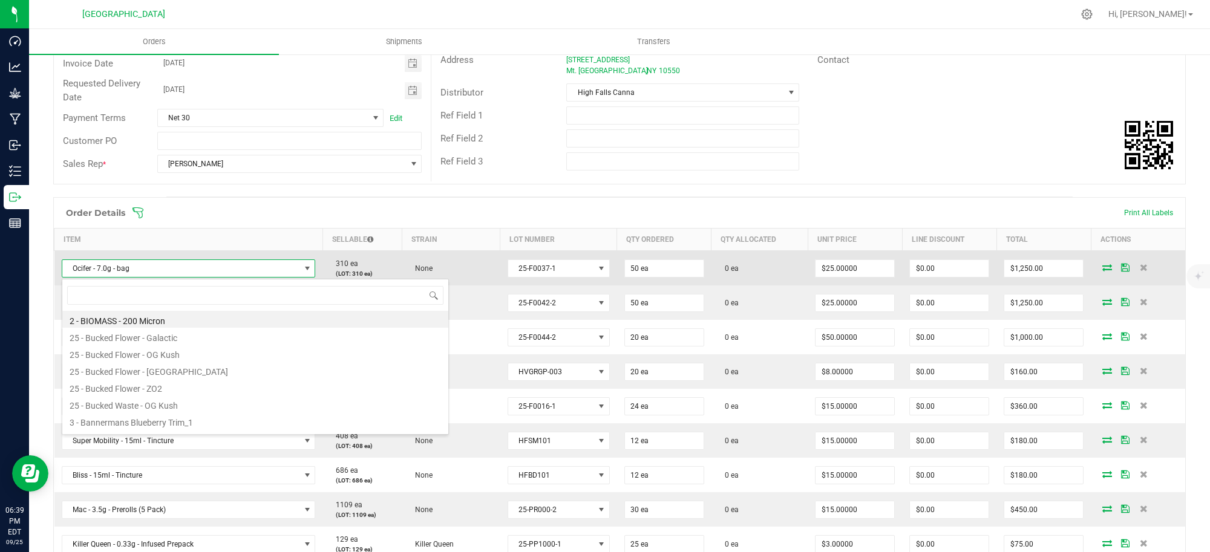
click at [304, 264] on span at bounding box center [308, 269] width 10 height 10
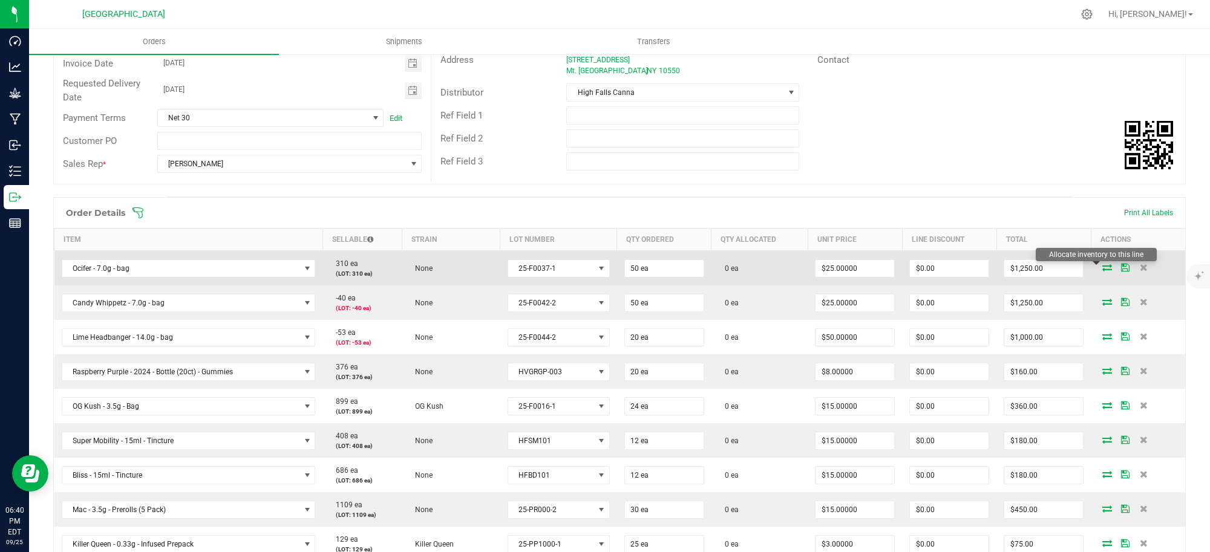
click at [1102, 266] on icon at bounding box center [1107, 267] width 10 height 7
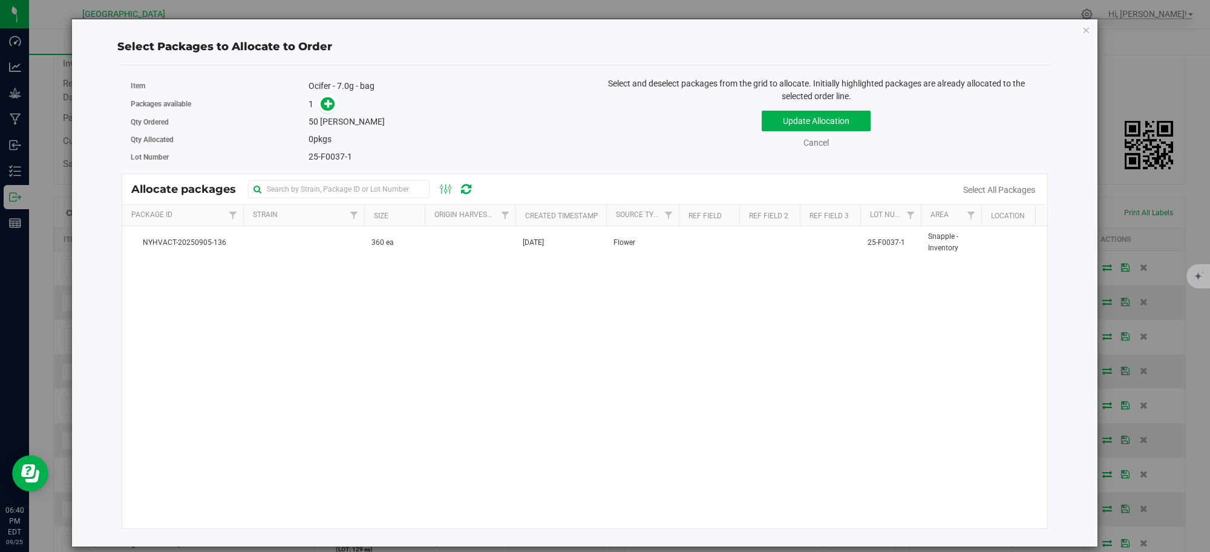
scroll to position [0, 243]
click at [448, 195] on icon at bounding box center [446, 189] width 13 height 15
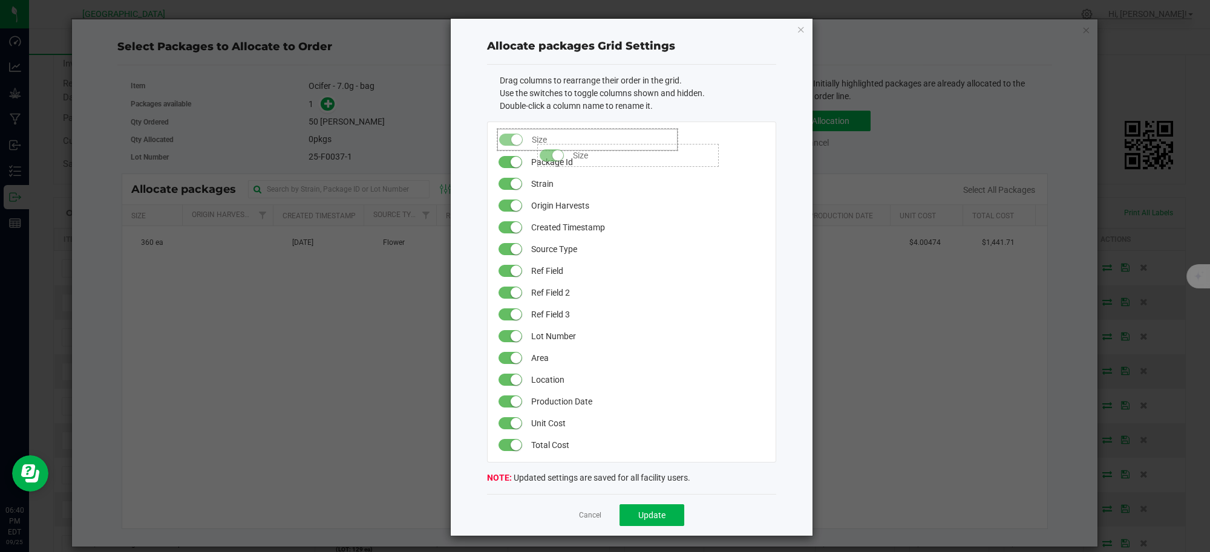
drag, startPoint x: 528, startPoint y: 183, endPoint x: 525, endPoint y: 134, distance: 49.7
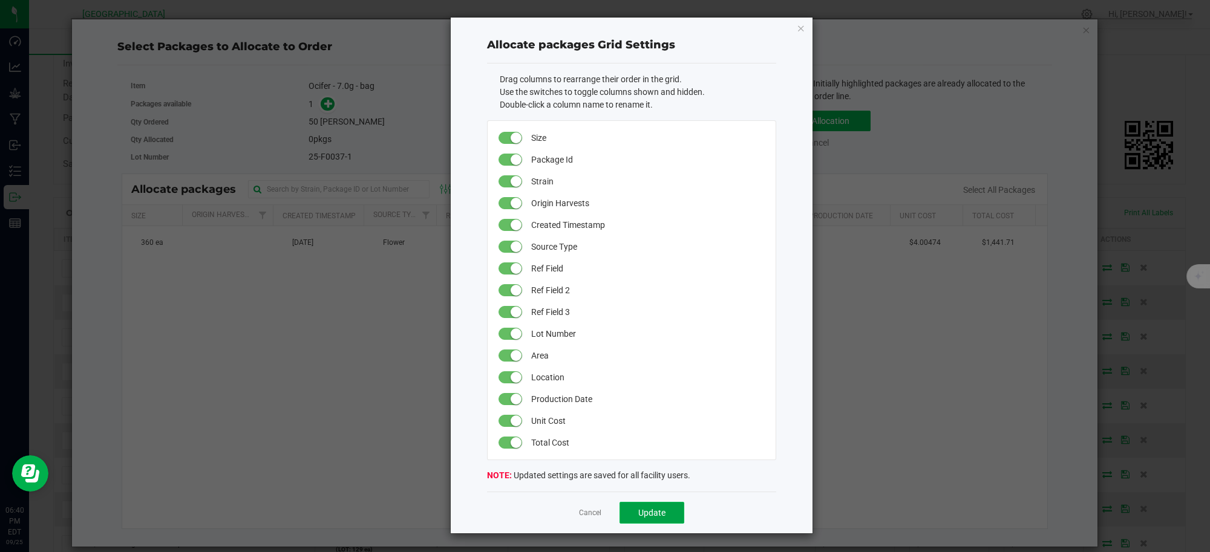
click at [638, 510] on span "Update" at bounding box center [651, 513] width 27 height 10
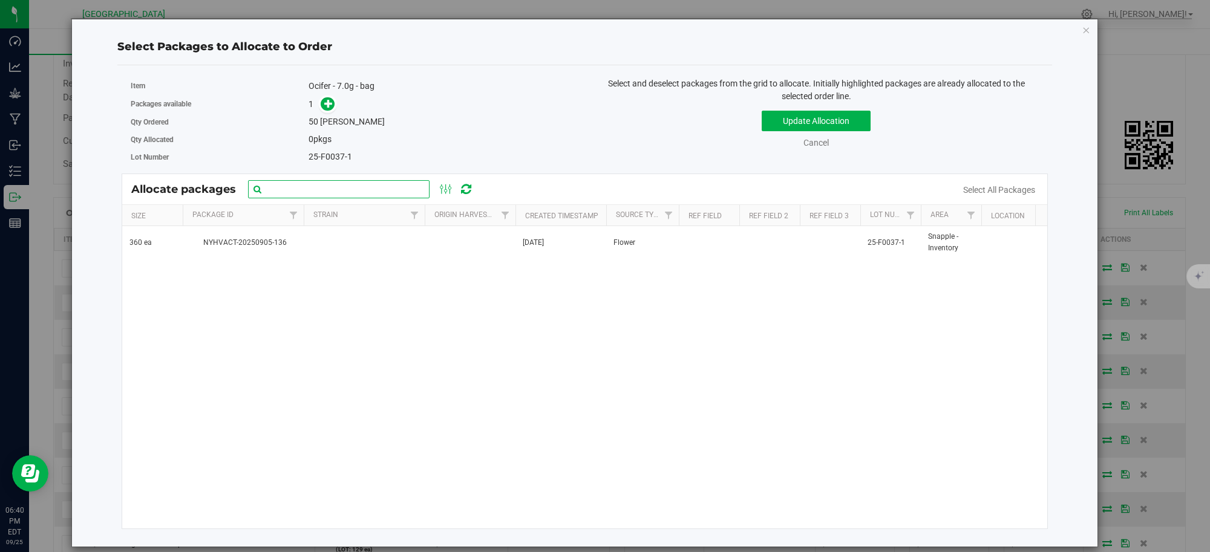
click at [373, 188] on input "text" at bounding box center [339, 189] width 182 height 18
type input "ocifer"
click button "Update Allocation" at bounding box center [816, 121] width 109 height 21
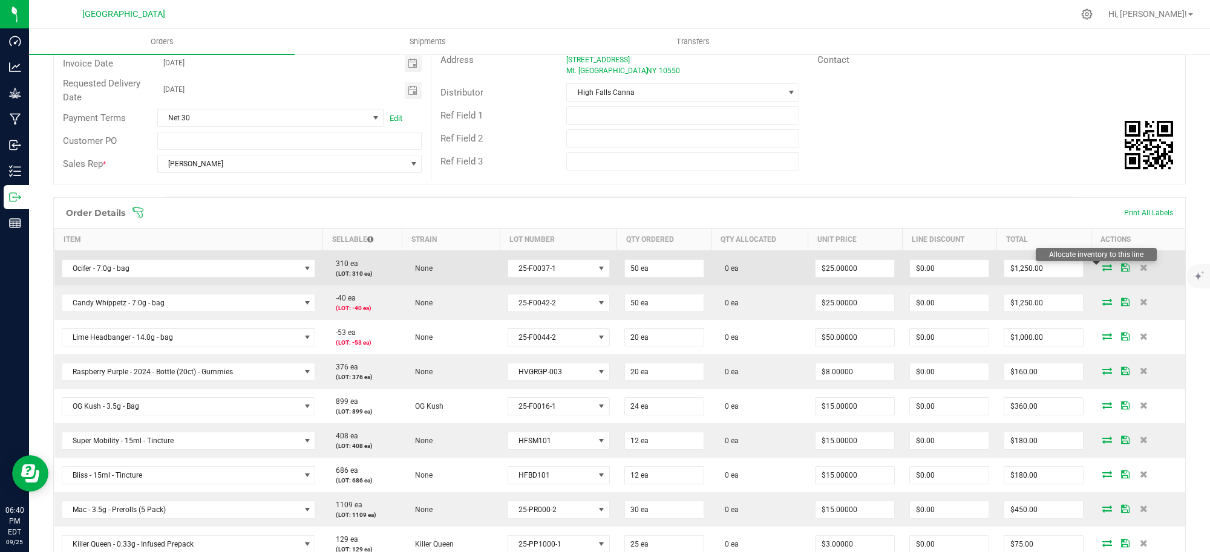
click at [1102, 265] on icon at bounding box center [1107, 267] width 10 height 7
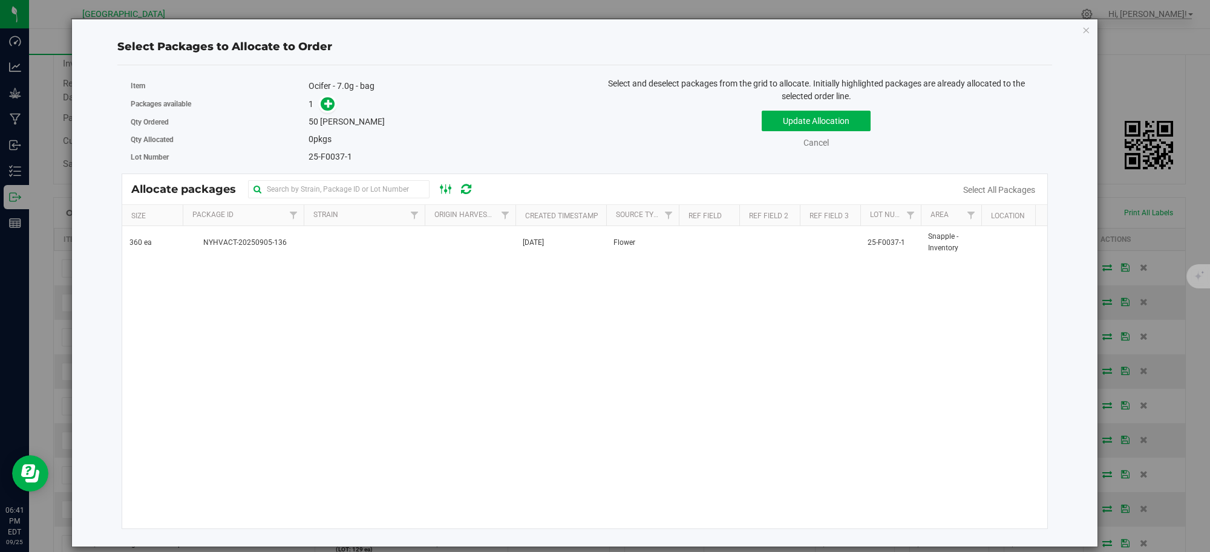
click at [442, 188] on ellipse at bounding box center [441, 187] width 3 height 3
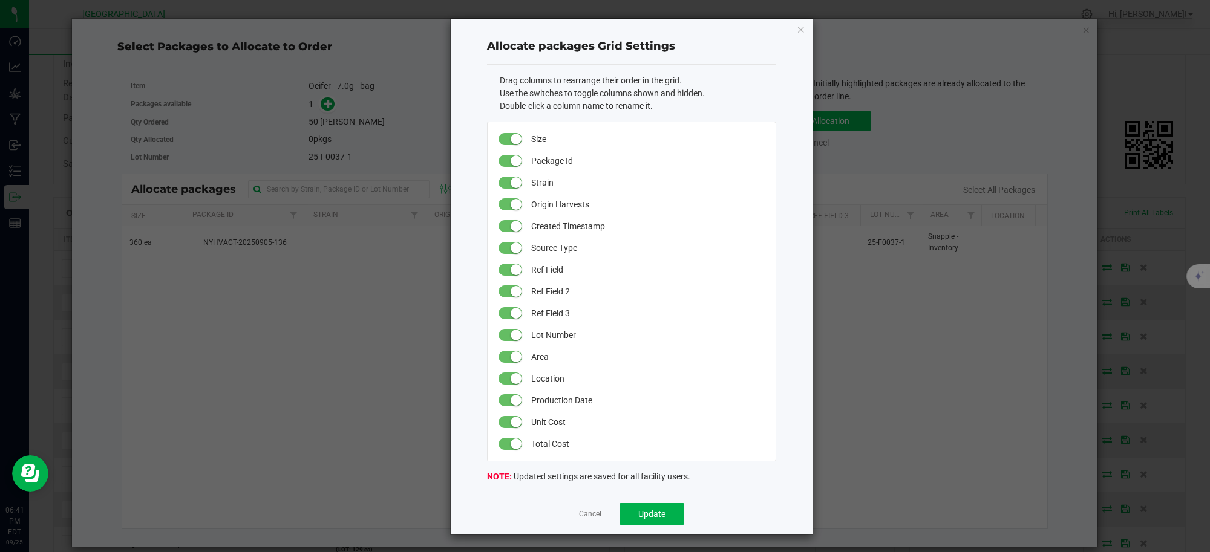
drag, startPoint x: 583, startPoint y: 516, endPoint x: 581, endPoint y: 509, distance: 7.5
click at [583, 515] on link "Cancel" at bounding box center [590, 514] width 22 height 10
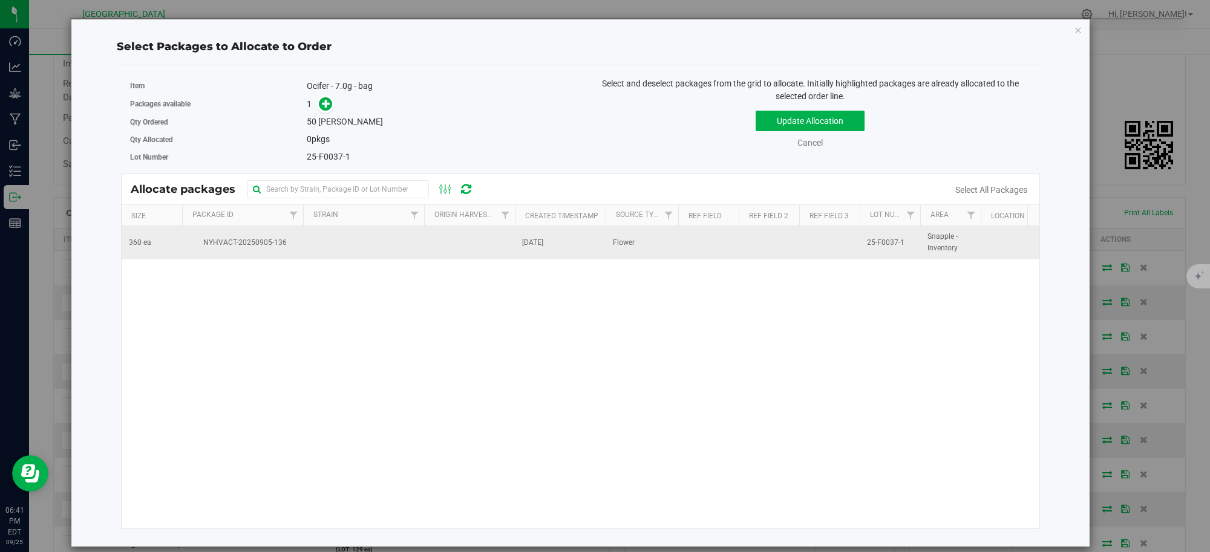
click at [514, 248] on td at bounding box center [469, 242] width 91 height 33
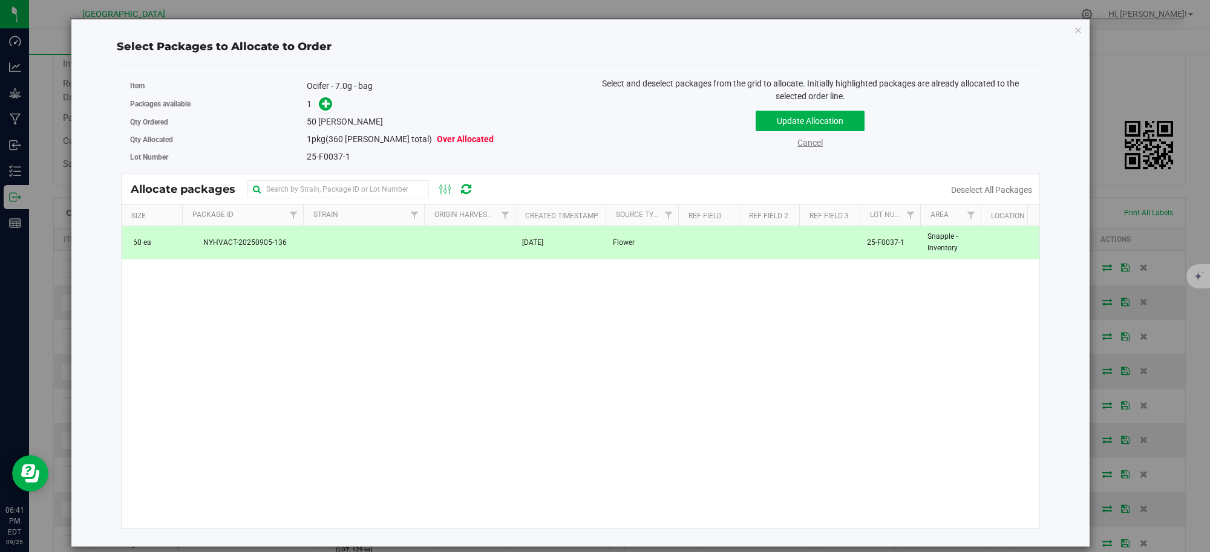
click at [808, 146] on link "Cancel" at bounding box center [809, 143] width 25 height 10
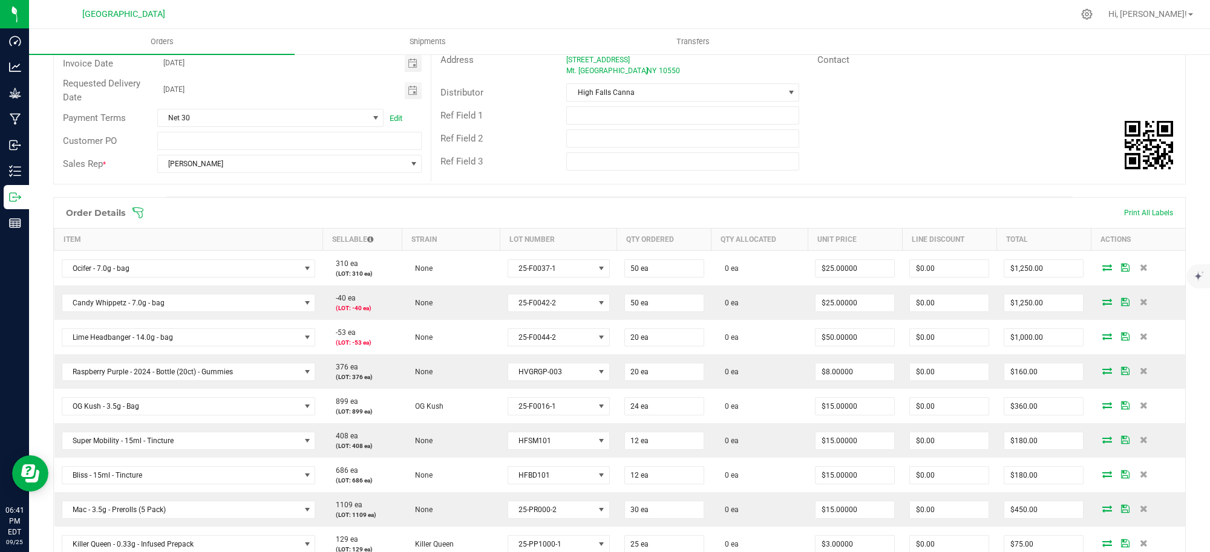
click at [926, 203] on div "Order Details Print All Labels" at bounding box center [619, 213] width 1131 height 30
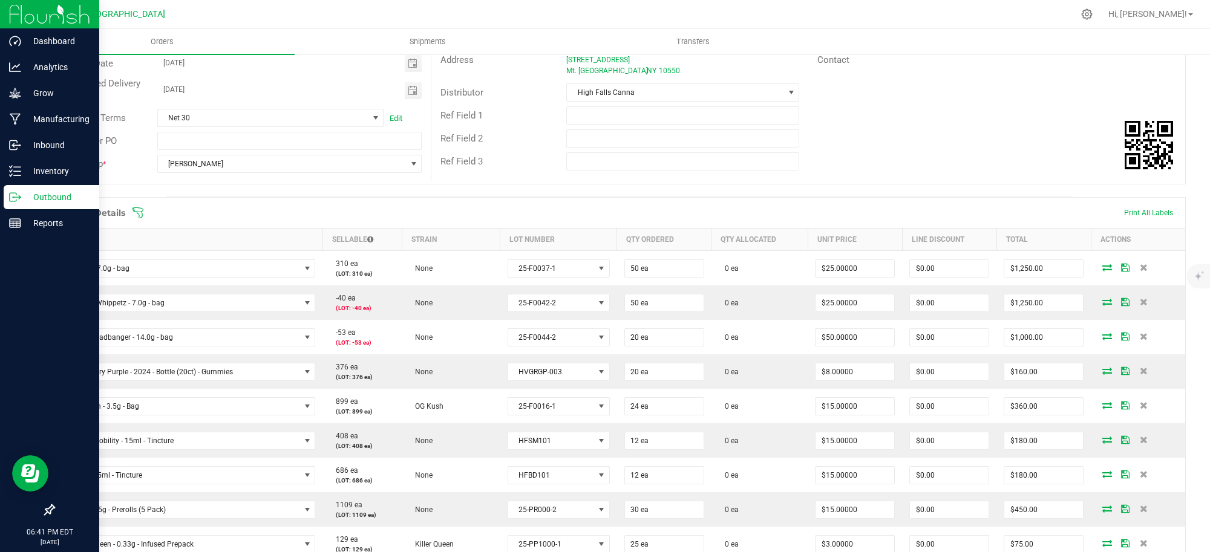
click at [58, 191] on p "Outbound" at bounding box center [57, 197] width 73 height 15
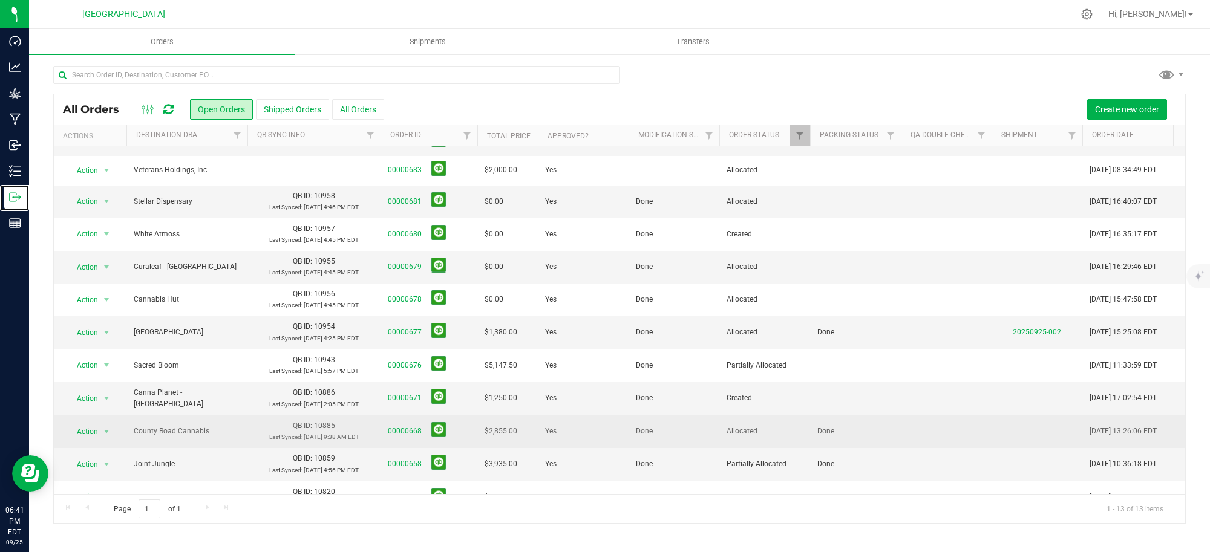
scroll to position [77, 0]
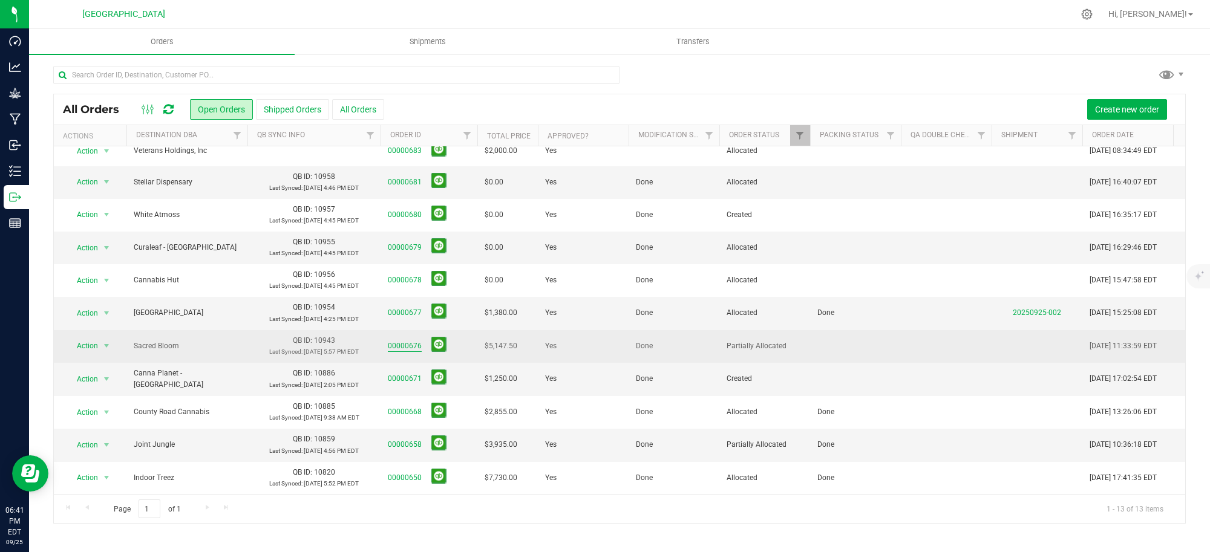
click at [398, 341] on link "00000676" at bounding box center [405, 346] width 34 height 11
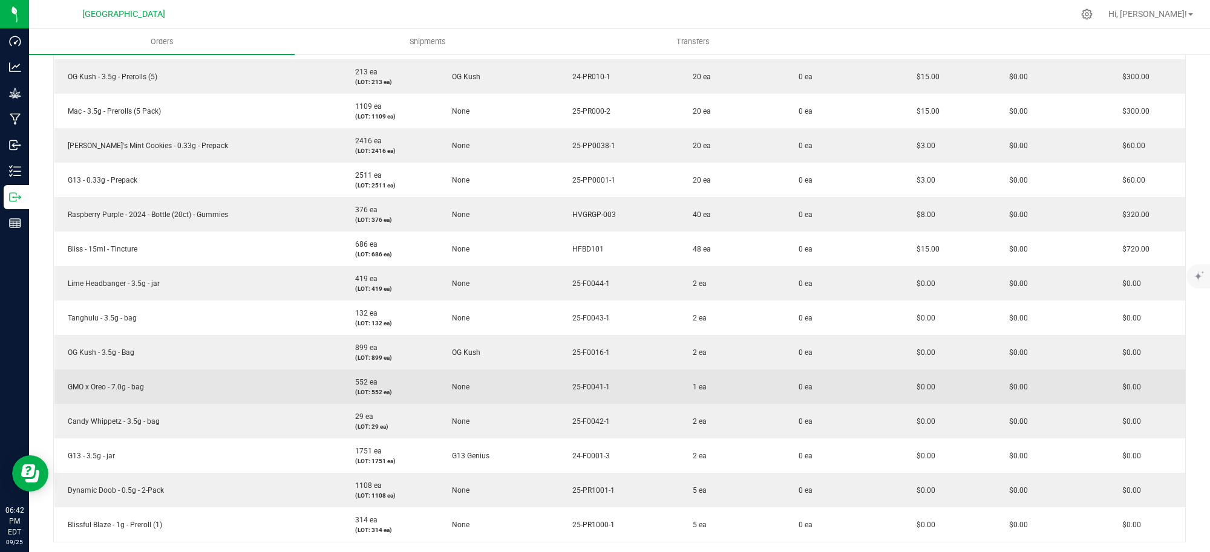
scroll to position [597, 0]
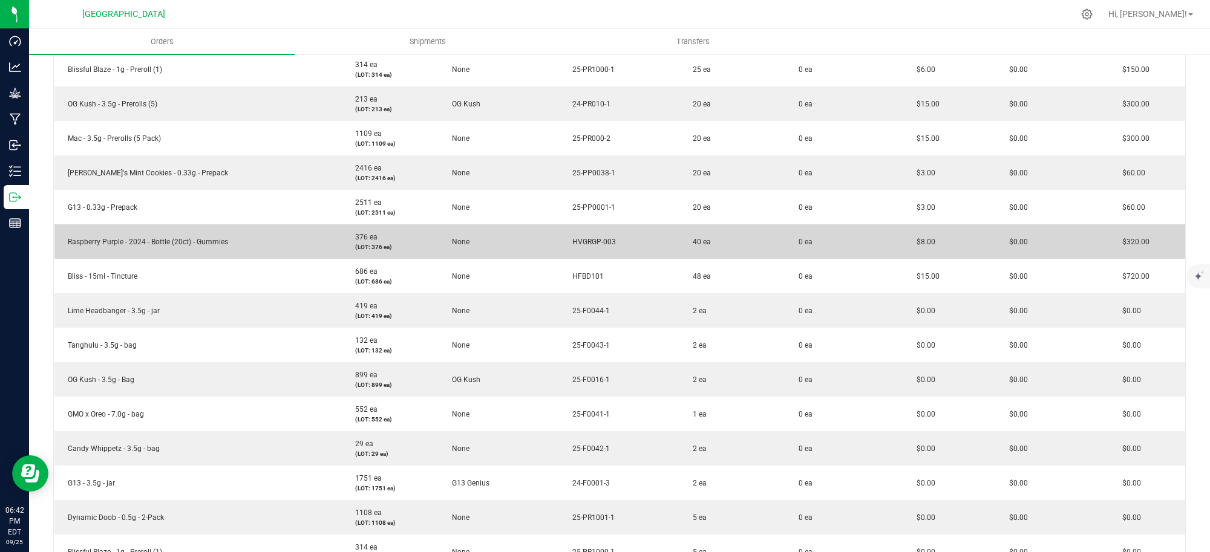
click at [661, 238] on td "HVGRGP-003" at bounding box center [619, 241] width 120 height 34
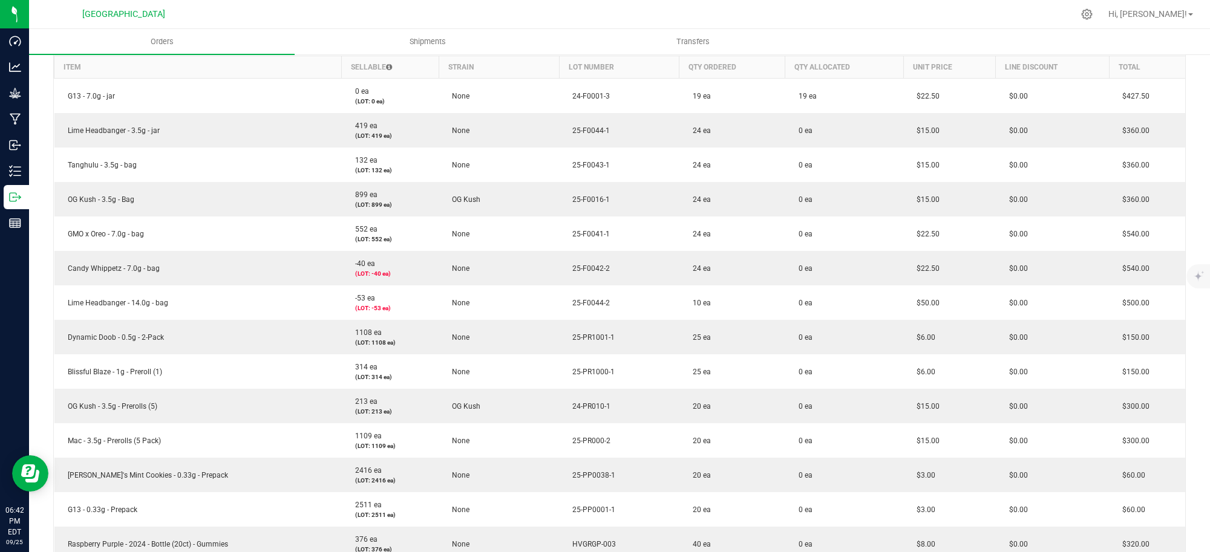
scroll to position [0, 0]
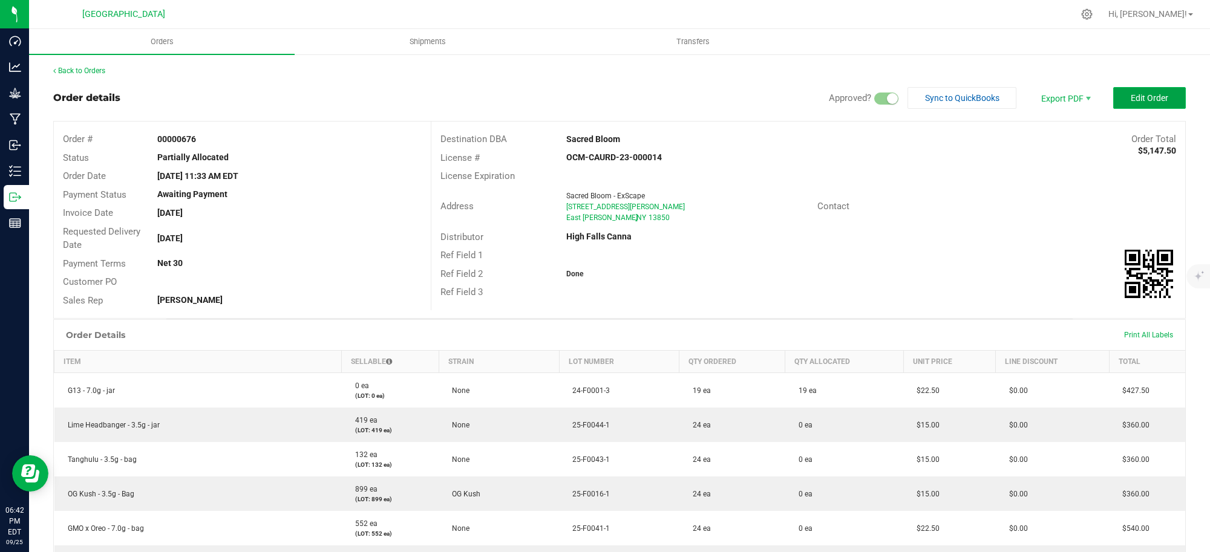
click at [1140, 100] on span "Edit Order" at bounding box center [1150, 98] width 38 height 10
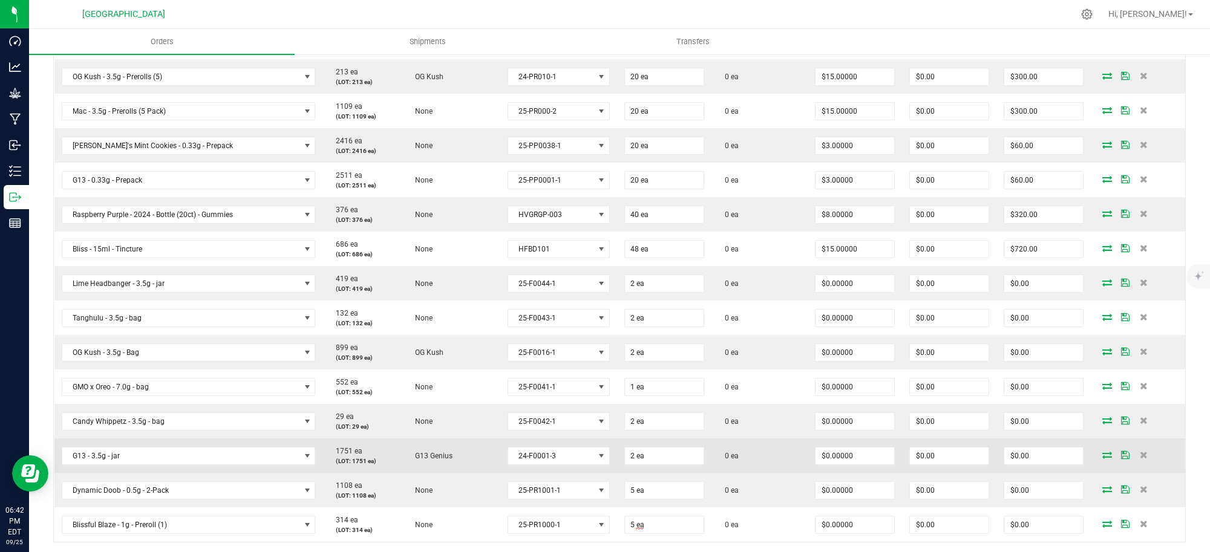
scroll to position [681, 0]
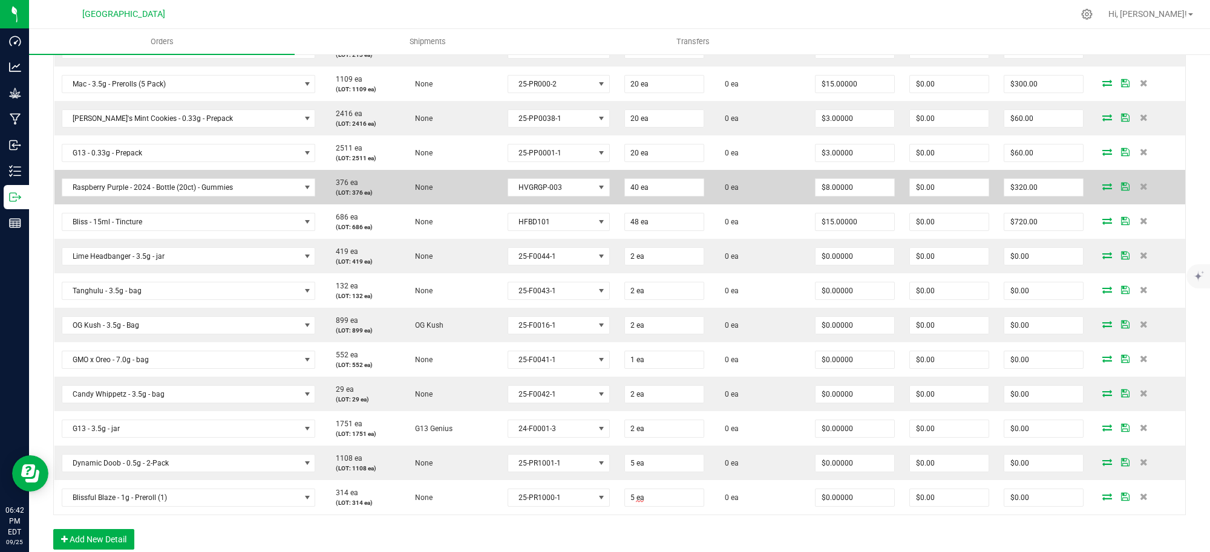
click at [721, 189] on span "0 ea" at bounding box center [729, 187] width 20 height 8
click at [1102, 188] on icon at bounding box center [1107, 186] width 10 height 7
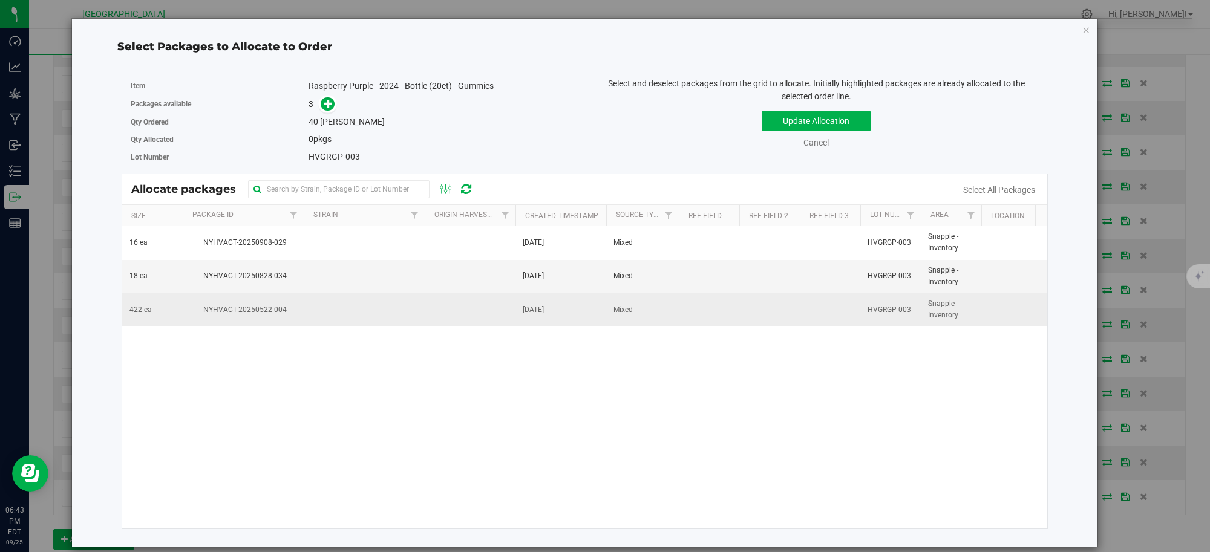
click at [482, 315] on td at bounding box center [470, 309] width 91 height 33
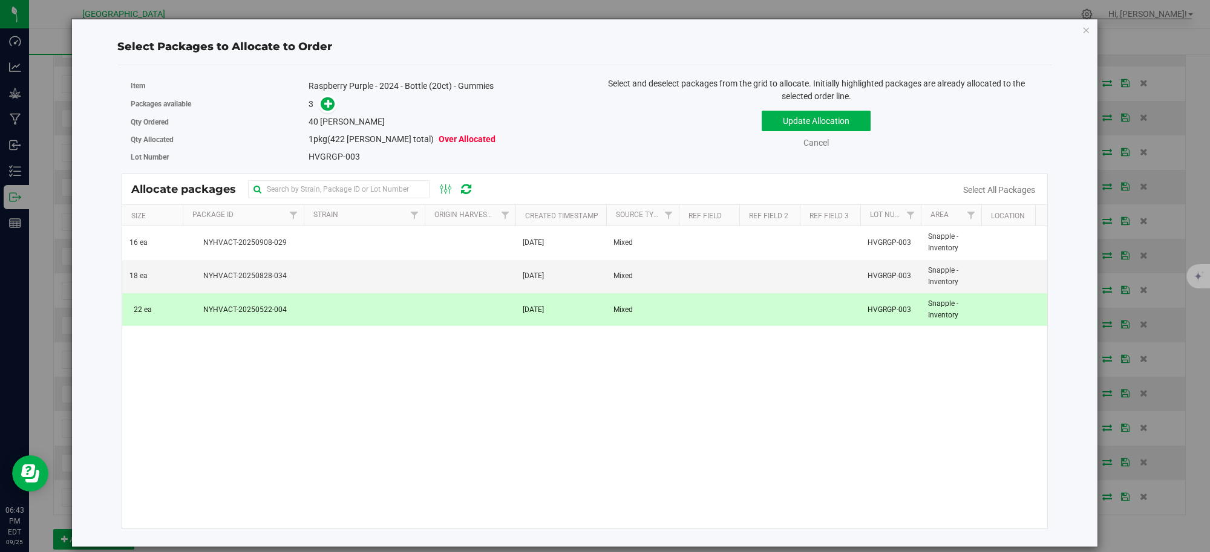
click at [482, 315] on td at bounding box center [470, 309] width 91 height 33
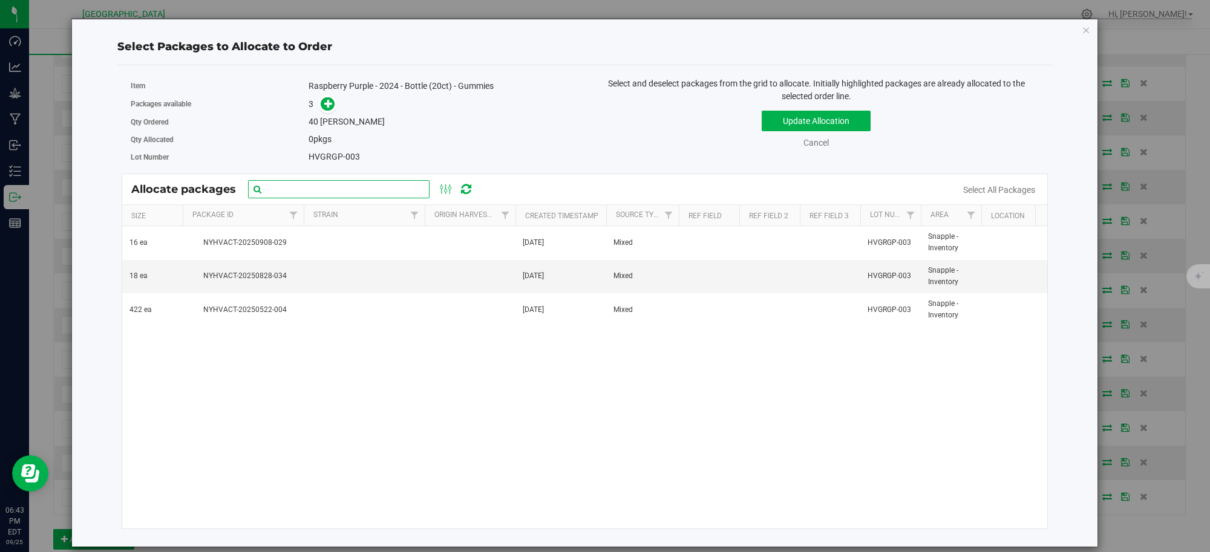
click at [388, 188] on input "text" at bounding box center [339, 189] width 182 height 18
type input "rasp"
click button "Update Allocation" at bounding box center [816, 121] width 109 height 21
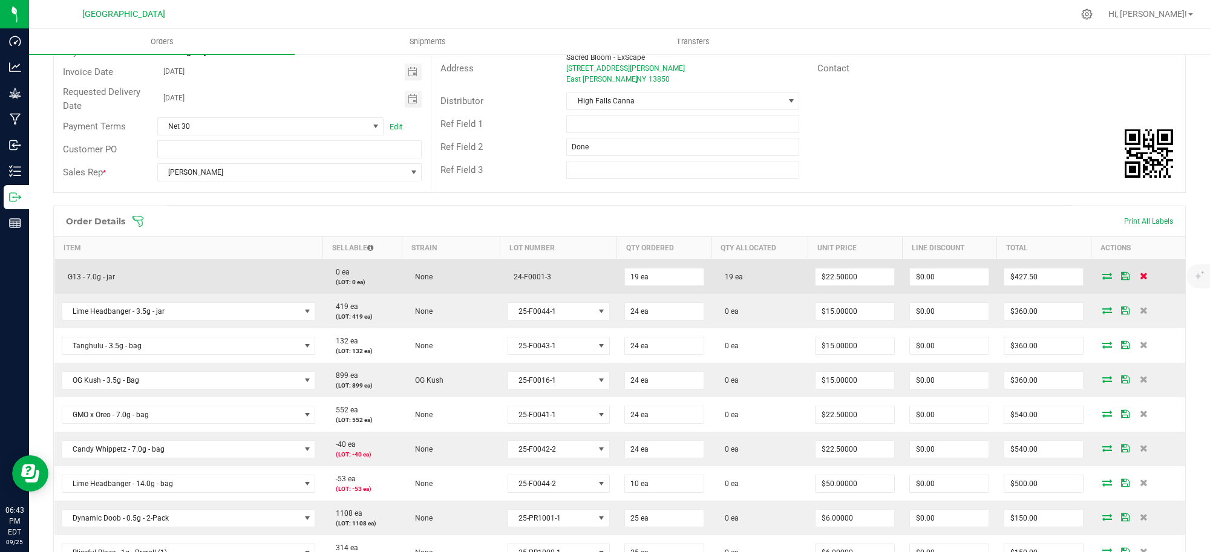
scroll to position [0, 0]
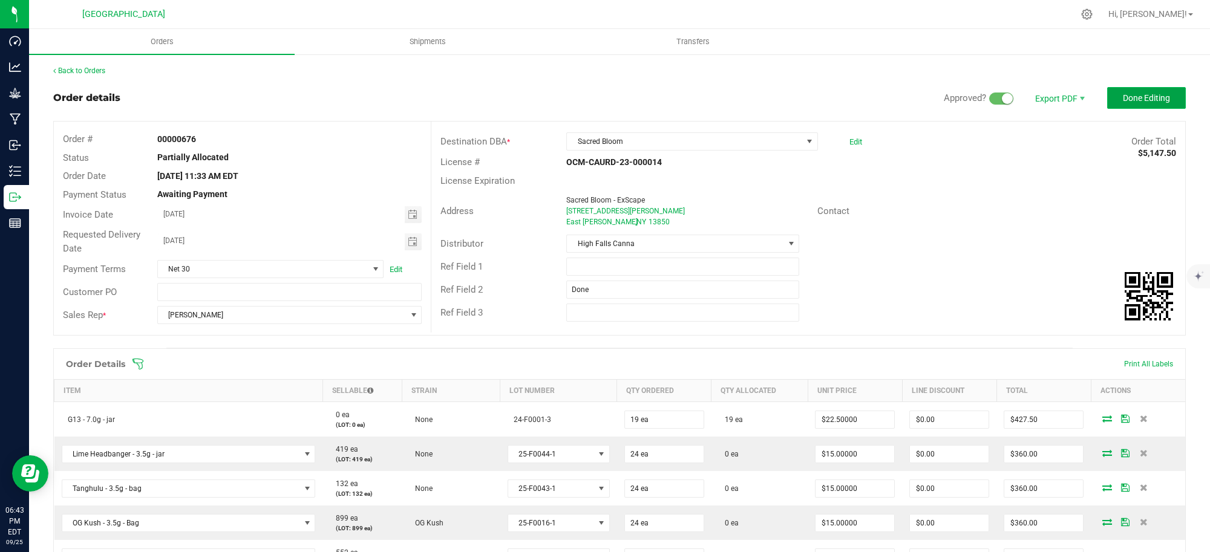
click at [1123, 98] on span "Done Editing" at bounding box center [1146, 98] width 47 height 10
